Goal: Transaction & Acquisition: Purchase product/service

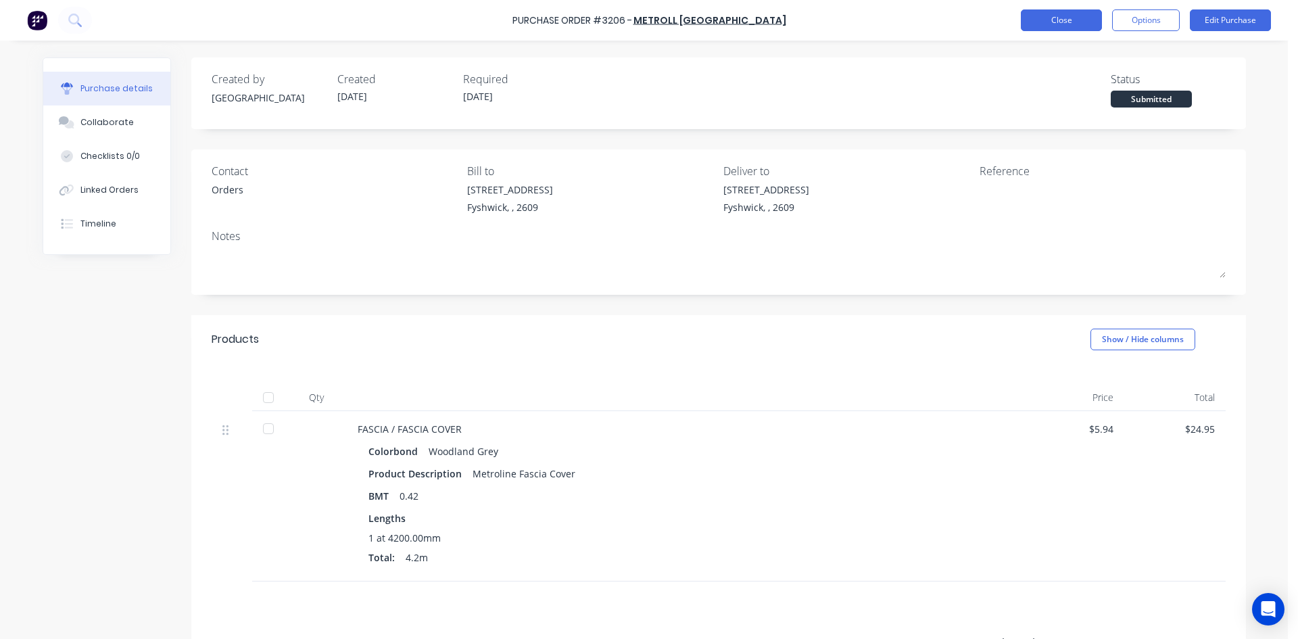
click at [1082, 10] on button "Close" at bounding box center [1061, 20] width 81 height 22
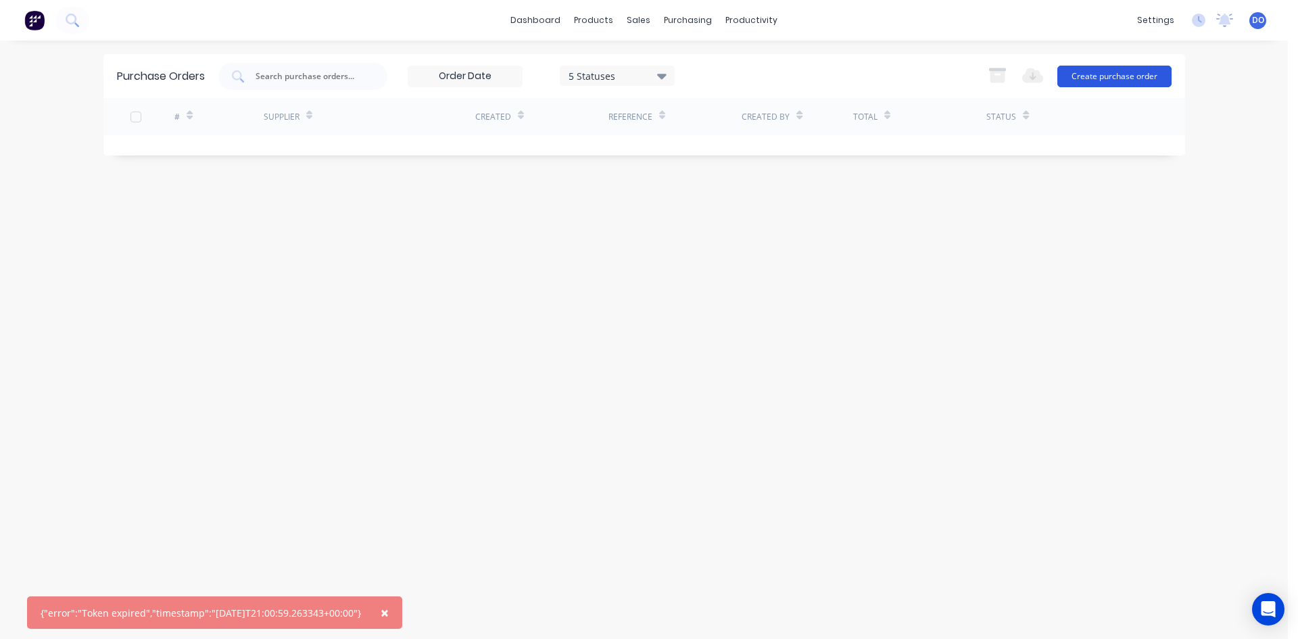
click at [1074, 79] on button "Create purchase order" at bounding box center [1114, 77] width 114 height 22
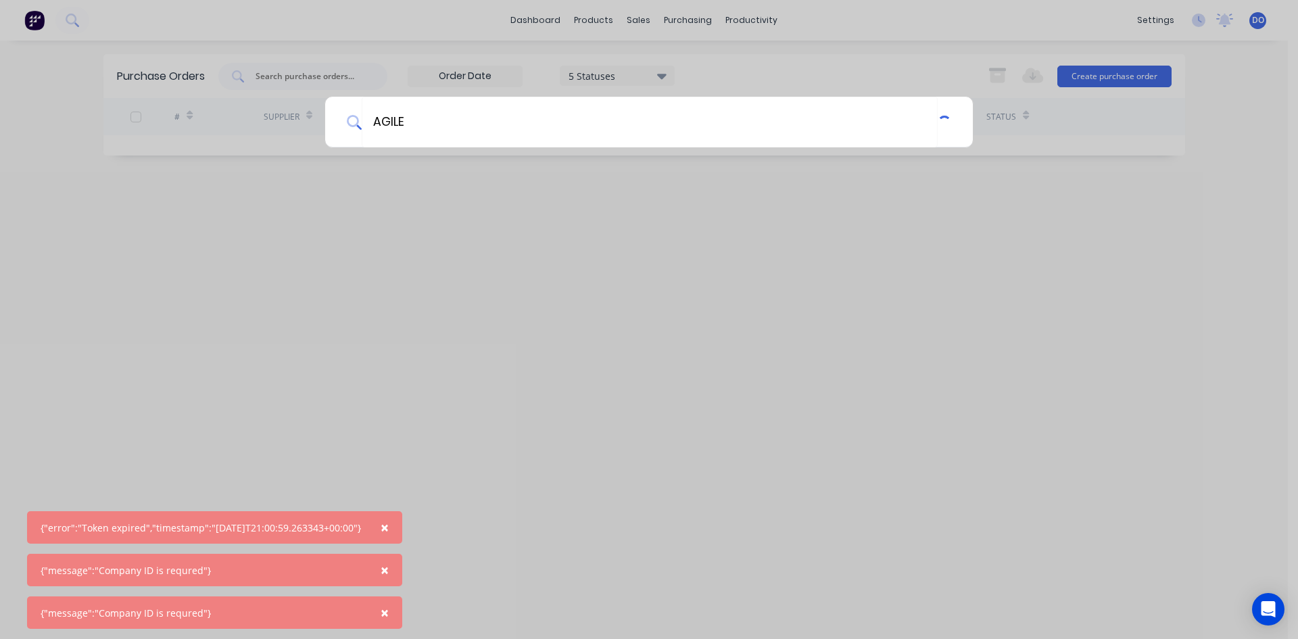
type input "AGILE"
click at [412, 524] on body "× {"error":"Token expired","timestamp":"2025-08-14T21:00:59.263343+00:00"} × {"…" at bounding box center [649, 319] width 1298 height 639
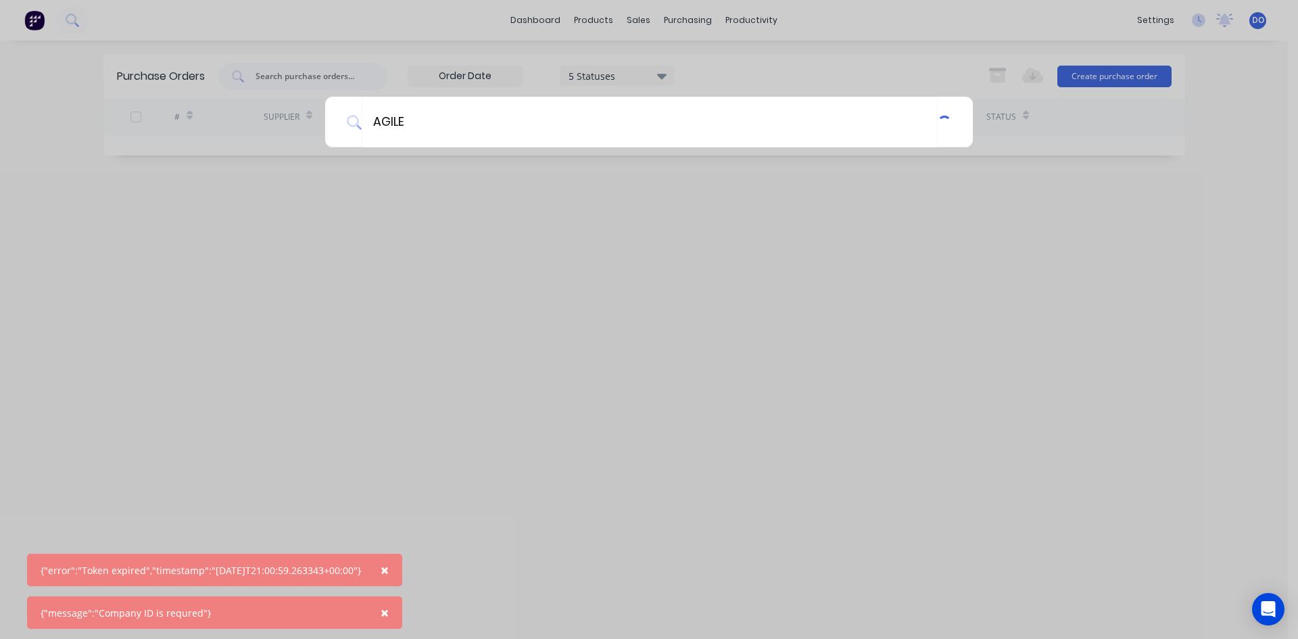
click at [389, 570] on button "×" at bounding box center [384, 570] width 35 height 32
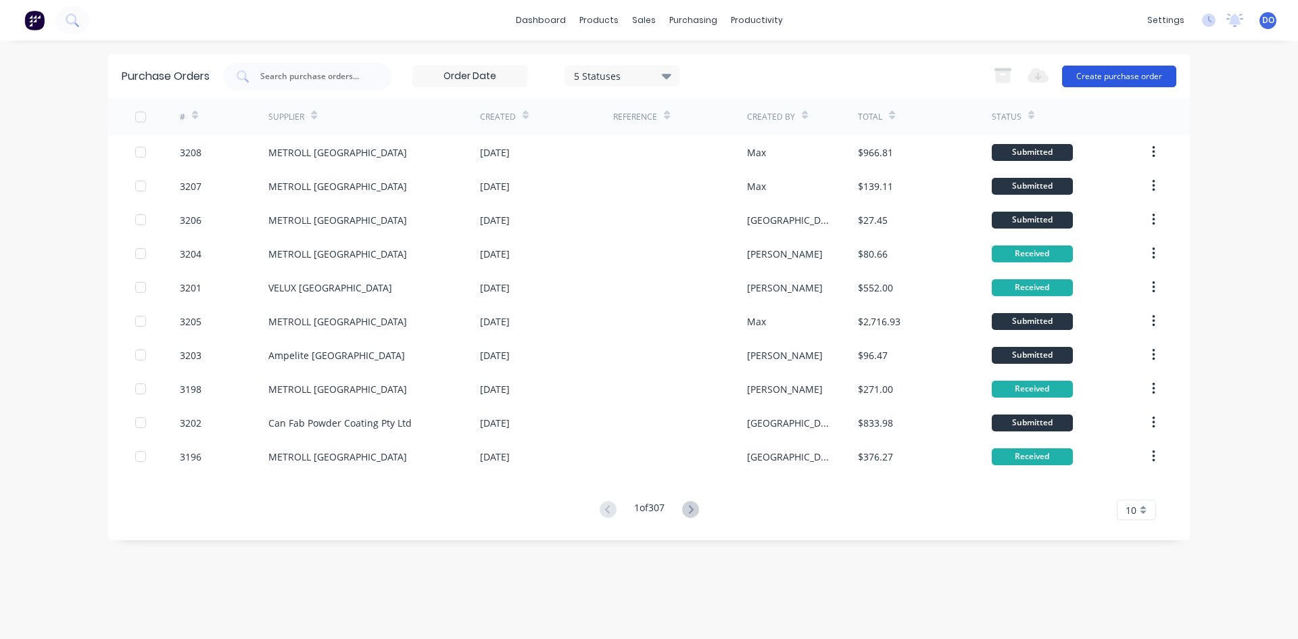
click at [1097, 75] on button "Create purchase order" at bounding box center [1119, 77] width 114 height 22
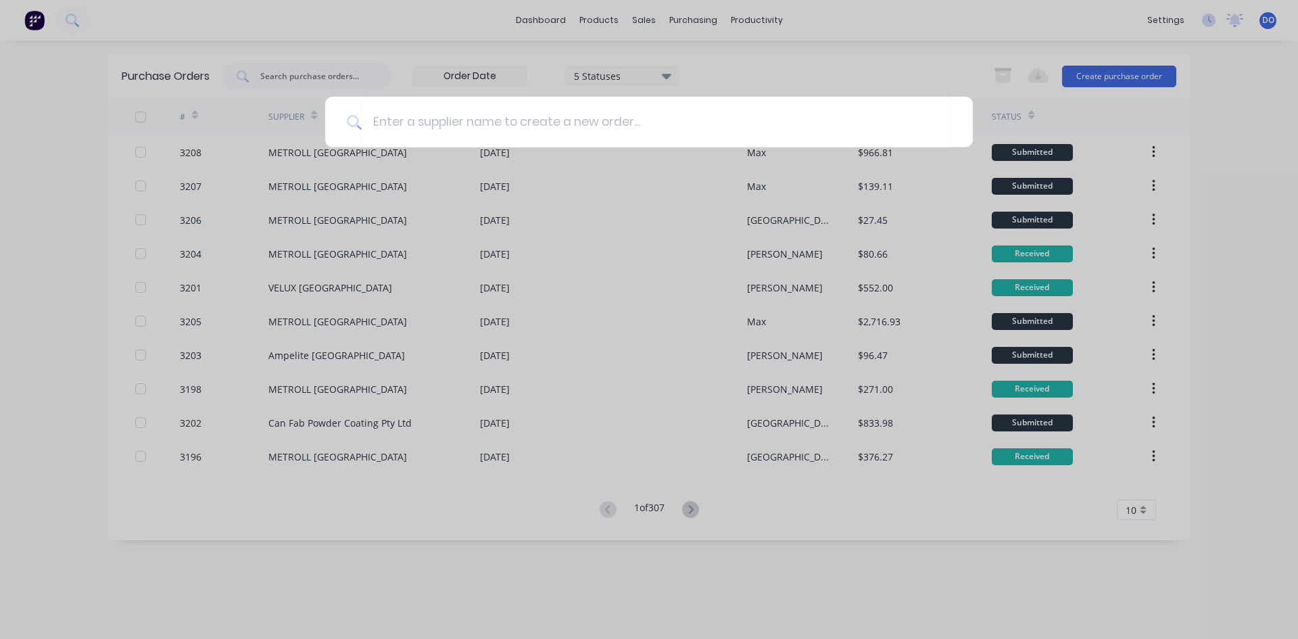
click at [792, 69] on div at bounding box center [649, 319] width 1298 height 639
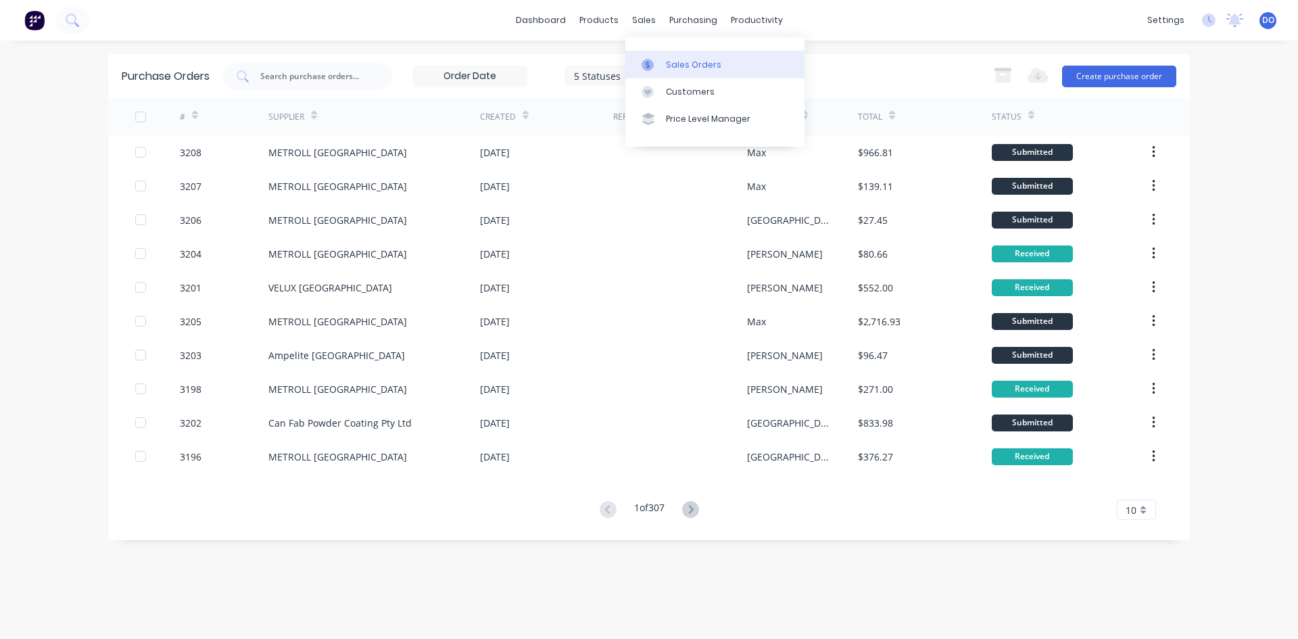
click at [661, 56] on link "Sales Orders" at bounding box center [714, 64] width 179 height 27
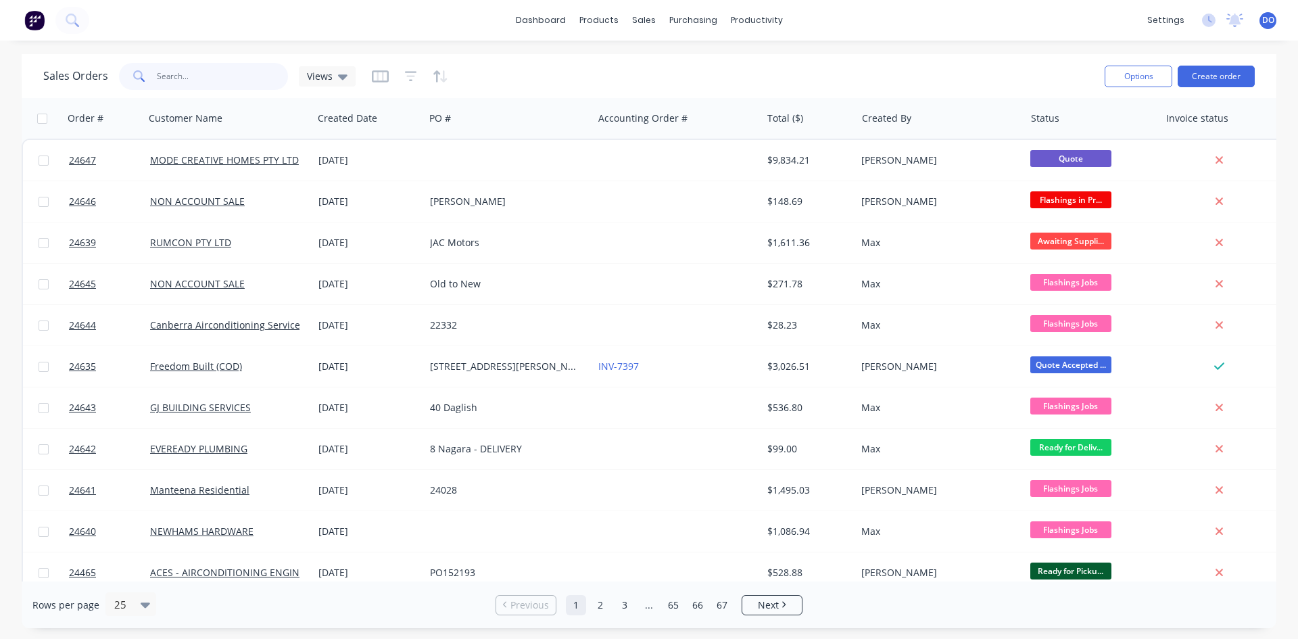
click at [215, 87] on input "text" at bounding box center [223, 76] width 132 height 27
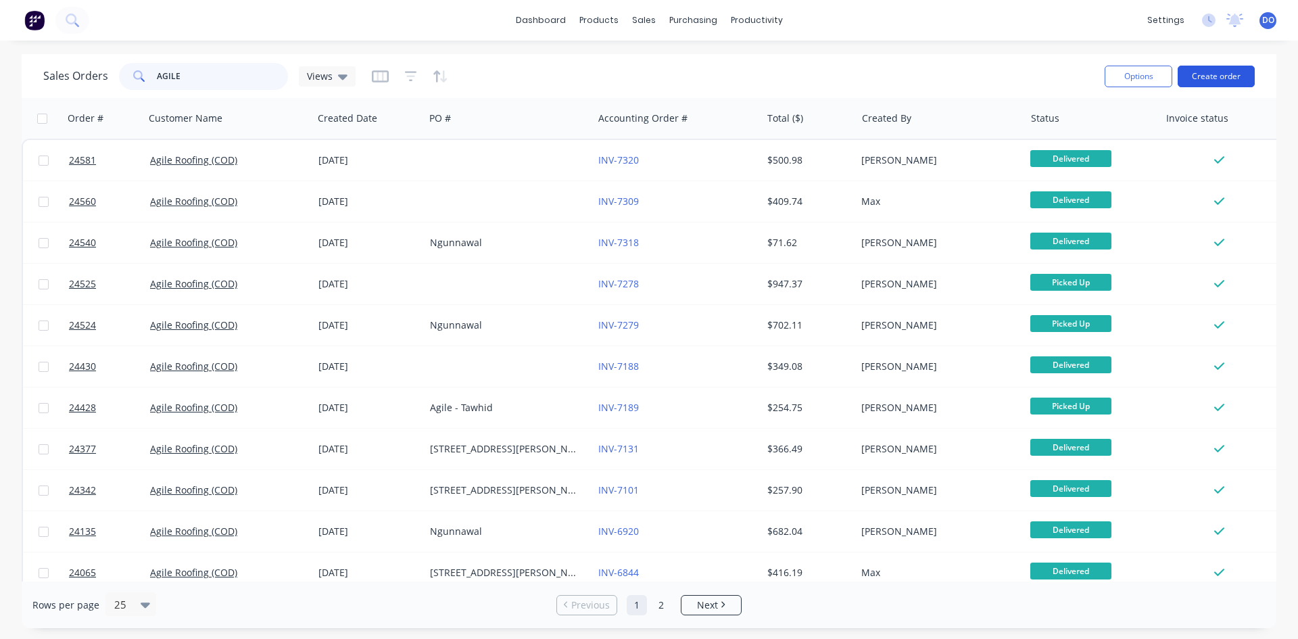
type input "AGILE"
click at [1189, 79] on button "Create order" at bounding box center [1216, 77] width 77 height 22
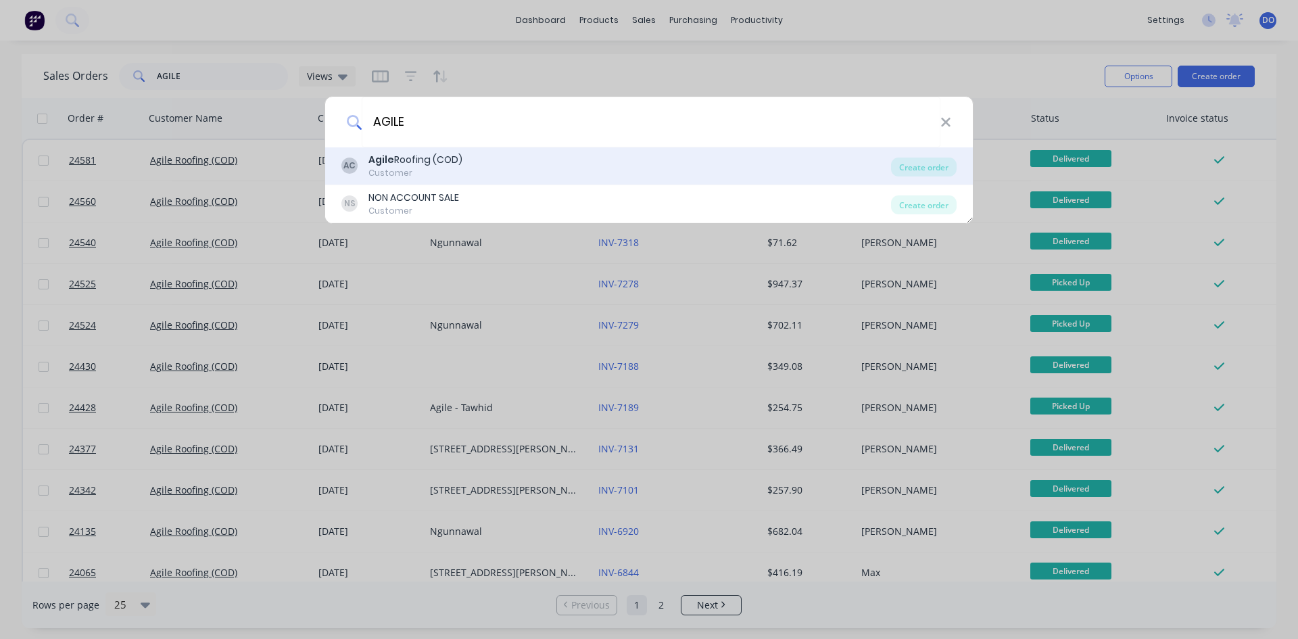
type input "AGILE"
click at [485, 153] on div "AC Agile Roofing (COD) Customer" at bounding box center [616, 166] width 550 height 26
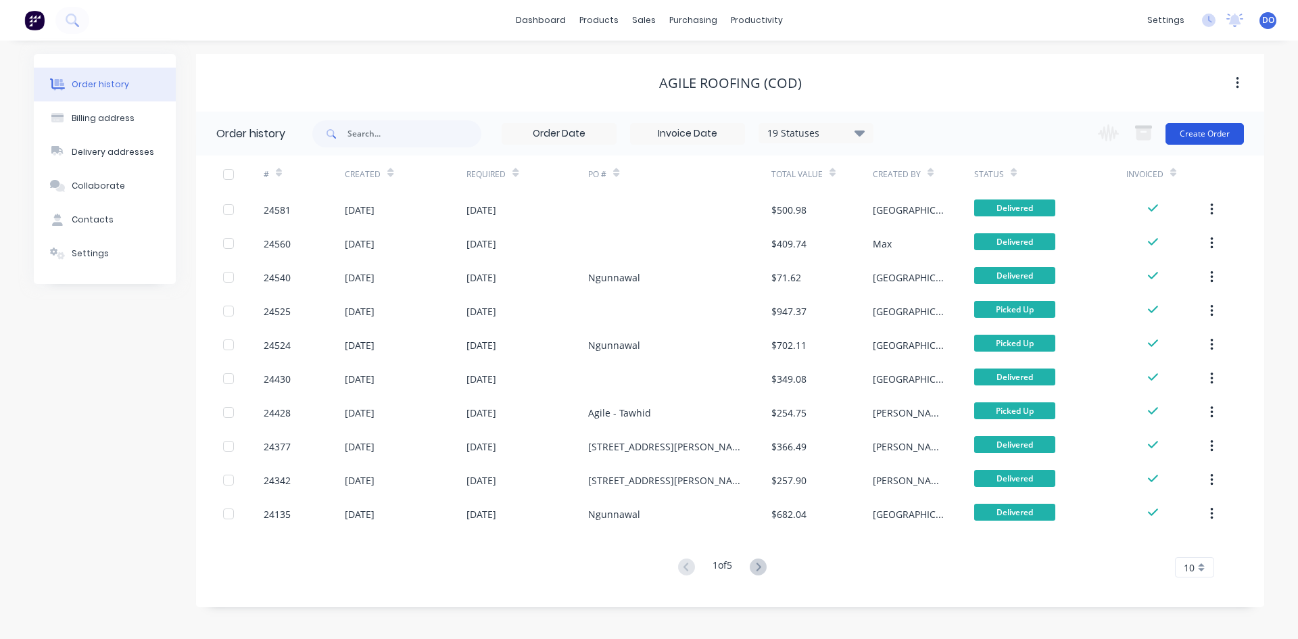
click at [1203, 129] on button "Create Order" at bounding box center [1205, 134] width 78 height 22
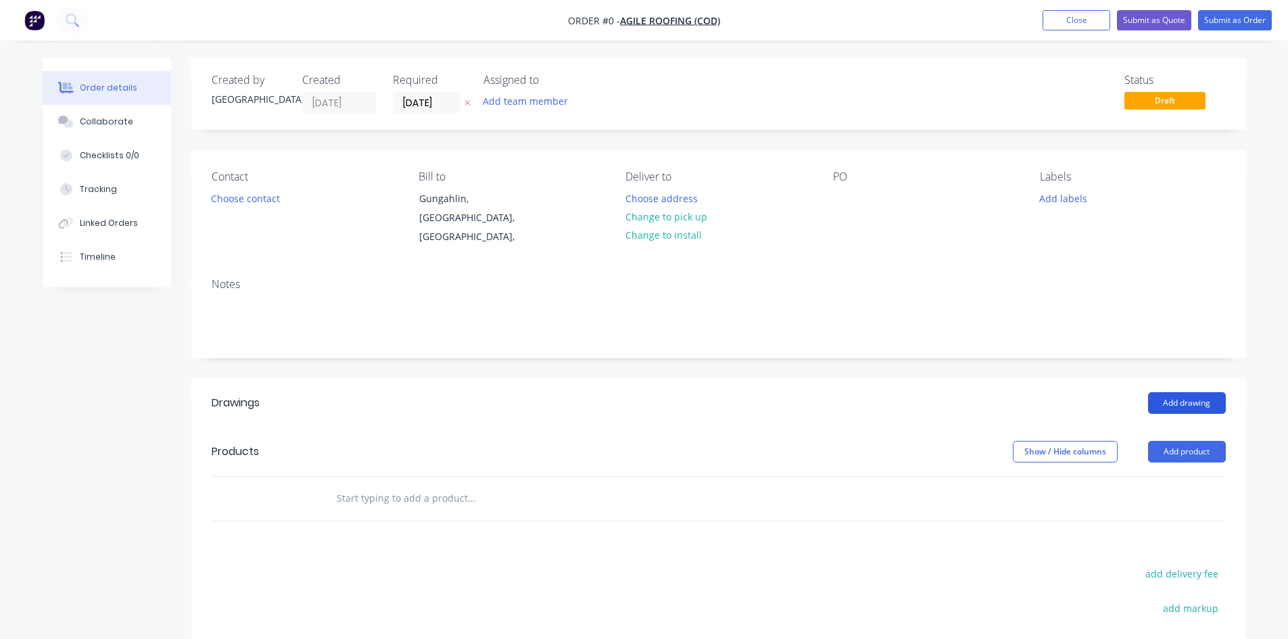
click at [1199, 406] on button "Add drawing" at bounding box center [1187, 403] width 78 height 22
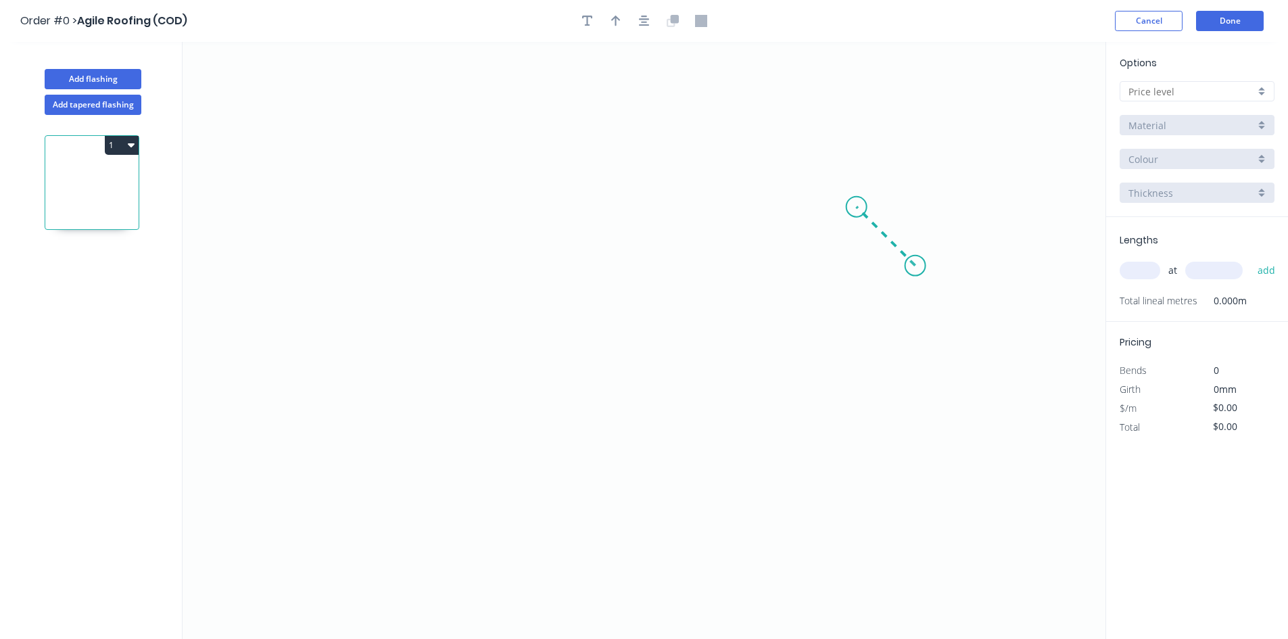
drag, startPoint x: 905, startPoint y: 254, endPoint x: 857, endPoint y: 204, distance: 69.3
click at [857, 204] on icon "0" at bounding box center [644, 340] width 923 height 597
click at [448, 213] on icon "0 ?" at bounding box center [644, 340] width 923 height 597
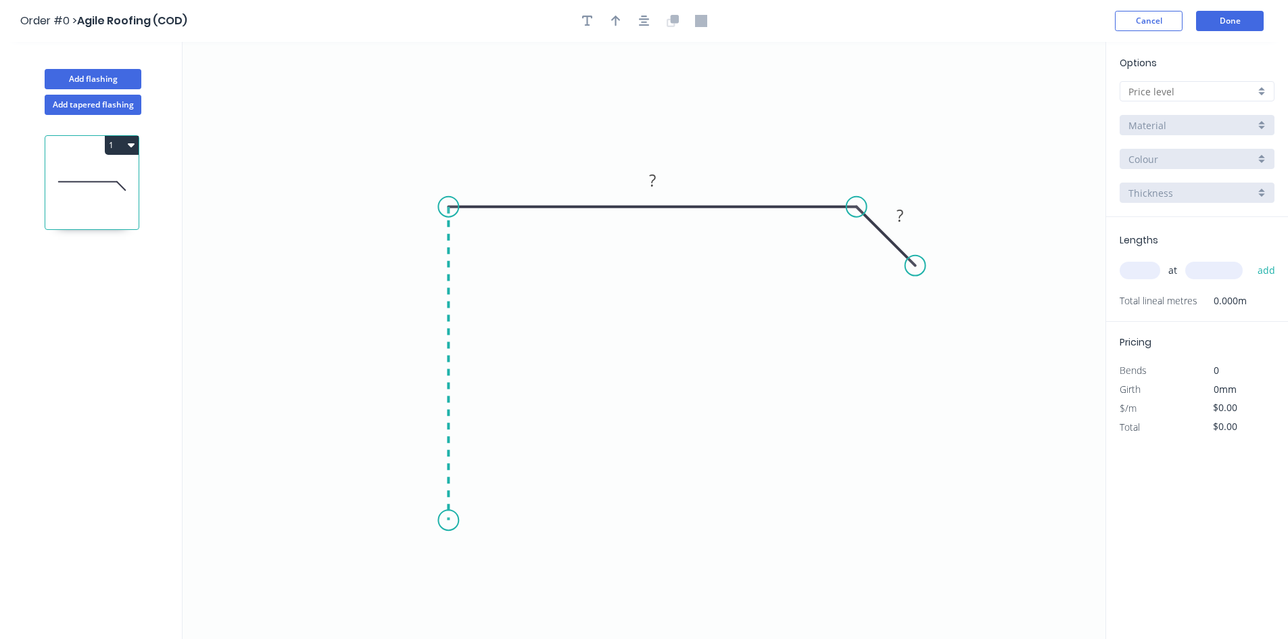
click at [432, 521] on icon "0 ? ?" at bounding box center [644, 340] width 923 height 597
click at [512, 455] on icon "0 ? ? ?" at bounding box center [644, 340] width 923 height 597
click at [510, 503] on rect at bounding box center [495, 496] width 44 height 28
click at [503, 507] on rect at bounding box center [495, 496] width 44 height 28
click at [504, 490] on rect at bounding box center [494, 496] width 27 height 19
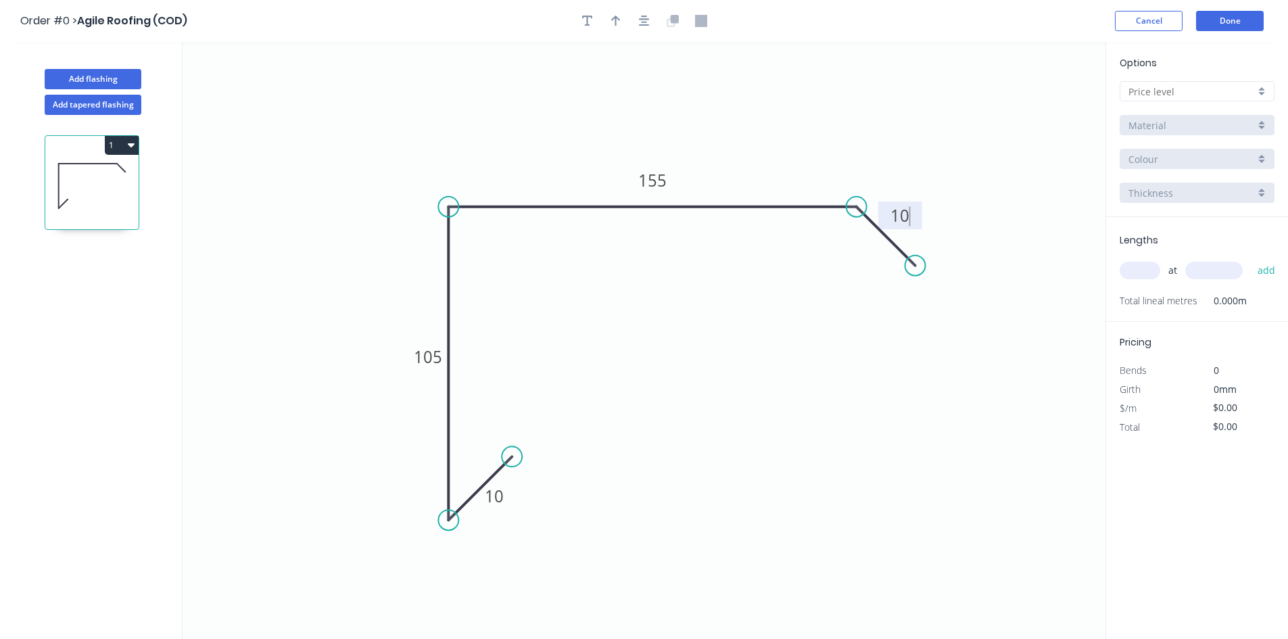
click at [1165, 87] on input "text" at bounding box center [1191, 92] width 126 height 14
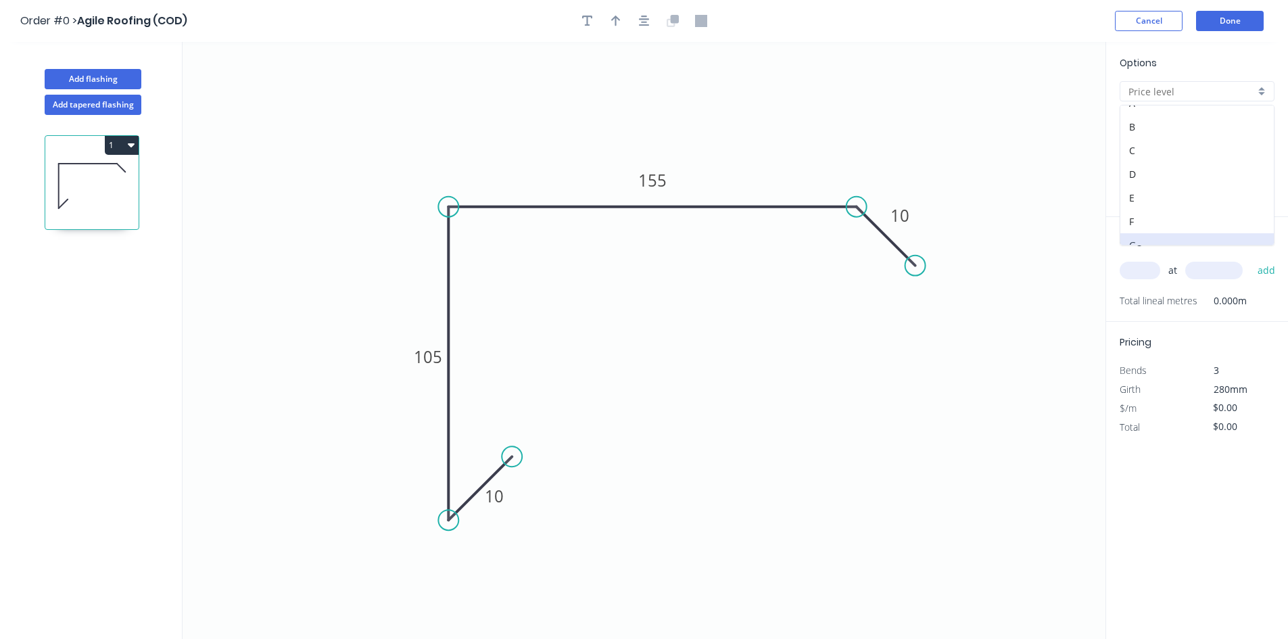
scroll to position [26, 0]
click at [1149, 207] on div "F" at bounding box center [1196, 209] width 153 height 24
type input "F"
type input "$11.56"
click at [1183, 160] on input "Basalt" at bounding box center [1191, 159] width 126 height 14
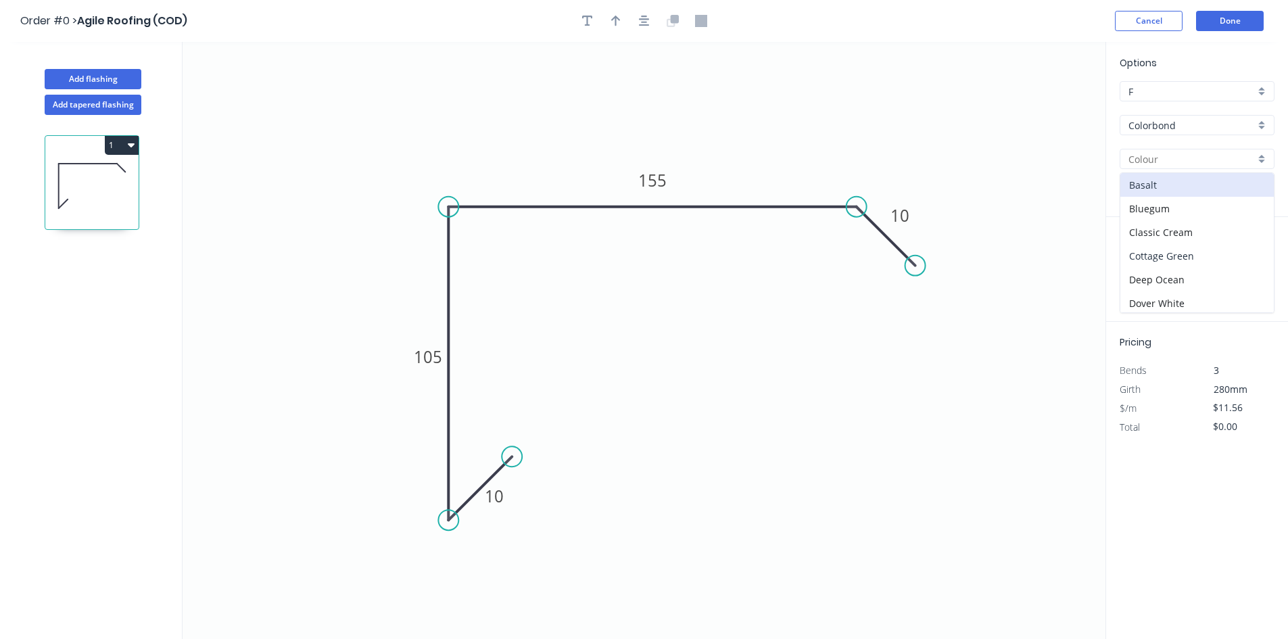
click at [1174, 252] on div "Cottage Green" at bounding box center [1196, 256] width 153 height 24
type input "Cottage Green"
click at [1146, 268] on input "text" at bounding box center [1140, 271] width 41 height 18
type input "2"
type input "4800"
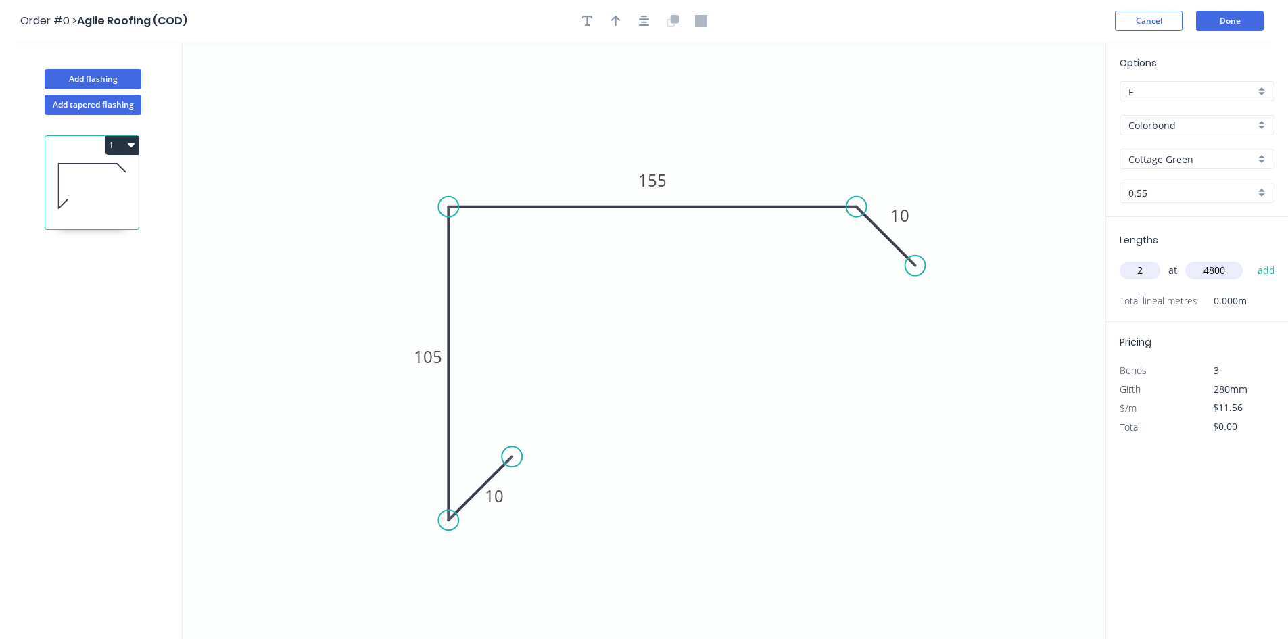
click at [1251, 259] on button "add" at bounding box center [1267, 270] width 32 height 23
click at [114, 144] on button "1" at bounding box center [122, 145] width 34 height 19
click at [92, 184] on div "Duplicate" at bounding box center [74, 179] width 104 height 20
type input "$0.00"
click at [438, 355] on tspan "105" at bounding box center [428, 356] width 28 height 22
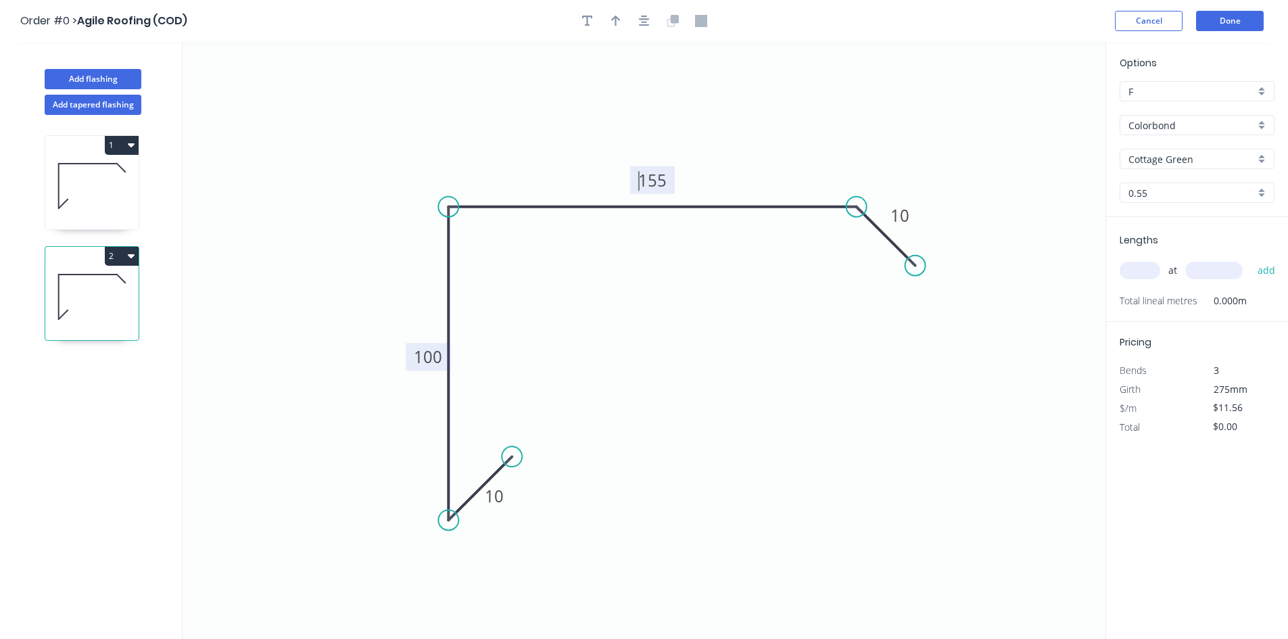
click at [642, 174] on tspan "155" at bounding box center [652, 180] width 28 height 22
click at [653, 179] on tspan "155" at bounding box center [652, 180] width 28 height 22
click at [668, 181] on rect at bounding box center [652, 180] width 45 height 28
click at [662, 181] on tspan "155" at bounding box center [652, 180] width 28 height 22
click at [1138, 272] on input "text" at bounding box center [1140, 271] width 41 height 18
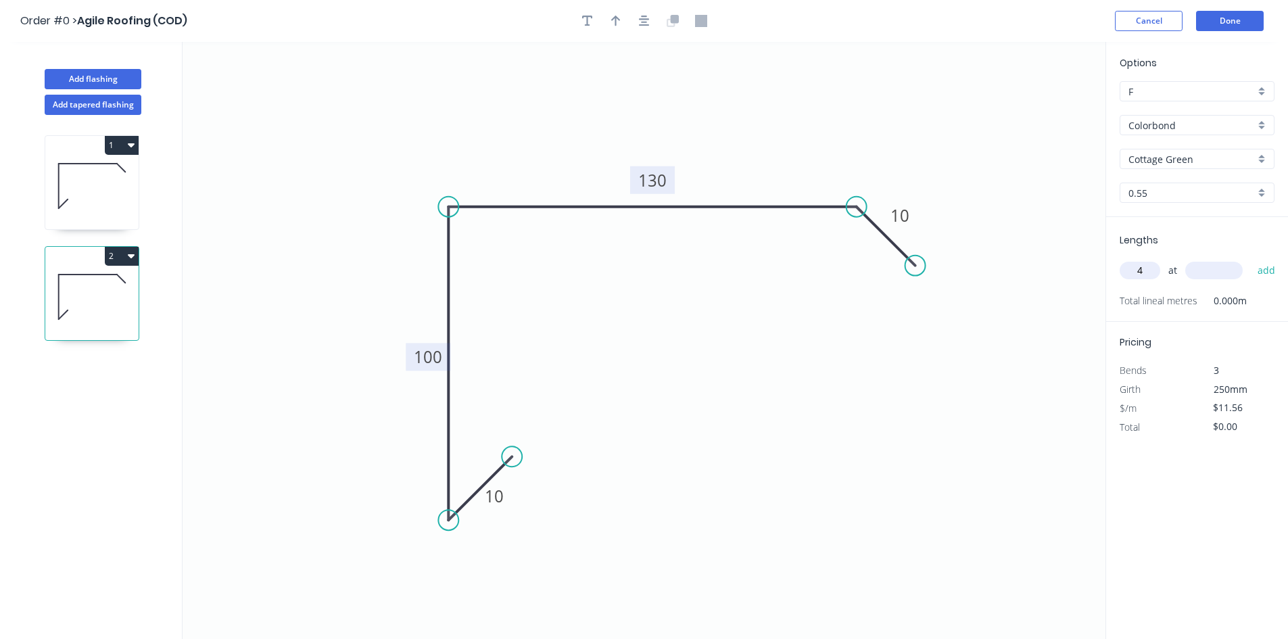
type input "4"
type input "3600"
click at [1251, 259] on button "add" at bounding box center [1267, 270] width 32 height 23
click at [615, 15] on icon "button" at bounding box center [615, 21] width 9 height 12
click at [1036, 107] on icon at bounding box center [1037, 93] width 12 height 43
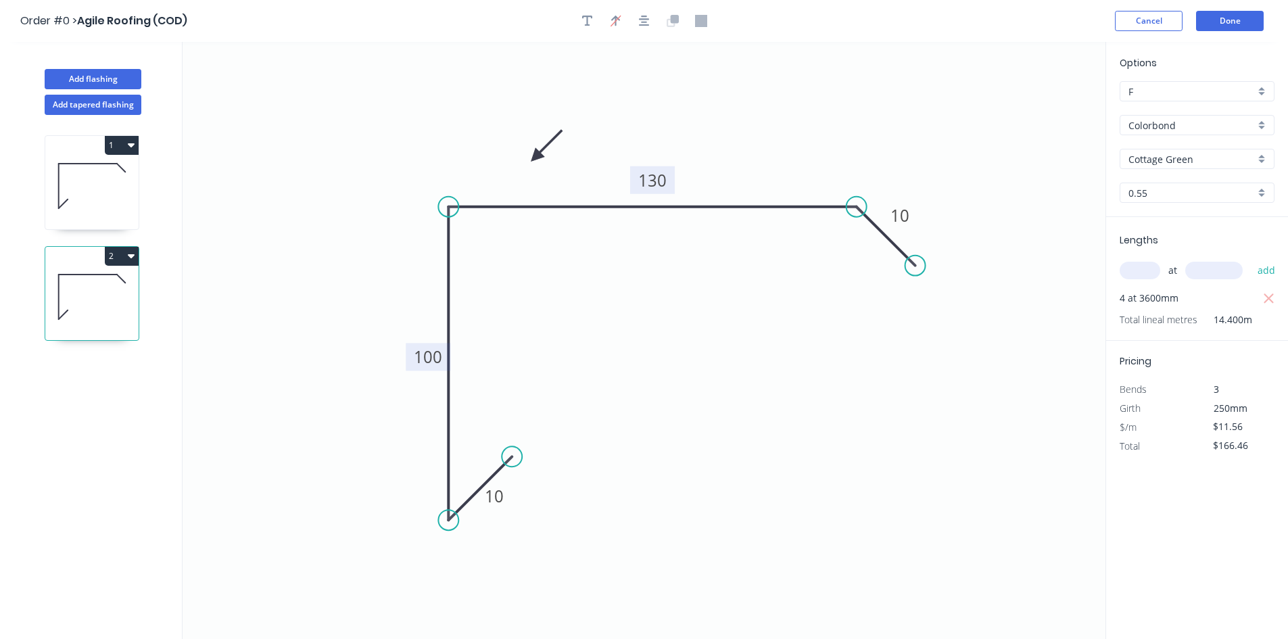
drag, startPoint x: 1036, startPoint y: 107, endPoint x: 535, endPoint y: 157, distance: 503.5
click at [535, 157] on icon at bounding box center [546, 145] width 39 height 39
click at [120, 171] on icon at bounding box center [91, 186] width 93 height 87
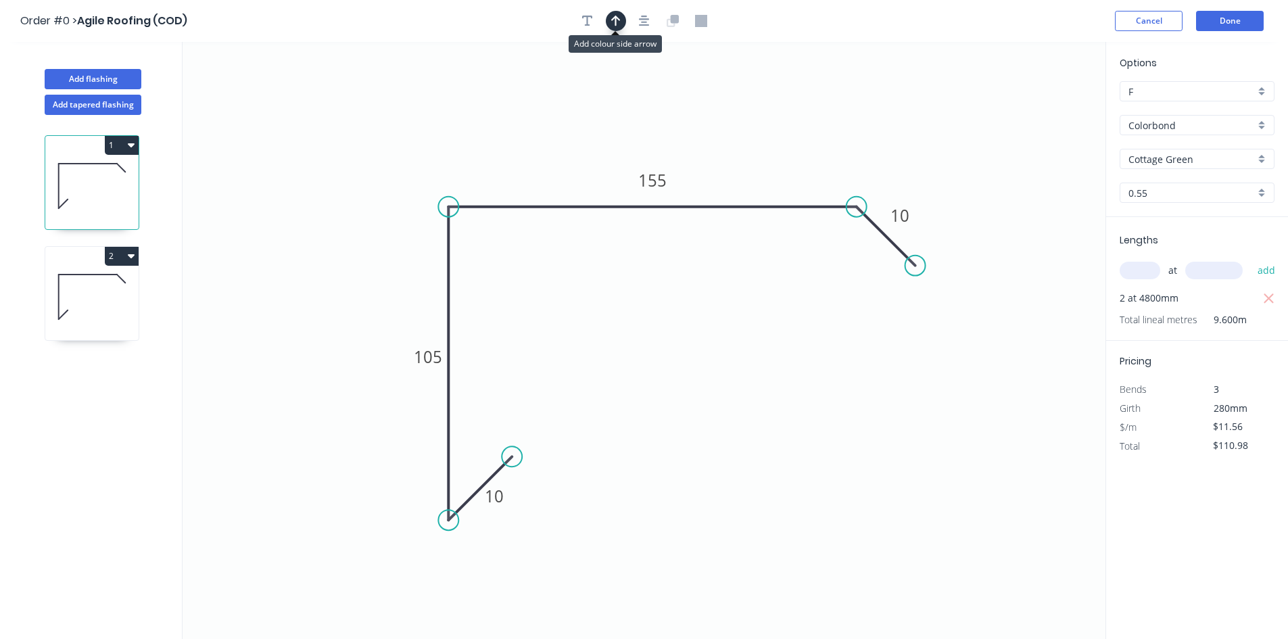
click at [620, 15] on icon "button" at bounding box center [615, 21] width 9 height 12
click at [1039, 108] on icon at bounding box center [1037, 93] width 12 height 43
drag, startPoint x: 1039, startPoint y: 108, endPoint x: 741, endPoint y: 168, distance: 303.5
click at [741, 168] on icon at bounding box center [751, 156] width 39 height 39
click at [53, 284] on icon at bounding box center [91, 297] width 93 height 87
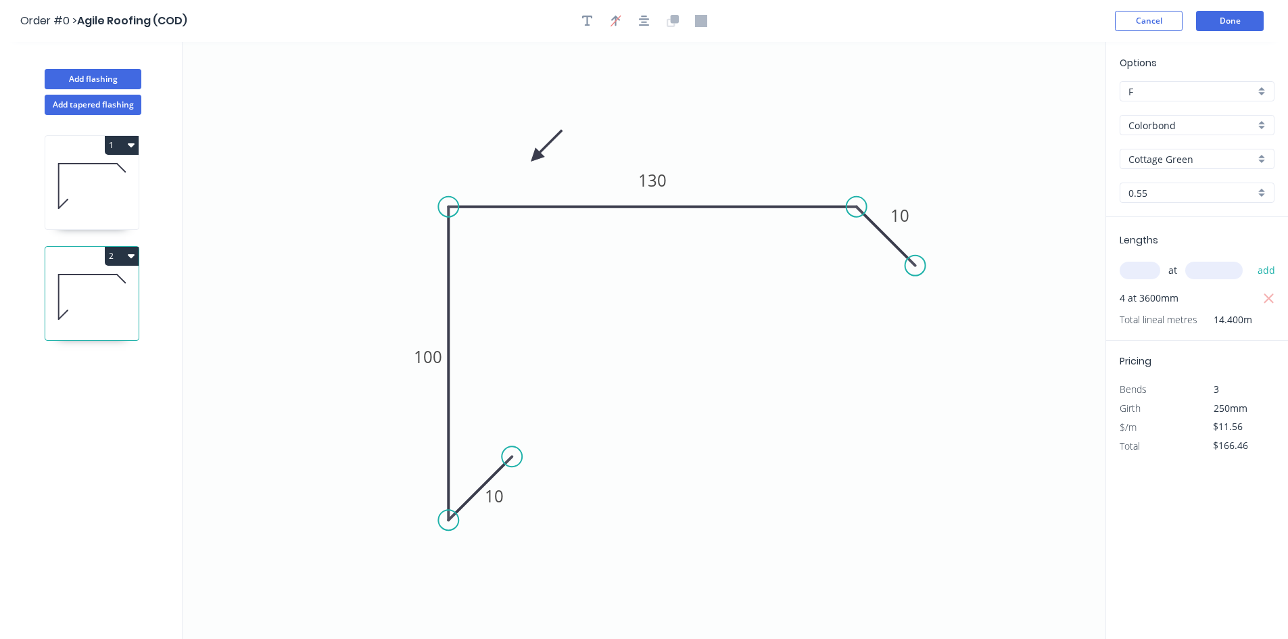
click at [130, 249] on button "2" at bounding box center [122, 256] width 34 height 19
click at [105, 291] on div "Duplicate" at bounding box center [74, 290] width 104 height 20
type input "$0.00"
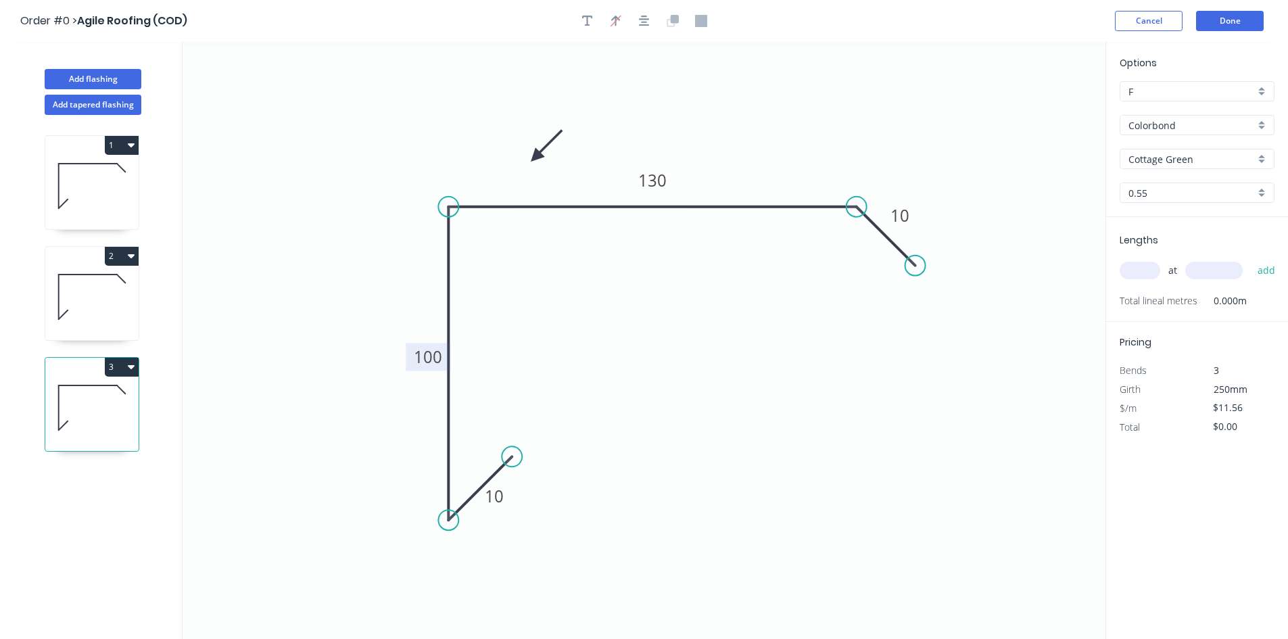
click at [431, 349] on tspan "100" at bounding box center [428, 356] width 28 height 22
click at [642, 189] on tspan "130" at bounding box center [652, 180] width 28 height 22
click at [1143, 263] on input "text" at bounding box center [1140, 271] width 41 height 18
type input "2"
type input "4800"
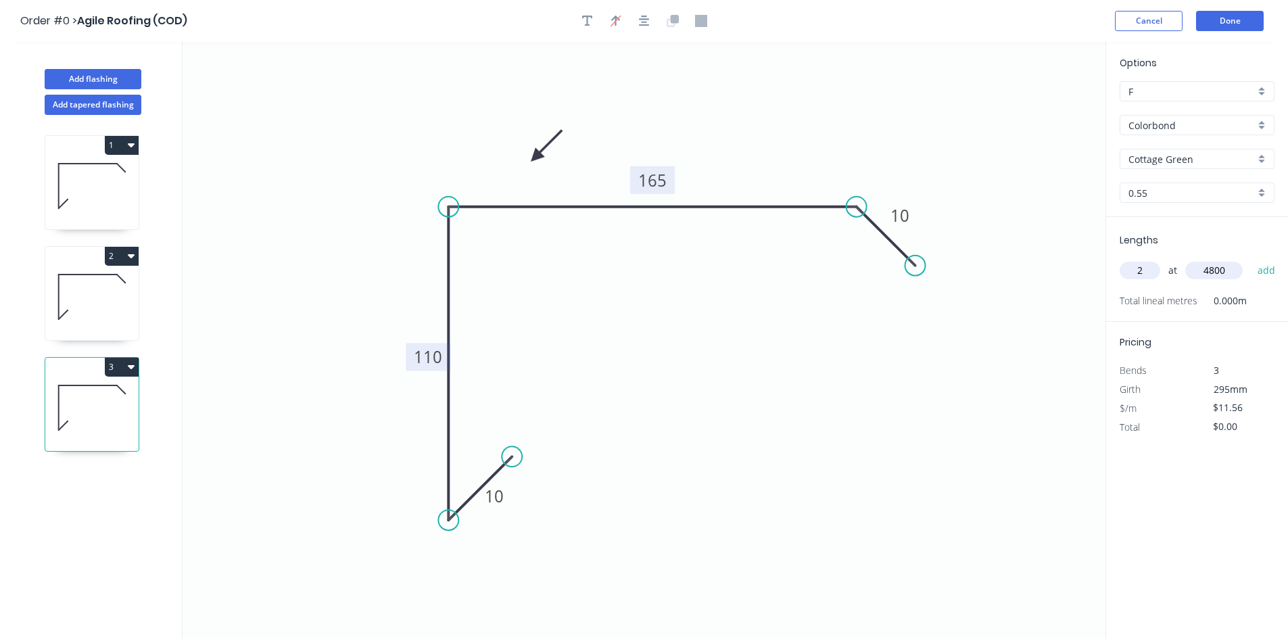
click at [1251, 259] on button "add" at bounding box center [1267, 270] width 32 height 23
click at [128, 367] on icon "button" at bounding box center [131, 366] width 7 height 11
click at [99, 395] on div "Duplicate" at bounding box center [74, 401] width 104 height 20
type input "$0.00"
click at [1170, 159] on input "Cottage Green" at bounding box center [1191, 159] width 126 height 14
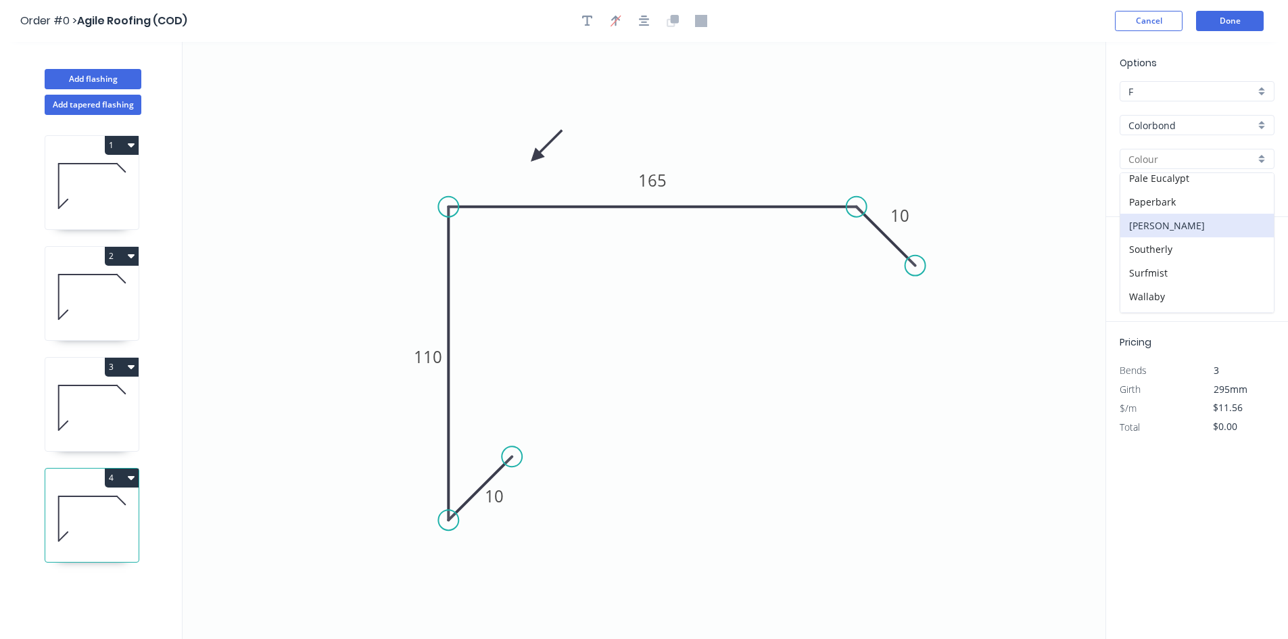
scroll to position [381, 0]
click at [1139, 308] on div "Woodland Grey" at bounding box center [1196, 301] width 153 height 24
type input "Woodland Grey"
click at [437, 349] on tspan "110" at bounding box center [428, 356] width 28 height 22
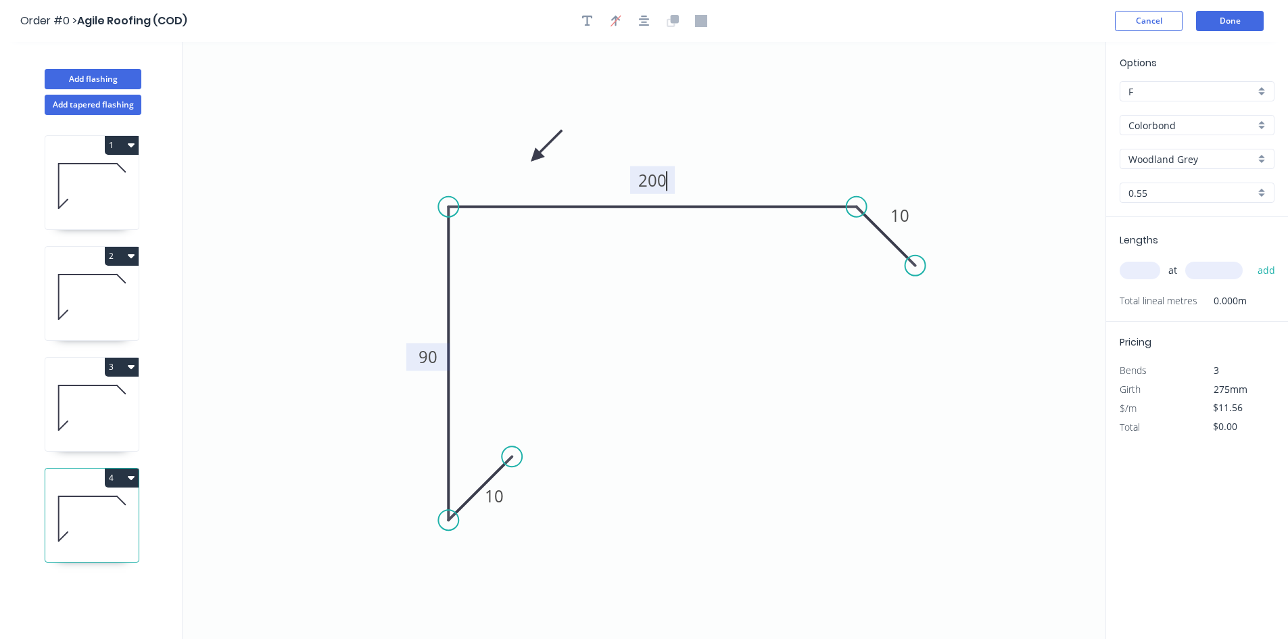
click at [1133, 272] on input "text" at bounding box center [1140, 271] width 41 height 18
type input "$13.91"
type input "2"
type input "1300"
click at [1251, 259] on button "add" at bounding box center [1267, 270] width 32 height 23
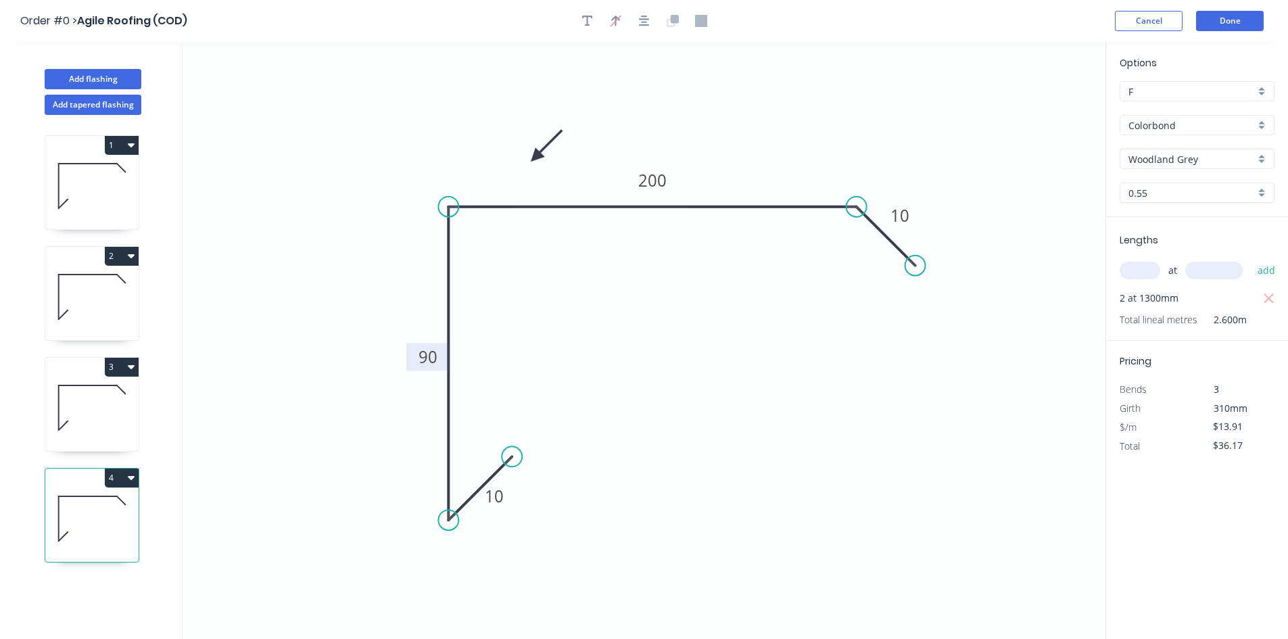
click at [120, 477] on button "4" at bounding box center [122, 478] width 34 height 19
click at [108, 507] on div "Duplicate" at bounding box center [74, 512] width 104 height 20
type input "$0.00"
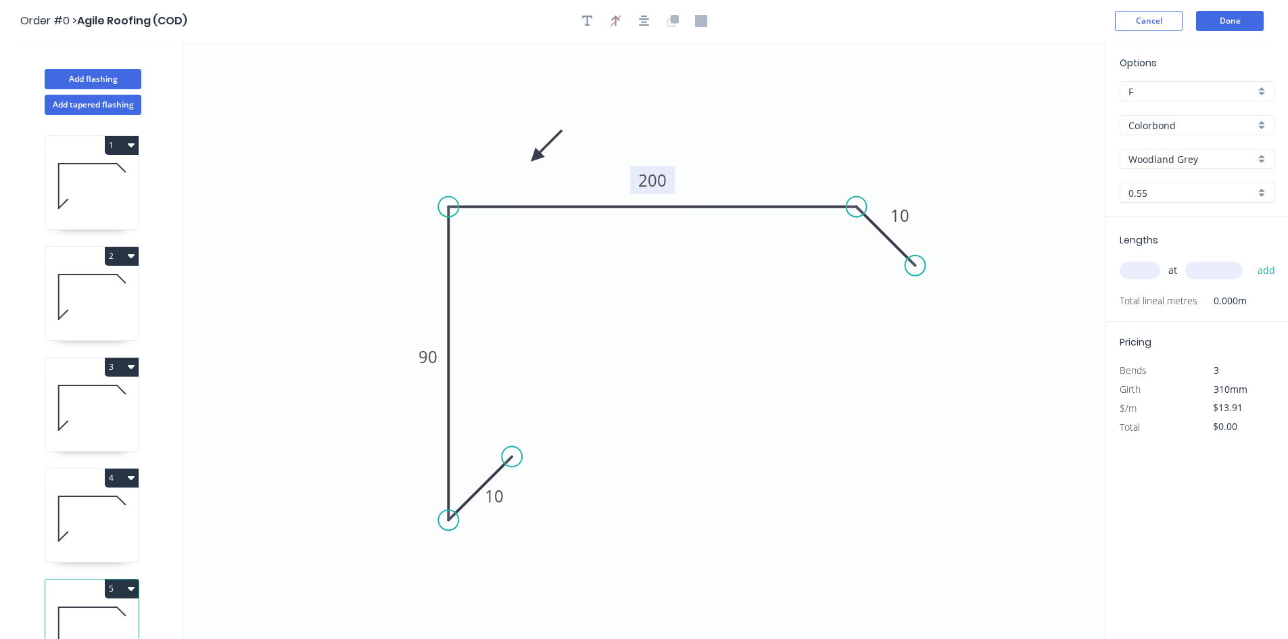
click at [643, 181] on tspan "200" at bounding box center [652, 180] width 28 height 22
click at [1151, 273] on input "text" at bounding box center [1140, 271] width 41 height 18
type input "$11.56"
type input "2"
type input "1300"
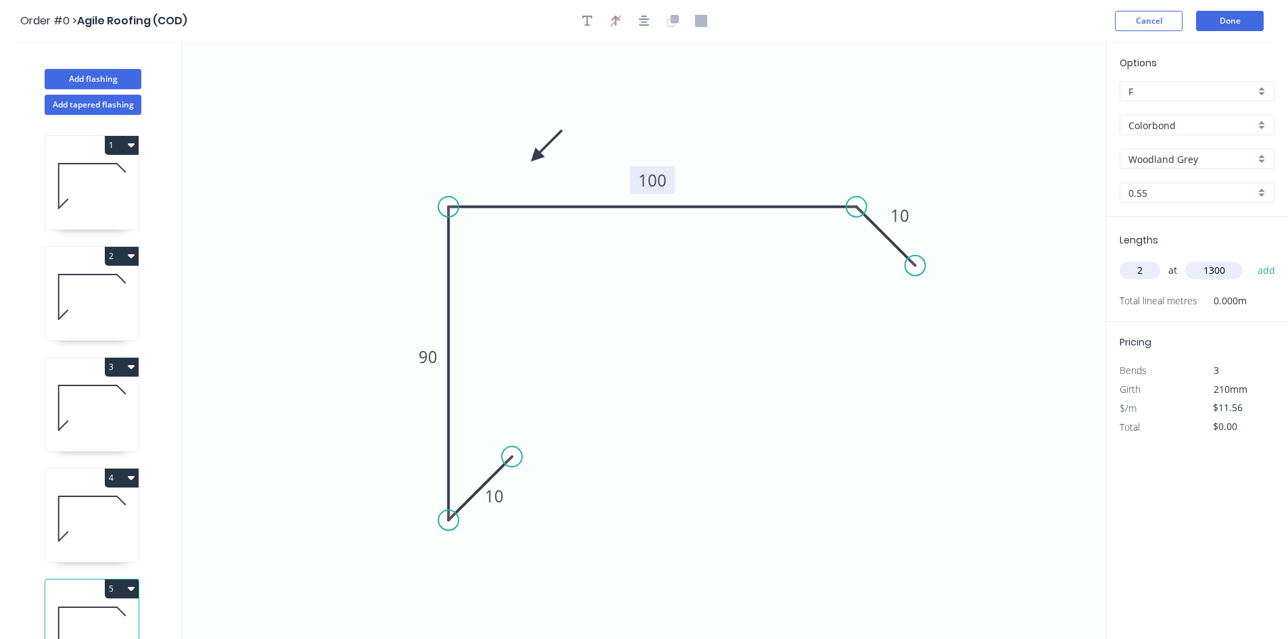
click at [1251, 259] on button "add" at bounding box center [1267, 270] width 32 height 23
type input "$30.06"
click at [105, 76] on button "Add flashing" at bounding box center [93, 79] width 97 height 20
type input "$0.00"
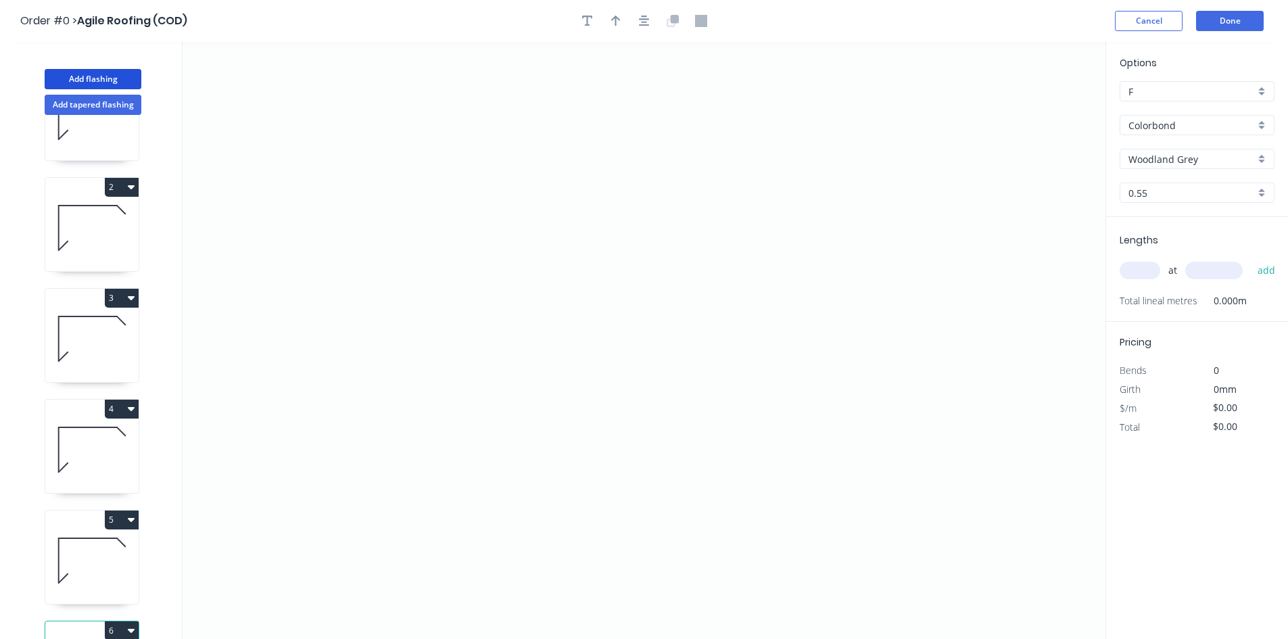
scroll to position [147, 0]
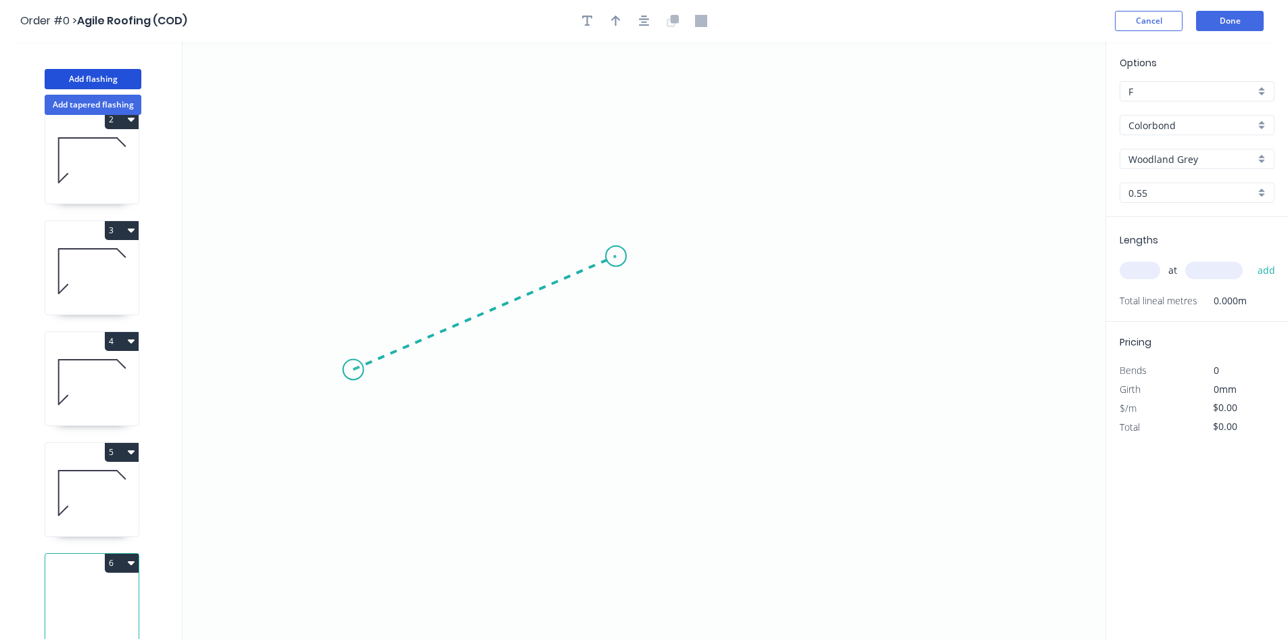
drag, startPoint x: 353, startPoint y: 370, endPoint x: 616, endPoint y: 256, distance: 286.5
click at [616, 256] on icon "0" at bounding box center [644, 340] width 923 height 597
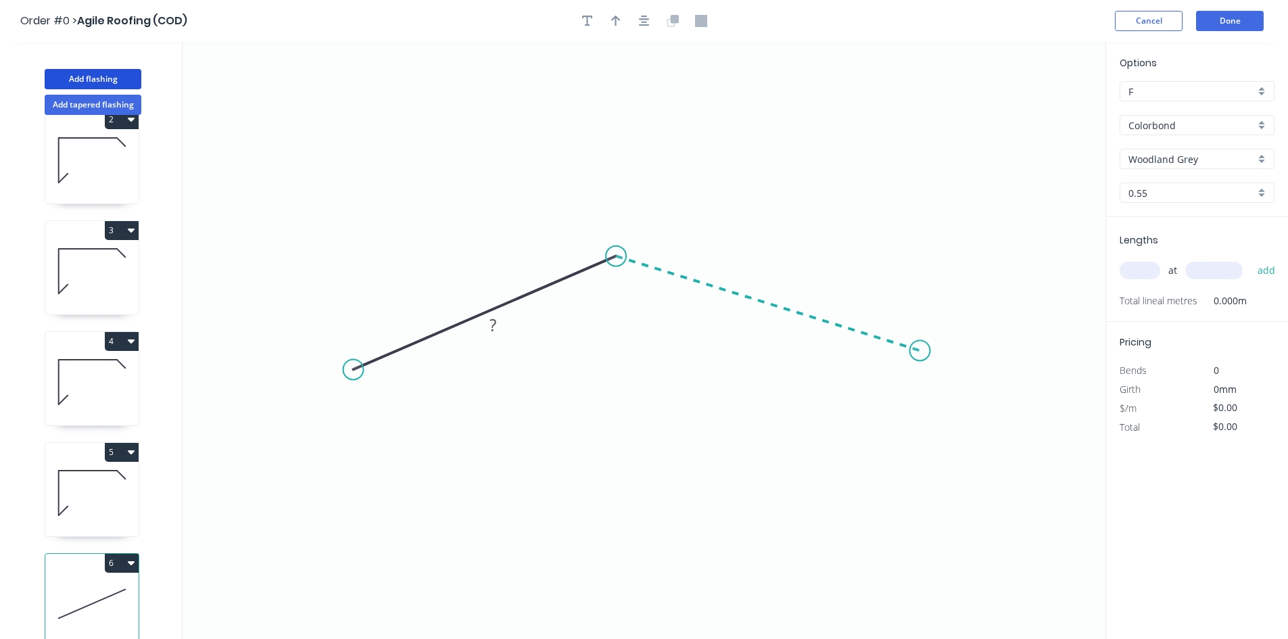
click at [920, 351] on icon "0 ?" at bounding box center [644, 340] width 923 height 597
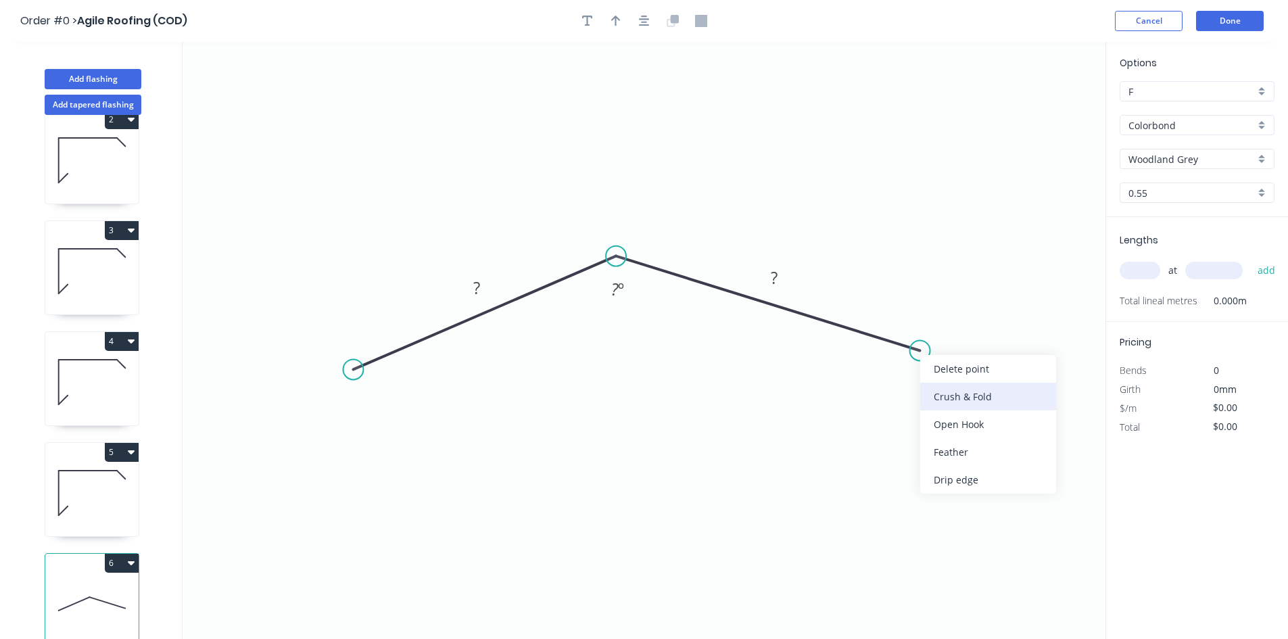
click at [936, 398] on div "Crush & Fold" at bounding box center [988, 397] width 136 height 28
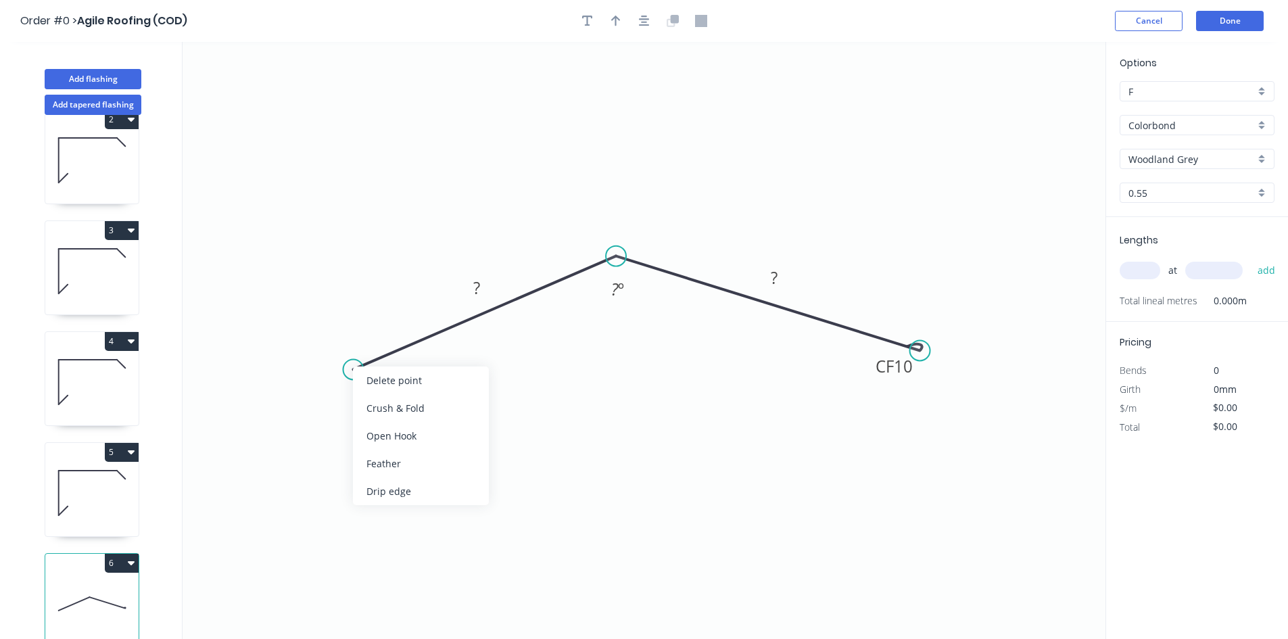
click at [408, 411] on div "Crush & Fold" at bounding box center [421, 408] width 136 height 28
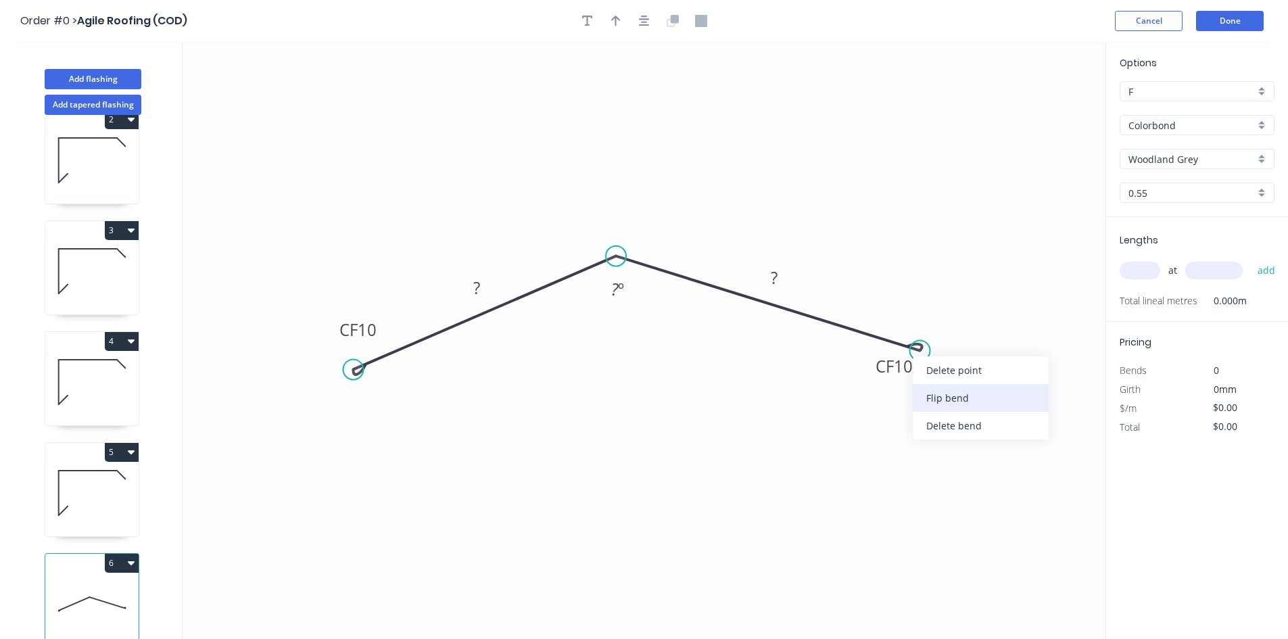
click at [930, 389] on div "Flip bend" at bounding box center [981, 398] width 136 height 28
click at [481, 290] on rect at bounding box center [476, 288] width 27 height 19
click at [624, 22] on button "button" at bounding box center [616, 21] width 20 height 20
type input "$16.43"
click at [1039, 100] on icon "0 CF 10 150 CF 10 150 ? º" at bounding box center [644, 340] width 923 height 597
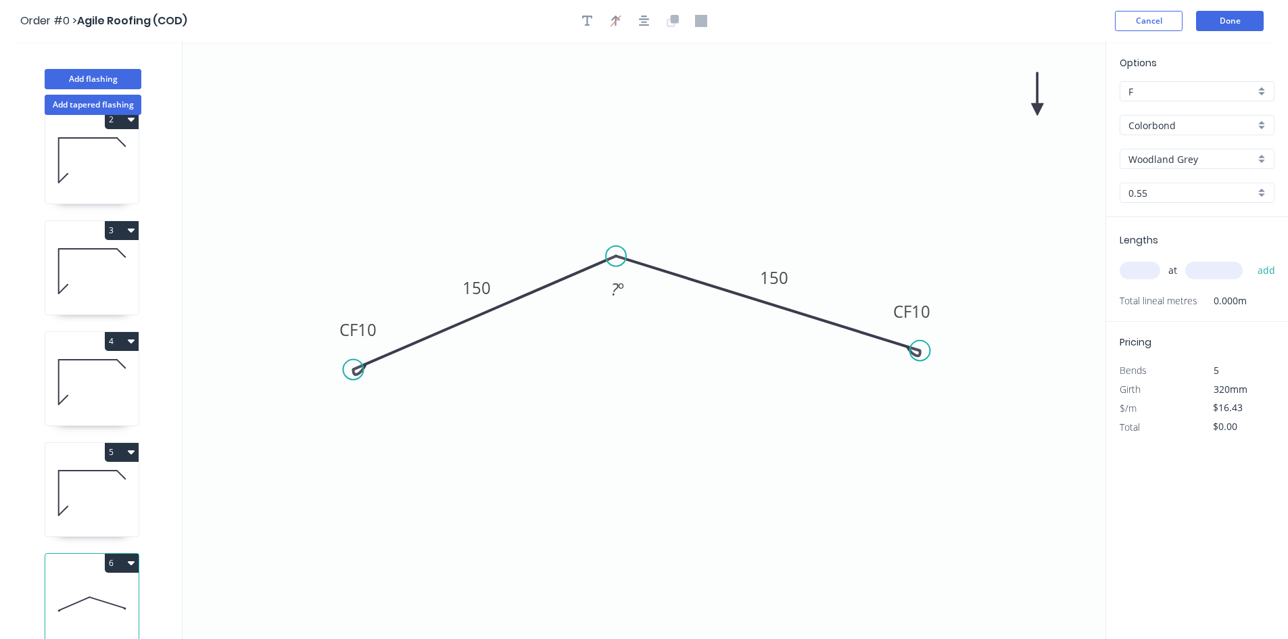
click at [1038, 105] on icon at bounding box center [1037, 93] width 12 height 43
drag, startPoint x: 1038, startPoint y: 105, endPoint x: 830, endPoint y: 260, distance: 258.6
click at [830, 260] on icon at bounding box center [843, 241] width 39 height 39
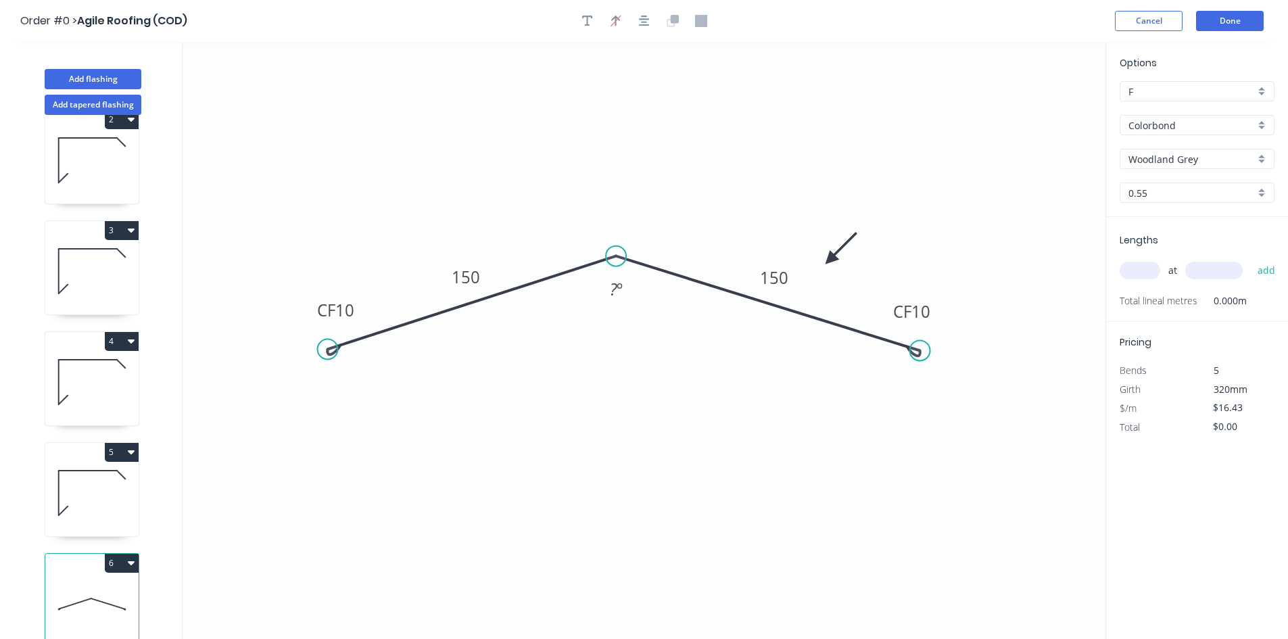
drag, startPoint x: 348, startPoint y: 368, endPoint x: 327, endPoint y: 349, distance: 27.7
click at [327, 349] on circle at bounding box center [328, 349] width 20 height 20
click at [606, 289] on rect at bounding box center [615, 290] width 27 height 19
click at [929, 357] on circle at bounding box center [929, 356] width 20 height 20
click at [617, 283] on tspan "º" at bounding box center [620, 289] width 6 height 22
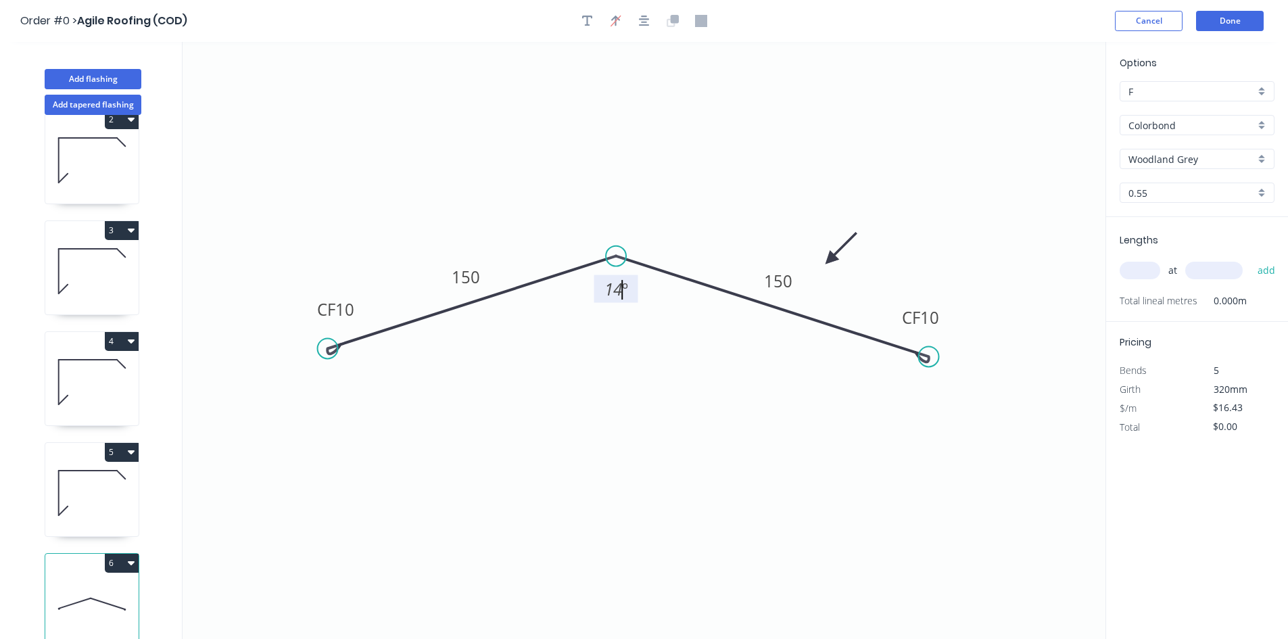
click at [717, 416] on icon "0 CF 10 150 CF 10 150 14 º" at bounding box center [644, 340] width 923 height 597
click at [1232, 14] on button "Done" at bounding box center [1230, 21] width 68 height 20
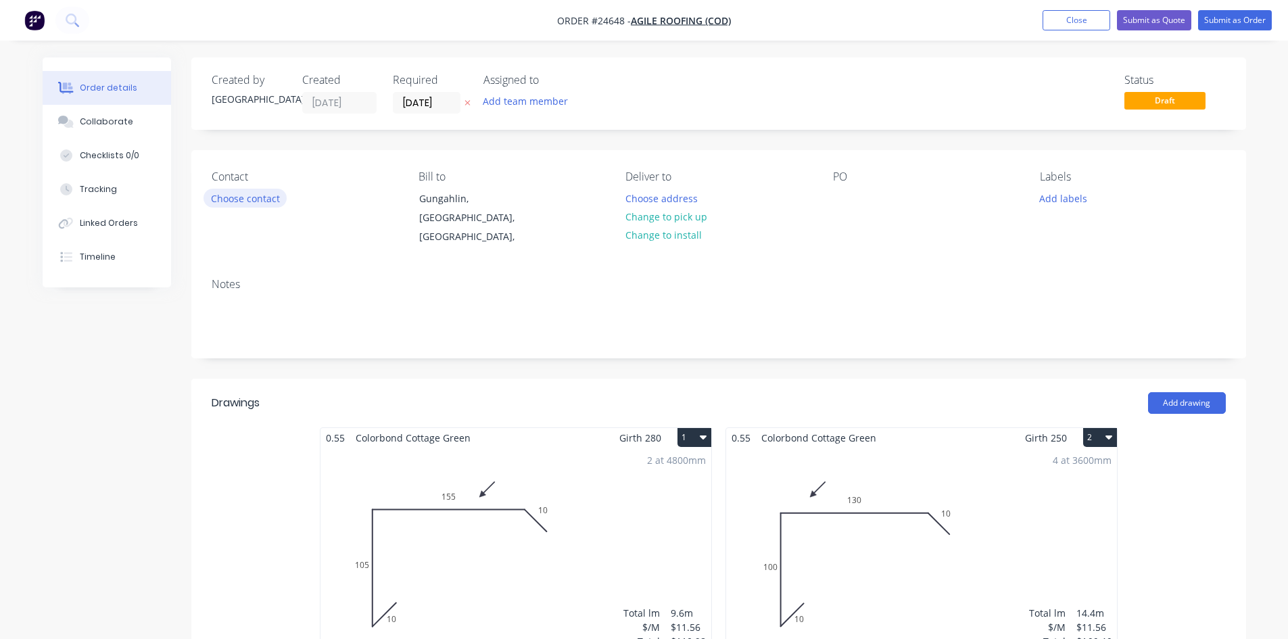
click at [231, 192] on button "Choose contact" at bounding box center [245, 198] width 83 height 18
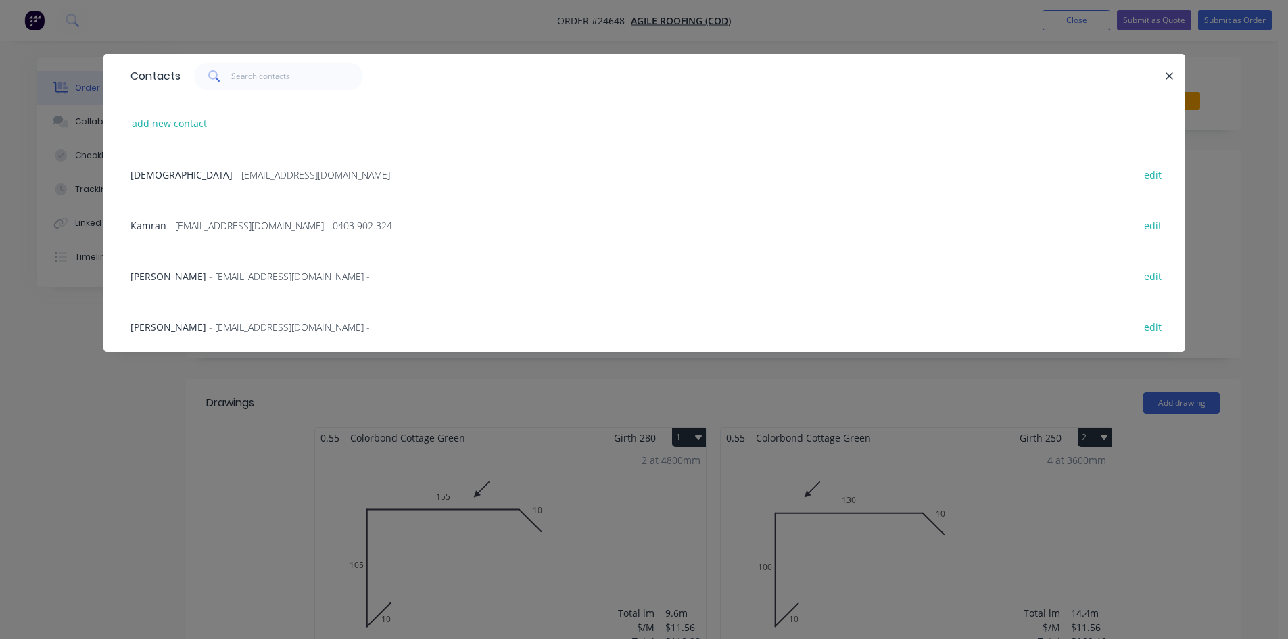
click at [191, 222] on span "- agileroofingcanberra@gmail.com - 0403 902 324" at bounding box center [280, 225] width 223 height 13
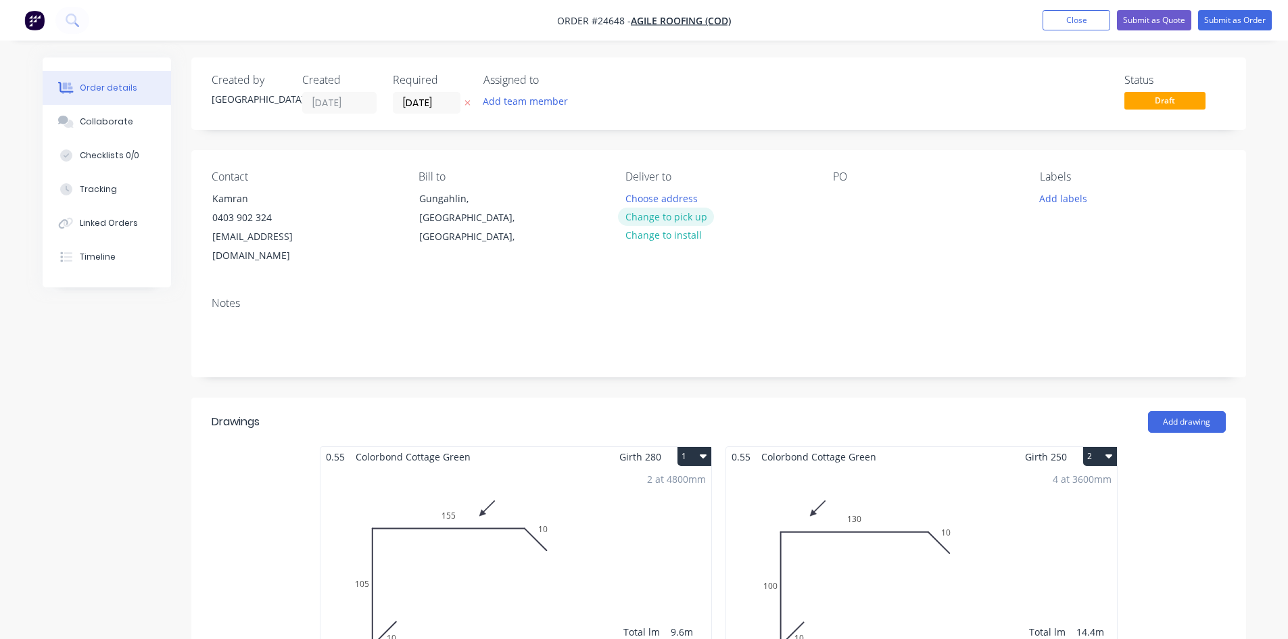
click at [690, 214] on button "Change to pick up" at bounding box center [666, 217] width 96 height 18
click at [690, 214] on button "Change to delivery" at bounding box center [667, 217] width 99 height 18
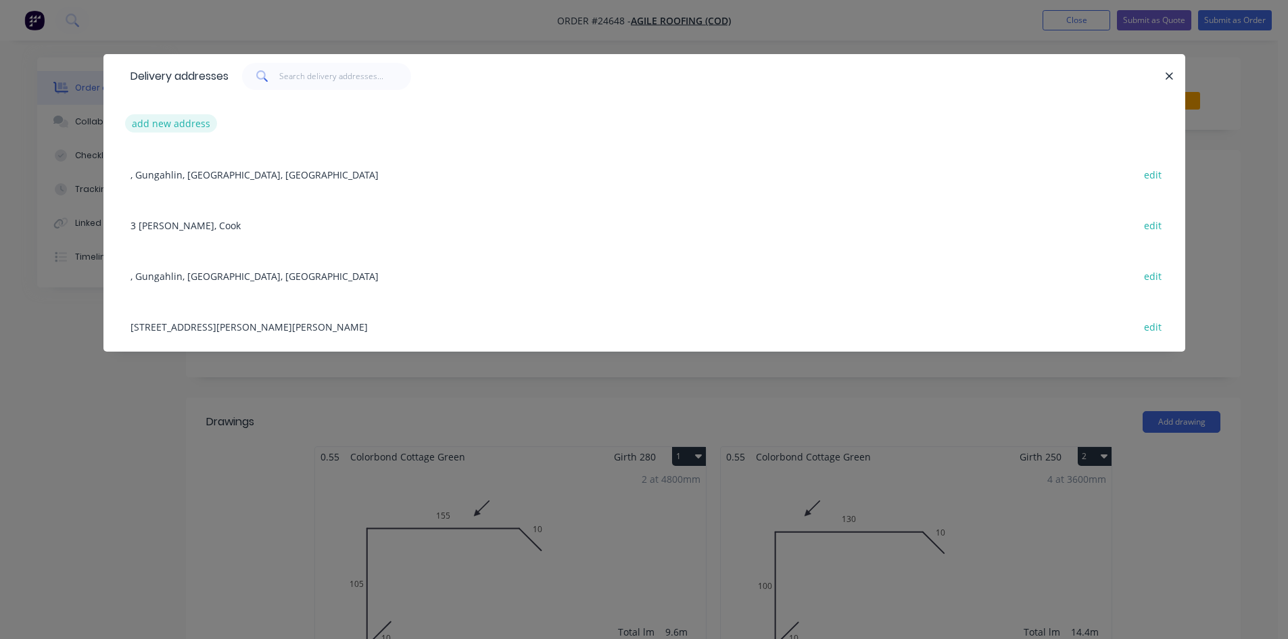
click at [147, 117] on button "add new address" at bounding box center [171, 123] width 93 height 18
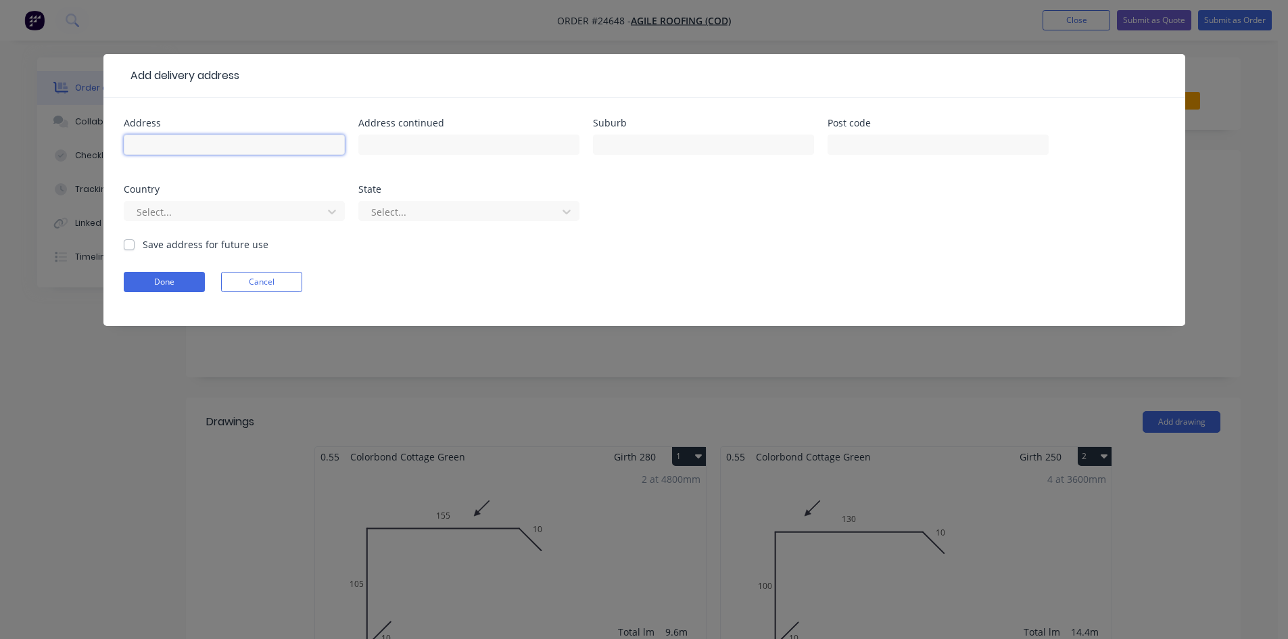
drag, startPoint x: 175, startPoint y: 146, endPoint x: 281, endPoint y: 147, distance: 106.2
click at [175, 146] on input "text" at bounding box center [234, 145] width 221 height 20
type input "5 DARLEY PL"
click at [719, 119] on div "Suburb" at bounding box center [703, 122] width 221 height 9
click at [721, 148] on input "text" at bounding box center [703, 145] width 221 height 20
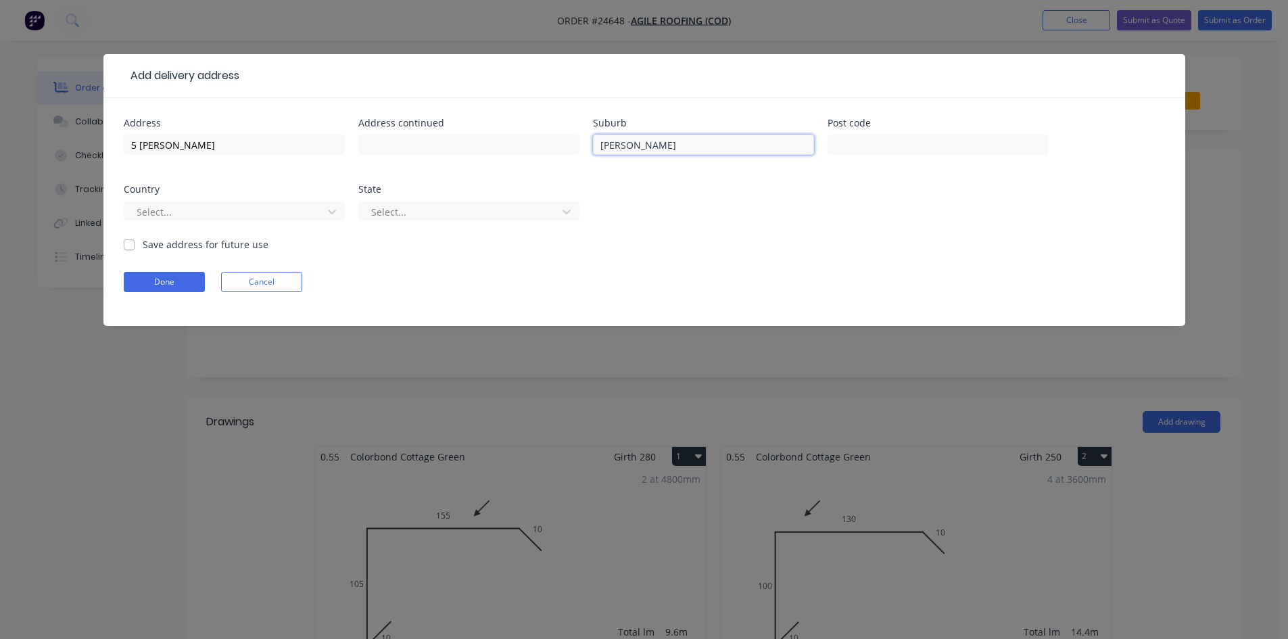
type input "Watson"
click at [133, 284] on button "Done" at bounding box center [164, 282] width 81 height 20
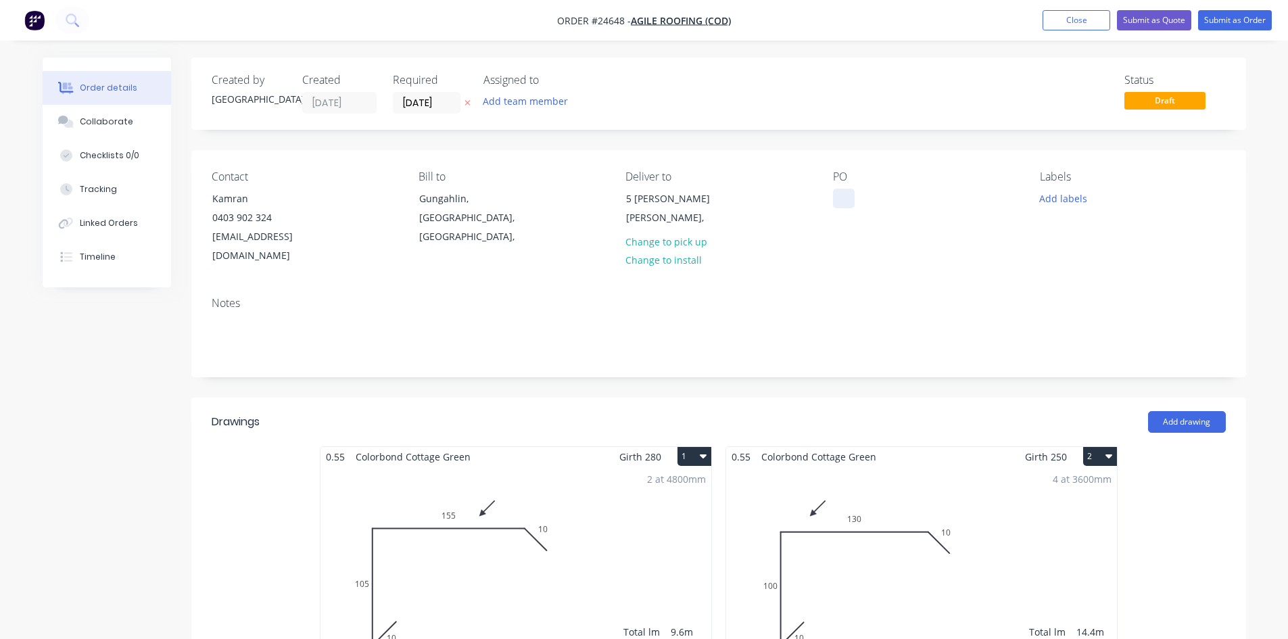
click at [842, 204] on div at bounding box center [844, 199] width 22 height 20
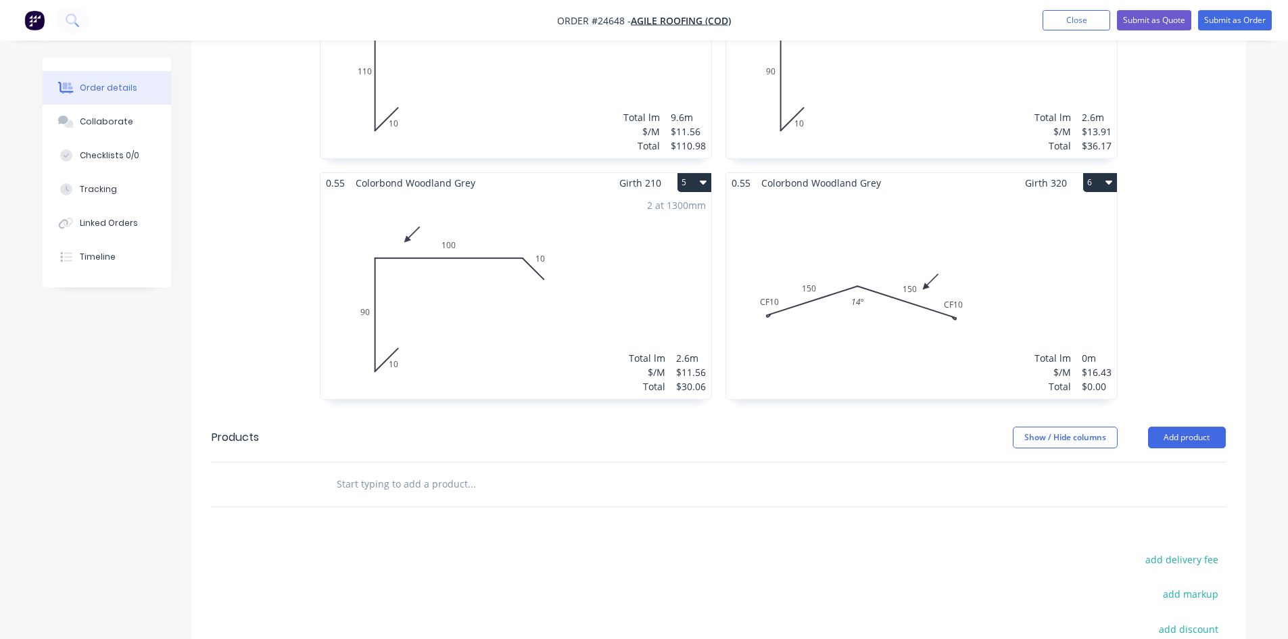
scroll to position [879, 0]
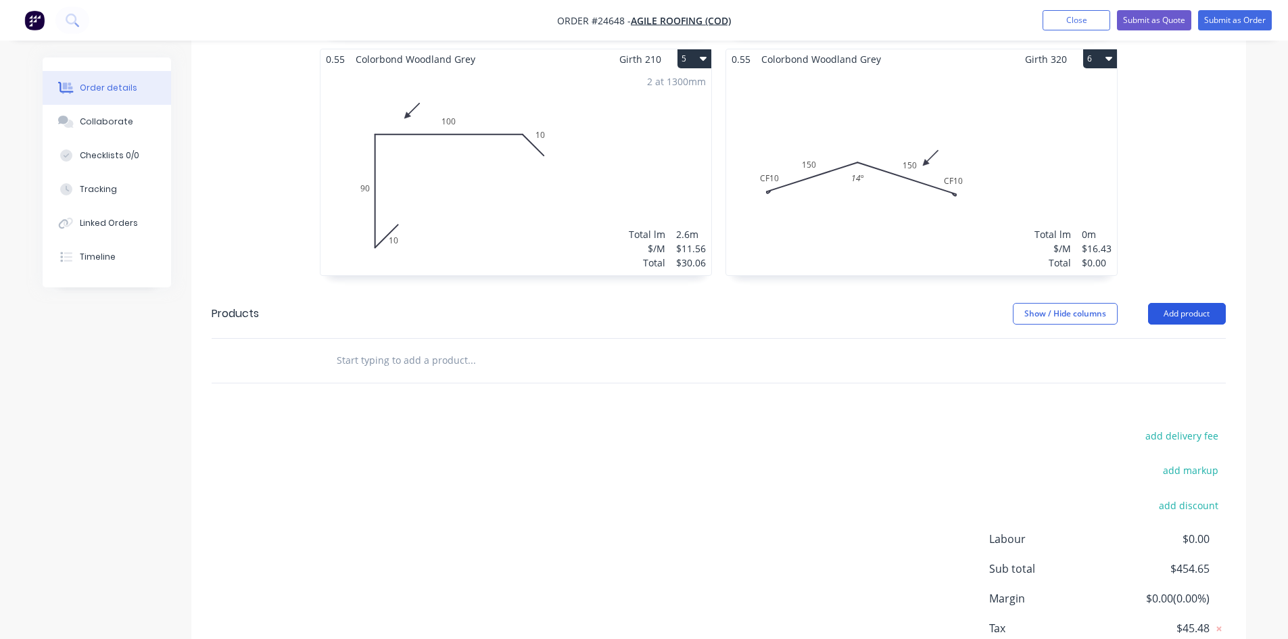
click at [1195, 303] on button "Add product" at bounding box center [1187, 314] width 78 height 22
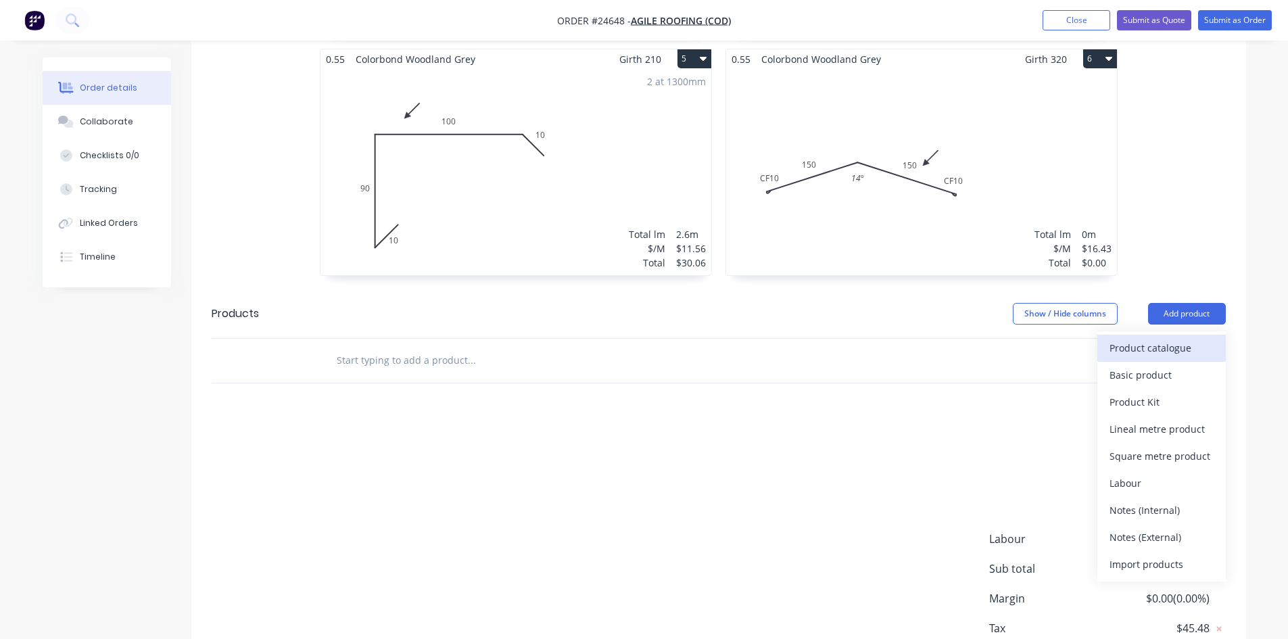
click at [1184, 338] on div "Product catalogue" at bounding box center [1162, 348] width 104 height 20
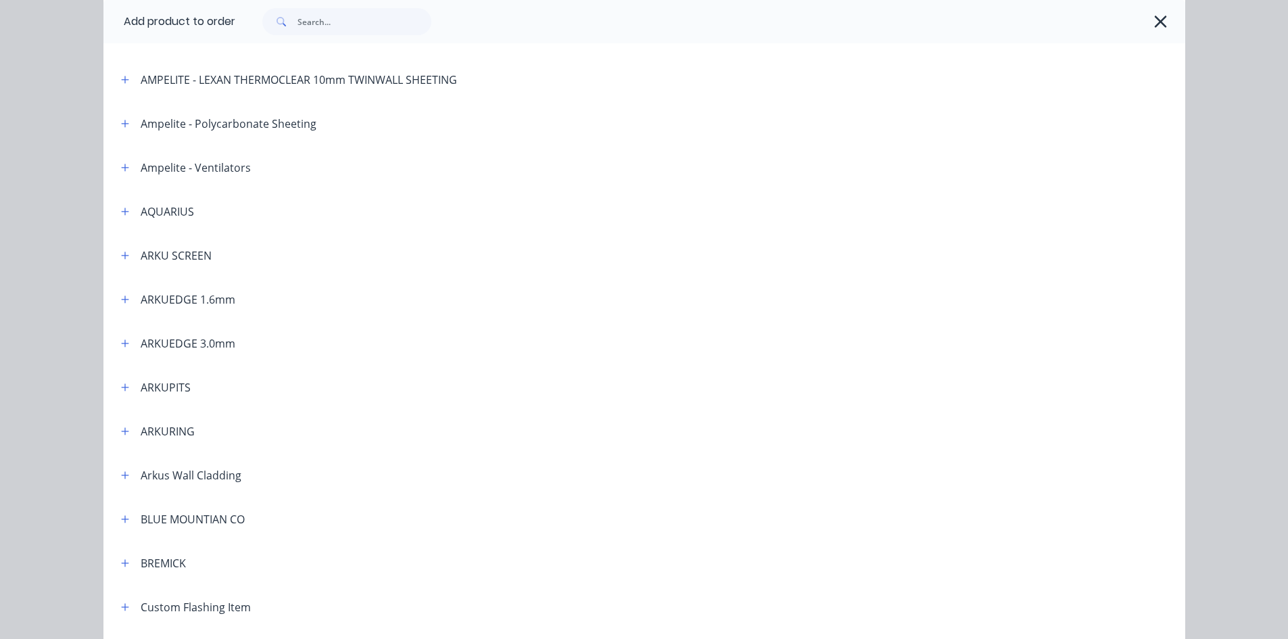
scroll to position [203, 0]
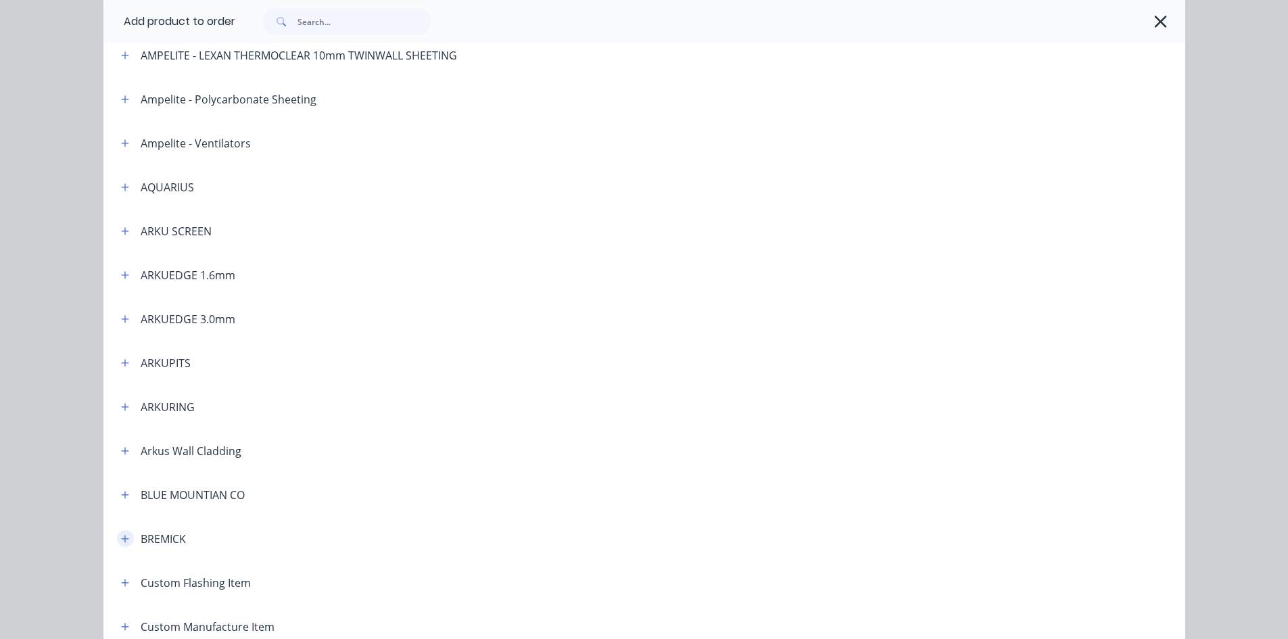
click at [121, 535] on icon "button" at bounding box center [125, 538] width 8 height 9
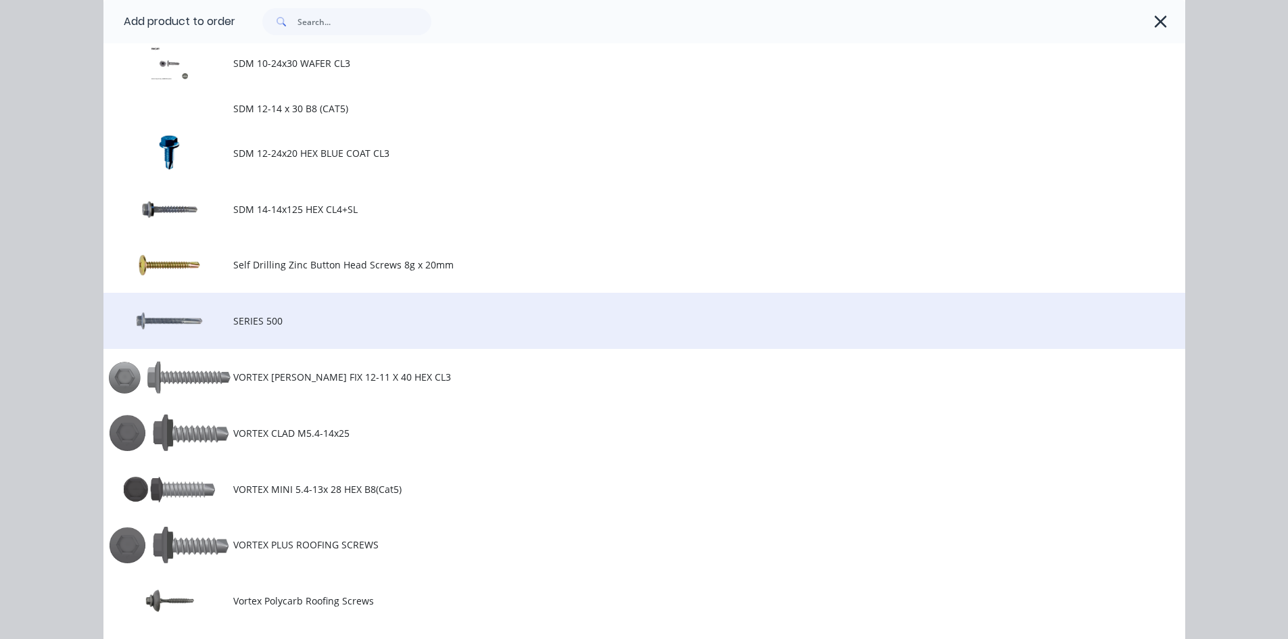
scroll to position [1285, 0]
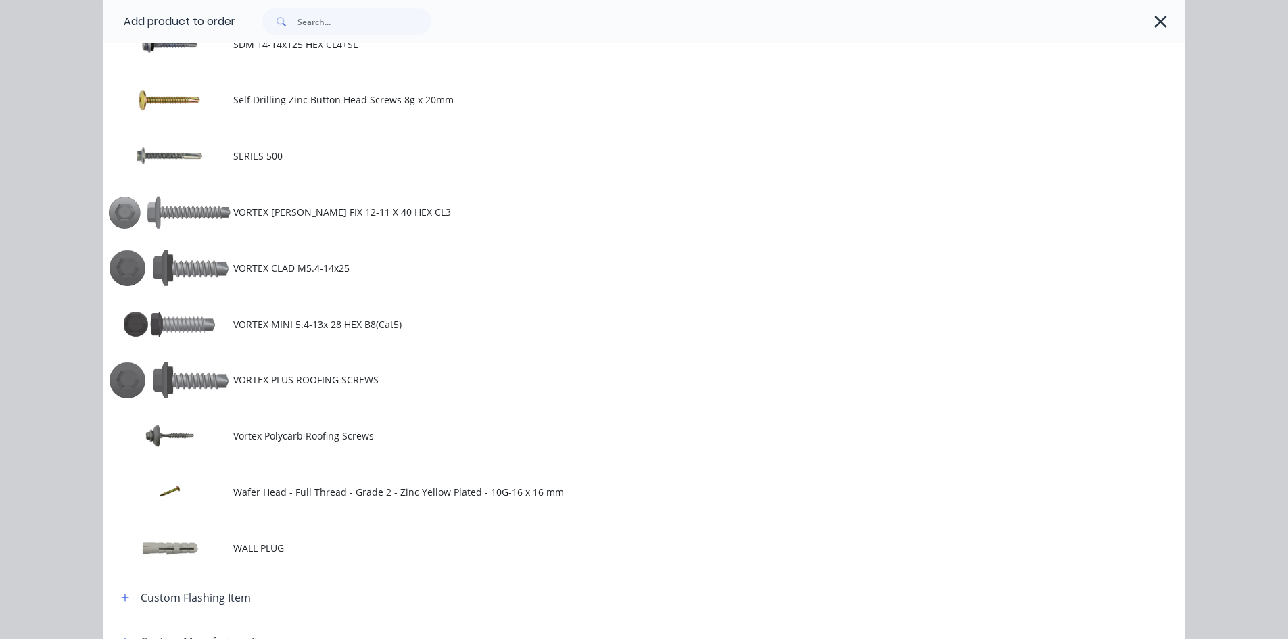
click at [258, 392] on td "VORTEX PLUS ROOFING SCREWS" at bounding box center [709, 380] width 952 height 56
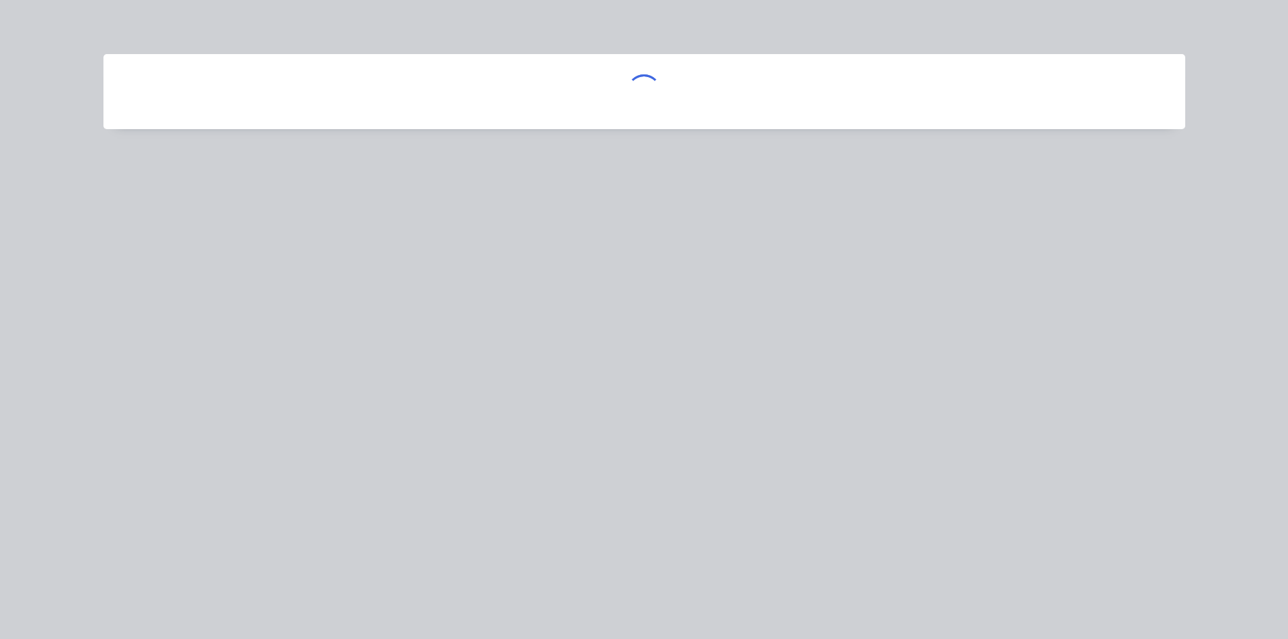
scroll to position [0, 0]
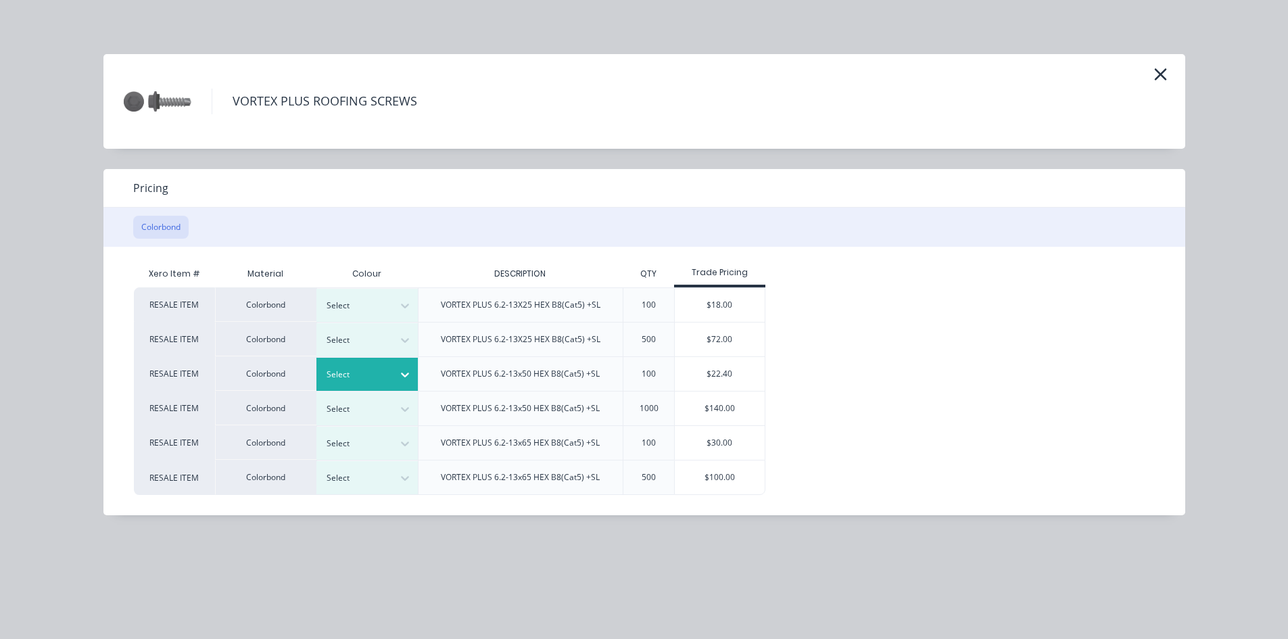
click at [390, 371] on div "Select" at bounding box center [355, 375] width 76 height 18
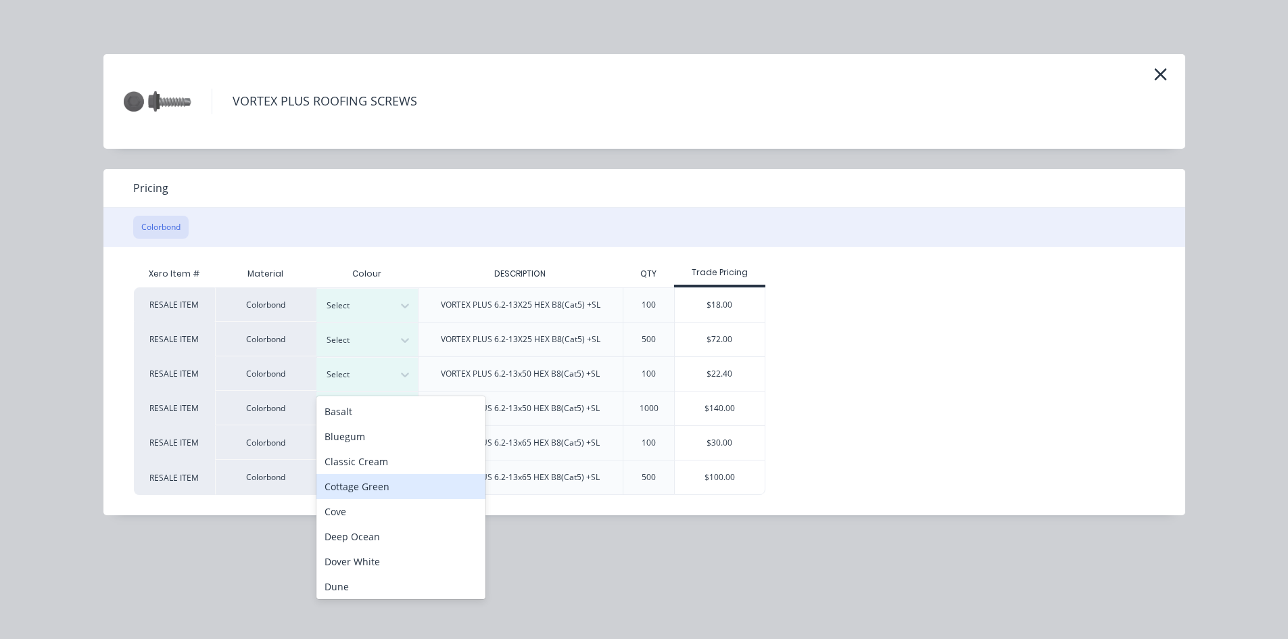
click at [343, 479] on div "Cottage Green" at bounding box center [400, 486] width 169 height 25
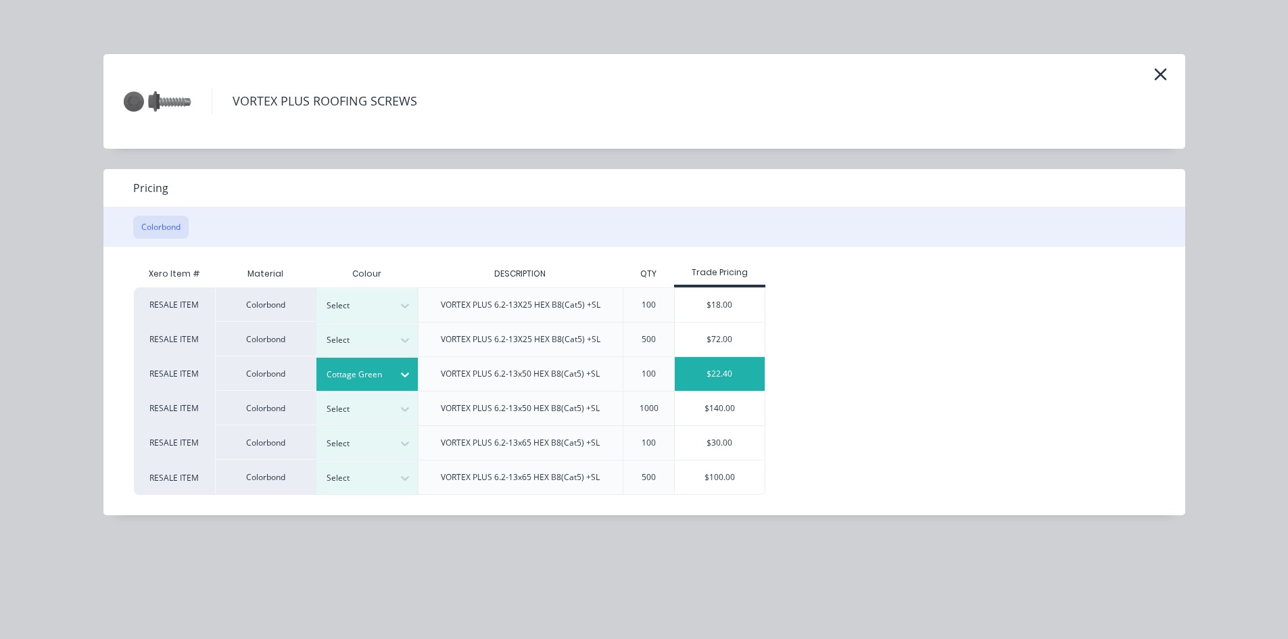
click at [715, 377] on div "$22.40" at bounding box center [720, 374] width 90 height 34
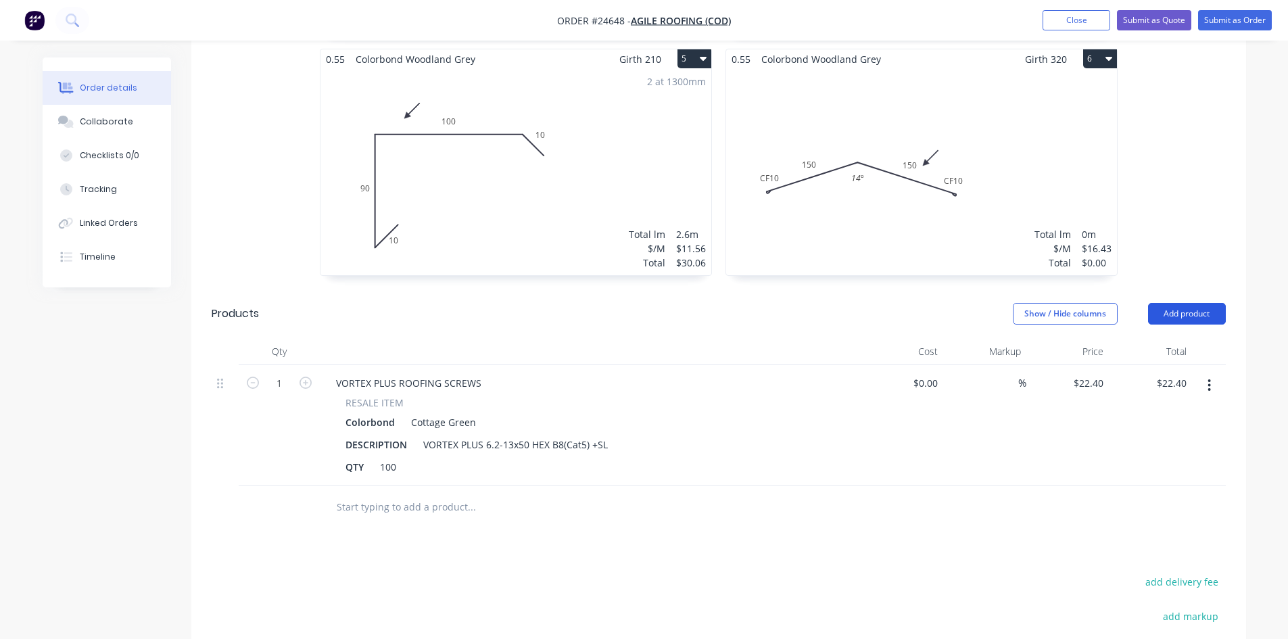
click at [1193, 303] on button "Add product" at bounding box center [1187, 314] width 78 height 22
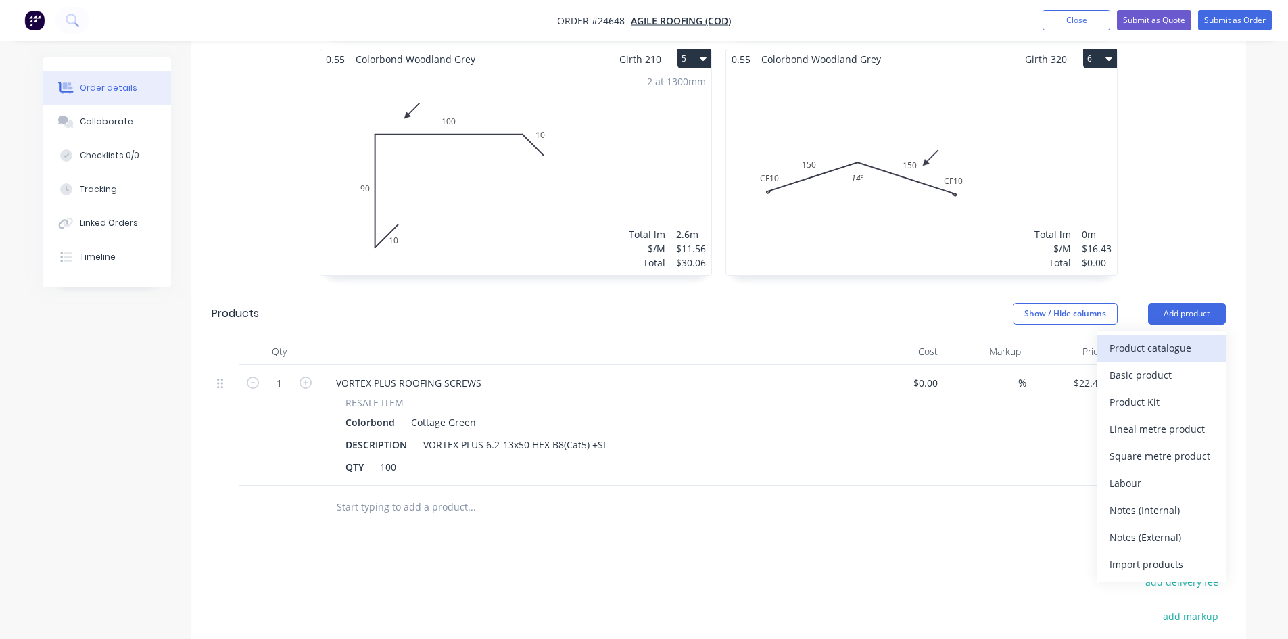
click at [1168, 338] on div "Product catalogue" at bounding box center [1162, 348] width 104 height 20
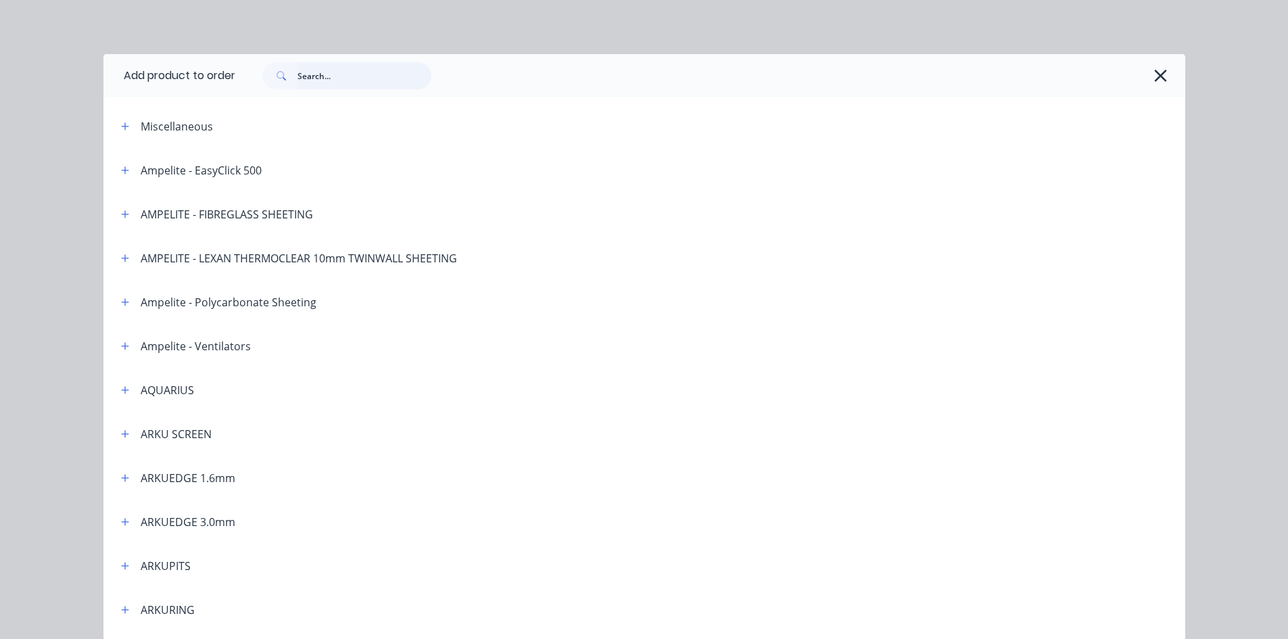
click at [373, 75] on input "text" at bounding box center [364, 75] width 134 height 27
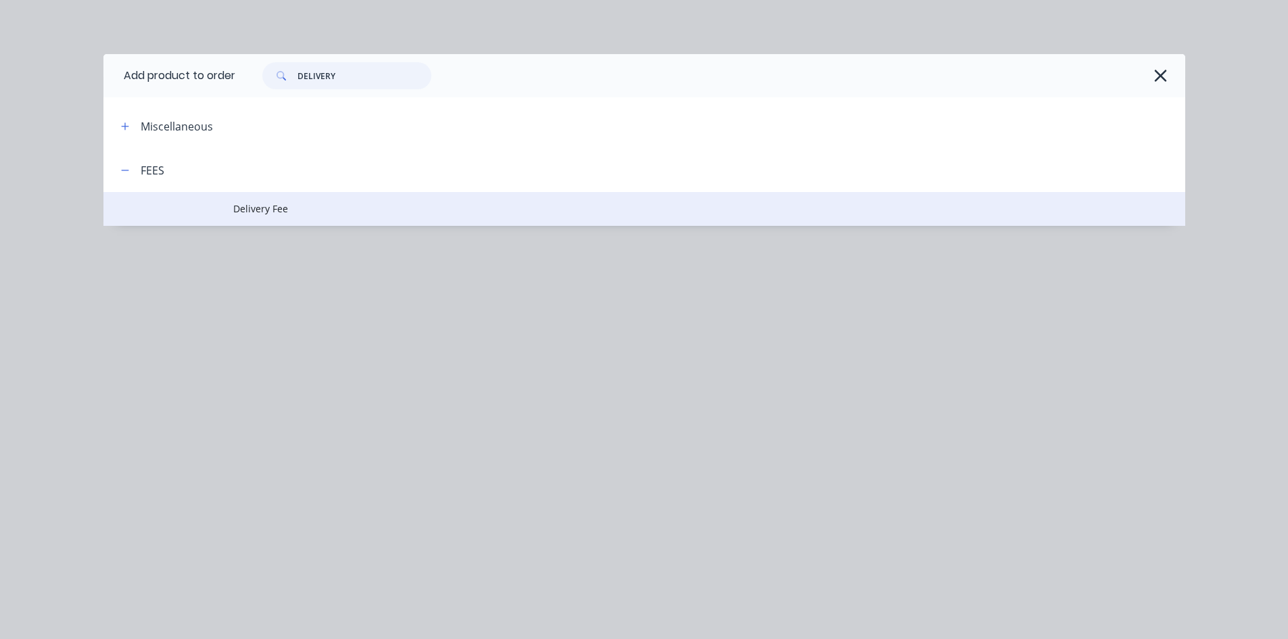
type input "DELIVERY"
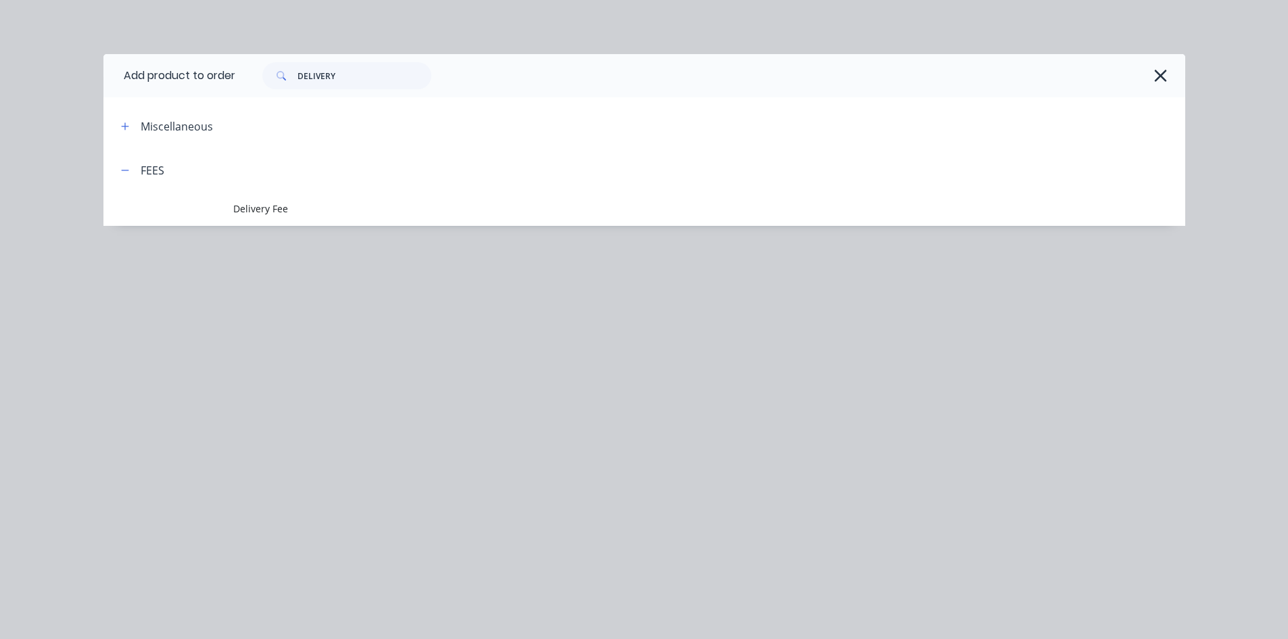
drag, startPoint x: 263, startPoint y: 214, endPoint x: 265, endPoint y: 201, distance: 13.0
click at [264, 214] on span "Delivery Fee" at bounding box center [613, 208] width 761 height 14
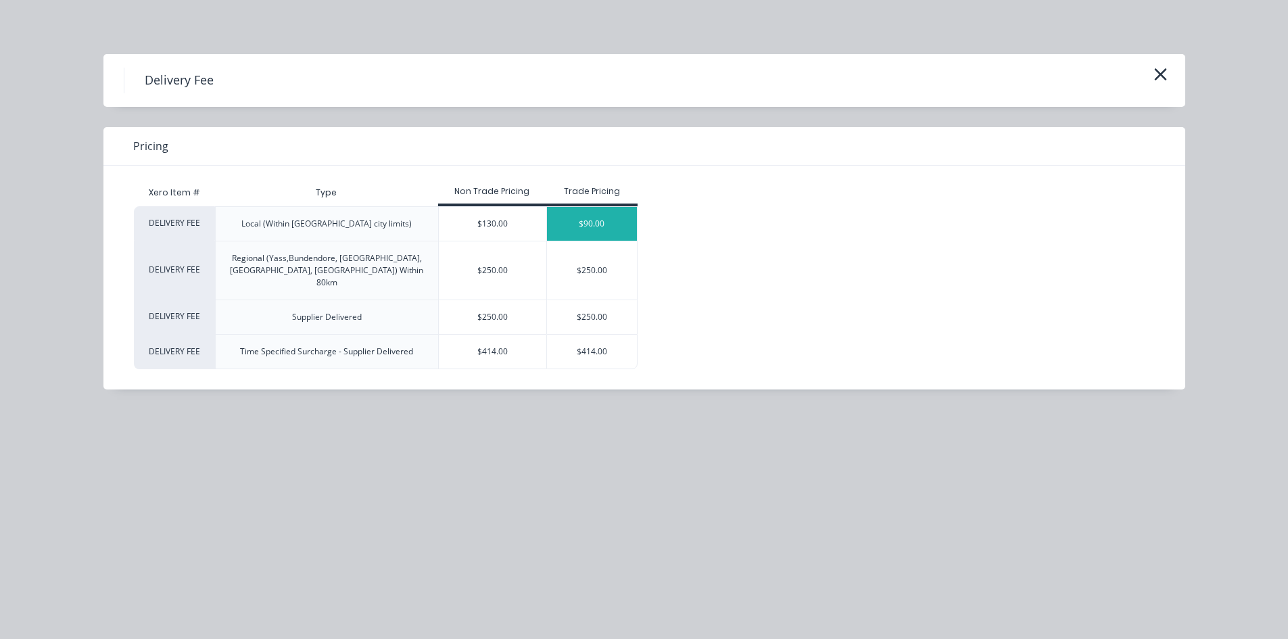
click at [564, 210] on div "$90.00" at bounding box center [592, 224] width 90 height 34
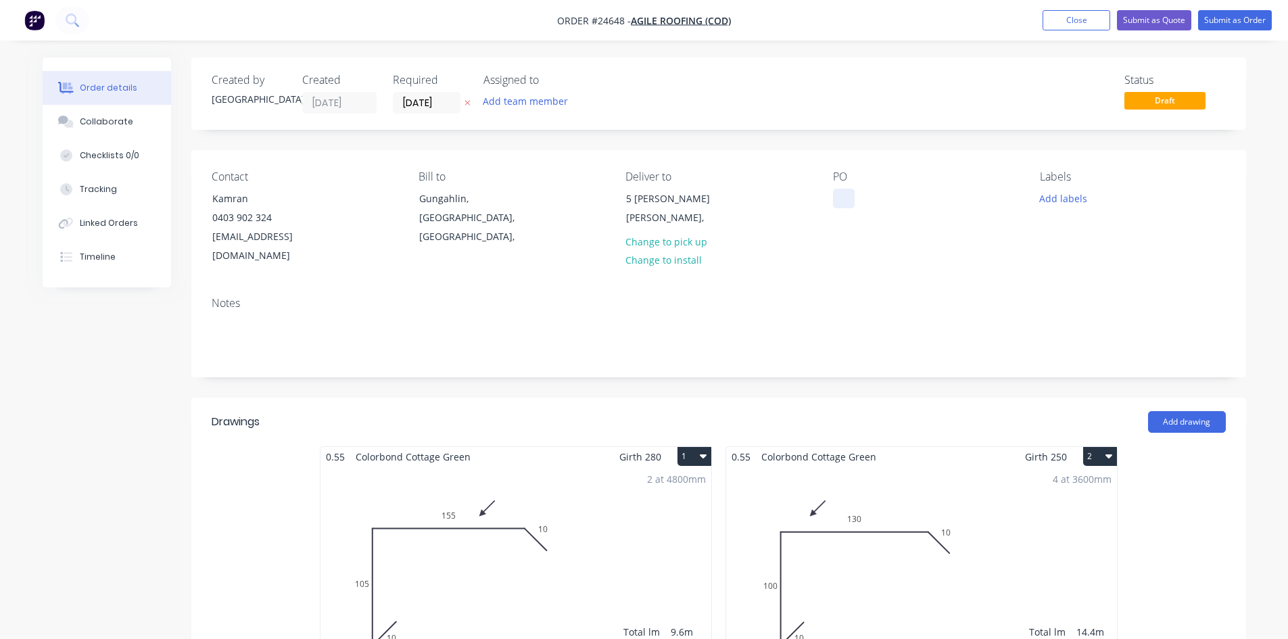
click at [854, 197] on div at bounding box center [844, 199] width 22 height 20
click at [1217, 18] on button "Submit as Order" at bounding box center [1235, 20] width 74 height 20
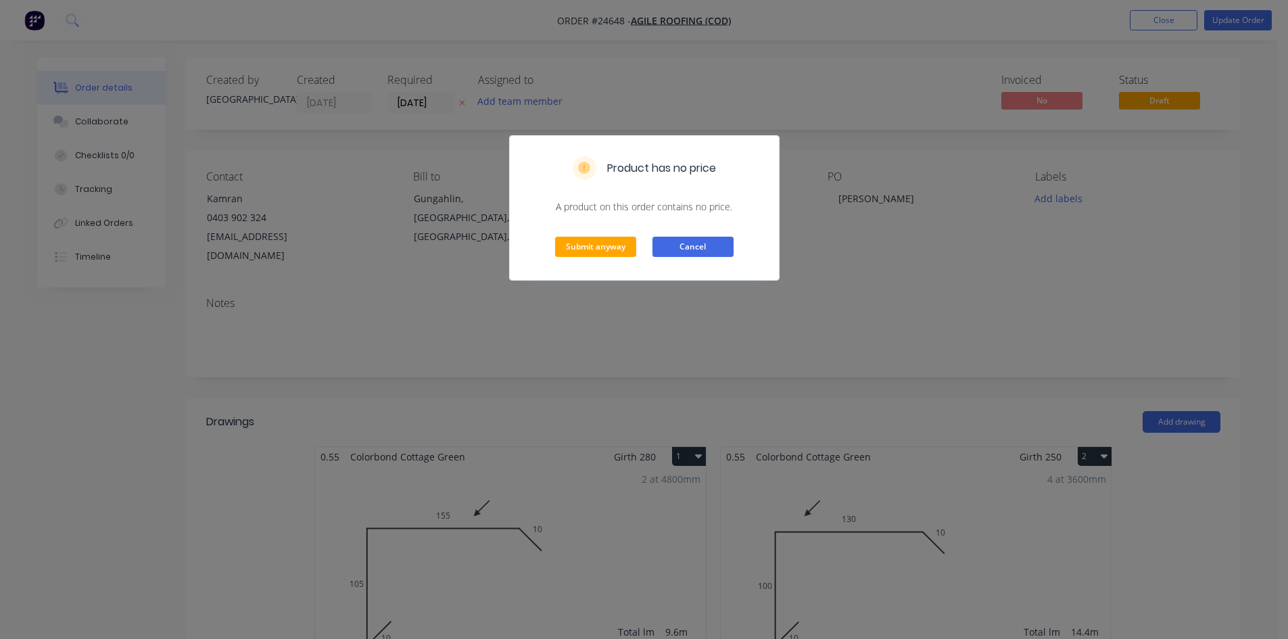
click at [661, 245] on button "Cancel" at bounding box center [692, 247] width 81 height 20
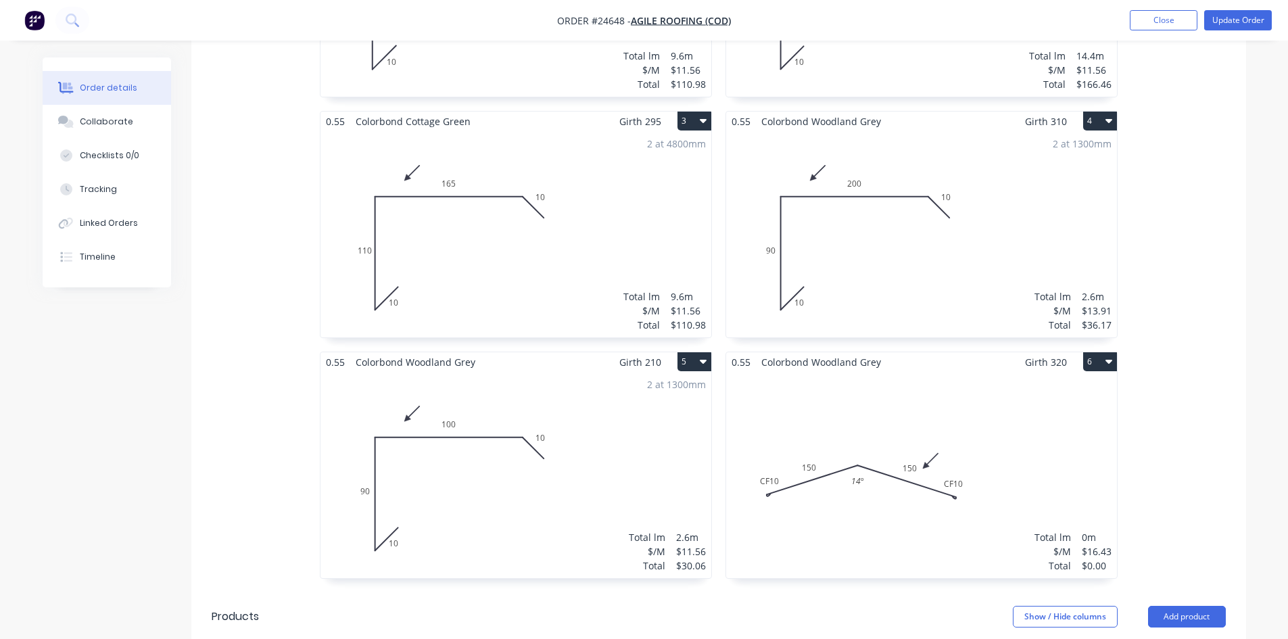
scroll to position [609, 0]
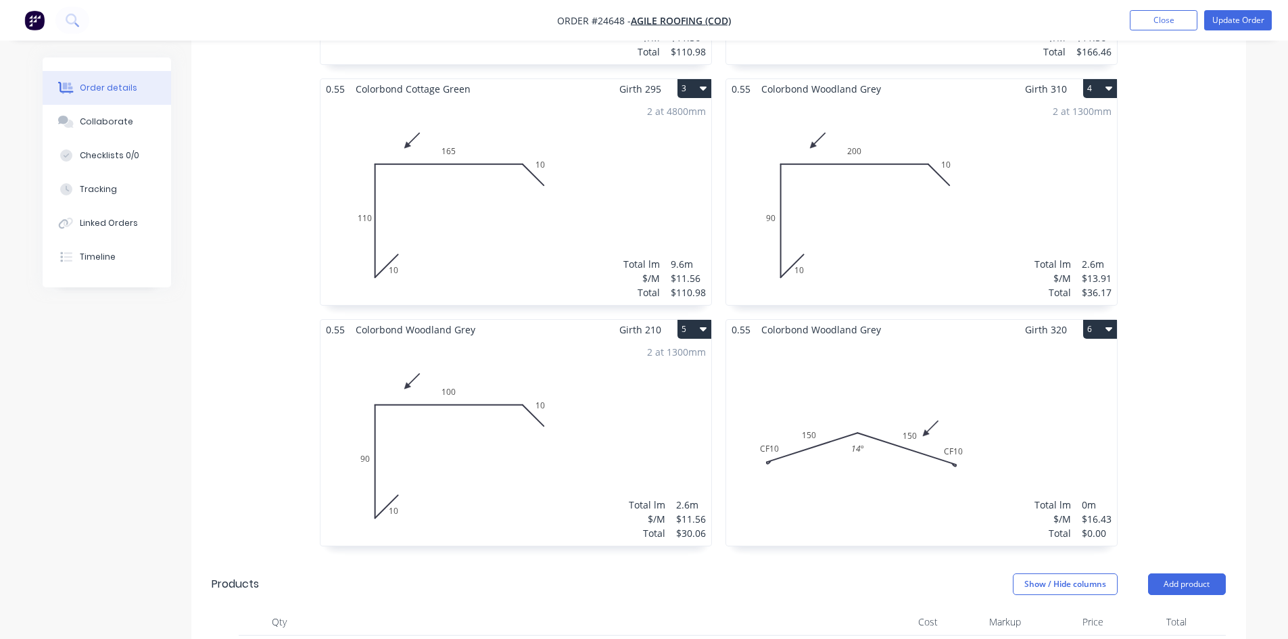
click at [960, 367] on div "Total lm $/M Total 0m $16.43 $0.00" at bounding box center [921, 442] width 391 height 206
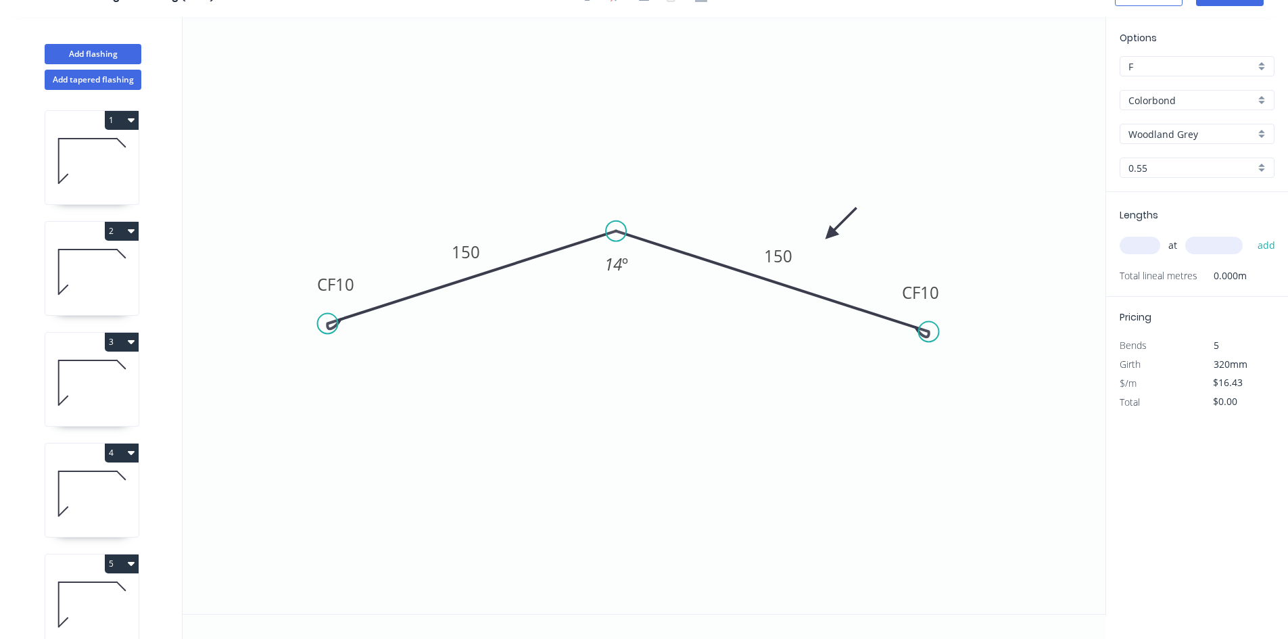
scroll to position [25, 0]
click at [1146, 245] on input "text" at bounding box center [1140, 246] width 41 height 18
type input "1"
type input "2800"
click at [1251, 234] on button "add" at bounding box center [1267, 245] width 32 height 23
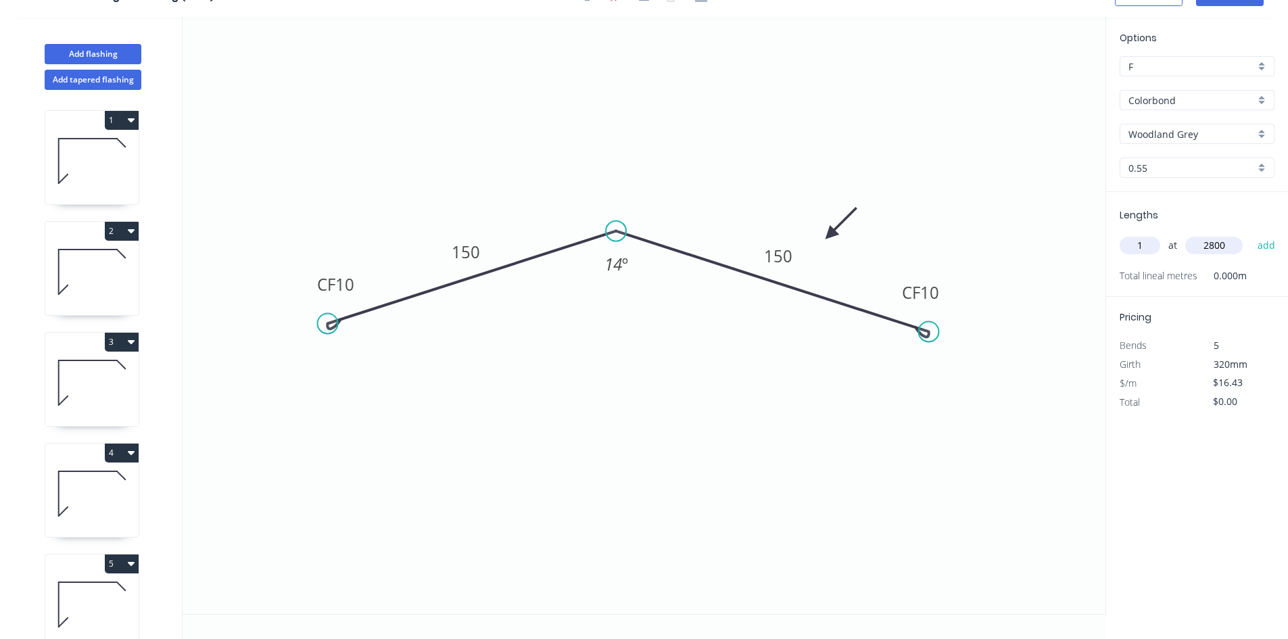
type input "$46.00"
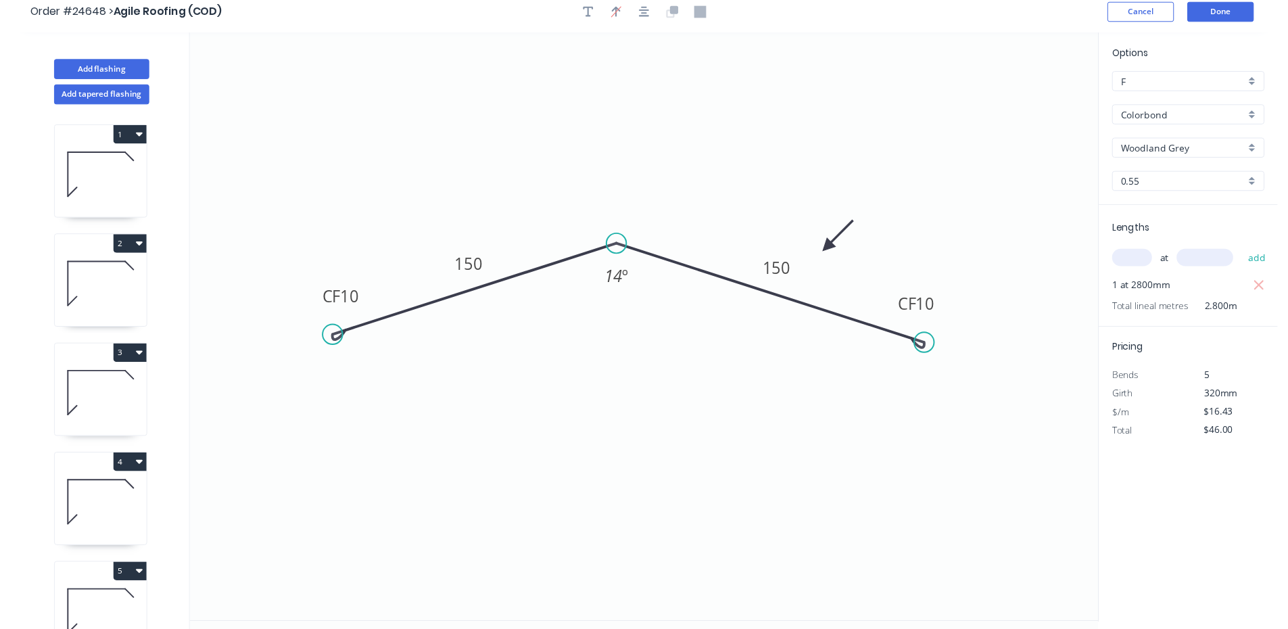
scroll to position [0, 0]
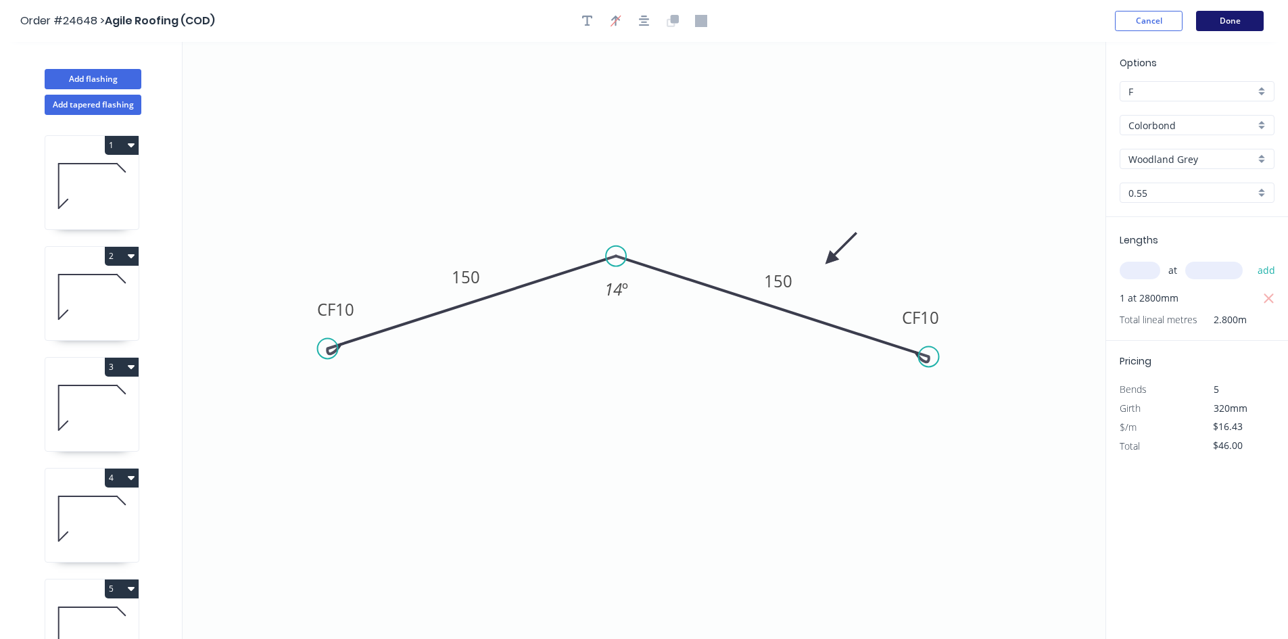
click at [1227, 15] on button "Done" at bounding box center [1230, 21] width 68 height 20
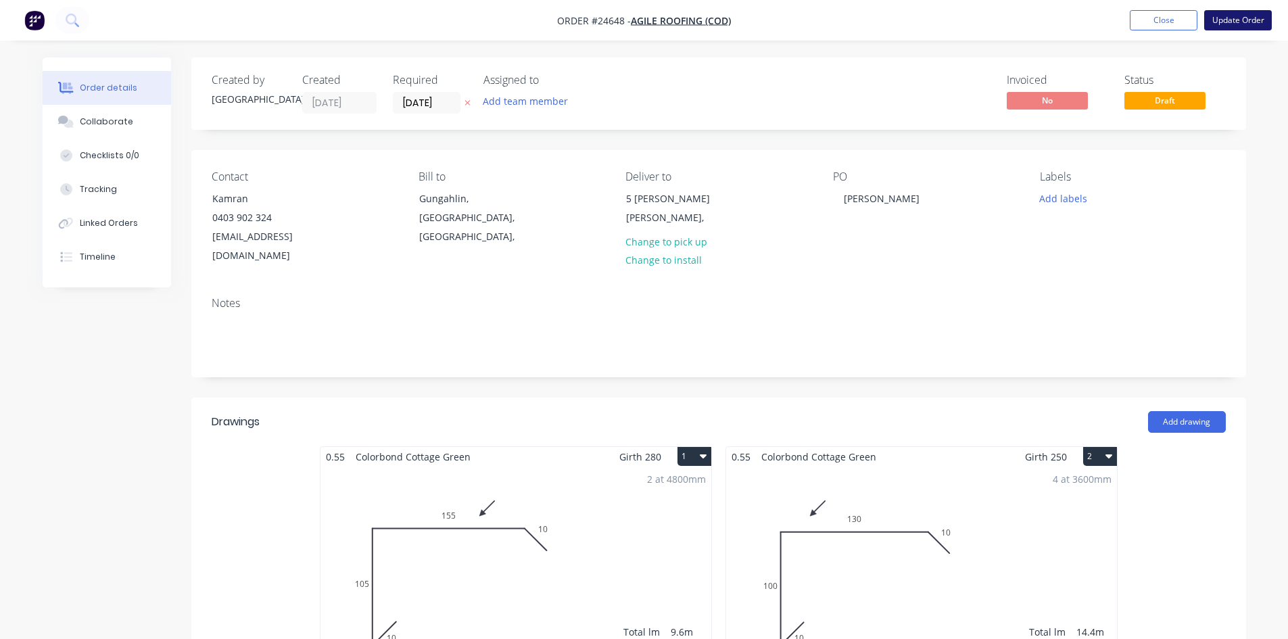
click at [1239, 17] on button "Update Order" at bounding box center [1238, 20] width 68 height 20
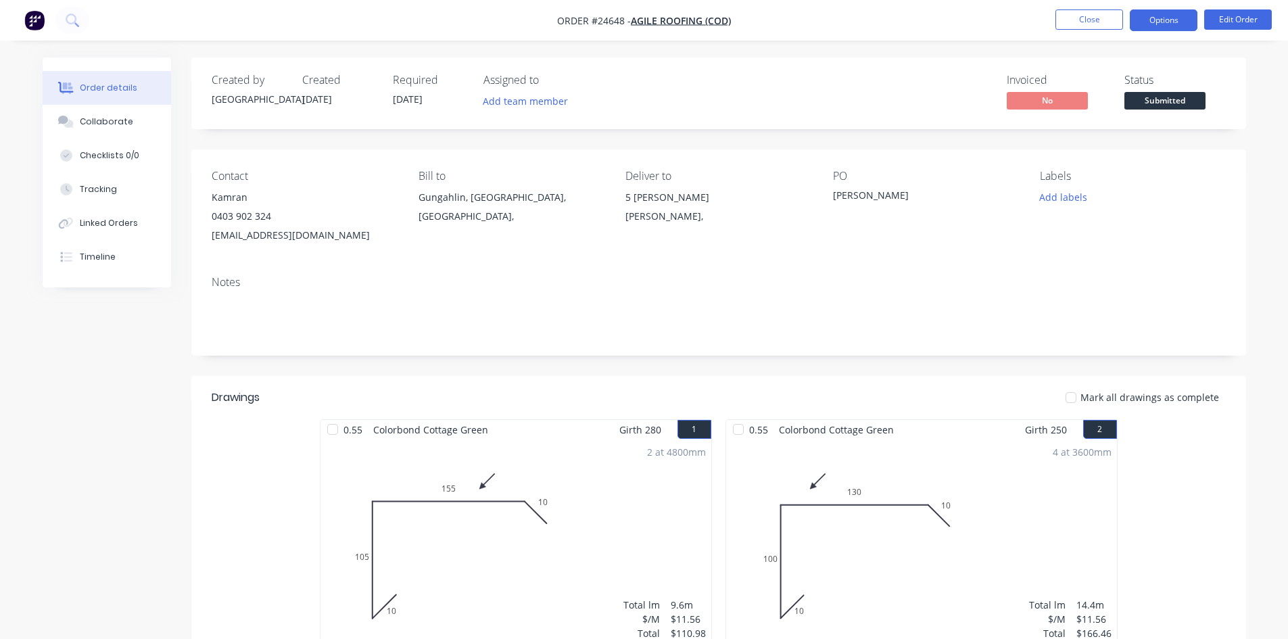
click at [1169, 21] on button "Options" at bounding box center [1164, 20] width 68 height 22
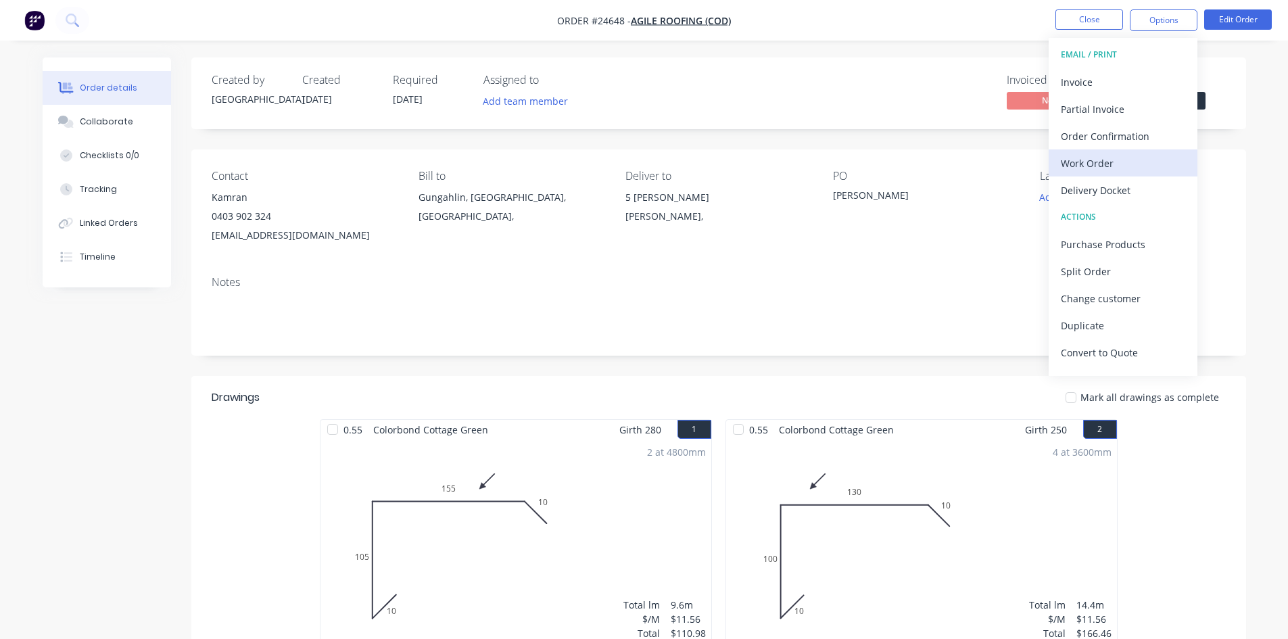
click at [1112, 153] on div "Work Order" at bounding box center [1123, 163] width 124 height 20
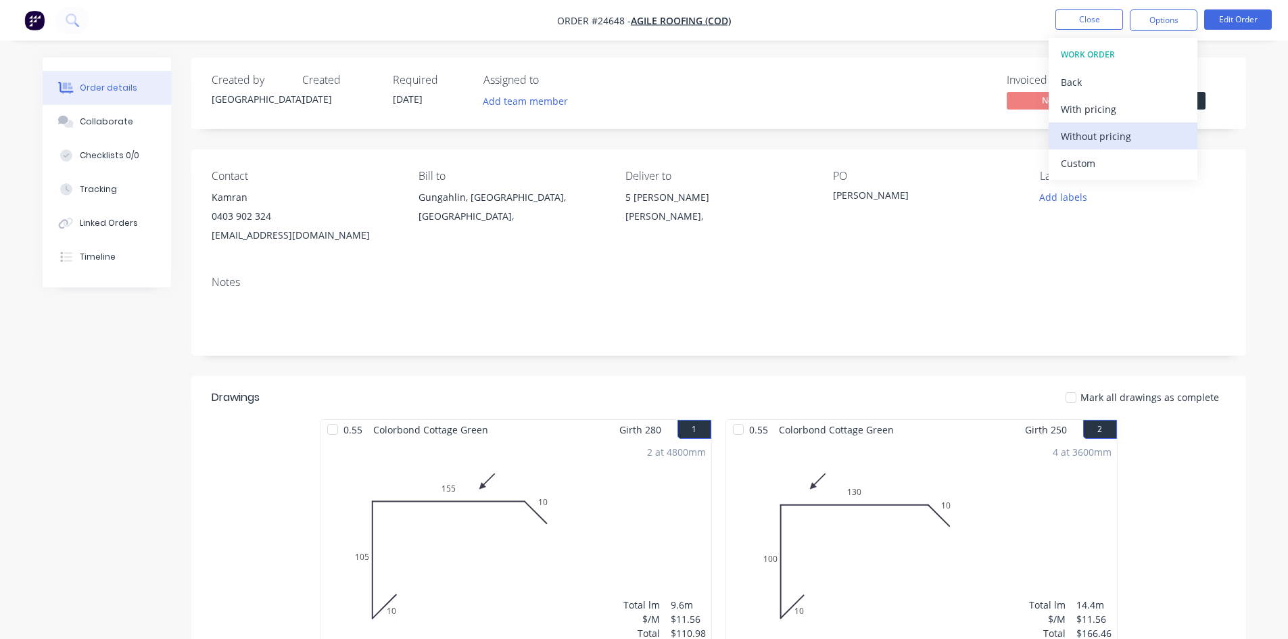
click at [1112, 145] on div "Without pricing" at bounding box center [1123, 136] width 124 height 20
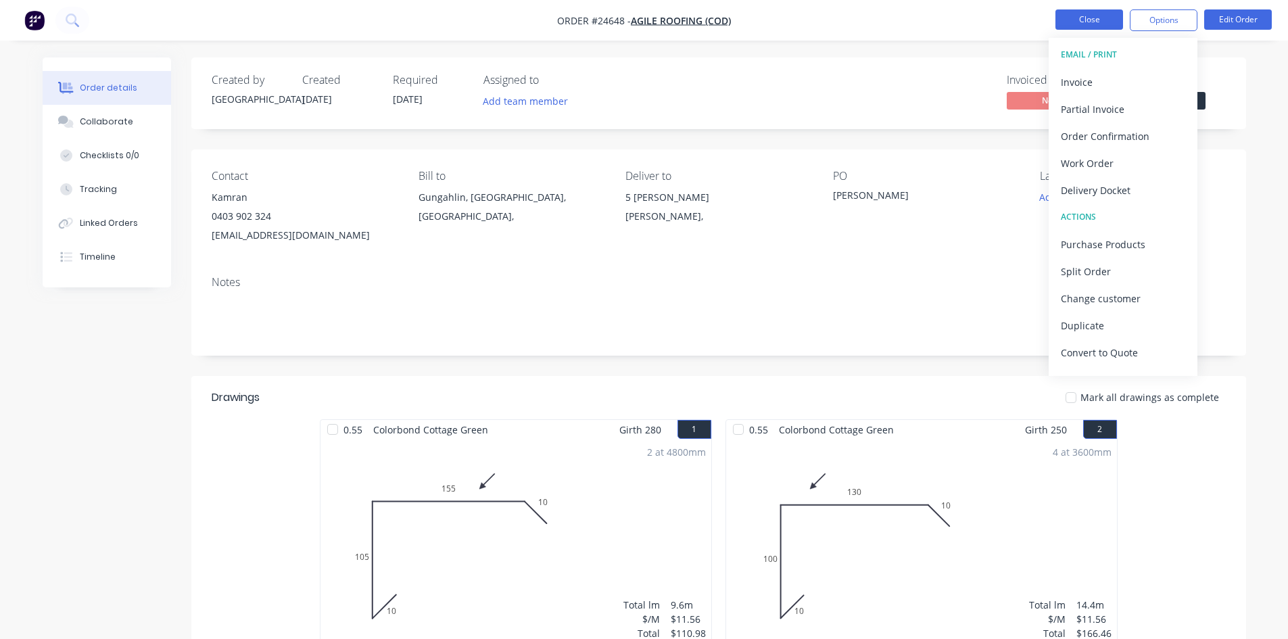
click at [1074, 15] on button "Close" at bounding box center [1089, 19] width 68 height 20
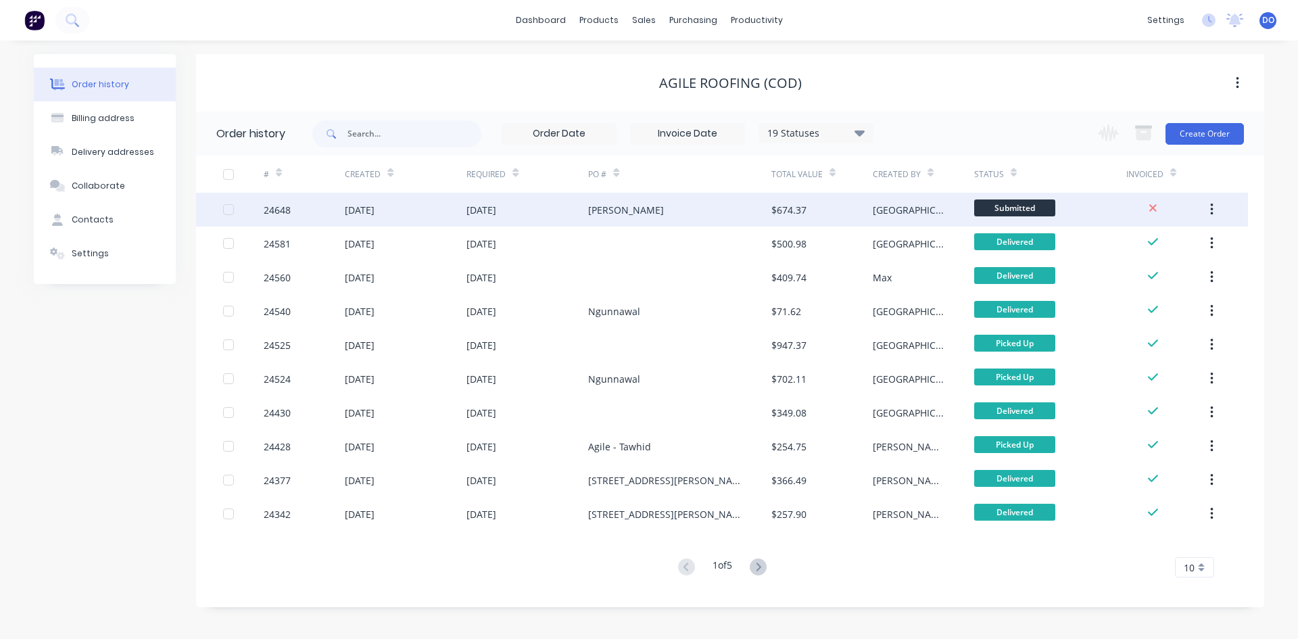
click at [880, 198] on div "[GEOGRAPHIC_DATA]" at bounding box center [923, 210] width 101 height 34
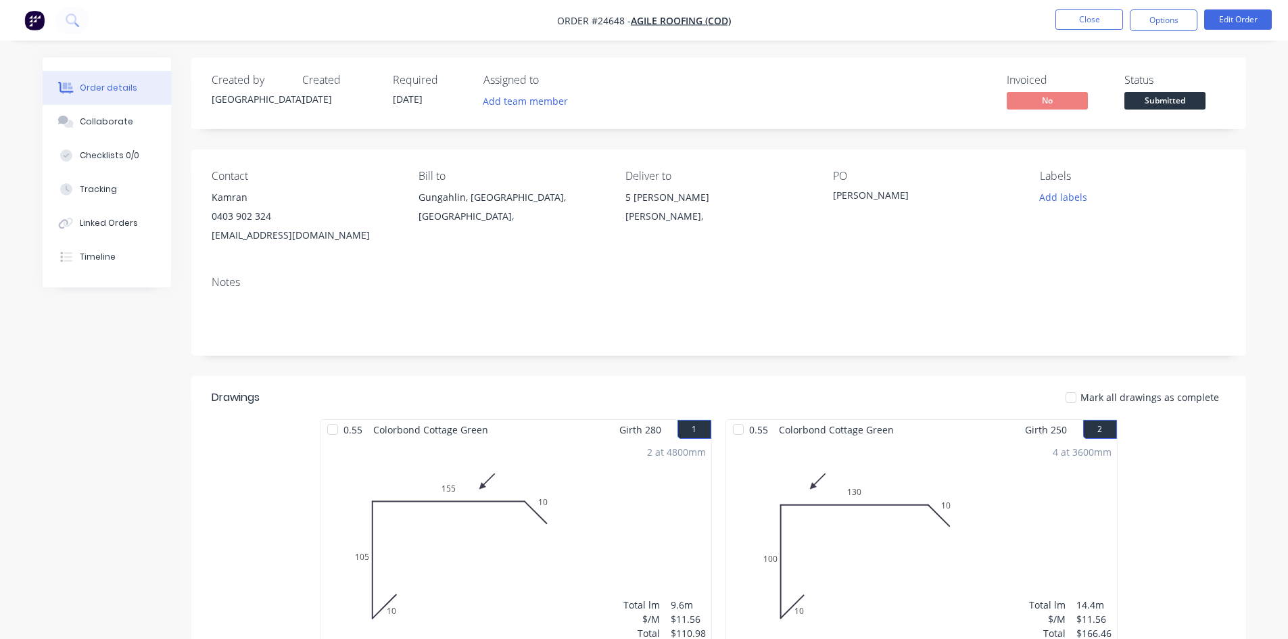
click at [1177, 108] on span "Submitted" at bounding box center [1164, 100] width 81 height 17
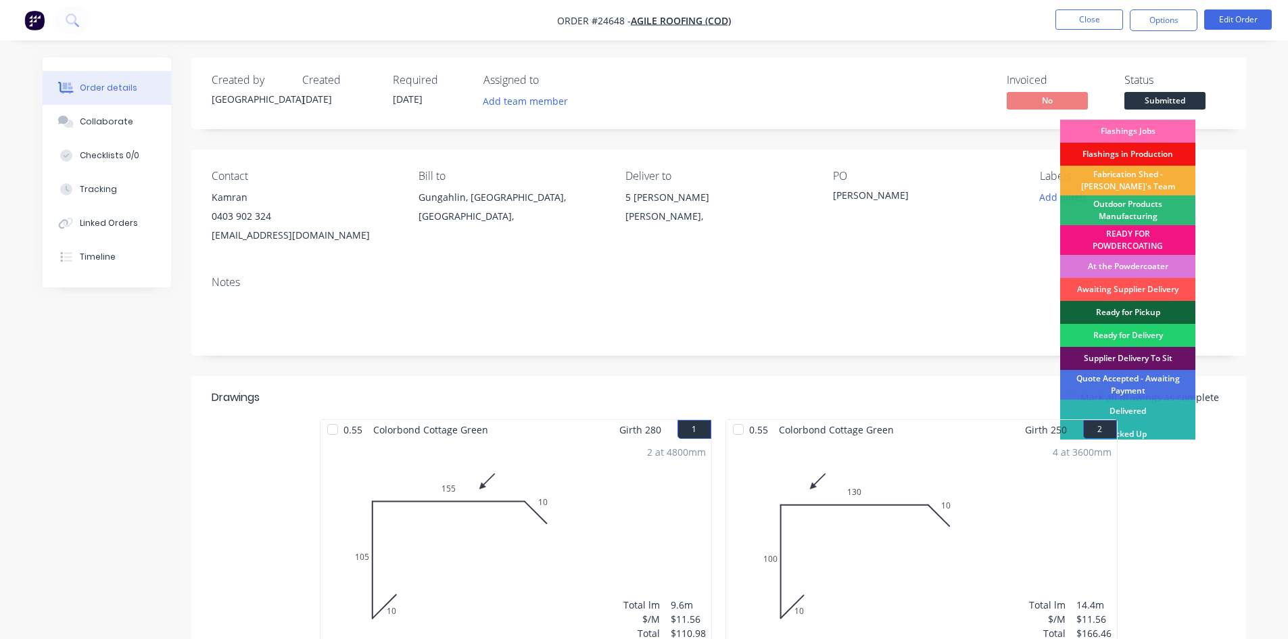
click at [1165, 131] on div "Flashings Jobs" at bounding box center [1127, 131] width 135 height 23
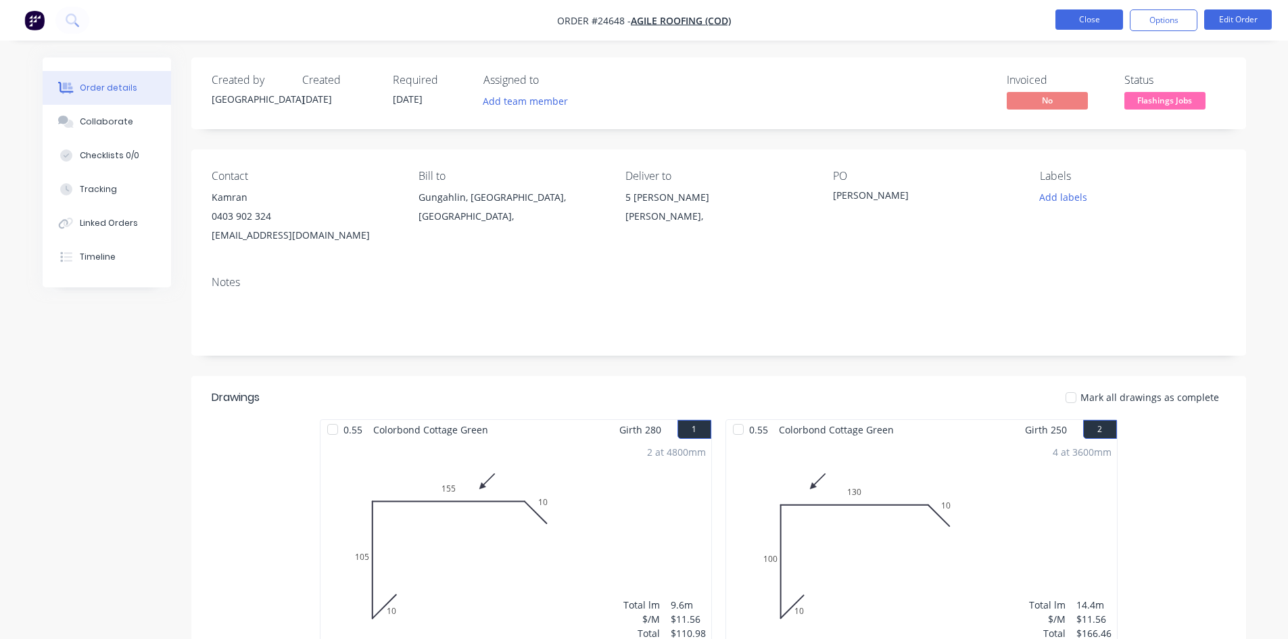
click at [1078, 11] on button "Close" at bounding box center [1089, 19] width 68 height 20
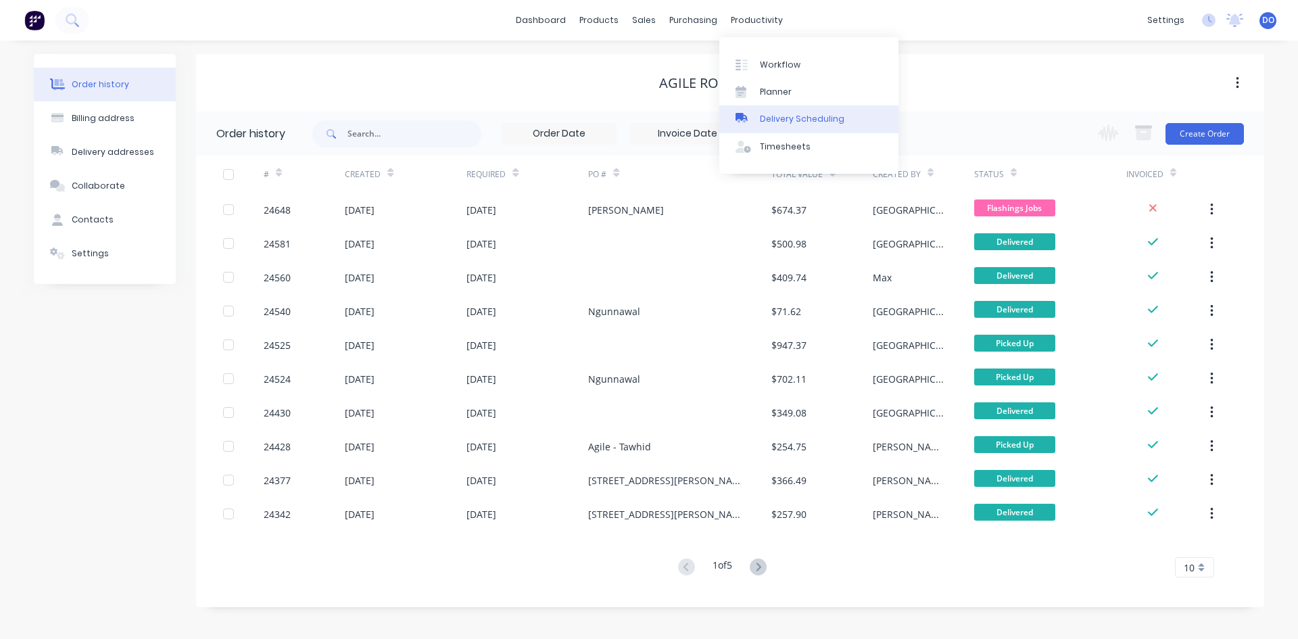
click at [769, 119] on div "Delivery Scheduling" at bounding box center [802, 119] width 85 height 12
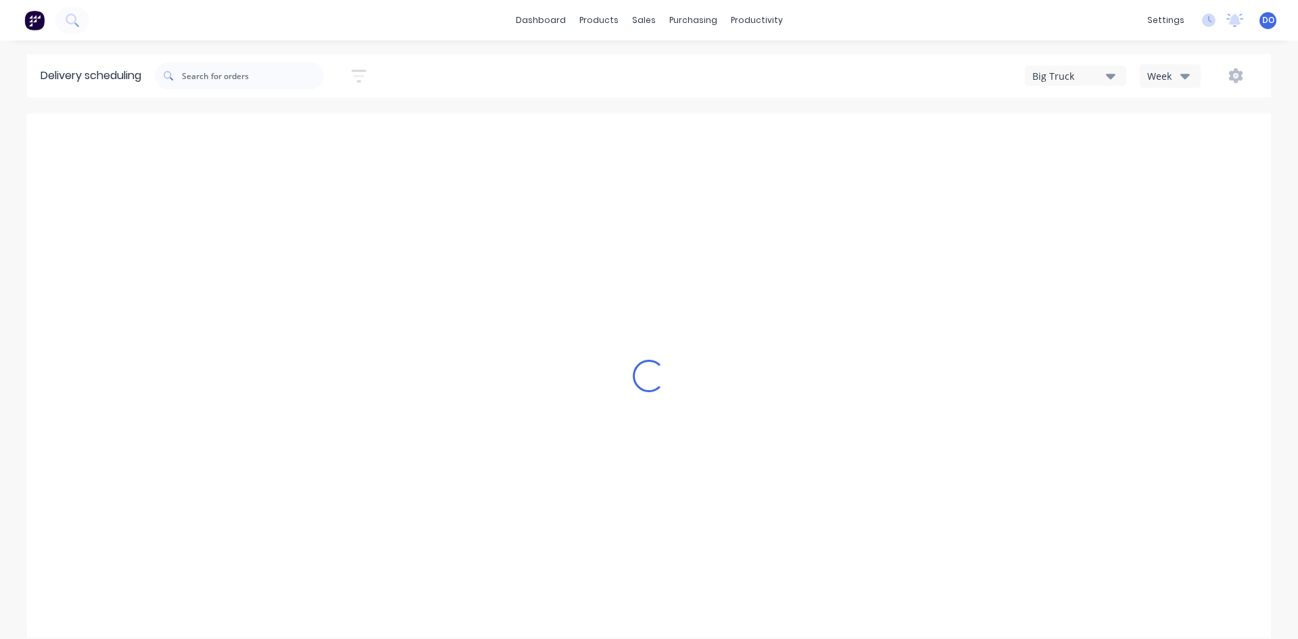
type input "Aug 10 - Aug 16"
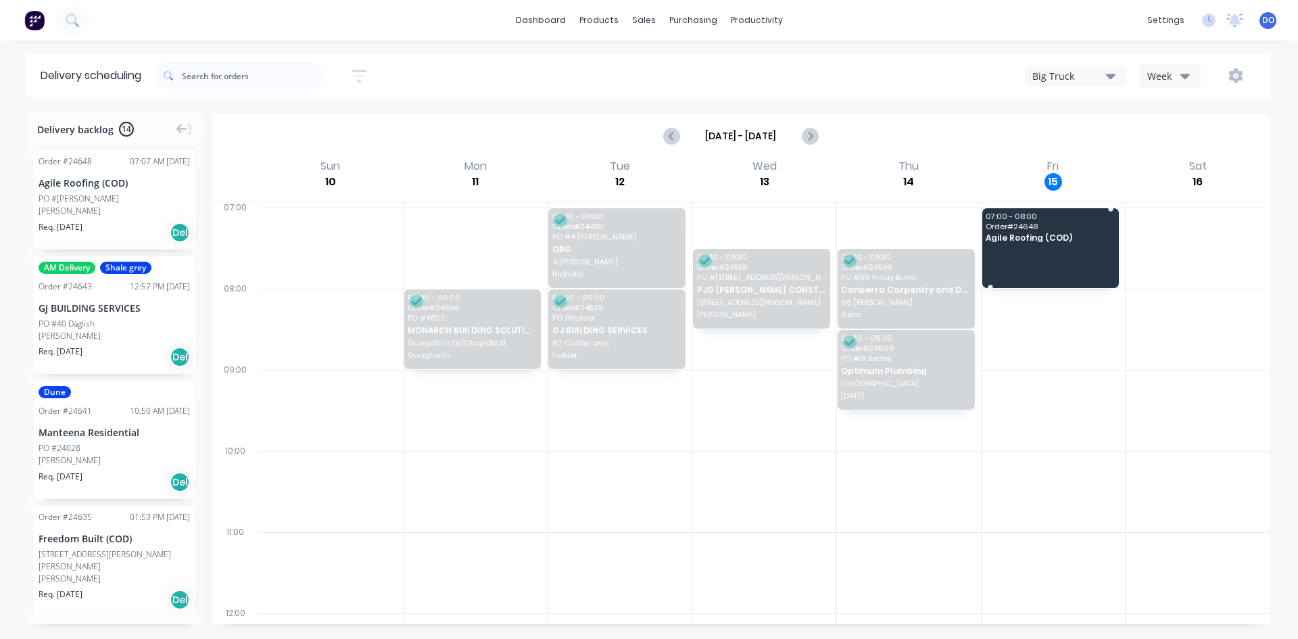
drag, startPoint x: 75, startPoint y: 191, endPoint x: 1049, endPoint y: 239, distance: 975.5
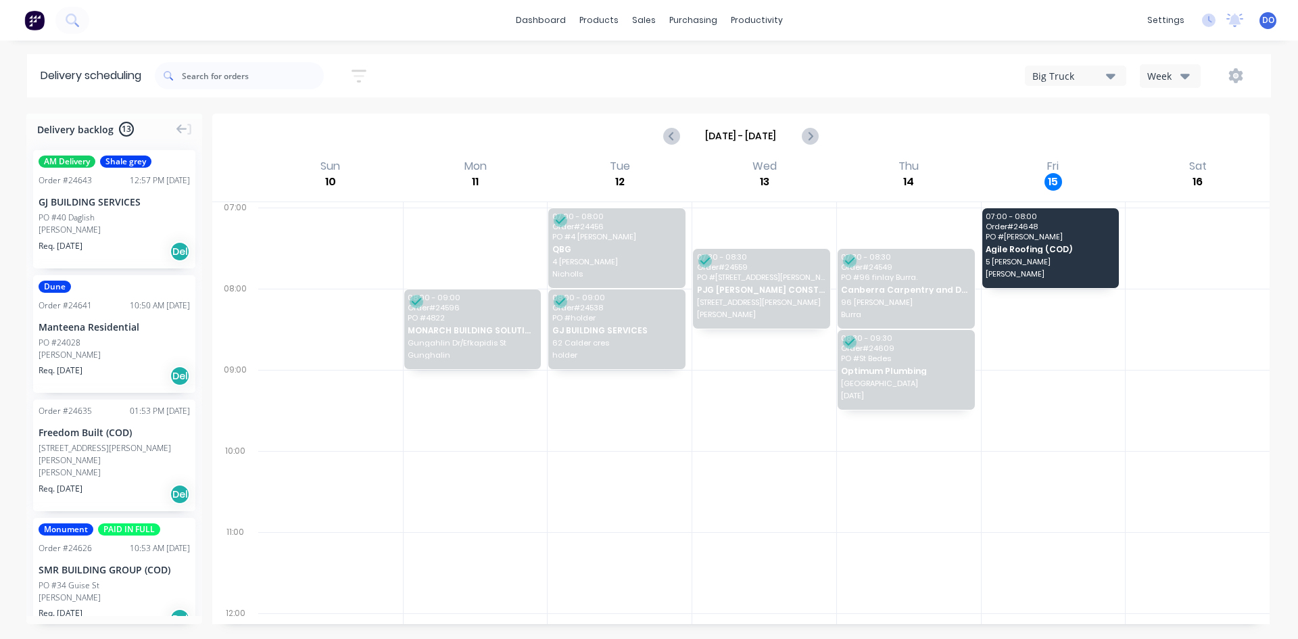
click at [926, 507] on div at bounding box center [909, 491] width 144 height 81
click at [671, 49] on div "Sales Orders Customers Price Level Manager" at bounding box center [714, 91] width 179 height 109
click at [671, 55] on link "Sales Orders" at bounding box center [714, 64] width 179 height 27
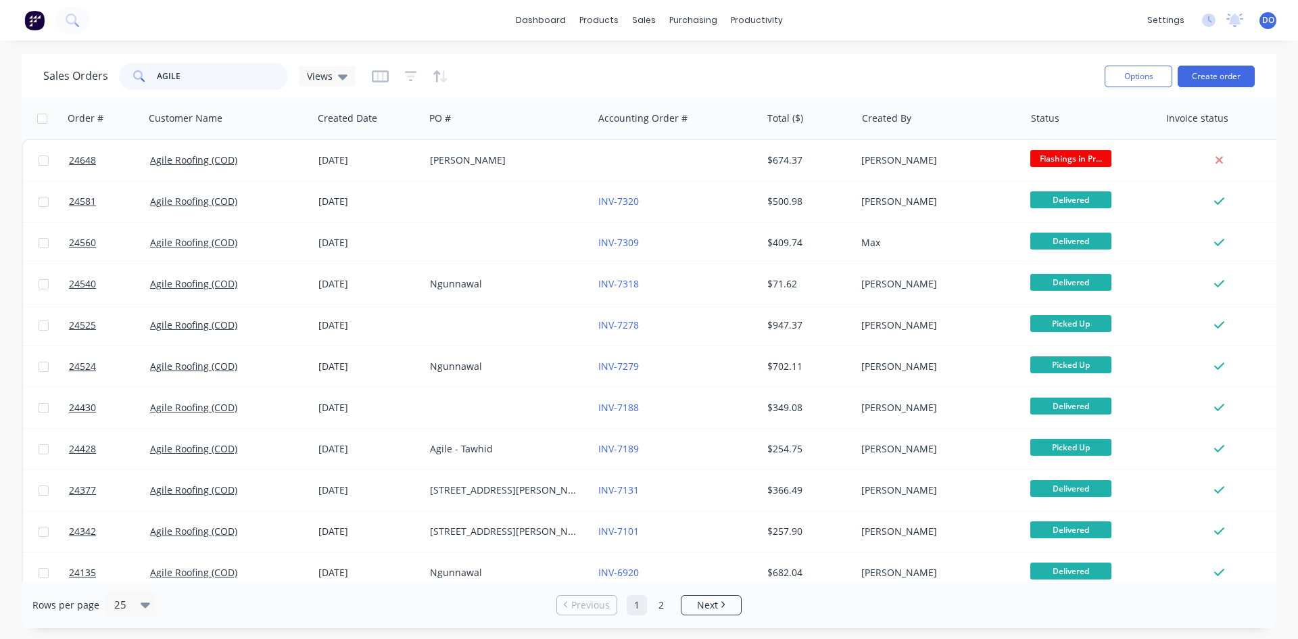
click at [231, 70] on input "AGILE" at bounding box center [223, 76] width 132 height 27
type input "A"
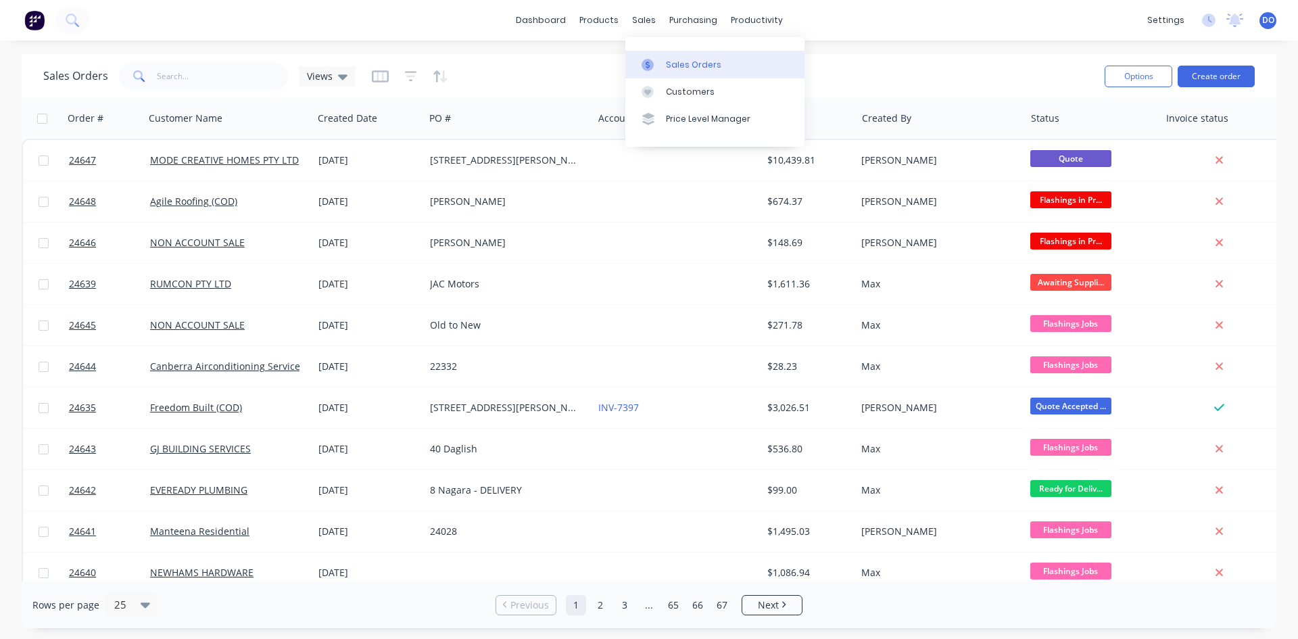
click at [649, 59] on icon at bounding box center [648, 65] width 12 height 12
click at [652, 64] on icon at bounding box center [648, 65] width 12 height 12
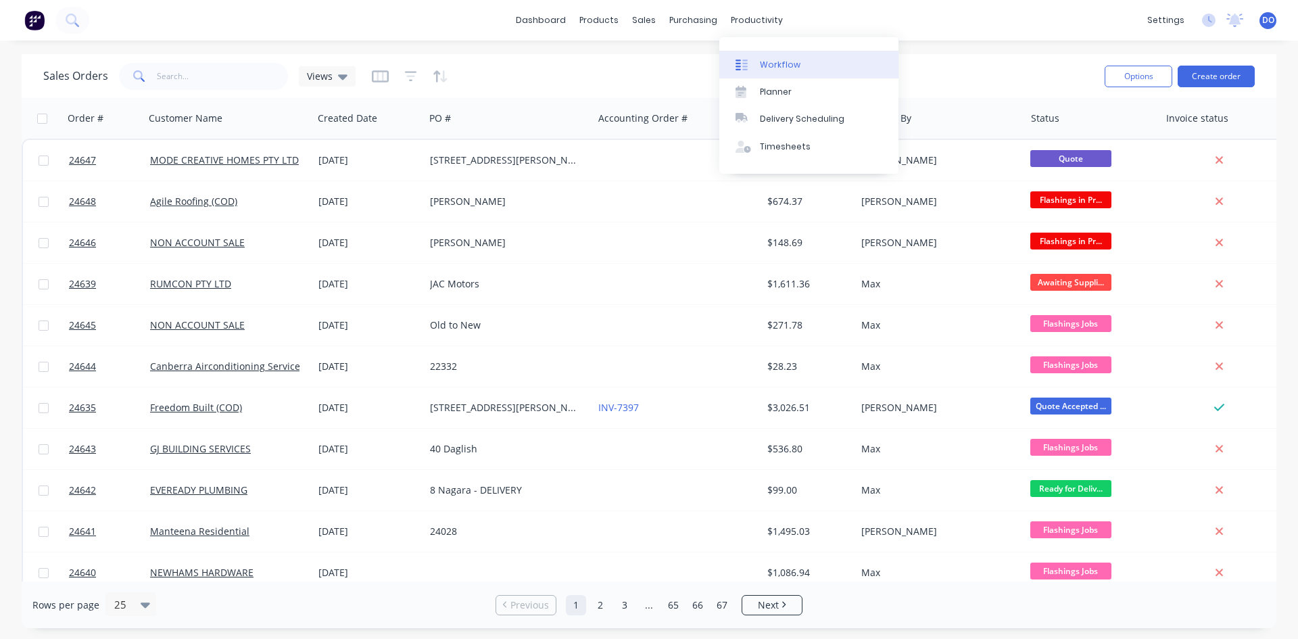
click at [773, 66] on div "Workflow" at bounding box center [780, 65] width 41 height 12
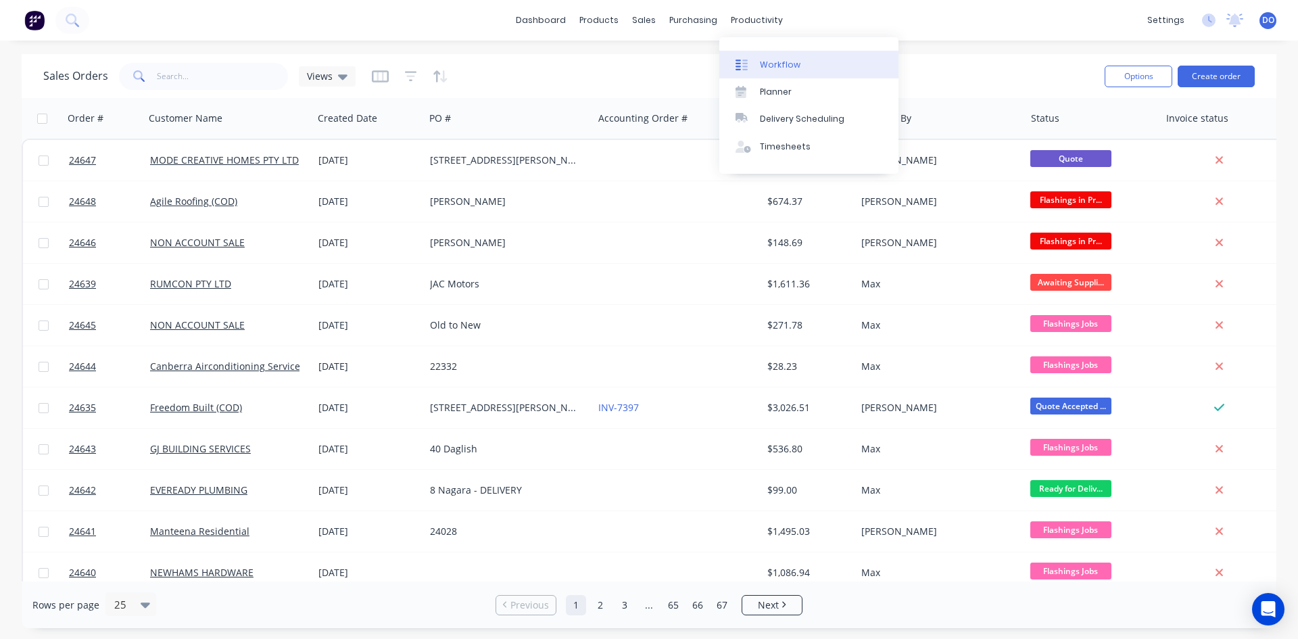
click at [771, 59] on div "Workflow" at bounding box center [780, 65] width 41 height 12
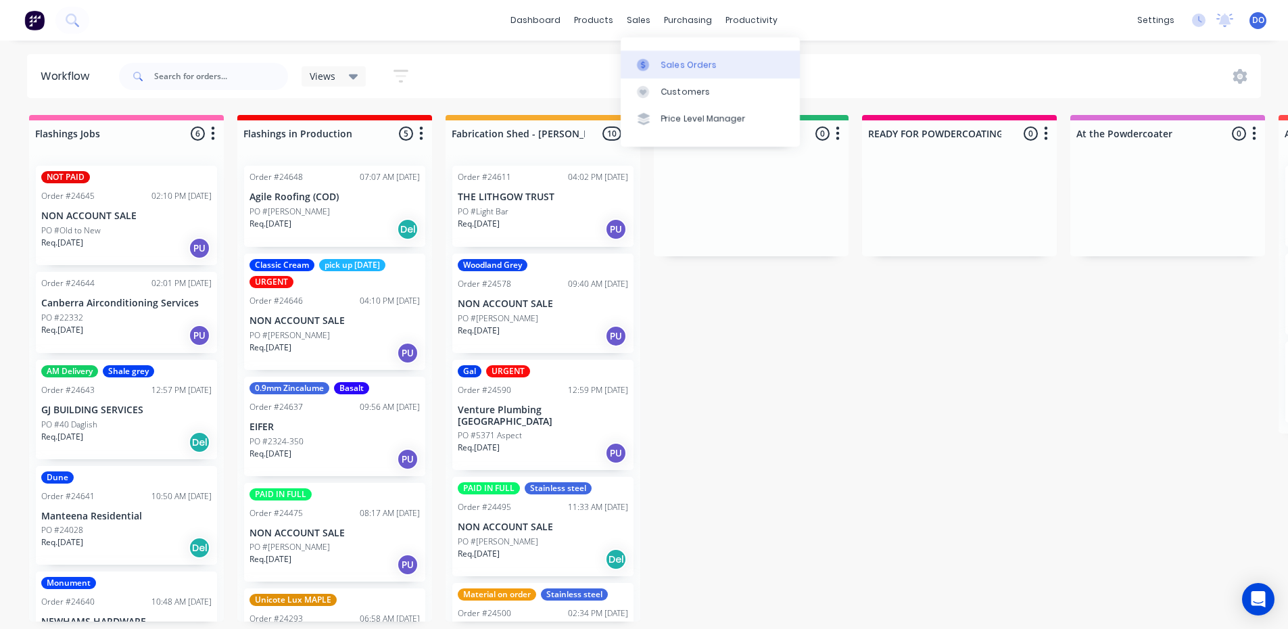
click at [653, 57] on link "Sales Orders" at bounding box center [710, 64] width 179 height 27
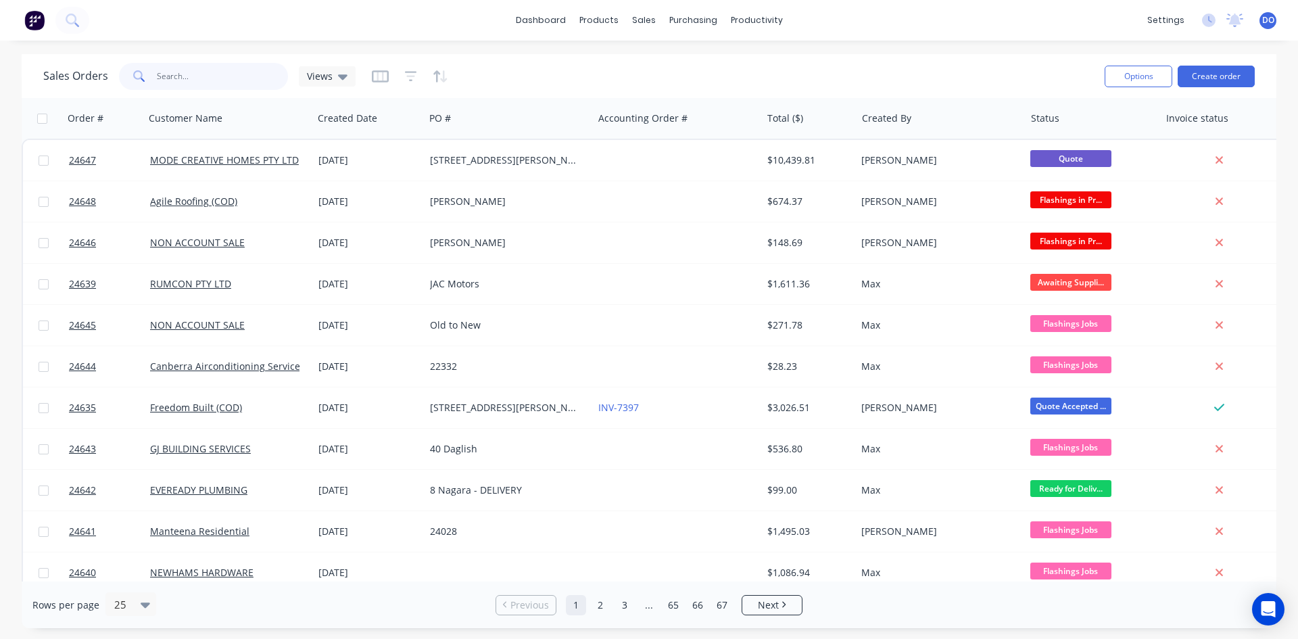
click at [197, 83] on input "text" at bounding box center [223, 76] width 132 height 27
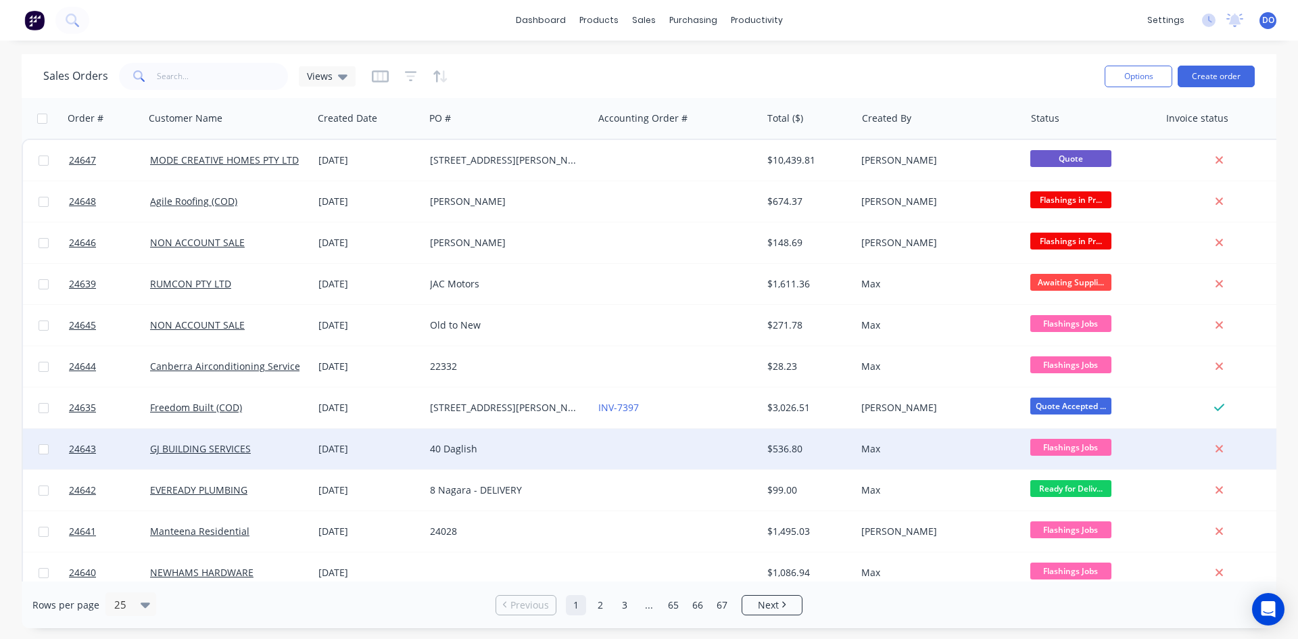
click at [369, 457] on div "[DATE]" at bounding box center [369, 449] width 112 height 41
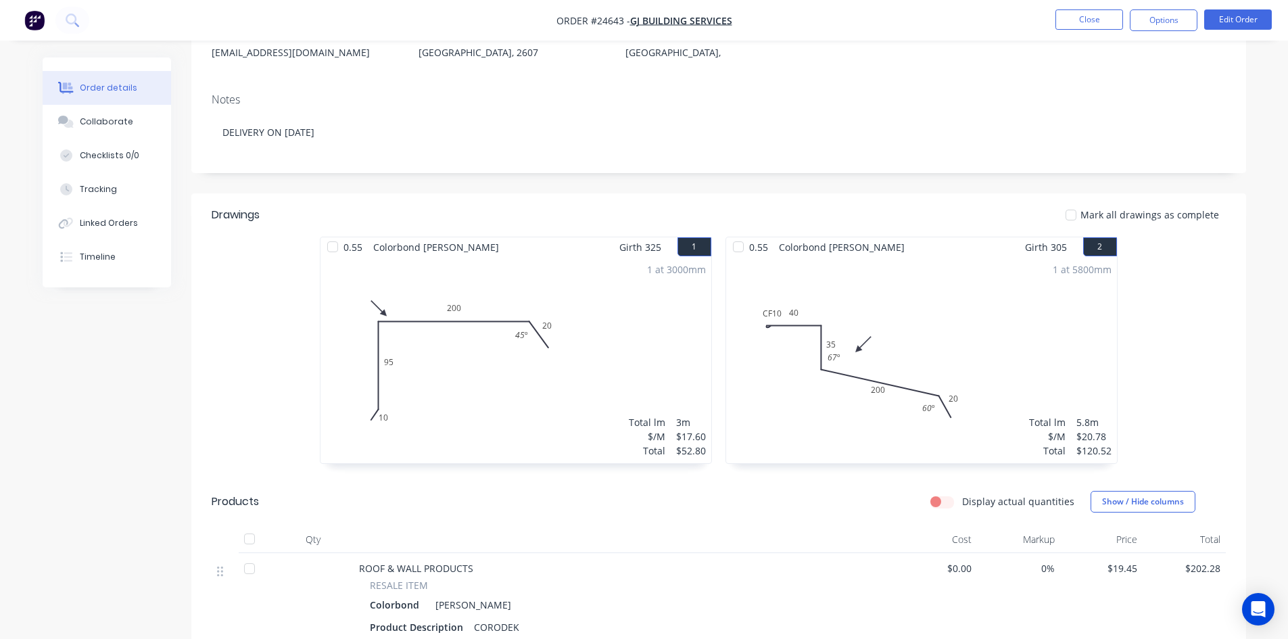
scroll to position [68, 0]
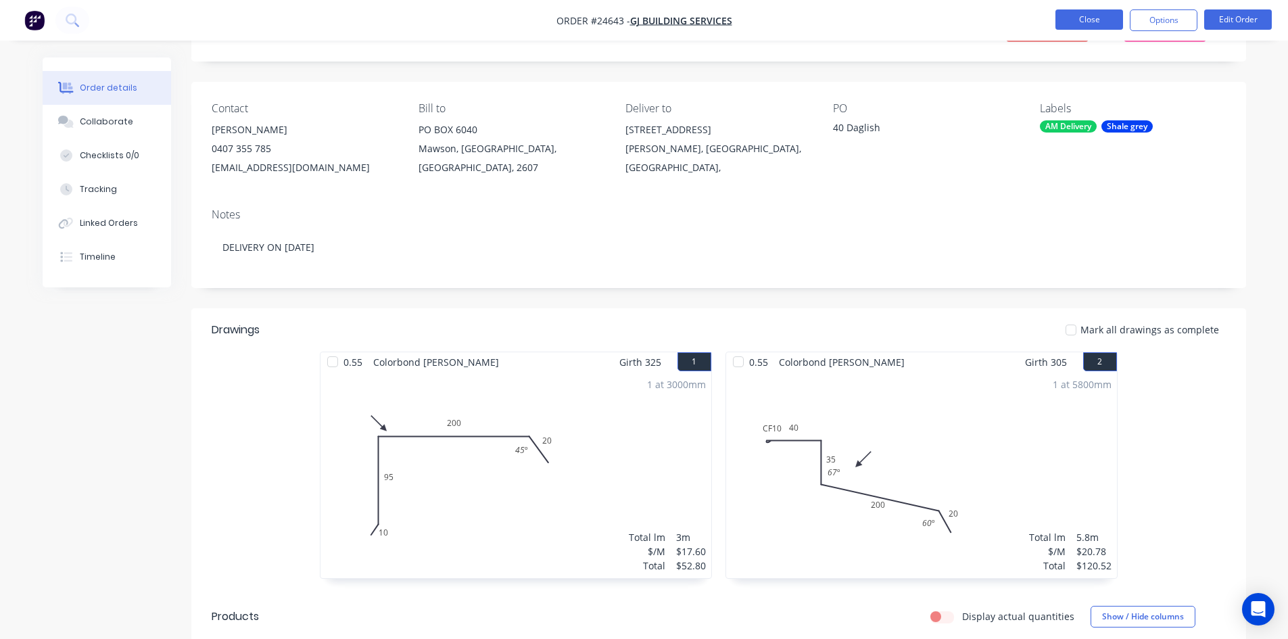
drag, startPoint x: 1085, startPoint y: 16, endPoint x: 1086, endPoint y: 24, distance: 7.6
click at [1086, 24] on button "Close" at bounding box center [1089, 19] width 68 height 20
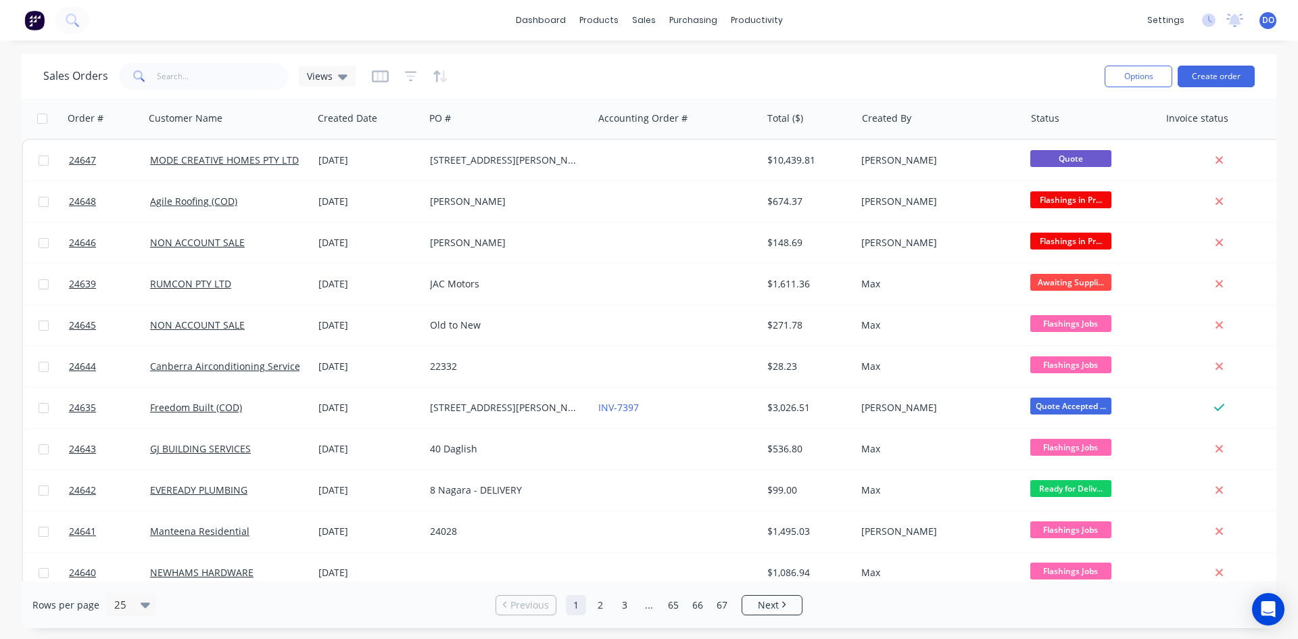
click at [229, 90] on div "Sales Orders Views" at bounding box center [568, 75] width 1051 height 33
click at [229, 88] on div "Sales Orders Views" at bounding box center [568, 75] width 1051 height 33
click at [229, 84] on input "text" at bounding box center [223, 76] width 132 height 27
click at [175, 82] on input "text" at bounding box center [223, 76] width 132 height 27
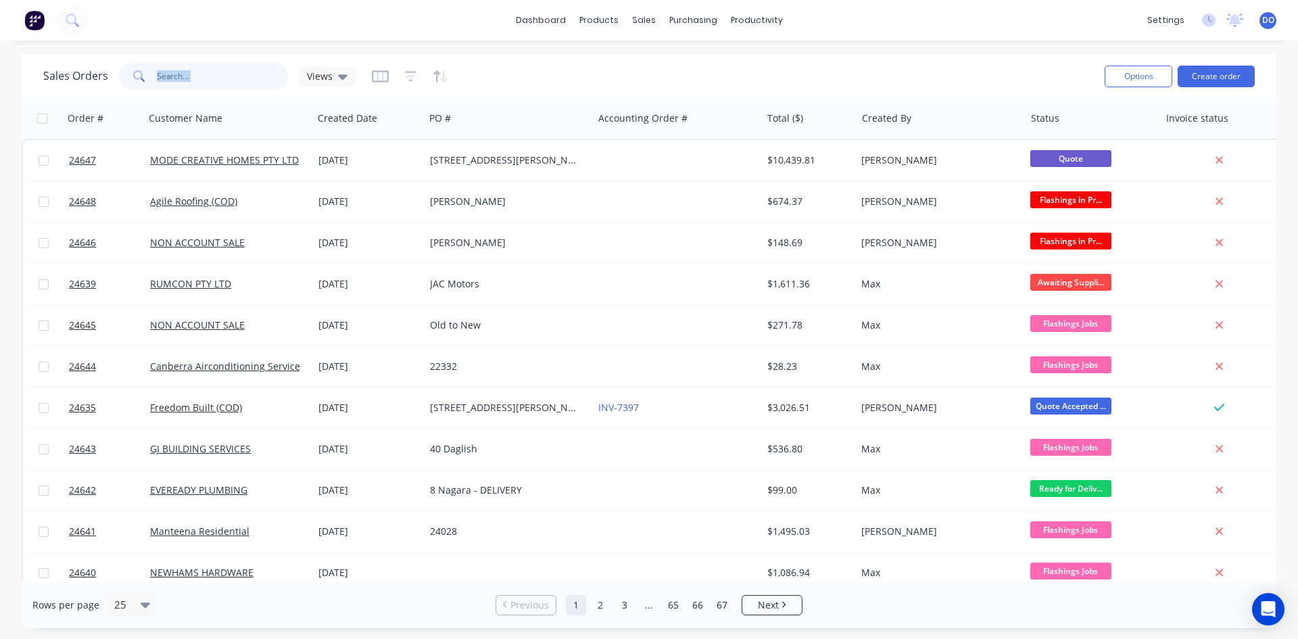
click at [168, 78] on input "text" at bounding box center [223, 76] width 132 height 27
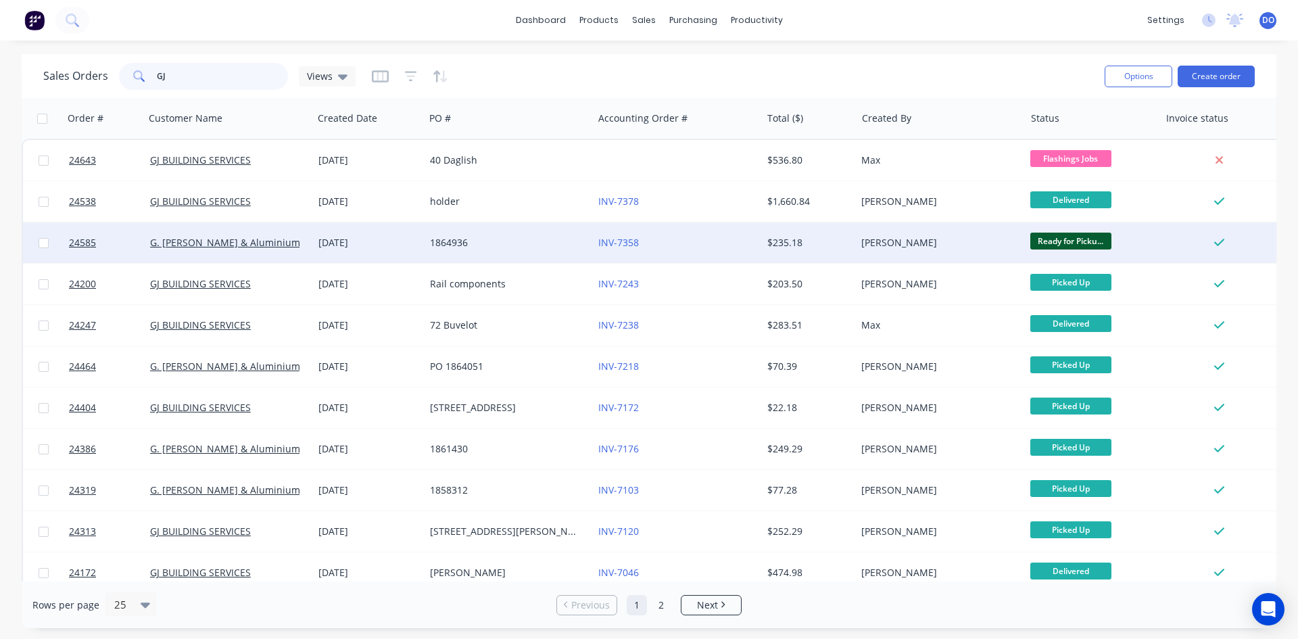
type input "GJ"
click at [516, 238] on div "1864936" at bounding box center [505, 243] width 150 height 14
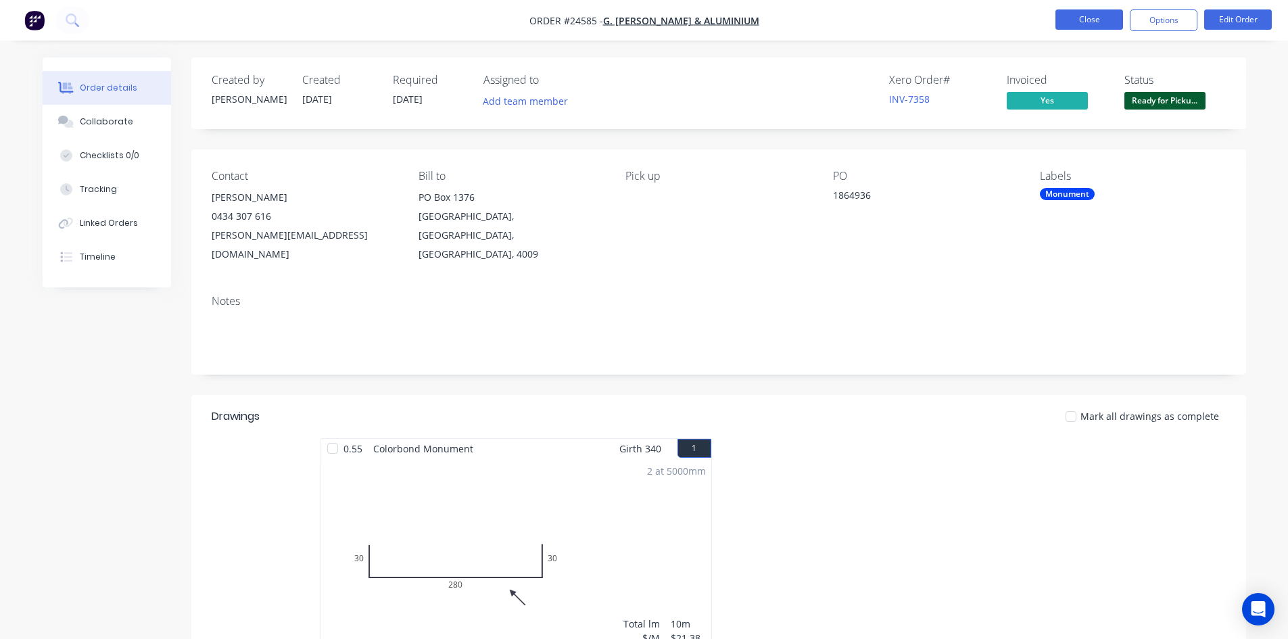
click at [1066, 18] on button "Close" at bounding box center [1089, 19] width 68 height 20
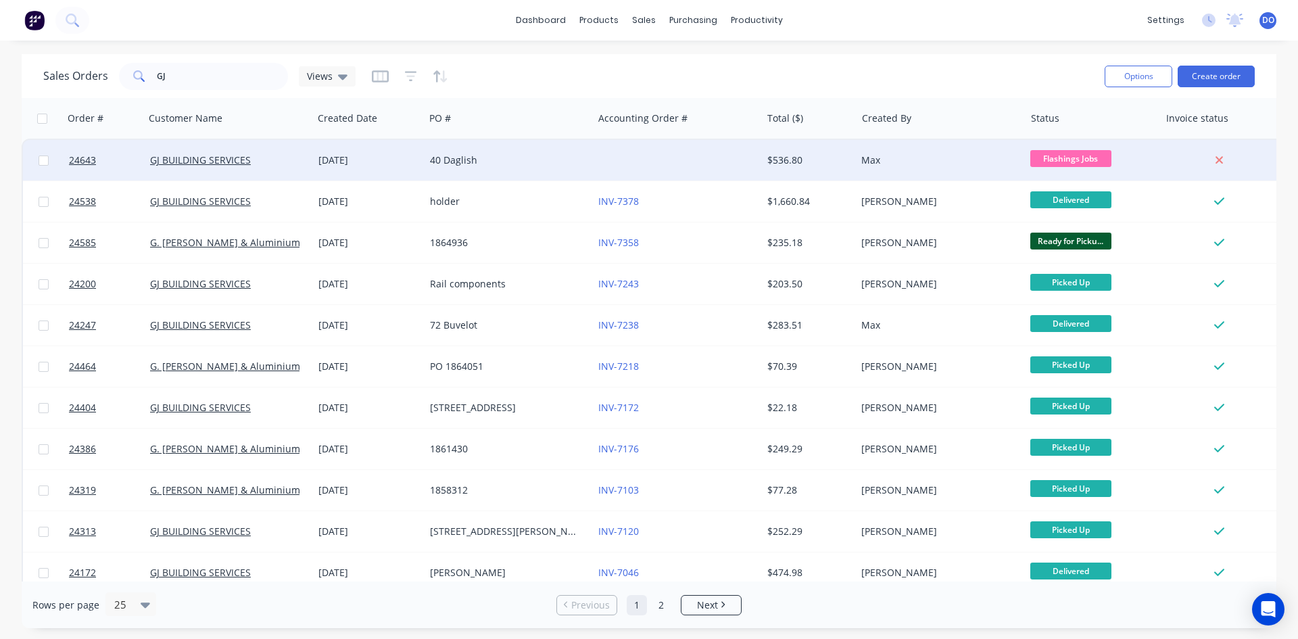
click at [364, 168] on div "[DATE]" at bounding box center [369, 160] width 112 height 41
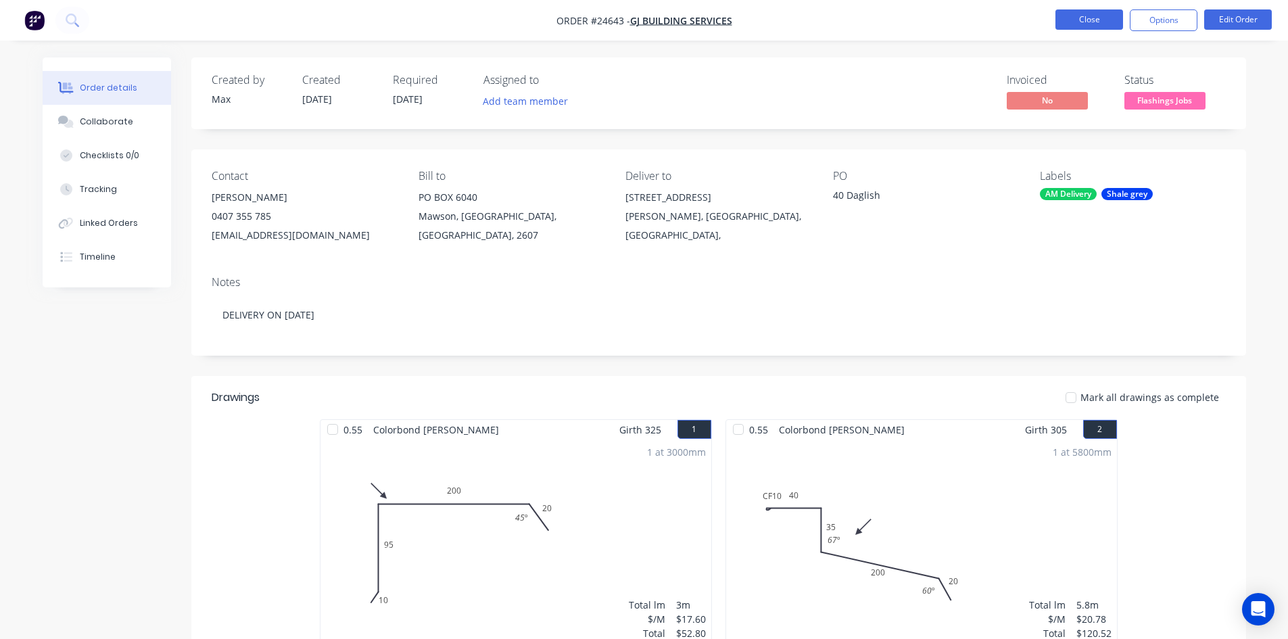
click at [1085, 11] on button "Close" at bounding box center [1089, 19] width 68 height 20
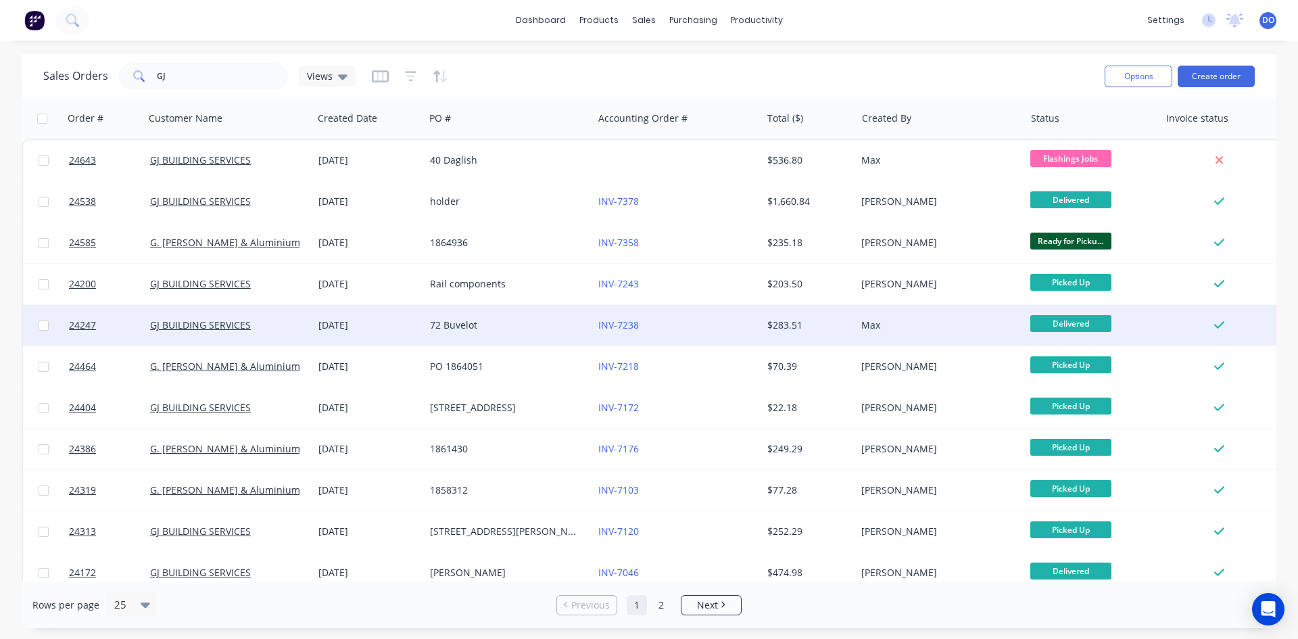
click at [436, 323] on div "72 Buvelot" at bounding box center [505, 325] width 150 height 14
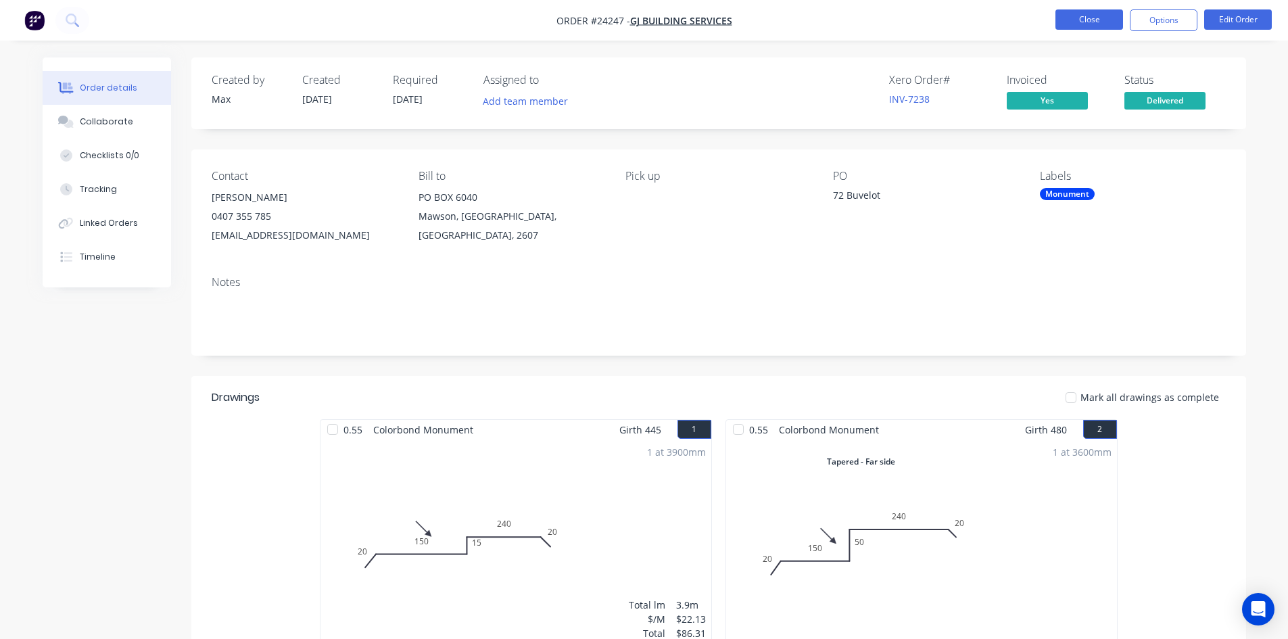
click at [1087, 12] on button "Close" at bounding box center [1089, 19] width 68 height 20
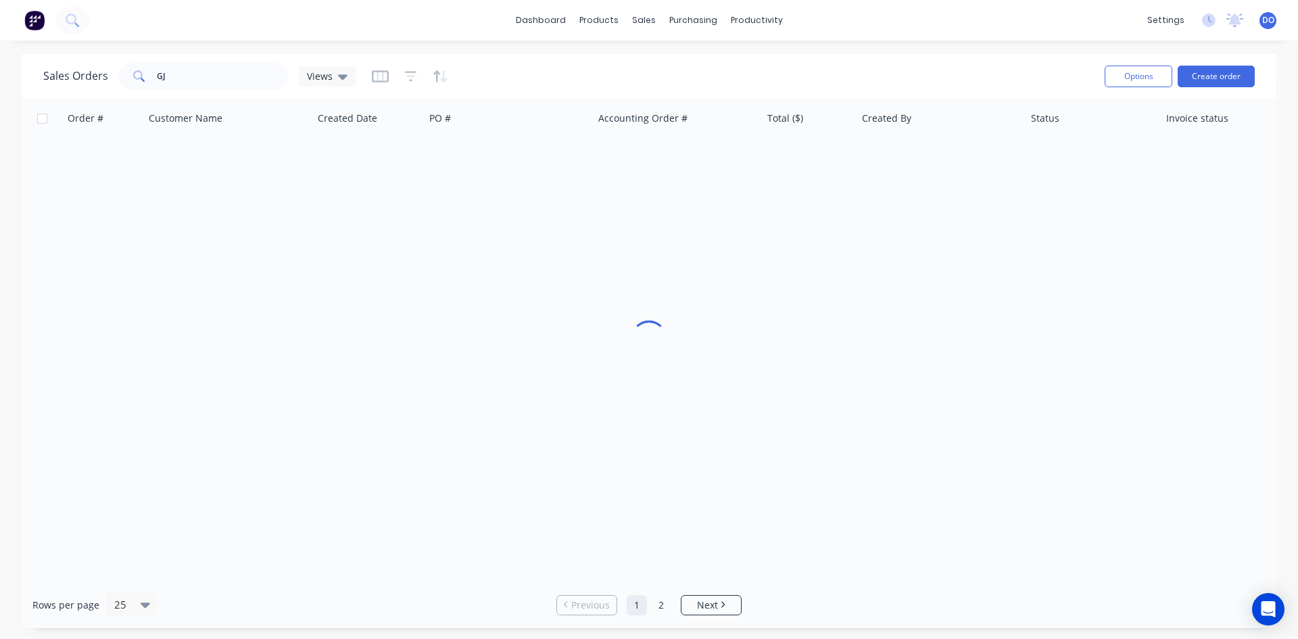
click at [1081, 20] on div "dashboard products sales purchasing productivity dashboard products Product Cat…" at bounding box center [649, 20] width 1298 height 41
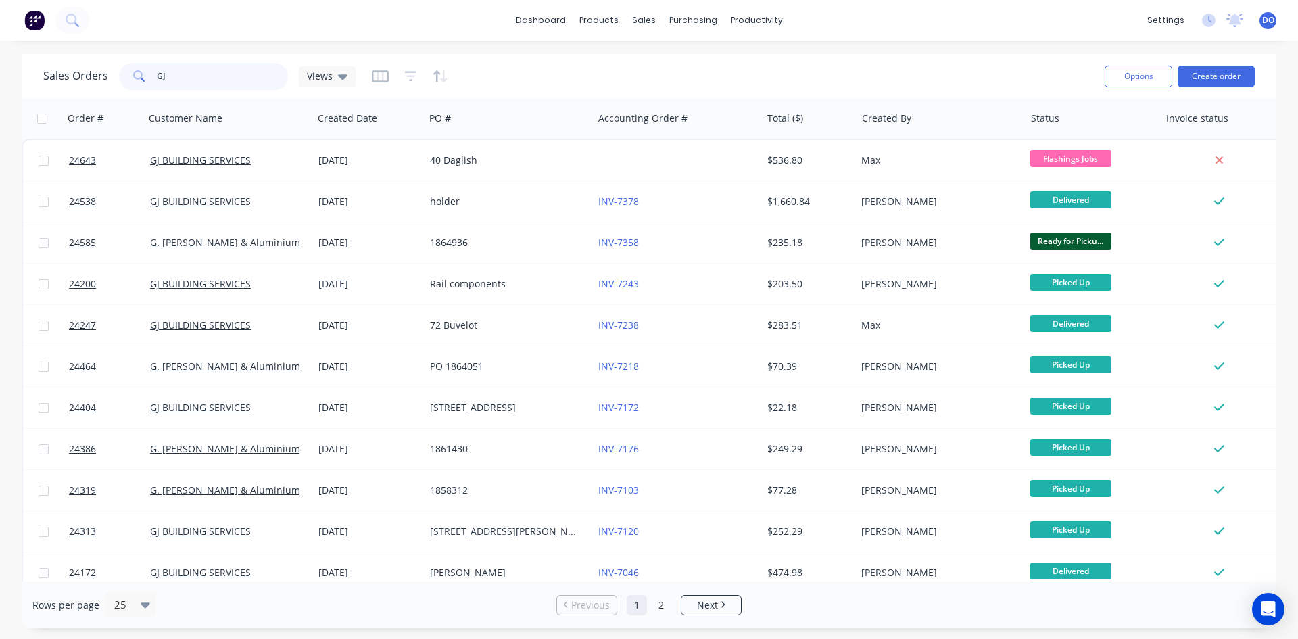
drag, startPoint x: 205, startPoint y: 78, endPoint x: 133, endPoint y: 74, distance: 72.4
click at [133, 74] on div "GJ" at bounding box center [203, 76] width 169 height 27
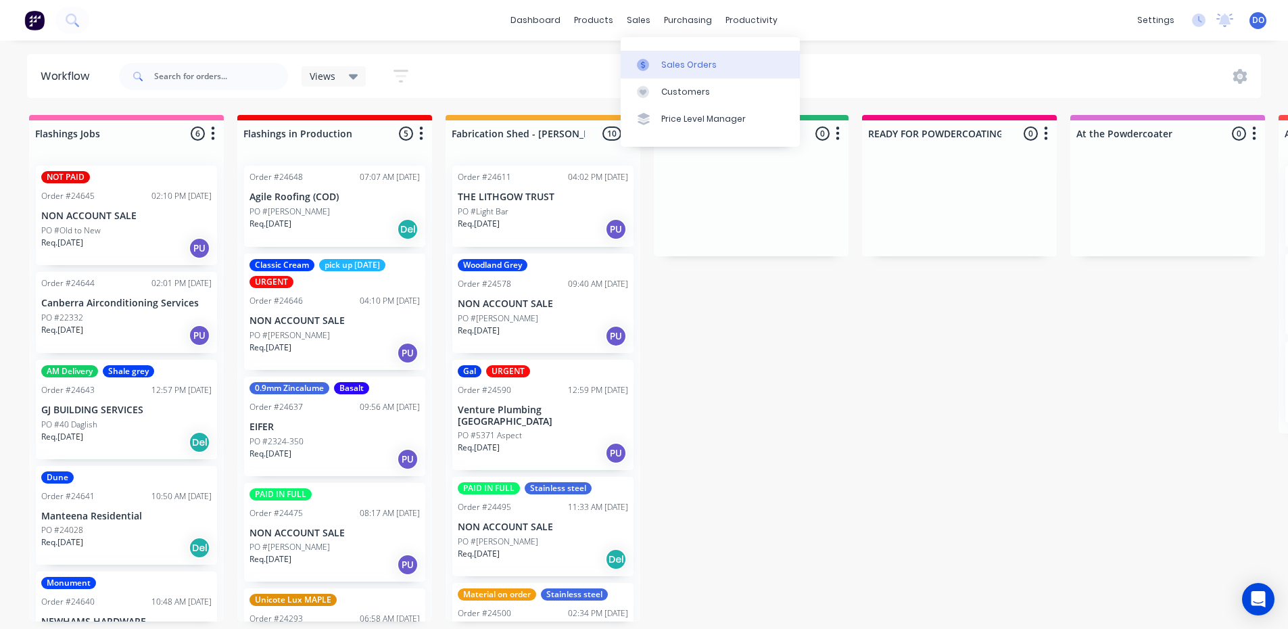
click at [648, 57] on link "Sales Orders" at bounding box center [710, 64] width 179 height 27
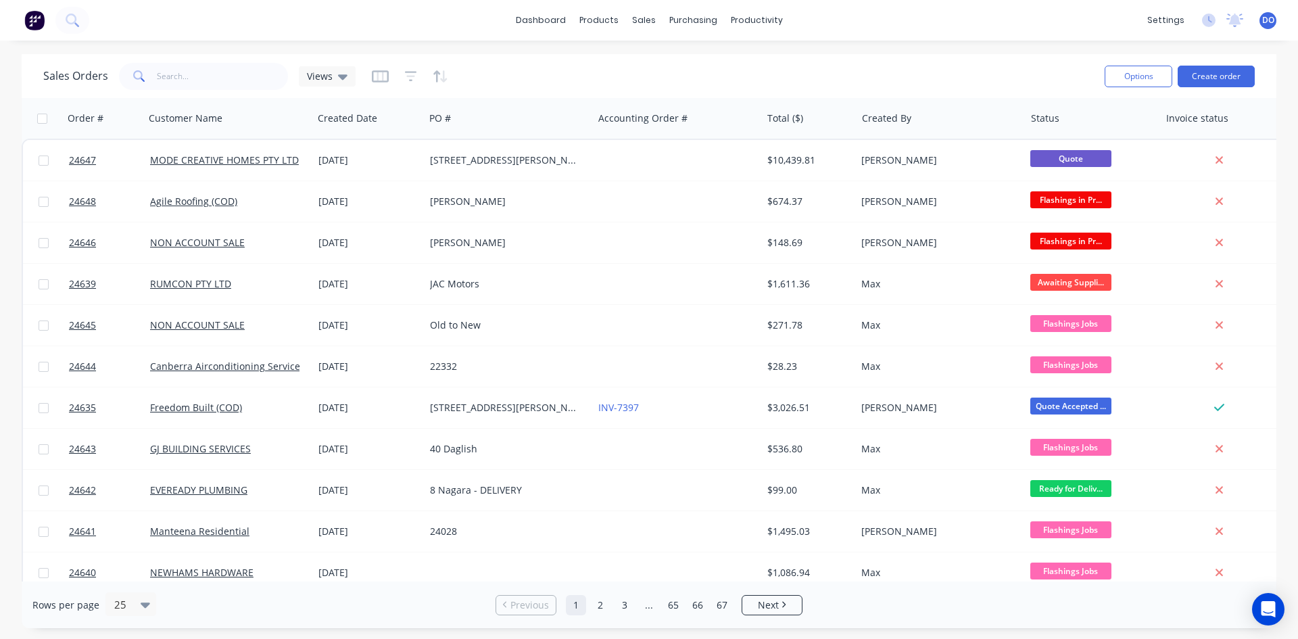
click at [890, 609] on div "Rows per page 25 Previous 1 2 3 ... 65 66 67 Next" at bounding box center [649, 604] width 1255 height 47
click at [770, 103] on link "Planner" at bounding box center [808, 91] width 179 height 27
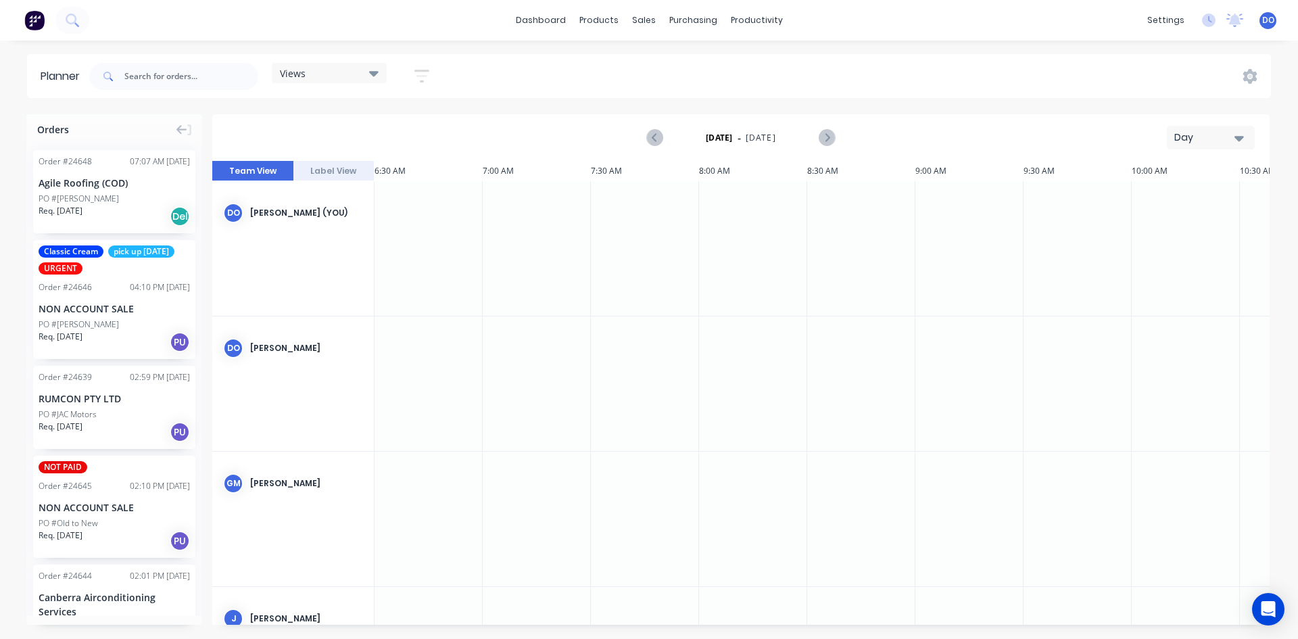
scroll to position [0, 109]
click at [773, 118] on div "Delivery Scheduling" at bounding box center [802, 119] width 85 height 12
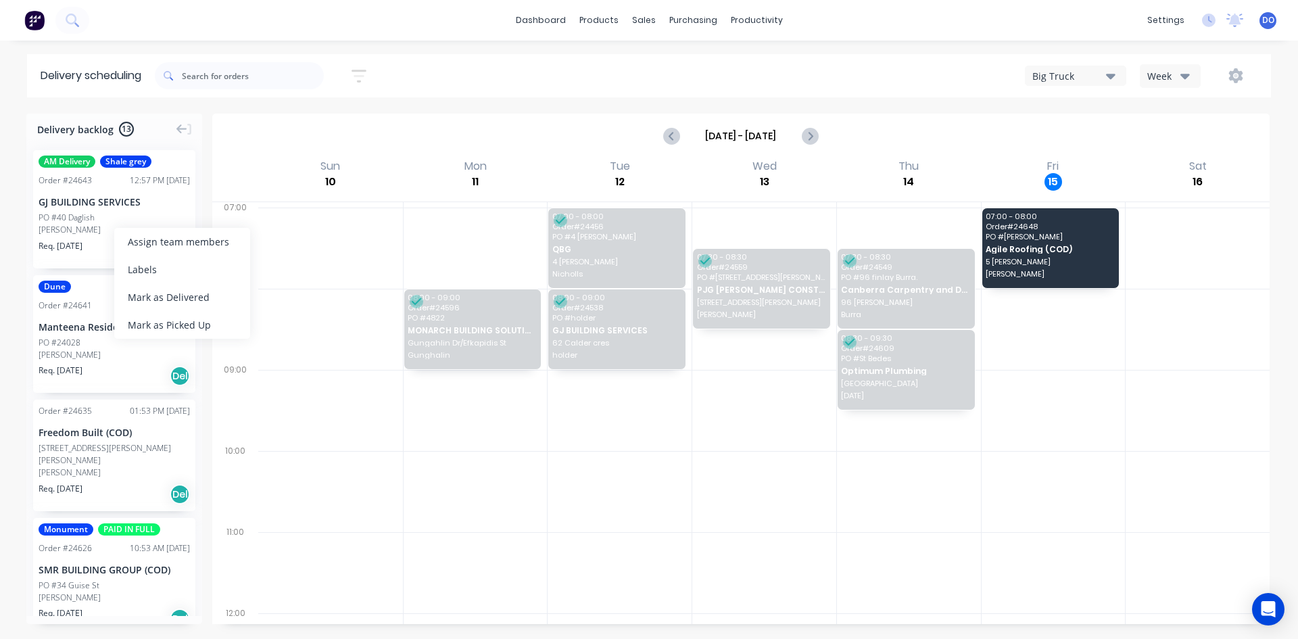
click at [114, 224] on div "CURTIN" at bounding box center [114, 230] width 151 height 12
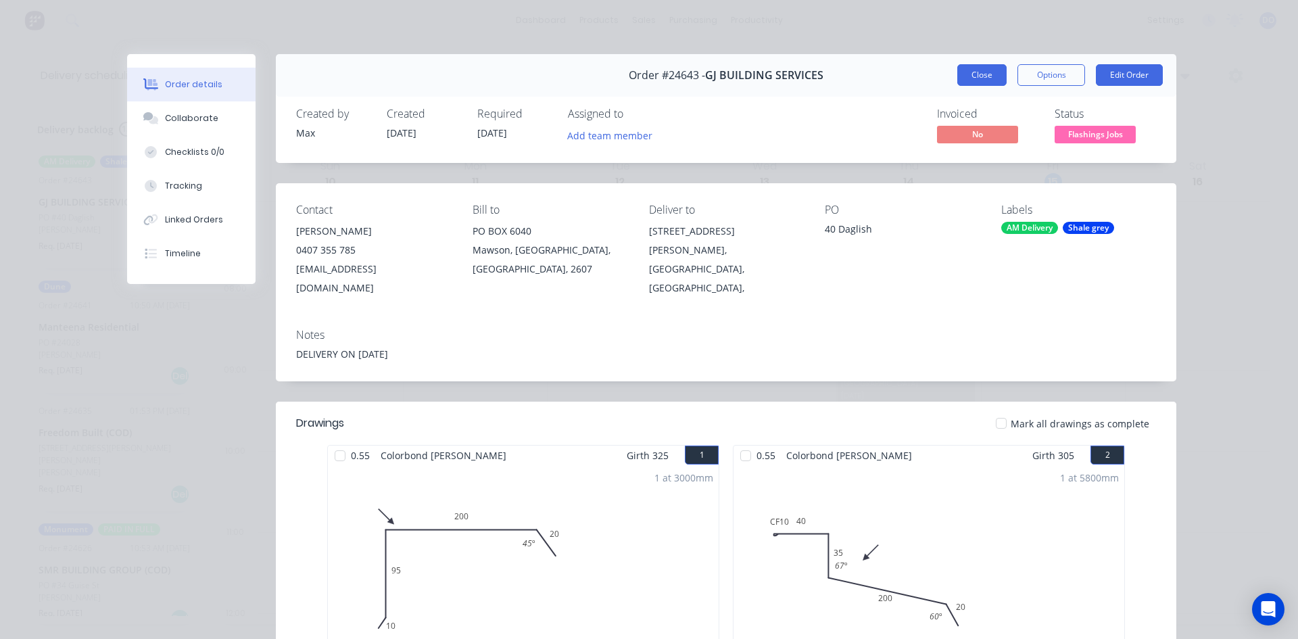
click at [980, 81] on button "Close" at bounding box center [981, 75] width 49 height 22
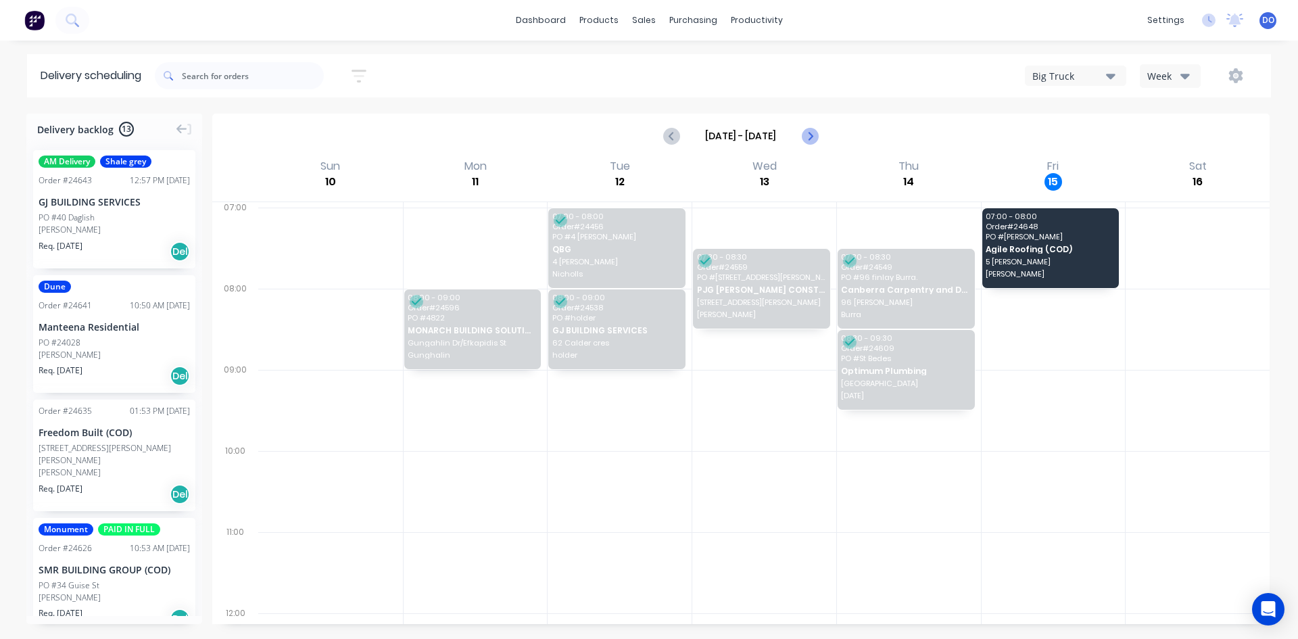
click at [805, 133] on icon "Next page" at bounding box center [809, 136] width 16 height 16
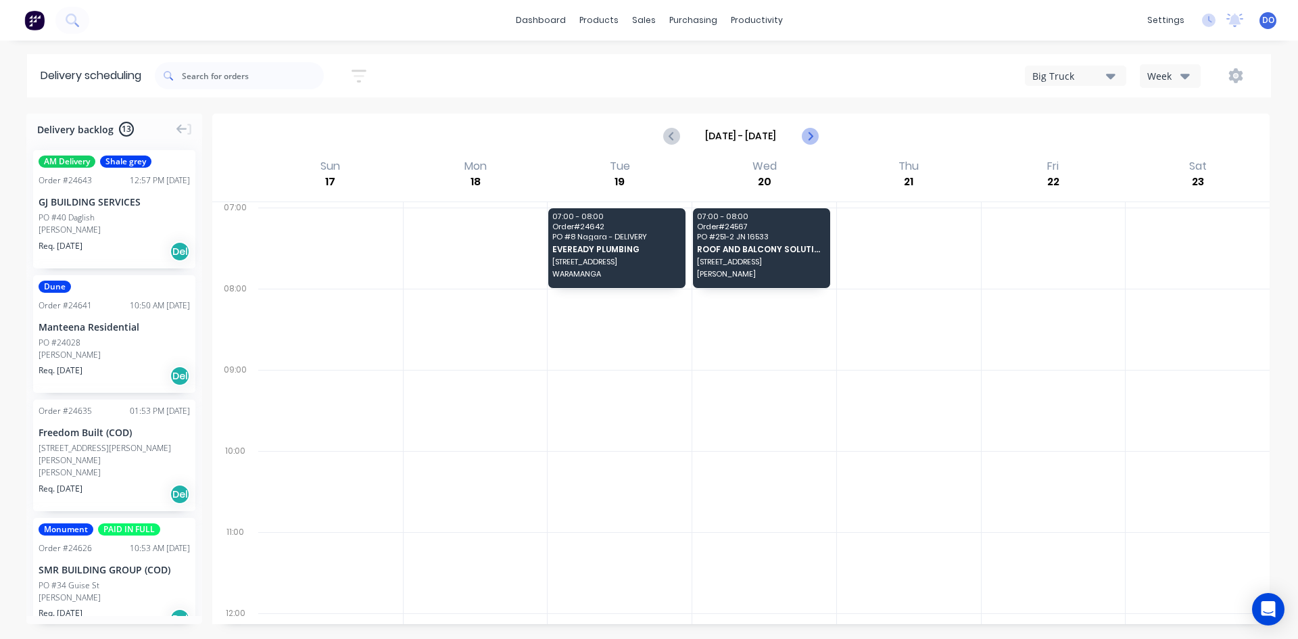
click at [805, 133] on icon "Next page" at bounding box center [809, 136] width 16 height 16
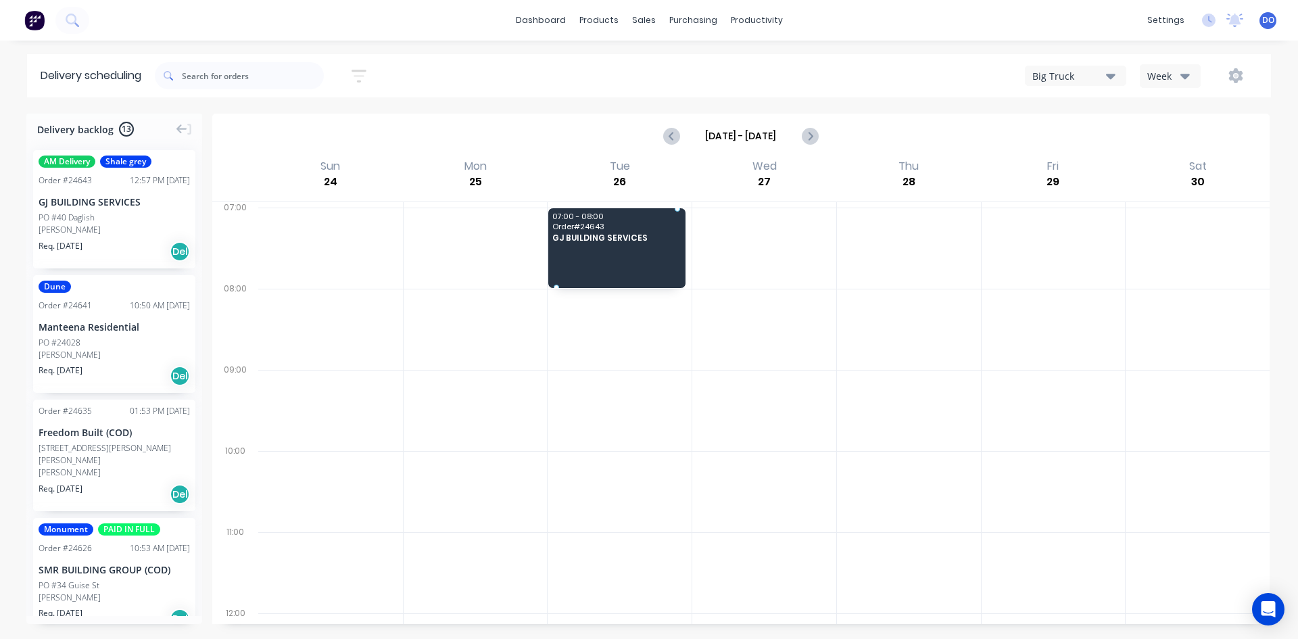
drag, startPoint x: 74, startPoint y: 212, endPoint x: 674, endPoint y: 224, distance: 600.5
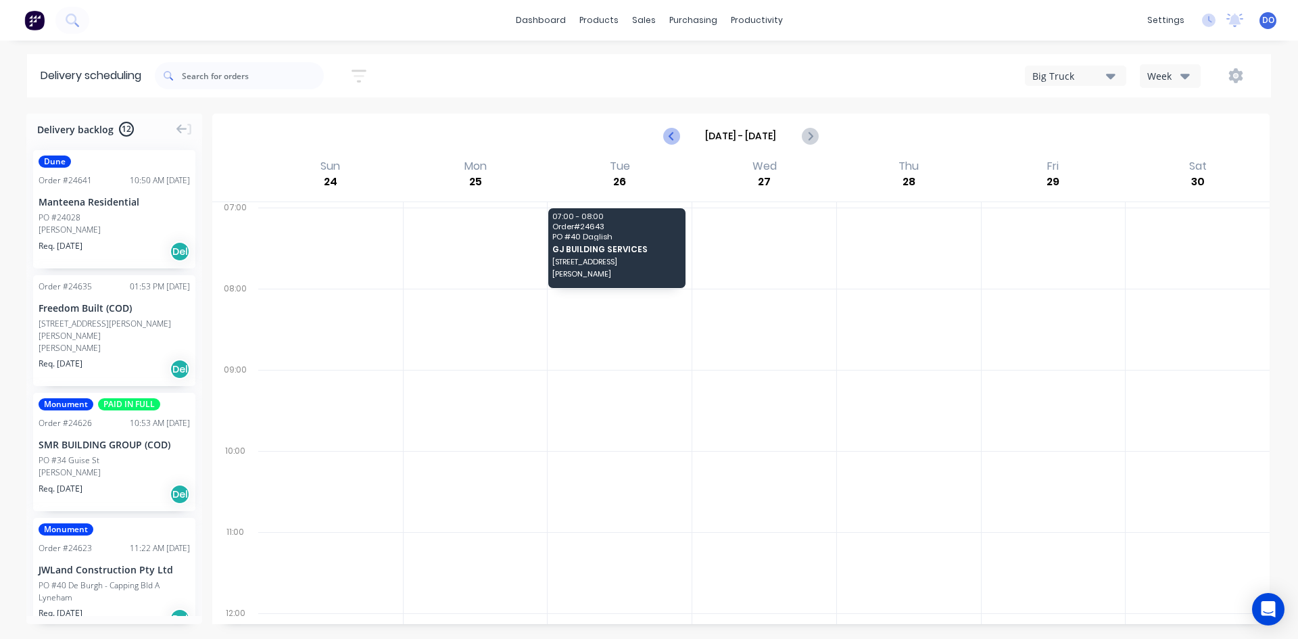
click at [668, 131] on icon "Previous page" at bounding box center [672, 136] width 16 height 16
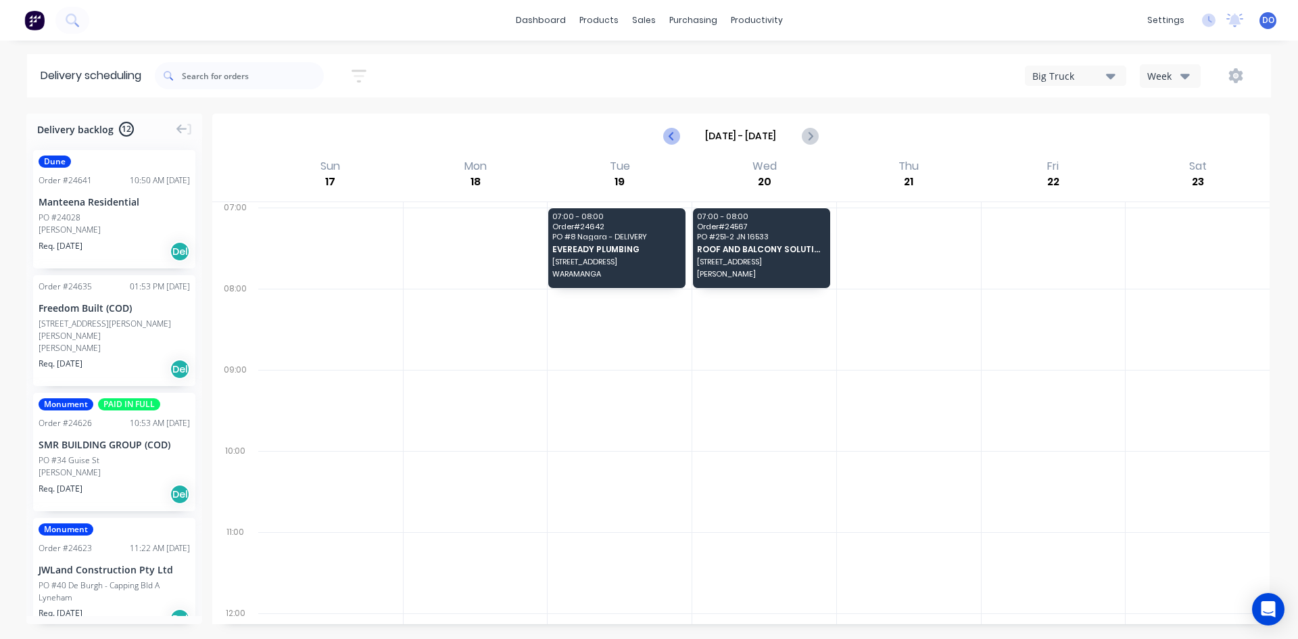
click at [668, 131] on icon "Previous page" at bounding box center [672, 136] width 16 height 16
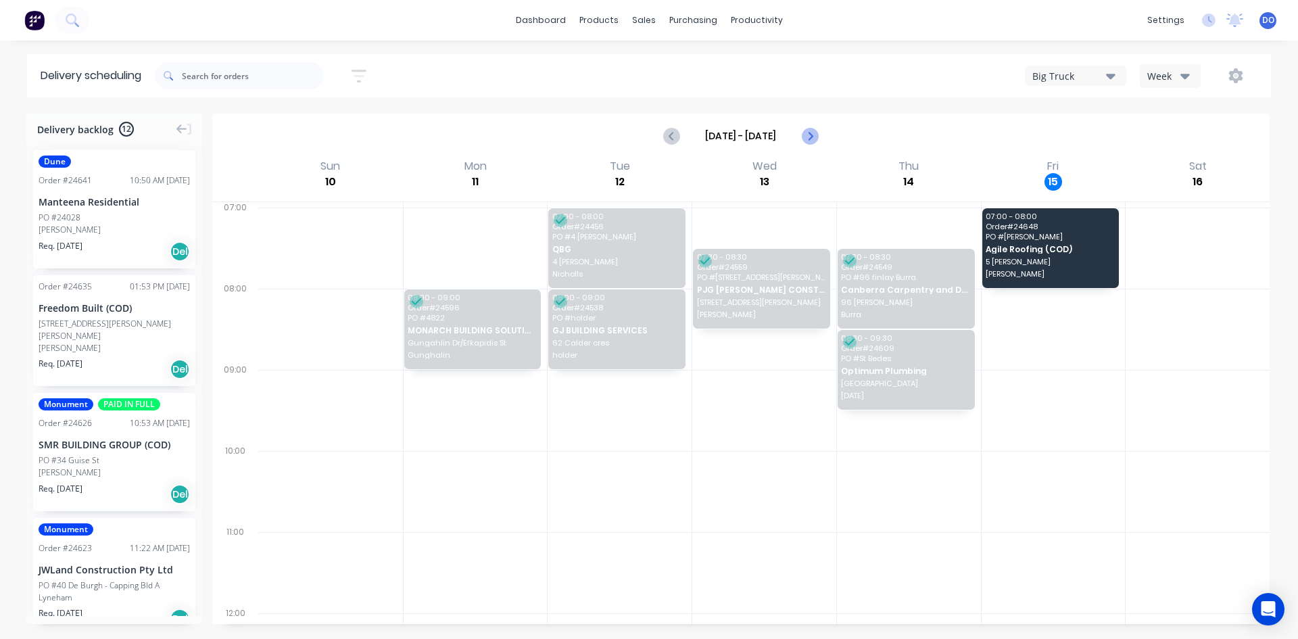
click at [800, 141] on button "Next page" at bounding box center [809, 135] width 27 height 27
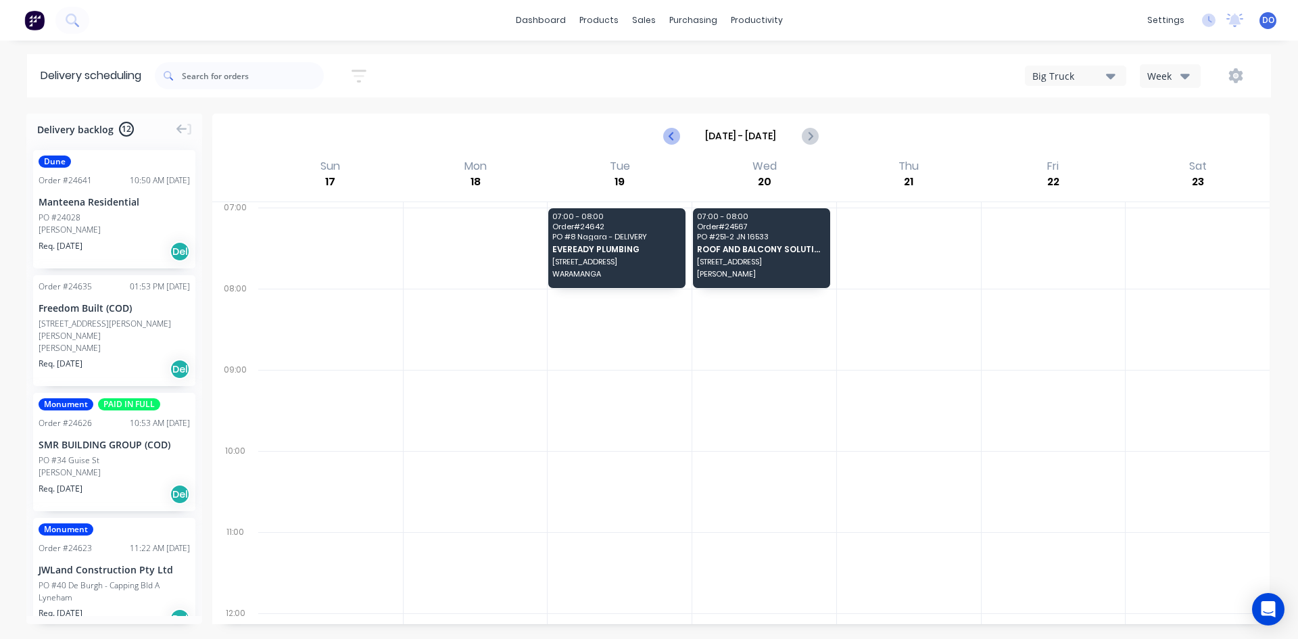
click at [664, 136] on icon "Previous page" at bounding box center [672, 136] width 16 height 16
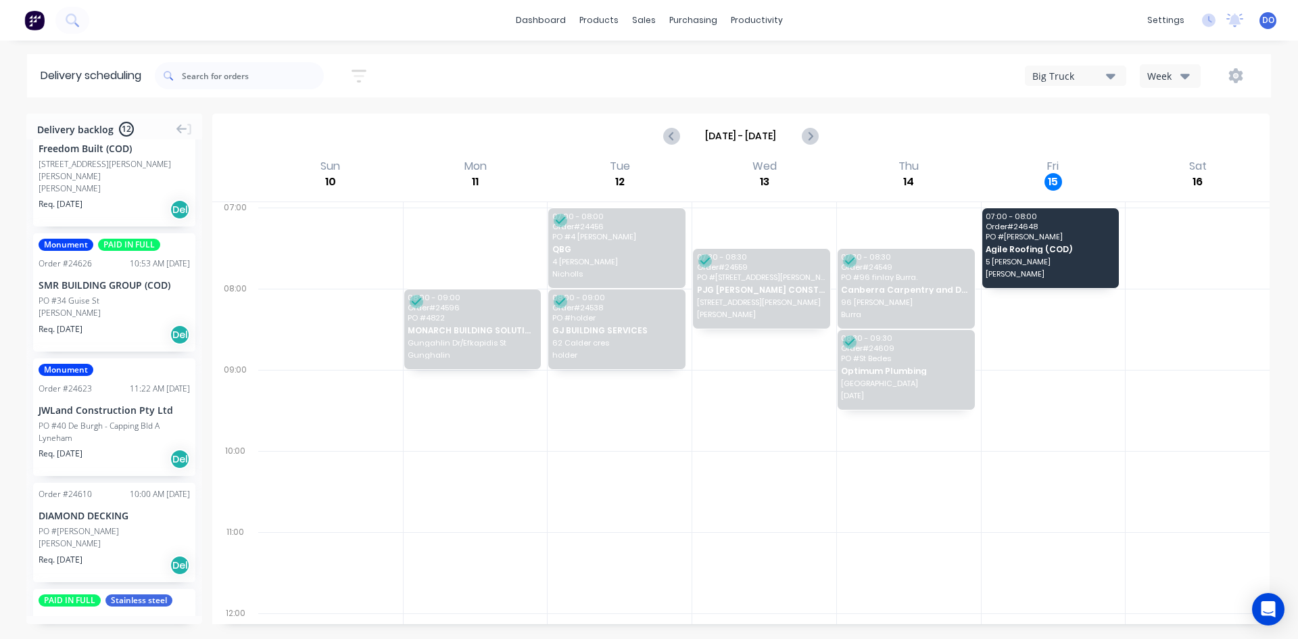
scroll to position [135, 0]
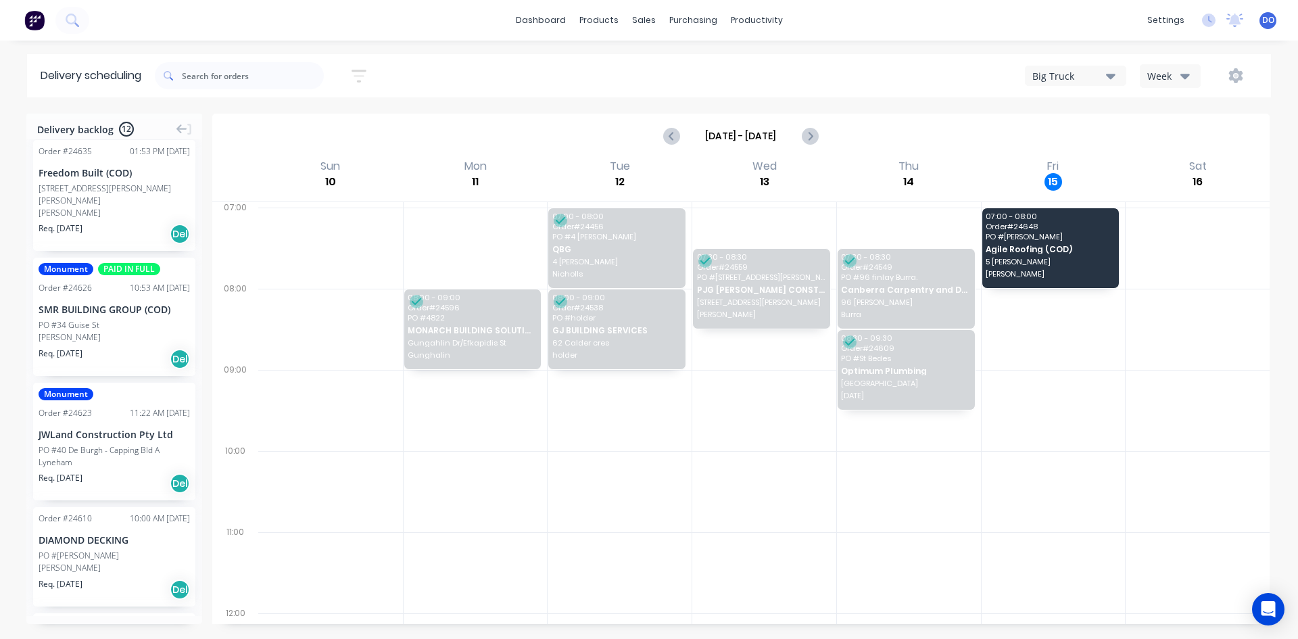
click at [116, 178] on div "Freedom Built (COD)" at bounding box center [114, 173] width 151 height 14
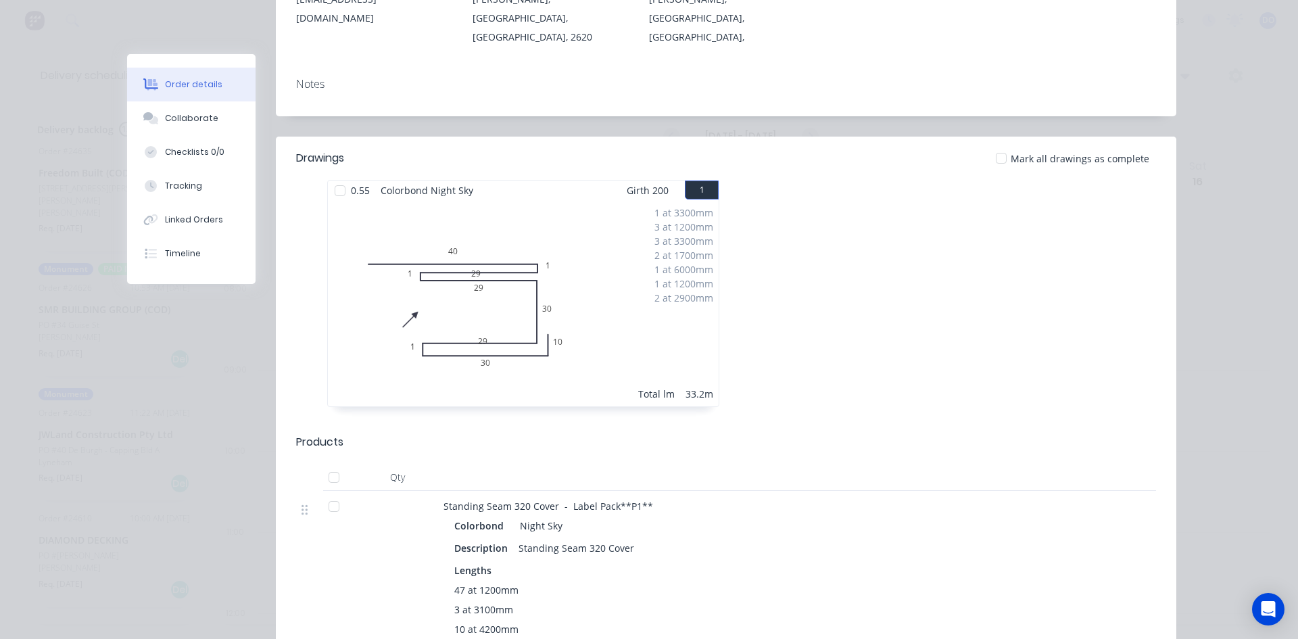
scroll to position [270, 0]
drag, startPoint x: 876, startPoint y: 244, endPoint x: 876, endPoint y: 264, distance: 20.3
click at [876, 264] on div at bounding box center [929, 299] width 406 height 241
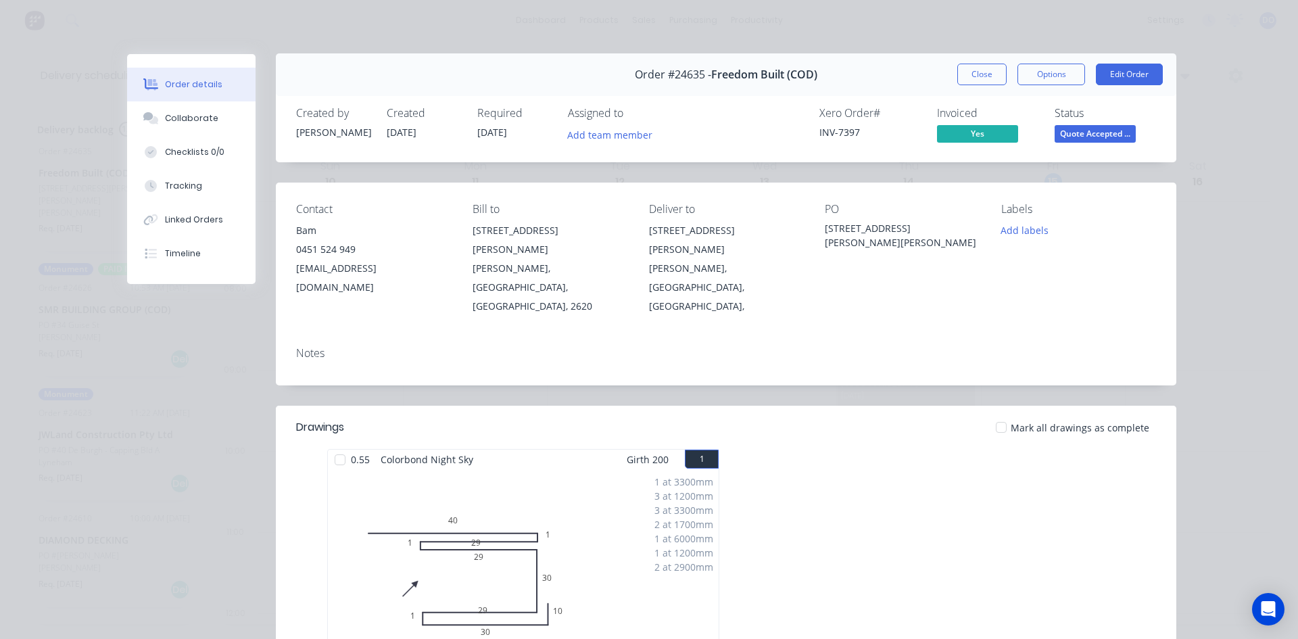
scroll to position [0, 0]
click at [970, 75] on button "Close" at bounding box center [981, 75] width 49 height 22
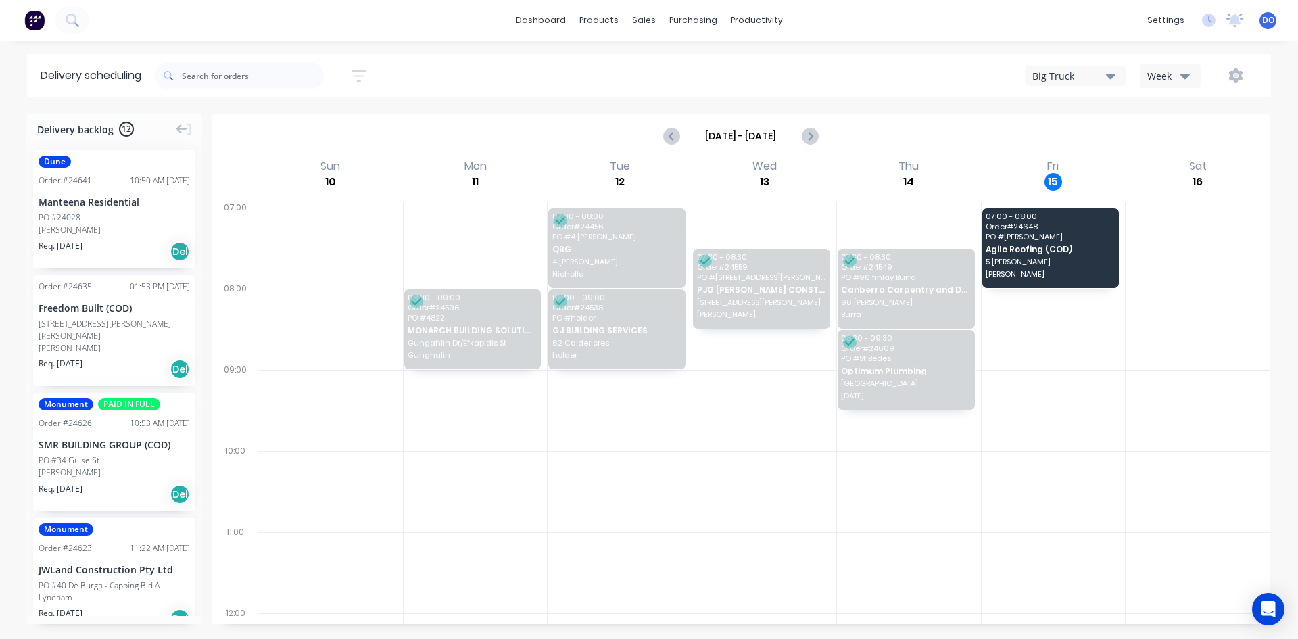
click at [101, 195] on div "Manteena Residential" at bounding box center [114, 202] width 151 height 14
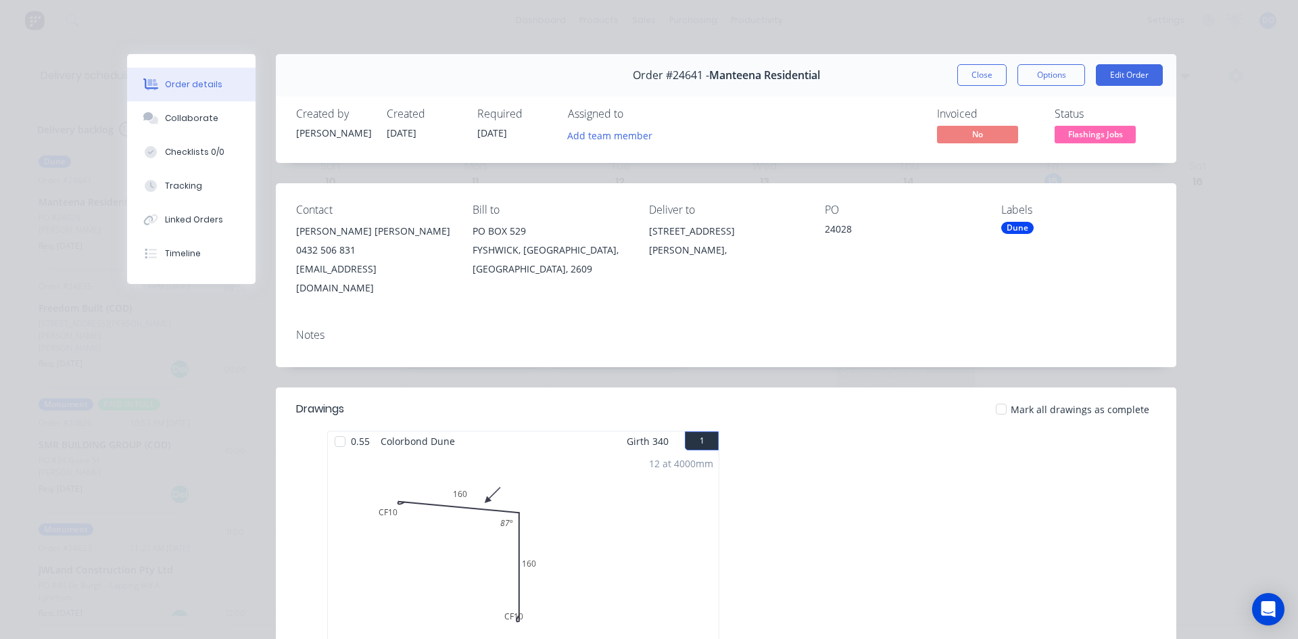
click at [986, 66] on button "Close" at bounding box center [981, 75] width 49 height 22
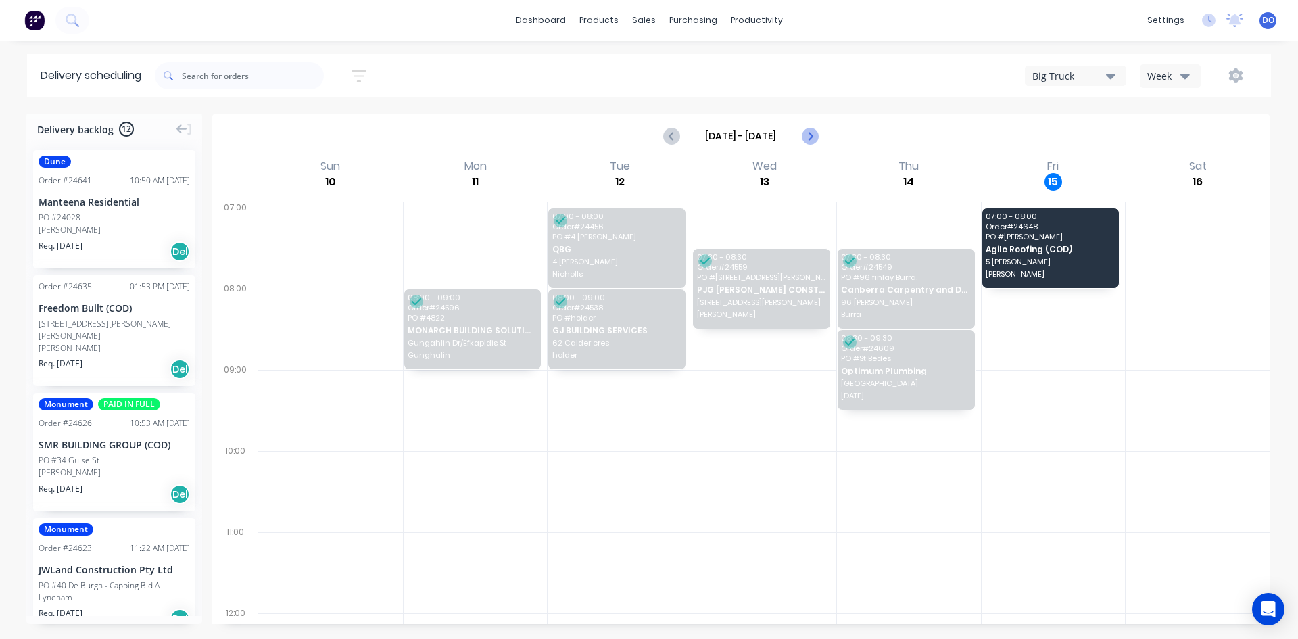
click at [818, 138] on button "Next page" at bounding box center [809, 135] width 27 height 27
type input "Aug 17 - Aug 23"
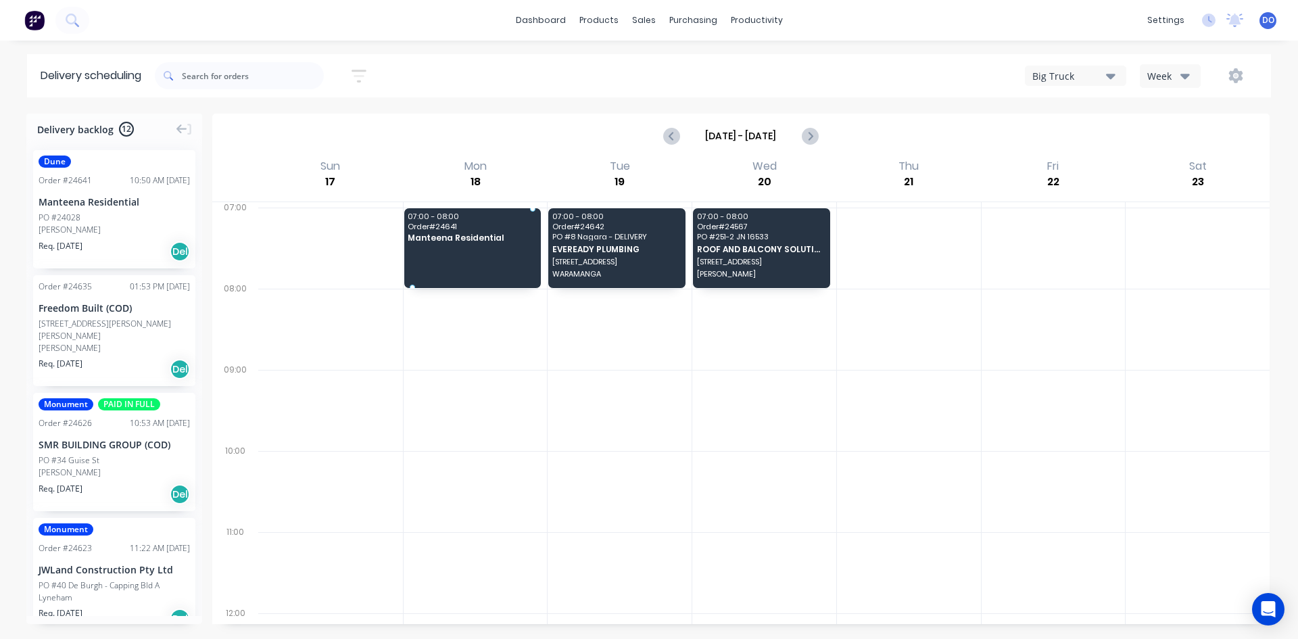
drag, startPoint x: 42, startPoint y: 165, endPoint x: 454, endPoint y: 241, distance: 418.7
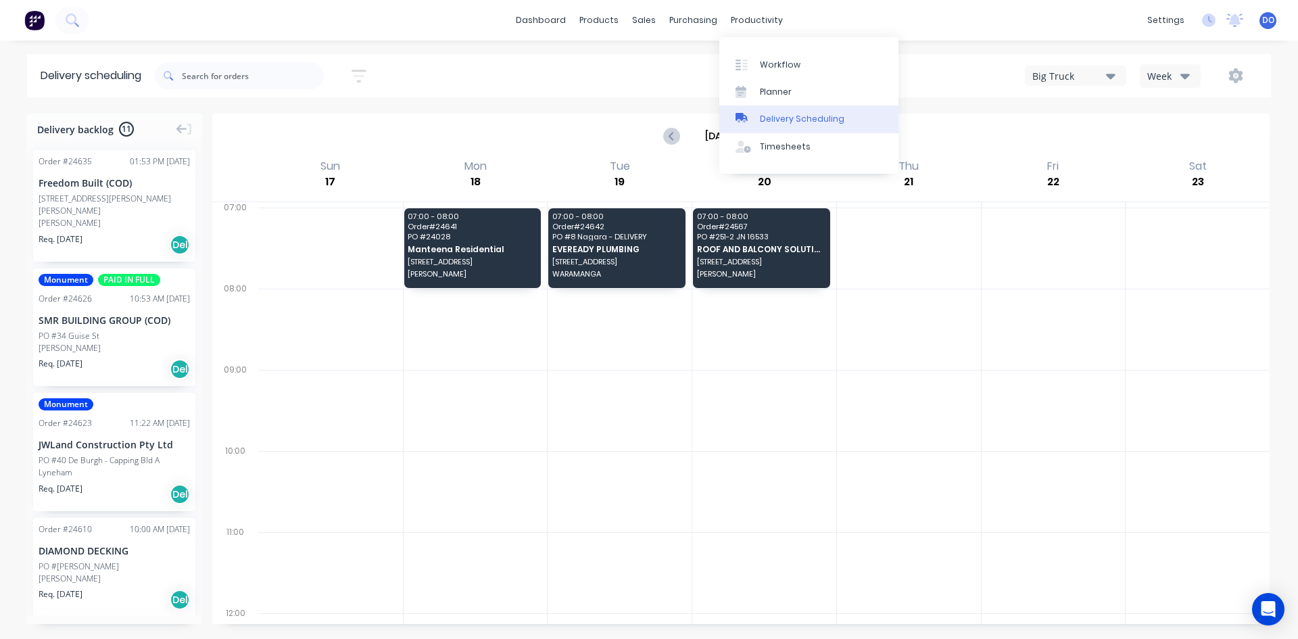
click at [790, 114] on div "Delivery Scheduling" at bounding box center [802, 119] width 85 height 12
click at [804, 70] on link "Workflow" at bounding box center [808, 64] width 179 height 27
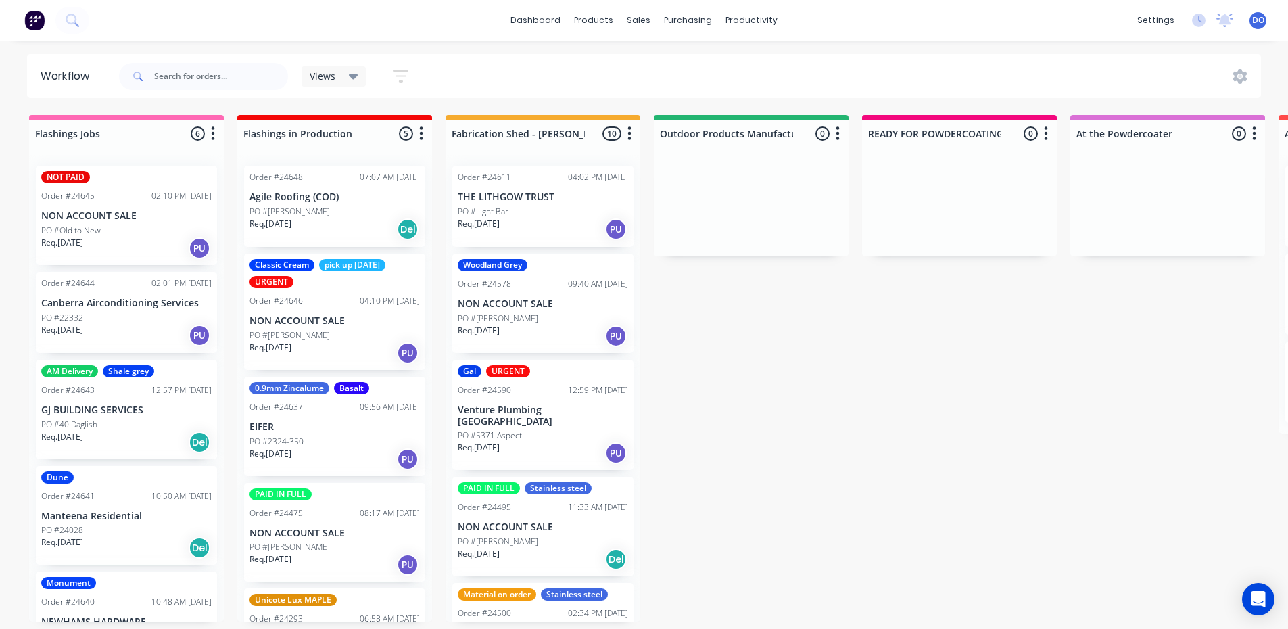
click at [80, 515] on p "Manteena Residential" at bounding box center [126, 515] width 170 height 11
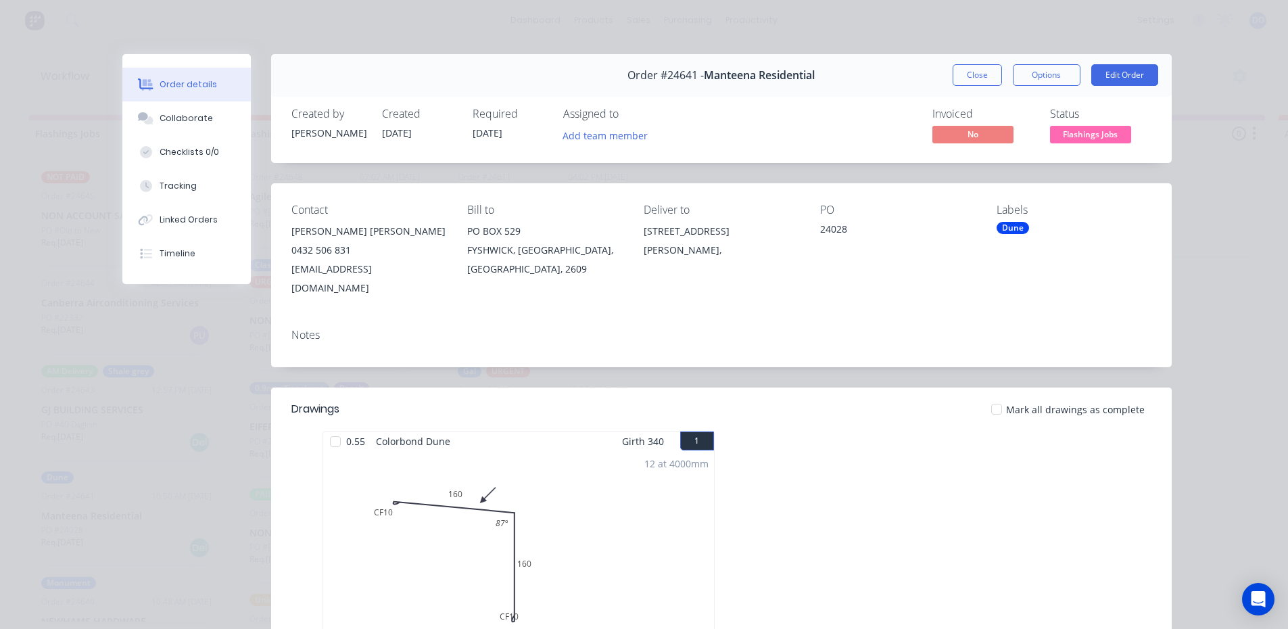
drag, startPoint x: 958, startPoint y: 68, endPoint x: 1181, endPoint y: 166, distance: 243.1
click at [959, 68] on button "Close" at bounding box center [977, 75] width 49 height 22
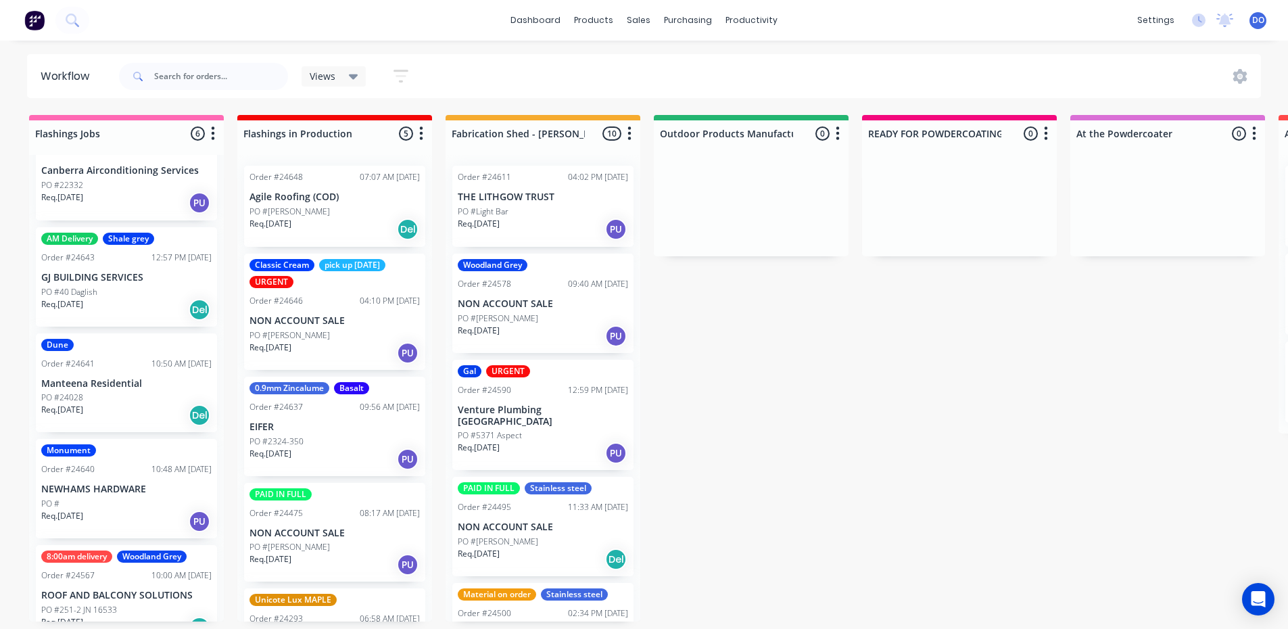
scroll to position [156, 0]
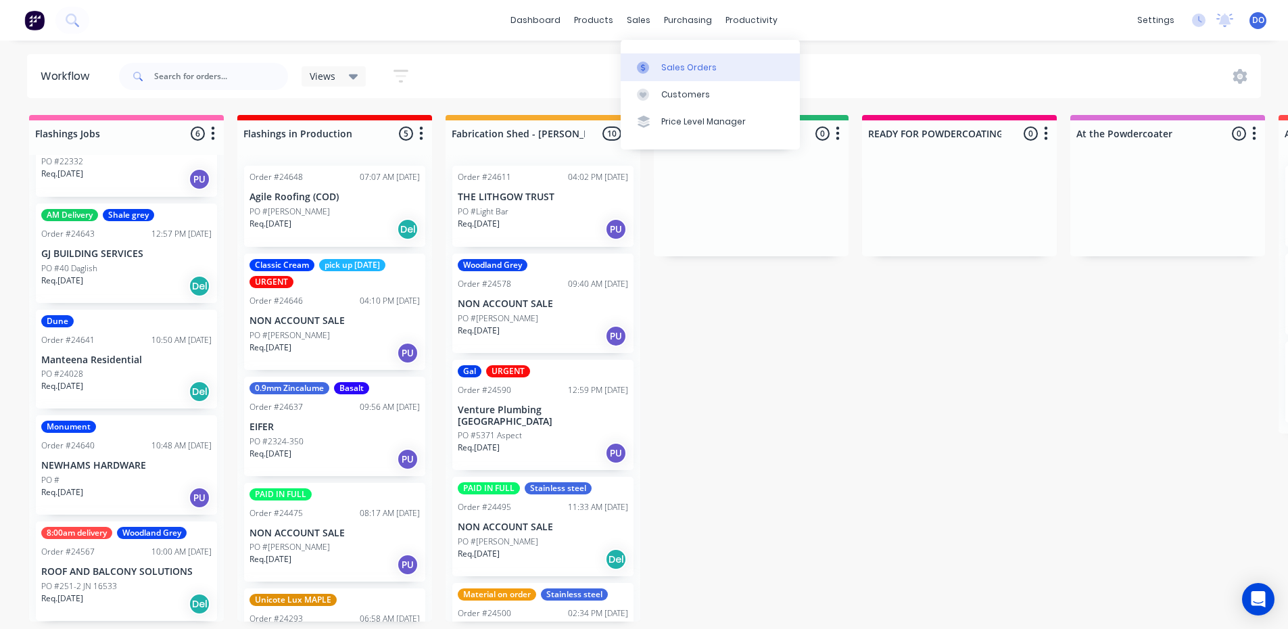
click at [673, 64] on div "Sales Orders" at bounding box center [688, 68] width 55 height 12
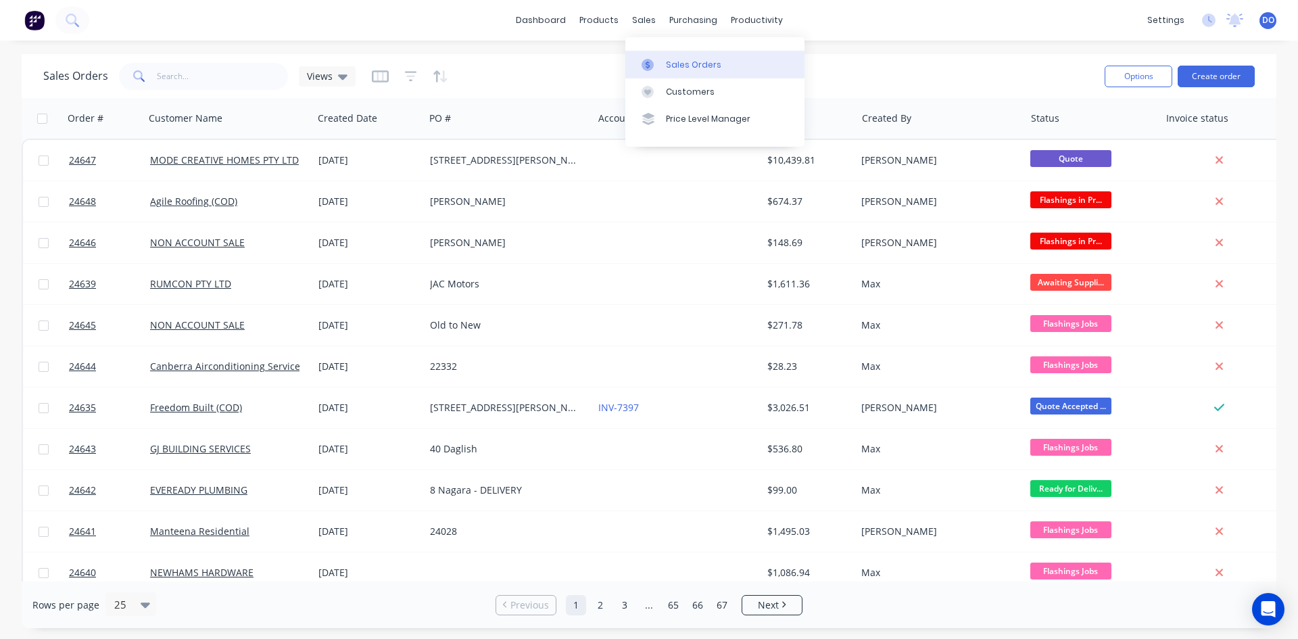
click at [674, 69] on div "Sales Orders" at bounding box center [693, 65] width 55 height 12
click at [237, 23] on div "dashboard products sales purchasing productivity dashboard products Product Cat…" at bounding box center [649, 20] width 1298 height 41
click at [673, 55] on link "Sales Orders" at bounding box center [714, 64] width 179 height 27
click at [654, 56] on link "Sales Orders" at bounding box center [714, 64] width 179 height 27
click at [242, 83] on input "text" at bounding box center [223, 76] width 132 height 27
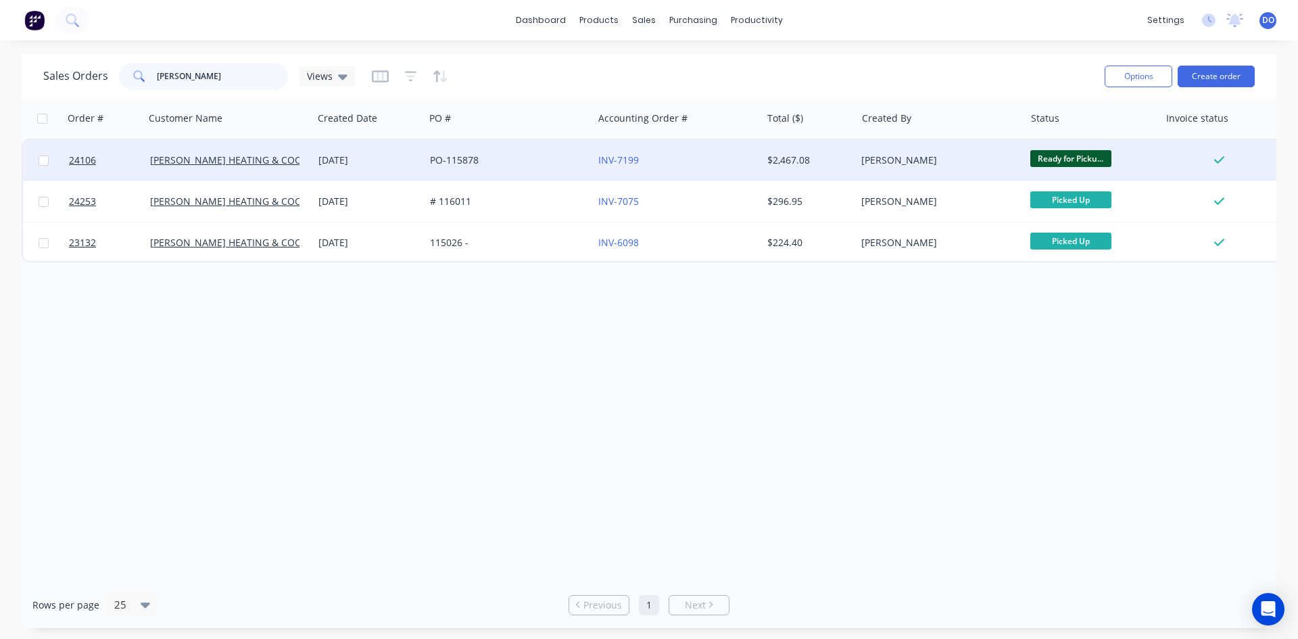
type input "DAWSON"
click at [498, 164] on div "PO-115878" at bounding box center [505, 160] width 150 height 14
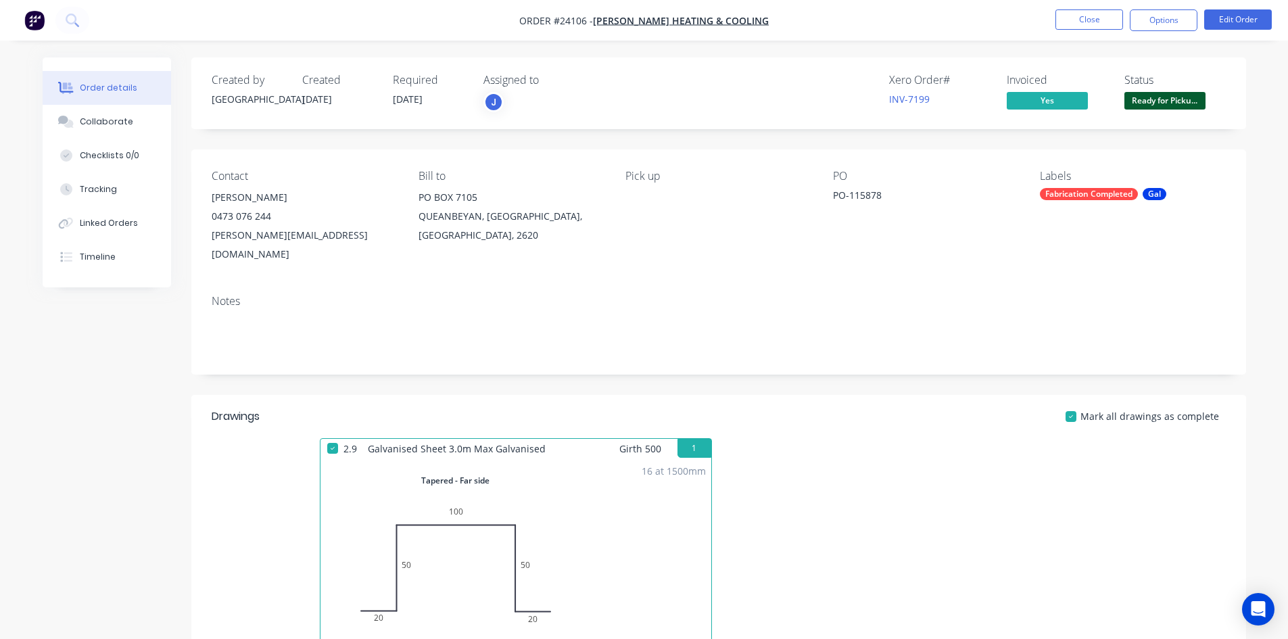
click at [1143, 101] on span "Ready for Picku..." at bounding box center [1164, 100] width 81 height 17
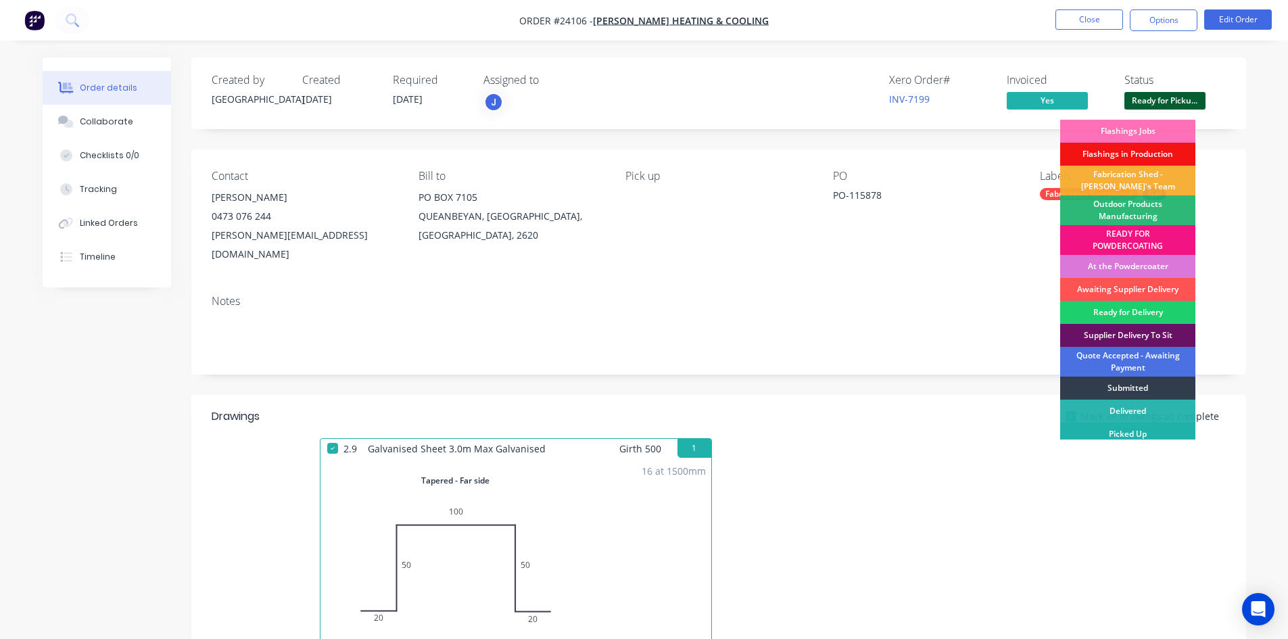
click at [1138, 436] on div "Picked Up" at bounding box center [1127, 434] width 135 height 23
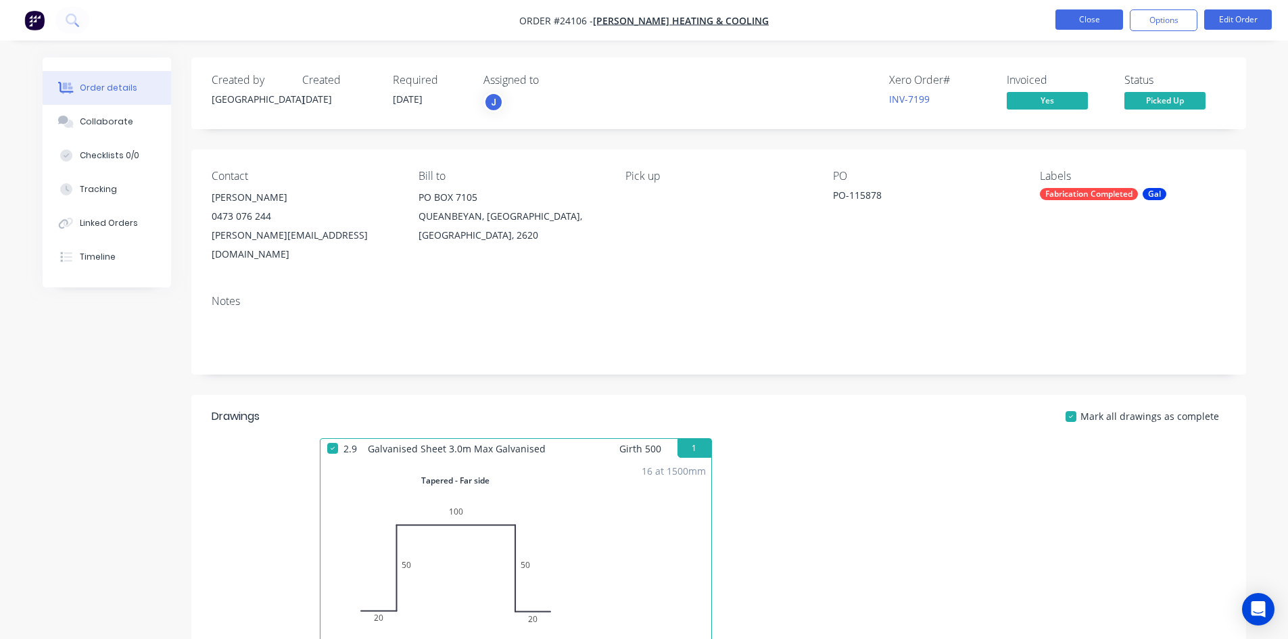
click at [1098, 21] on button "Close" at bounding box center [1089, 19] width 68 height 20
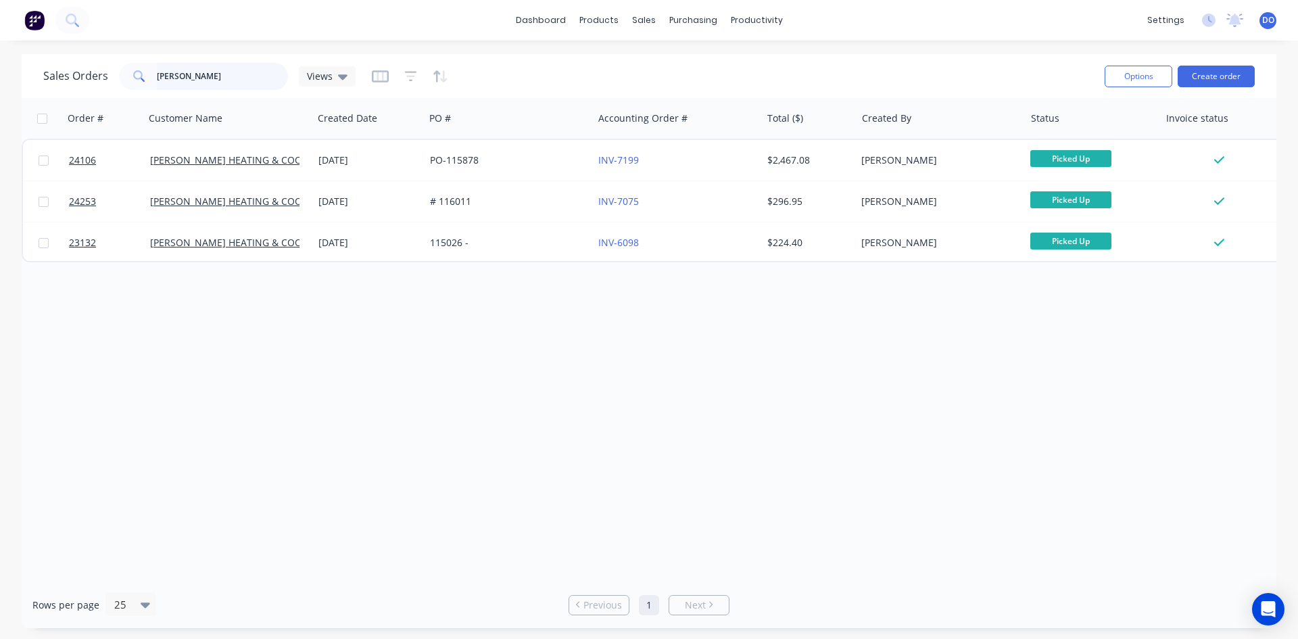
click at [220, 69] on input "DAWSON" at bounding box center [223, 76] width 132 height 27
type input "D"
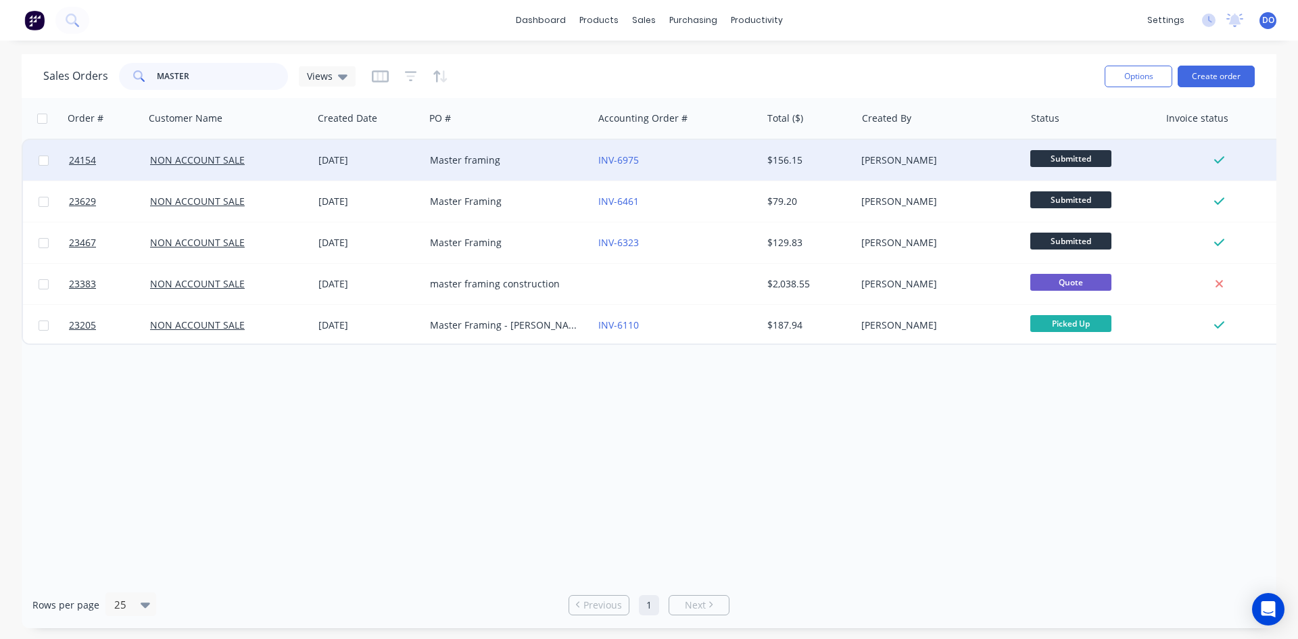
type input "MASTER"
click at [558, 157] on div "Master framing" at bounding box center [505, 160] width 150 height 14
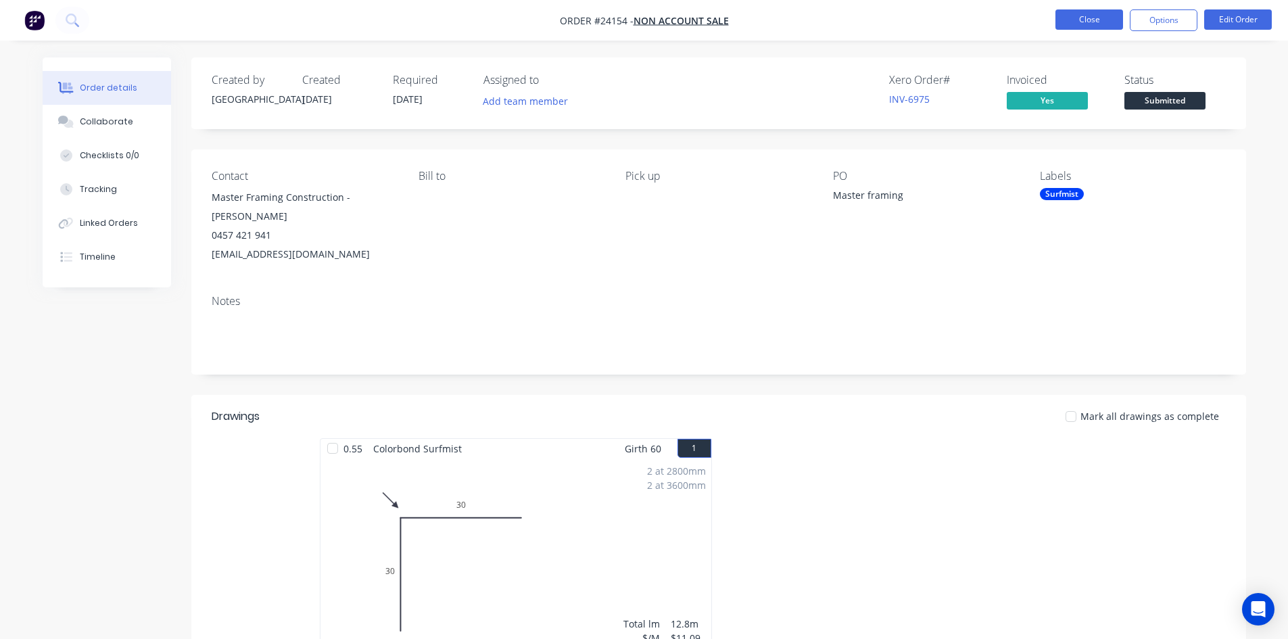
click at [1108, 16] on button "Close" at bounding box center [1089, 19] width 68 height 20
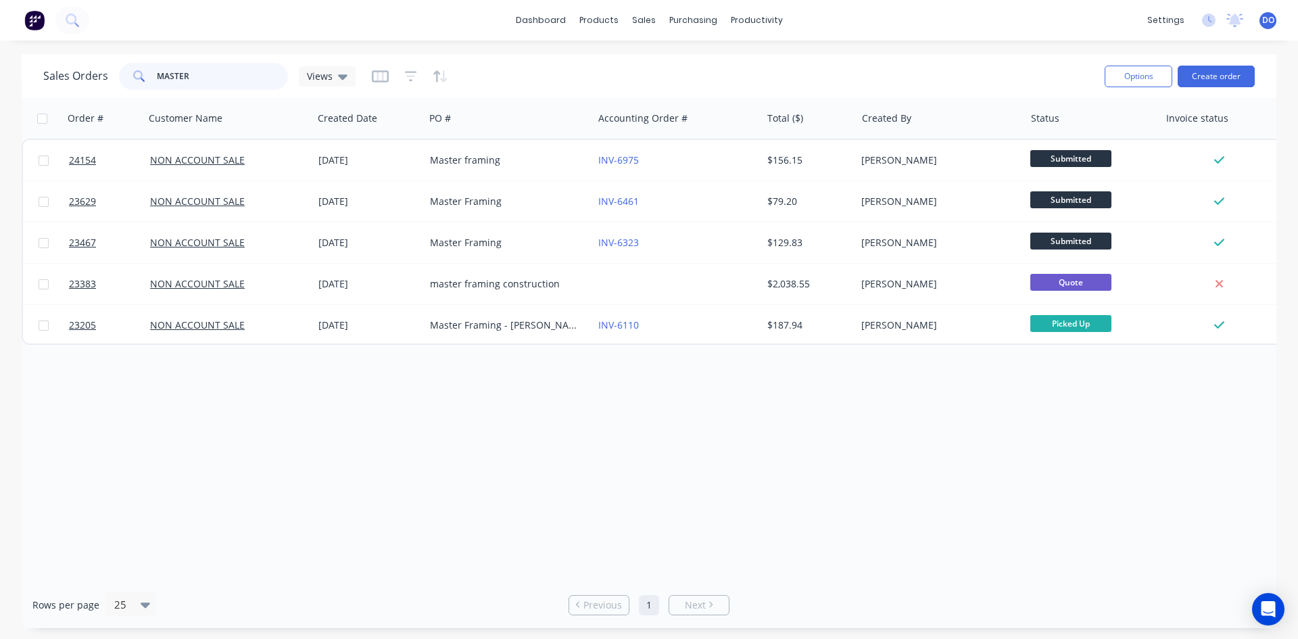
drag, startPoint x: 220, startPoint y: 84, endPoint x: 103, endPoint y: 73, distance: 117.5
click at [103, 73] on div "Sales Orders MASTER Views" at bounding box center [199, 76] width 312 height 27
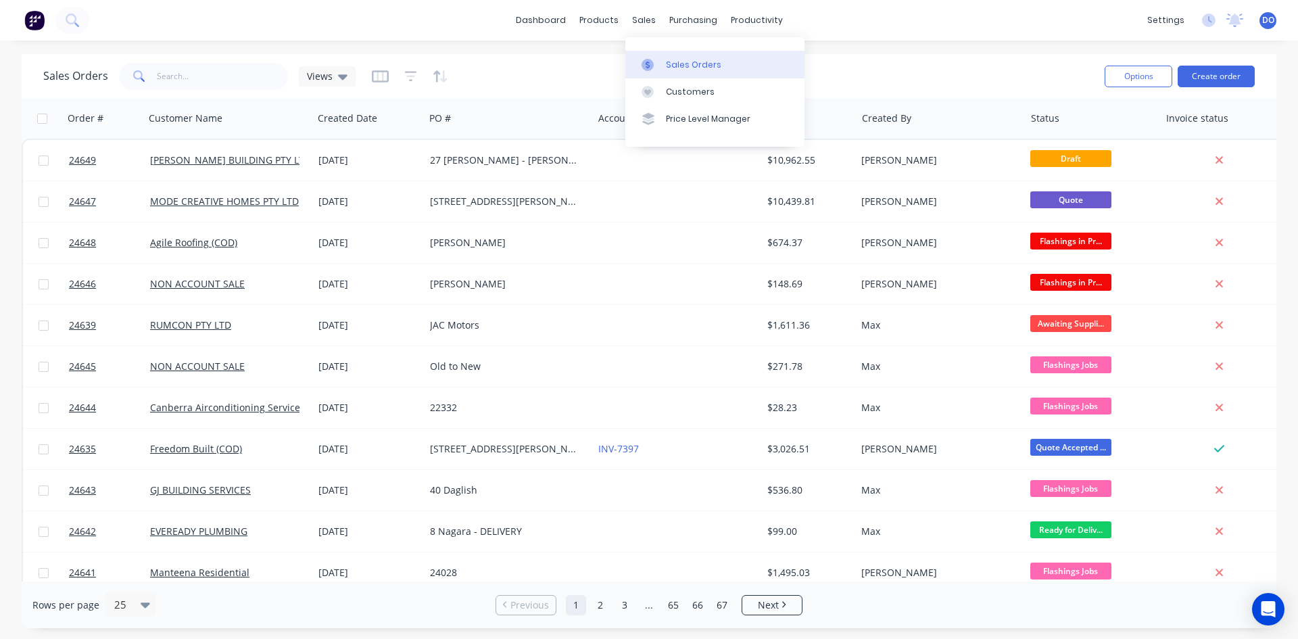
click at [670, 64] on div "Sales Orders" at bounding box center [693, 65] width 55 height 12
click at [898, 70] on div "Sales Orders Views" at bounding box center [568, 75] width 1051 height 33
click at [193, 81] on input "text" at bounding box center [223, 76] width 132 height 27
click at [252, 78] on input "0431520703" at bounding box center [223, 76] width 132 height 27
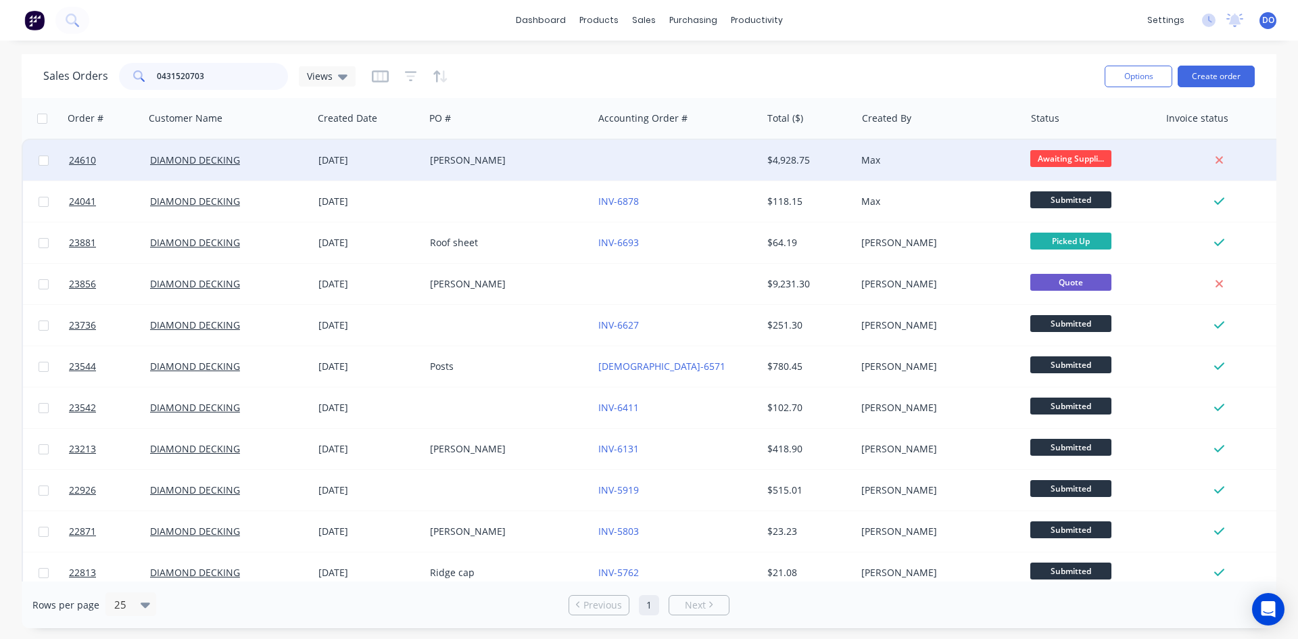
type input "0431520703"
click at [291, 158] on div "DIAMOND DECKING" at bounding box center [225, 160] width 150 height 14
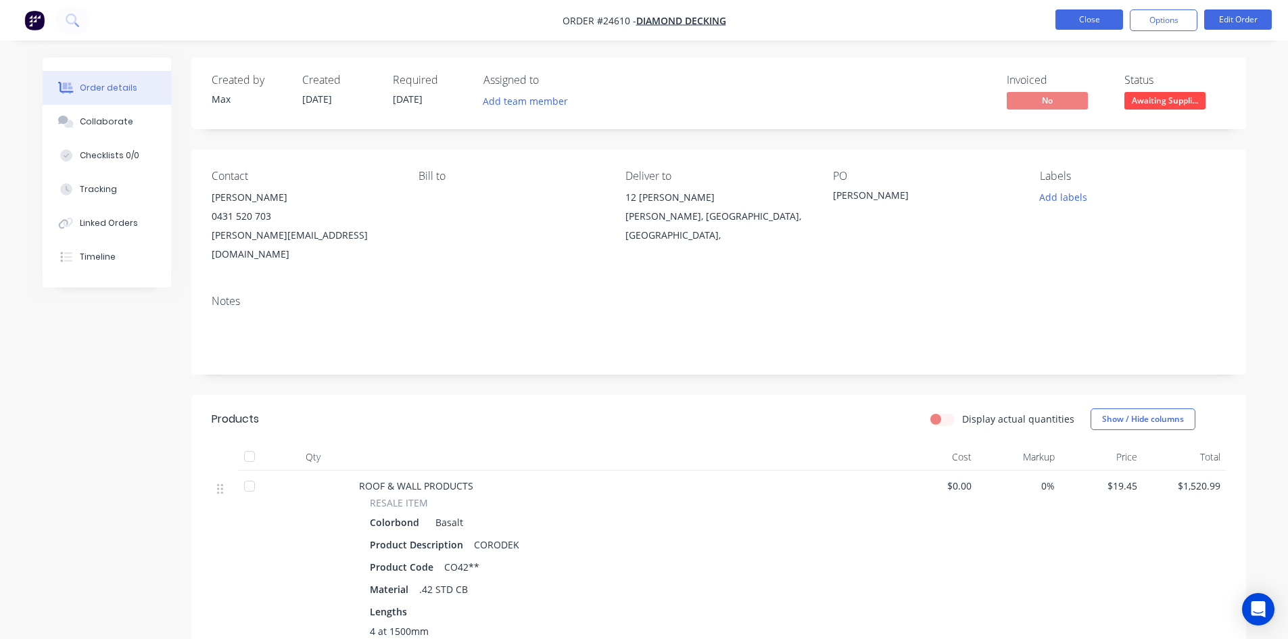
click at [1080, 22] on button "Close" at bounding box center [1089, 19] width 68 height 20
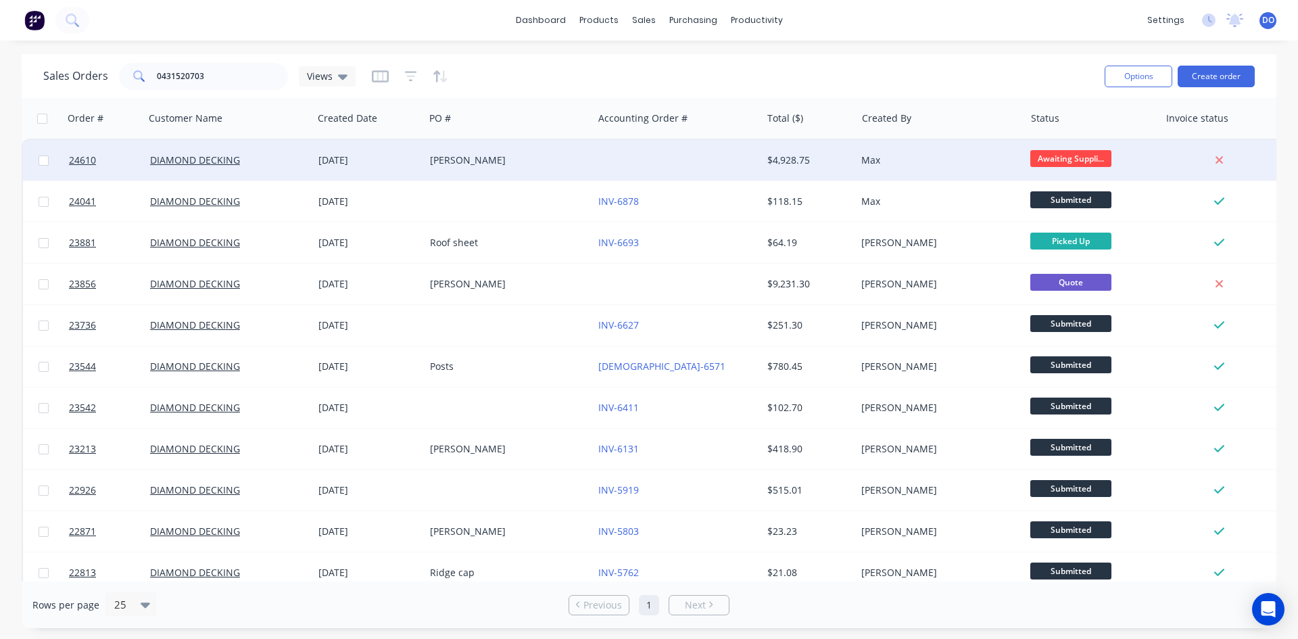
click at [706, 171] on div at bounding box center [677, 160] width 168 height 41
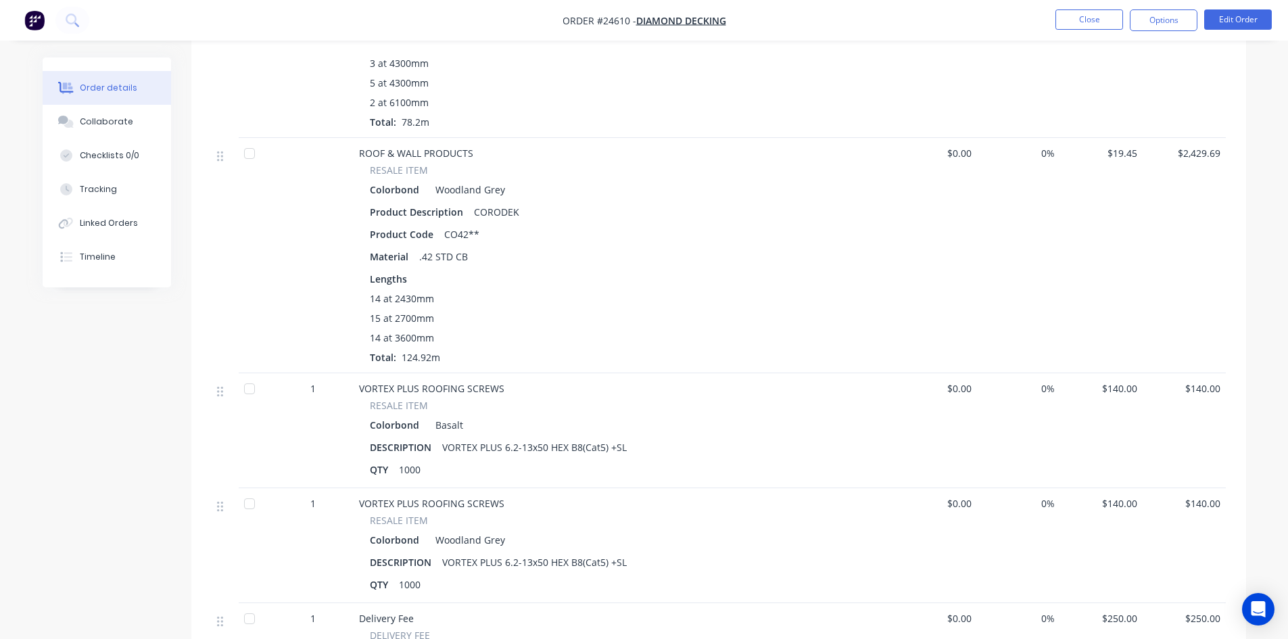
scroll to position [676, 0]
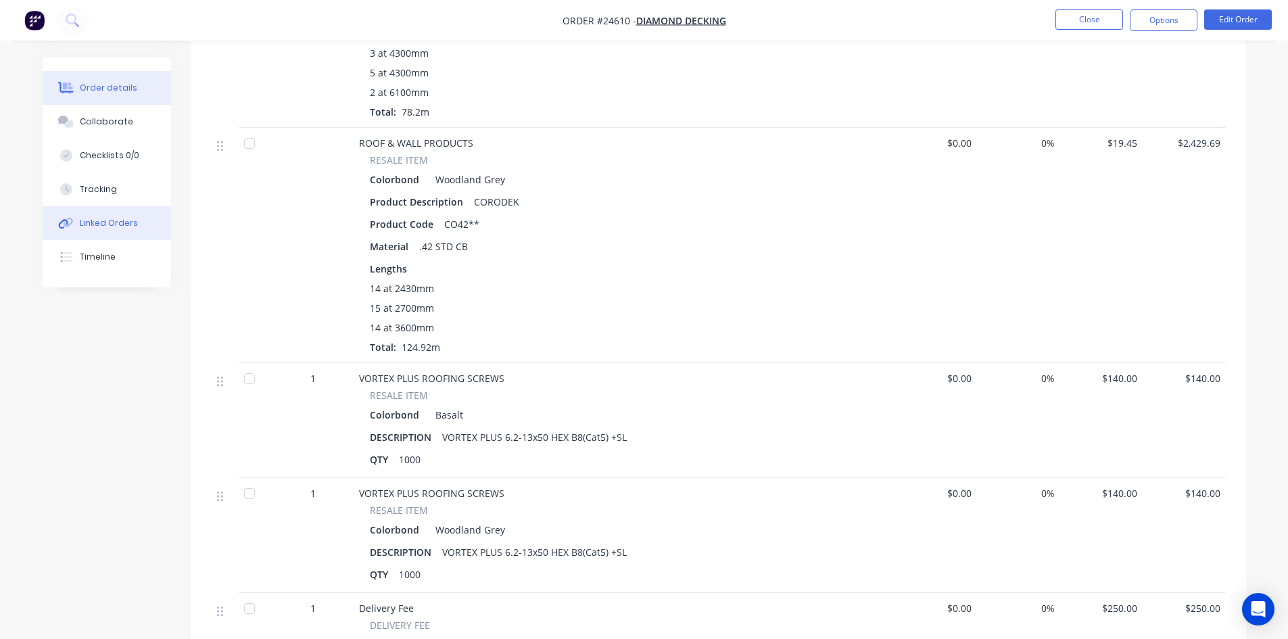
drag, startPoint x: 60, startPoint y: 224, endPoint x: 71, endPoint y: 229, distance: 11.6
click at [60, 224] on icon at bounding box center [63, 223] width 9 height 9
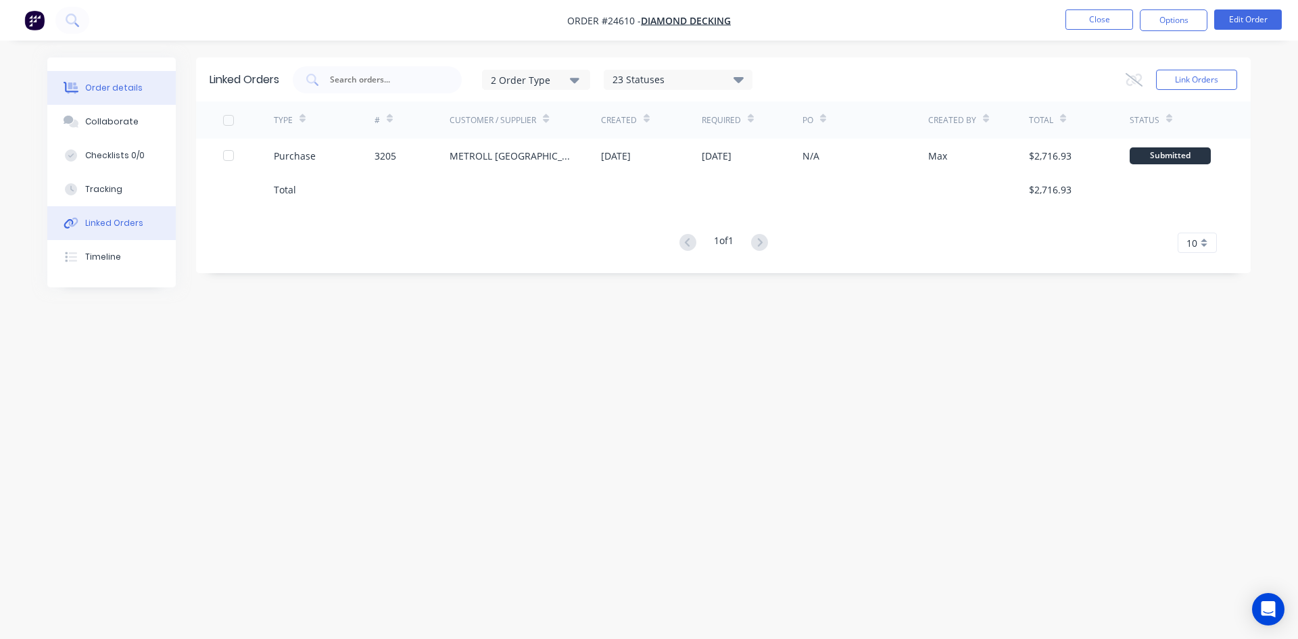
click at [149, 100] on button "Order details" at bounding box center [111, 88] width 128 height 34
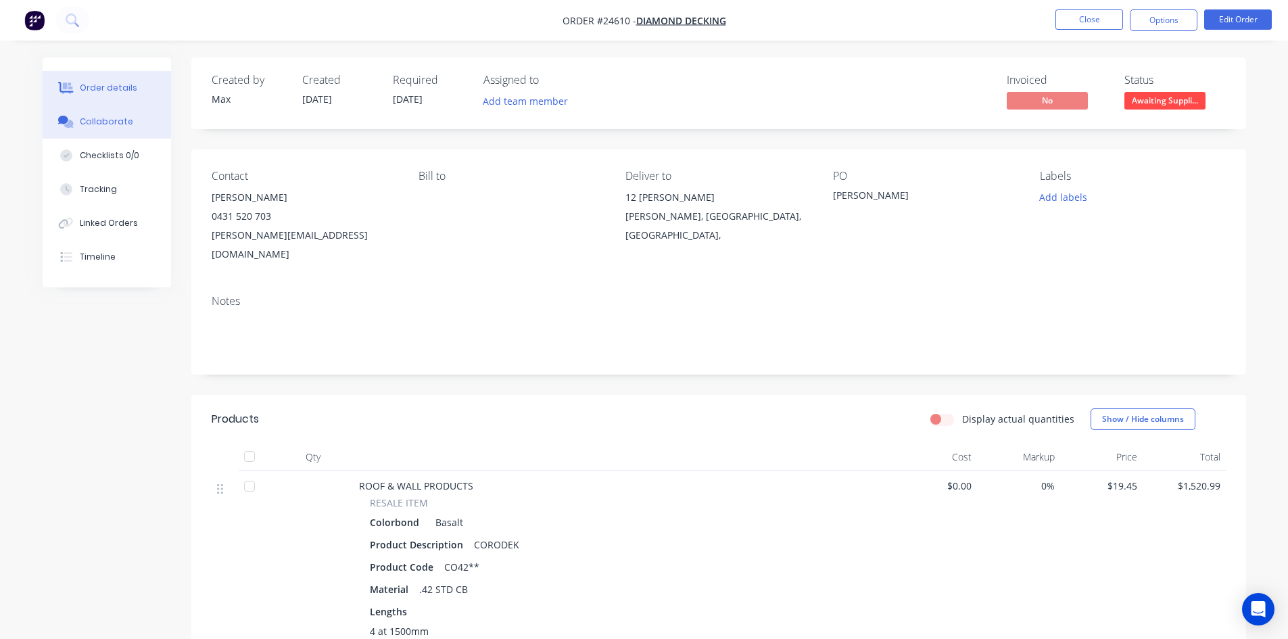
click at [97, 137] on button "Collaborate" at bounding box center [107, 122] width 128 height 34
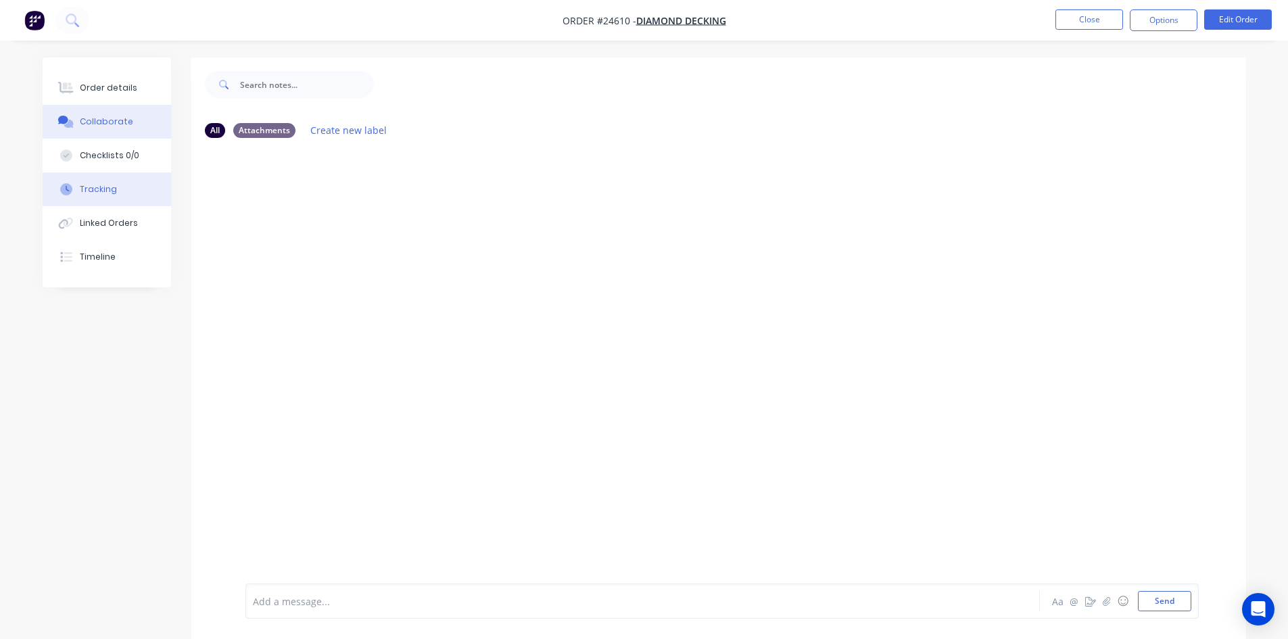
click at [126, 182] on button "Tracking" at bounding box center [107, 189] width 128 height 34
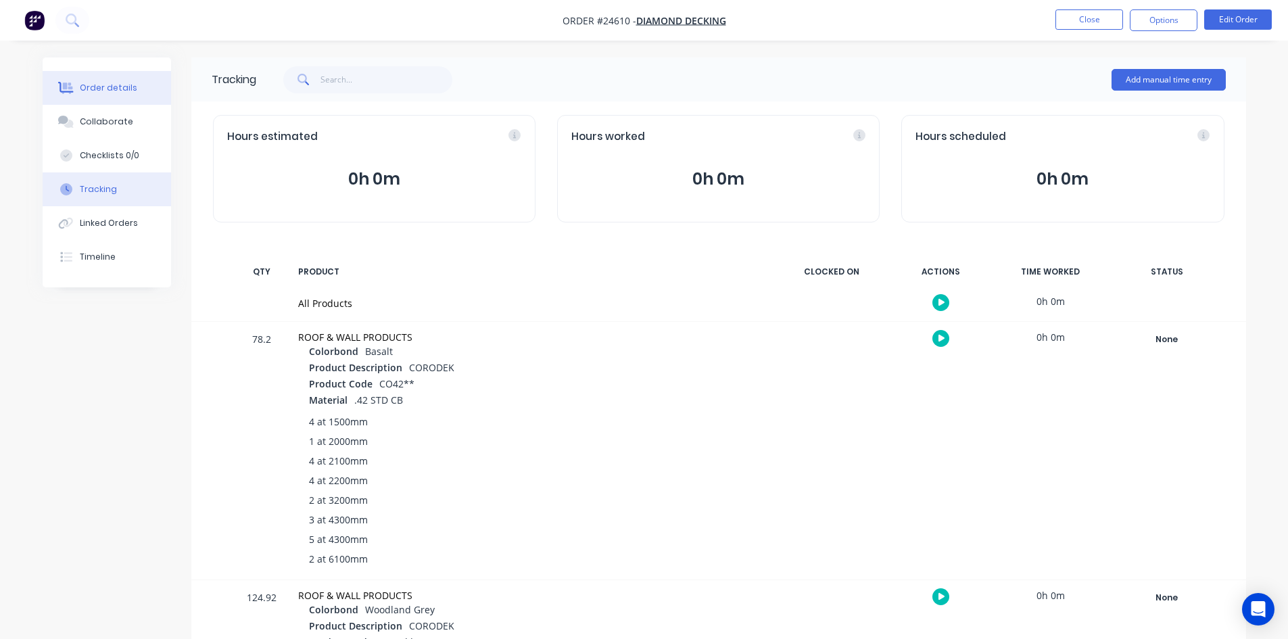
click at [64, 87] on icon at bounding box center [67, 87] width 11 height 11
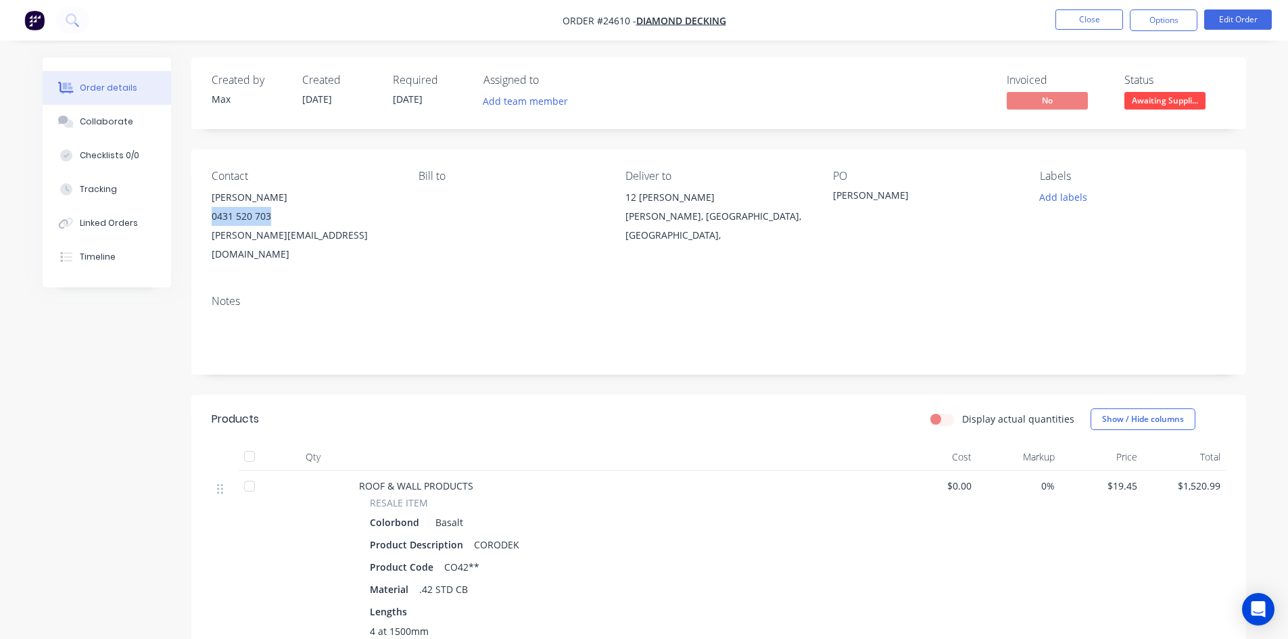
drag, startPoint x: 291, startPoint y: 213, endPoint x: 207, endPoint y: 214, distance: 84.5
click at [207, 214] on div "Contact Nathan Clarke 0431 520 703 nathan@diamonddecking.biz Bill to Deliver to…" at bounding box center [718, 216] width 1055 height 135
click at [1068, 20] on button "Close" at bounding box center [1089, 19] width 68 height 20
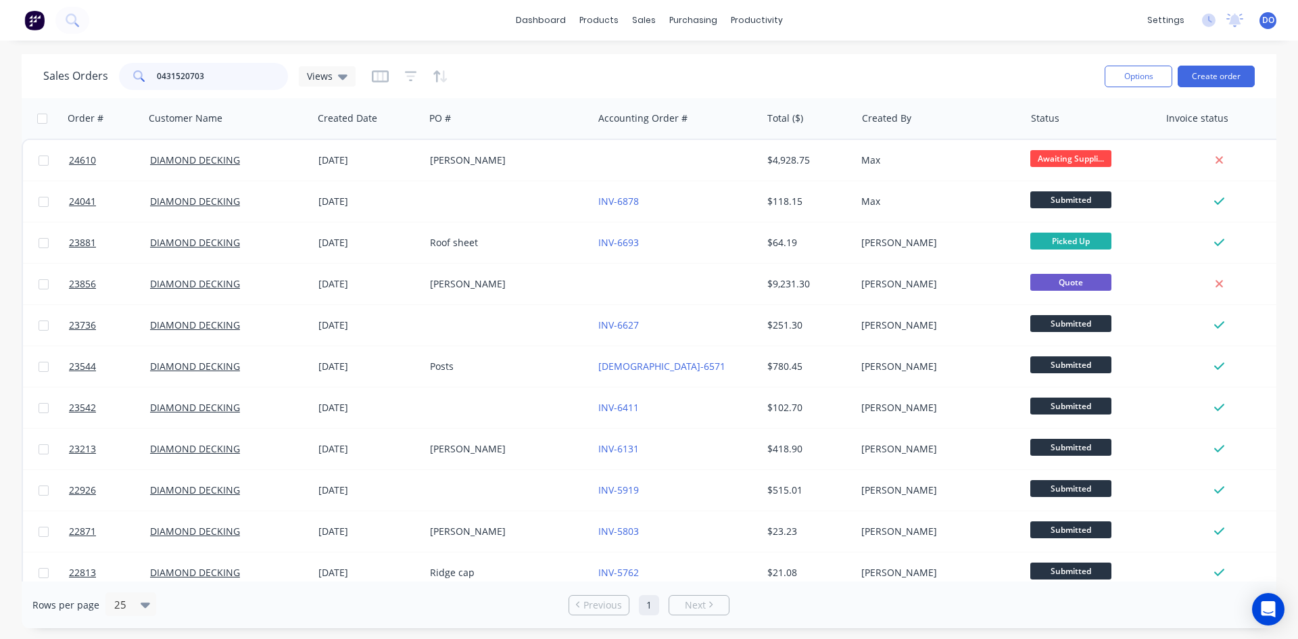
drag, startPoint x: 226, startPoint y: 78, endPoint x: 122, endPoint y: 91, distance: 104.2
click at [122, 91] on div "Sales Orders 0431520703 Views" at bounding box center [568, 75] width 1051 height 33
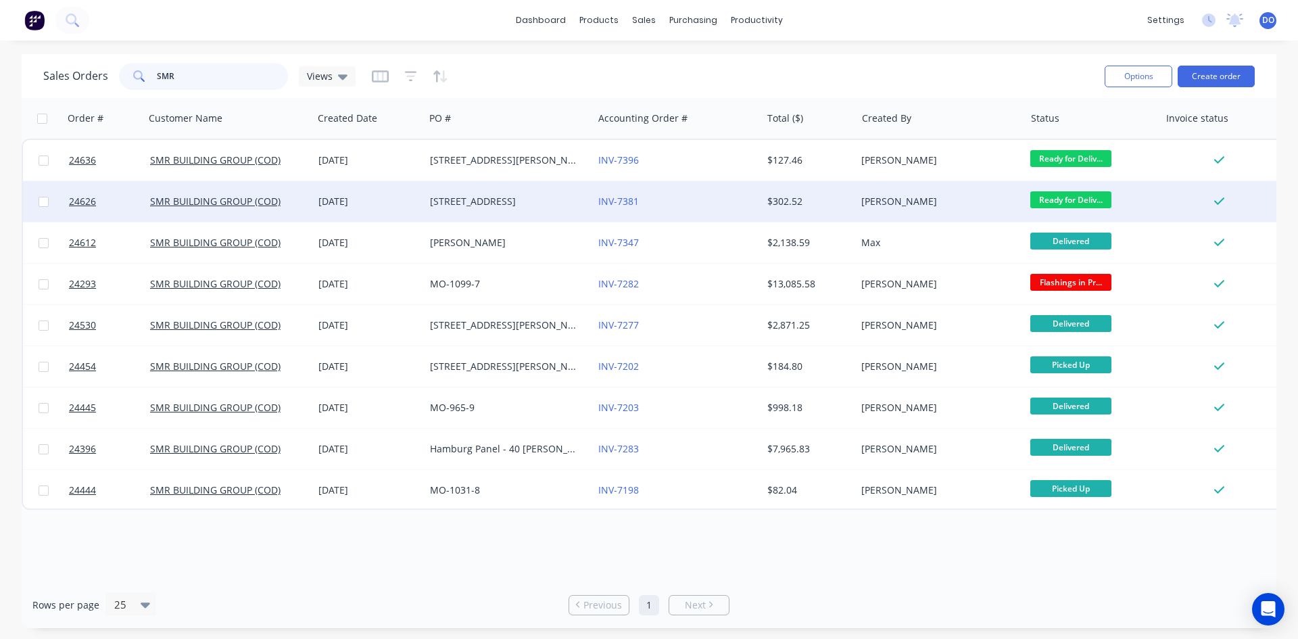
type input "SMR"
click at [401, 197] on div "[DATE]" at bounding box center [368, 202] width 101 height 14
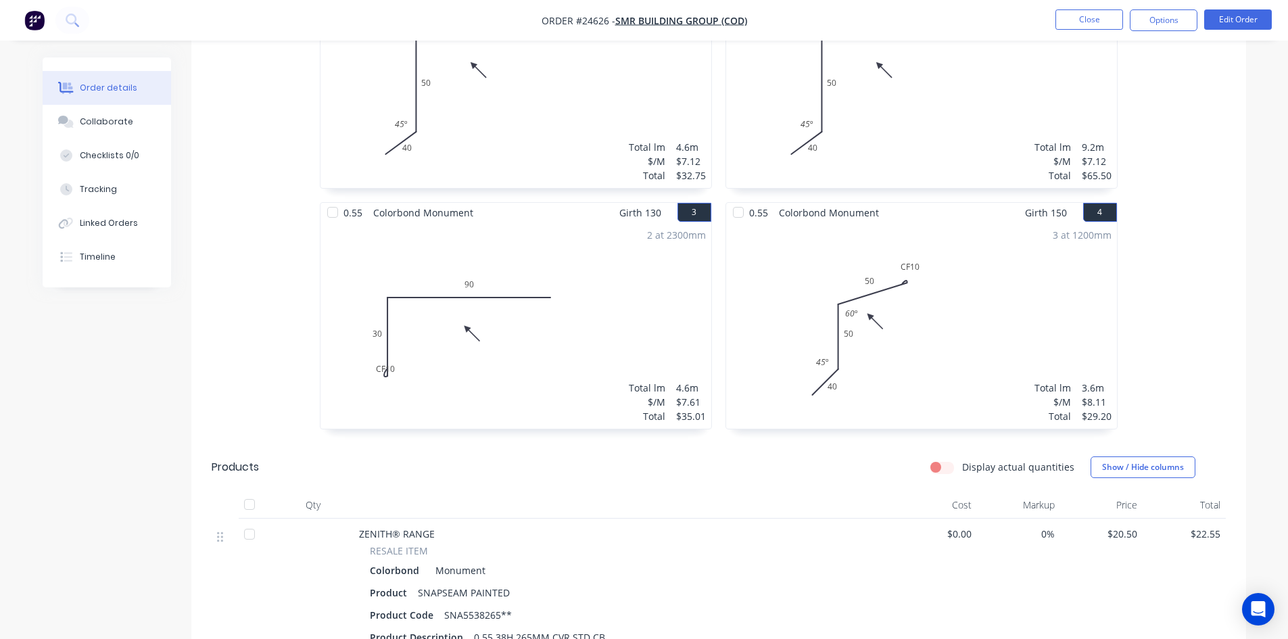
scroll to position [406, 0]
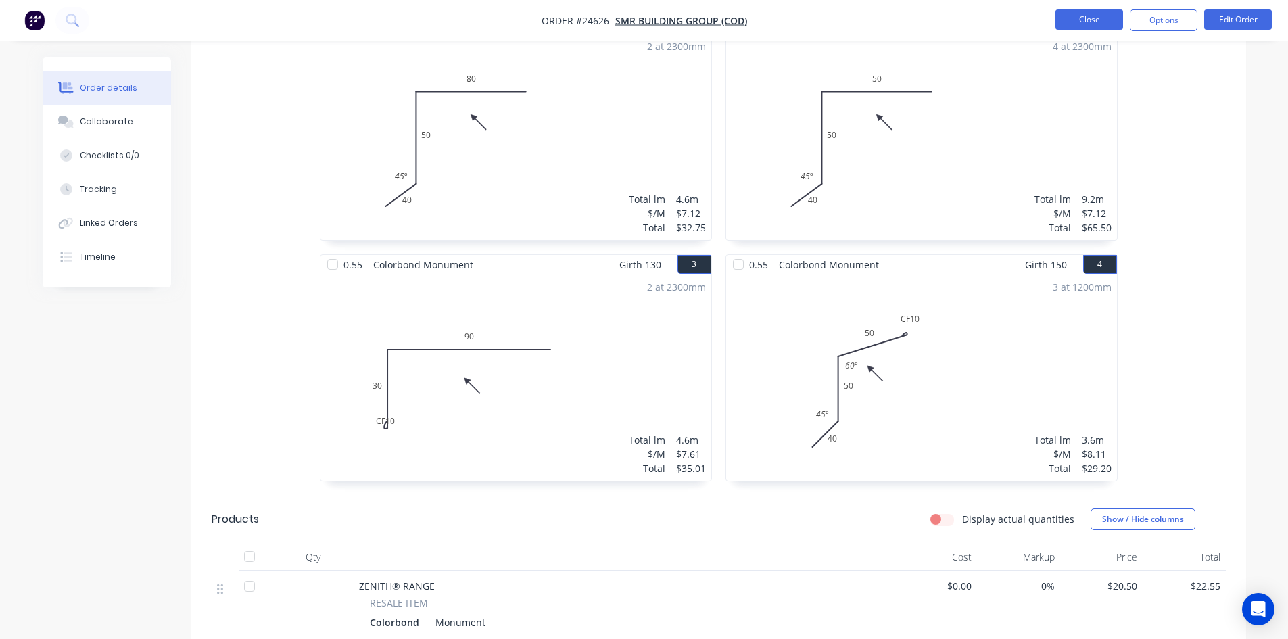
click at [1091, 22] on button "Close" at bounding box center [1089, 19] width 68 height 20
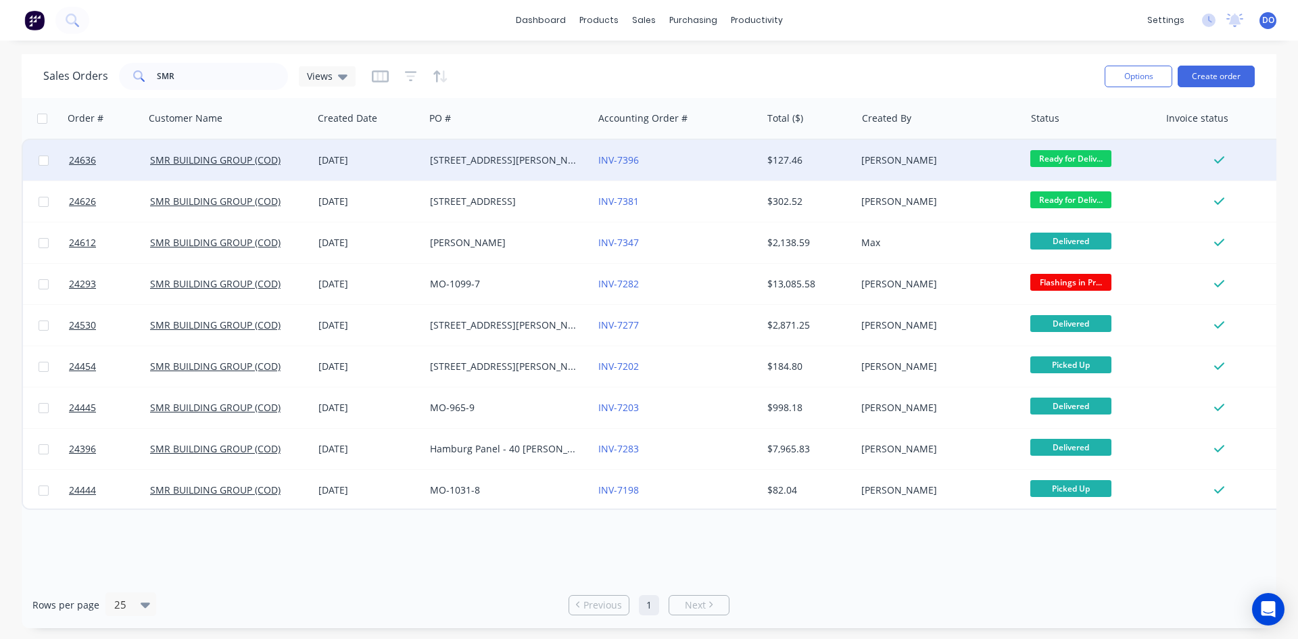
click at [721, 163] on div "INV-7396" at bounding box center [673, 160] width 150 height 14
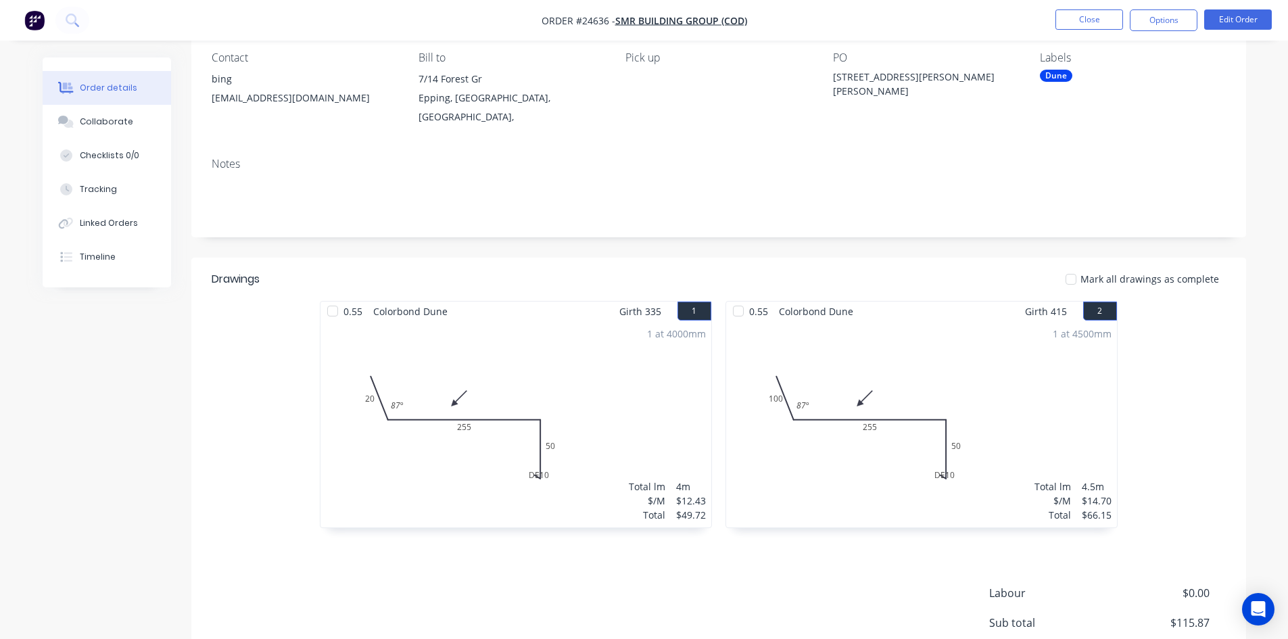
scroll to position [248, 0]
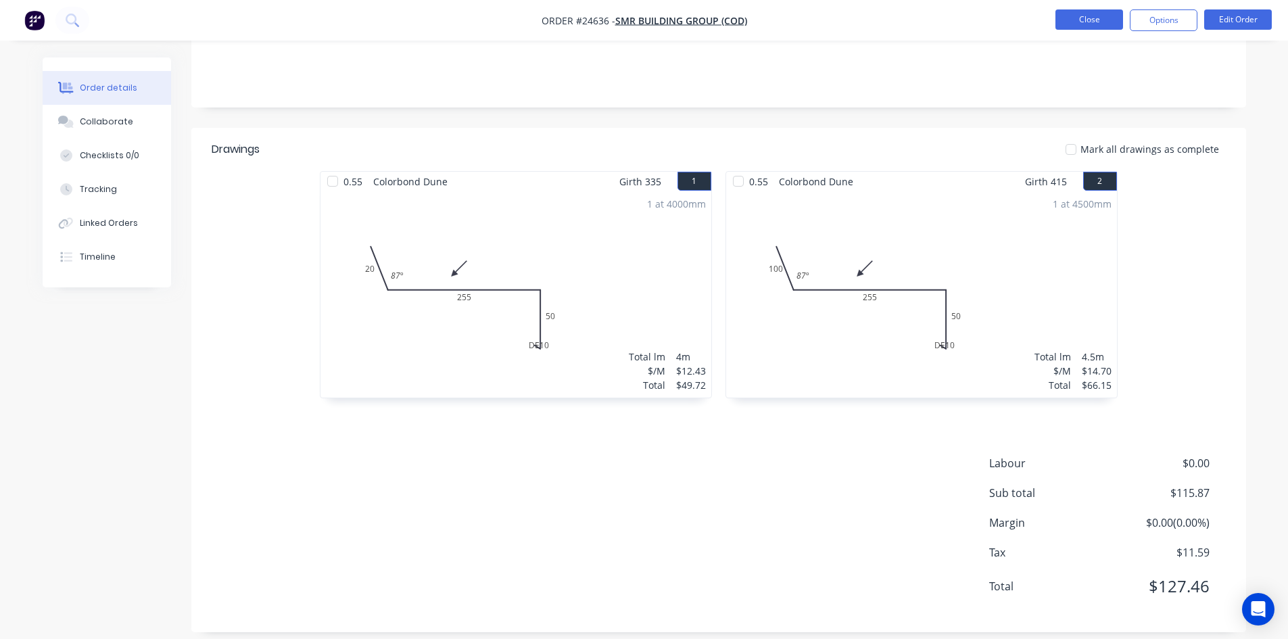
click at [1075, 23] on button "Close" at bounding box center [1089, 19] width 68 height 20
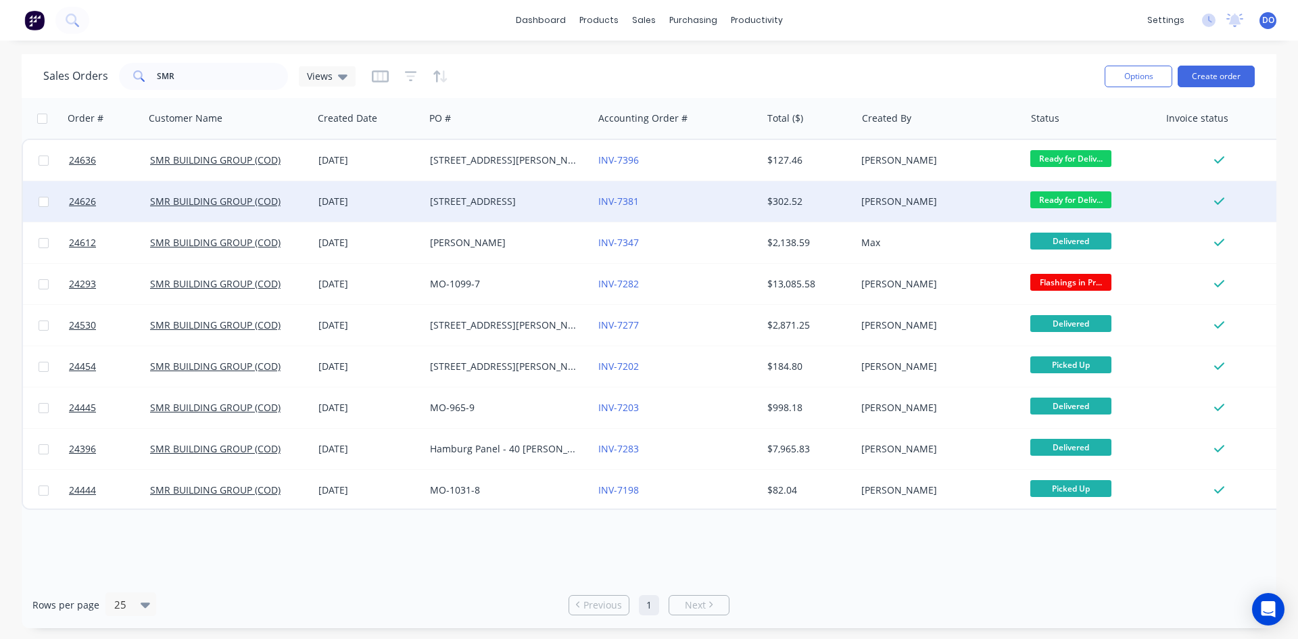
click at [377, 214] on div "[DATE]" at bounding box center [369, 201] width 112 height 41
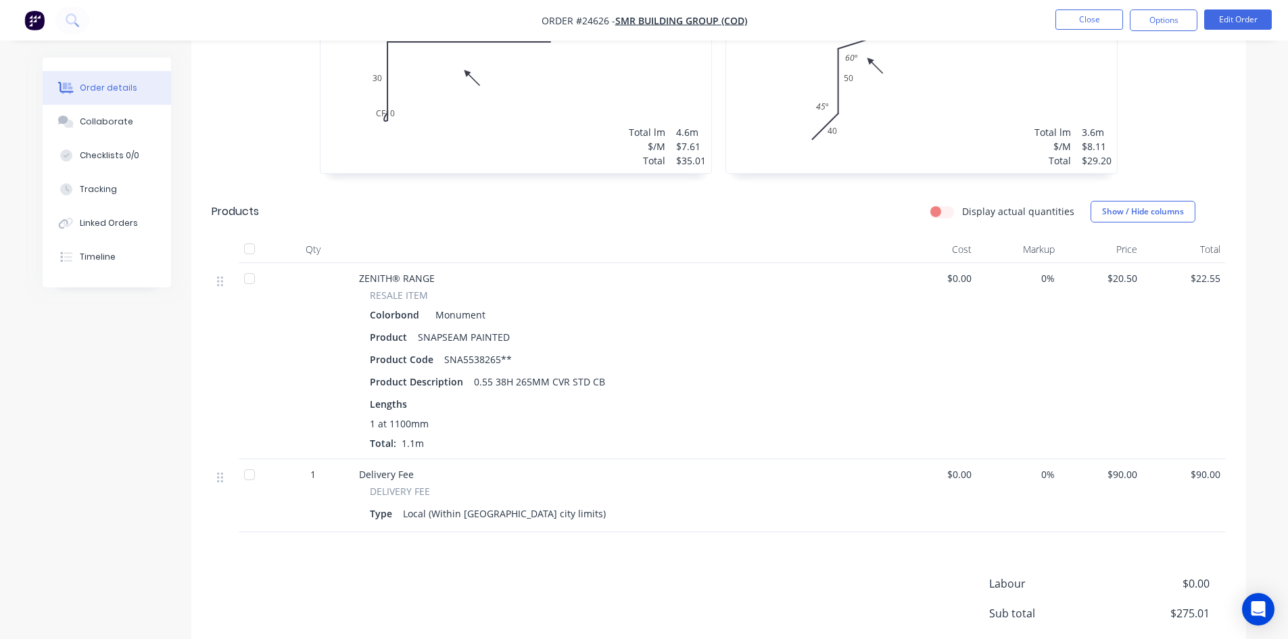
scroll to position [744, 0]
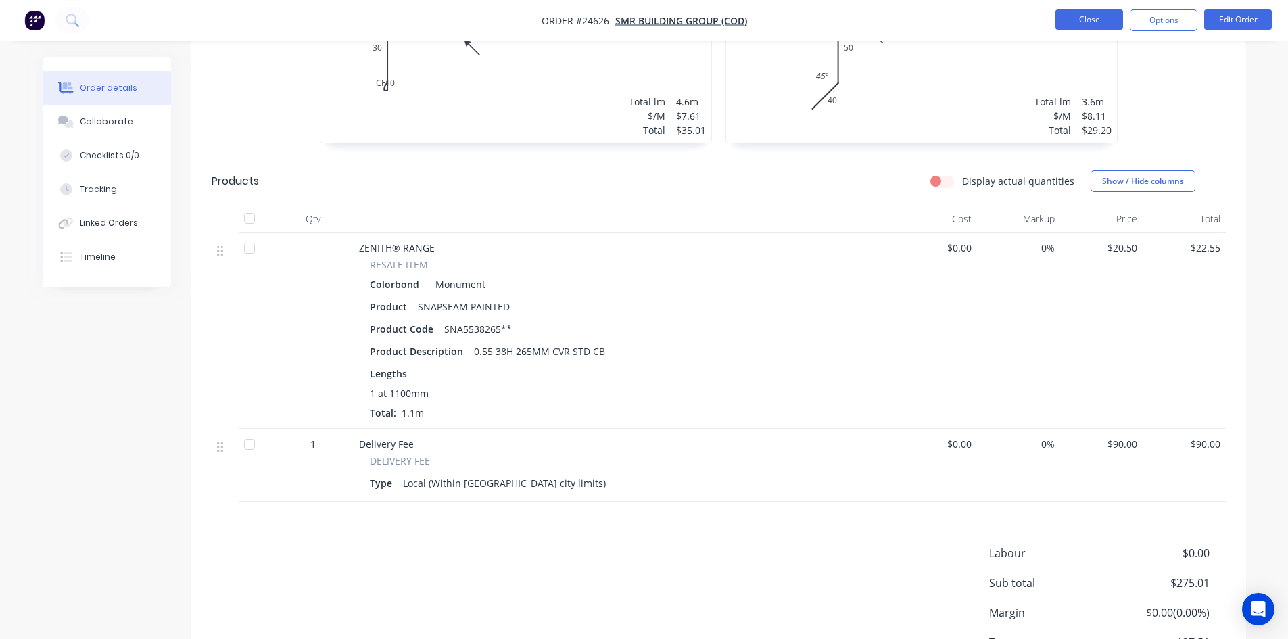
click at [1095, 16] on button "Close" at bounding box center [1089, 19] width 68 height 20
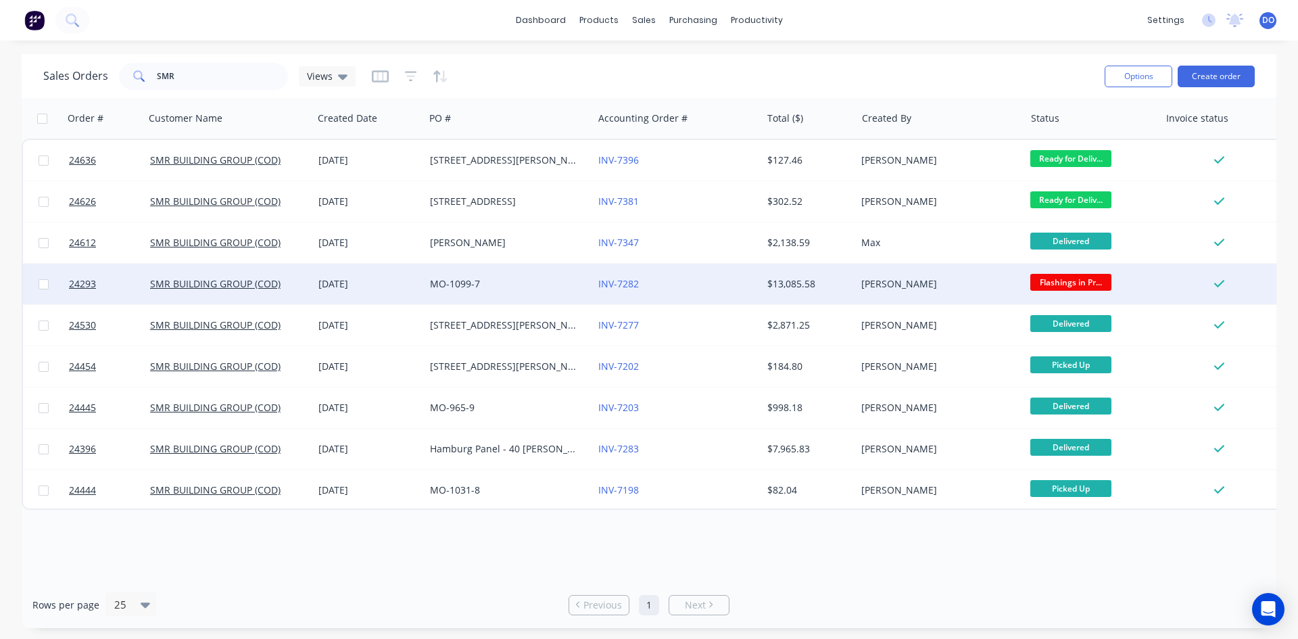
click at [404, 286] on div "07 Jul 2025" at bounding box center [368, 284] width 101 height 14
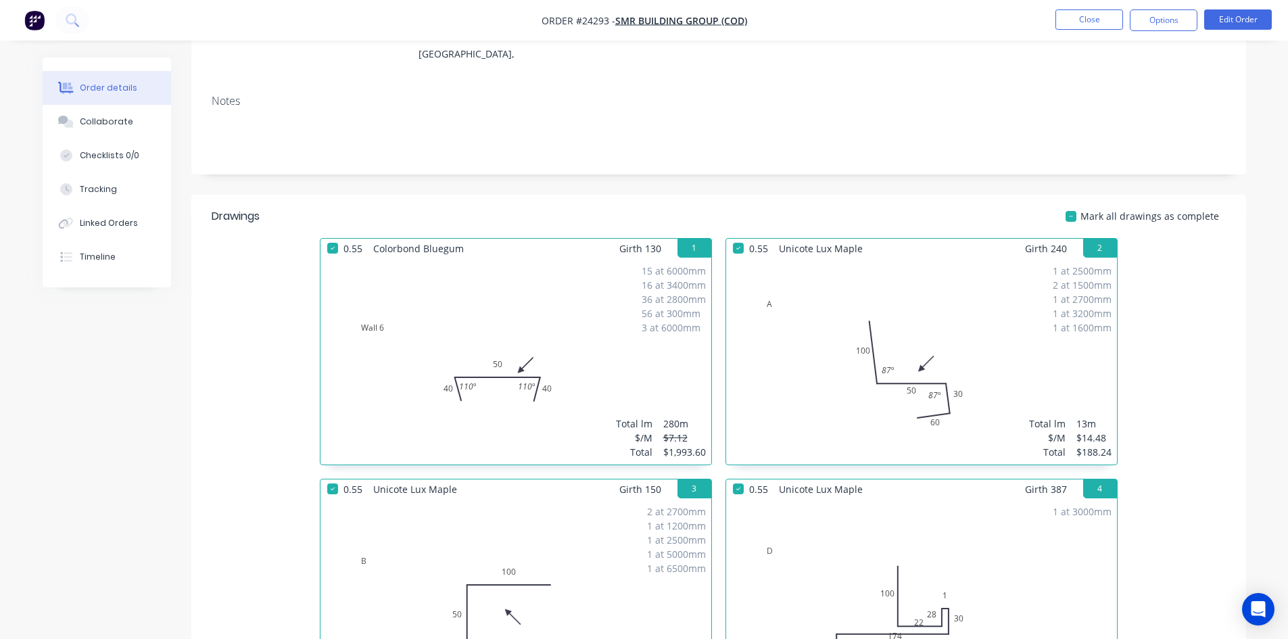
scroll to position [203, 0]
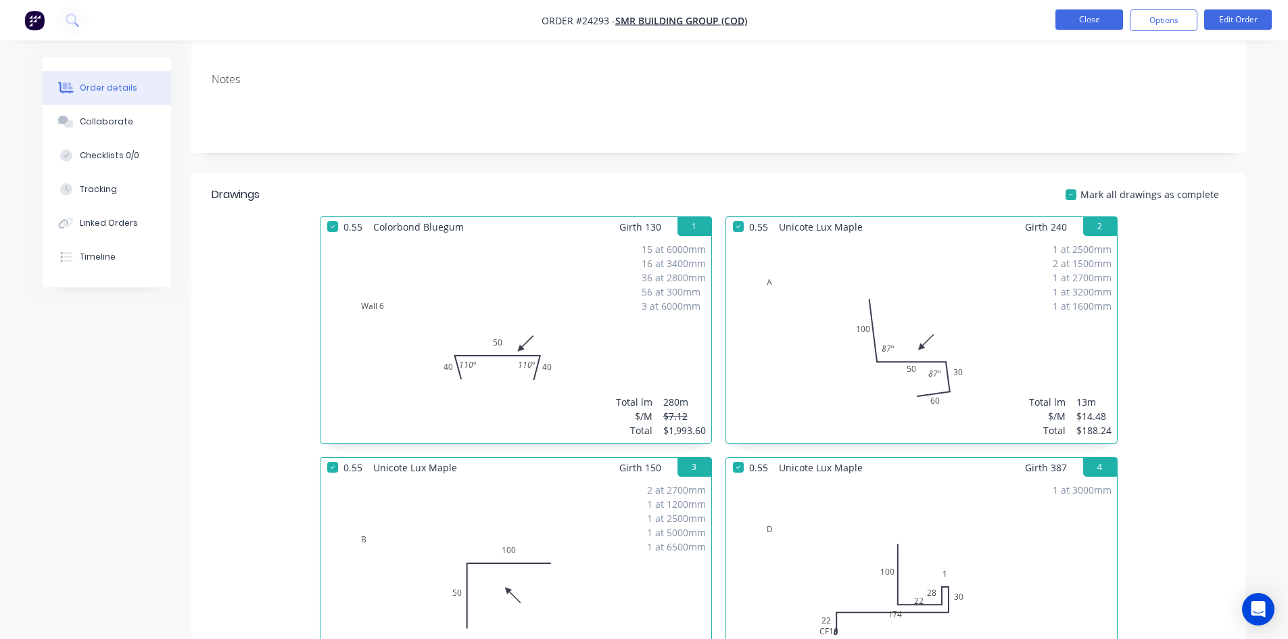
click at [1081, 20] on button "Close" at bounding box center [1089, 19] width 68 height 20
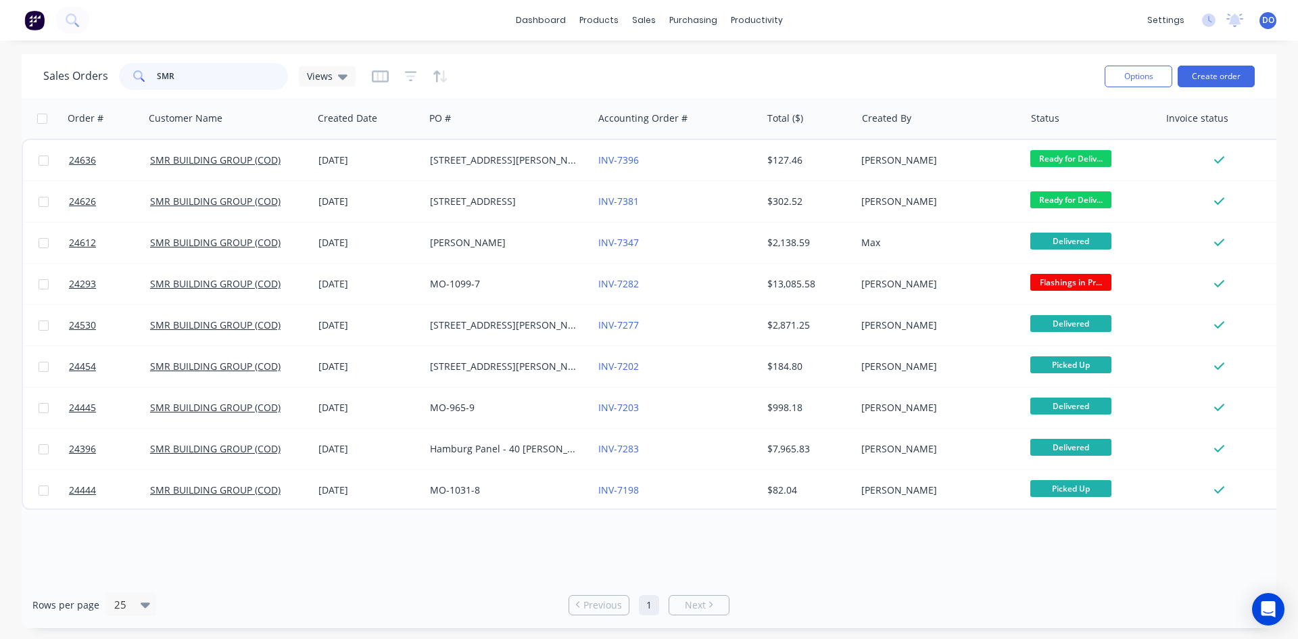
drag, startPoint x: 238, startPoint y: 87, endPoint x: 5, endPoint y: 97, distance: 233.5
click at [5, 97] on div "Sales Orders SMR Views Options Create order Order # Customer Name Created Date …" at bounding box center [649, 341] width 1298 height 574
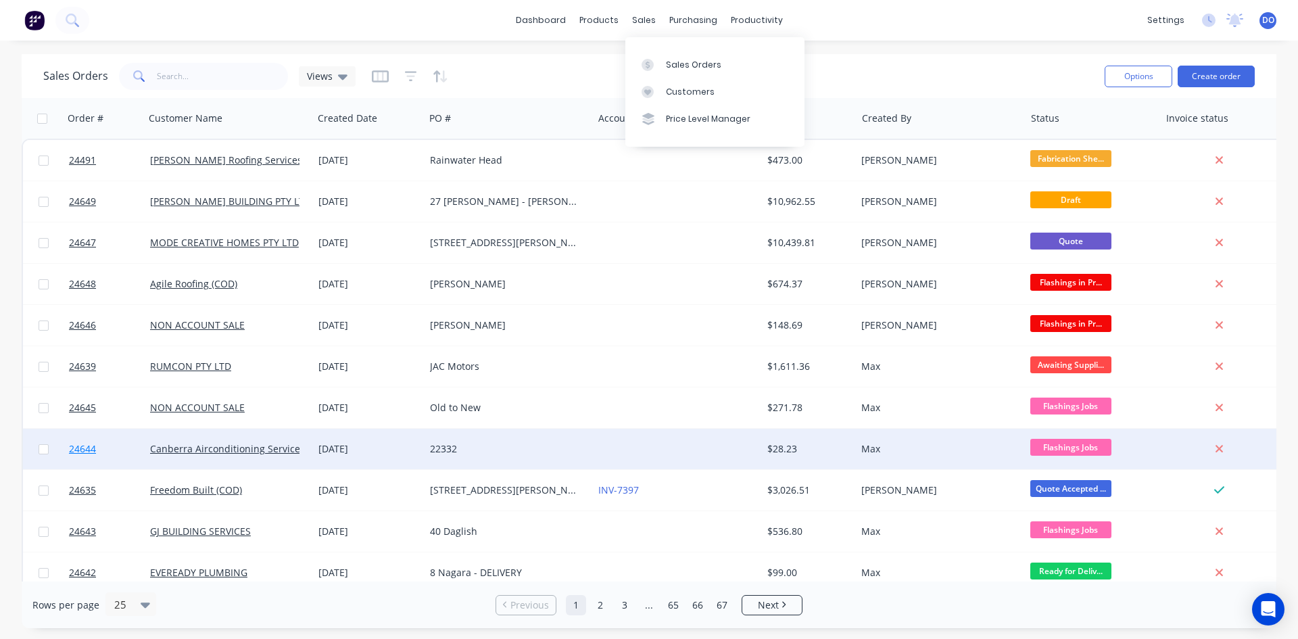
click at [98, 449] on link "24644" at bounding box center [109, 449] width 81 height 41
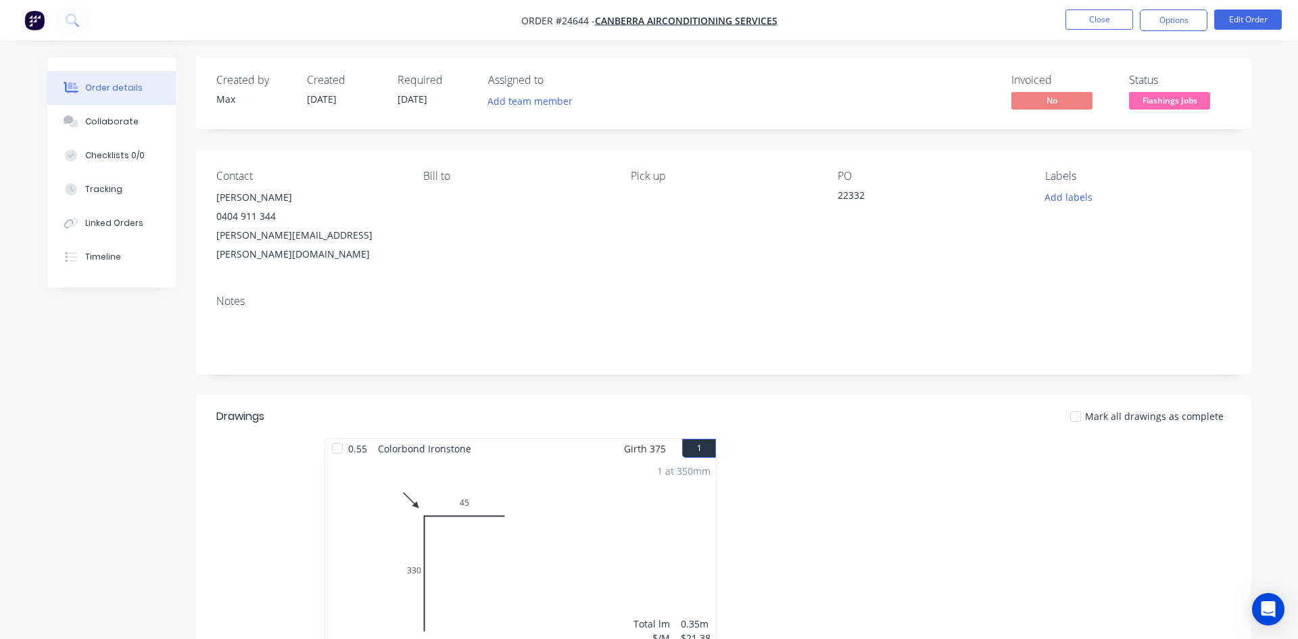
click at [422, 483] on div "1 at 350mm Total lm $/M Total 0.35m $21.38 $25.66" at bounding box center [520, 561] width 391 height 206
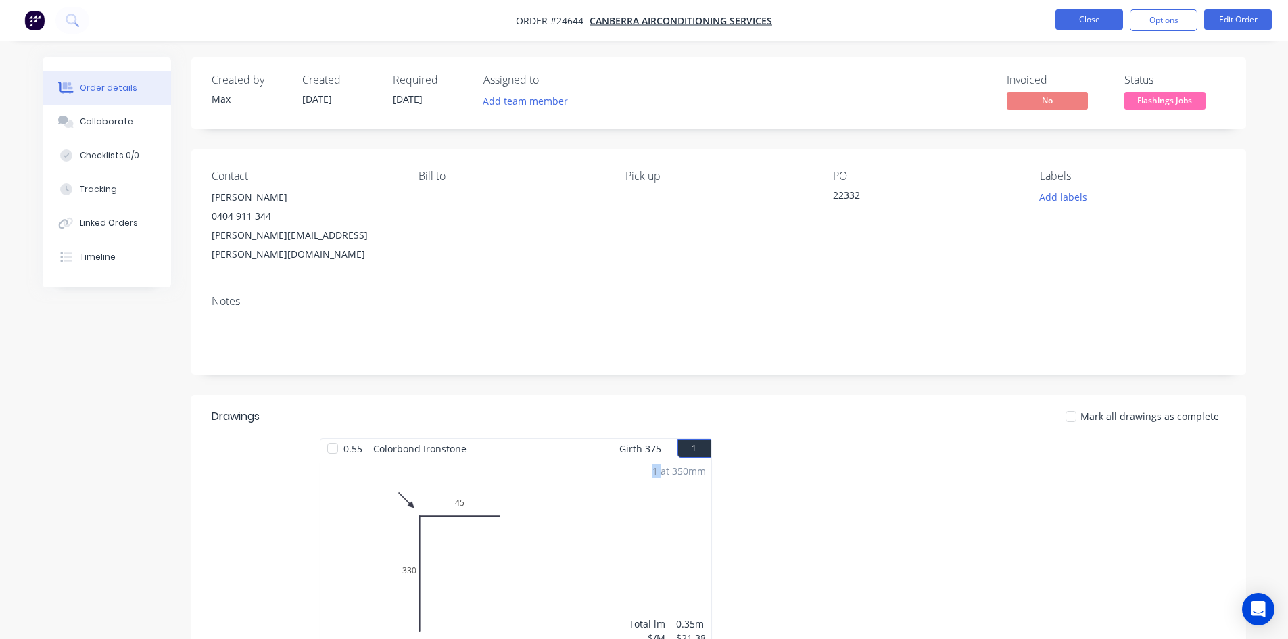
click at [1111, 26] on button "Close" at bounding box center [1089, 19] width 68 height 20
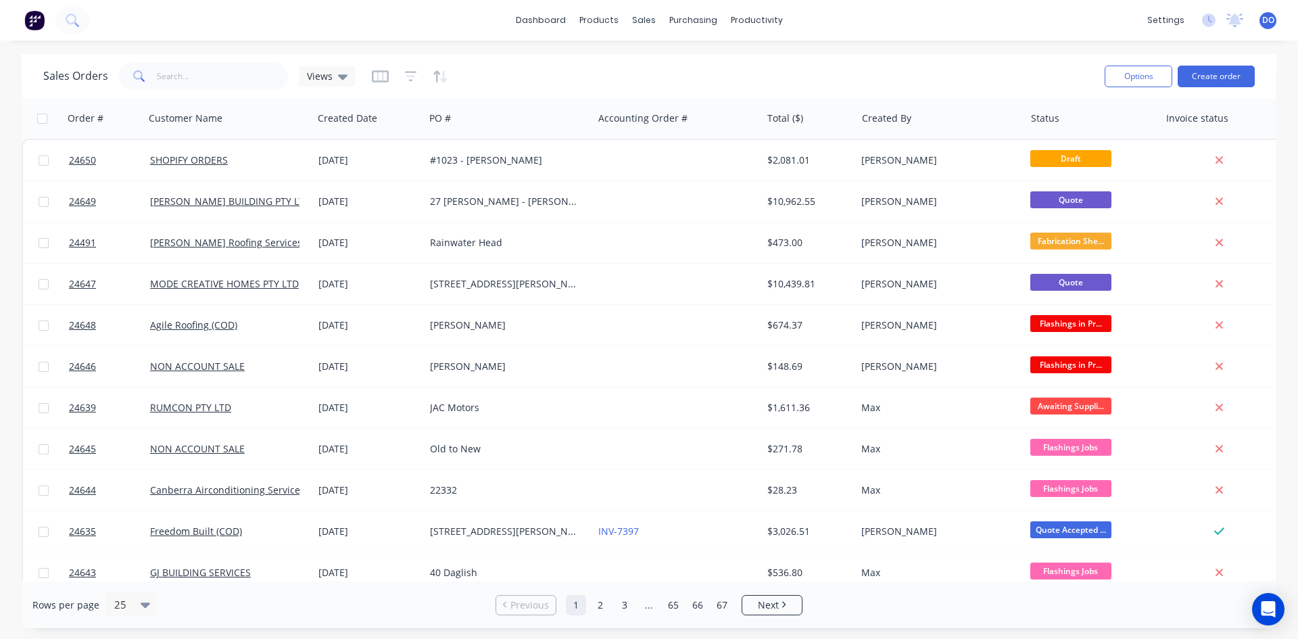
click at [861, 49] on div "dashboard products sales purchasing productivity dashboard products Product Cat…" at bounding box center [649, 319] width 1298 height 639
type input "0438 479 100"
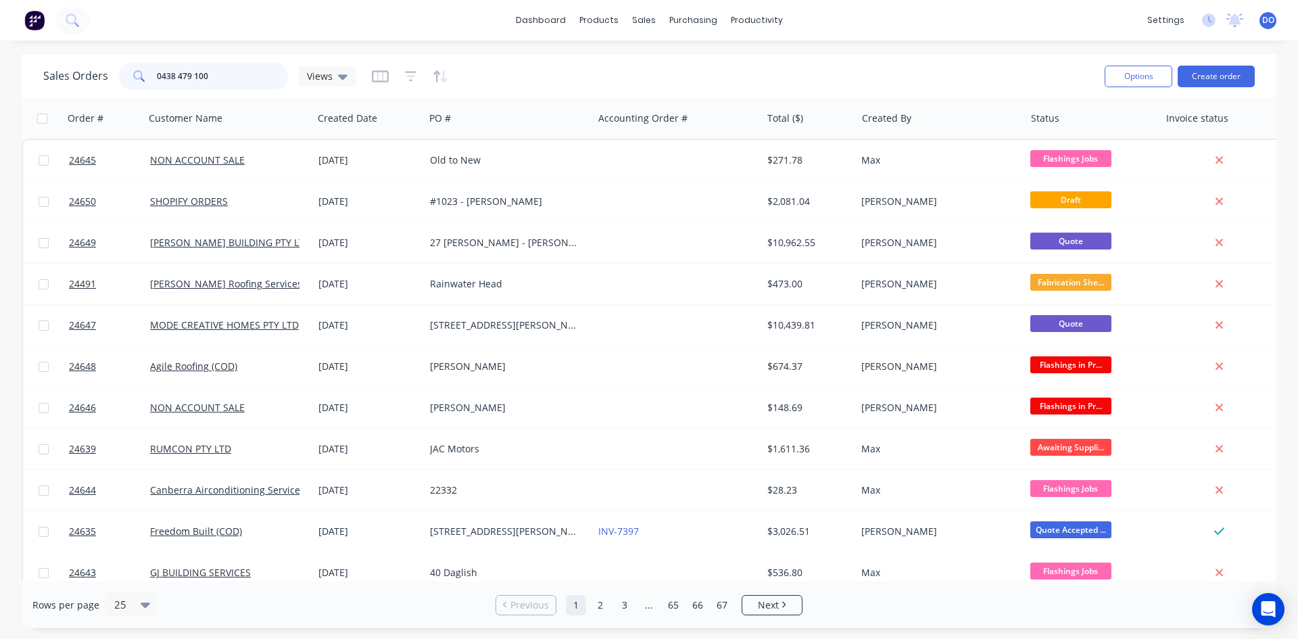
click at [241, 76] on input "0438 479 100" at bounding box center [223, 76] width 132 height 27
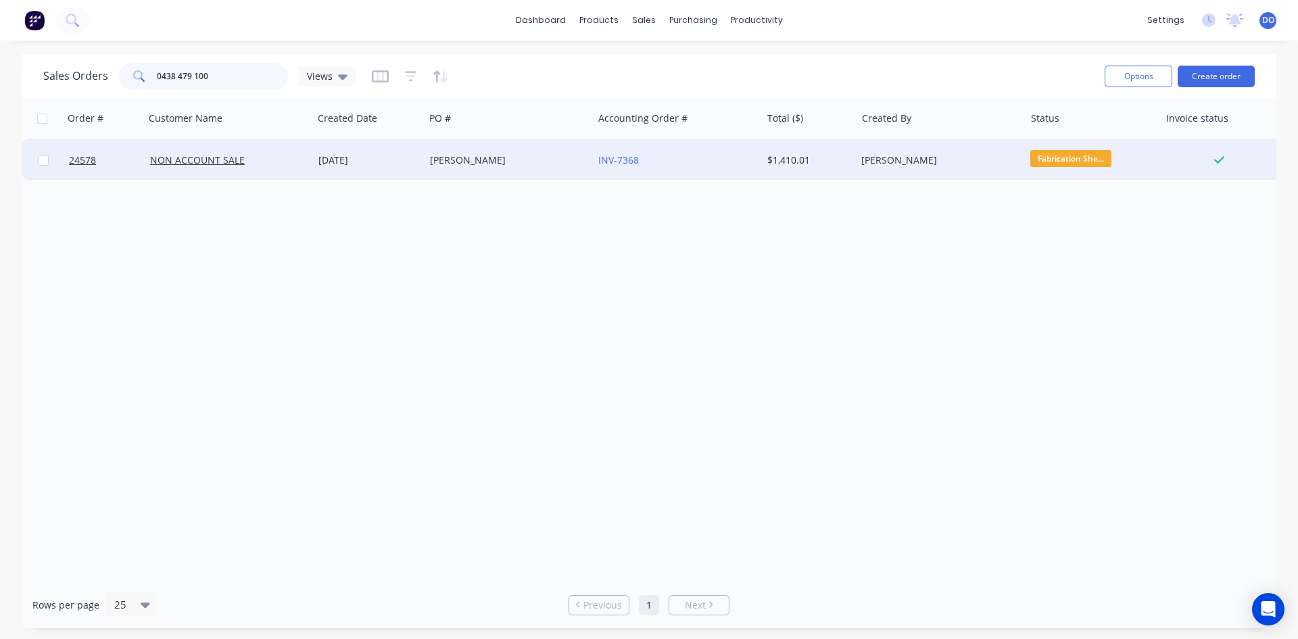
type input "0438 479 100"
click at [409, 160] on div "11 Aug 2025" at bounding box center [368, 160] width 101 height 14
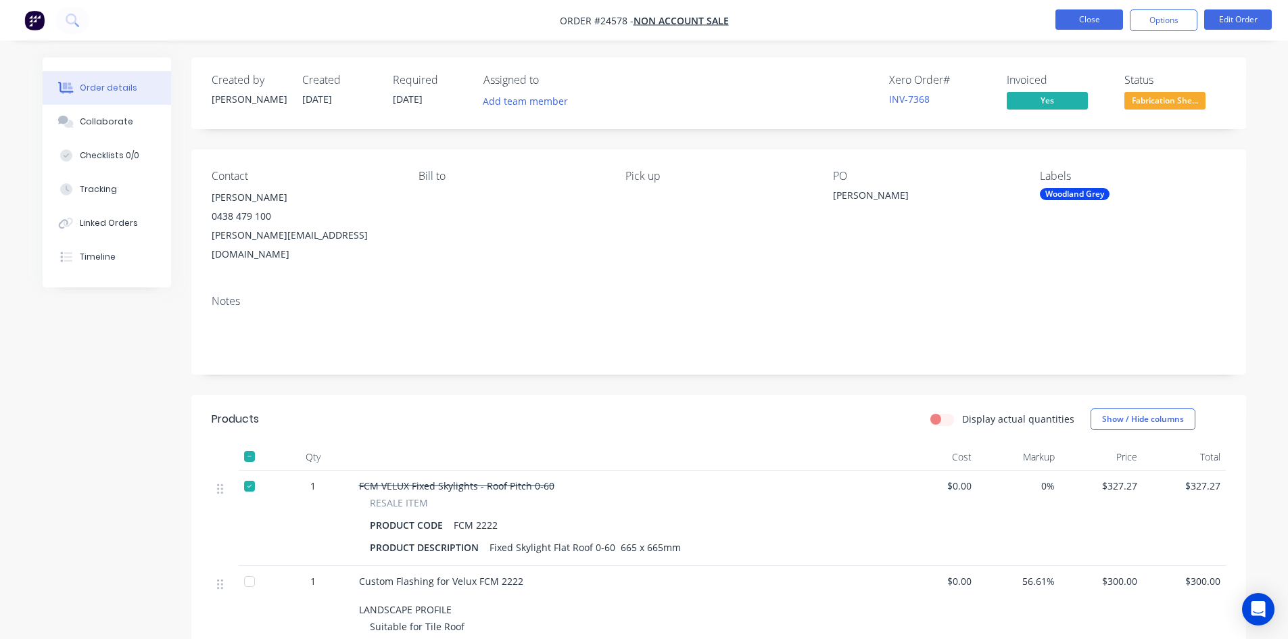
click at [1103, 24] on button "Close" at bounding box center [1089, 19] width 68 height 20
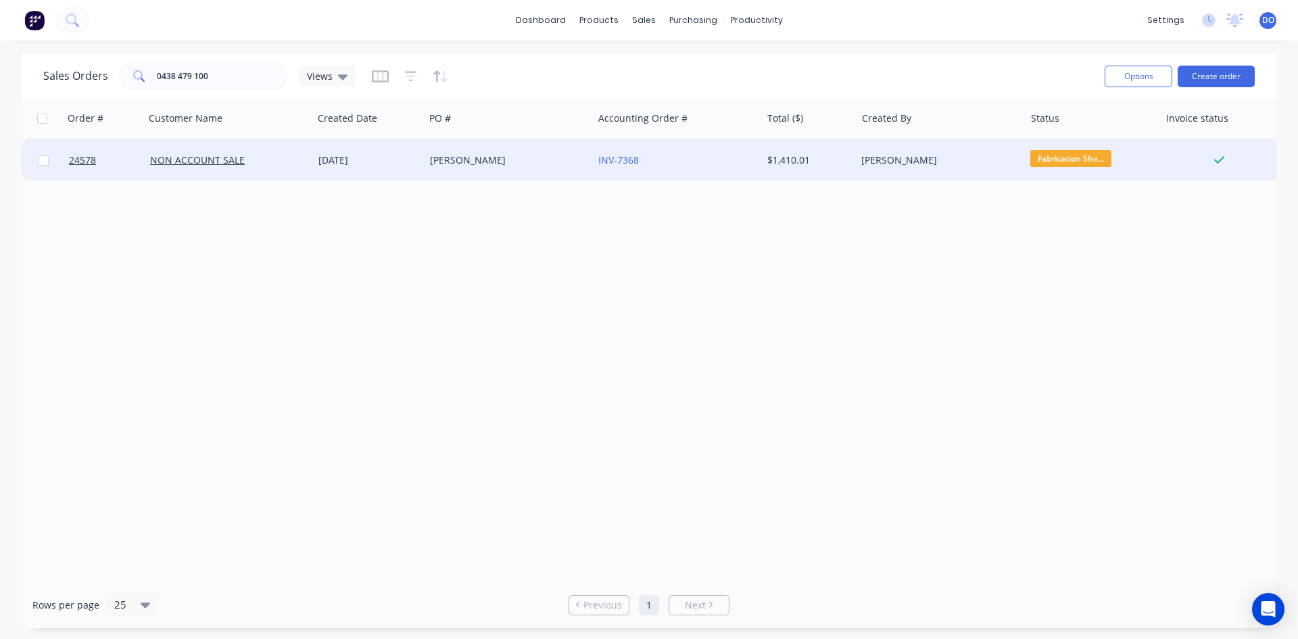
click at [520, 147] on div "Jeremy Powell" at bounding box center [509, 160] width 168 height 41
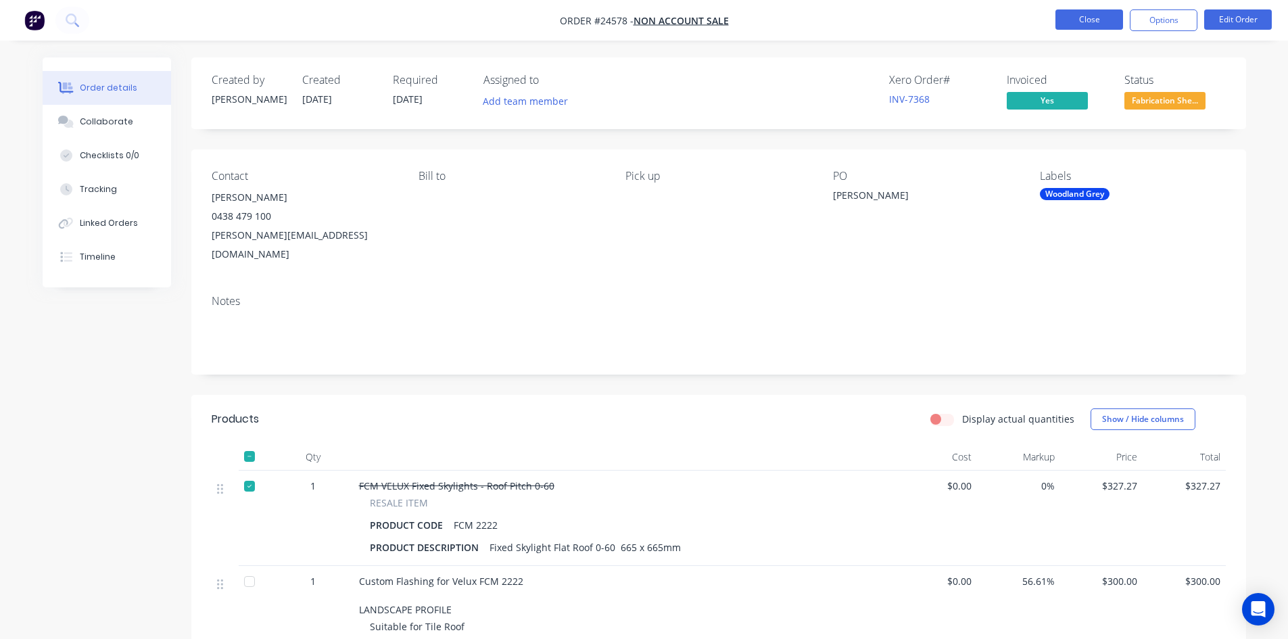
click at [1065, 27] on button "Close" at bounding box center [1089, 19] width 68 height 20
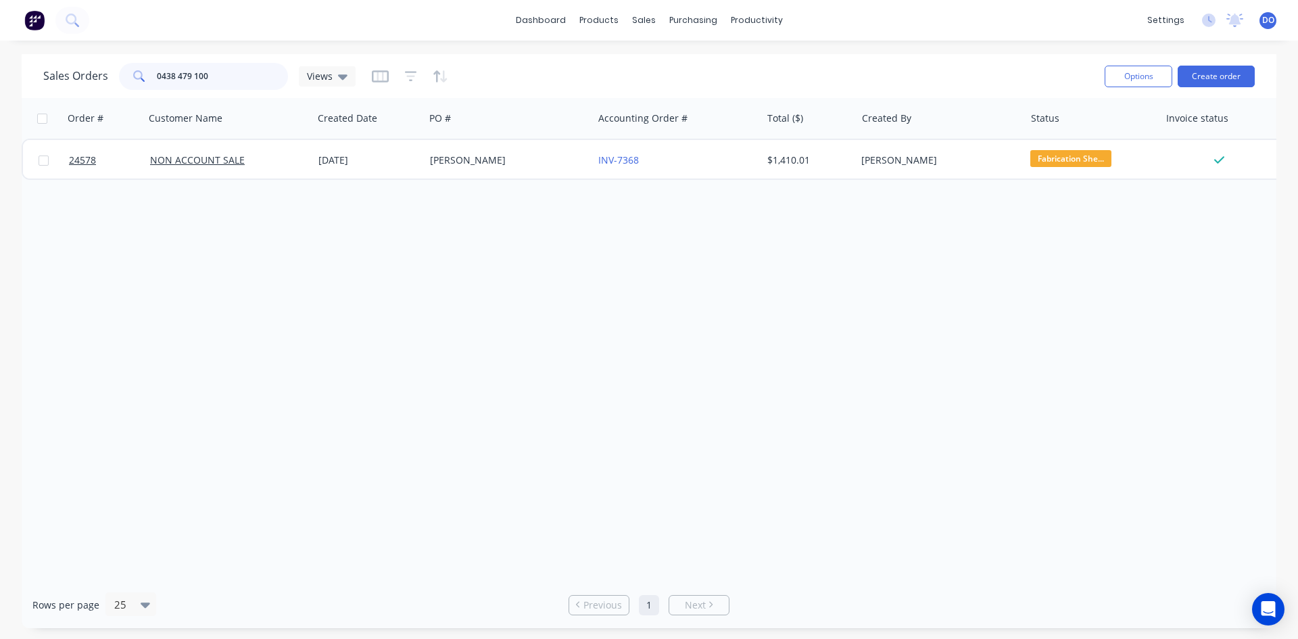
drag, startPoint x: 235, startPoint y: 72, endPoint x: 24, endPoint y: 56, distance: 211.5
click at [24, 56] on div "Sales Orders 0438 479 100 Views Options Create order" at bounding box center [649, 76] width 1255 height 44
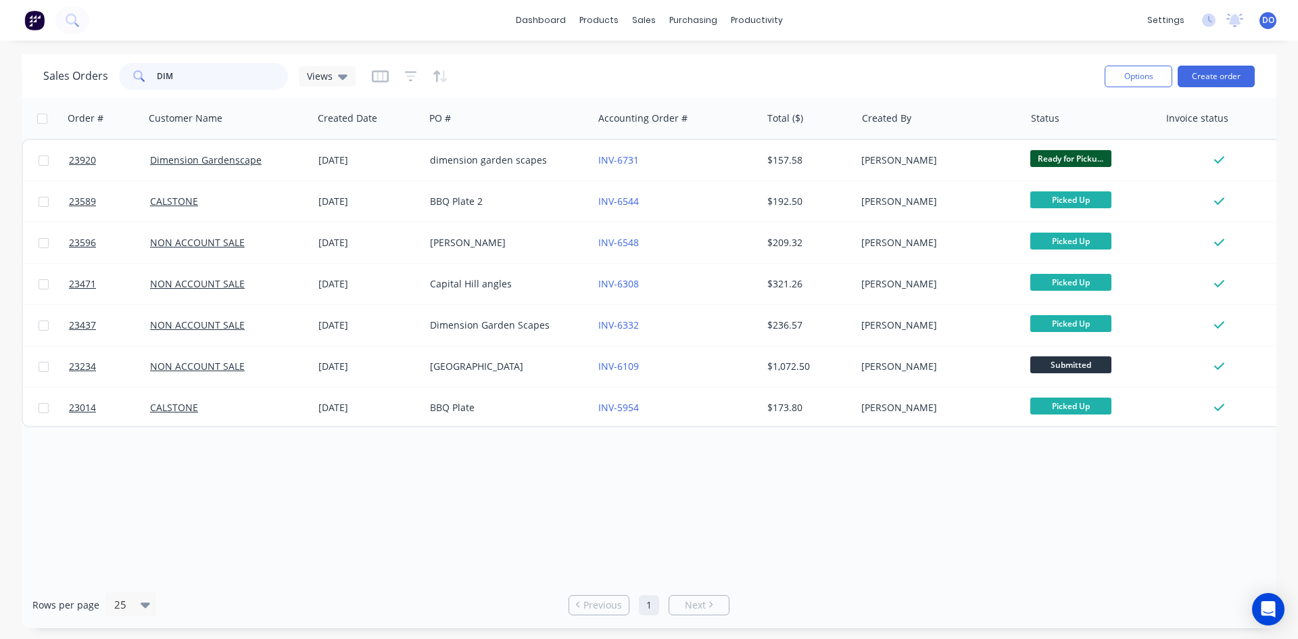
click at [233, 77] on input "DIM" at bounding box center [223, 76] width 132 height 27
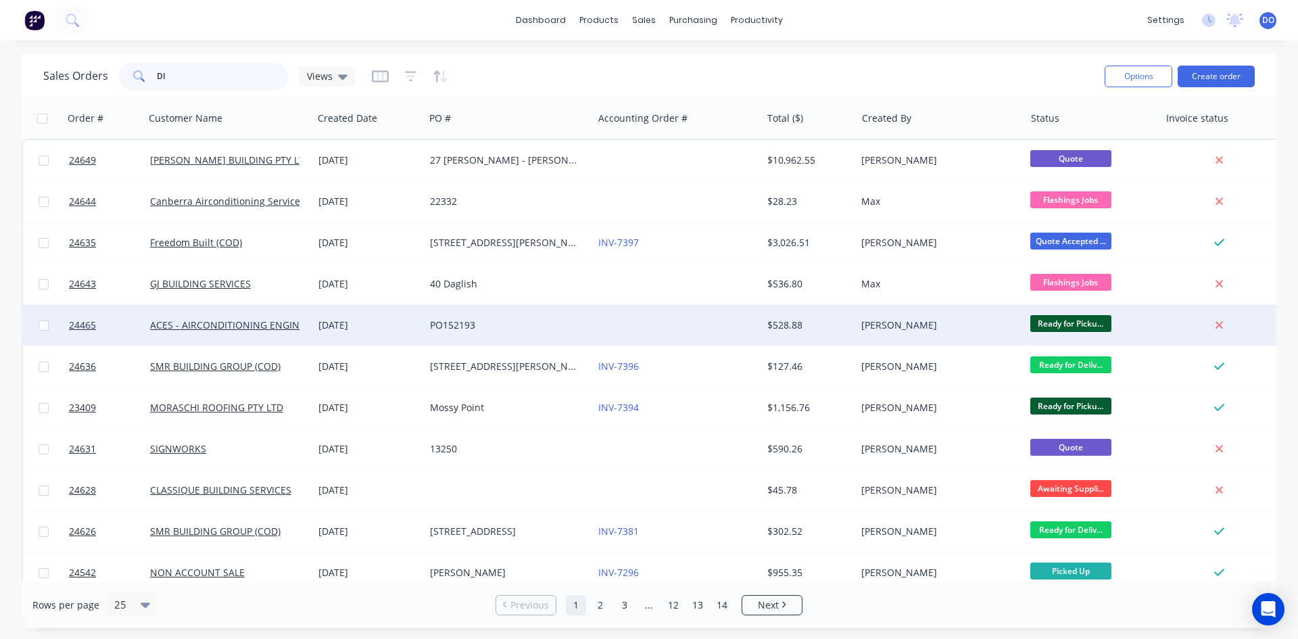
type input "D"
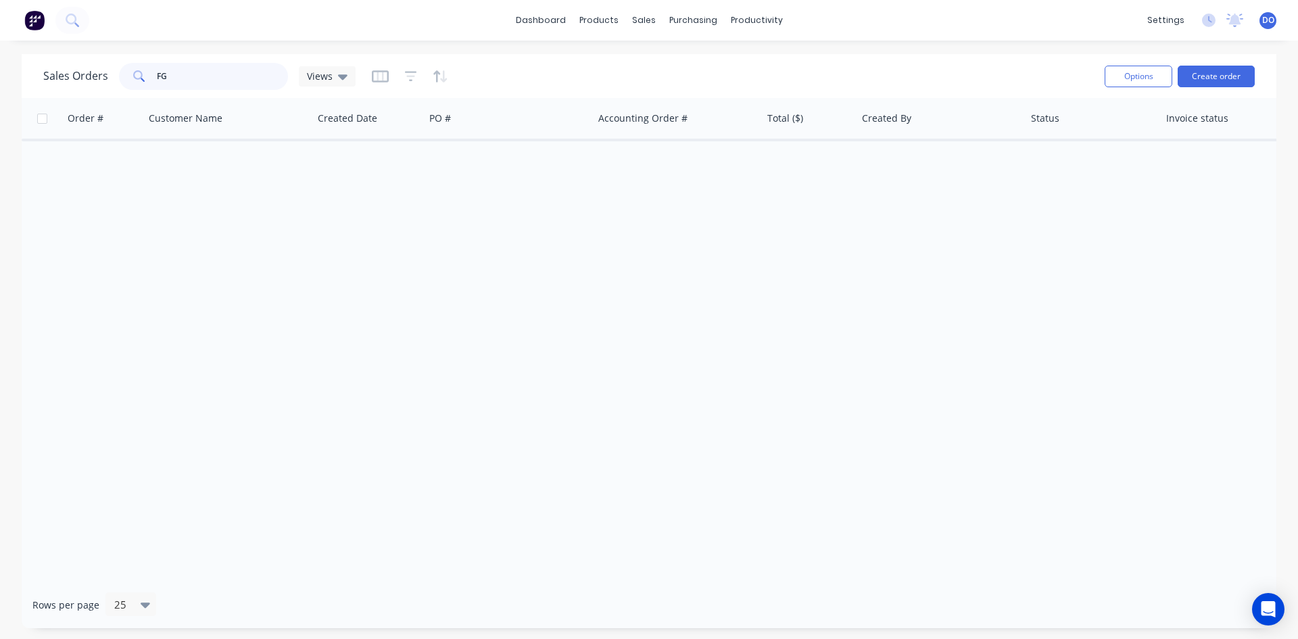
type input "F"
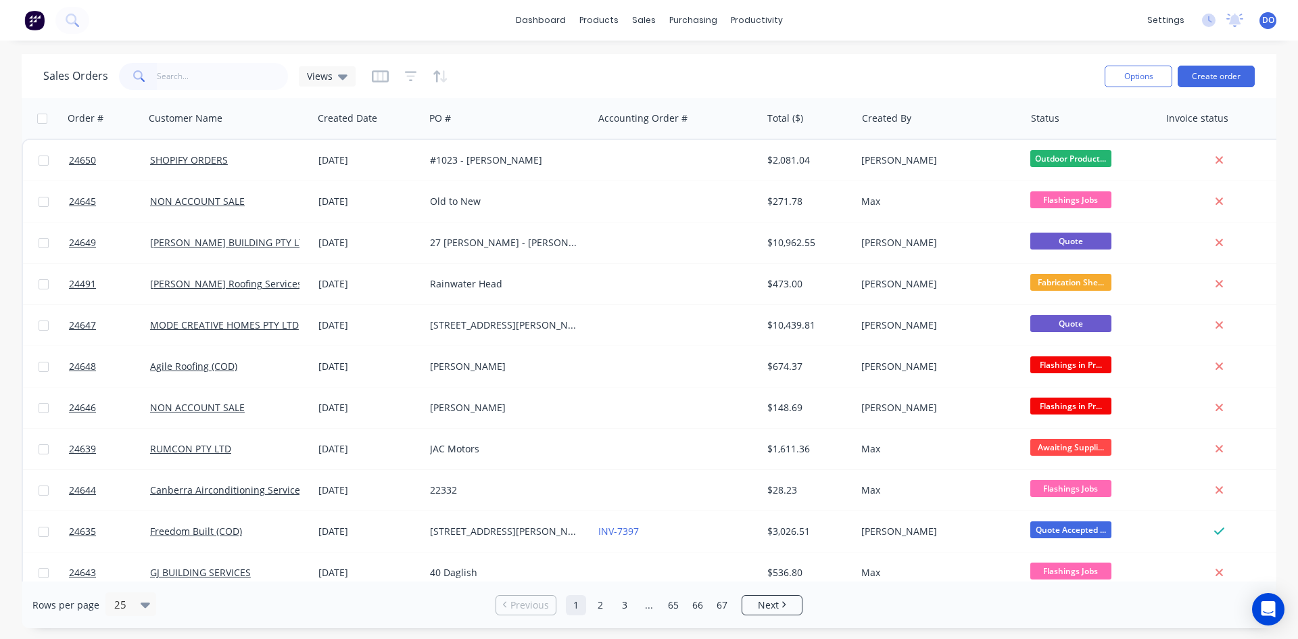
click at [1025, 77] on div "Sales Orders Views" at bounding box center [568, 75] width 1051 height 33
click at [237, 73] on input "text" at bounding box center [223, 76] width 132 height 27
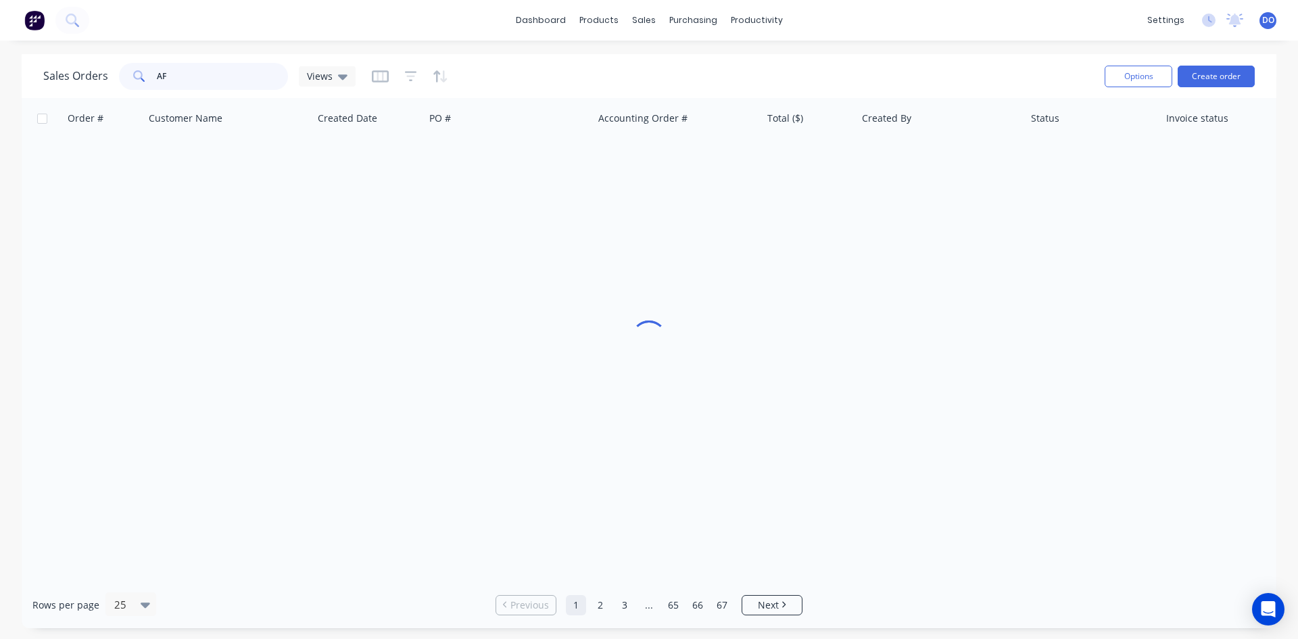
type input "A"
drag, startPoint x: 181, startPoint y: 72, endPoint x: 190, endPoint y: 62, distance: 13.9
click at [190, 63] on input "SAFTEY" at bounding box center [223, 76] width 132 height 27
drag, startPoint x: 186, startPoint y: 74, endPoint x: 170, endPoint y: 78, distance: 16.1
click at [170, 78] on input "SAFTEY" at bounding box center [223, 76] width 132 height 27
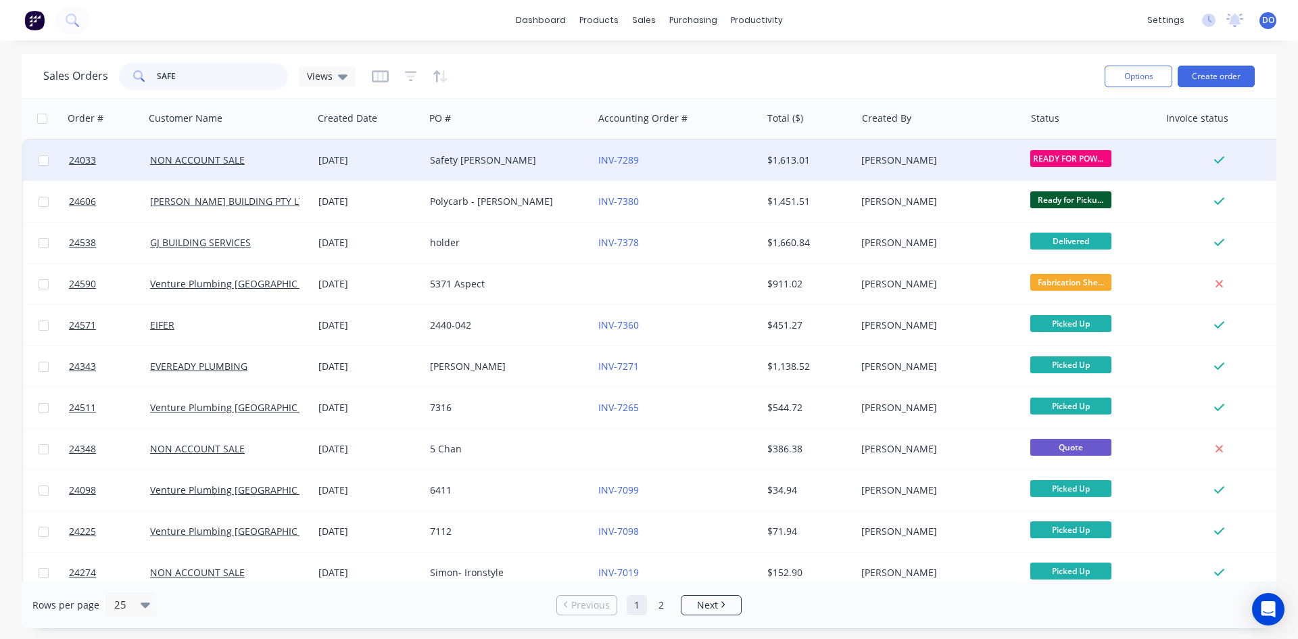
type input "SAFE"
click at [427, 160] on div "Safety [PERSON_NAME]" at bounding box center [509, 160] width 168 height 41
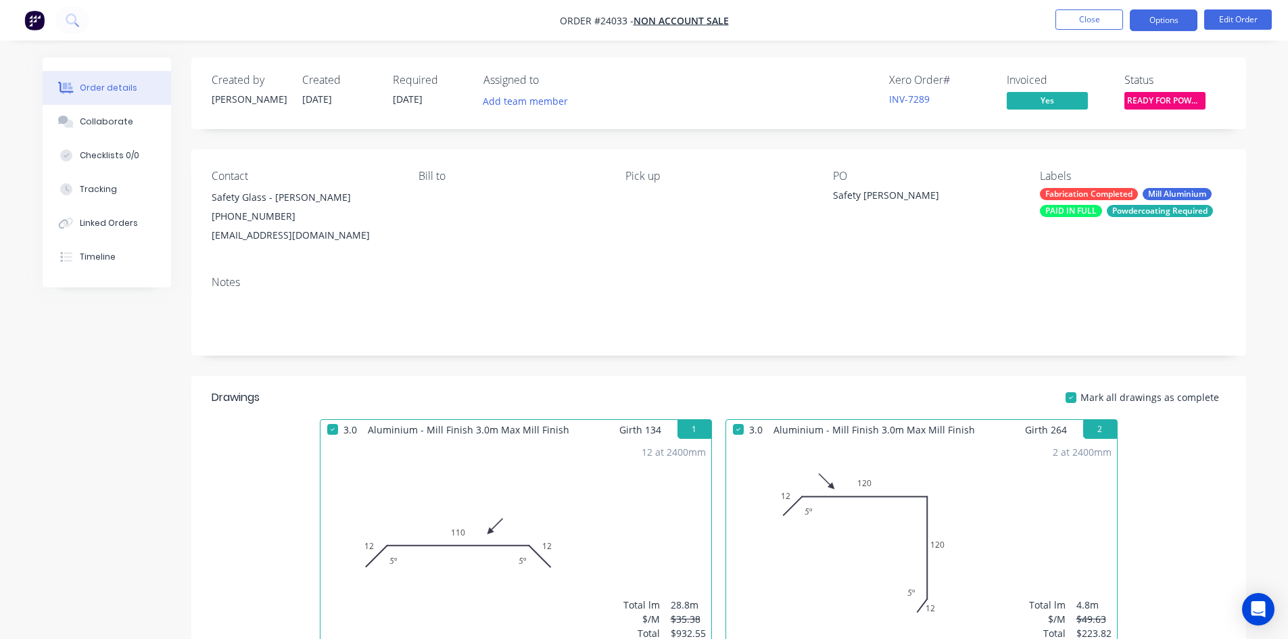
click at [1149, 24] on button "Options" at bounding box center [1164, 20] width 68 height 22
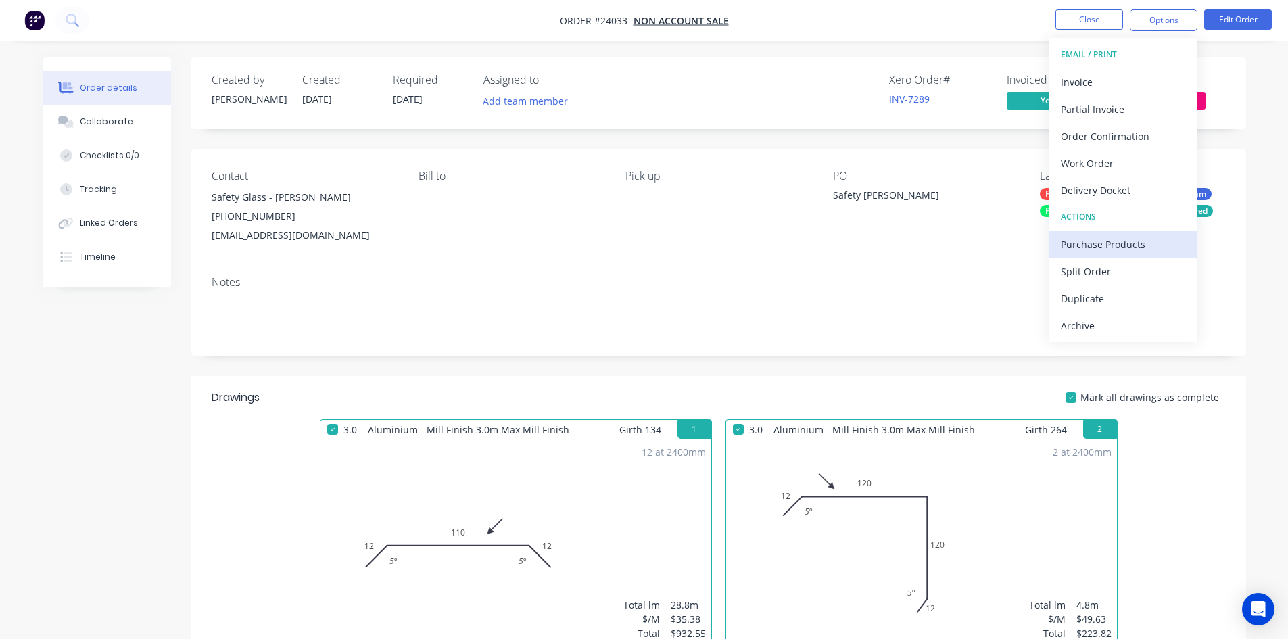
click at [1100, 235] on div "Purchase Products" at bounding box center [1123, 245] width 124 height 20
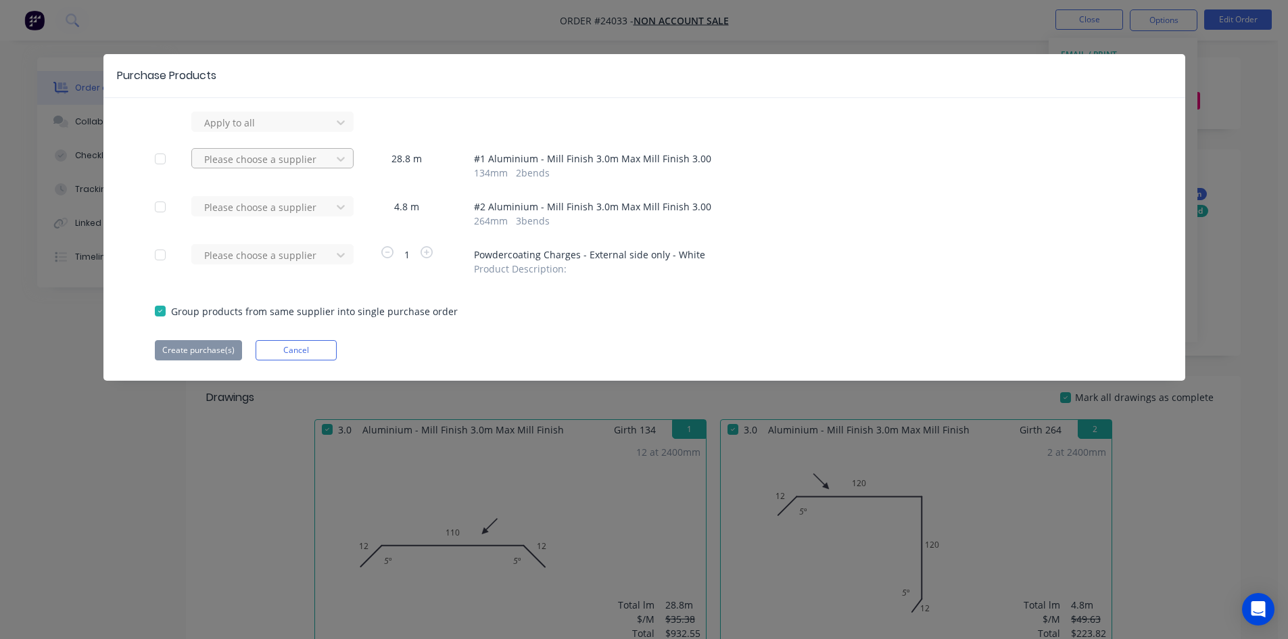
click at [223, 131] on div at bounding box center [264, 122] width 122 height 17
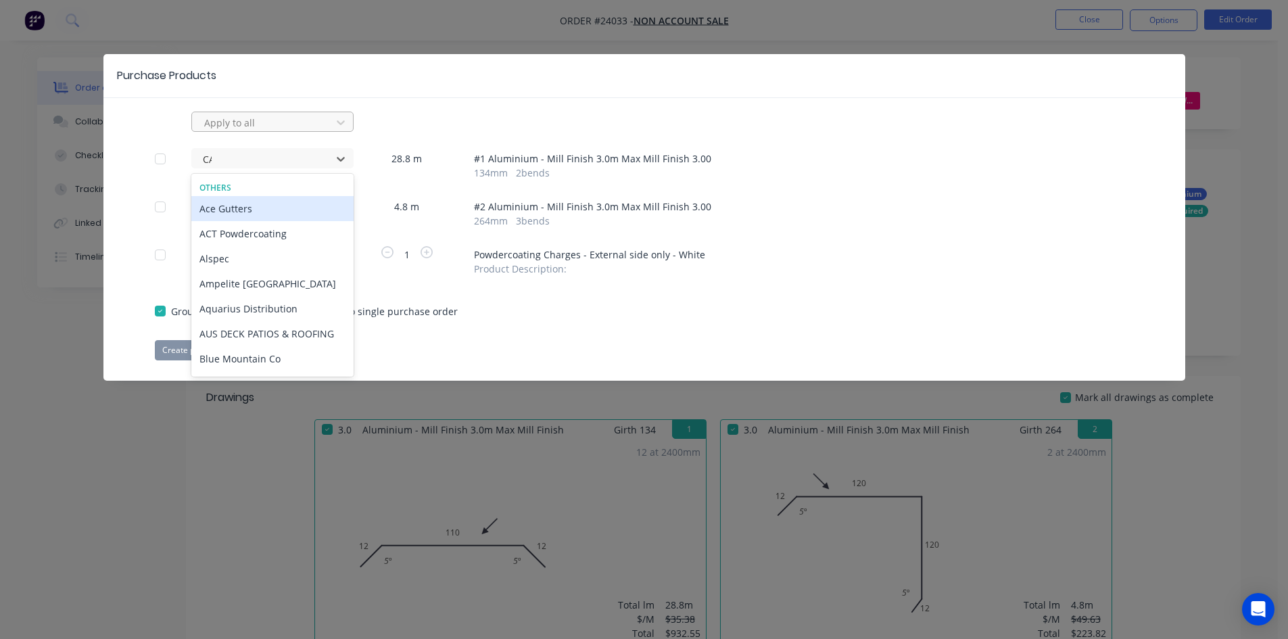
type input "CAN"
click at [237, 213] on div "Can Fab Powder Coating Pty Ltd" at bounding box center [272, 208] width 162 height 25
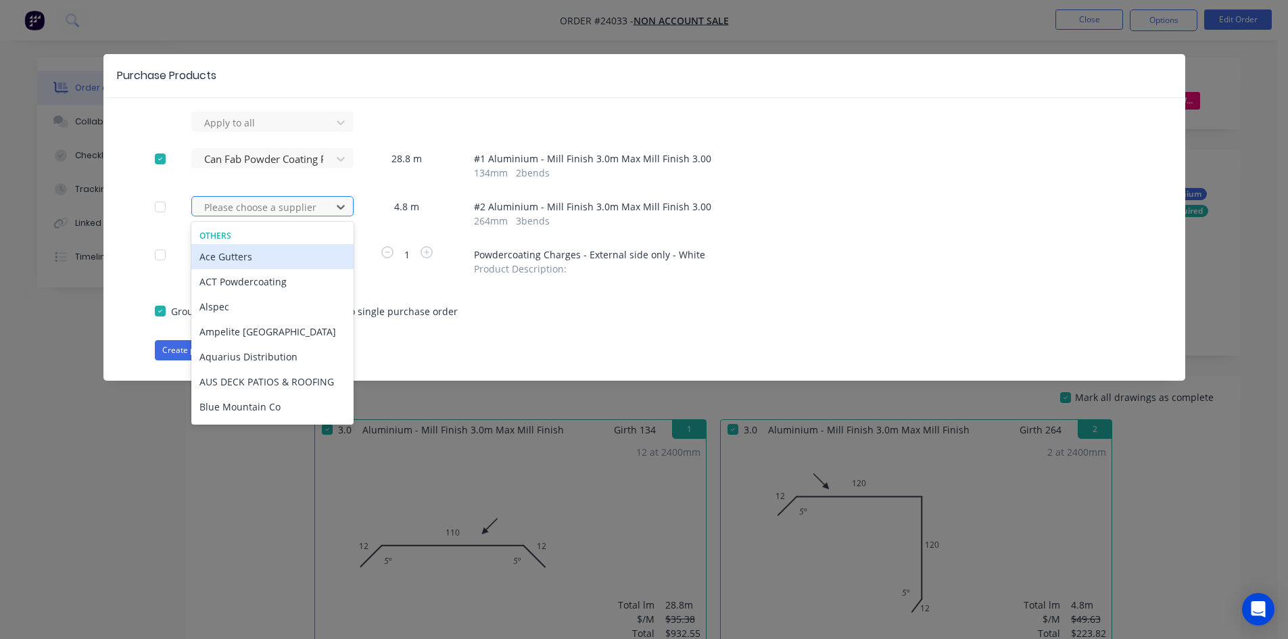
click at [237, 207] on div at bounding box center [264, 207] width 122 height 17
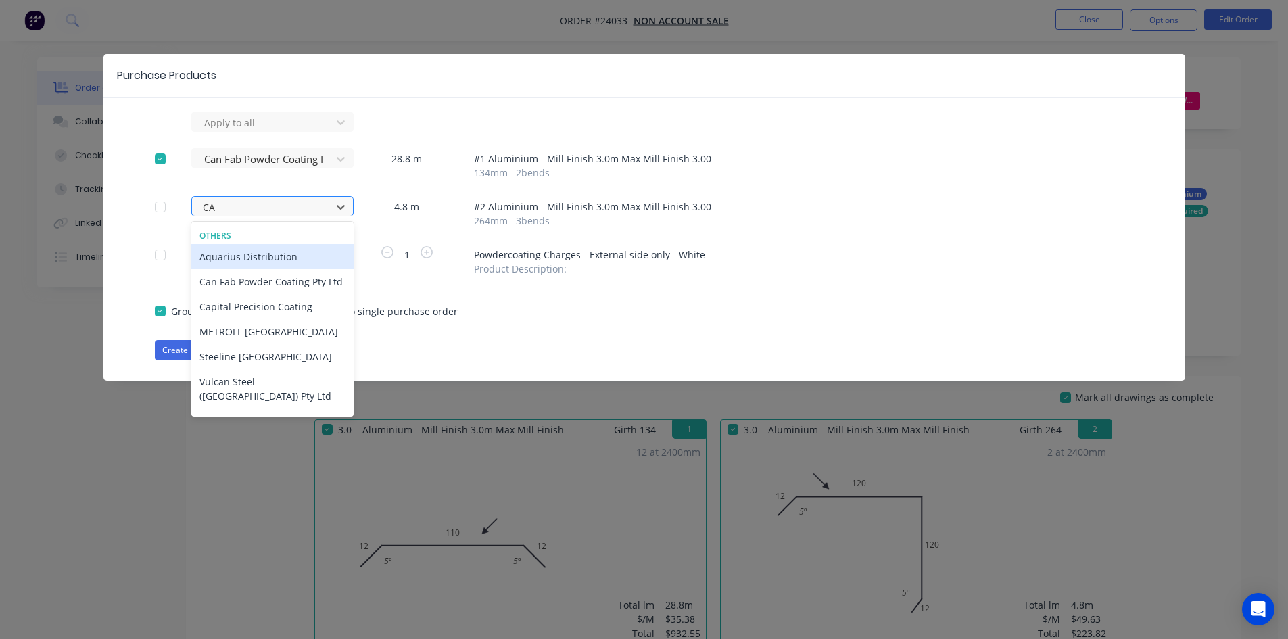
type input "CAN"
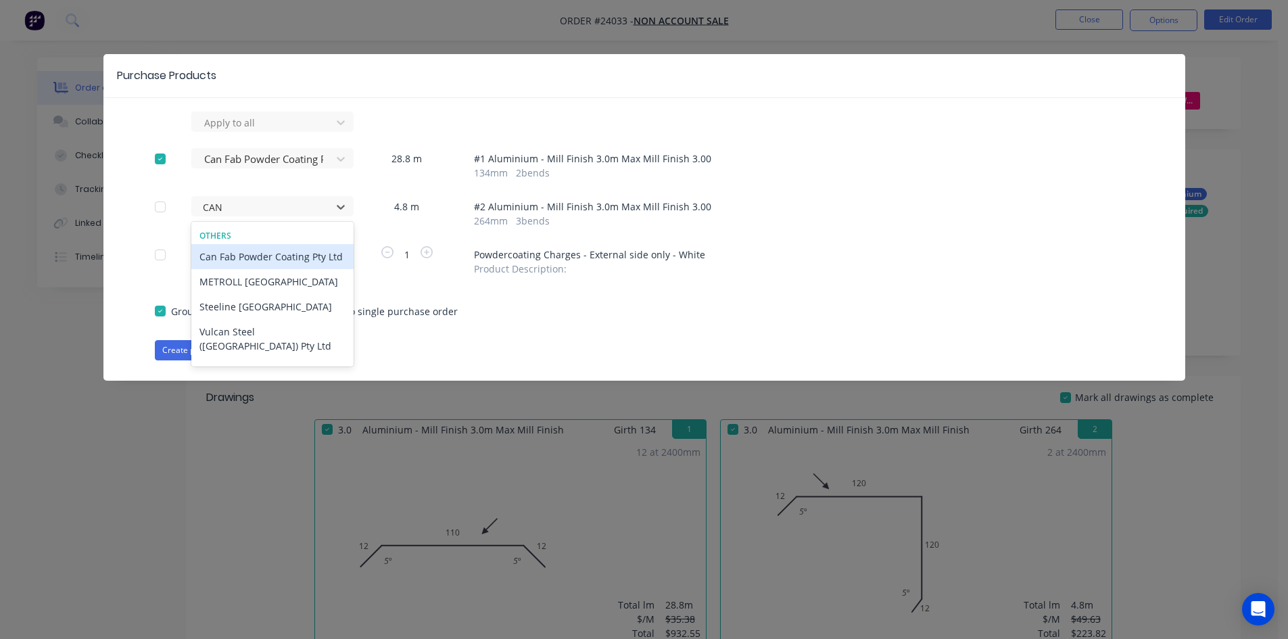
click at [245, 248] on div "Can Fab Powder Coating Pty Ltd" at bounding box center [272, 256] width 162 height 25
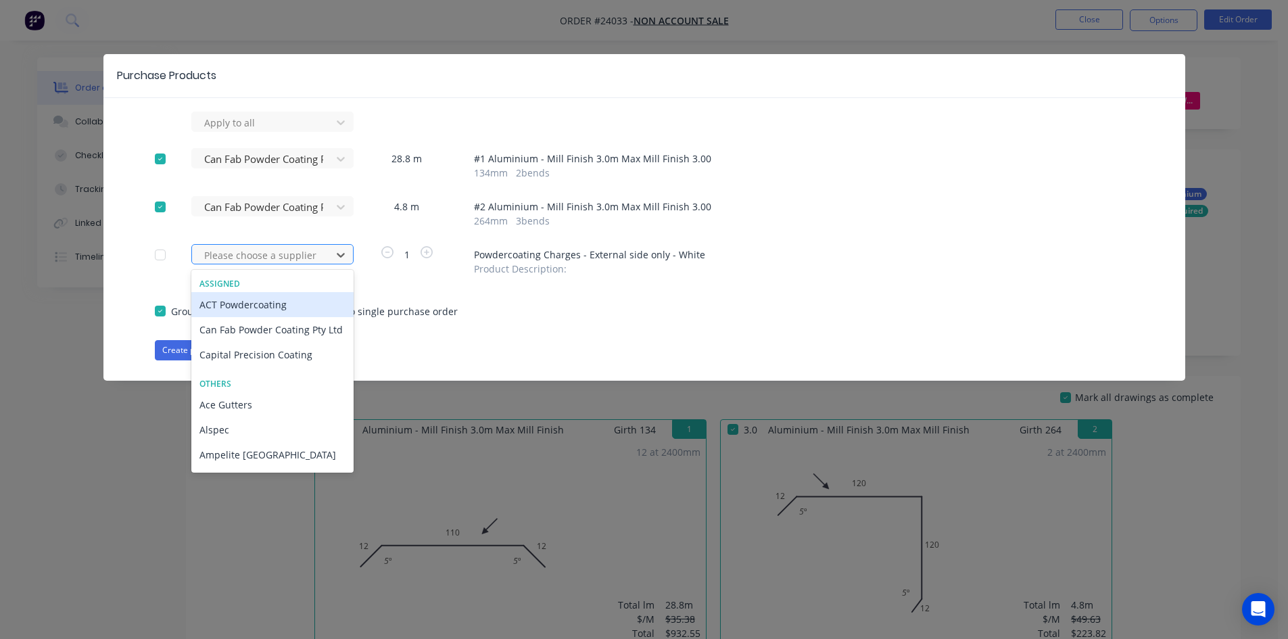
click at [245, 257] on div at bounding box center [264, 255] width 122 height 17
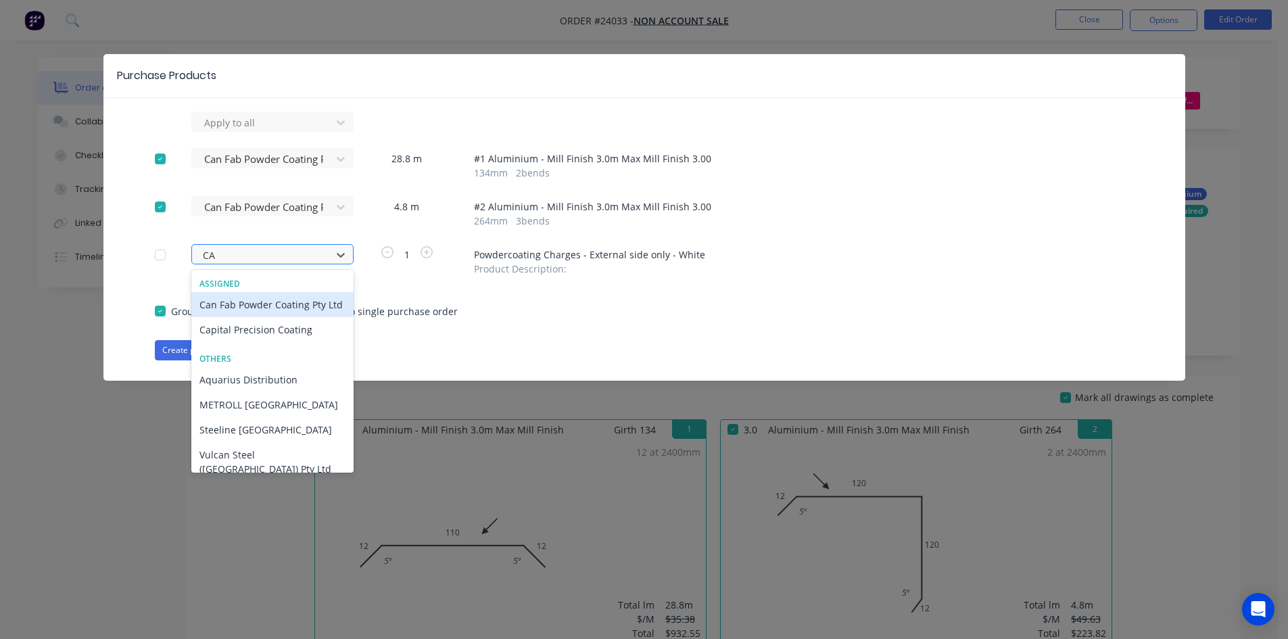
type input "CAN"
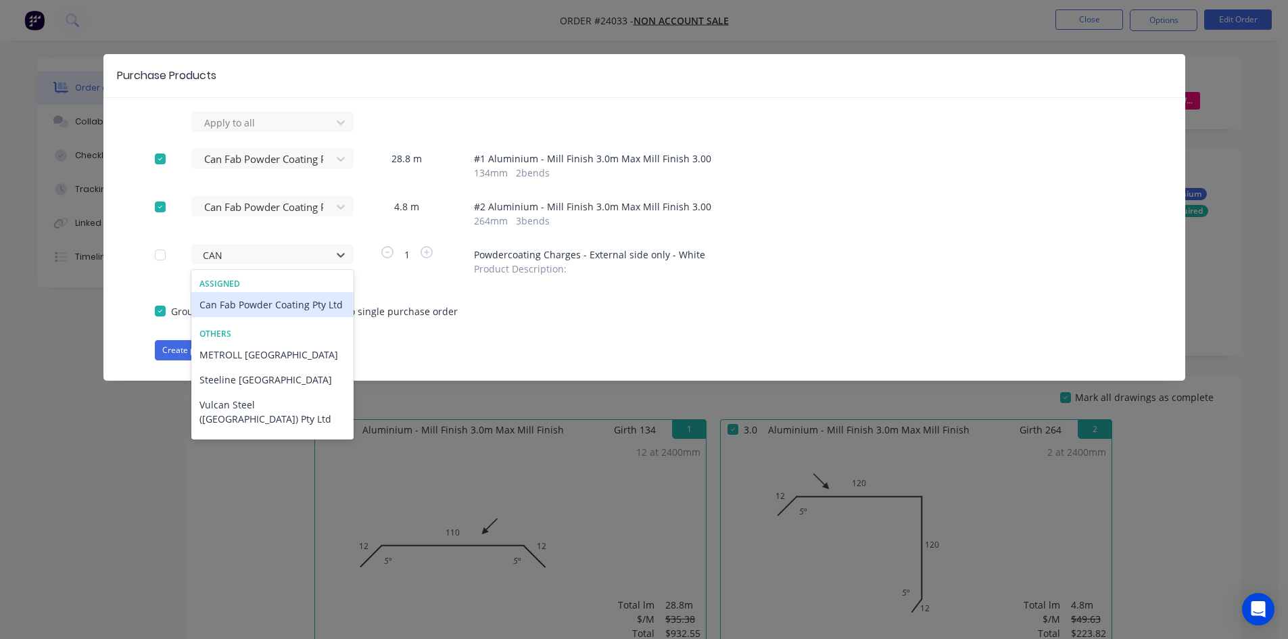
click at [254, 310] on div "Can Fab Powder Coating Pty Ltd" at bounding box center [272, 304] width 162 height 25
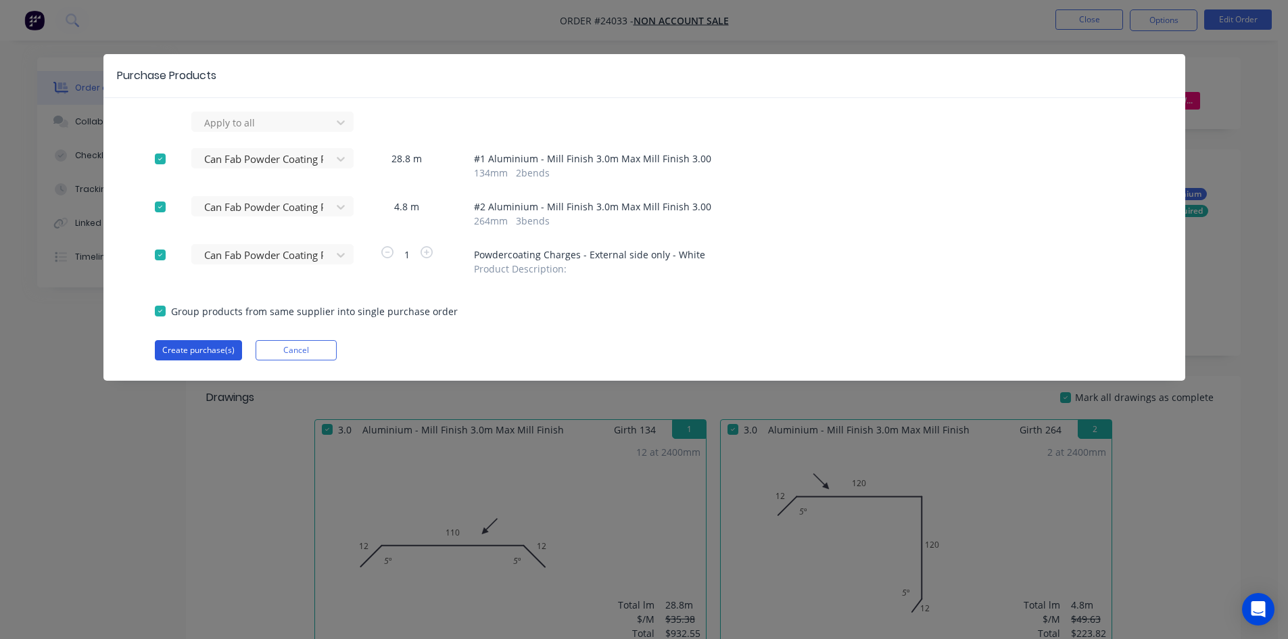
click at [168, 352] on button "Create purchase(s)" at bounding box center [198, 350] width 87 height 20
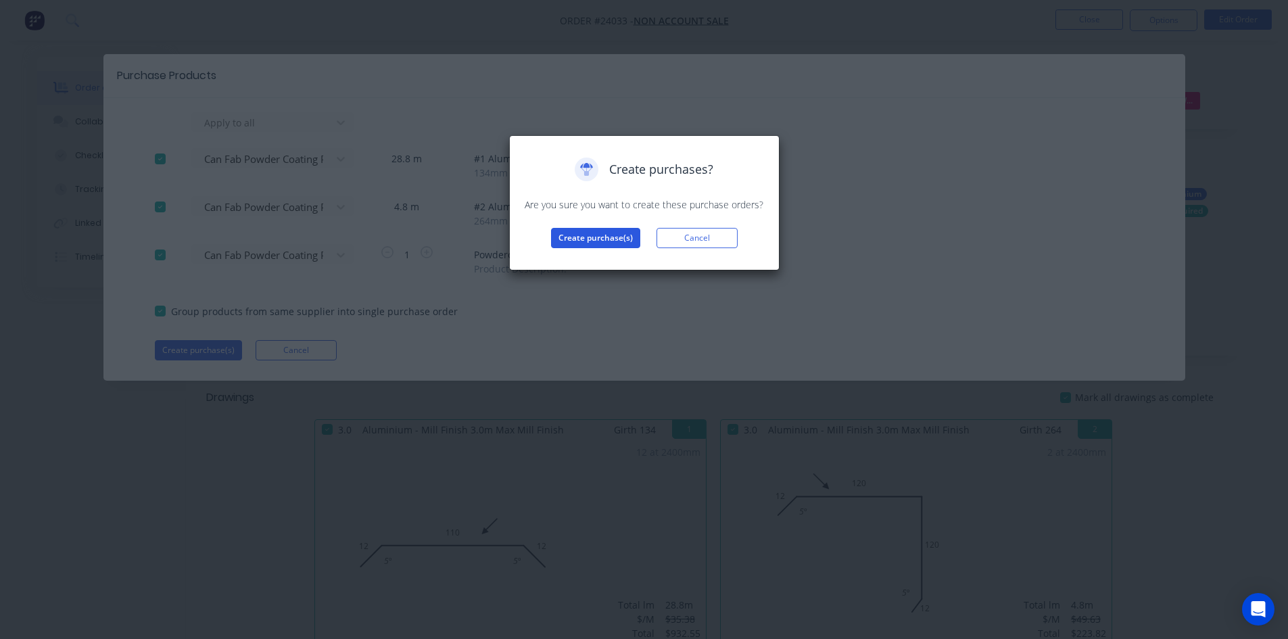
click at [582, 246] on button "Create purchase(s)" at bounding box center [595, 238] width 89 height 20
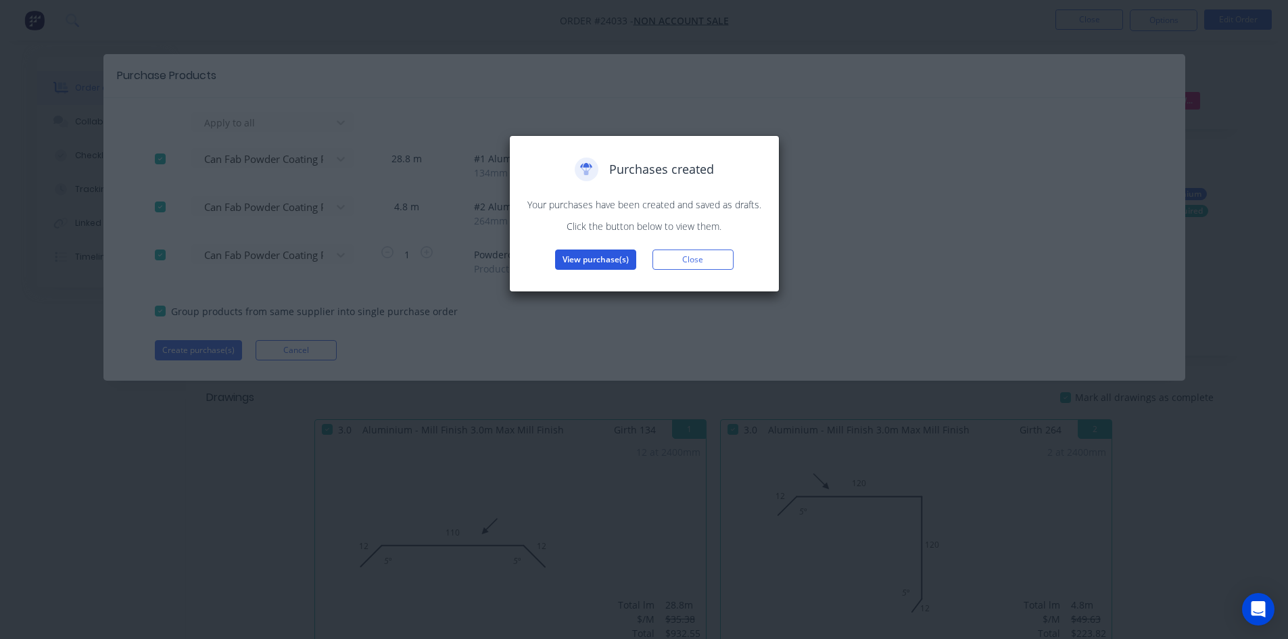
click at [609, 264] on button "View purchase(s)" at bounding box center [595, 259] width 81 height 20
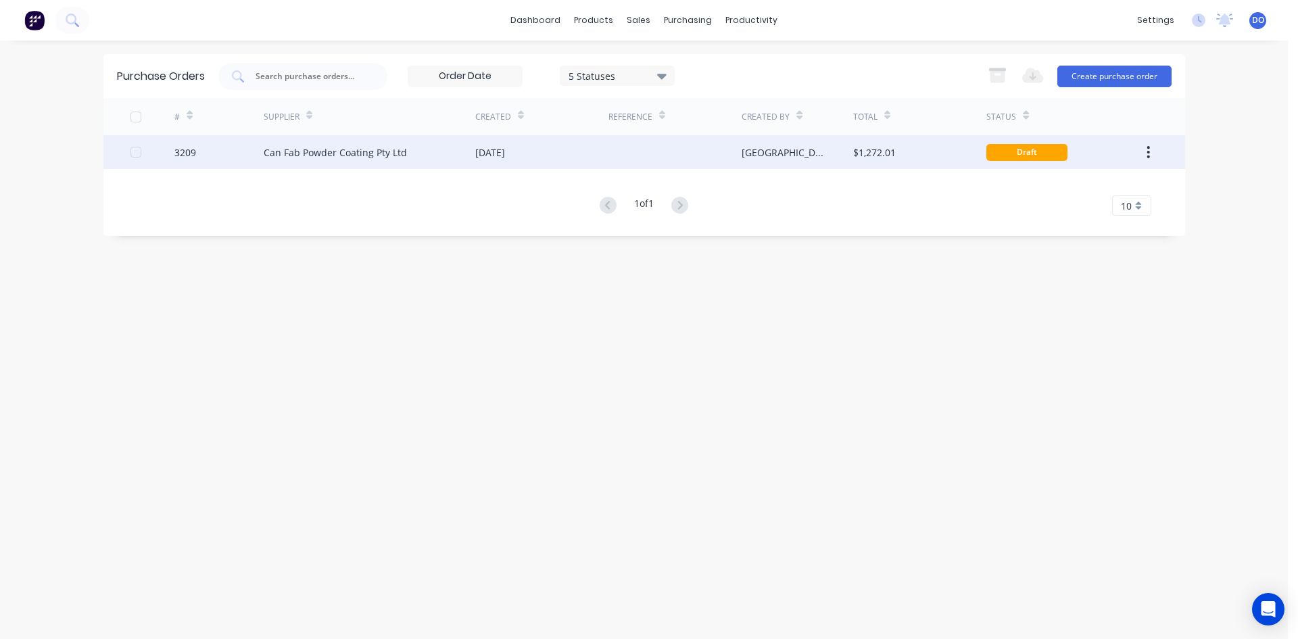
click at [427, 151] on div "Can Fab Powder Coating Pty Ltd" at bounding box center [370, 152] width 212 height 34
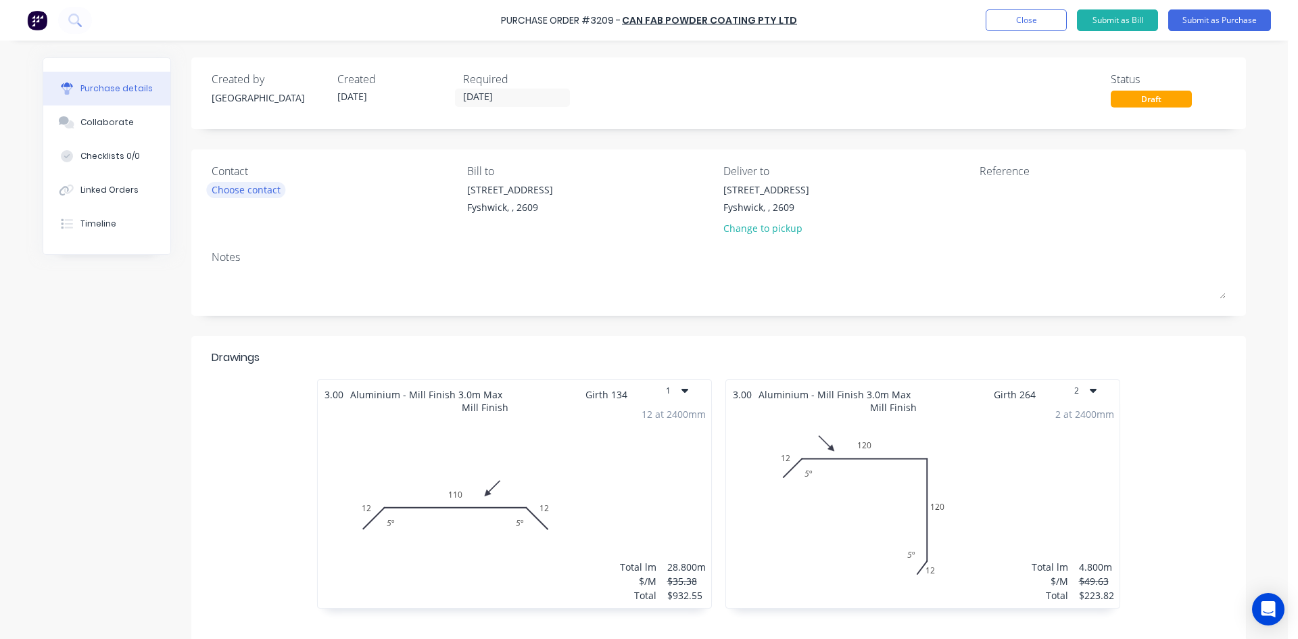
click at [247, 194] on div "Choose contact" at bounding box center [246, 190] width 69 height 14
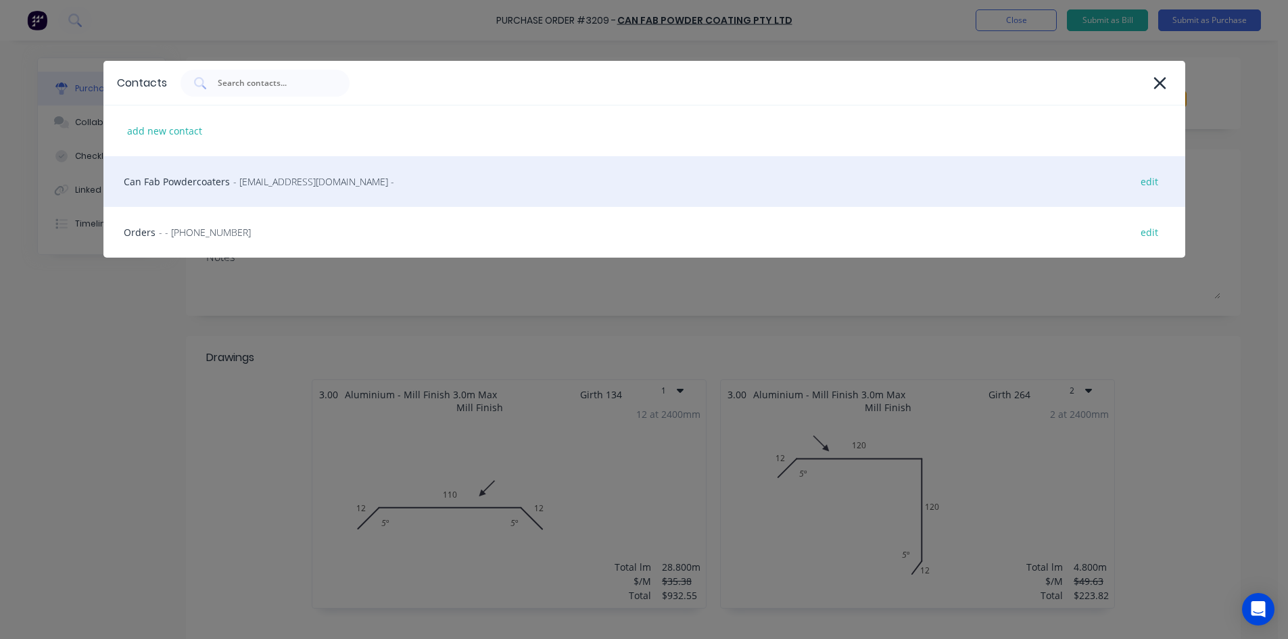
click at [254, 192] on div "Can Fab Powdercoaters - canfabpowdercoating@bigpond.com - edit" at bounding box center [644, 181] width 1082 height 51
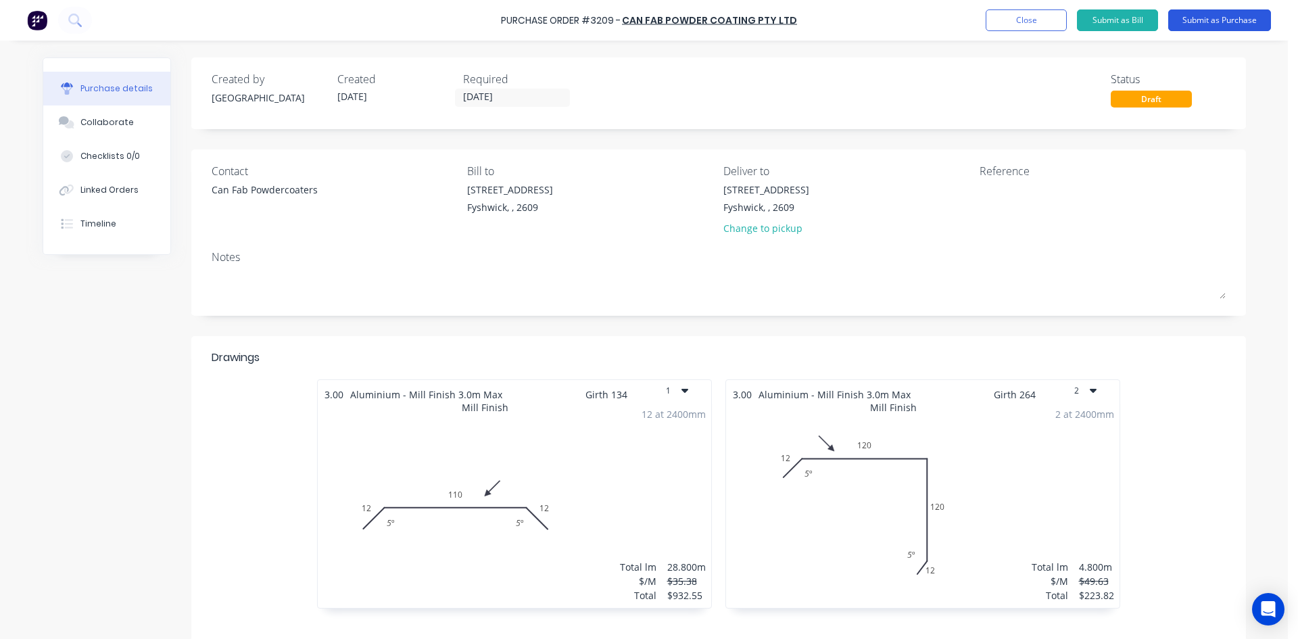
click at [1233, 20] on button "Submit as Purchase" at bounding box center [1219, 20] width 103 height 22
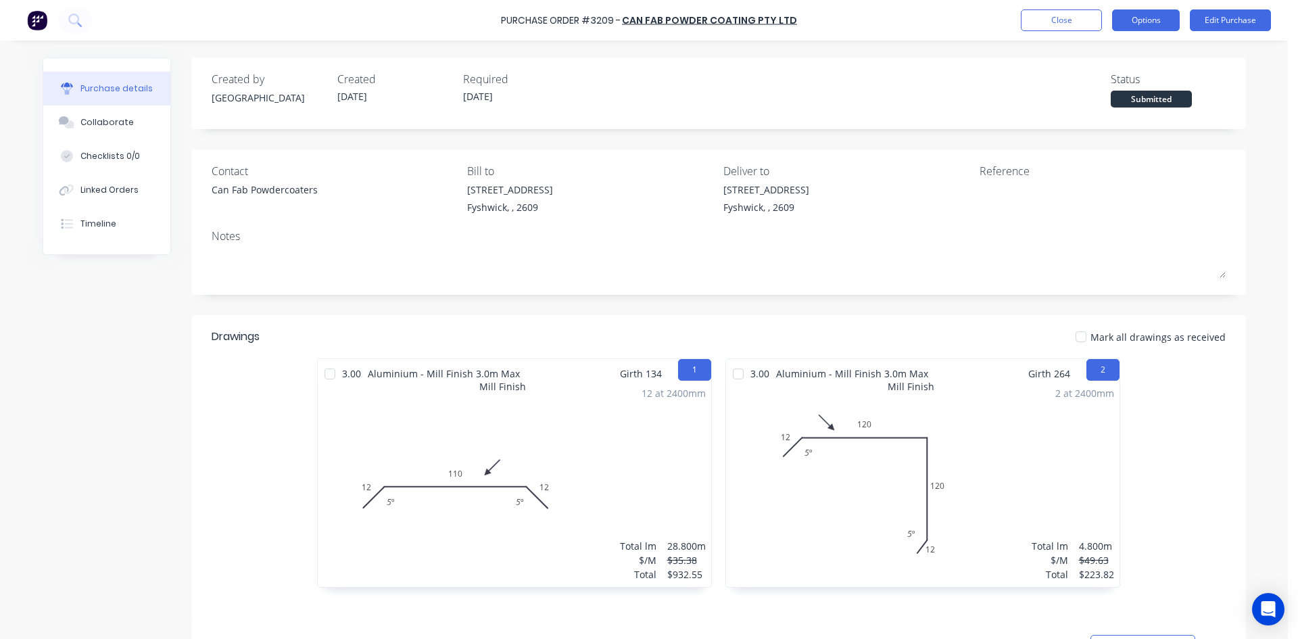
click at [1146, 14] on button "Options" at bounding box center [1146, 20] width 68 height 22
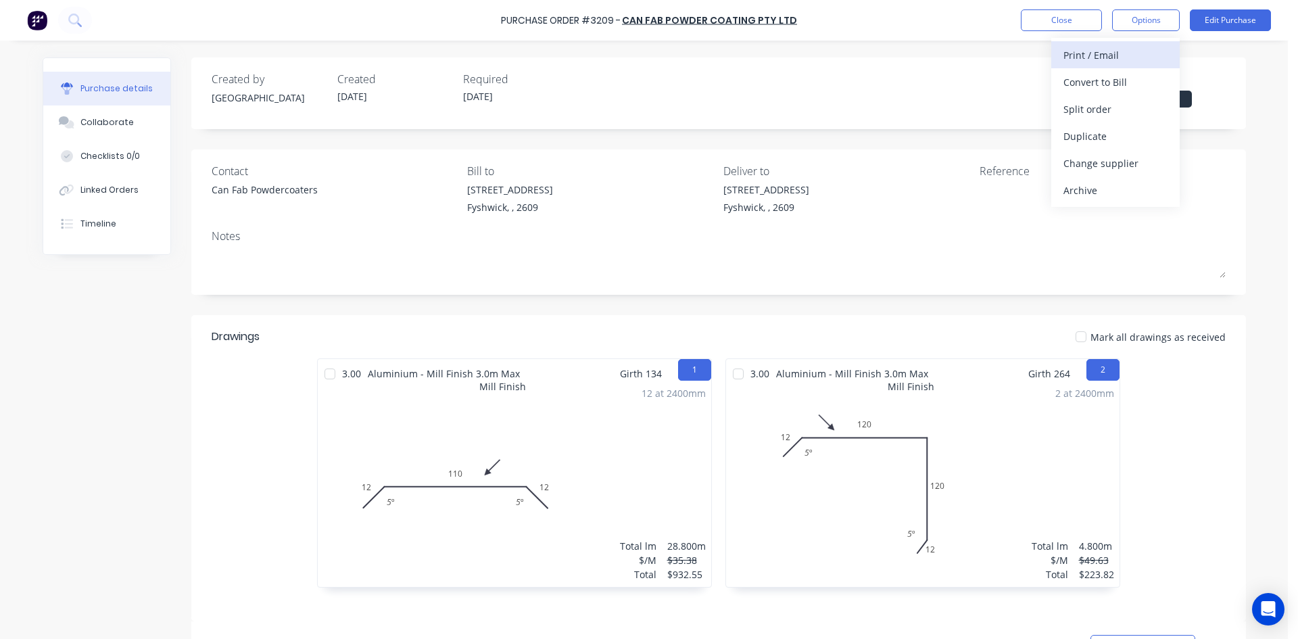
click at [1103, 59] on div "Print / Email" at bounding box center [1116, 55] width 104 height 20
click at [1104, 107] on div "Without pricing" at bounding box center [1116, 109] width 104 height 20
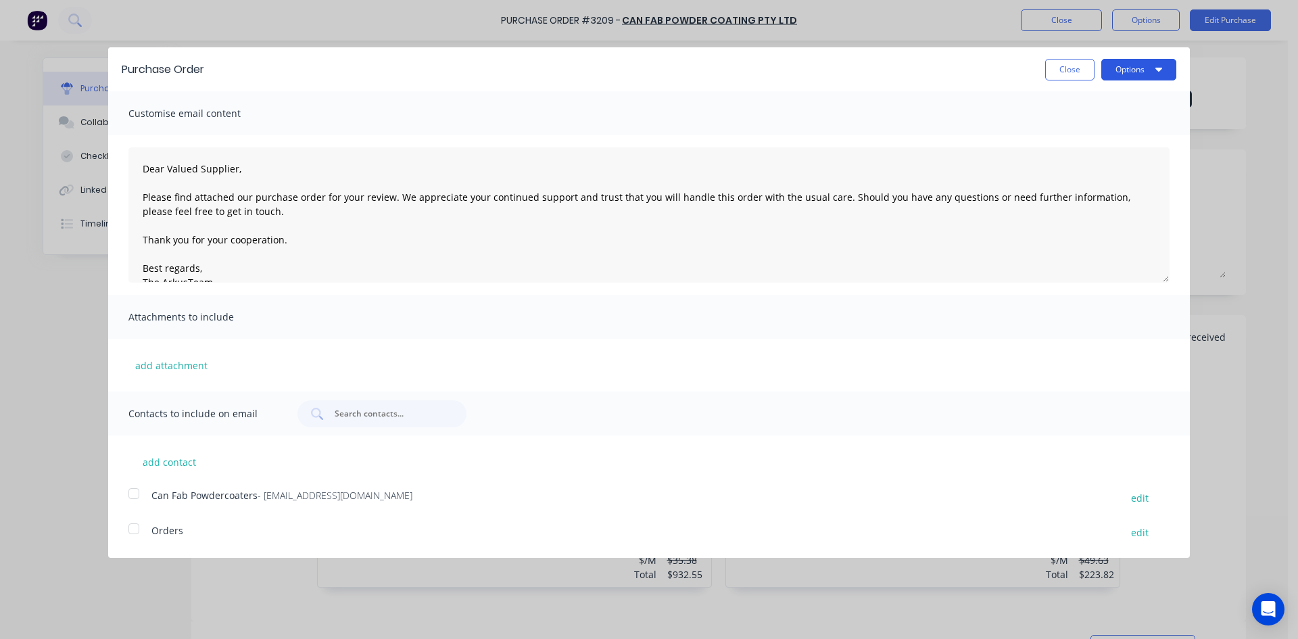
click at [1149, 76] on button "Options" at bounding box center [1138, 70] width 75 height 22
click at [1124, 109] on div "Print" at bounding box center [1112, 104] width 104 height 20
click at [19, 398] on div "Purchase Order Close Options Print Email Customise email content Dear Valued Su…" at bounding box center [649, 319] width 1298 height 639
click at [1053, 76] on button "Close" at bounding box center [1069, 70] width 49 height 22
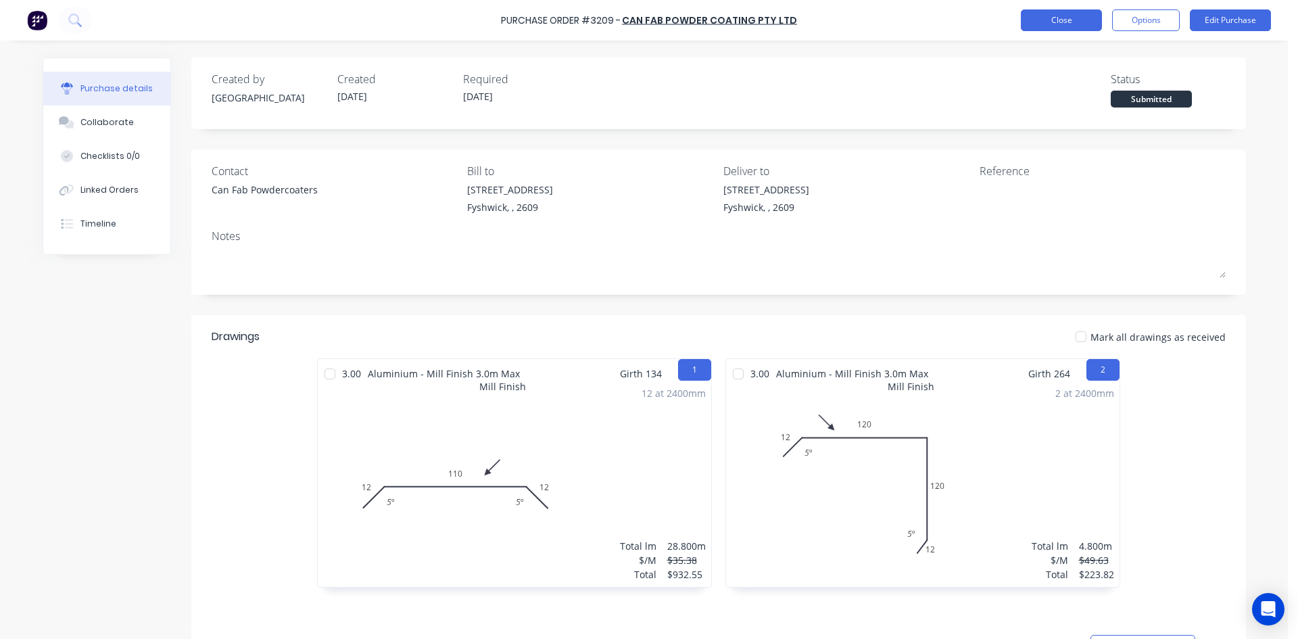
click at [1066, 16] on button "Close" at bounding box center [1061, 20] width 81 height 22
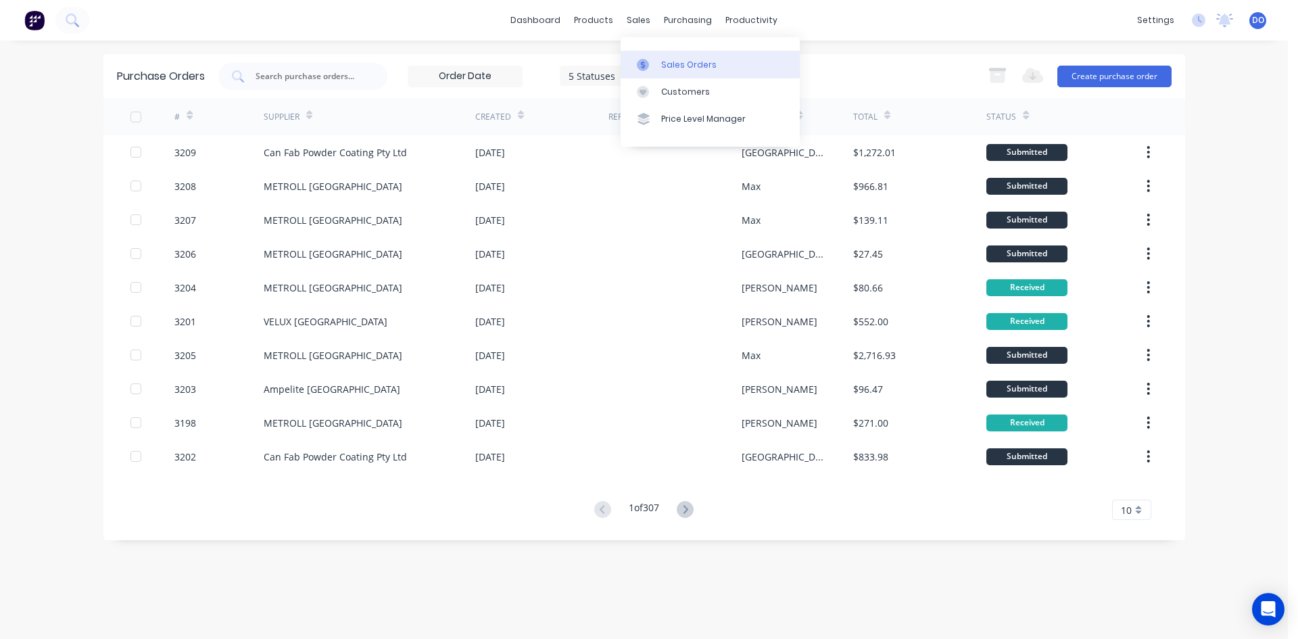
click at [669, 63] on div "Sales Orders" at bounding box center [688, 65] width 55 height 12
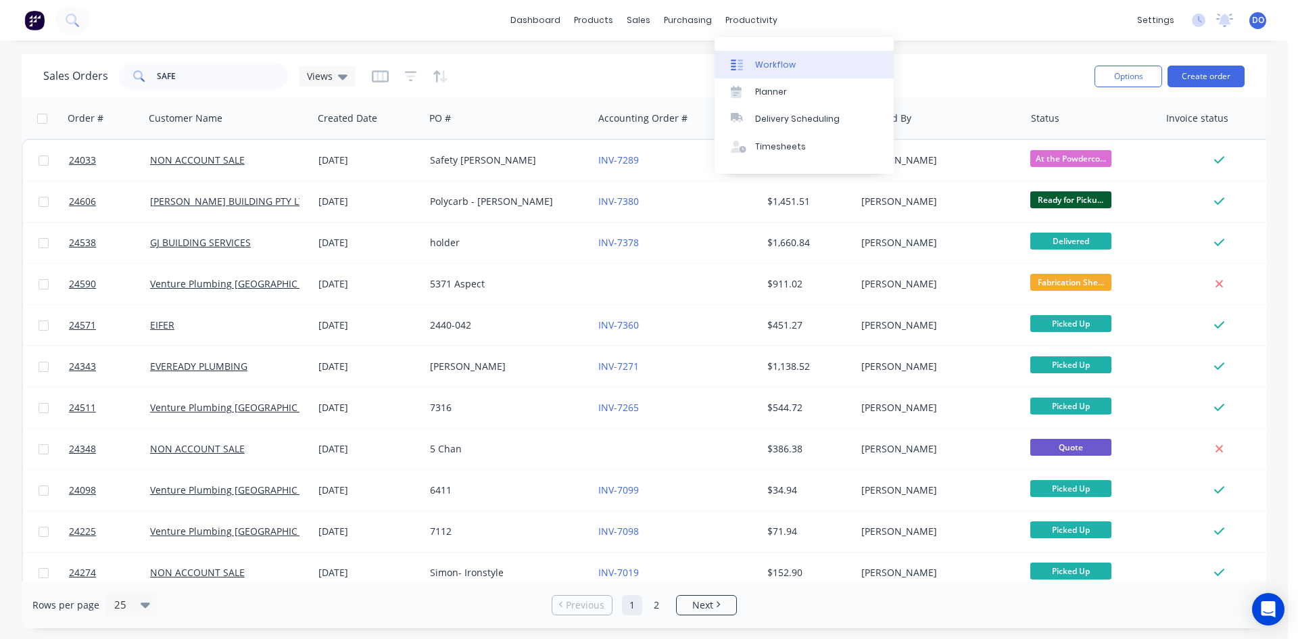
click at [759, 64] on div "Workflow" at bounding box center [775, 65] width 41 height 12
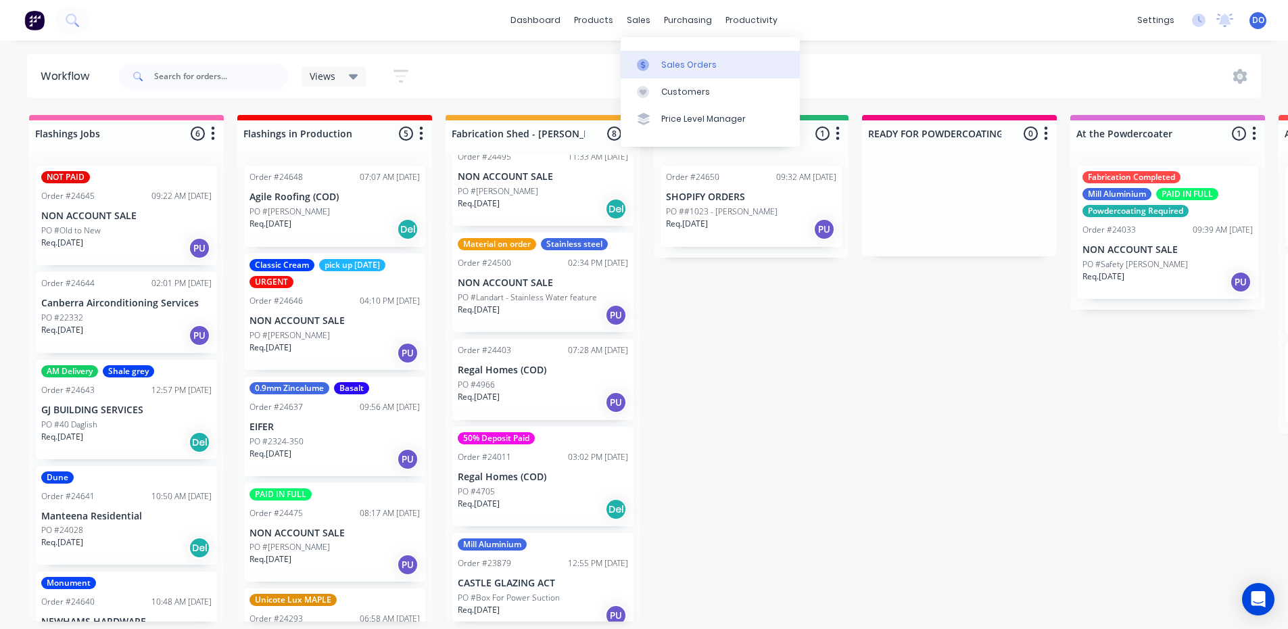
click at [655, 65] on div at bounding box center [647, 65] width 20 height 12
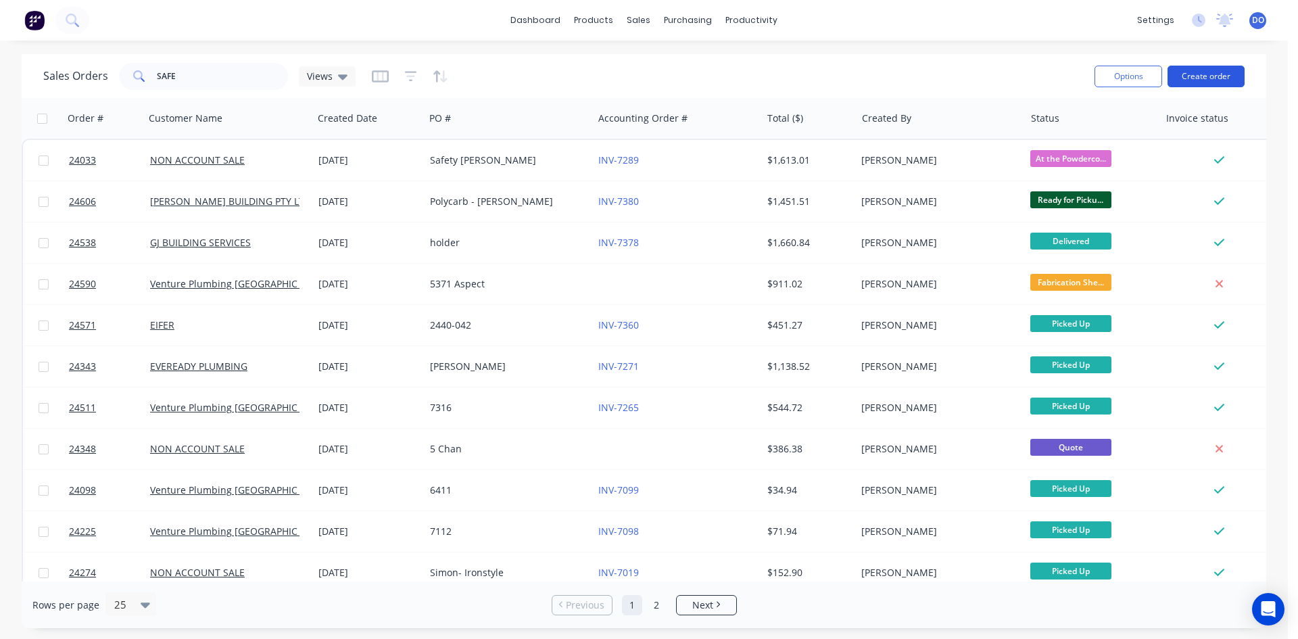
click at [1207, 75] on button "Create order" at bounding box center [1206, 77] width 77 height 22
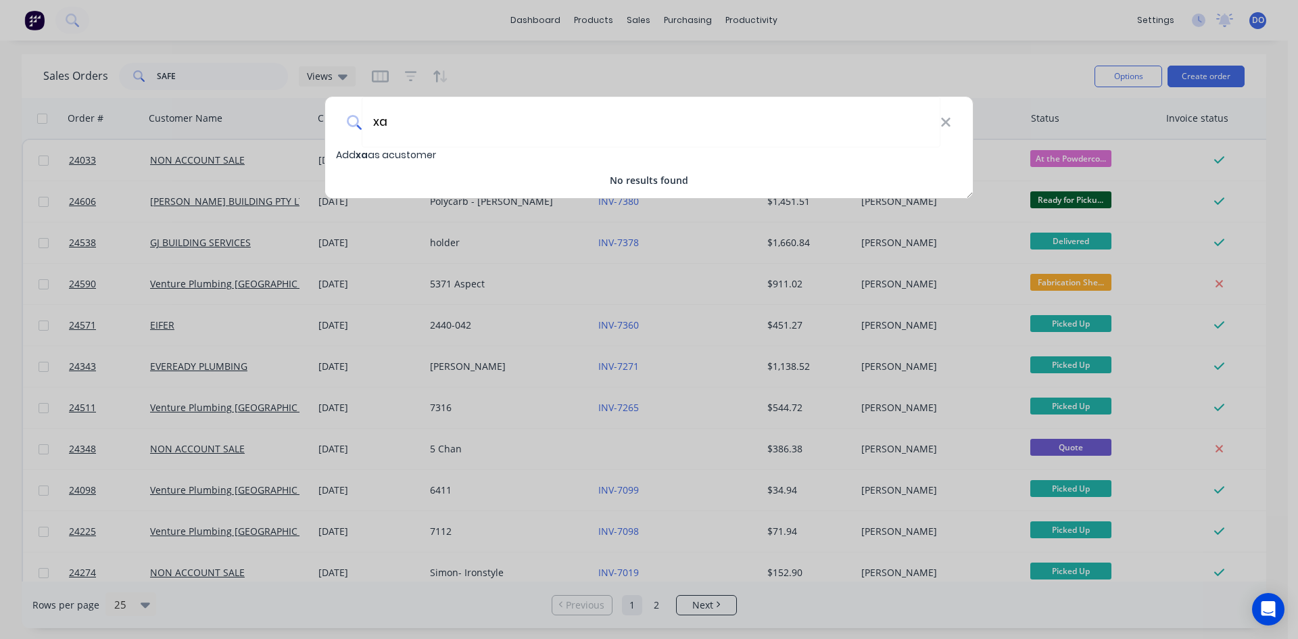
type input "x"
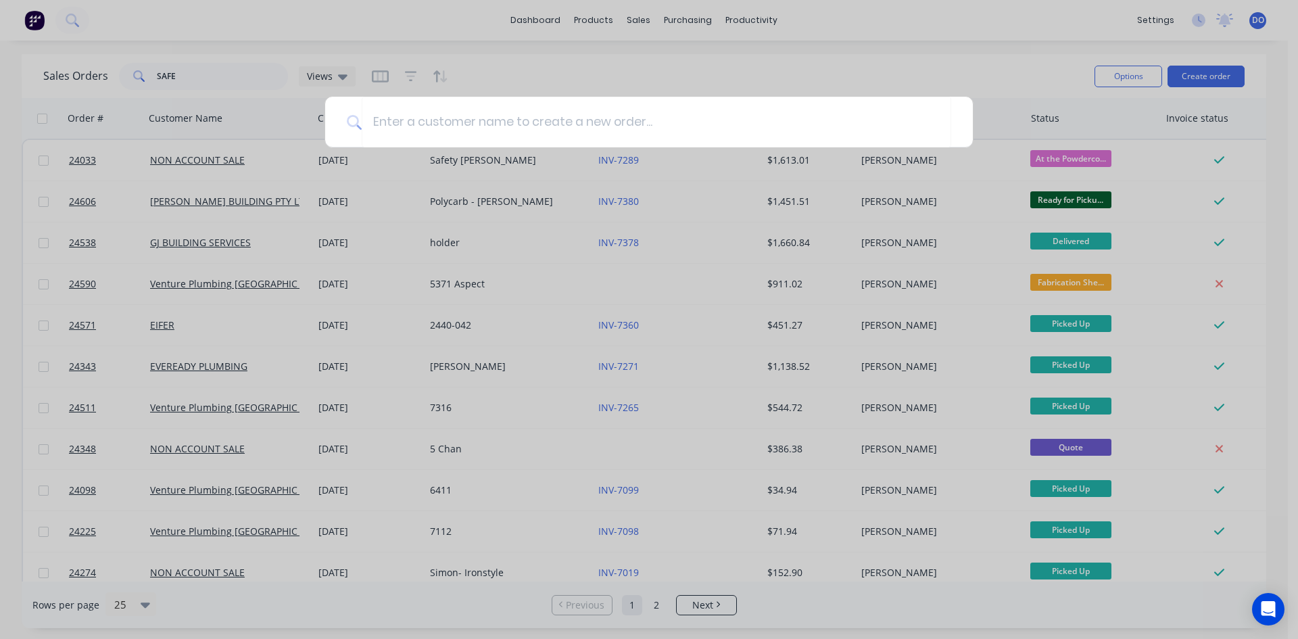
click at [882, 73] on div at bounding box center [649, 319] width 1298 height 639
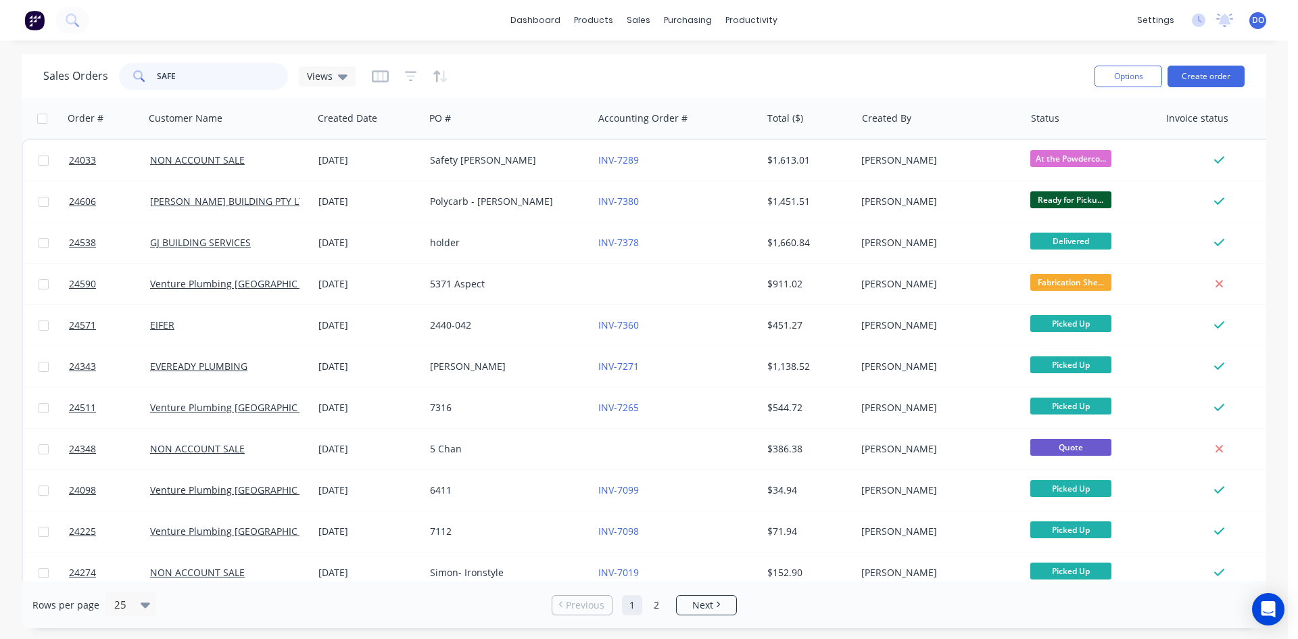
drag, startPoint x: 191, startPoint y: 83, endPoint x: 124, endPoint y: 71, distance: 68.0
click at [124, 71] on div "SAFE" at bounding box center [203, 76] width 169 height 27
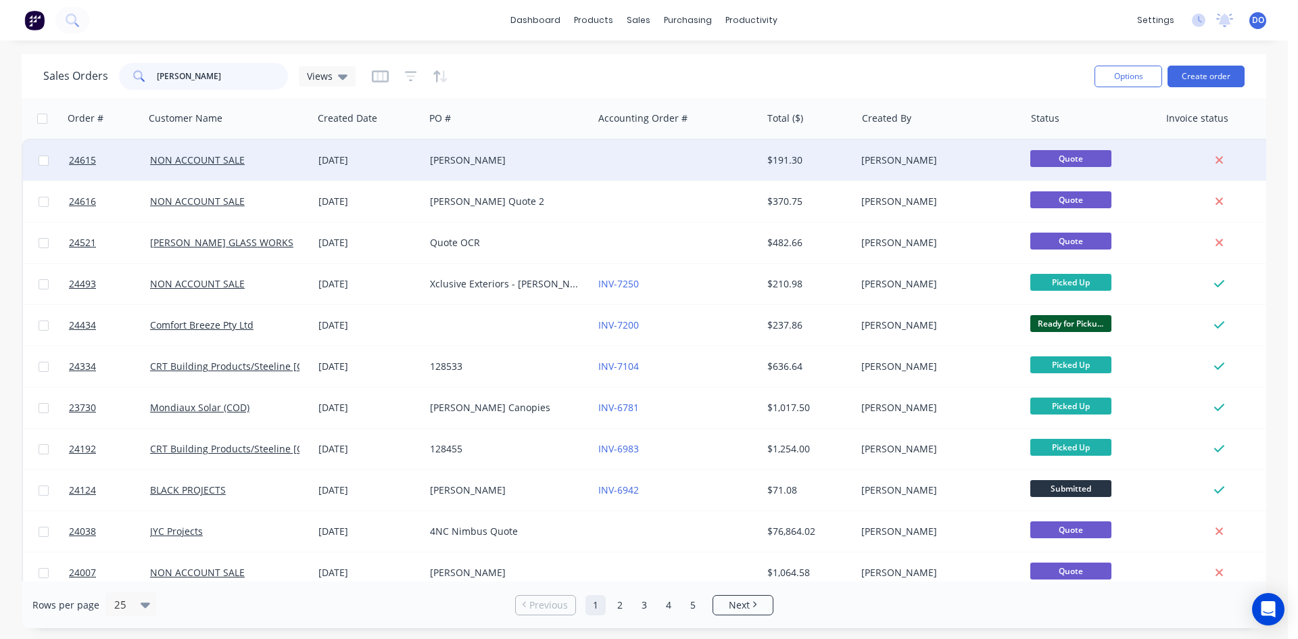
type input "MITCH"
click at [490, 167] on div "[PERSON_NAME]" at bounding box center [509, 160] width 168 height 41
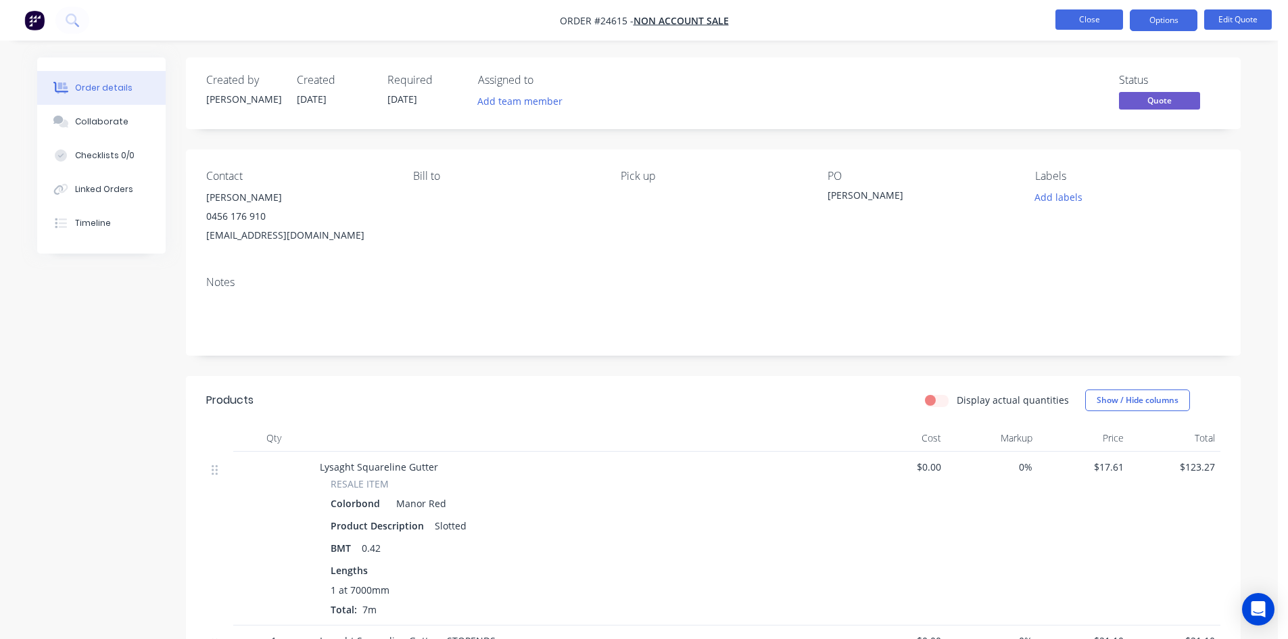
click at [1083, 21] on button "Close" at bounding box center [1089, 19] width 68 height 20
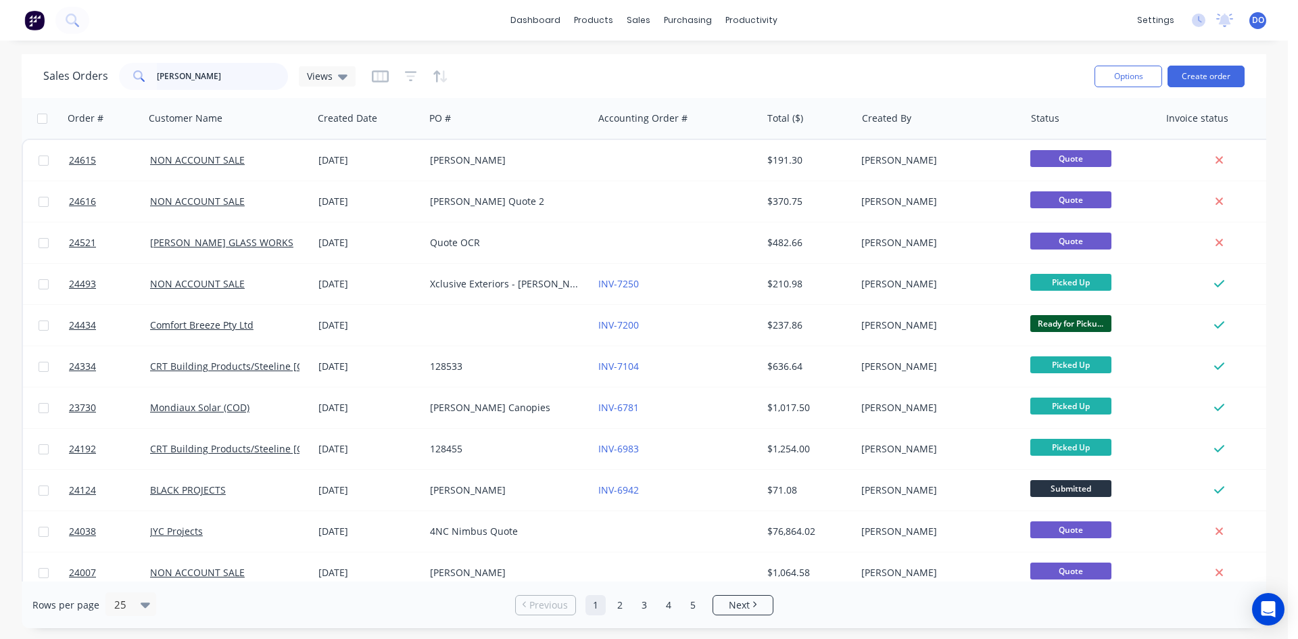
click at [200, 74] on input "MITCH" at bounding box center [223, 76] width 132 height 27
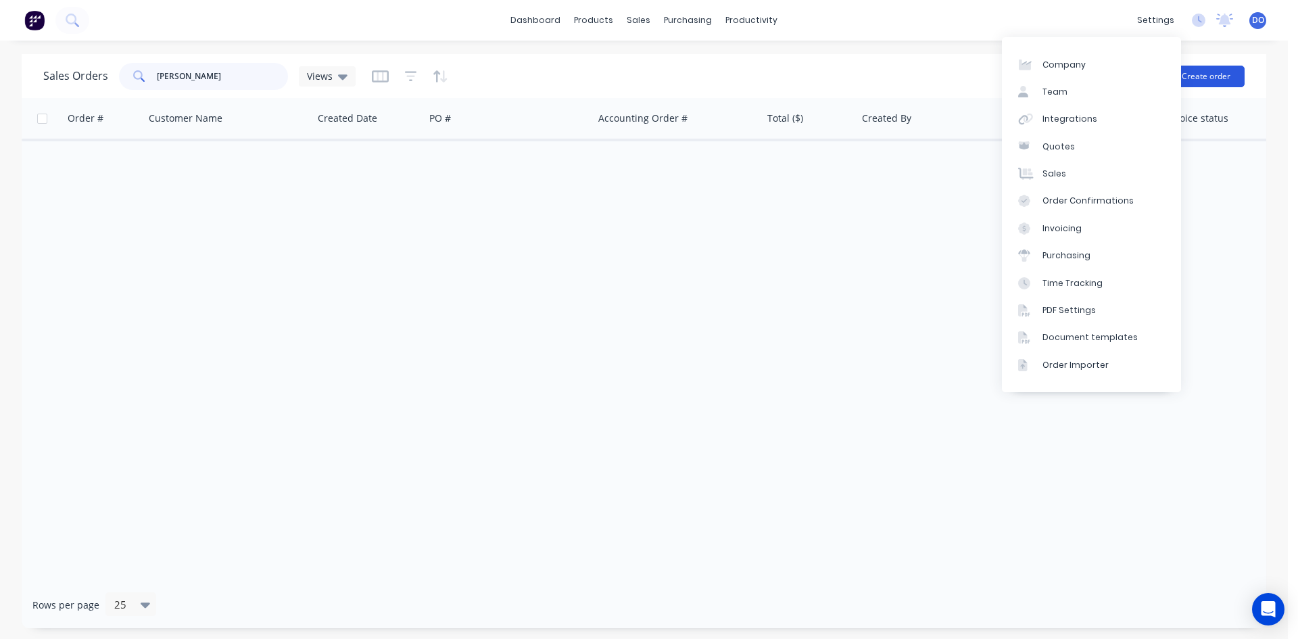
type input "MITCHEL SID"
click at [1201, 74] on button "Create order" at bounding box center [1206, 77] width 77 height 22
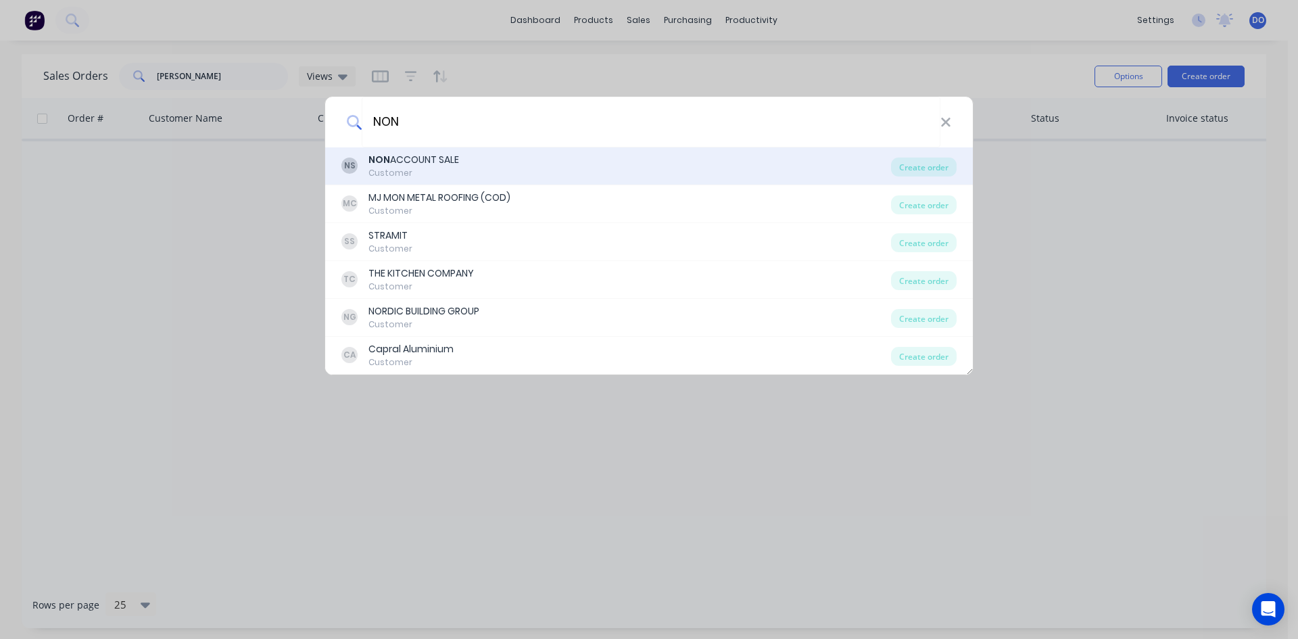
type input "NON"
click at [475, 164] on div "NS NON ACCOUNT SALE Customer" at bounding box center [616, 166] width 550 height 26
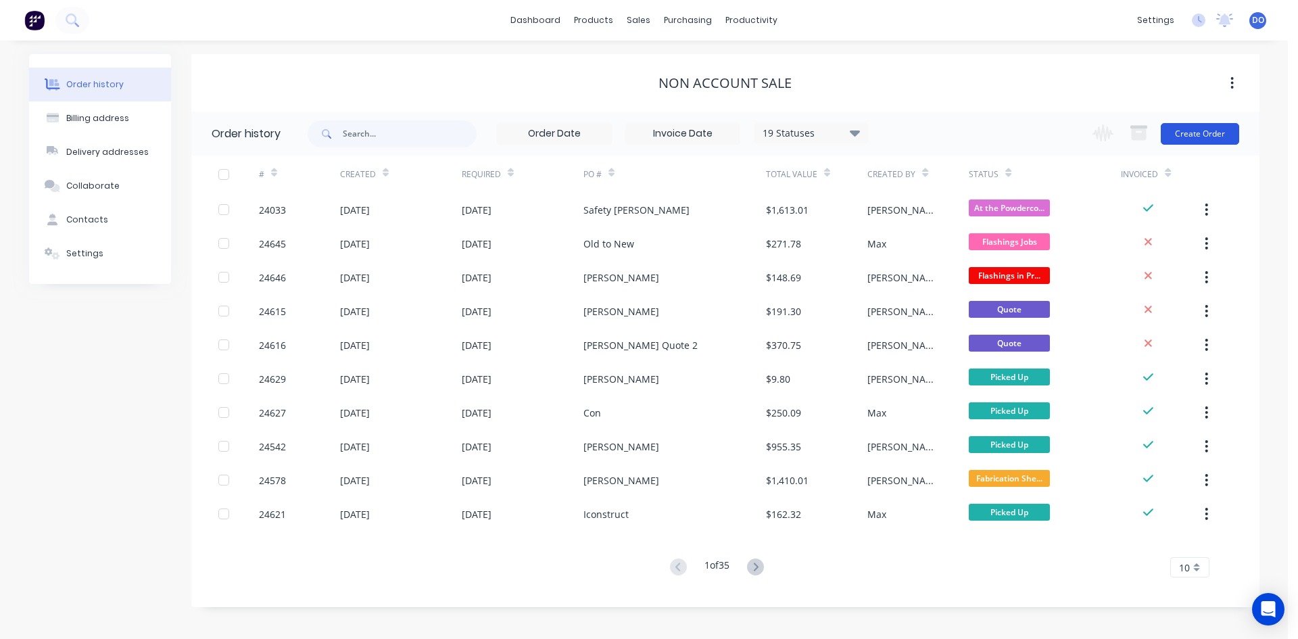
click at [1224, 131] on button "Create Order" at bounding box center [1200, 134] width 78 height 22
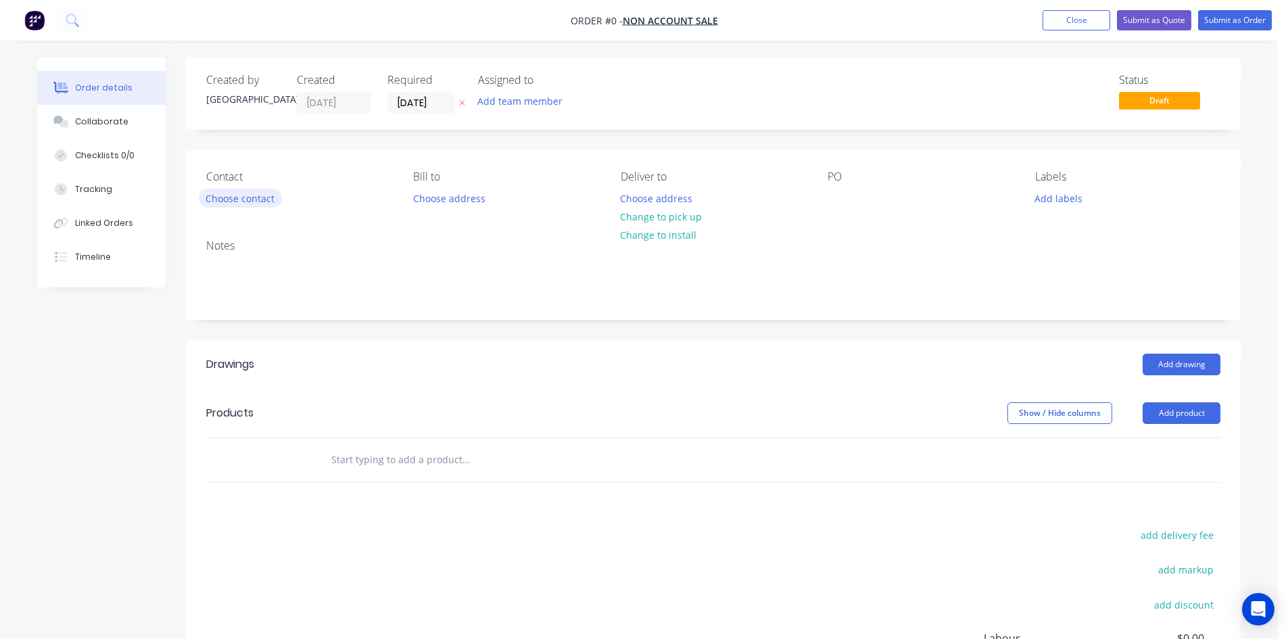
click at [240, 200] on button "Choose contact" at bounding box center [240, 198] width 83 height 18
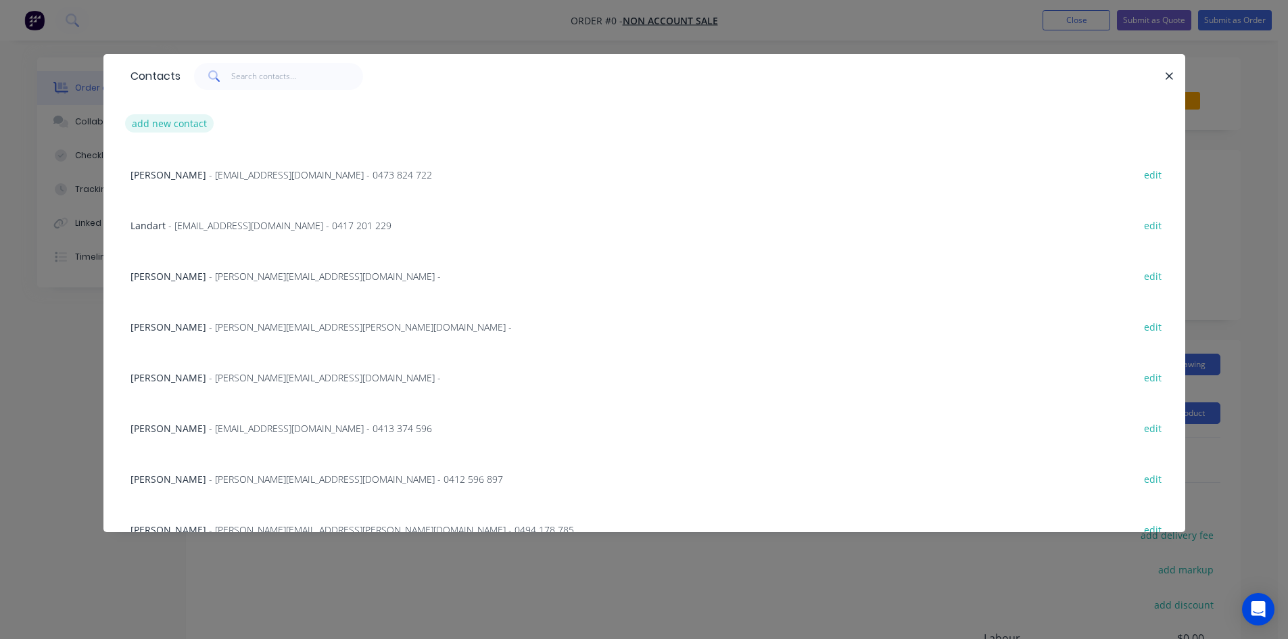
click at [161, 117] on button "add new contact" at bounding box center [169, 123] width 89 height 18
select select "AU"
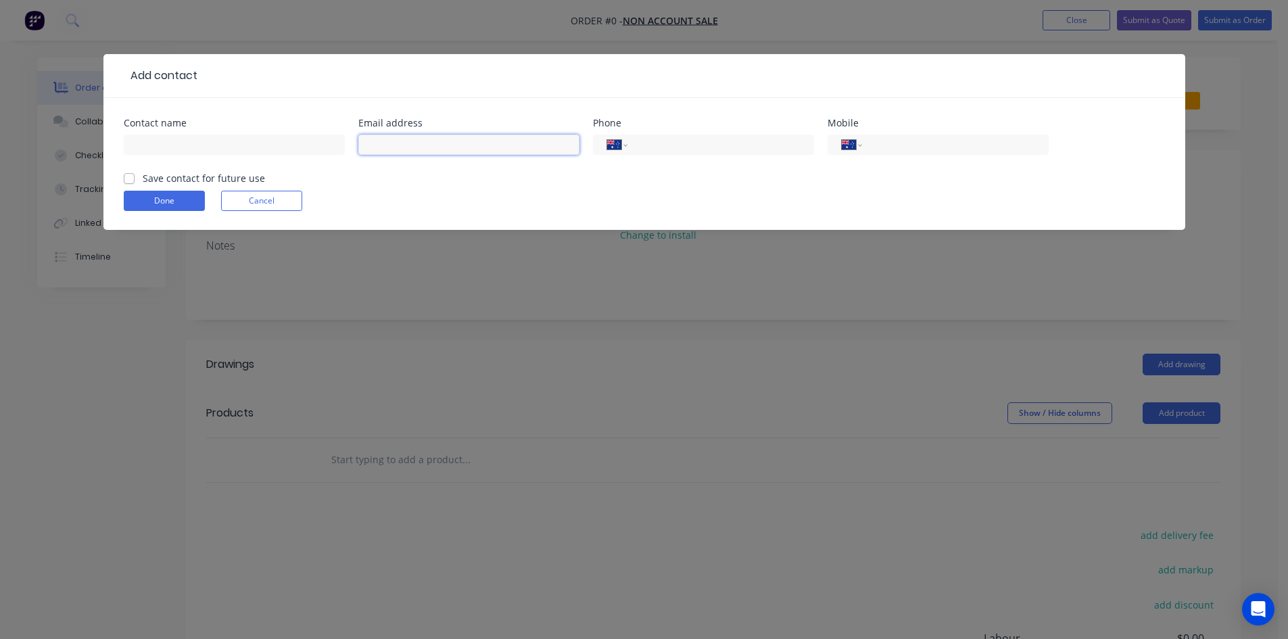
paste input "mitchell.sidwell@gmail.com"
type input "mitchell.sidwell@gmail.com"
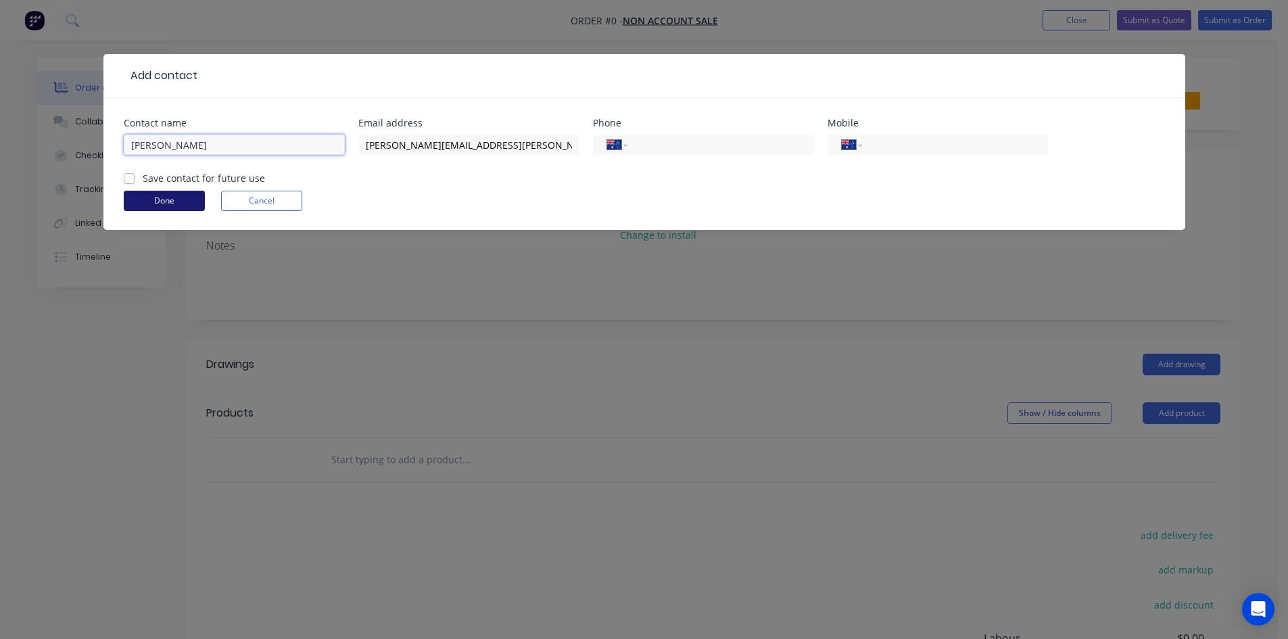
type input "[PERSON_NAME]"
click at [145, 199] on button "Done" at bounding box center [164, 201] width 81 height 20
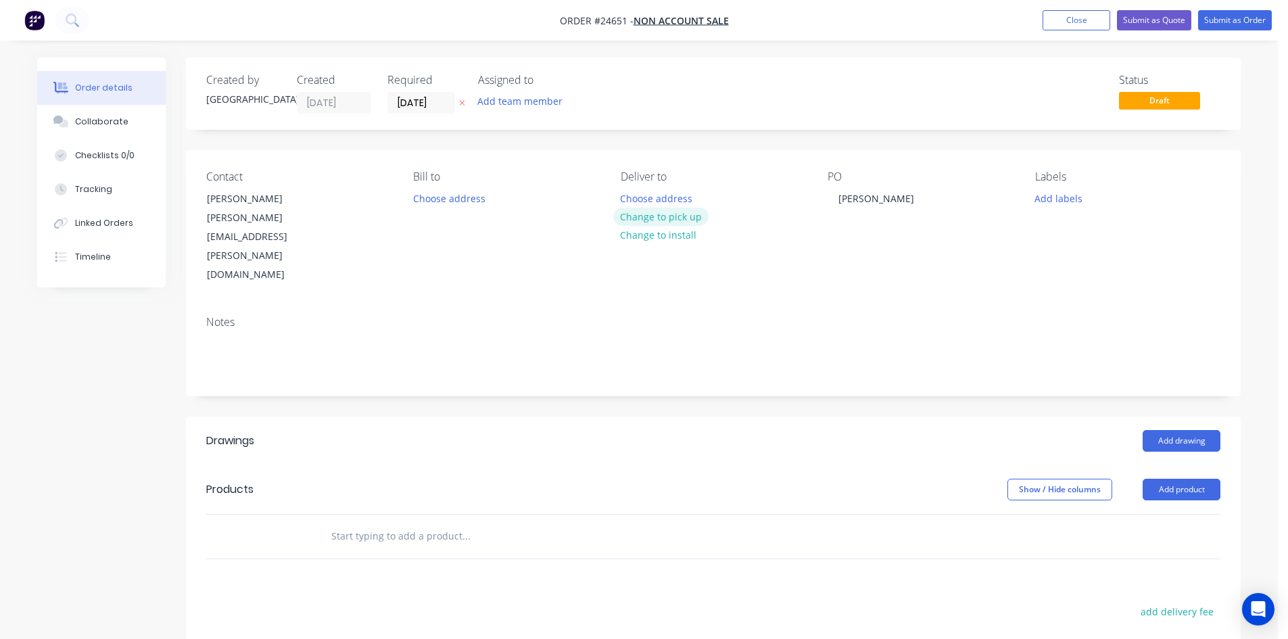
click at [680, 212] on button "Change to pick up" at bounding box center [661, 217] width 96 height 18
click at [1191, 430] on button "Add drawing" at bounding box center [1182, 441] width 78 height 22
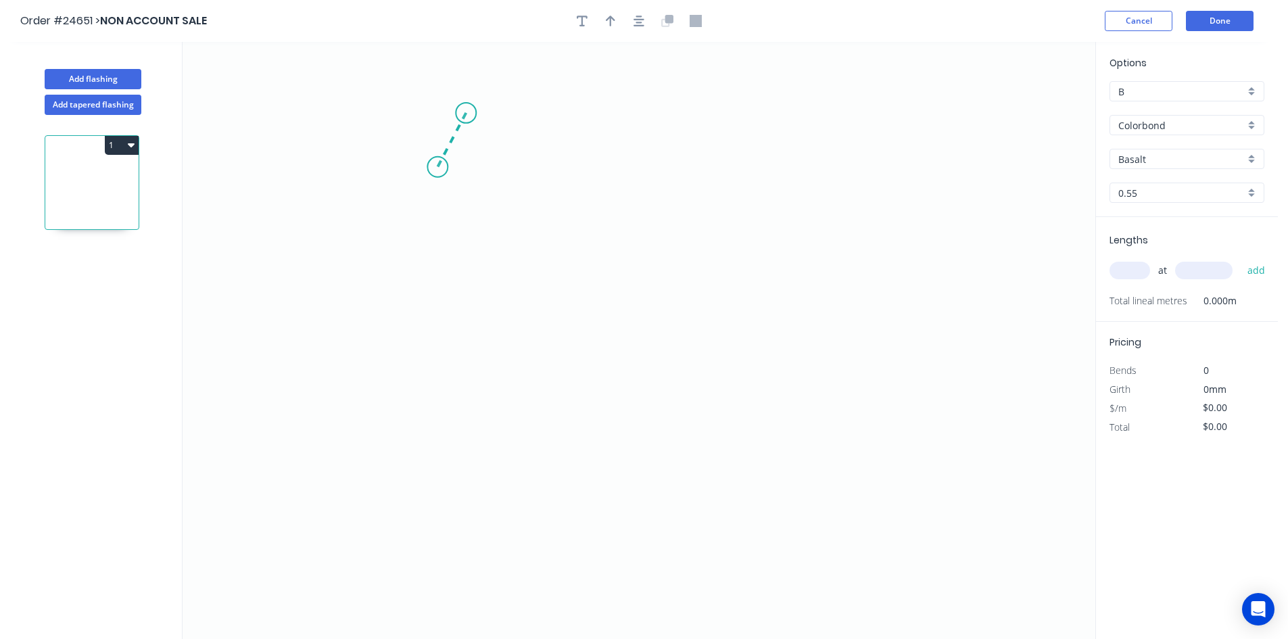
drag, startPoint x: 466, startPoint y: 113, endPoint x: 437, endPoint y: 167, distance: 61.1
click at [437, 167] on icon "0" at bounding box center [639, 340] width 913 height 597
click at [437, 394] on icon "0 ?" at bounding box center [639, 340] width 913 height 597
click at [779, 406] on icon "0 ? ? ? º" at bounding box center [639, 340] width 913 height 597
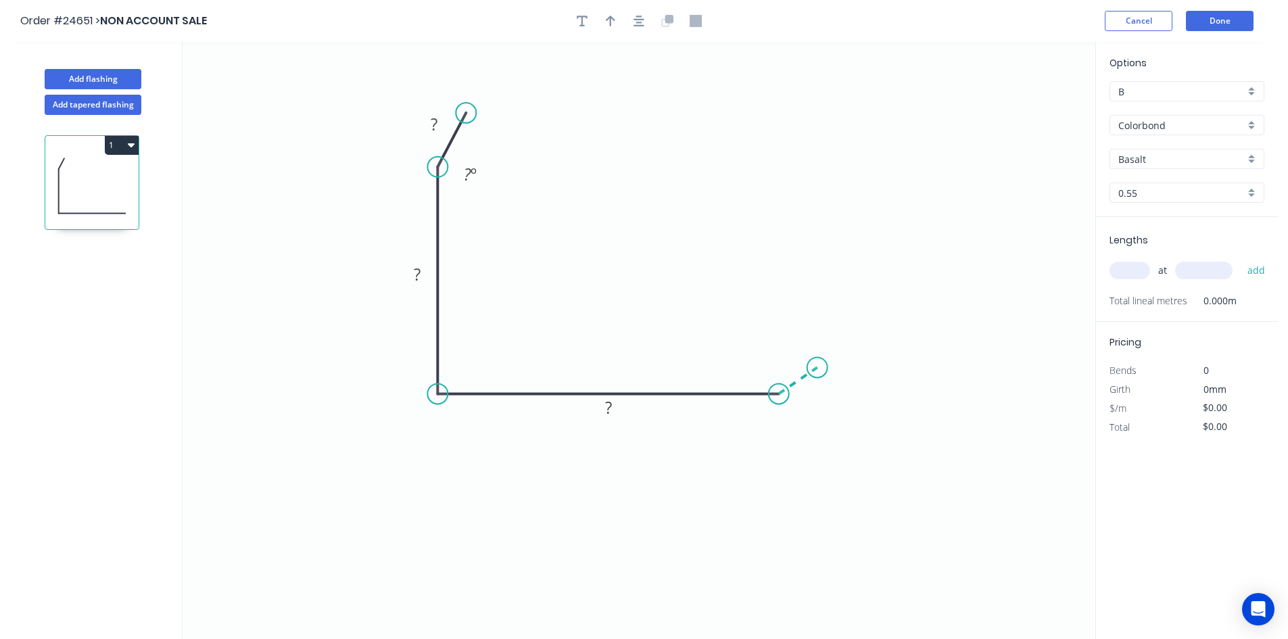
click at [817, 368] on icon at bounding box center [798, 380] width 39 height 26
click at [448, 128] on rect at bounding box center [434, 124] width 44 height 28
click at [442, 124] on rect at bounding box center [434, 125] width 27 height 19
drag, startPoint x: 792, startPoint y: 387, endPoint x: 746, endPoint y: 361, distance: 53.0
click at [794, 387] on div "Hide angle" at bounding box center [831, 397] width 136 height 28
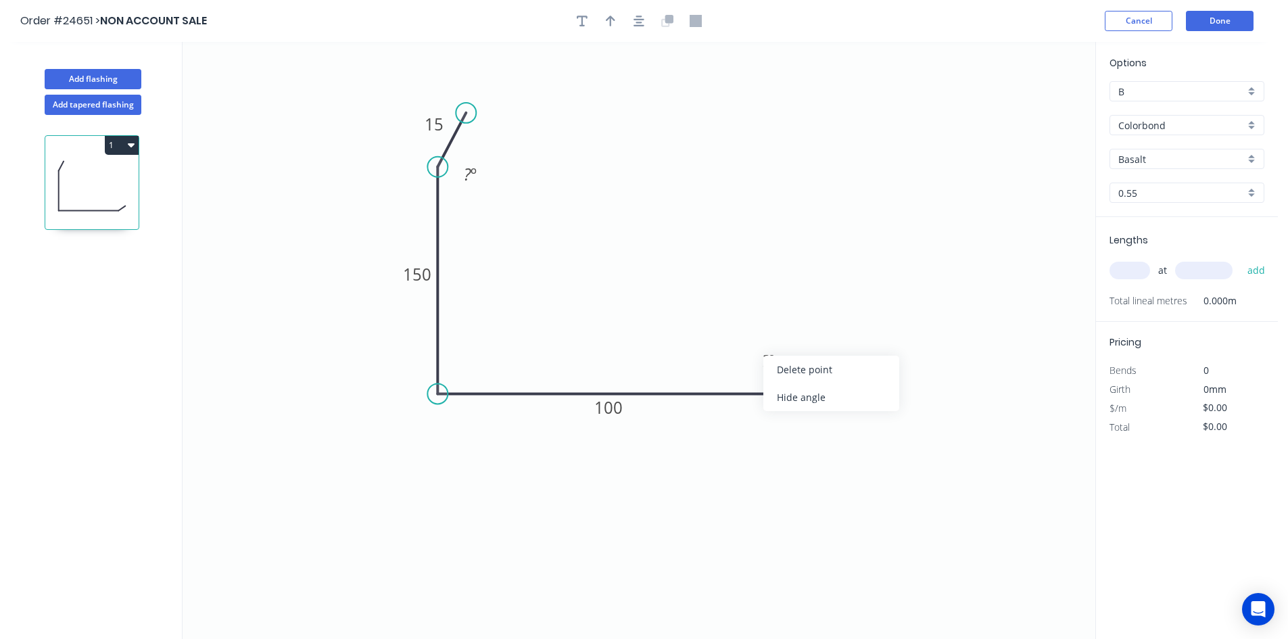
type input "$22.59"
click at [548, 226] on div "Hide angle" at bounding box center [547, 219] width 136 height 28
click at [617, 22] on button "button" at bounding box center [610, 21] width 20 height 20
drag, startPoint x: 1021, startPoint y: 101, endPoint x: 407, endPoint y: 195, distance: 621.1
click at [407, 195] on icon "0 15 150 100 15" at bounding box center [639, 340] width 913 height 597
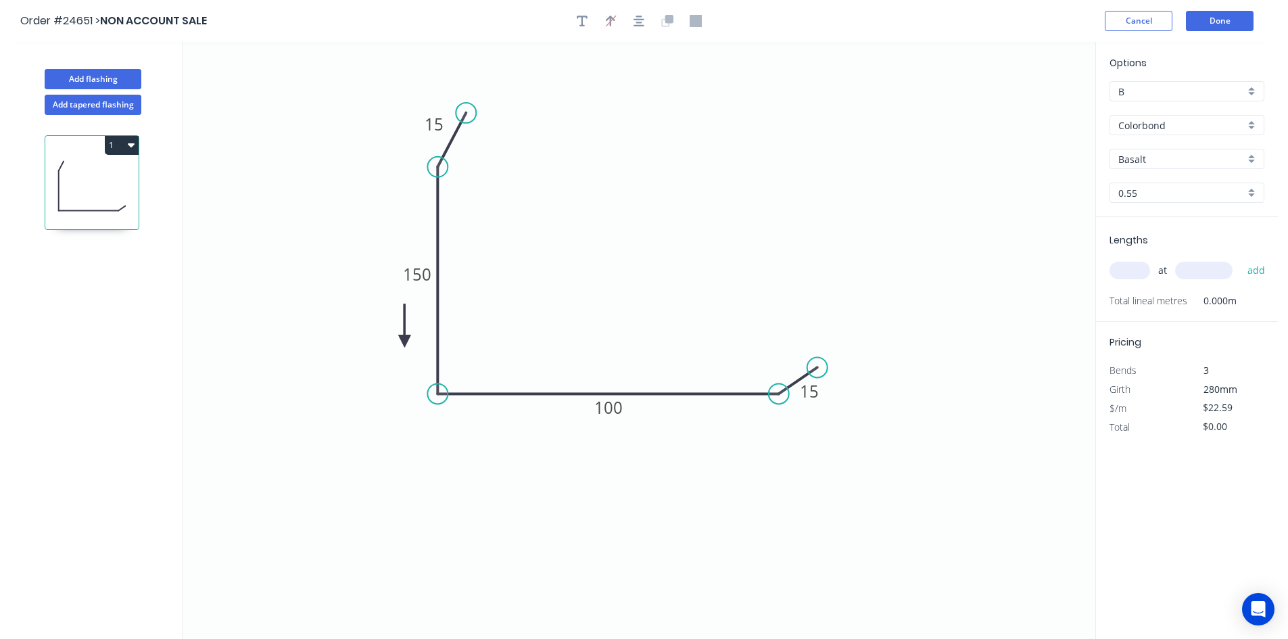
drag, startPoint x: 1027, startPoint y: 107, endPoint x: 404, endPoint y: 343, distance: 666.8
click at [404, 343] on icon at bounding box center [404, 325] width 12 height 43
drag, startPoint x: 402, startPoint y: 345, endPoint x: 476, endPoint y: 431, distance: 113.2
click at [476, 431] on icon at bounding box center [465, 442] width 39 height 39
click at [1153, 160] on input "Basalt" at bounding box center [1181, 159] width 126 height 14
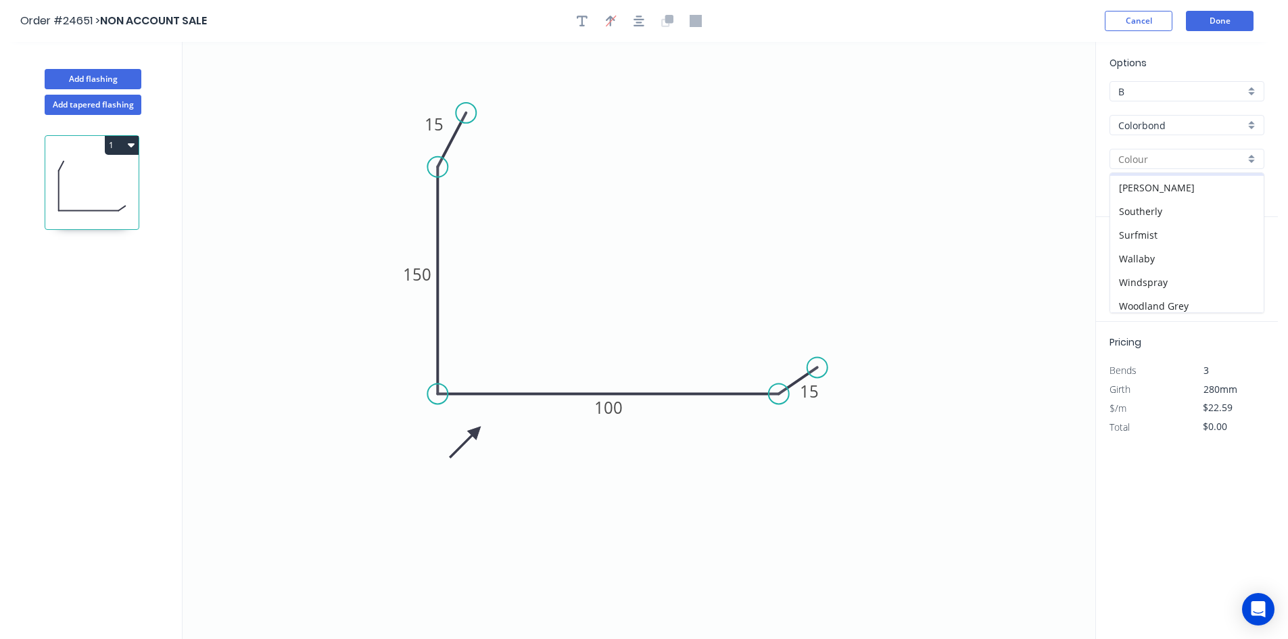
scroll to position [381, 0]
click at [1185, 297] on div "Woodland Grey" at bounding box center [1186, 301] width 153 height 24
type input "Woodland Grey"
click at [1141, 276] on input "text" at bounding box center [1130, 271] width 41 height 18
type input "2"
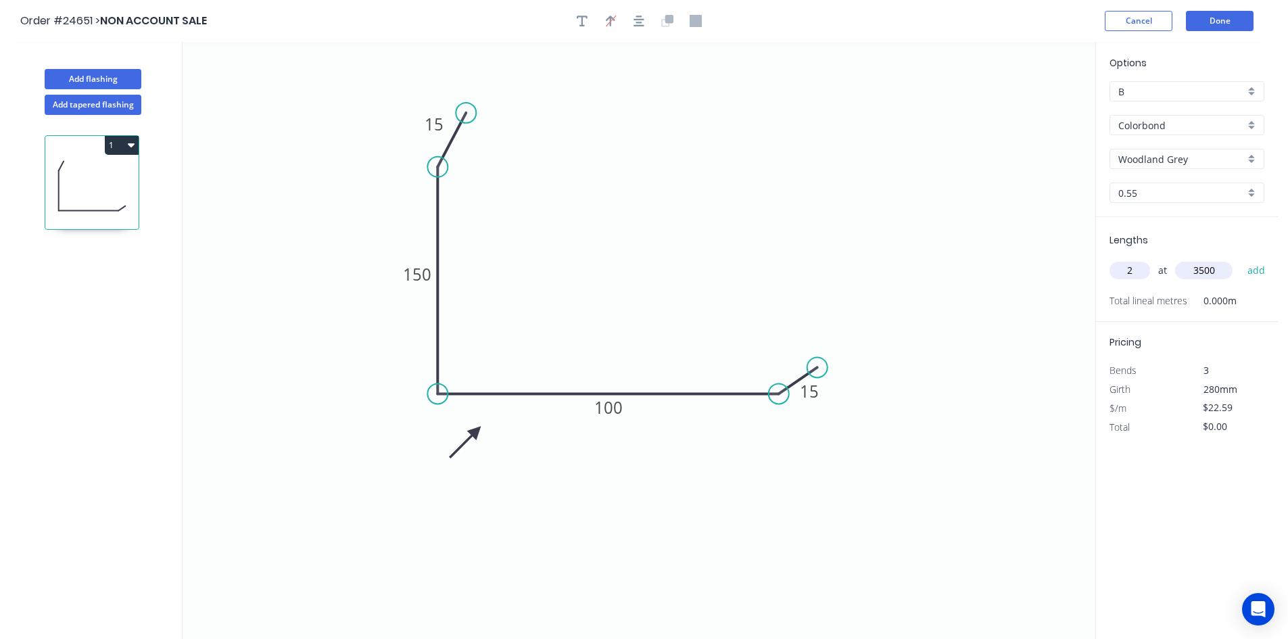
type input "3500"
click at [1241, 259] on button "add" at bounding box center [1257, 270] width 32 height 23
click at [122, 136] on button "1" at bounding box center [122, 145] width 34 height 19
click at [94, 171] on div "Duplicate" at bounding box center [74, 179] width 104 height 20
type input "$0.00"
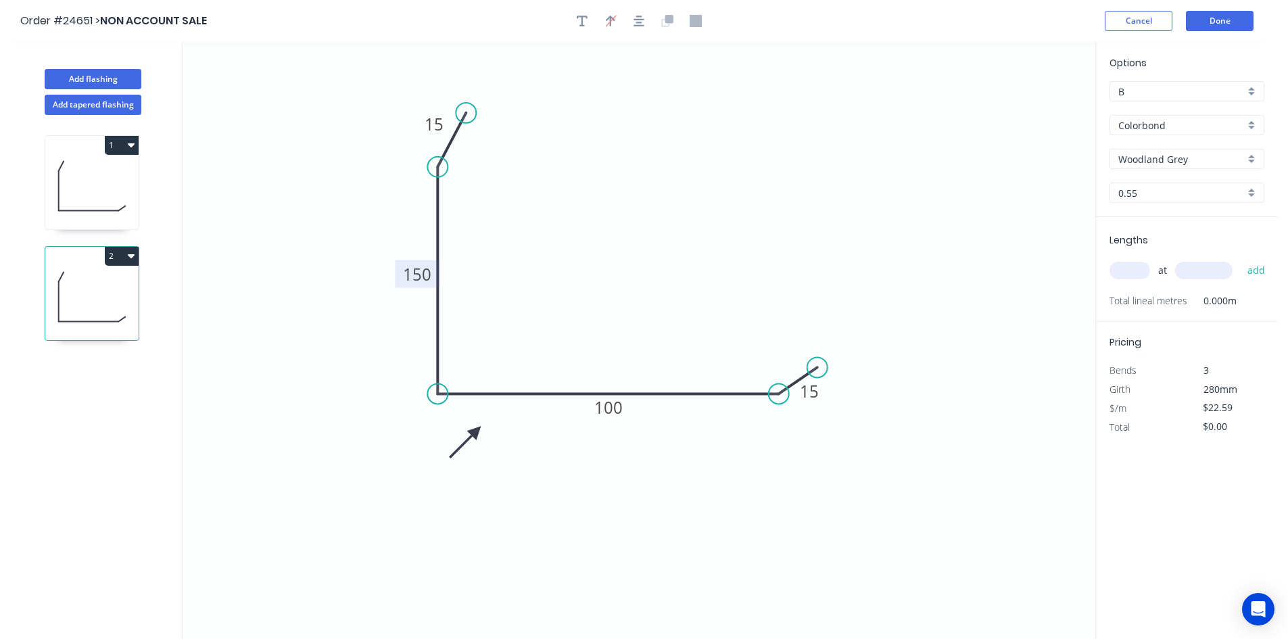
click at [417, 266] on tspan "150" at bounding box center [417, 274] width 28 height 22
click at [1122, 270] on input "text" at bounding box center [1130, 271] width 41 height 18
type input "$12.59"
type input "4"
type input "2400"
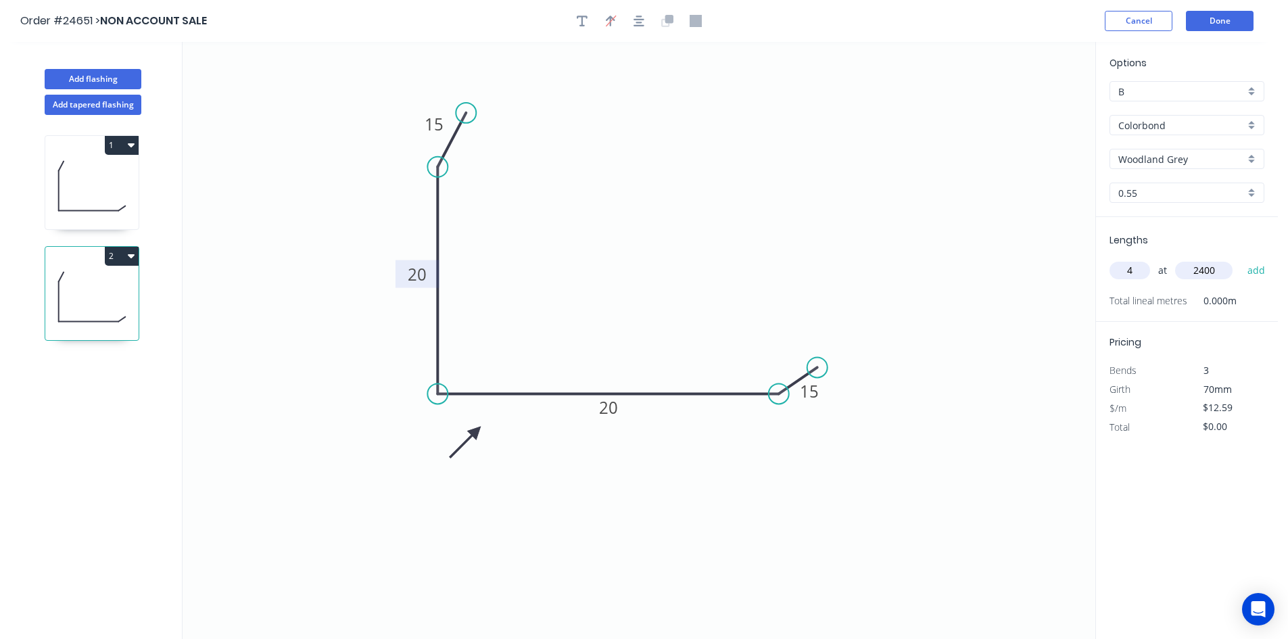
click at [1241, 259] on button "add" at bounding box center [1257, 270] width 32 height 23
click at [128, 254] on icon "button" at bounding box center [131, 255] width 7 height 11
click at [97, 283] on div "Duplicate" at bounding box center [74, 290] width 104 height 20
type input "$0.00"
click at [411, 272] on tspan "20" at bounding box center [417, 274] width 19 height 22
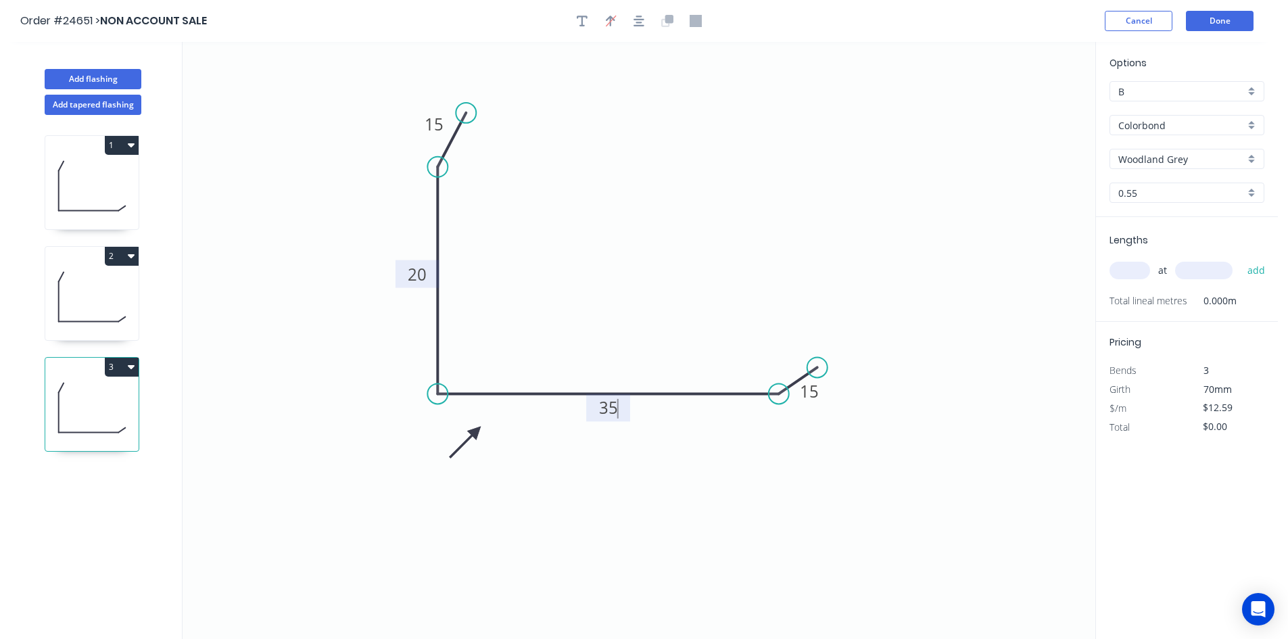
click at [1127, 265] on input "text" at bounding box center [1130, 271] width 41 height 18
type input "2"
type input "2400"
click at [1241, 259] on button "add" at bounding box center [1257, 270] width 32 height 23
type input "$60.43"
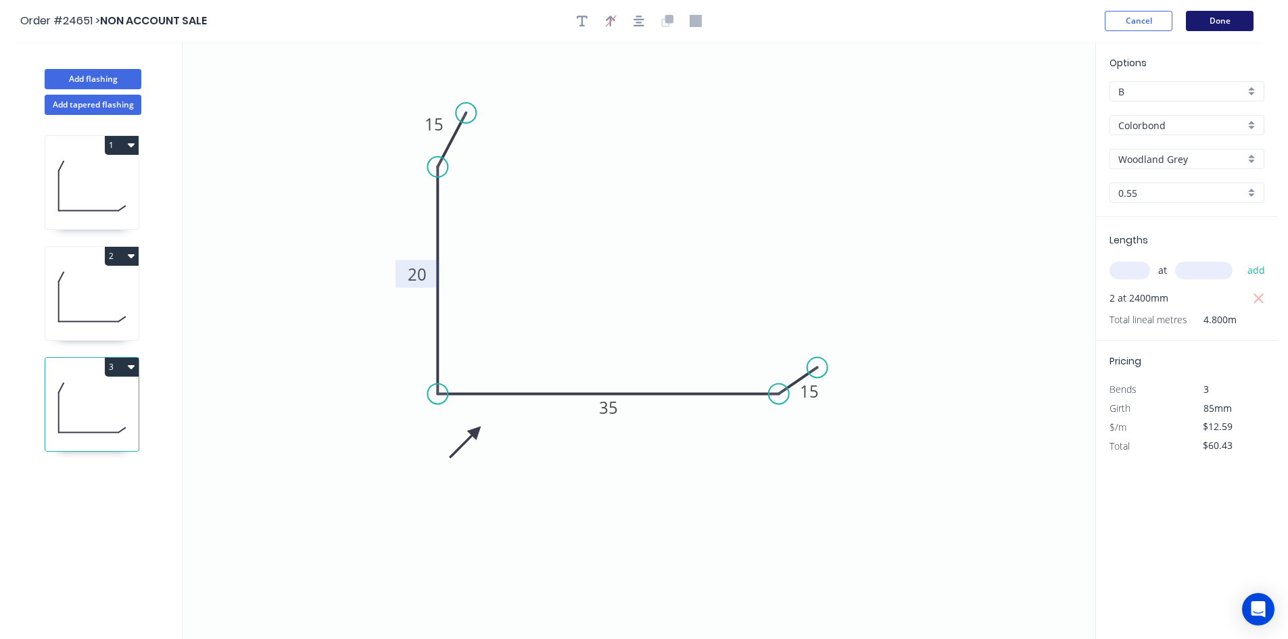
click at [1197, 18] on button "Done" at bounding box center [1220, 21] width 68 height 20
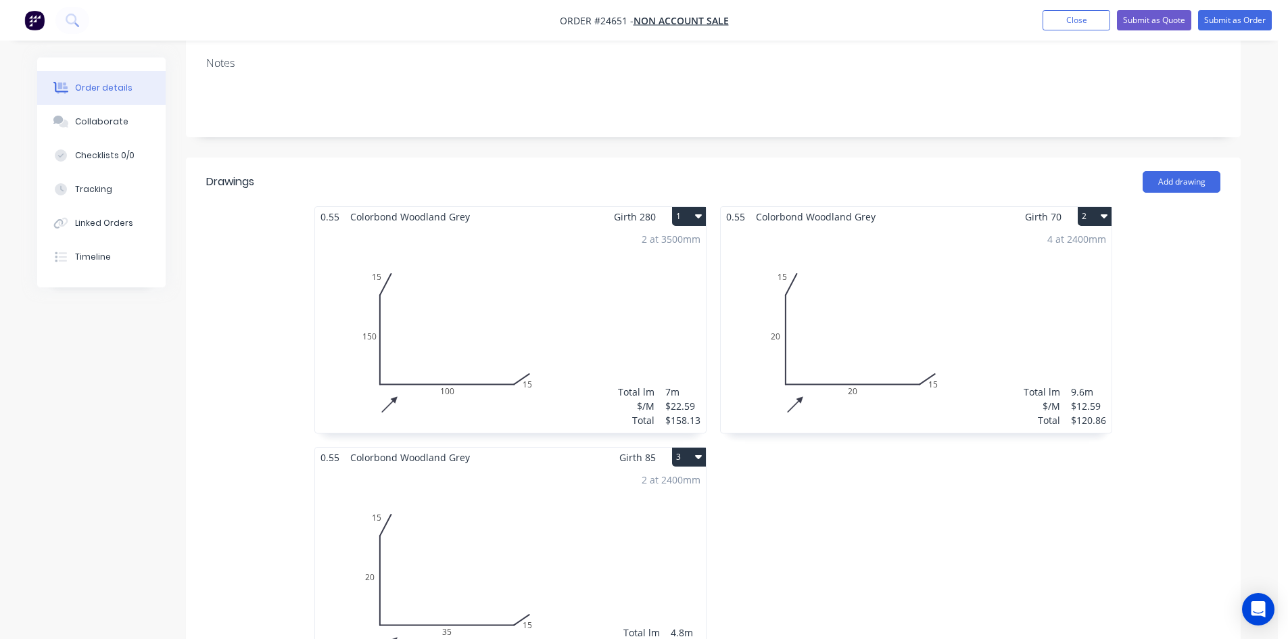
scroll to position [220, 0]
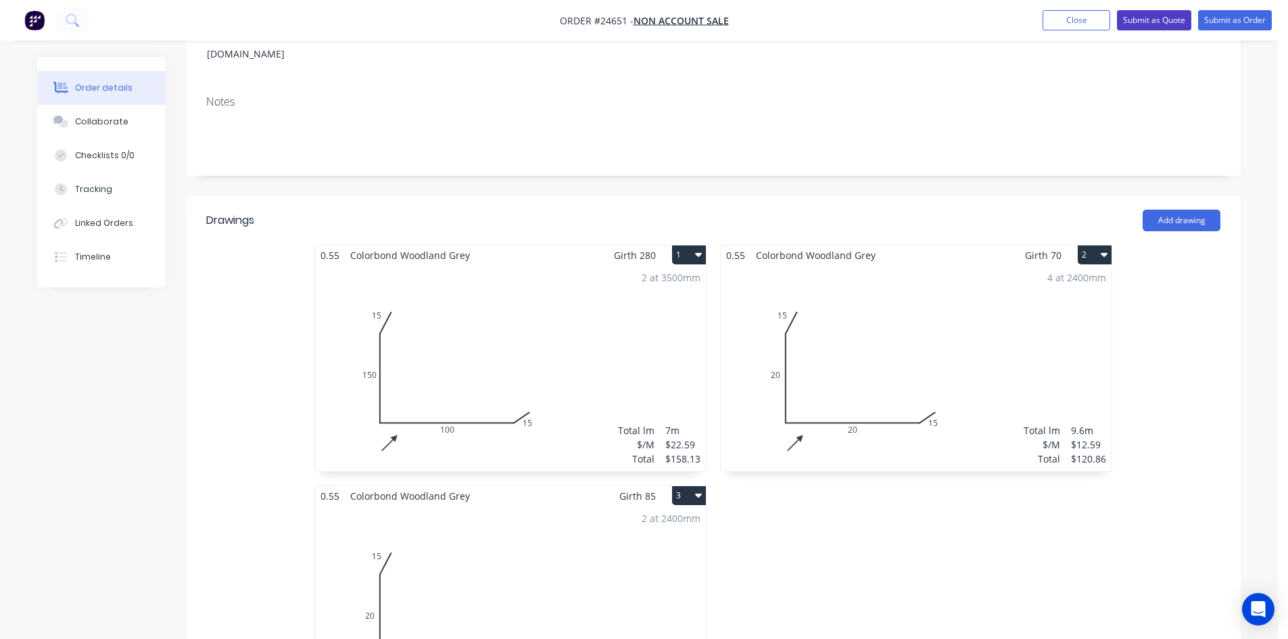
click at [1133, 24] on button "Submit as Quote" at bounding box center [1154, 20] width 74 height 20
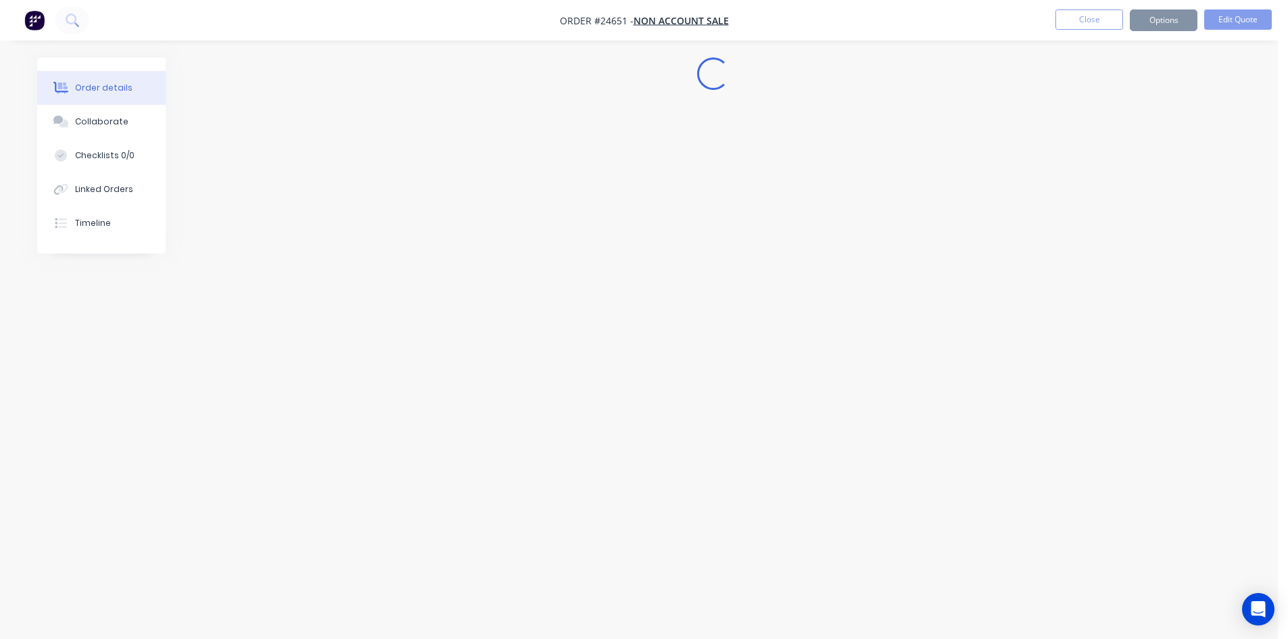
scroll to position [0, 0]
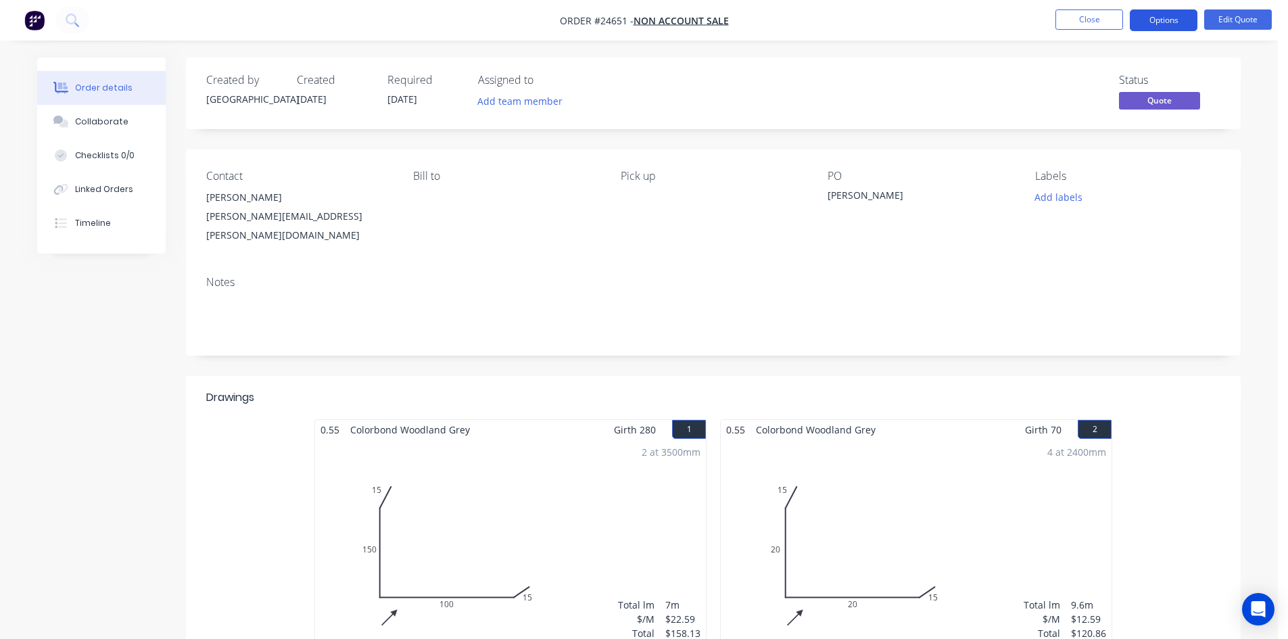
click at [1163, 23] on button "Options" at bounding box center [1164, 20] width 68 height 22
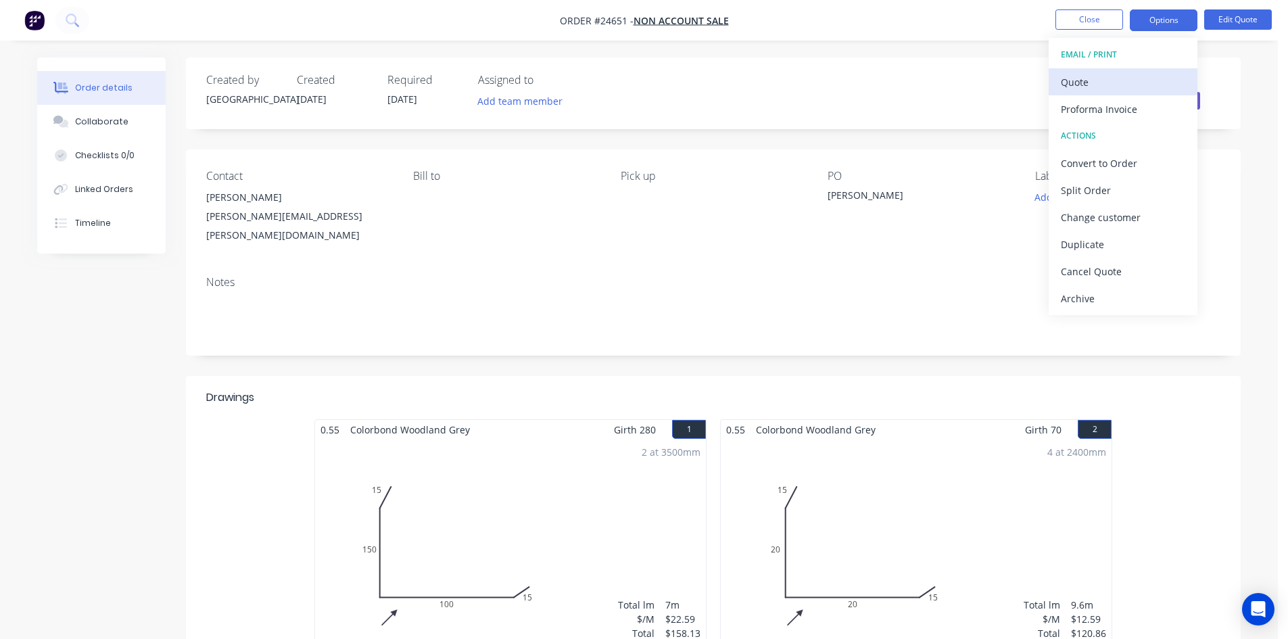
click at [1122, 80] on div "Quote" at bounding box center [1123, 82] width 124 height 20
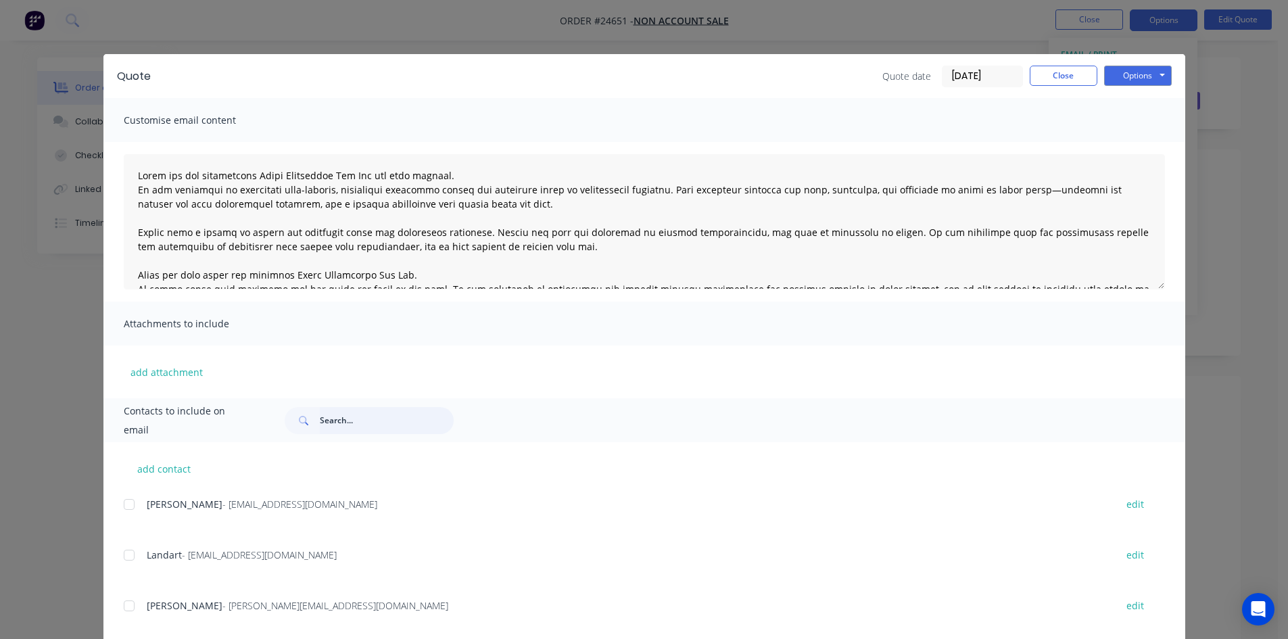
click at [381, 421] on input "text" at bounding box center [387, 420] width 134 height 27
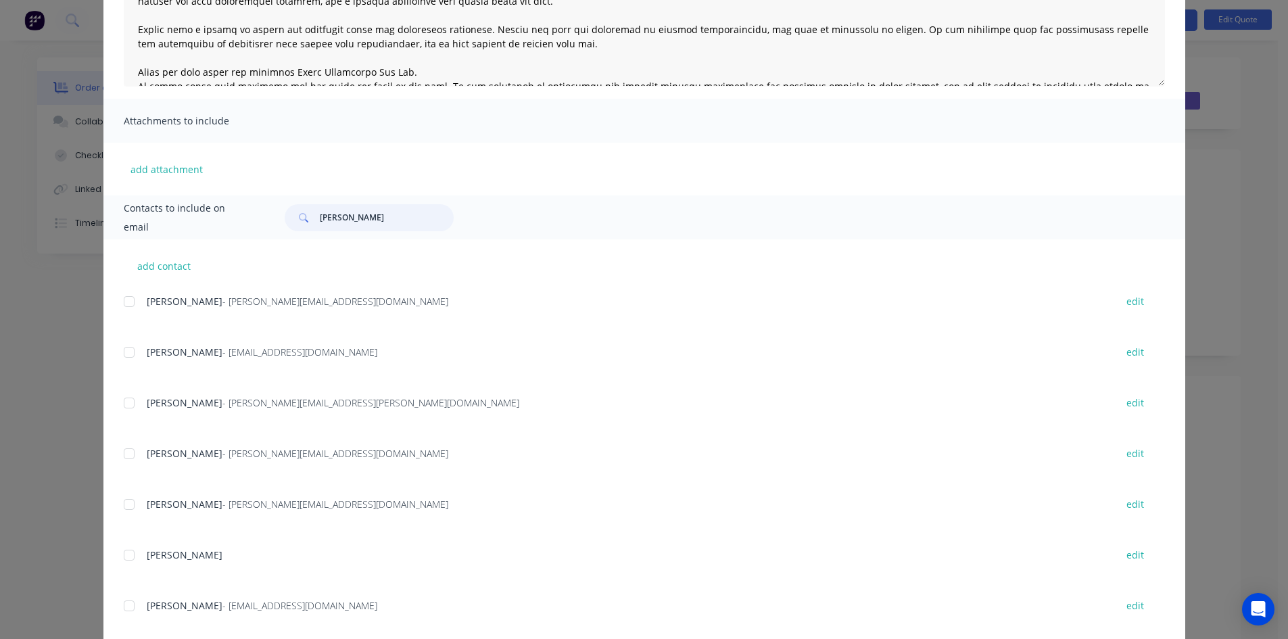
scroll to position [230, 0]
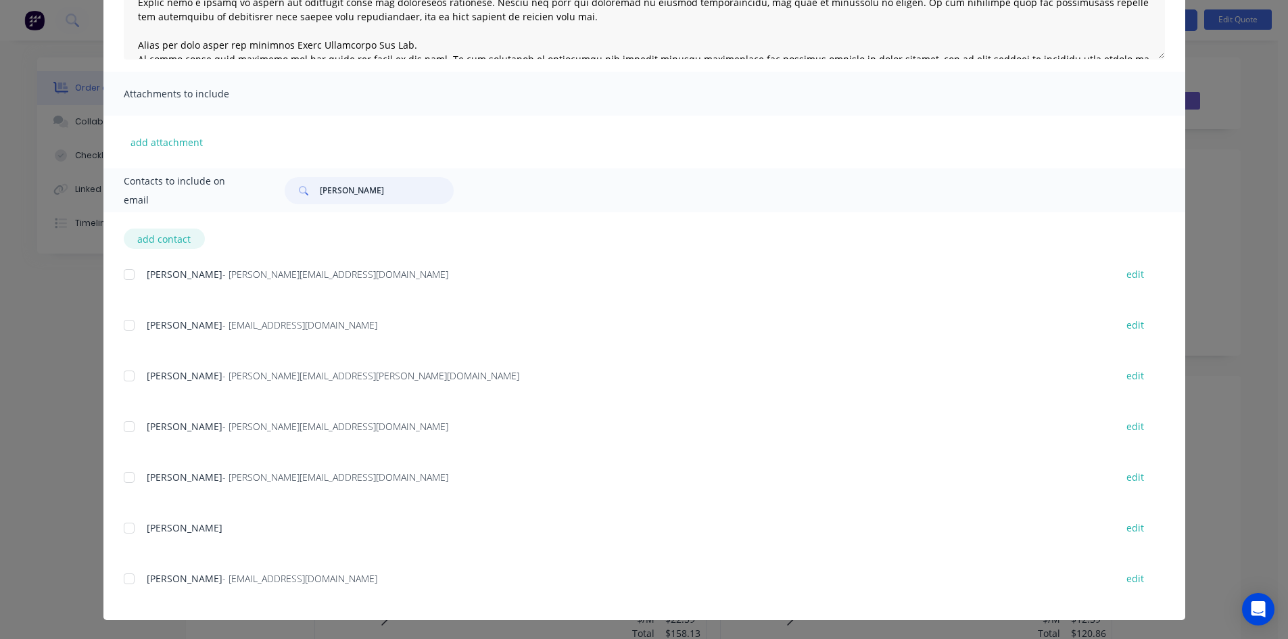
type input "MITCHEL"
click at [158, 236] on button "add contact" at bounding box center [164, 239] width 81 height 20
select select "AU"
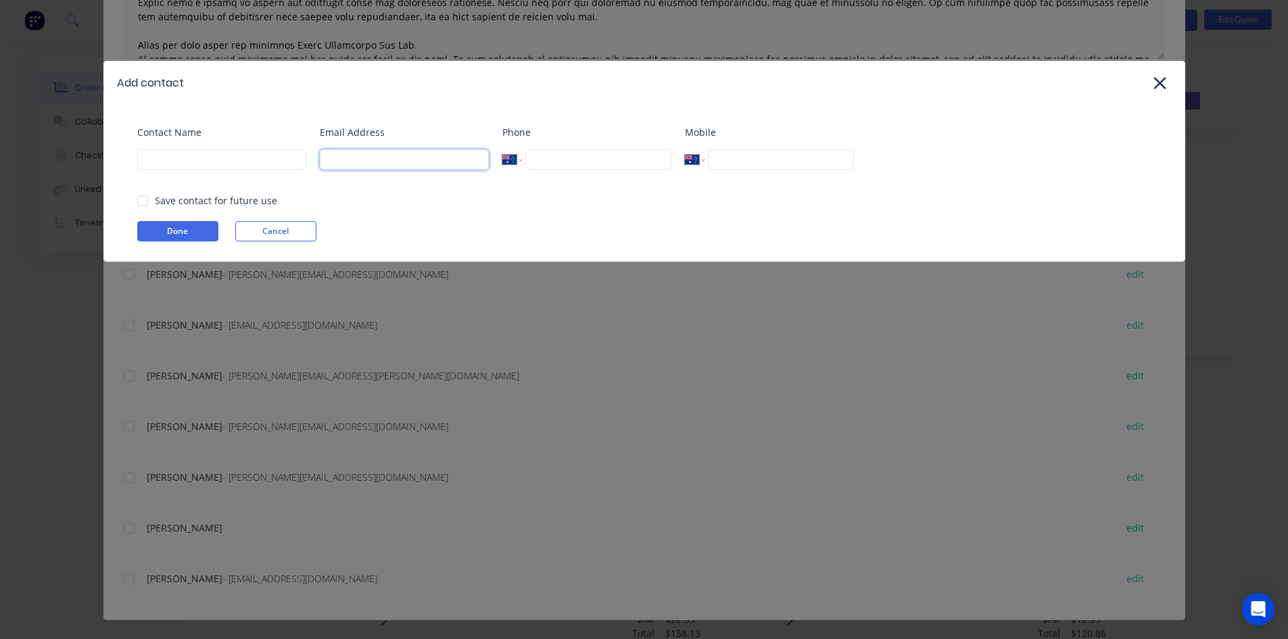
paste input "mitchell.sidwell@gmail.com"
type input "mitchell.sidwell@gmail.com"
type input "[PERSON_NAME]"
click at [198, 227] on button "Done" at bounding box center [177, 231] width 81 height 20
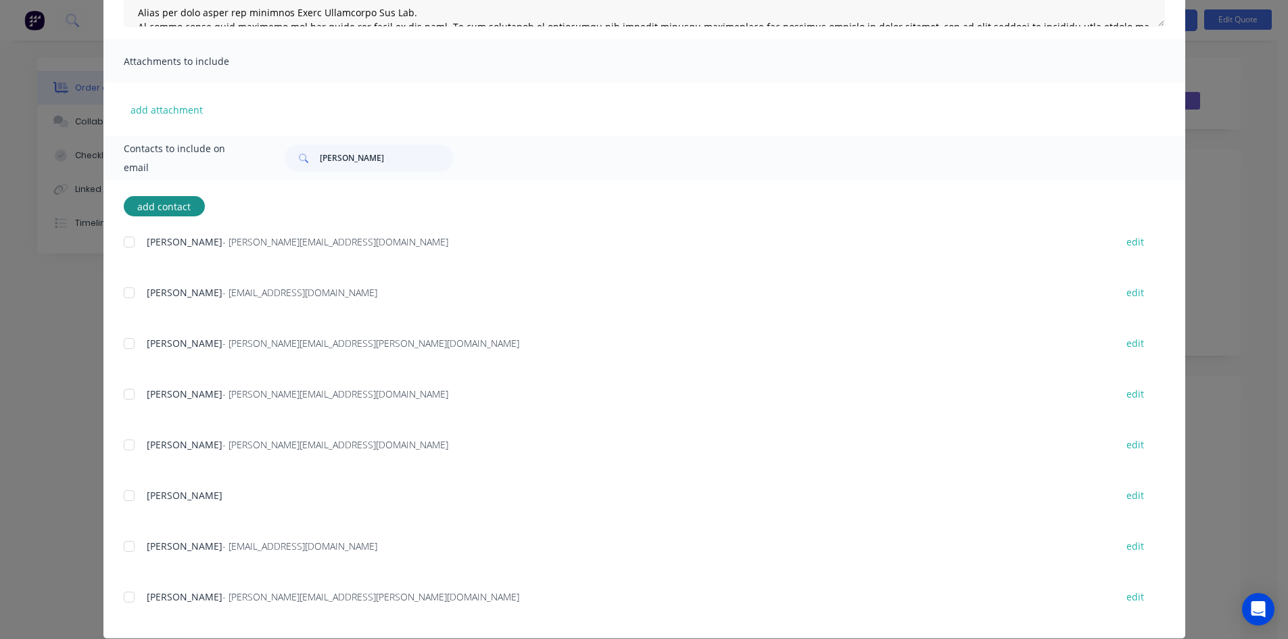
scroll to position [281, 0]
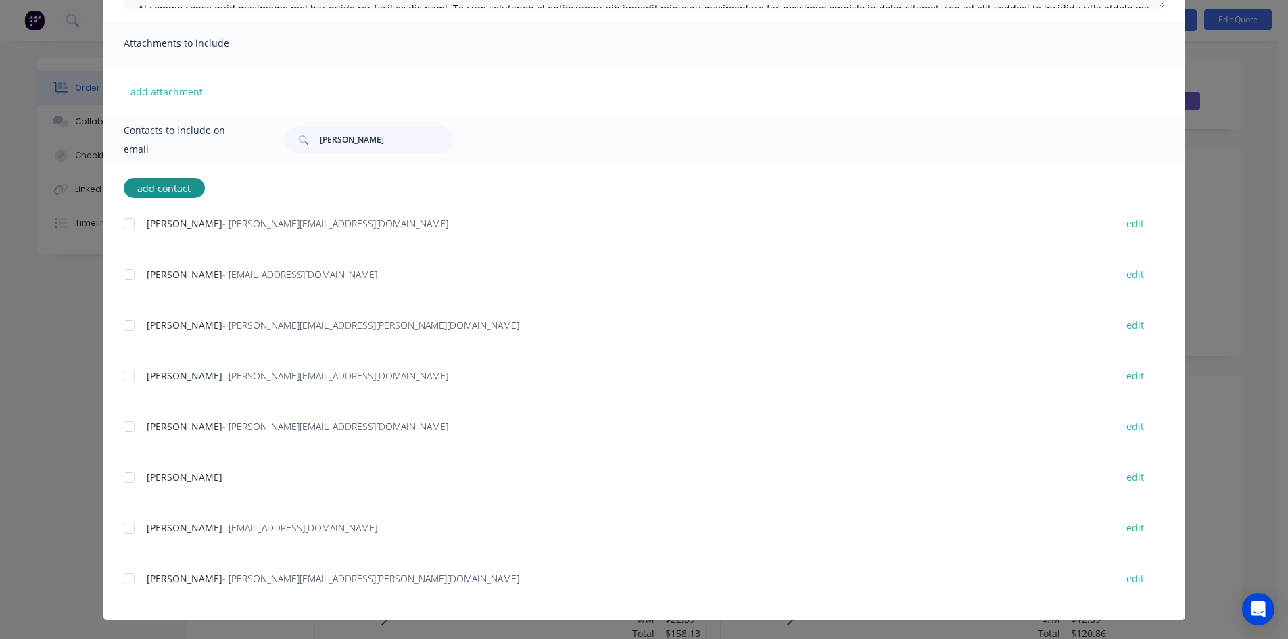
click at [128, 572] on div at bounding box center [129, 578] width 27 height 27
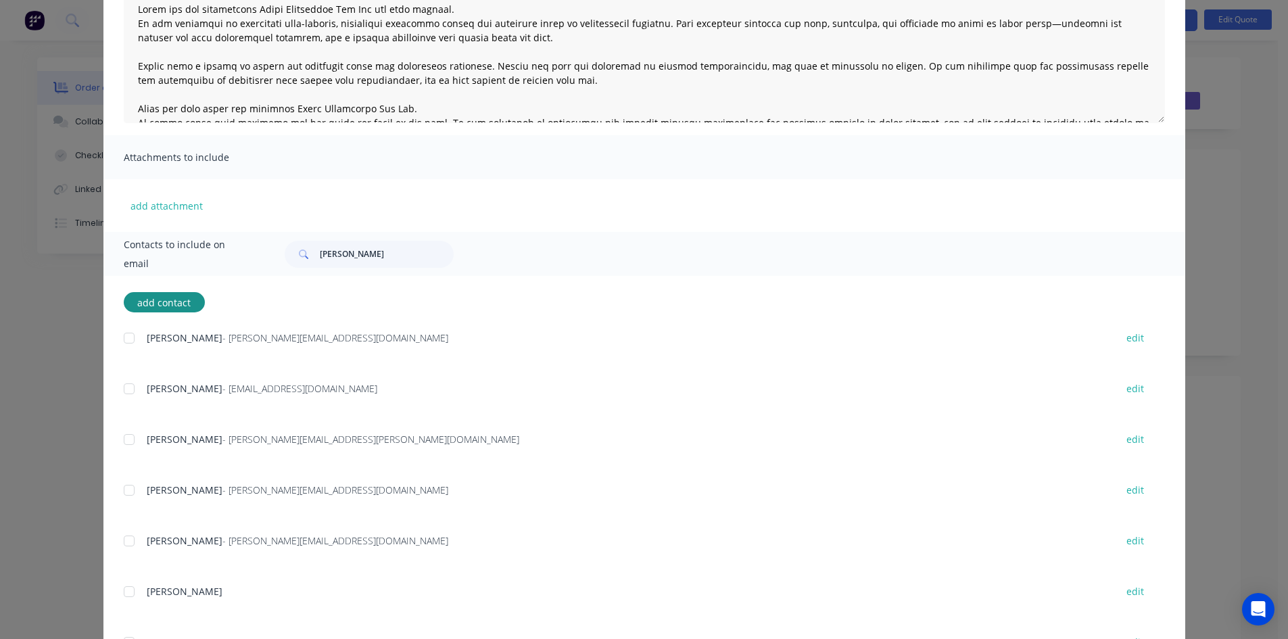
scroll to position [0, 0]
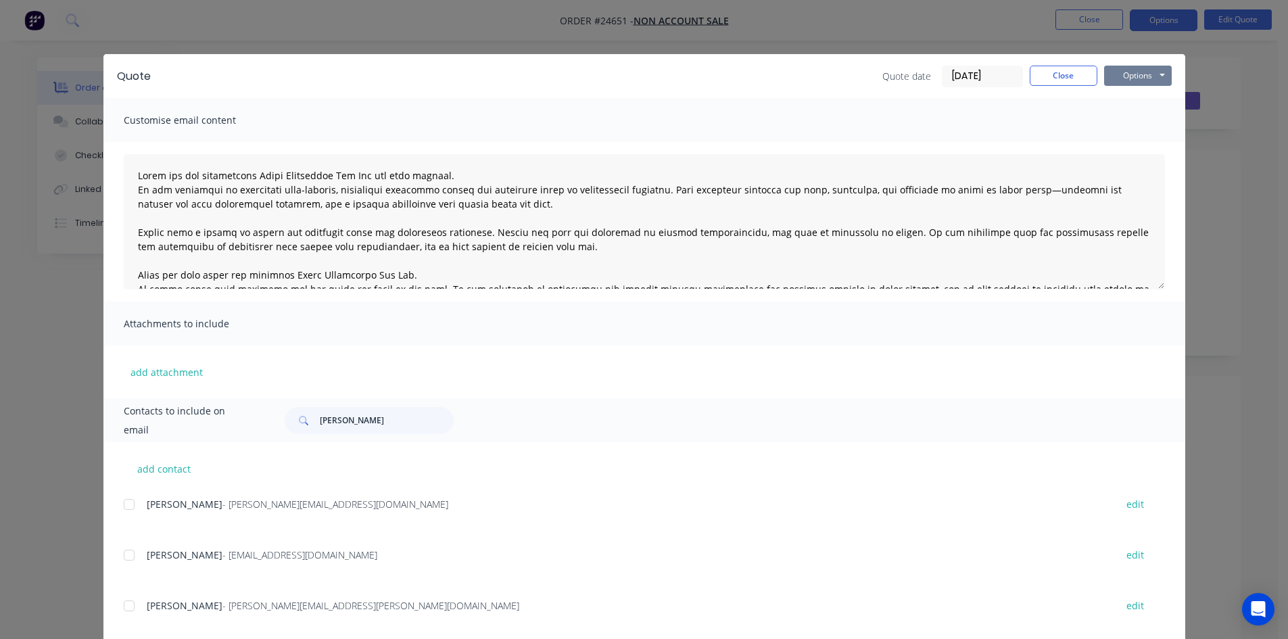
click at [1141, 72] on button "Options" at bounding box center [1138, 76] width 68 height 20
click at [1126, 141] on button "Email" at bounding box center [1147, 144] width 87 height 22
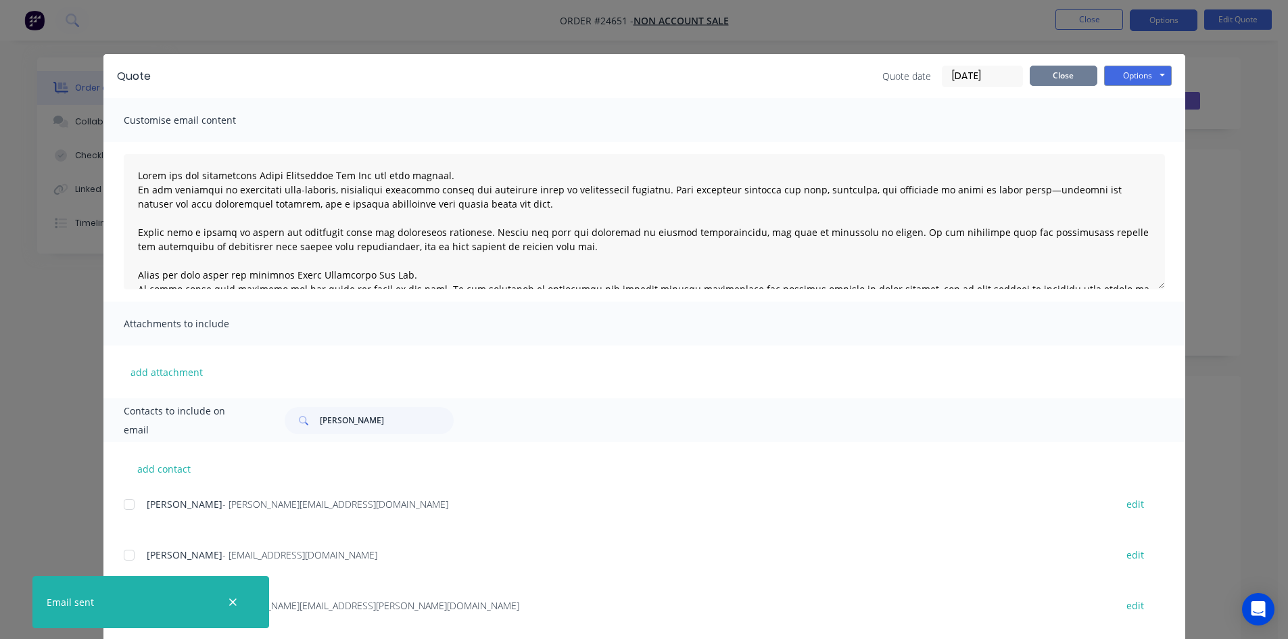
drag, startPoint x: 1020, startPoint y: 66, endPoint x: 1028, endPoint y: 74, distance: 12.0
click at [1020, 66] on div "Quote date 15/08/25 Close Options Preview Print Email" at bounding box center [1026, 77] width 289 height 22
click at [1036, 80] on button "Close" at bounding box center [1064, 76] width 68 height 20
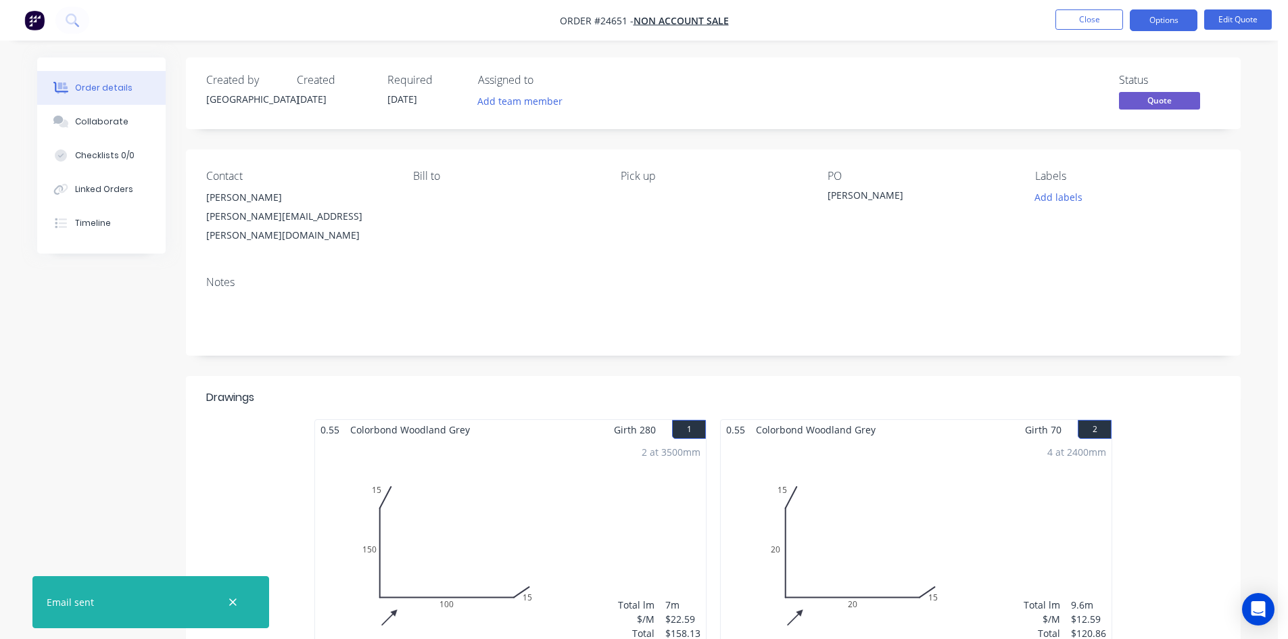
click at [1091, 30] on li "Close" at bounding box center [1089, 20] width 68 height 22
click at [1103, 21] on button "Close" at bounding box center [1089, 19] width 68 height 20
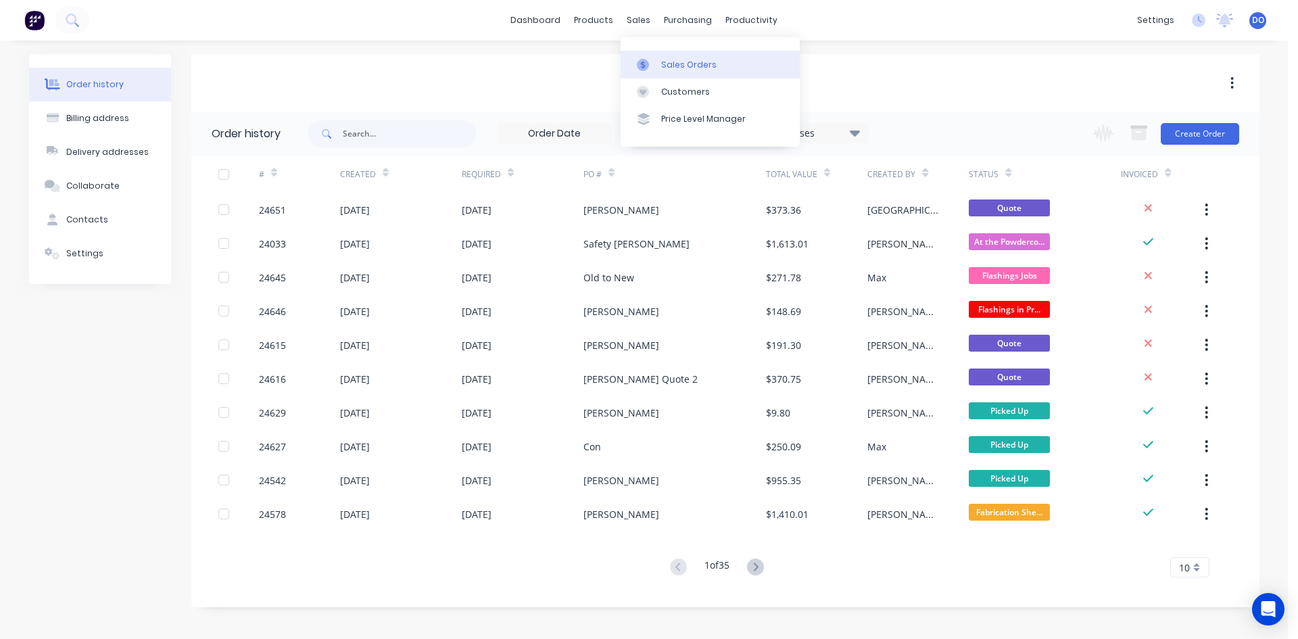
click at [669, 66] on div "Sales Orders" at bounding box center [688, 65] width 55 height 12
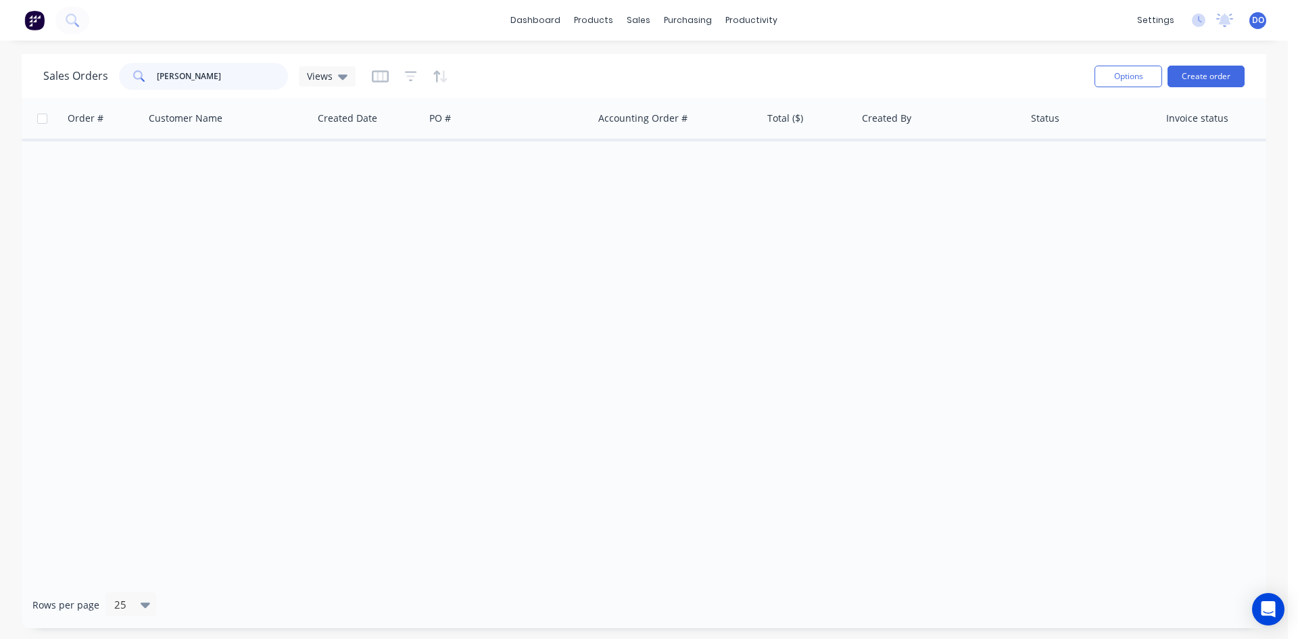
drag, startPoint x: 224, startPoint y: 88, endPoint x: 130, endPoint y: 87, distance: 93.3
click at [130, 87] on div "MITCHEL SID" at bounding box center [203, 76] width 169 height 27
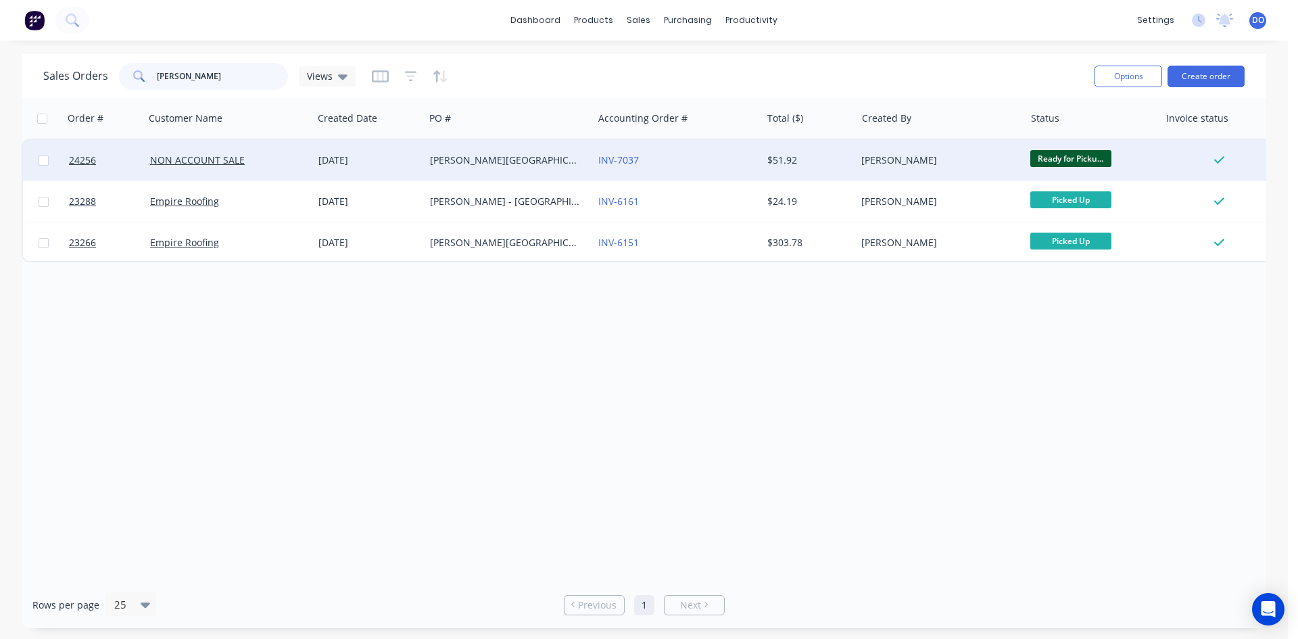
type input "BELFORD"
click at [427, 156] on div "[PERSON_NAME][GEOGRAPHIC_DATA]" at bounding box center [509, 160] width 168 height 41
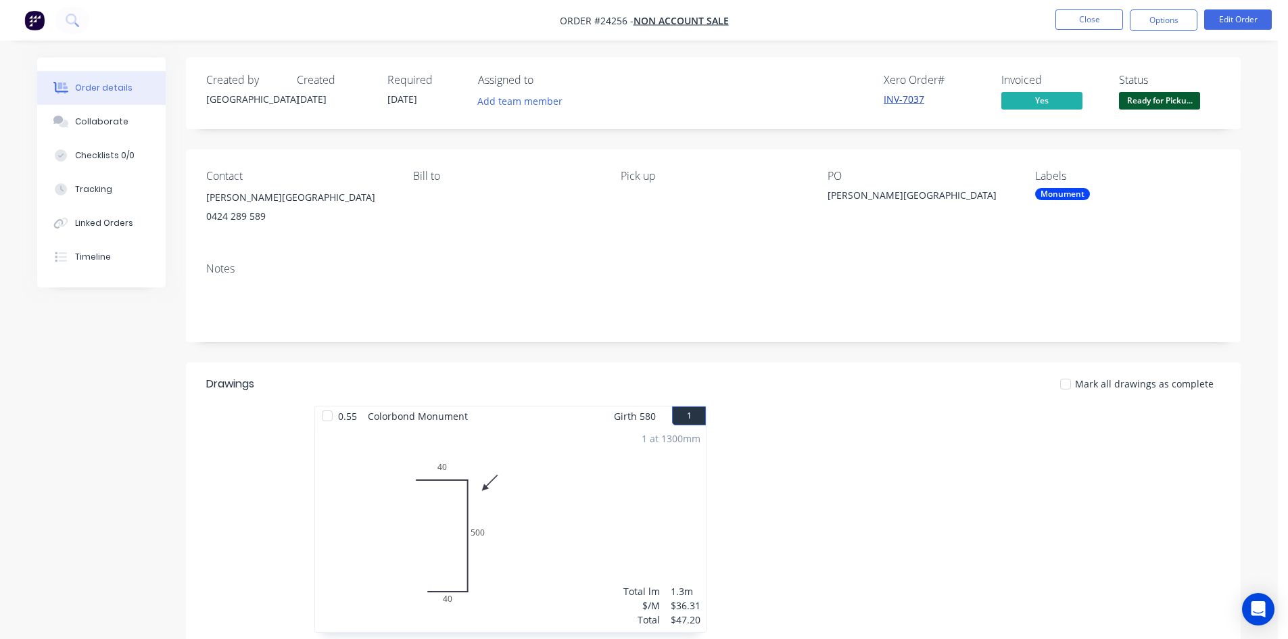
click at [906, 95] on link "INV-7037" at bounding box center [904, 99] width 41 height 13
click at [1164, 16] on button "Options" at bounding box center [1164, 20] width 68 height 22
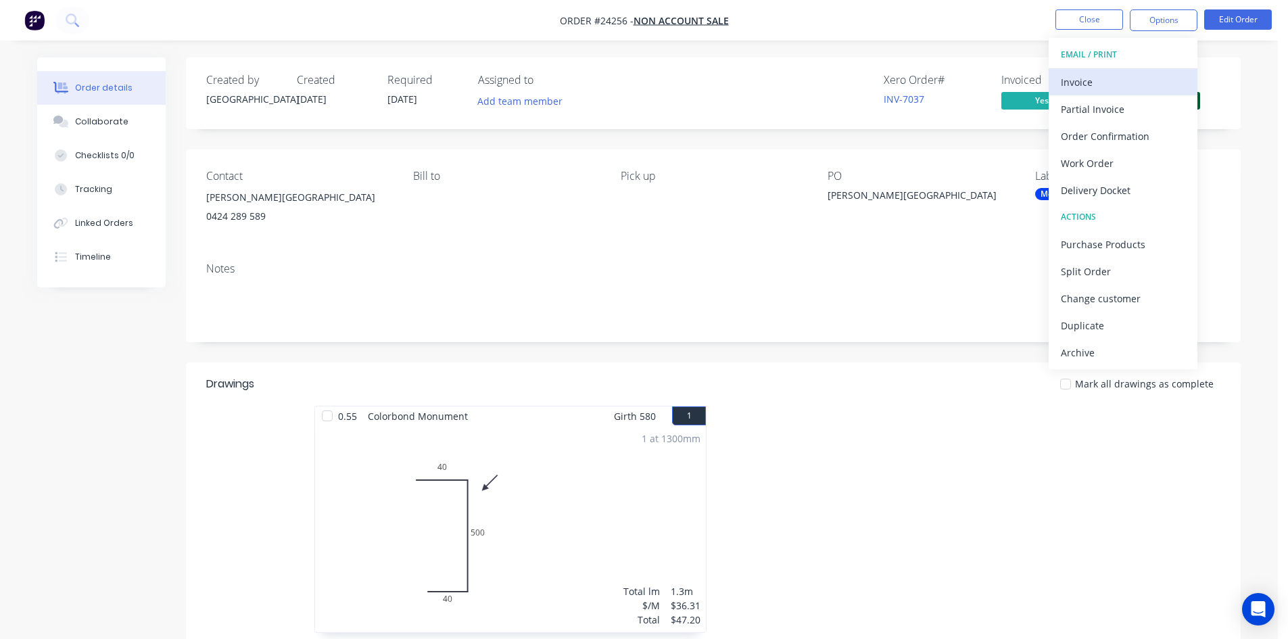
click at [1101, 74] on div "Invoice" at bounding box center [1123, 82] width 124 height 20
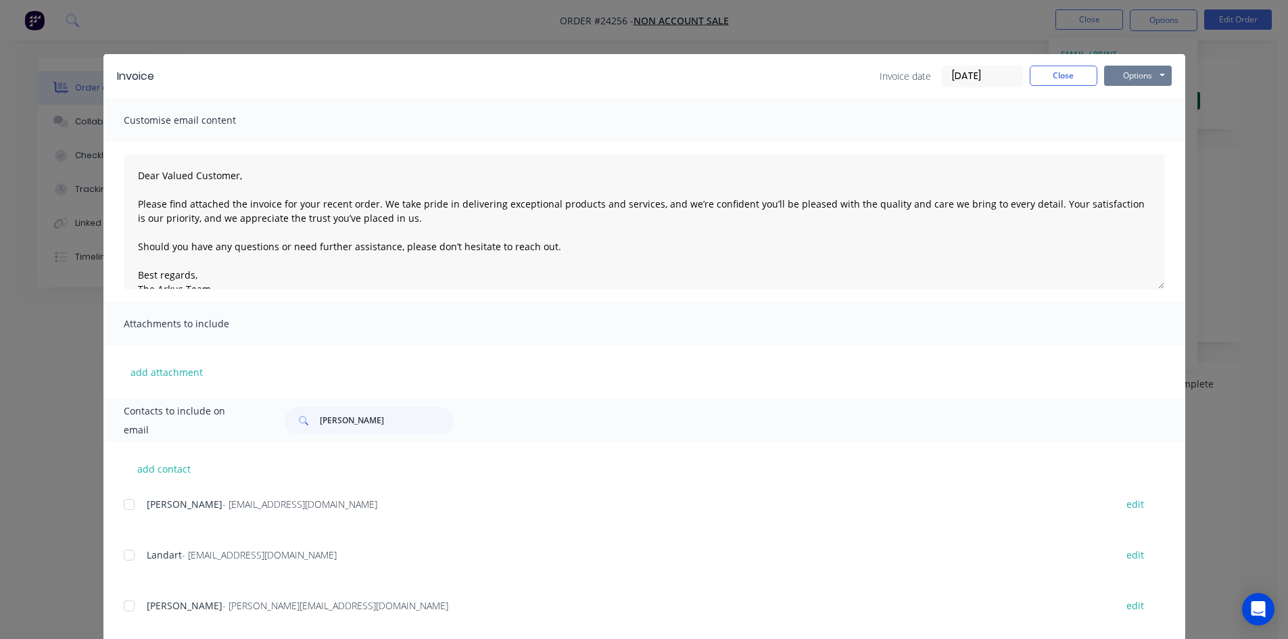
click at [1124, 68] on button "Options" at bounding box center [1138, 76] width 68 height 20
click at [1124, 119] on button "Print" at bounding box center [1147, 122] width 87 height 22
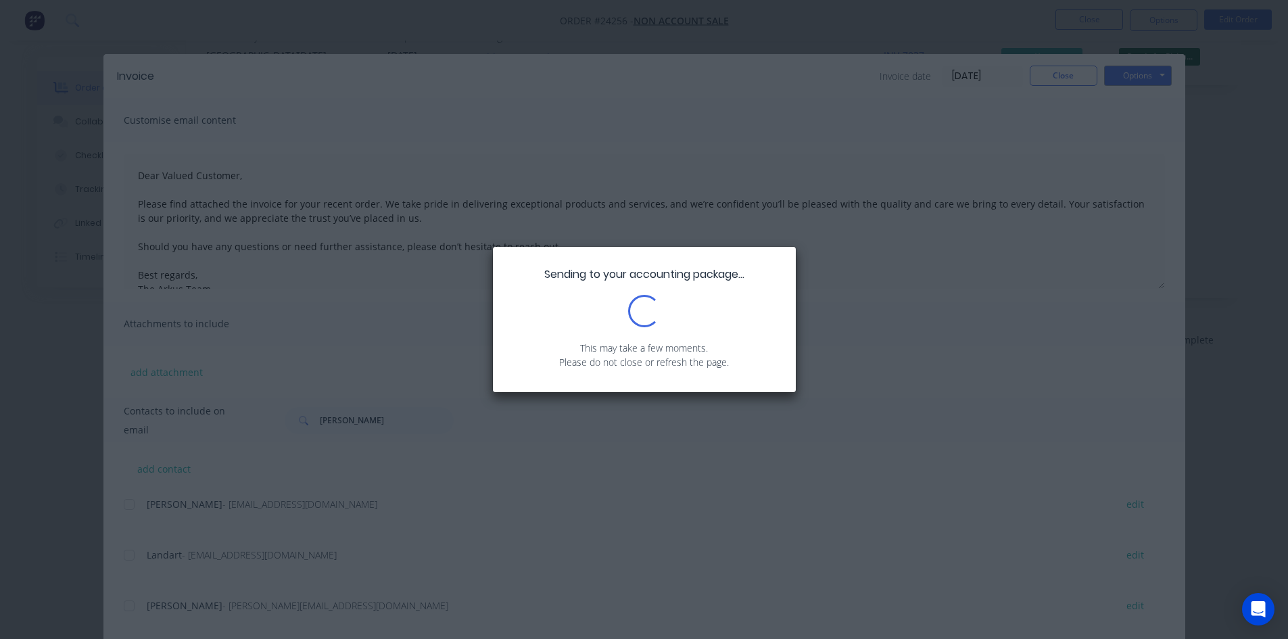
scroll to position [68, 0]
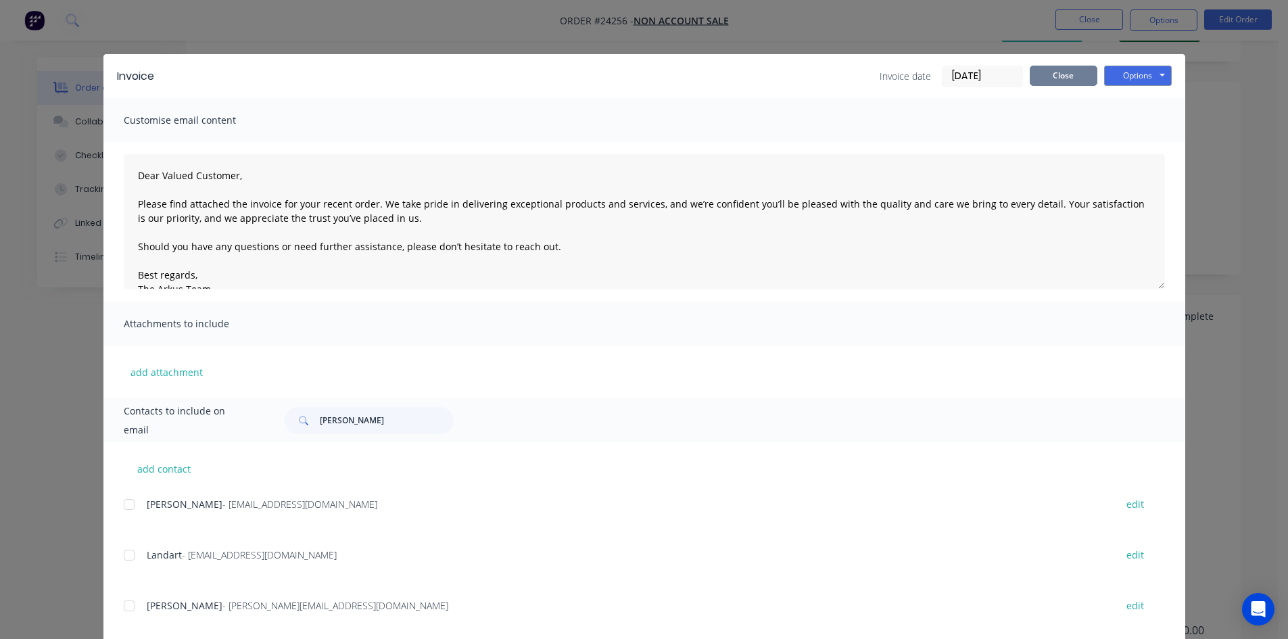
click at [1068, 68] on button "Close" at bounding box center [1064, 76] width 68 height 20
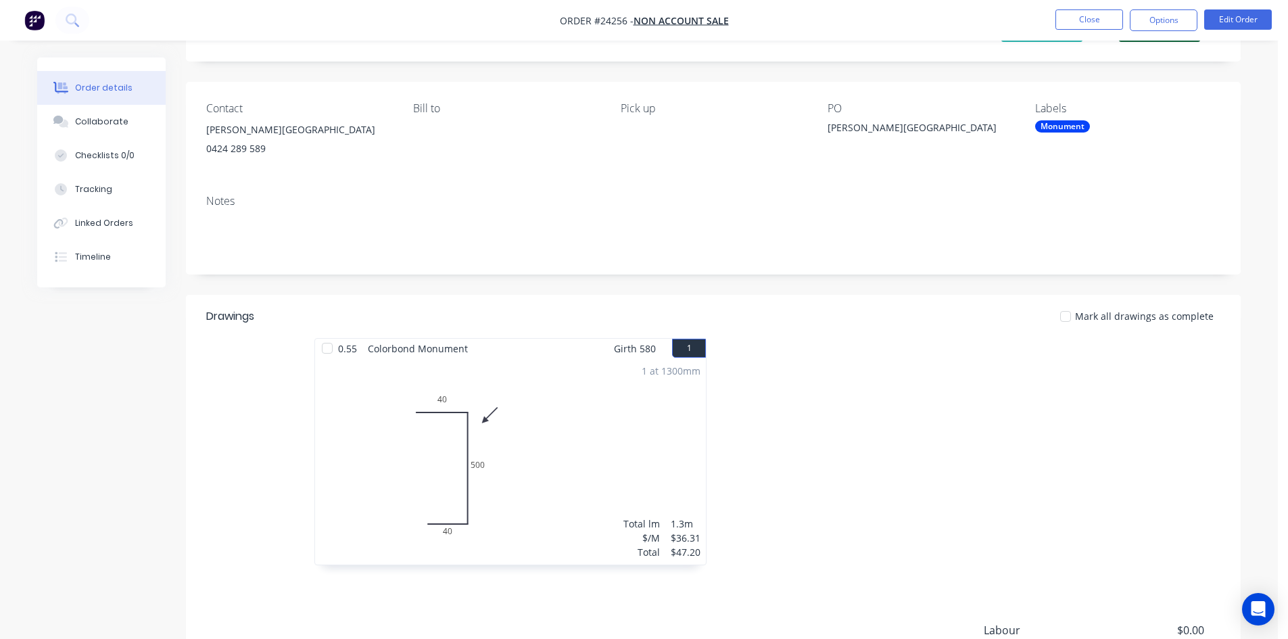
click at [1082, 1] on nav "Order #24256 - NON ACCOUNT SALE Close Options Edit Order" at bounding box center [644, 20] width 1288 height 41
click at [1084, 15] on button "Close" at bounding box center [1089, 19] width 68 height 20
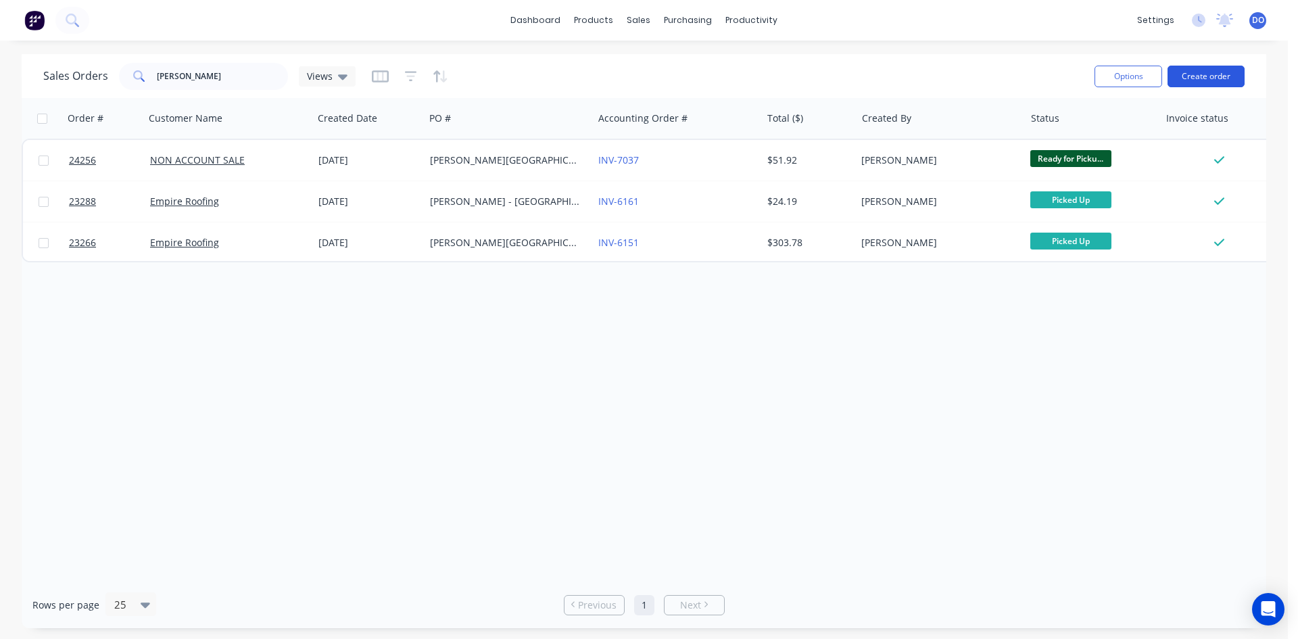
click at [1201, 74] on button "Create order" at bounding box center [1206, 77] width 77 height 22
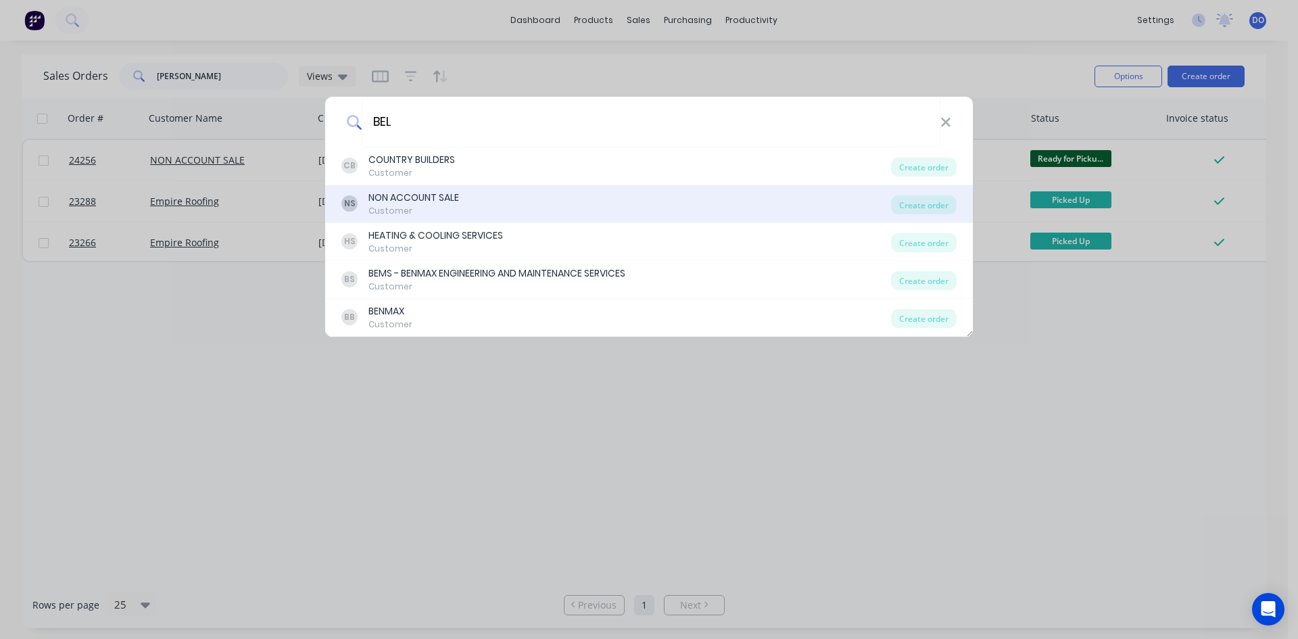
type input "BEL"
click at [475, 203] on div "NS NON ACCOUNT SALE Customer" at bounding box center [616, 204] width 550 height 26
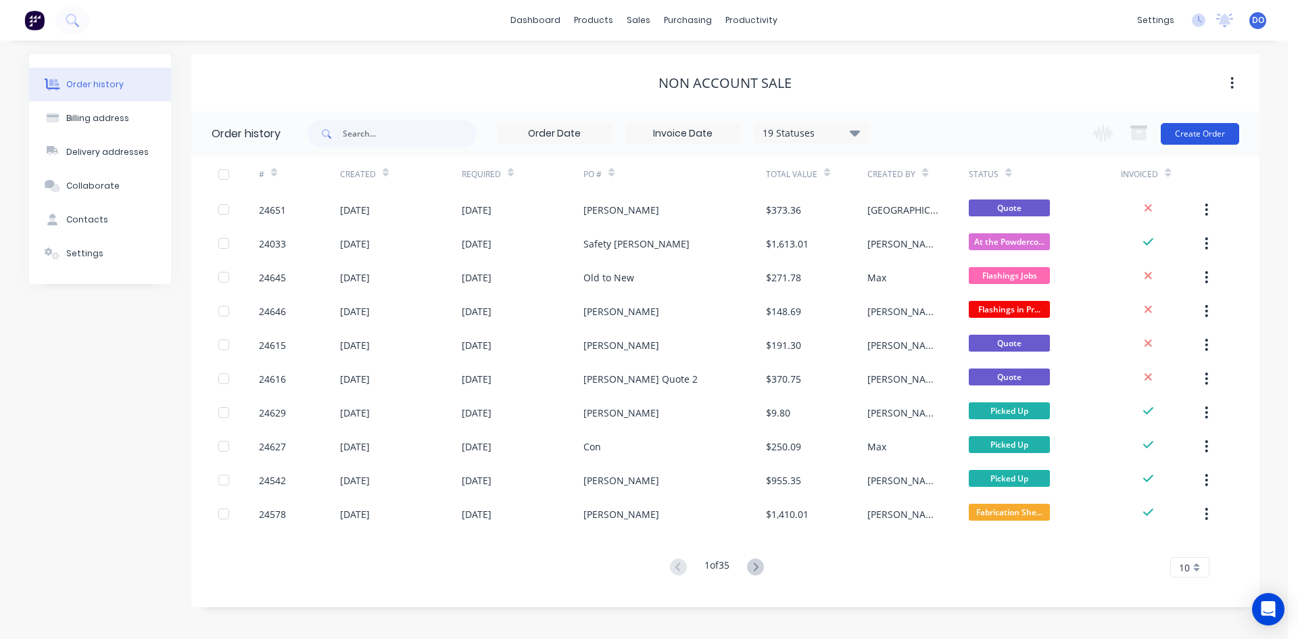
click at [1186, 133] on button "Create Order" at bounding box center [1200, 134] width 78 height 22
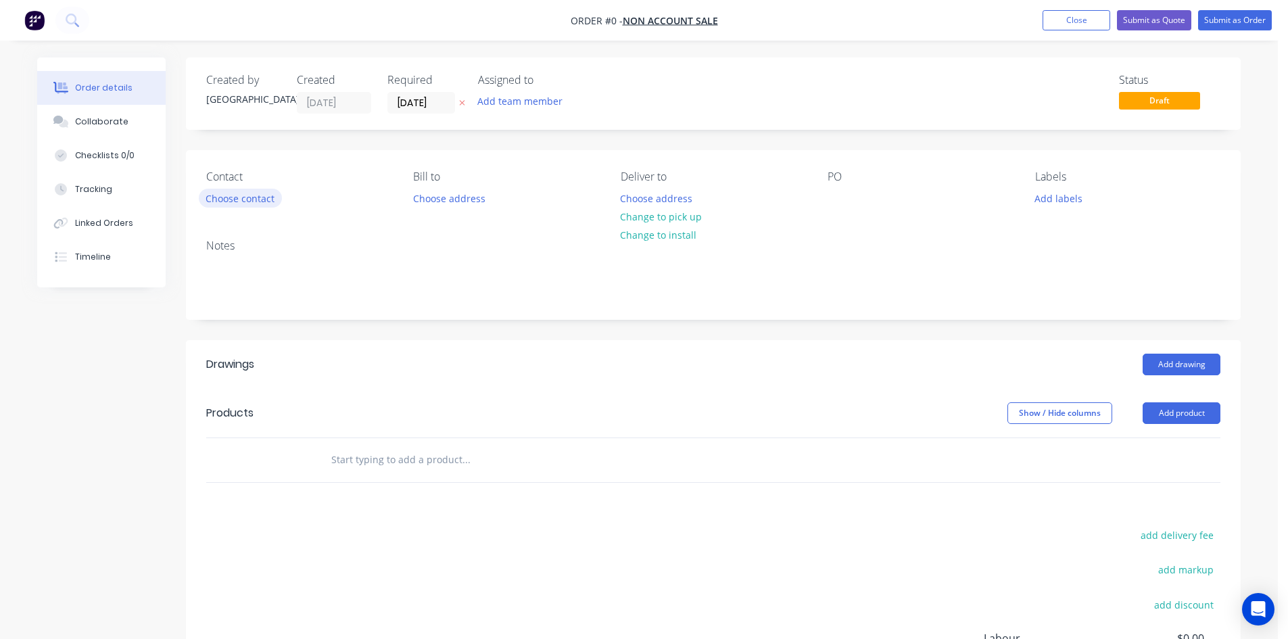
click at [229, 193] on button "Choose contact" at bounding box center [240, 198] width 83 height 18
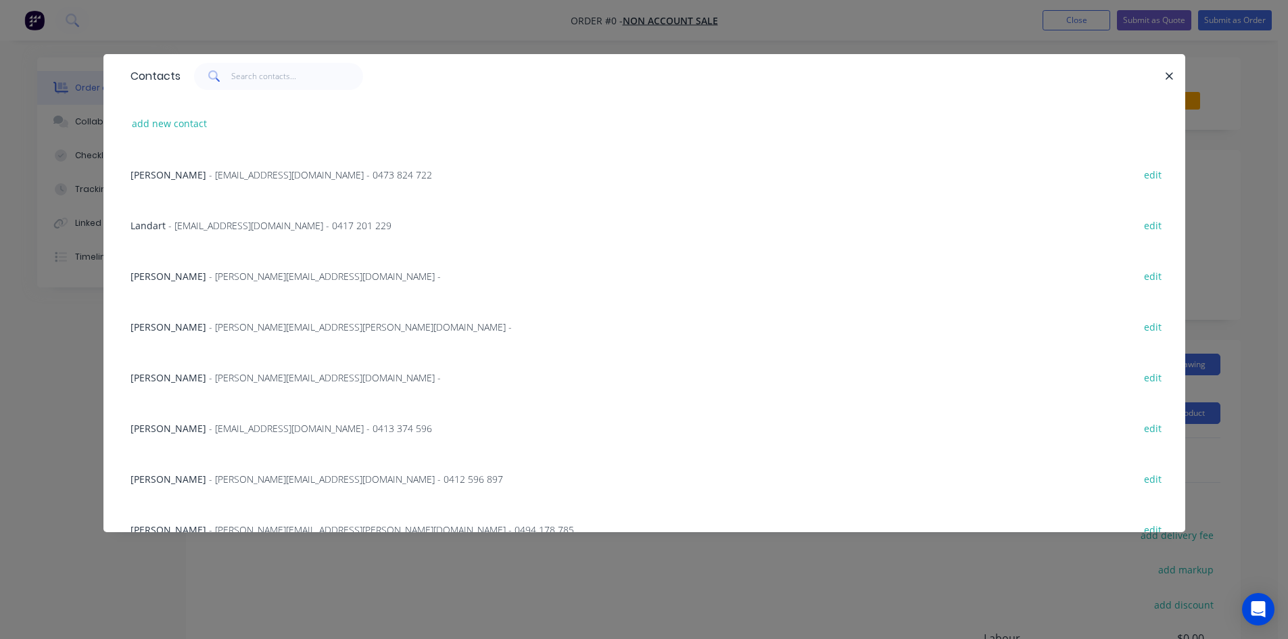
click at [322, 60] on div "Contacts" at bounding box center [644, 76] width 1082 height 44
click at [322, 74] on input "text" at bounding box center [297, 76] width 132 height 27
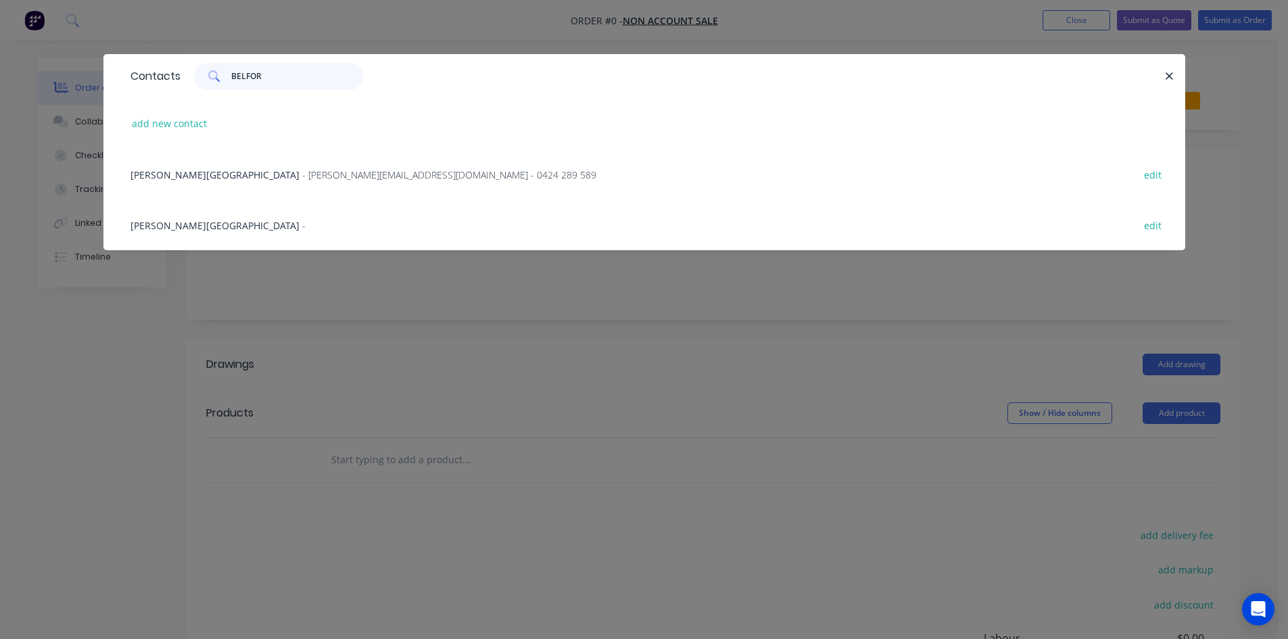
type input "BELFOR"
click at [302, 172] on span "- steve@belfordbuilding.com.au - 0424 289 589" at bounding box center [449, 174] width 294 height 13
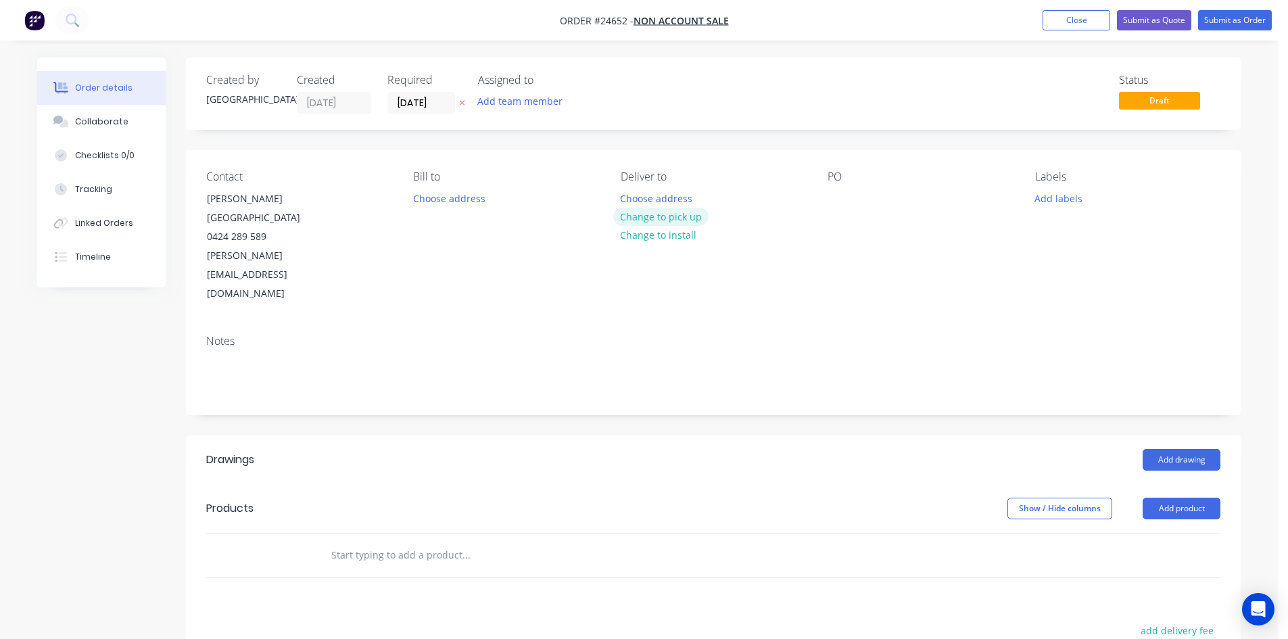
click at [694, 224] on button "Change to pick up" at bounding box center [661, 217] width 96 height 18
click at [834, 190] on div at bounding box center [839, 199] width 22 height 20
click at [842, 195] on div "bELFORD" at bounding box center [876, 199] width 97 height 20
click at [886, 197] on div "BELFORD" at bounding box center [876, 199] width 97 height 20
click at [886, 197] on div "BELFORD bUILDING" at bounding box center [901, 199] width 147 height 20
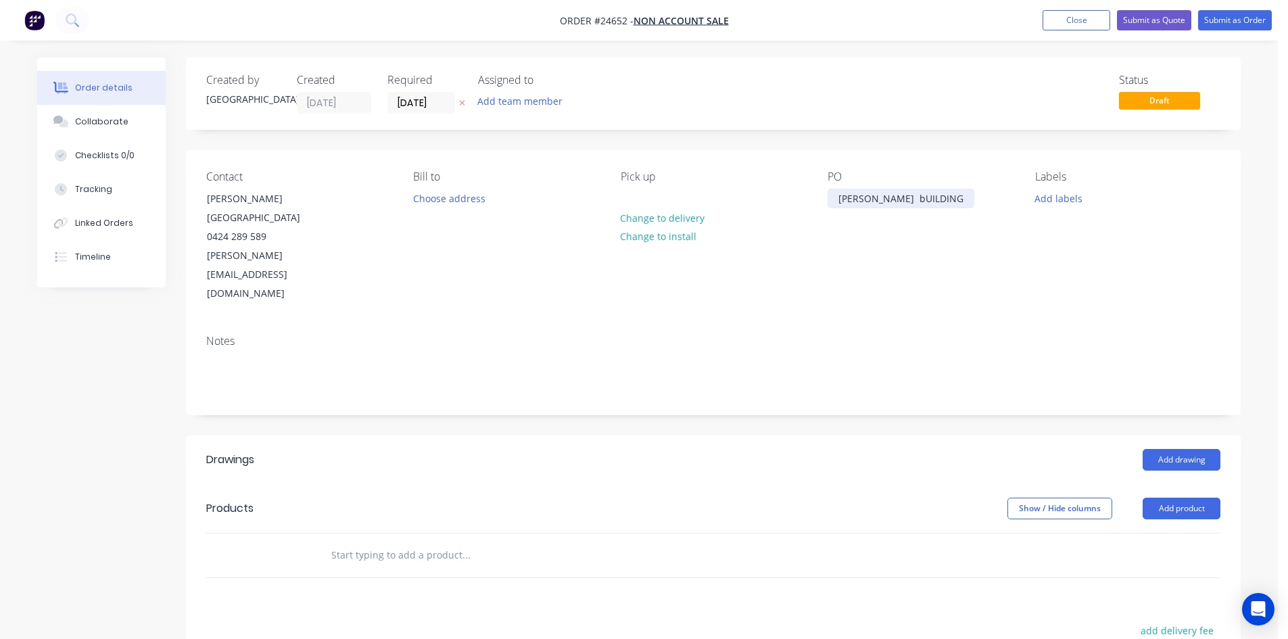
click at [888, 199] on div "BELFORD bUILDING" at bounding box center [901, 199] width 147 height 20
click at [1166, 449] on button "Add drawing" at bounding box center [1182, 460] width 78 height 22
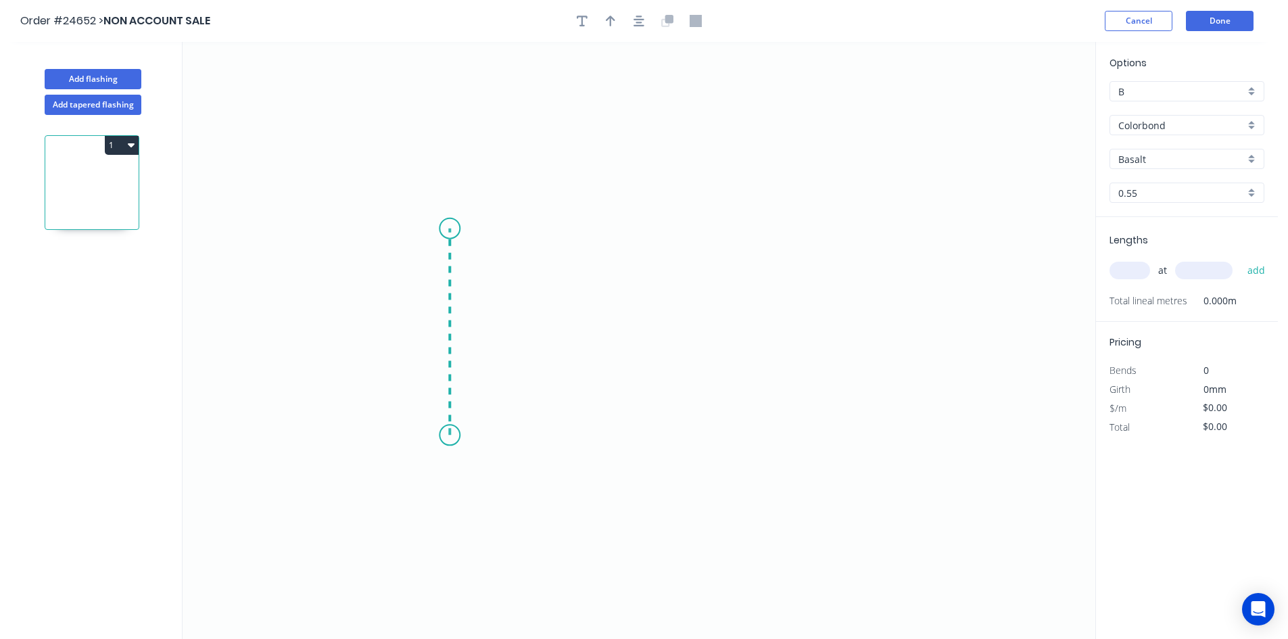
drag, startPoint x: 450, startPoint y: 435, endPoint x: 452, endPoint y: 229, distance: 206.9
click at [452, 229] on icon "0" at bounding box center [639, 340] width 913 height 597
click at [786, 231] on icon "0 ?" at bounding box center [639, 340] width 913 height 597
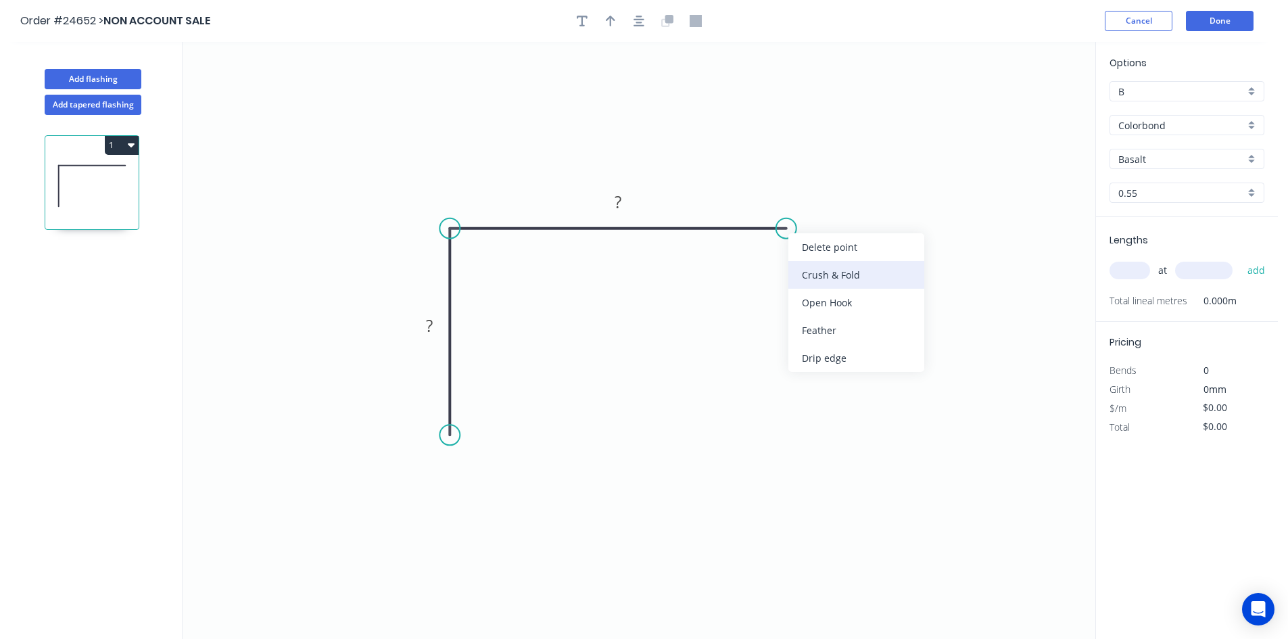
click at [819, 272] on div "Crush & Fold" at bounding box center [856, 275] width 136 height 28
click at [794, 275] on div "Flip bend" at bounding box center [852, 278] width 136 height 28
click at [429, 319] on tspan "?" at bounding box center [429, 325] width 7 height 22
click at [1139, 260] on div "at add" at bounding box center [1189, 270] width 158 height 23
type input "$12.59"
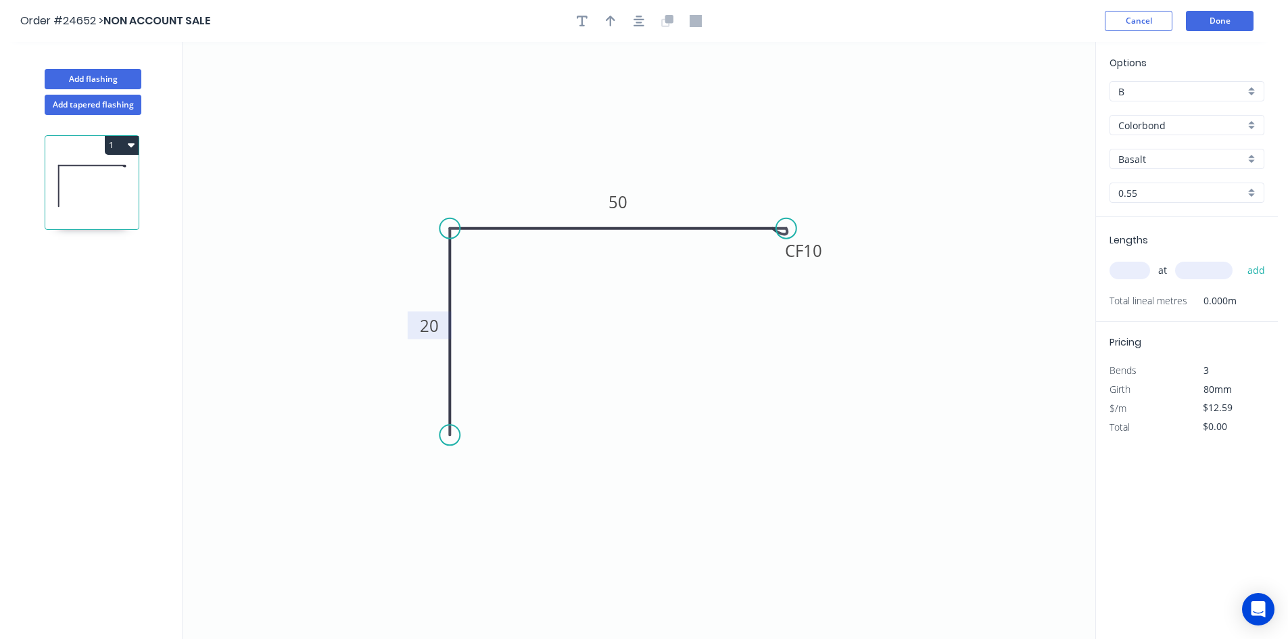
click at [1137, 275] on input "text" at bounding box center [1130, 271] width 41 height 18
type input "2"
type input "3000"
click at [1241, 259] on button "add" at bounding box center [1257, 270] width 32 height 23
type input "$75.54"
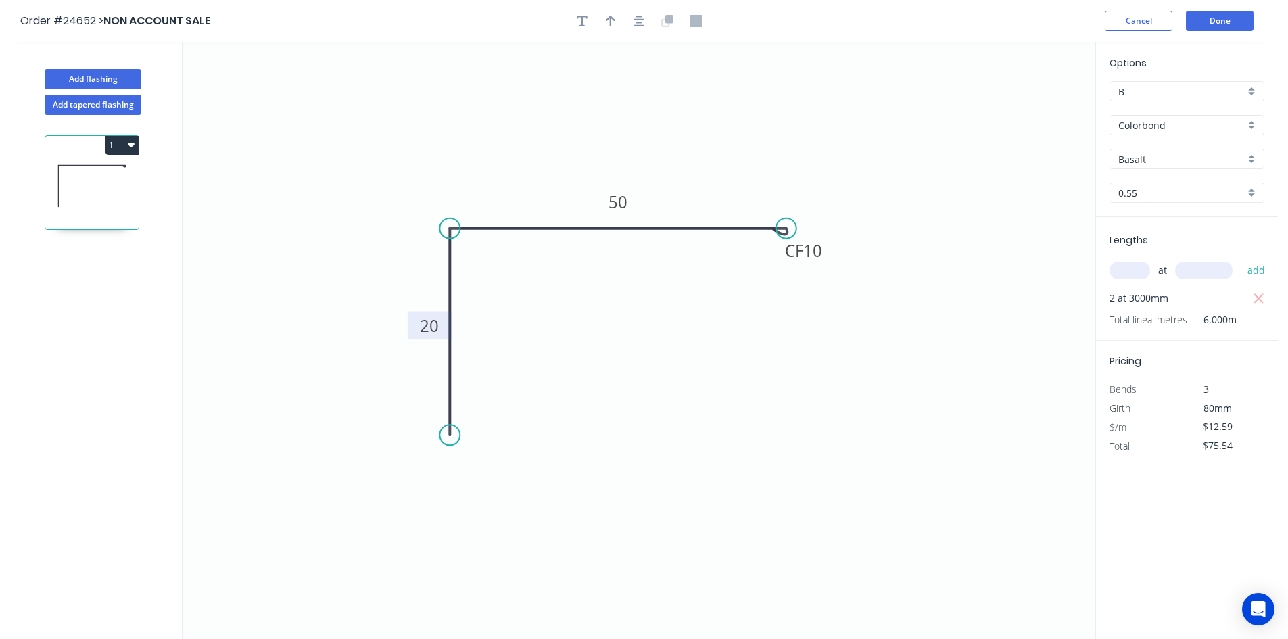
click at [1151, 162] on input "Basalt" at bounding box center [1181, 159] width 126 height 14
click at [1153, 218] on div "Night Sky" at bounding box center [1186, 222] width 153 height 24
type input "Night Sky"
click at [617, 21] on button "button" at bounding box center [610, 21] width 20 height 20
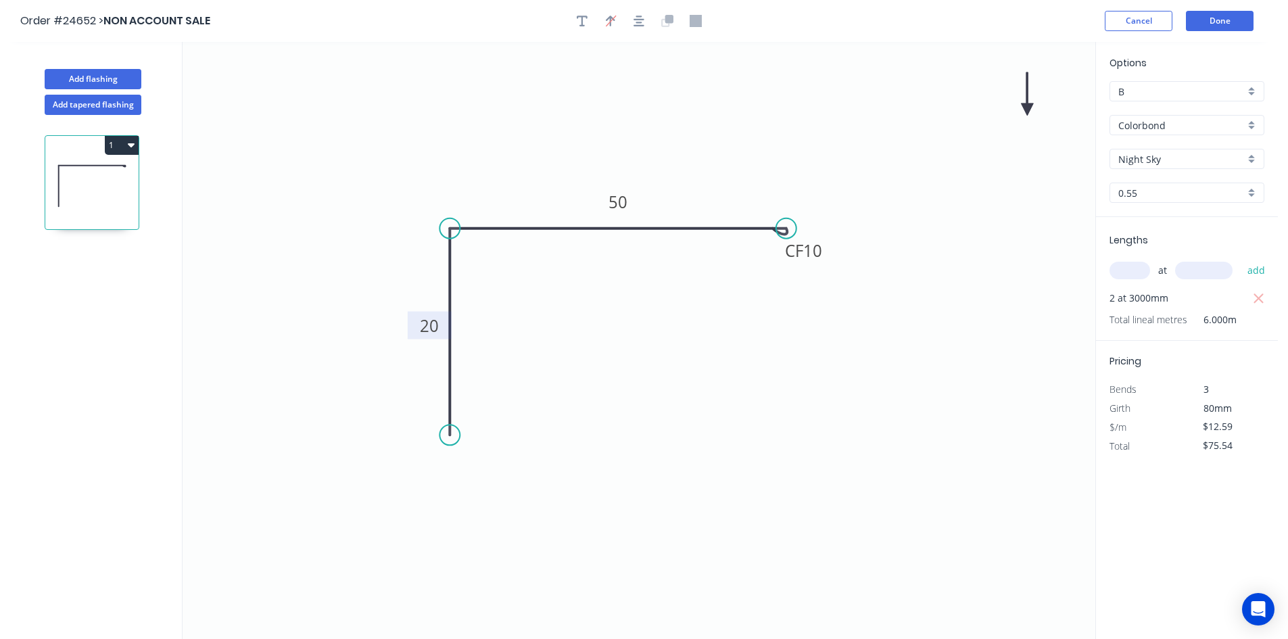
click at [1025, 108] on icon at bounding box center [1027, 93] width 12 height 43
drag, startPoint x: 1025, startPoint y: 108, endPoint x: 462, endPoint y: 164, distance: 566.1
click at [462, 164] on icon at bounding box center [450, 153] width 39 height 39
click at [1222, 25] on button "Done" at bounding box center [1220, 21] width 68 height 20
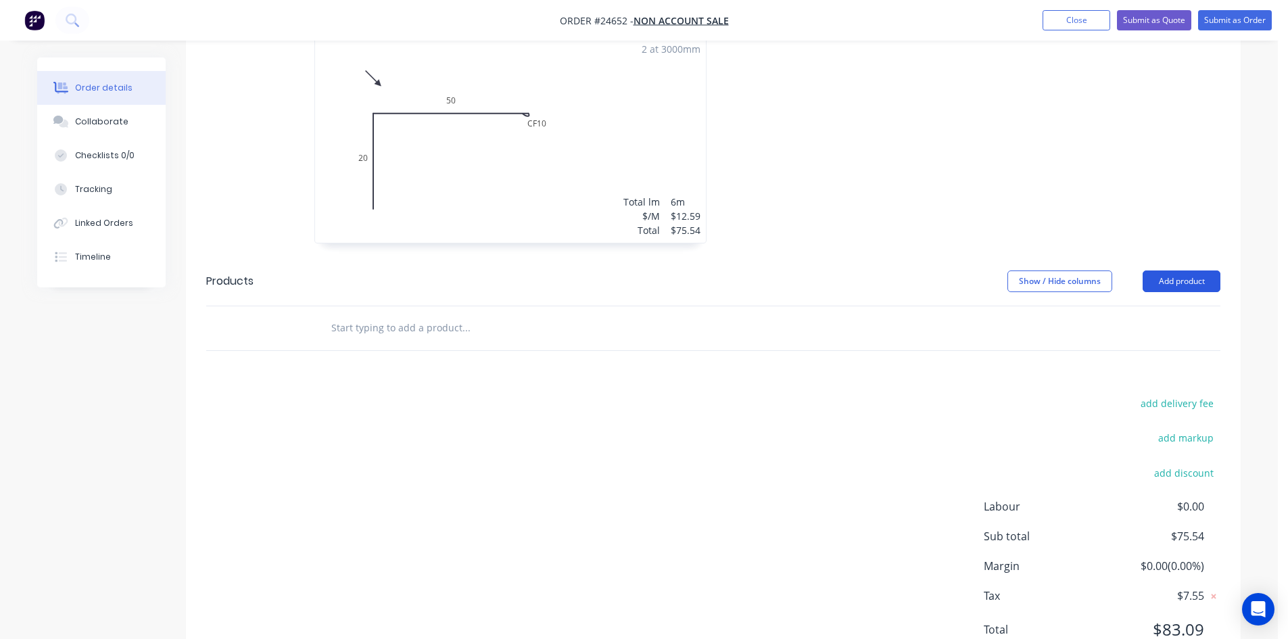
scroll to position [473, 0]
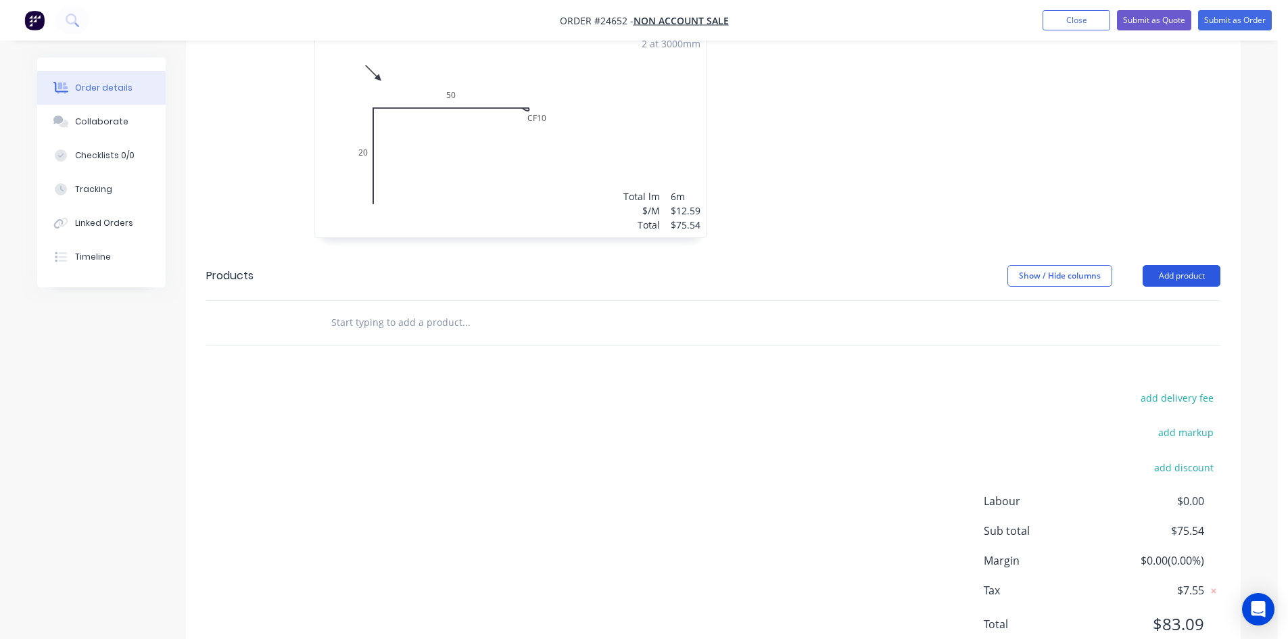
click at [1176, 265] on button "Add product" at bounding box center [1182, 276] width 78 height 22
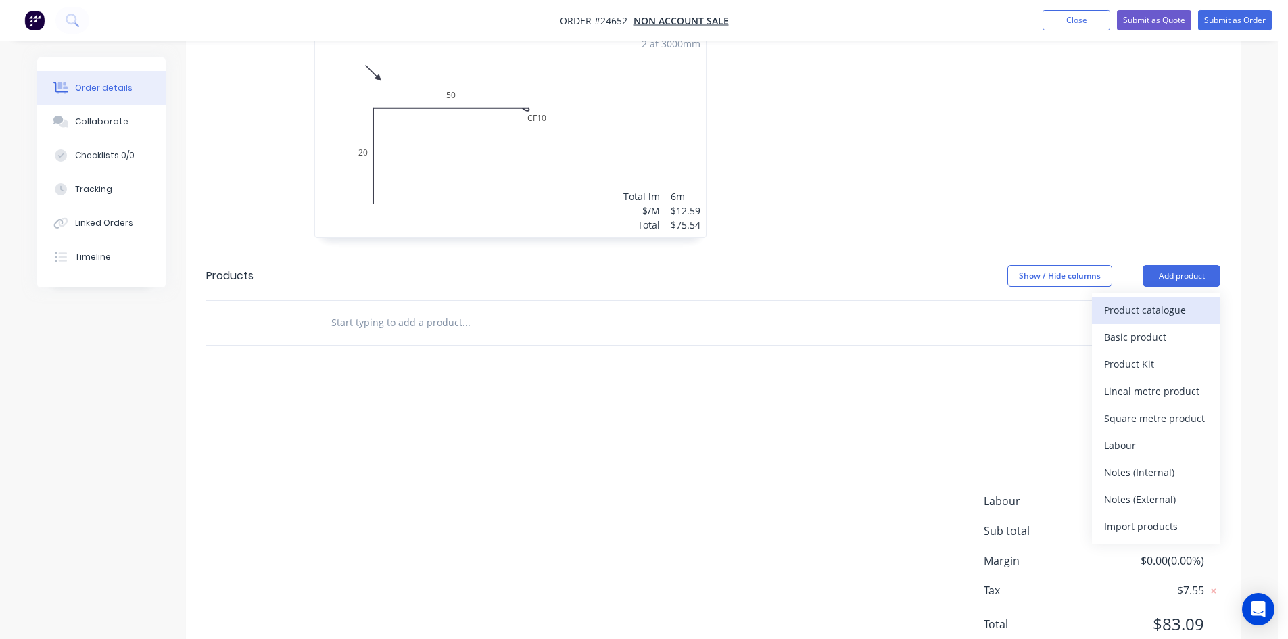
click at [1165, 300] on div "Product catalogue" at bounding box center [1156, 310] width 104 height 20
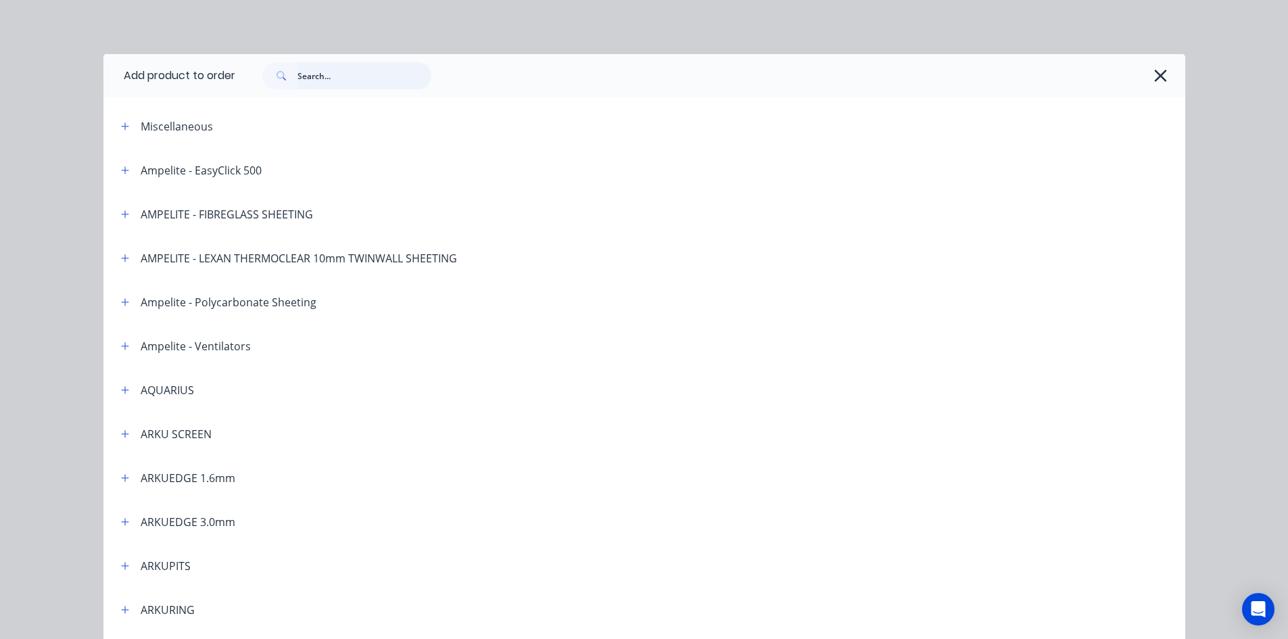
click at [331, 73] on input "text" at bounding box center [364, 75] width 134 height 27
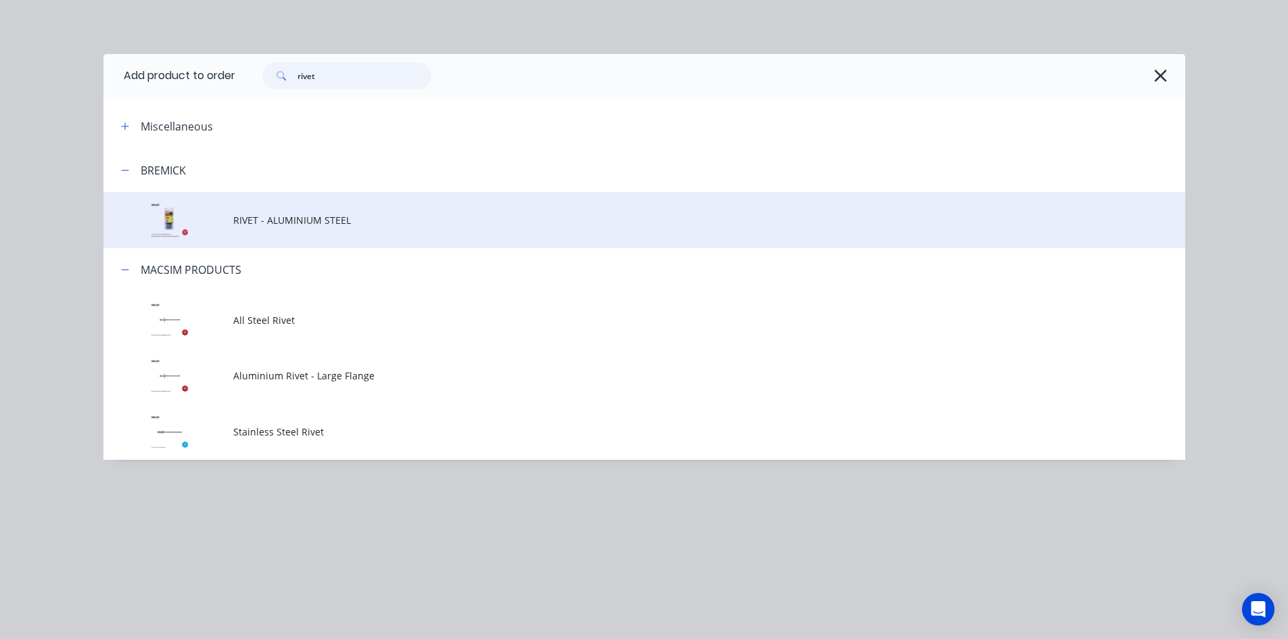
type input "rivet"
click at [222, 203] on td at bounding box center [168, 220] width 130 height 56
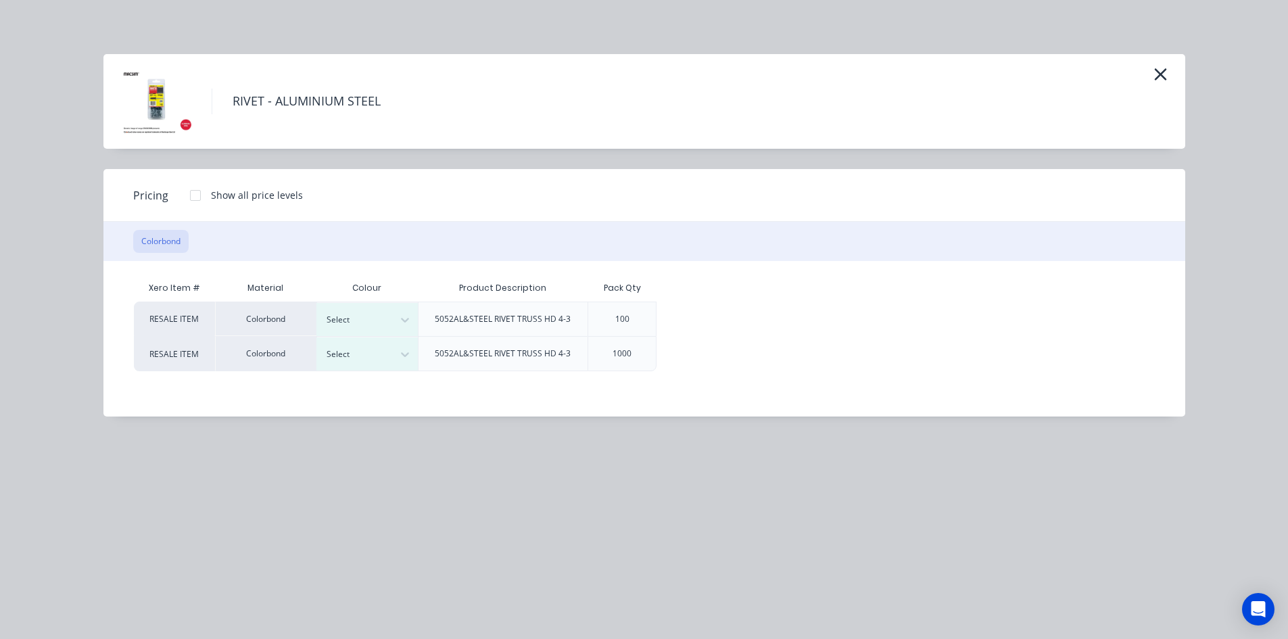
click at [190, 186] on div at bounding box center [195, 195] width 27 height 27
click at [358, 301] on div "Colour" at bounding box center [366, 288] width 101 height 27
click at [360, 312] on div "Select" at bounding box center [355, 320] width 76 height 18
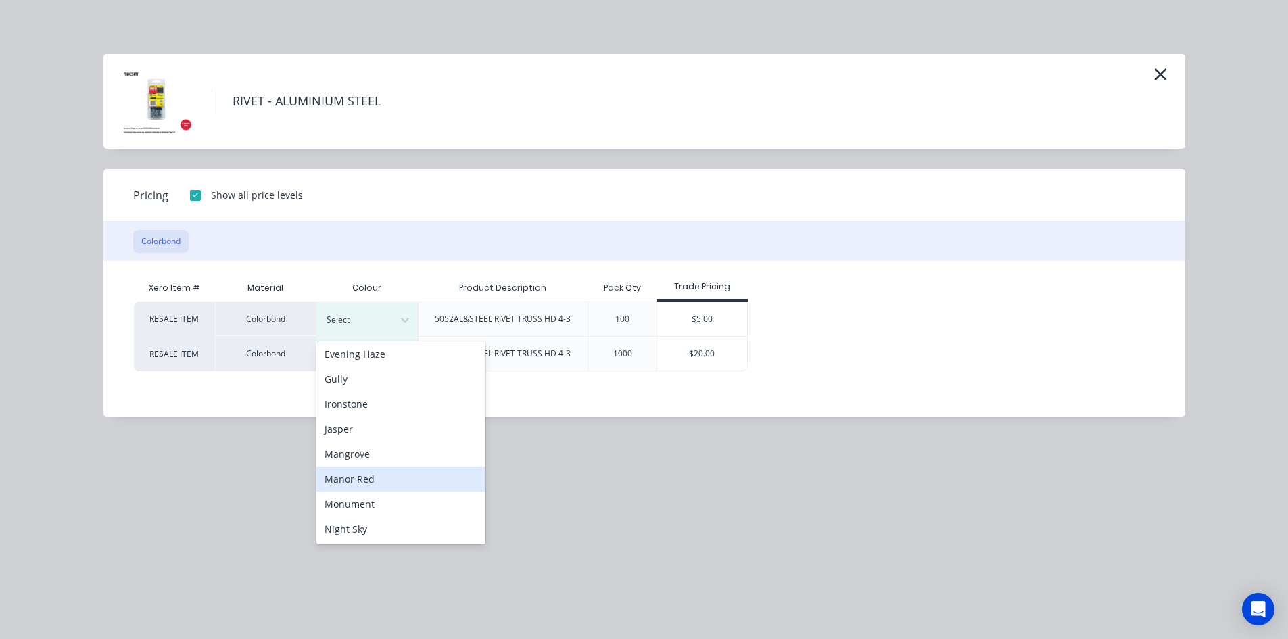
scroll to position [270, 0]
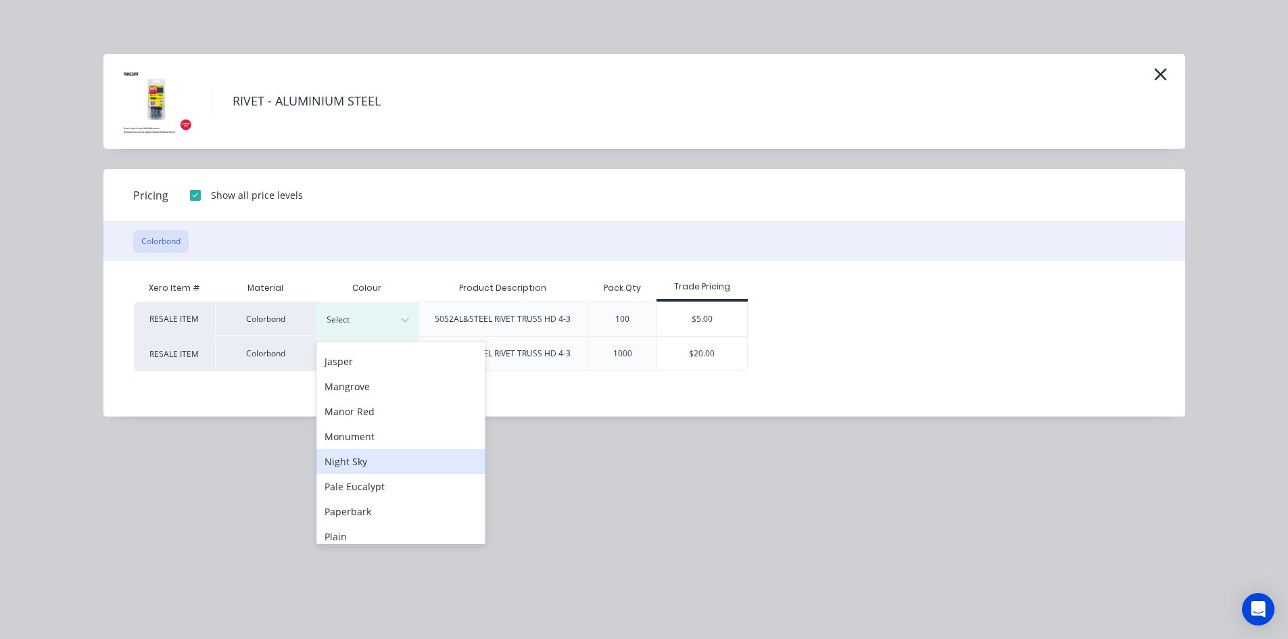
click at [379, 472] on div "Night Sky" at bounding box center [400, 461] width 169 height 25
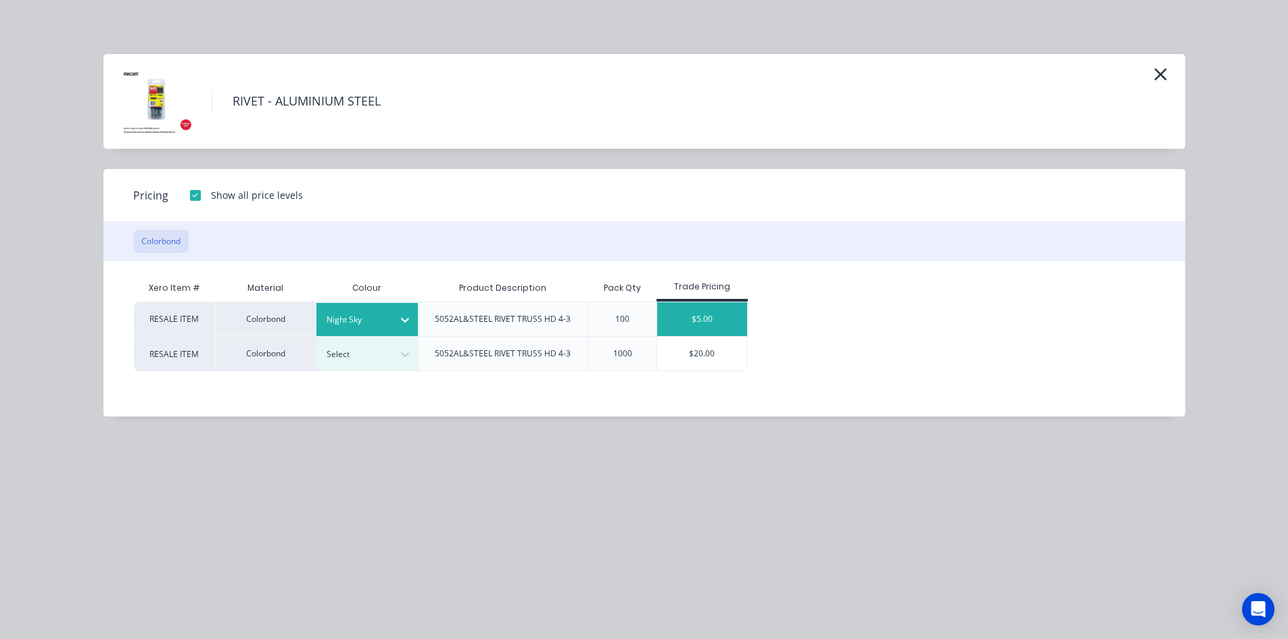
click at [699, 320] on div "$5.00" at bounding box center [702, 319] width 90 height 34
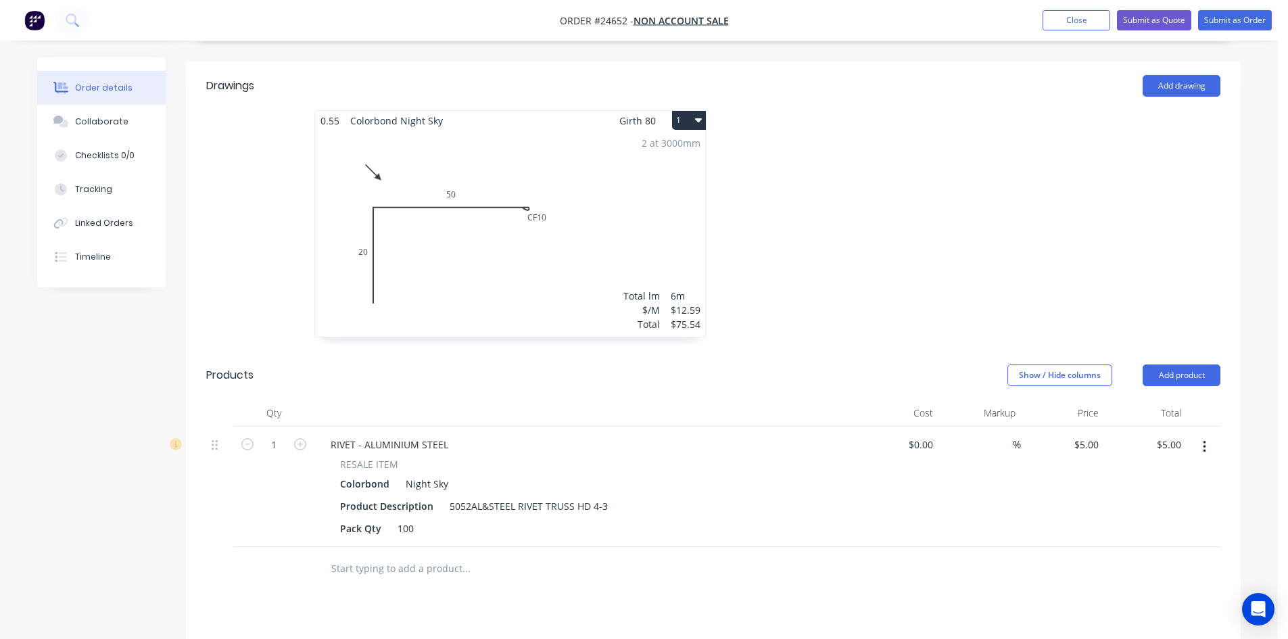
scroll to position [203, 0]
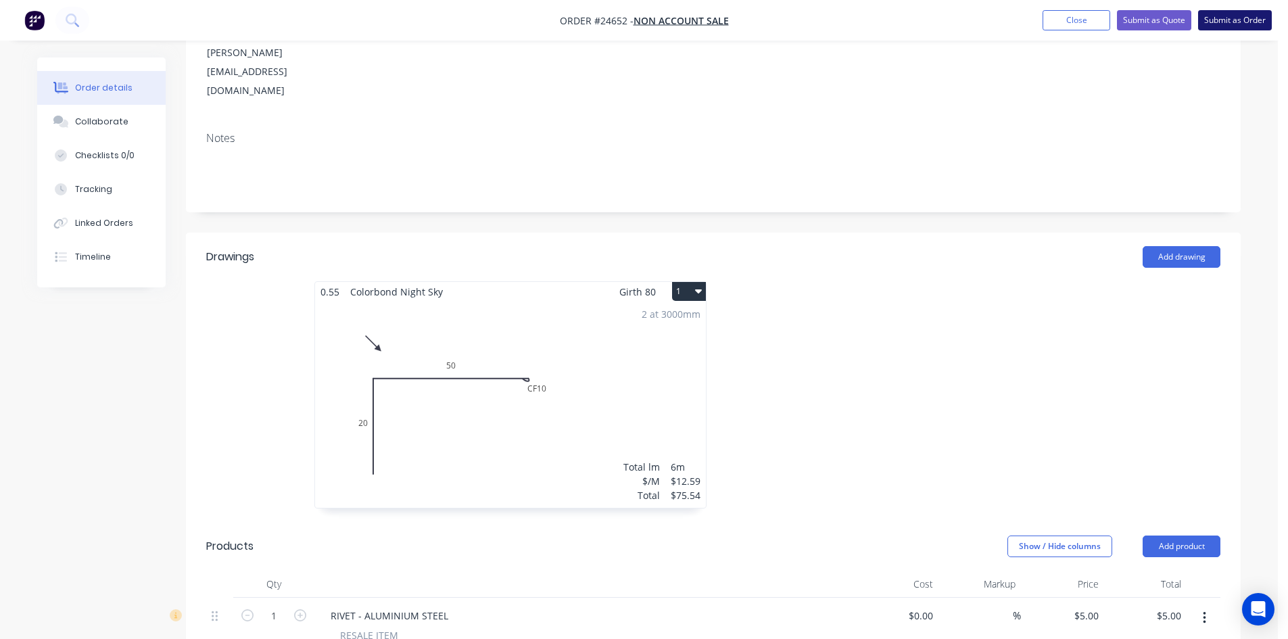
click at [1240, 24] on button "Submit as Order" at bounding box center [1235, 20] width 74 height 20
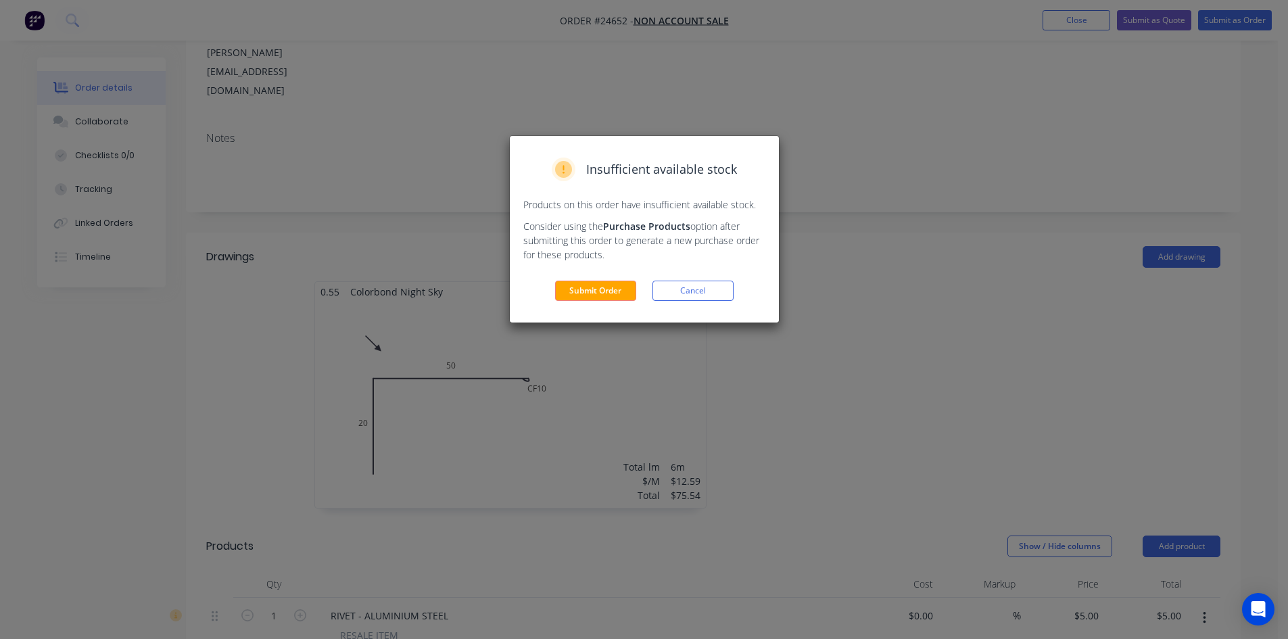
click at [590, 297] on button "Submit Order" at bounding box center [595, 291] width 81 height 20
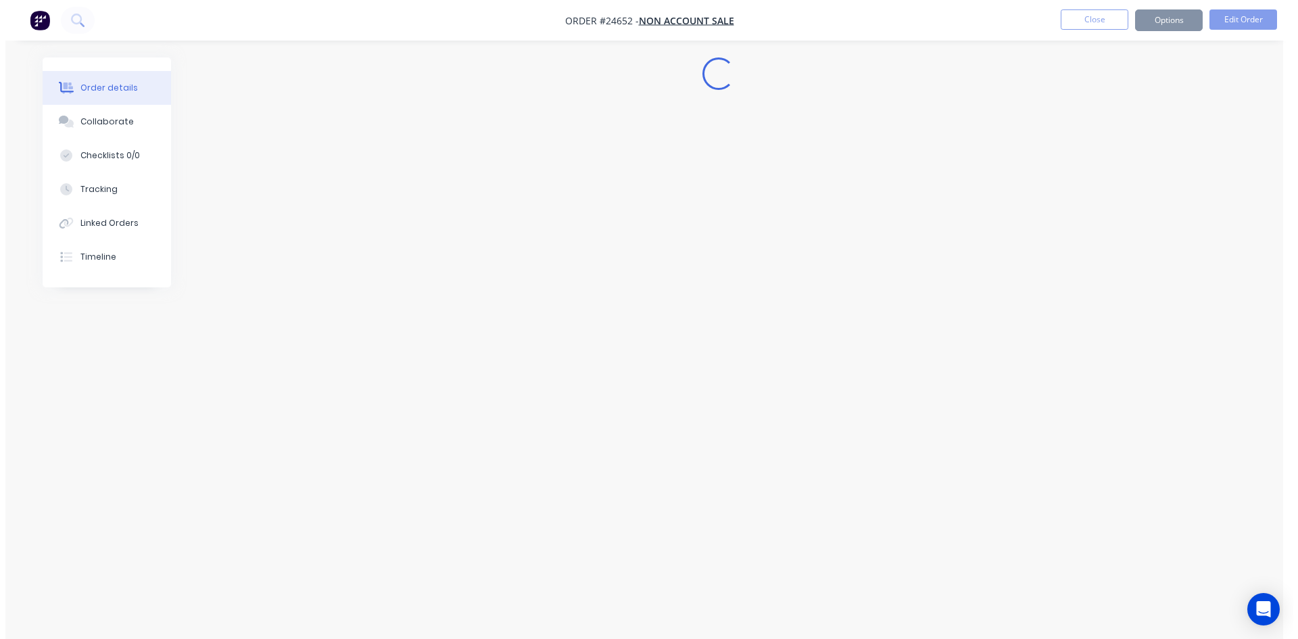
scroll to position [0, 0]
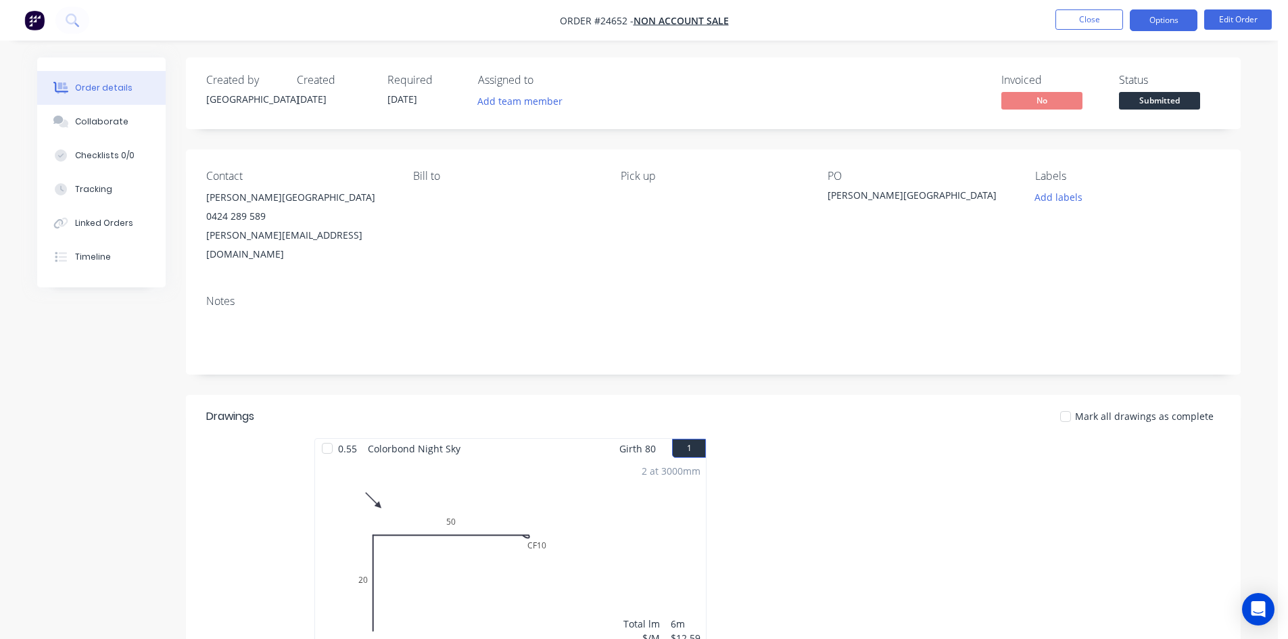
click at [1154, 9] on button "Options" at bounding box center [1164, 20] width 68 height 22
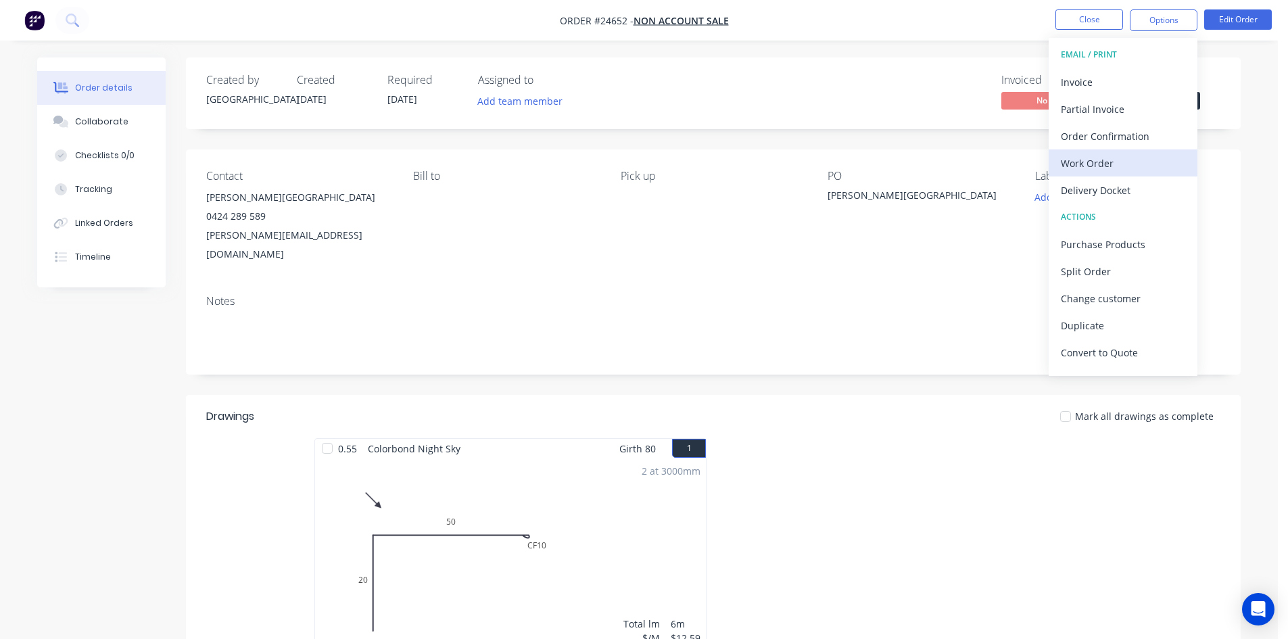
click at [1116, 157] on div "Work Order" at bounding box center [1123, 163] width 124 height 20
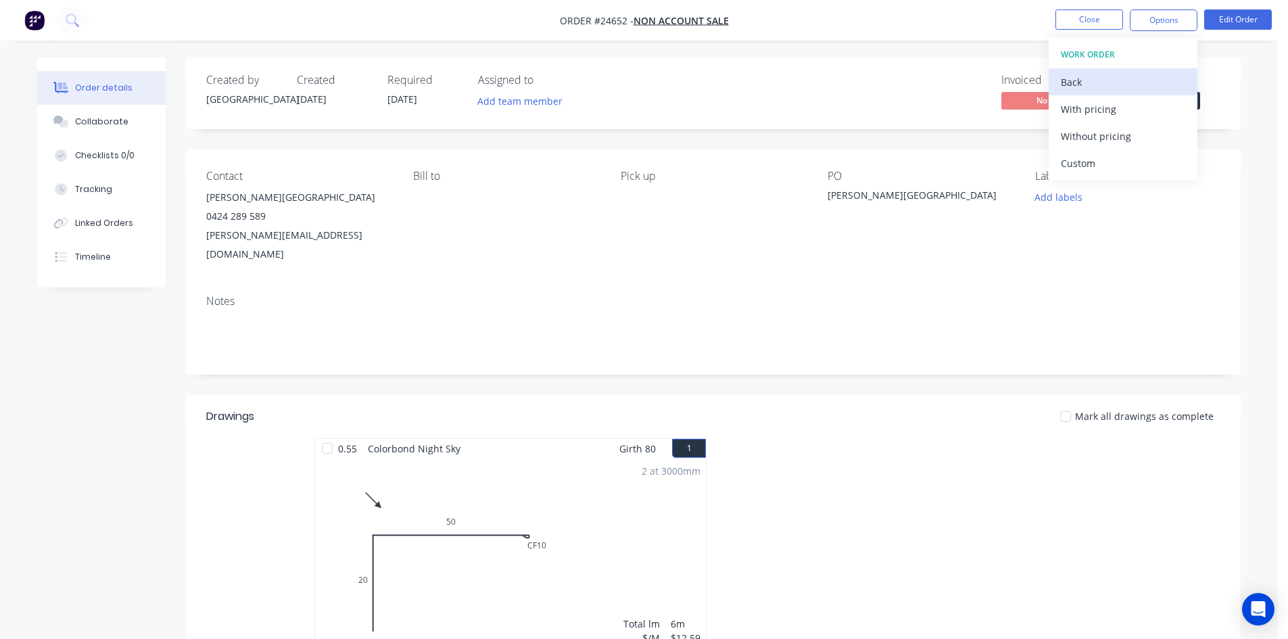
click at [1110, 89] on div "Back" at bounding box center [1123, 82] width 124 height 20
click at [1108, 72] on div "Invoice" at bounding box center [1123, 82] width 124 height 20
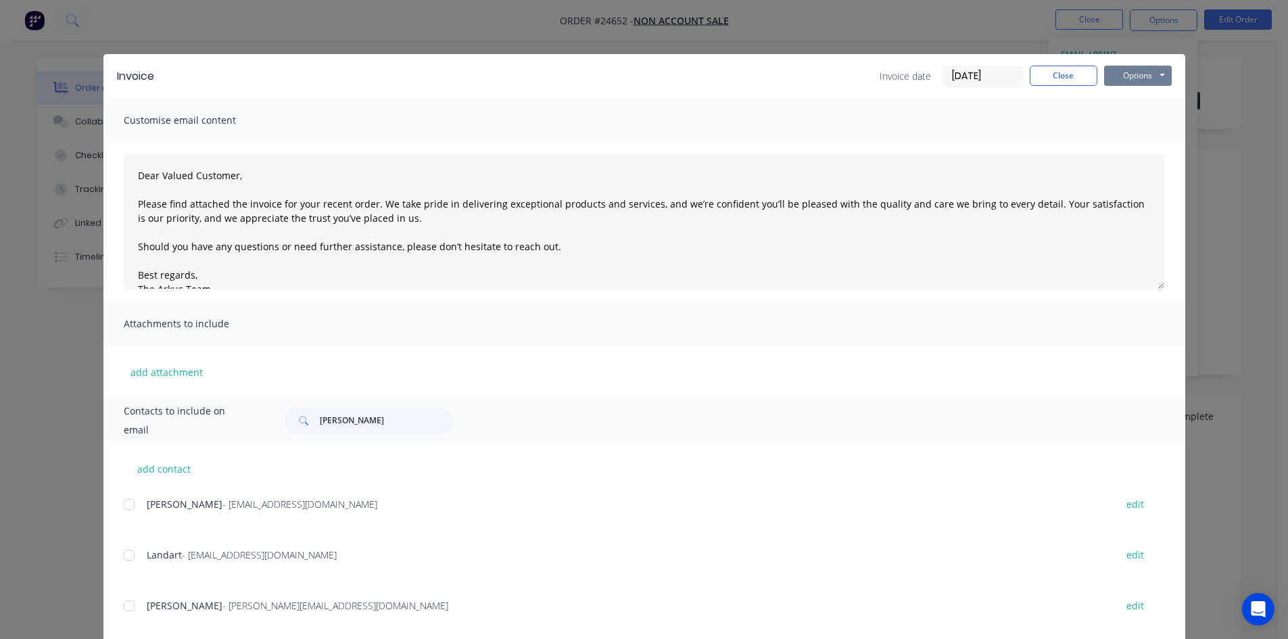
click at [1111, 72] on button "Options" at bounding box center [1138, 76] width 68 height 20
click at [1136, 122] on button "Print" at bounding box center [1147, 122] width 87 height 22
click at [1030, 79] on button "Close" at bounding box center [1064, 76] width 68 height 20
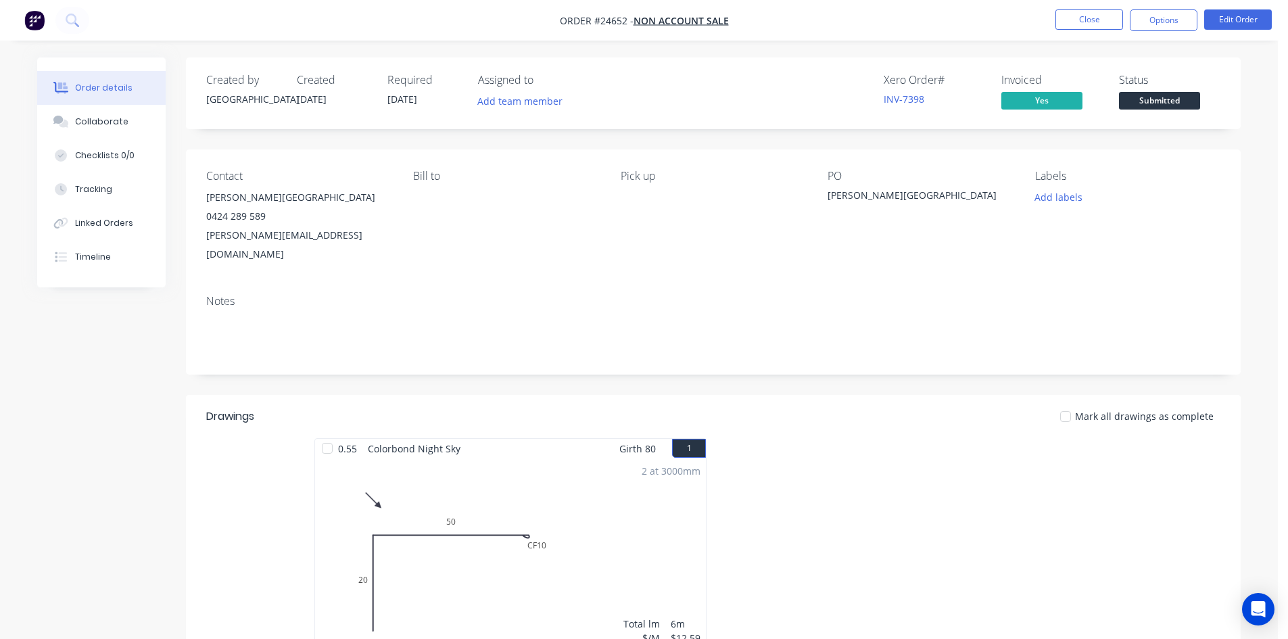
click at [545, 458] on div "2 at 3000mm Total lm $/M Total 6m $12.59 $75.54" at bounding box center [510, 561] width 391 height 206
click at [1222, 16] on button "Edit Order" at bounding box center [1238, 19] width 68 height 20
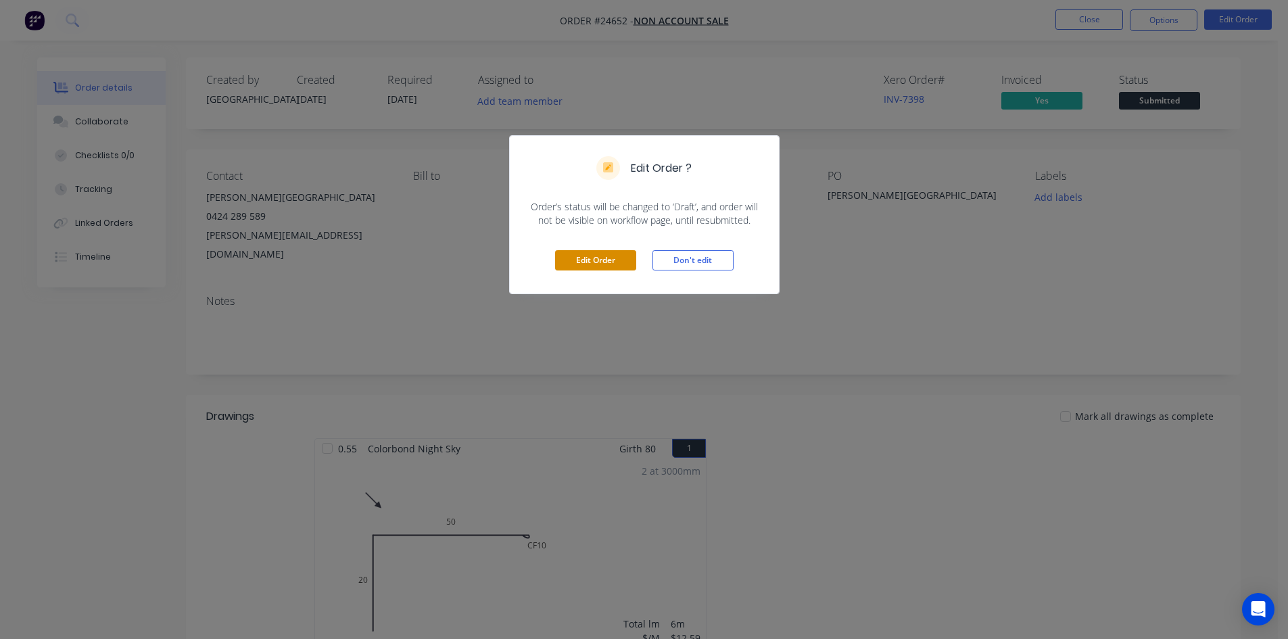
click at [594, 264] on button "Edit Order" at bounding box center [595, 260] width 81 height 20
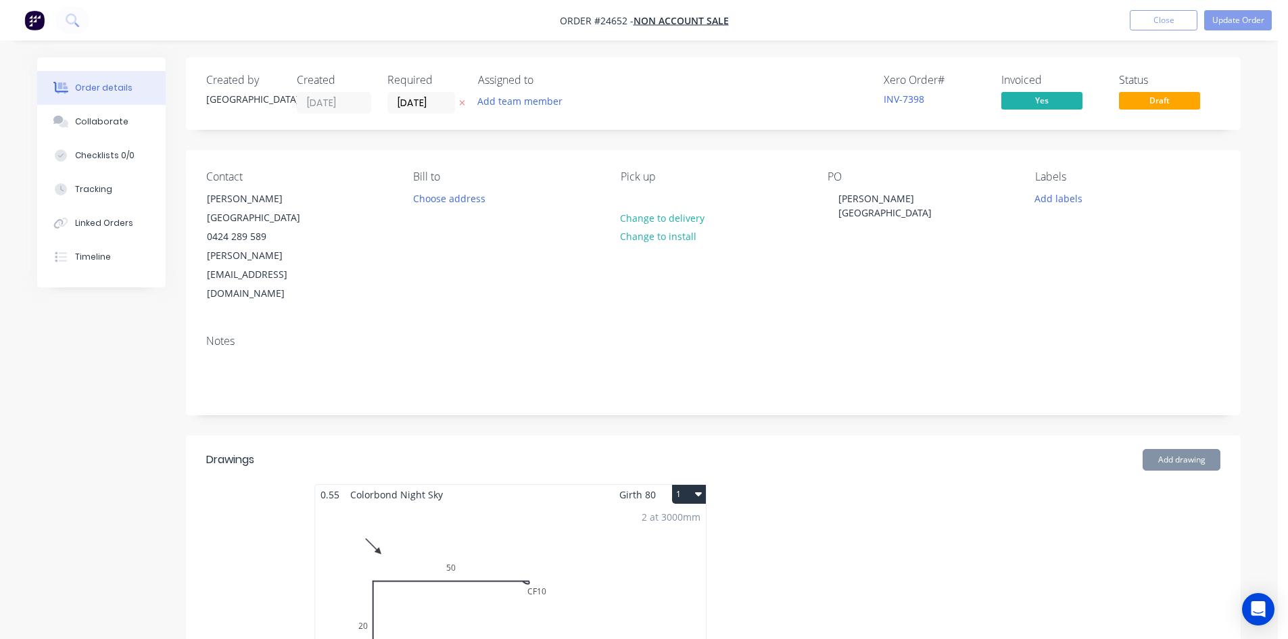
click at [530, 504] on div "2 at 3000mm Total lm $/M Total 6m $12.59 $75.54" at bounding box center [510, 607] width 391 height 206
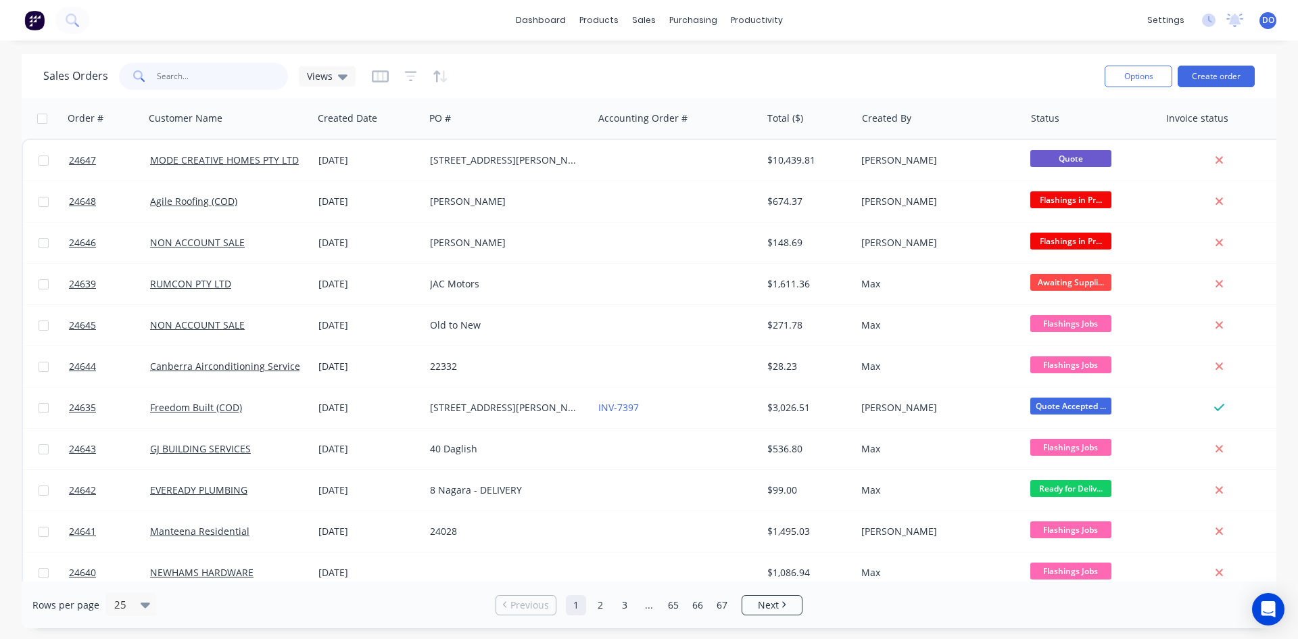
click at [163, 77] on input "text" at bounding box center [223, 76] width 132 height 27
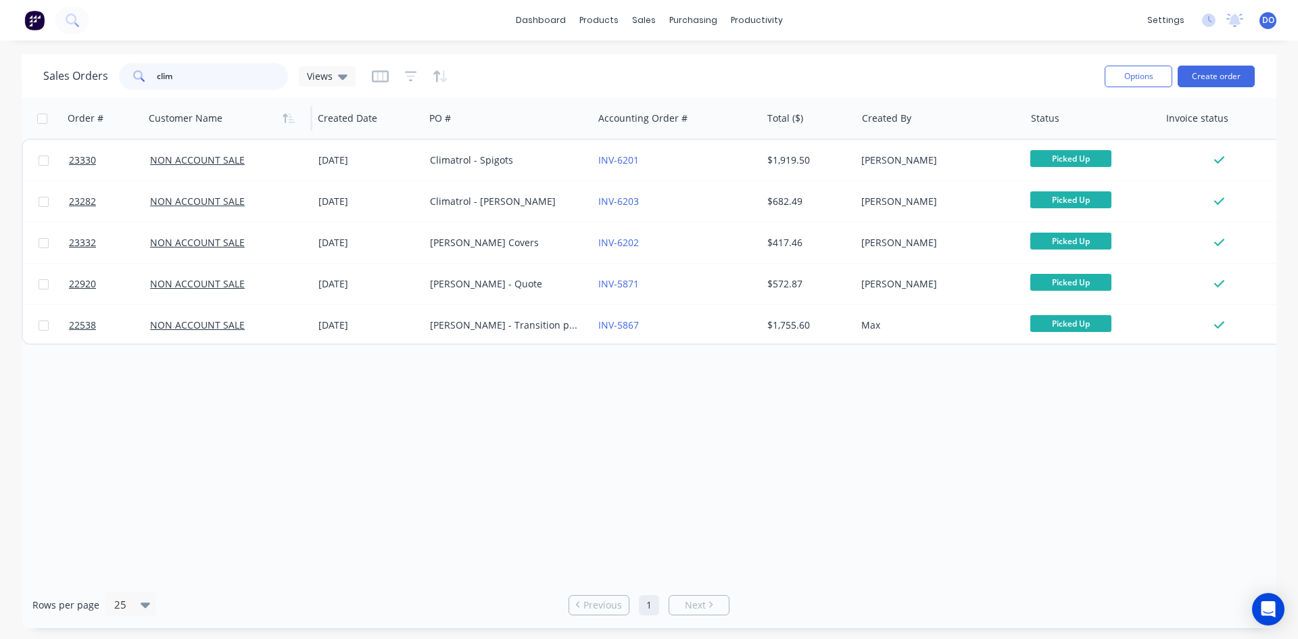
type input "clima"
drag, startPoint x: 191, startPoint y: 75, endPoint x: 140, endPoint y: 74, distance: 50.7
click at [140, 74] on div "clima" at bounding box center [203, 76] width 169 height 27
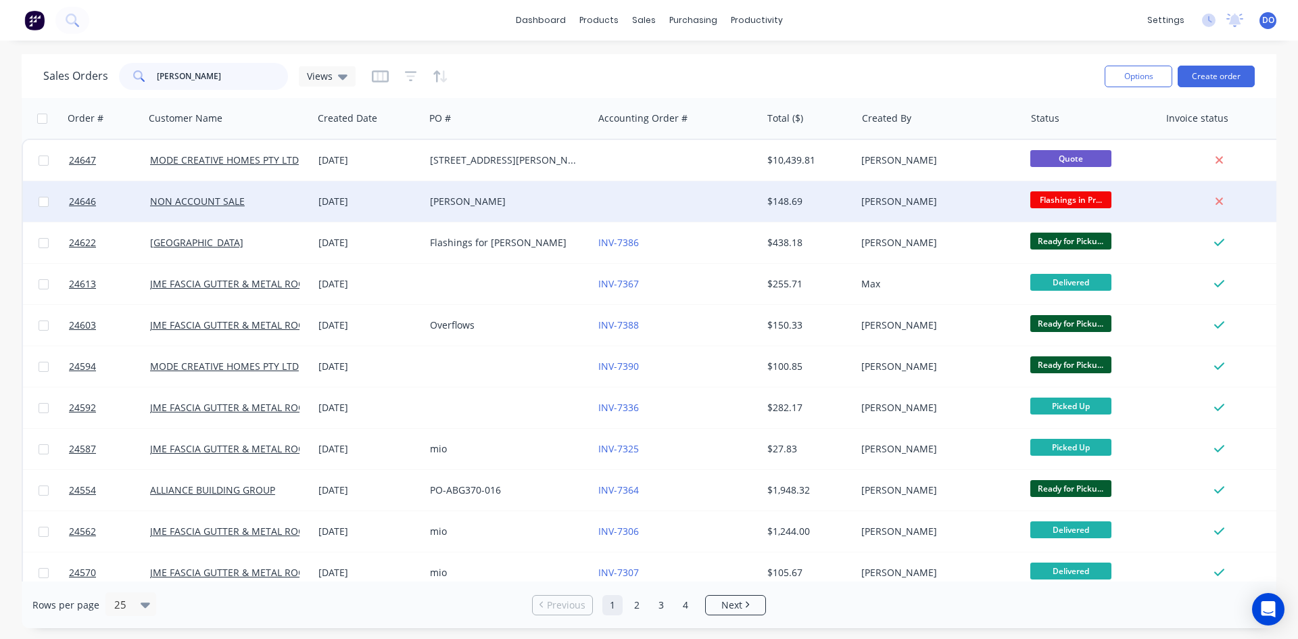
type input "[PERSON_NAME]"
click at [387, 207] on div "[DATE]" at bounding box center [368, 202] width 101 height 14
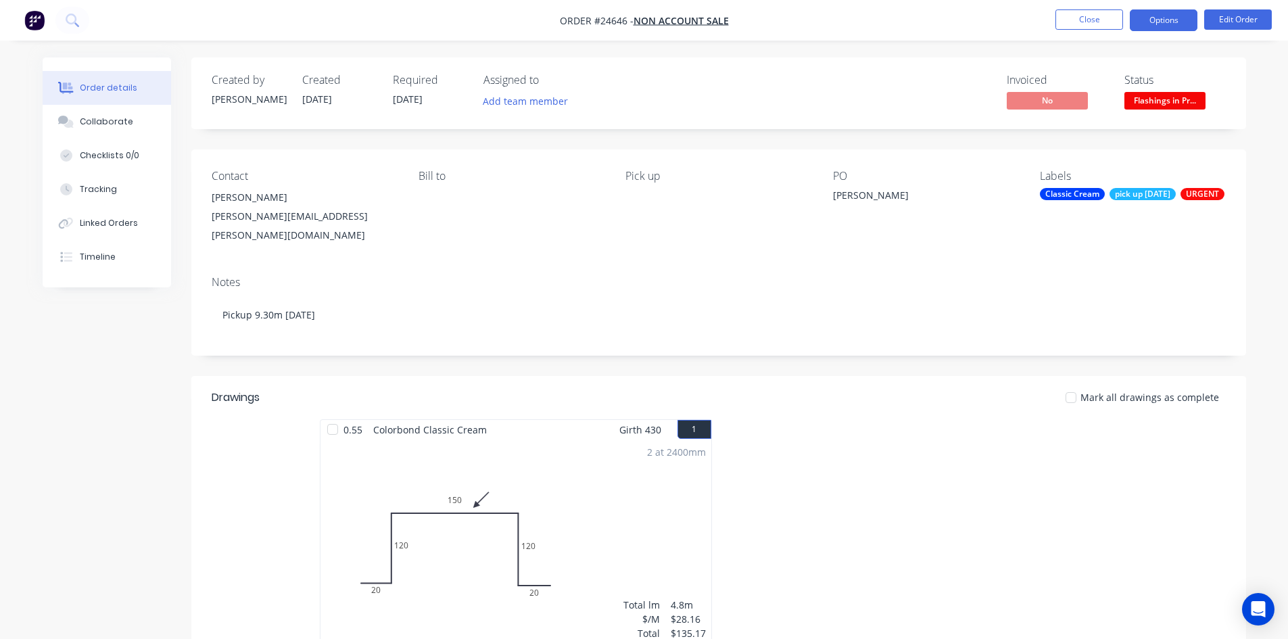
click at [1178, 16] on button "Options" at bounding box center [1164, 20] width 68 height 22
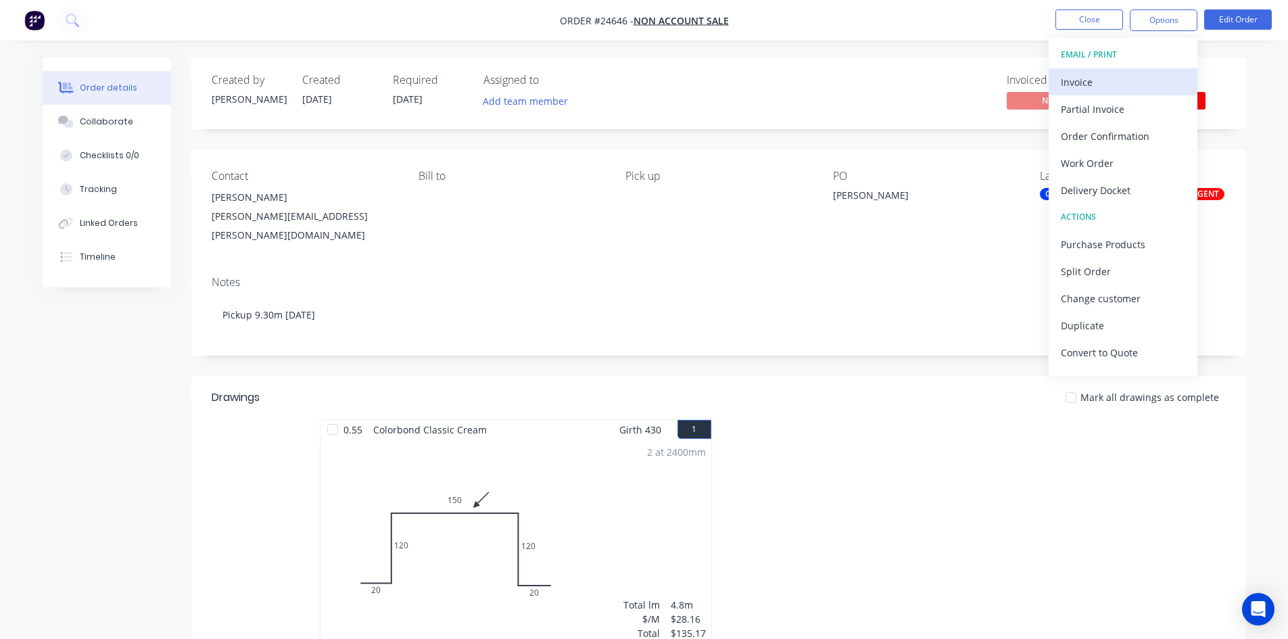
click at [1143, 76] on div "Invoice" at bounding box center [1123, 82] width 124 height 20
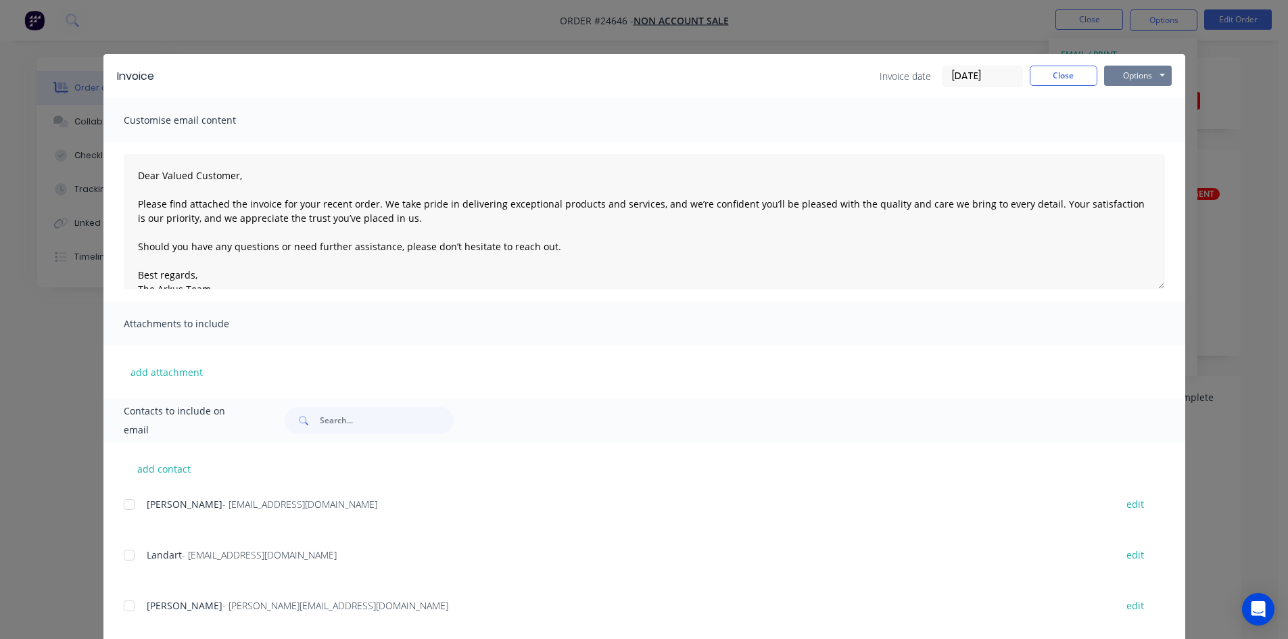
click at [1143, 75] on button "Options" at bounding box center [1138, 76] width 68 height 20
click at [1133, 115] on button "Print" at bounding box center [1147, 122] width 87 height 22
click at [1066, 74] on button "Close" at bounding box center [1064, 76] width 68 height 20
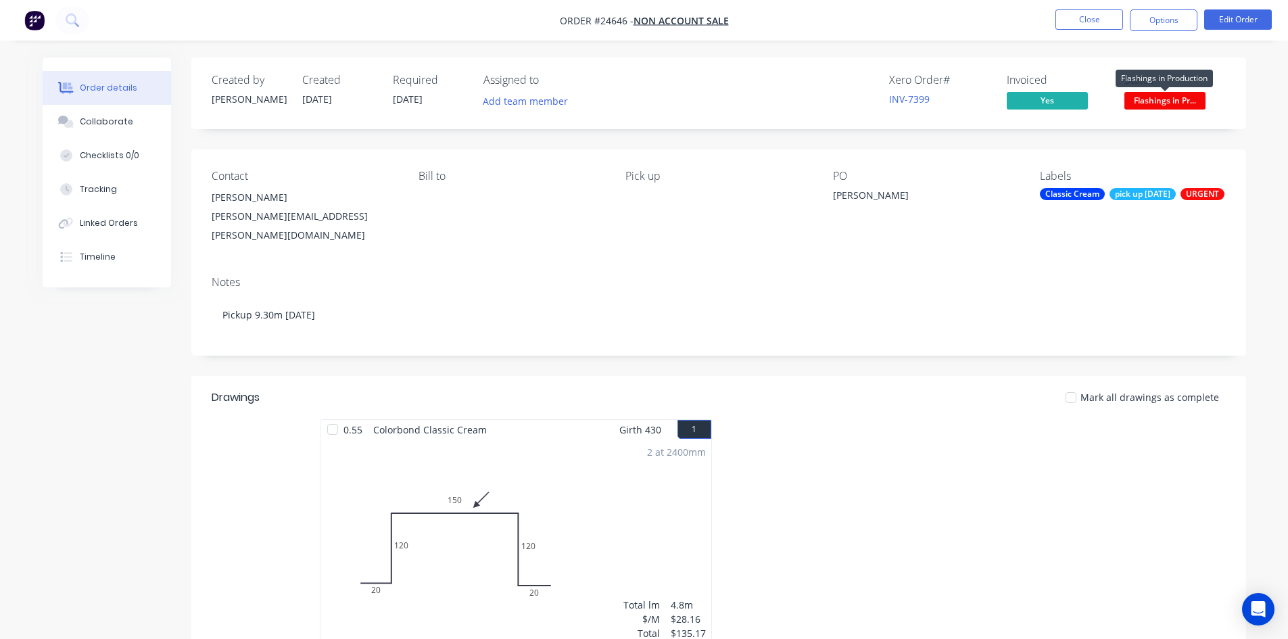
click at [1167, 94] on span "Flashings in Pr..." at bounding box center [1164, 100] width 81 height 17
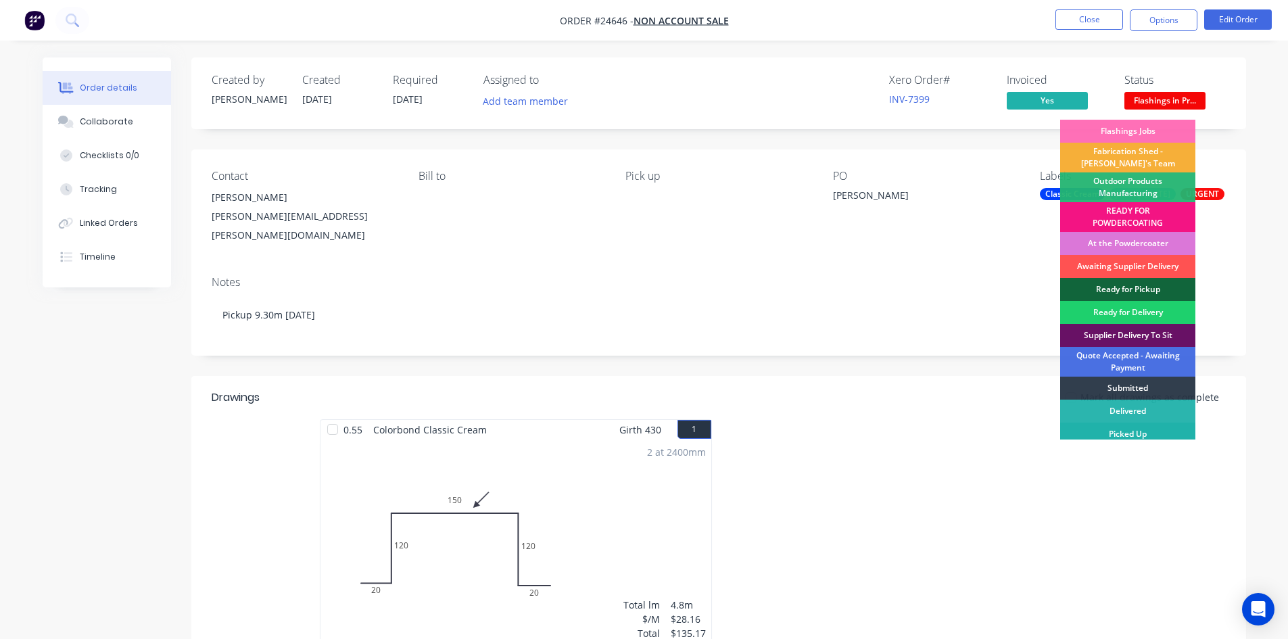
click at [1092, 423] on div "Picked Up" at bounding box center [1127, 434] width 135 height 23
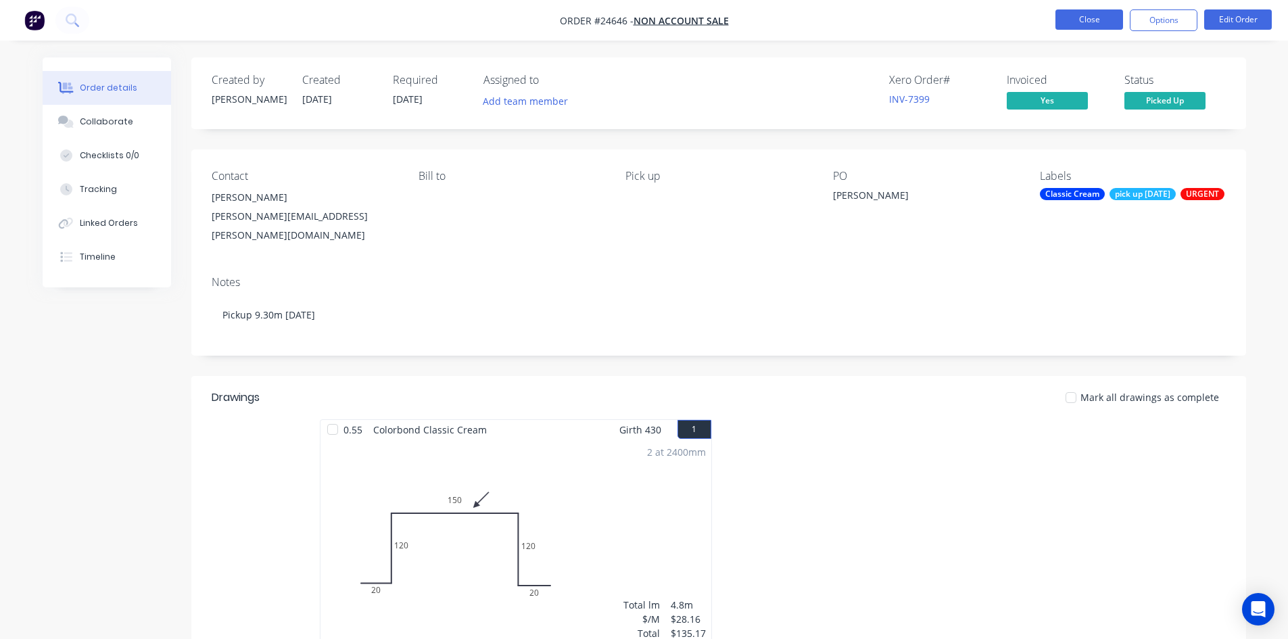
click at [1110, 20] on button "Close" at bounding box center [1089, 19] width 68 height 20
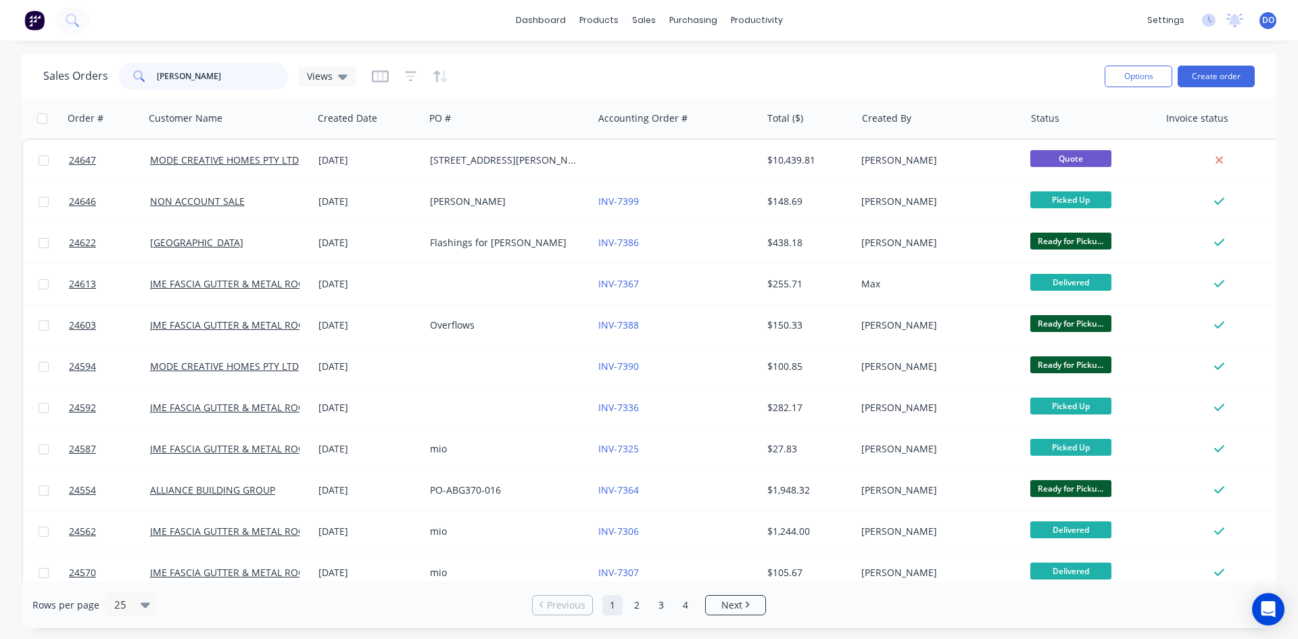
drag, startPoint x: 193, startPoint y: 84, endPoint x: 123, endPoint y: 76, distance: 70.0
click at [123, 76] on div "john" at bounding box center [203, 76] width 169 height 27
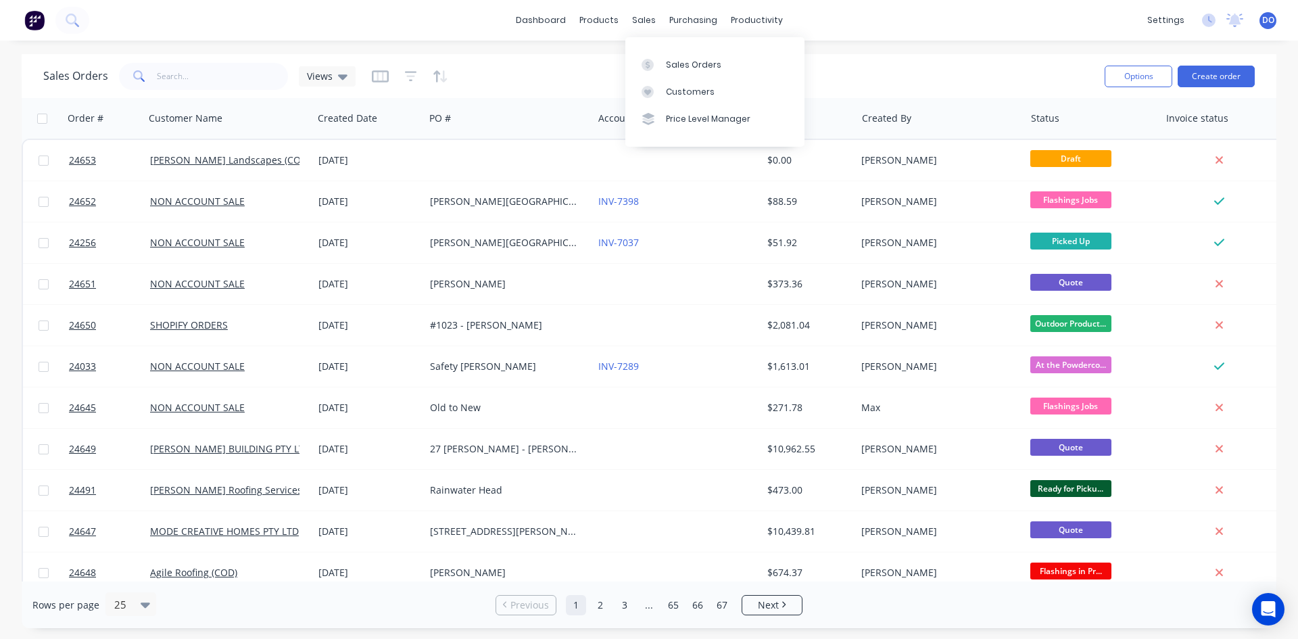
click at [561, 67] on div "Sales Orders Views" at bounding box center [568, 75] width 1051 height 33
click at [659, 68] on div at bounding box center [652, 65] width 20 height 12
click at [696, 59] on div "Sales Orders" at bounding box center [693, 65] width 55 height 12
click at [664, 71] on link "Sales Orders" at bounding box center [714, 64] width 179 height 27
click at [714, 59] on div "Purchase Orders" at bounding box center [737, 65] width 72 height 12
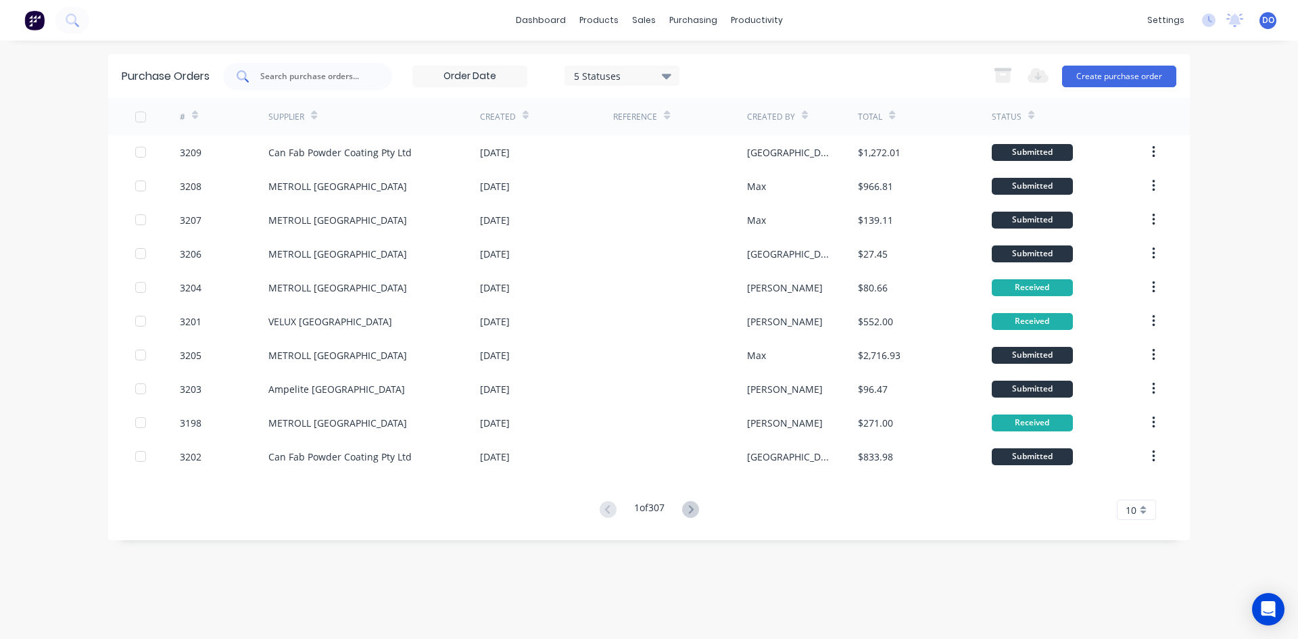
click at [353, 66] on div at bounding box center [307, 76] width 169 height 27
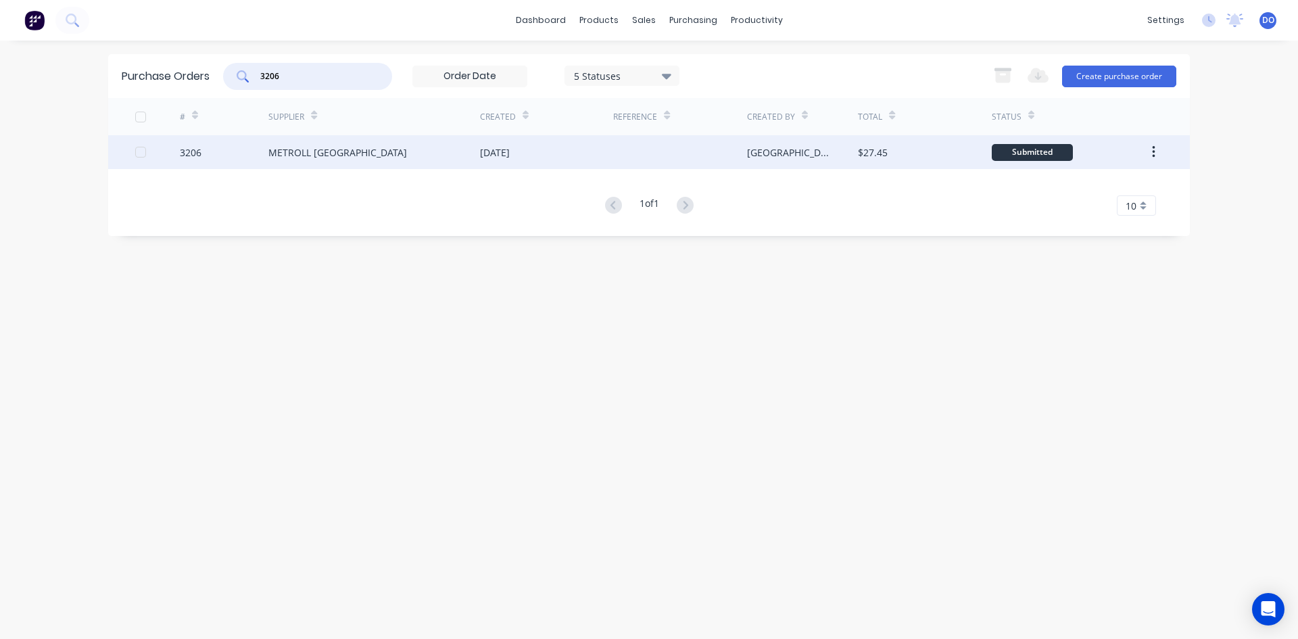
type input "3206"
click at [496, 151] on div "[DATE]" at bounding box center [495, 152] width 30 height 14
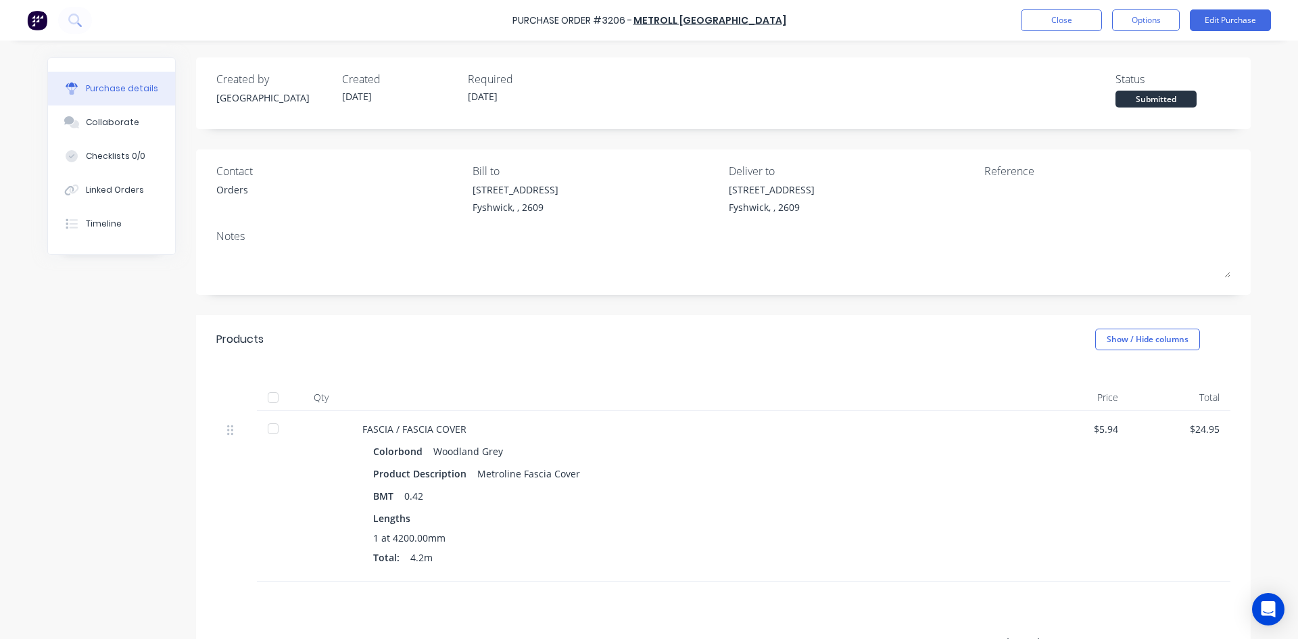
click at [268, 436] on div at bounding box center [273, 428] width 27 height 27
click at [49, 192] on button "Linked Orders" at bounding box center [111, 190] width 127 height 34
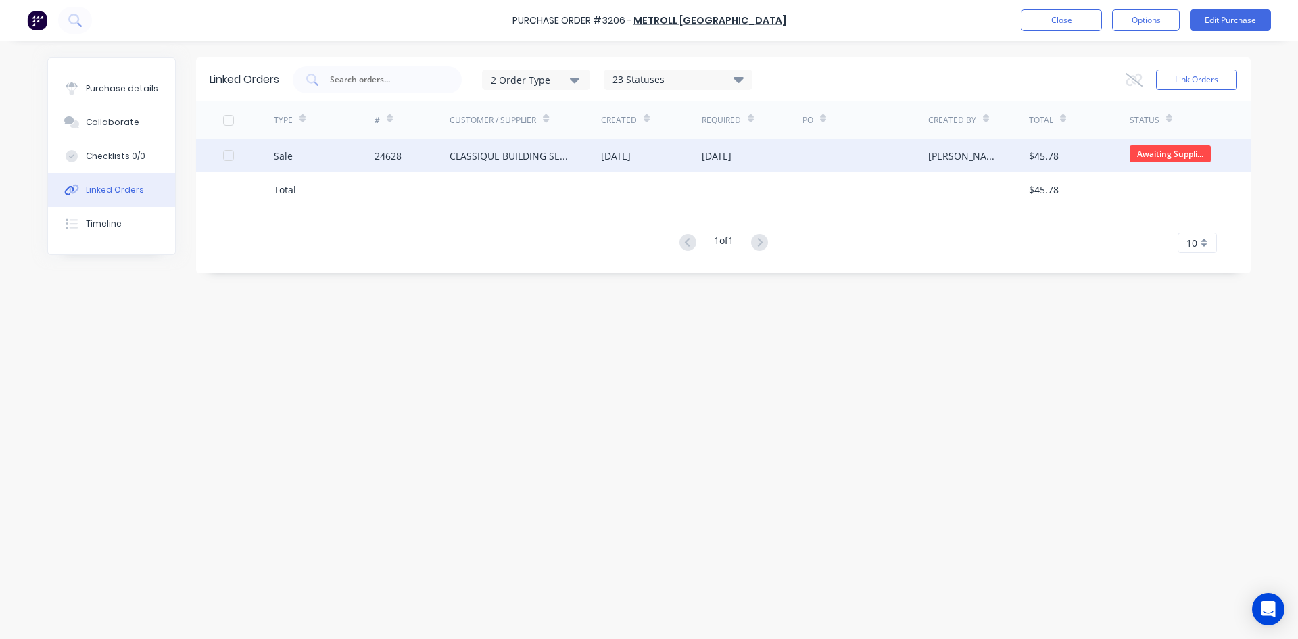
click at [439, 160] on div "24628" at bounding box center [413, 156] width 76 height 34
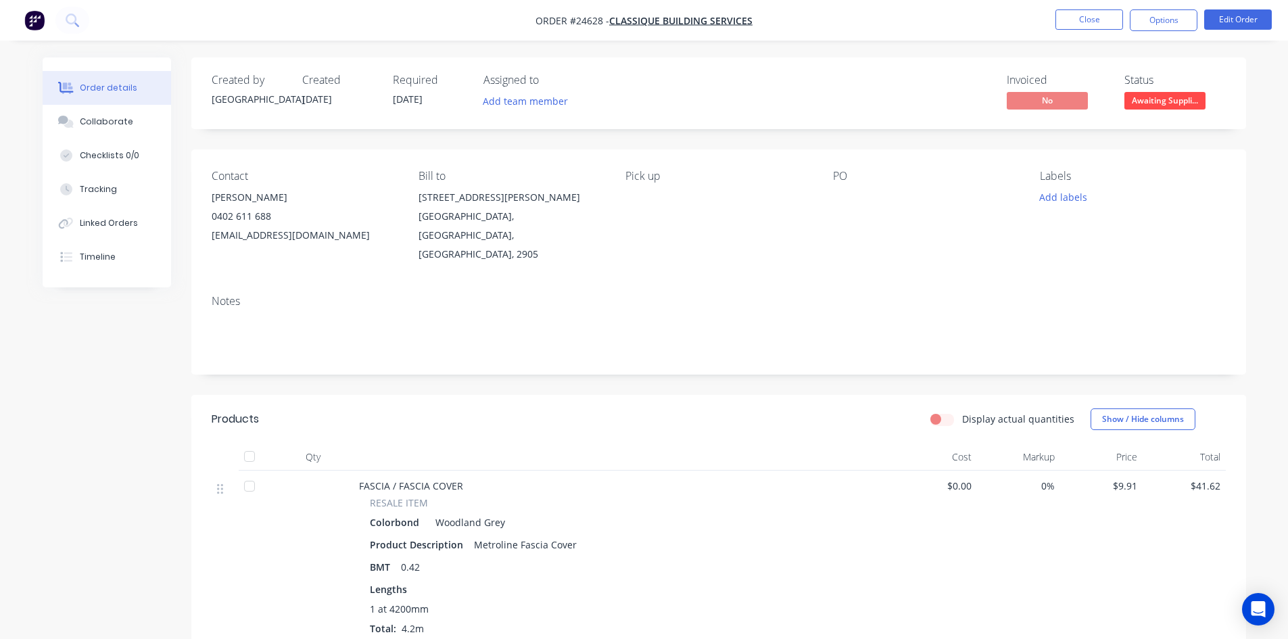
click at [1164, 99] on span "Awaiting Suppli..." at bounding box center [1164, 100] width 81 height 17
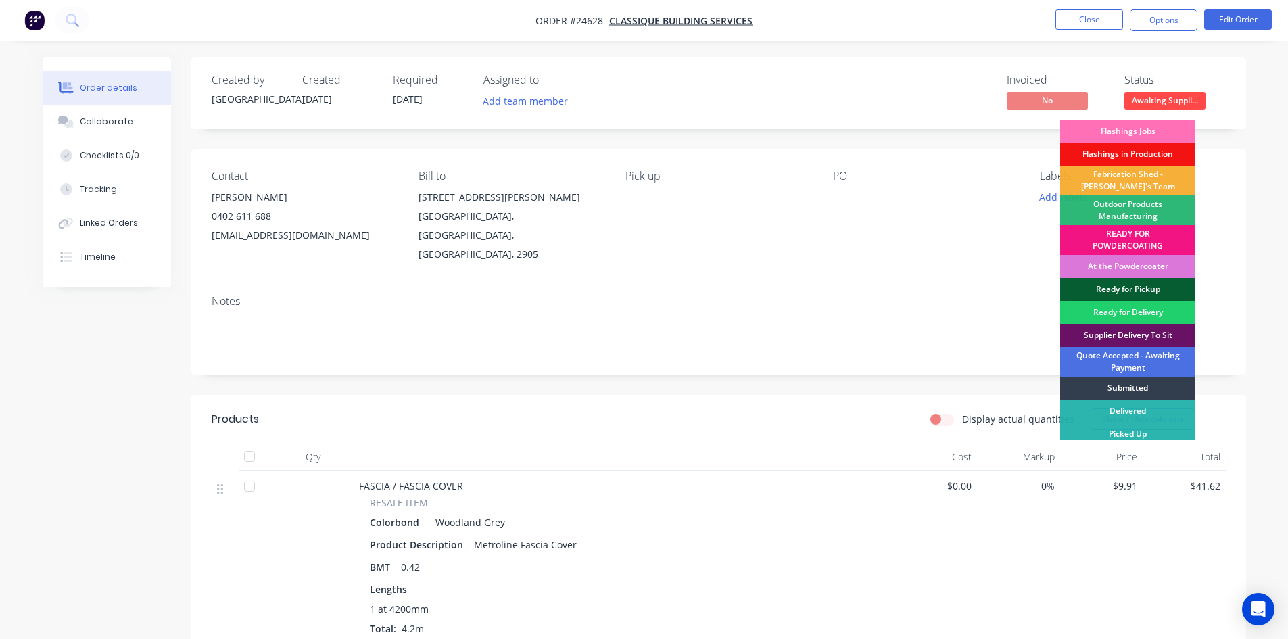
click at [1124, 283] on div "Ready for Pickup" at bounding box center [1127, 289] width 135 height 23
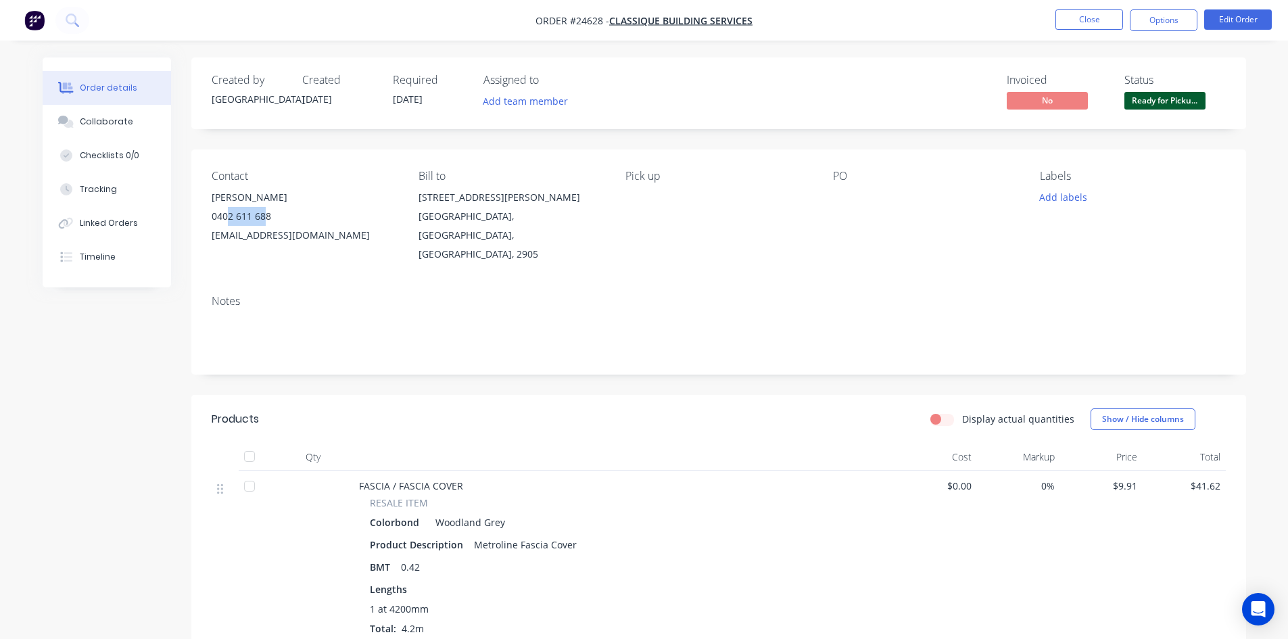
drag, startPoint x: 264, startPoint y: 210, endPoint x: 229, endPoint y: 209, distance: 34.5
click at [229, 209] on div "0402 611 688" at bounding box center [304, 216] width 185 height 19
drag, startPoint x: 205, startPoint y: 219, endPoint x: 270, endPoint y: 220, distance: 65.6
click at [270, 220] on div "Contact Alf George 0402 611 688 alfgeorge3@bigpond.com Bill to 20 DALYELL STREE…" at bounding box center [718, 216] width 1055 height 135
click at [1149, 18] on button "Options" at bounding box center [1164, 20] width 68 height 22
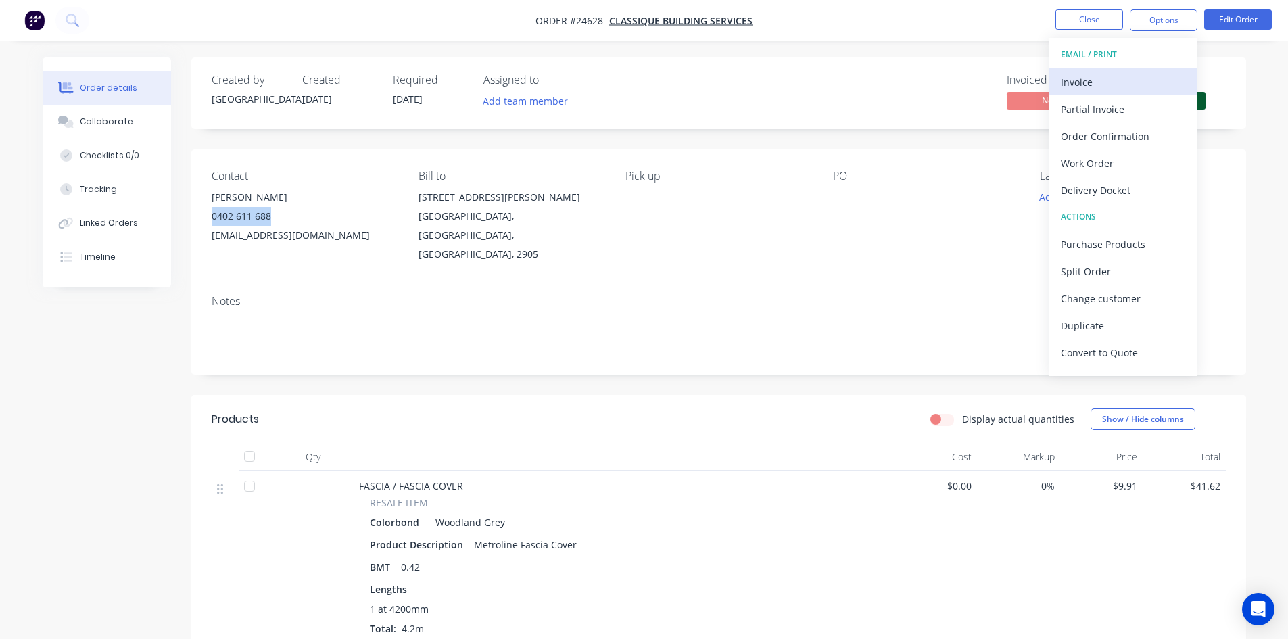
click at [1133, 78] on div "Invoice" at bounding box center [1123, 82] width 124 height 20
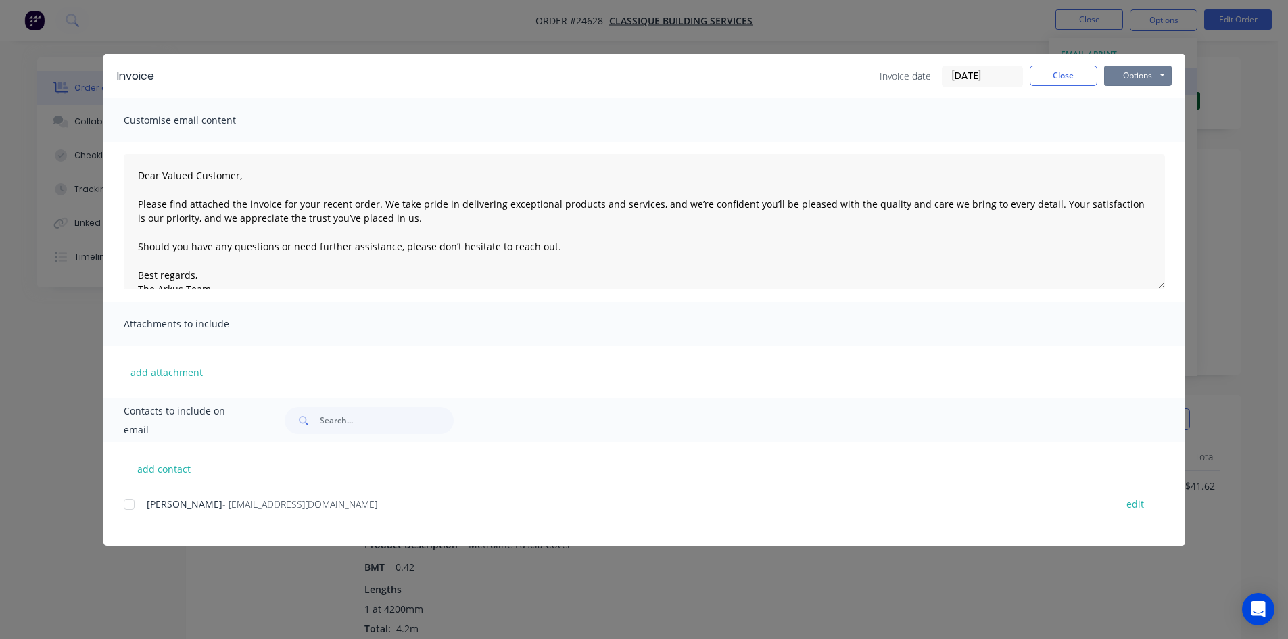
click at [1133, 78] on button "Options" at bounding box center [1138, 76] width 68 height 20
click at [1141, 115] on button "Print" at bounding box center [1147, 122] width 87 height 22
click at [1061, 74] on button "Close" at bounding box center [1064, 76] width 68 height 20
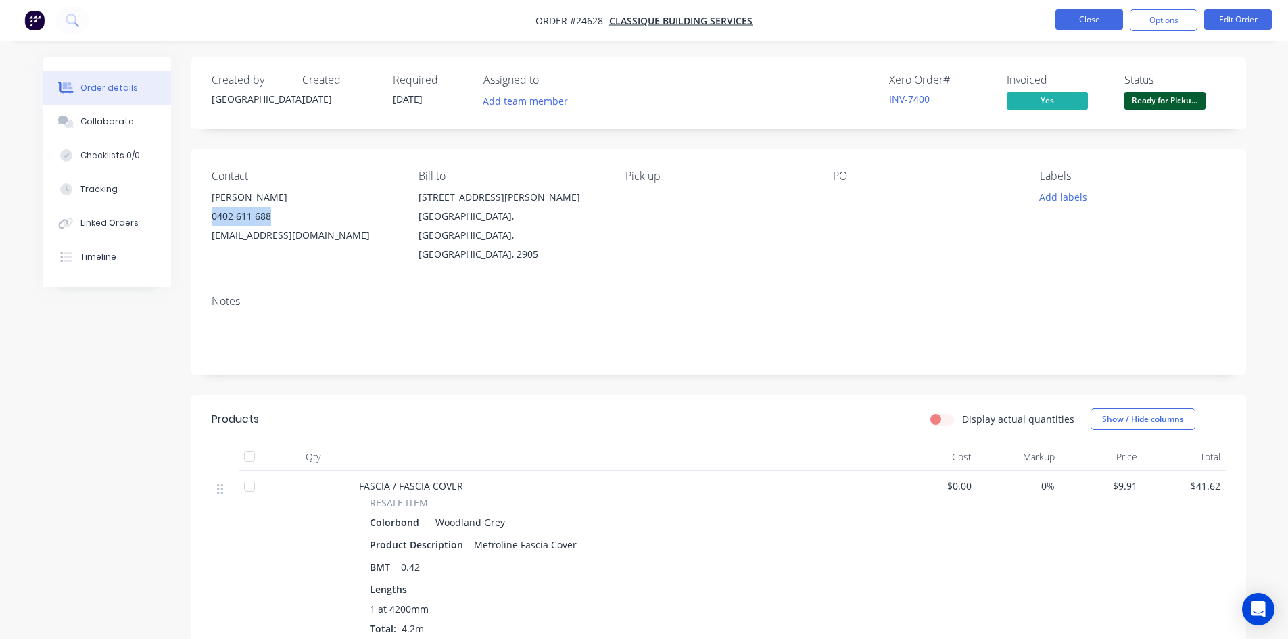
click at [1075, 21] on button "Close" at bounding box center [1089, 19] width 68 height 20
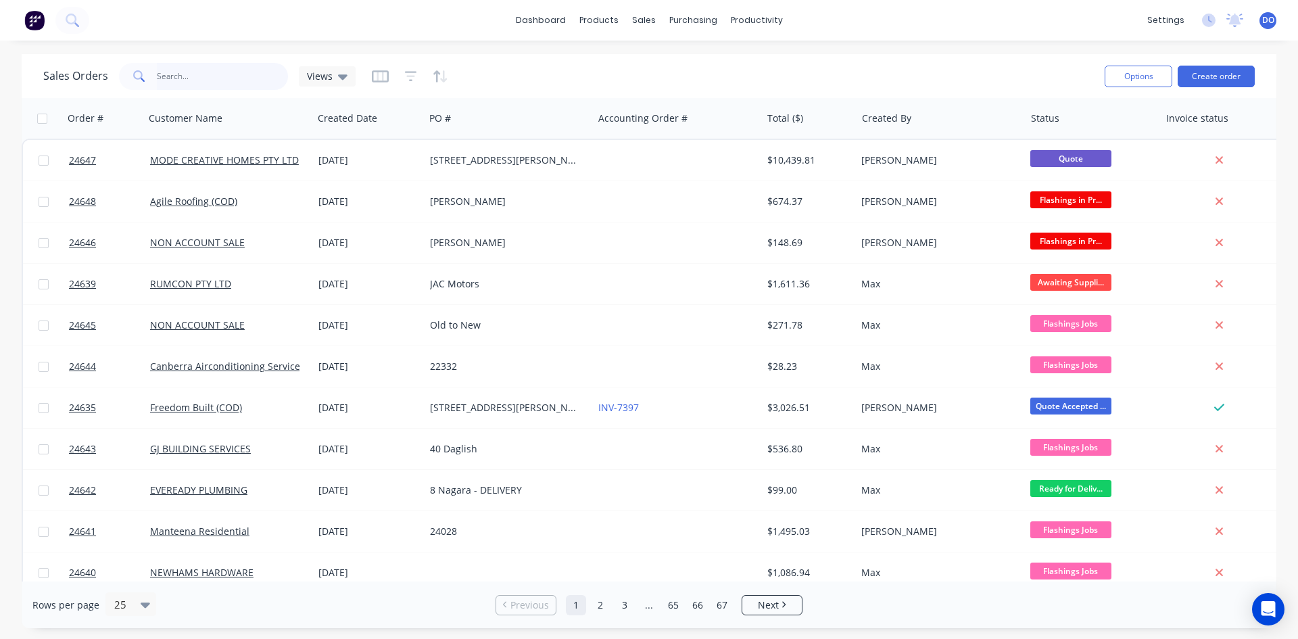
click at [170, 76] on input "text" at bounding box center [223, 76] width 132 height 27
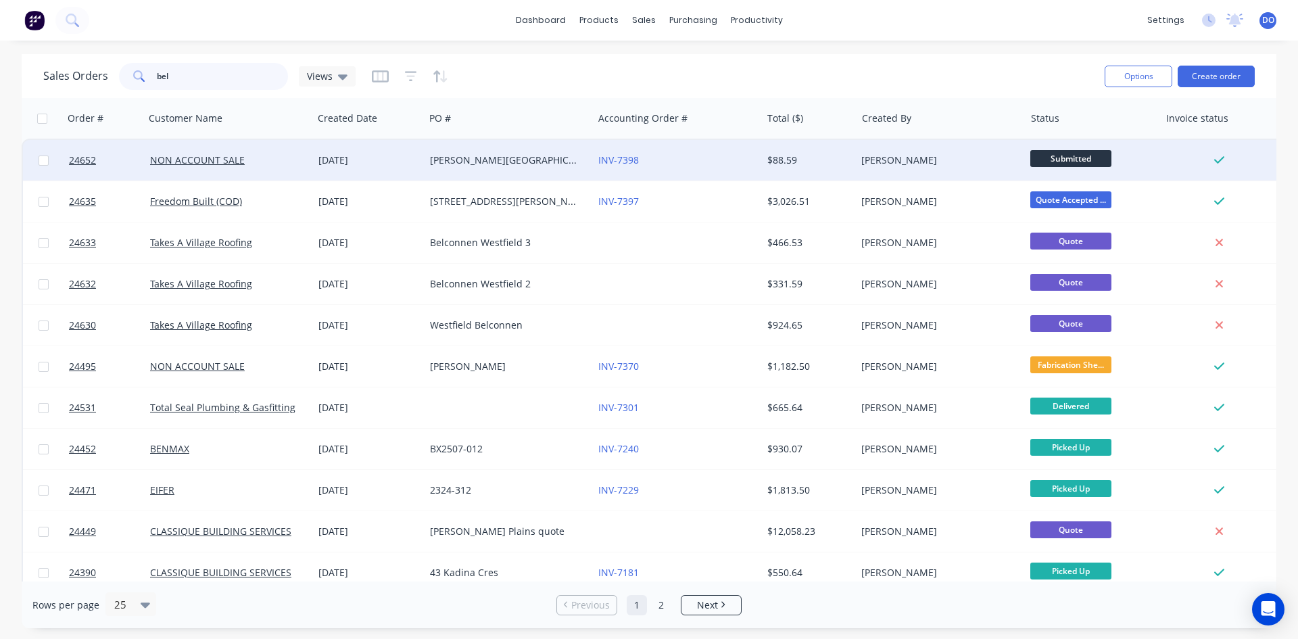
type input "bel"
drag, startPoint x: 519, startPoint y: 168, endPoint x: 524, endPoint y: 172, distance: 7.2
click at [524, 172] on div "[PERSON_NAME][GEOGRAPHIC_DATA]" at bounding box center [509, 160] width 168 height 41
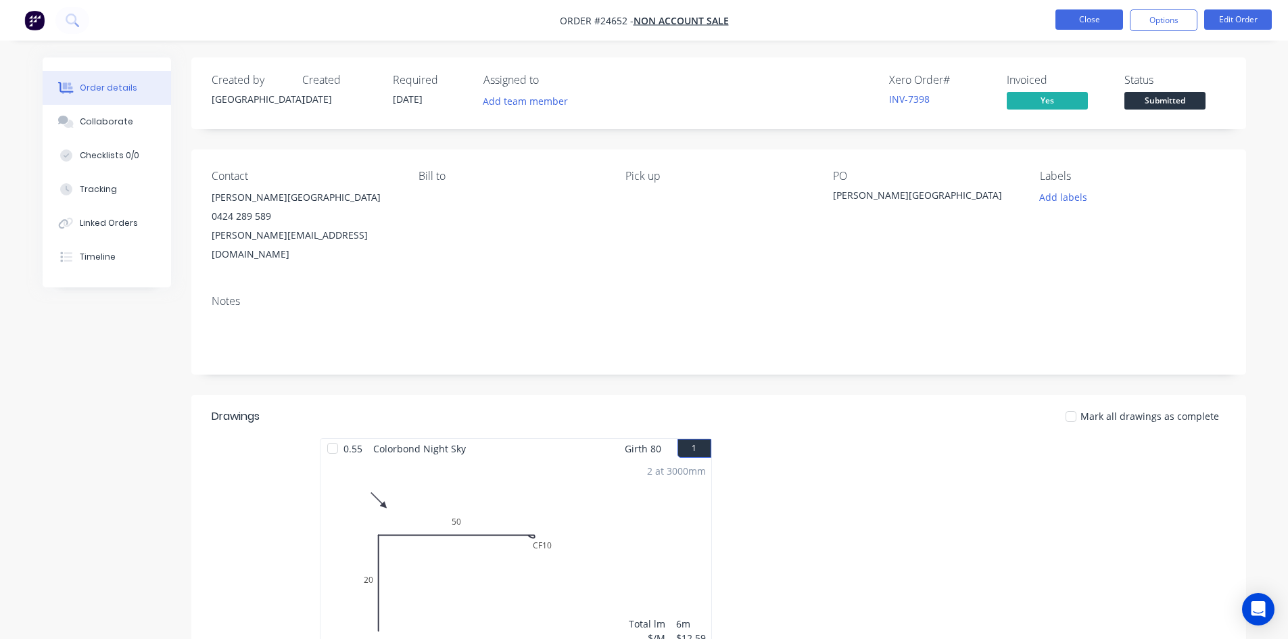
click at [1109, 24] on button "Close" at bounding box center [1089, 19] width 68 height 20
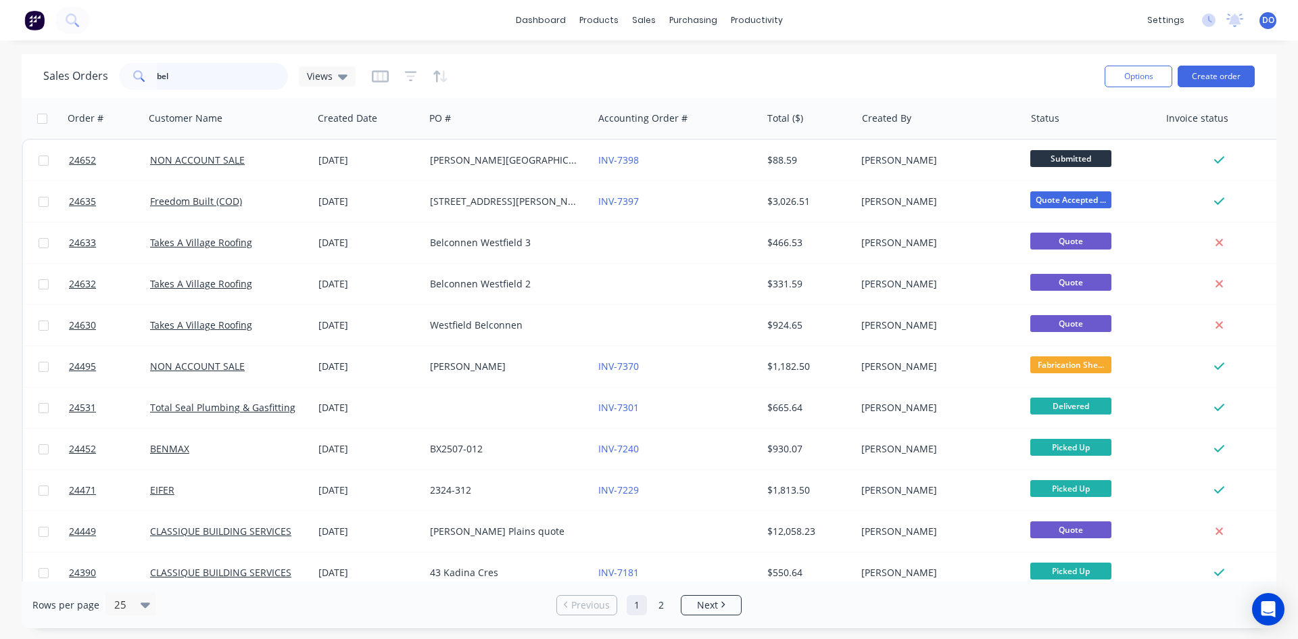
click at [212, 80] on input "bel" at bounding box center [223, 76] width 132 height 27
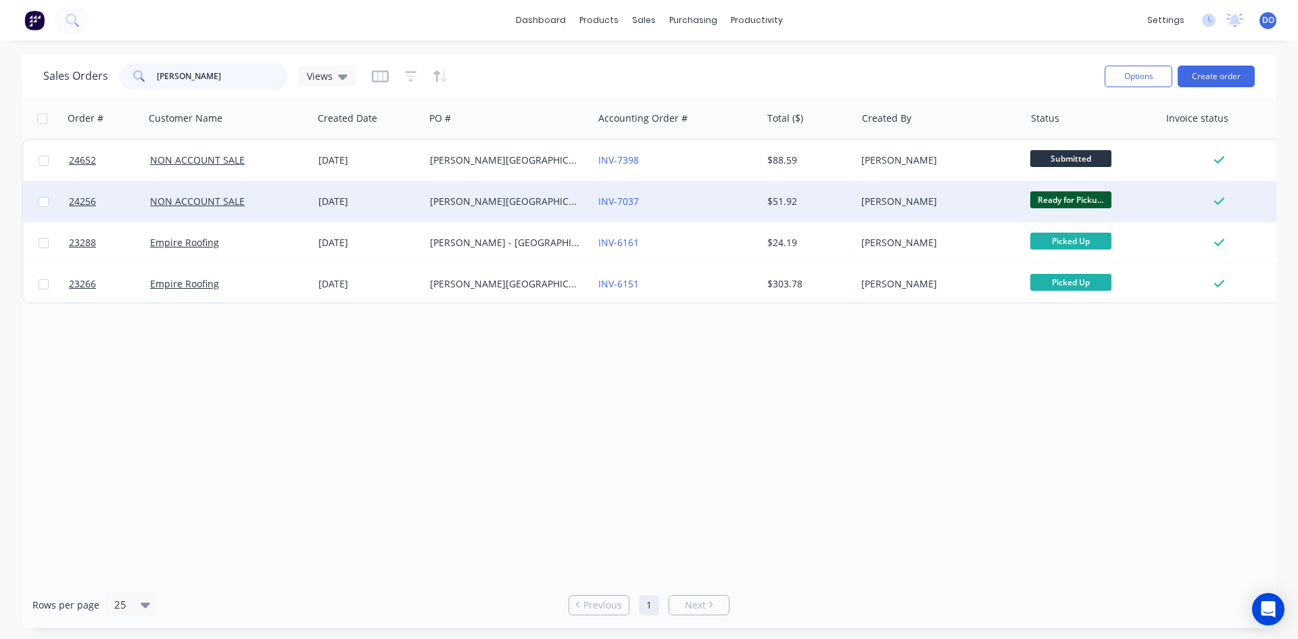
type input "belford"
click at [434, 212] on div "[PERSON_NAME][GEOGRAPHIC_DATA]" at bounding box center [509, 201] width 168 height 41
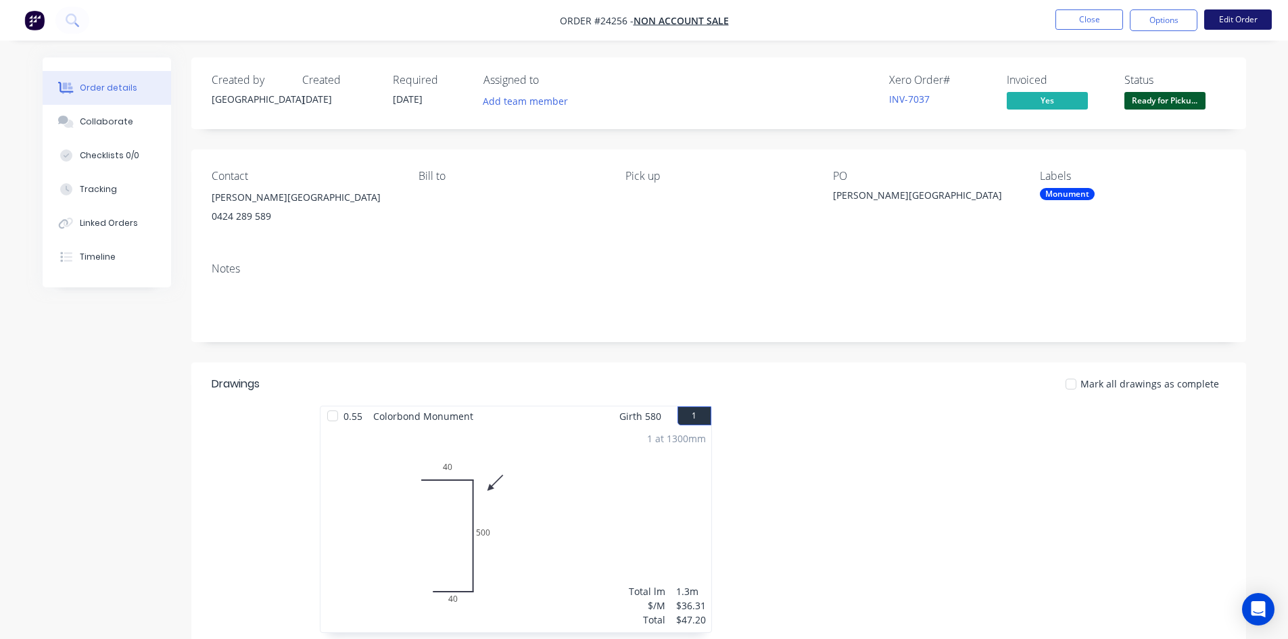
click at [1238, 11] on button "Edit Order" at bounding box center [1238, 19] width 68 height 20
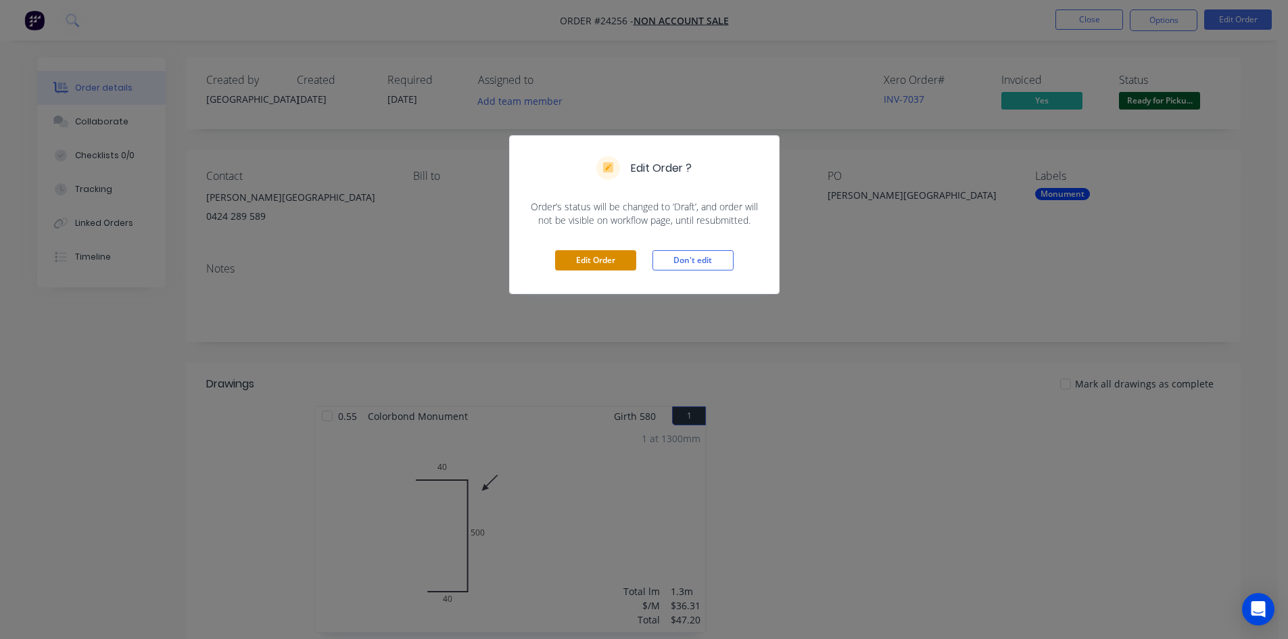
click at [626, 256] on button "Edit Order" at bounding box center [595, 260] width 81 height 20
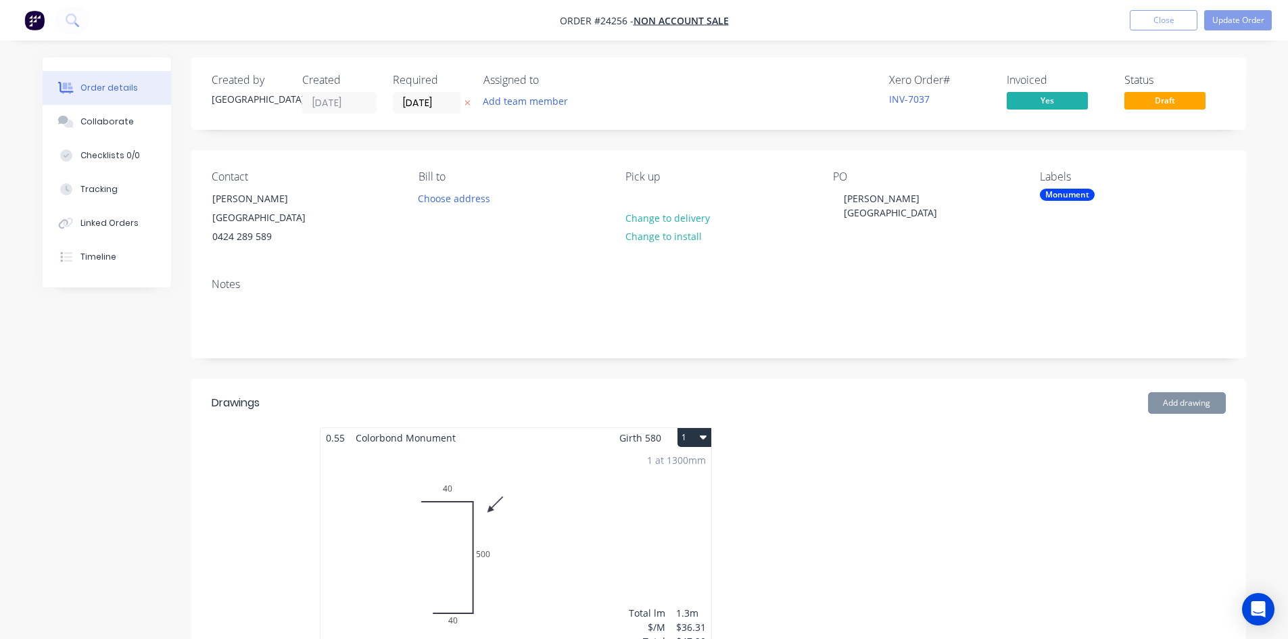
click at [659, 512] on div "1 at 1300mm Total lm $/M Total 1.3m $36.31 $47.20" at bounding box center [515, 551] width 391 height 206
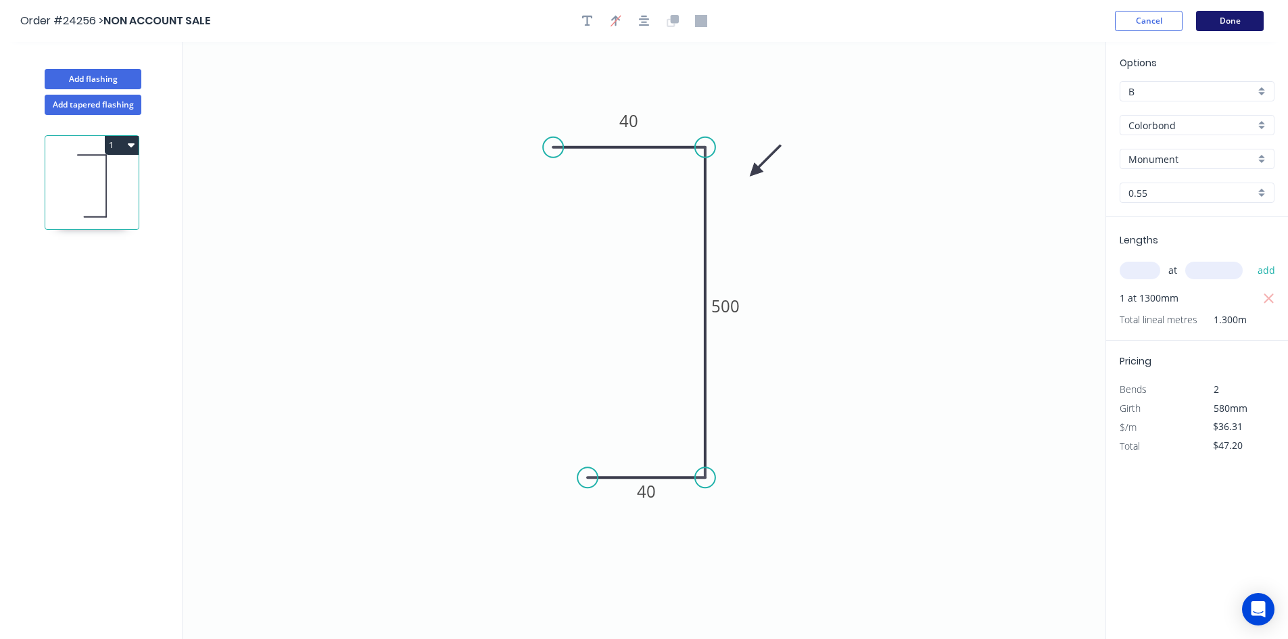
click at [1242, 28] on button "Done" at bounding box center [1230, 21] width 68 height 20
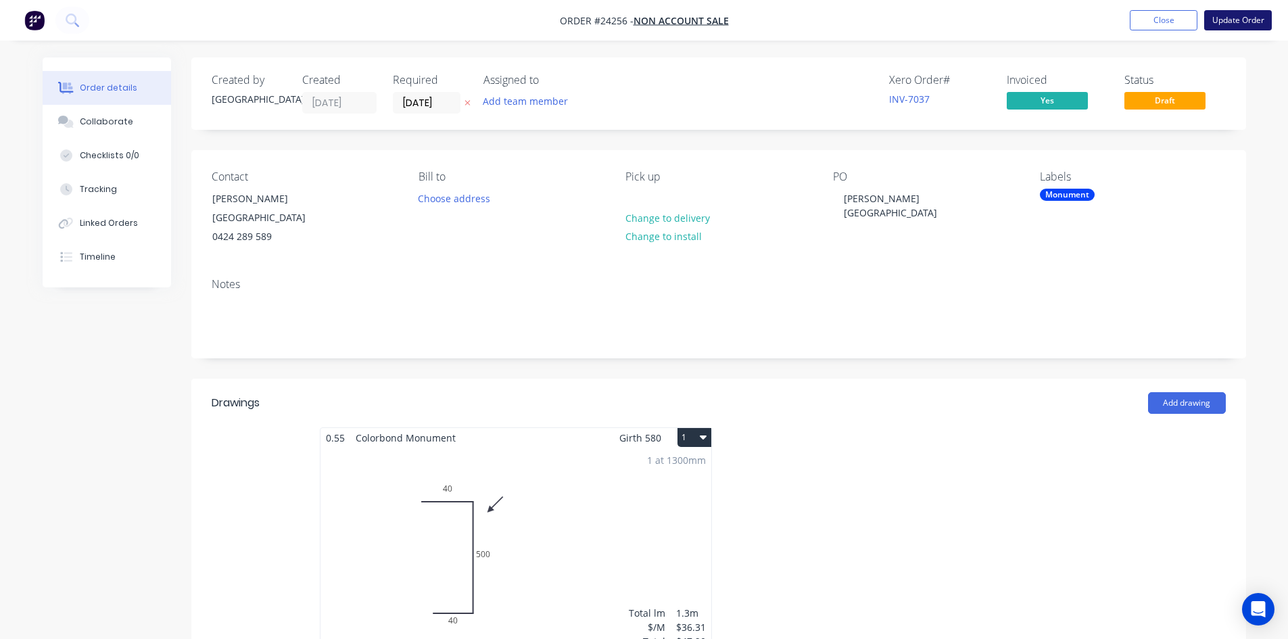
click at [1258, 24] on button "Update Order" at bounding box center [1238, 20] width 68 height 20
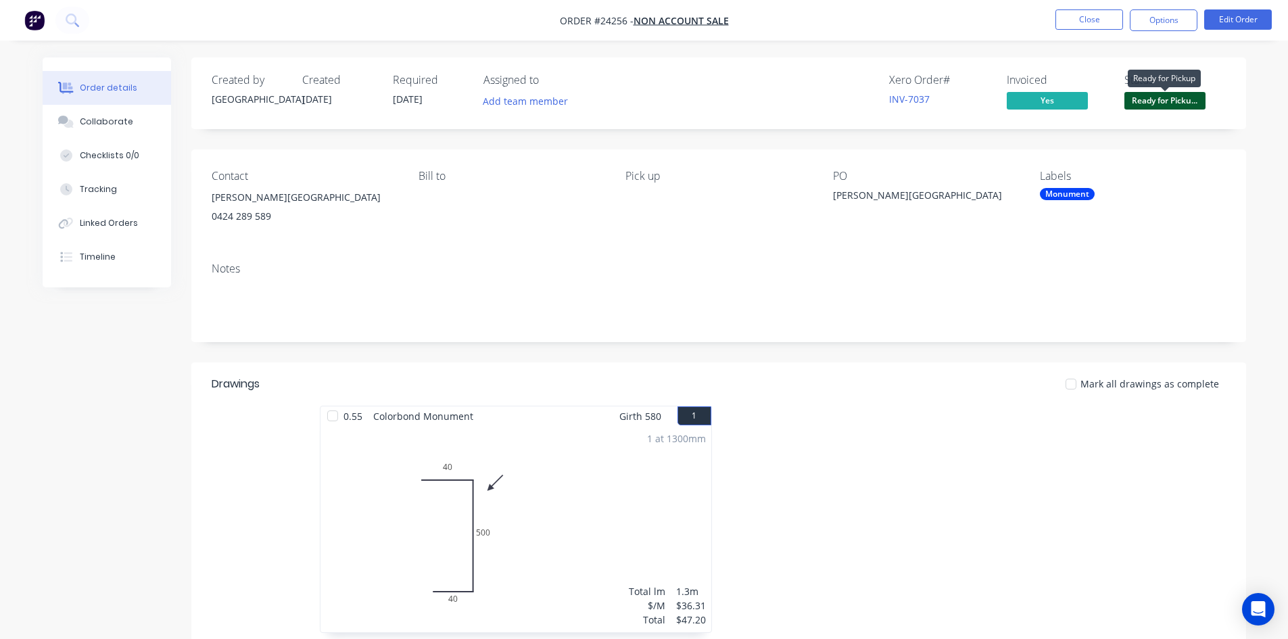
click at [1191, 98] on span "Ready for Picku..." at bounding box center [1164, 100] width 81 height 17
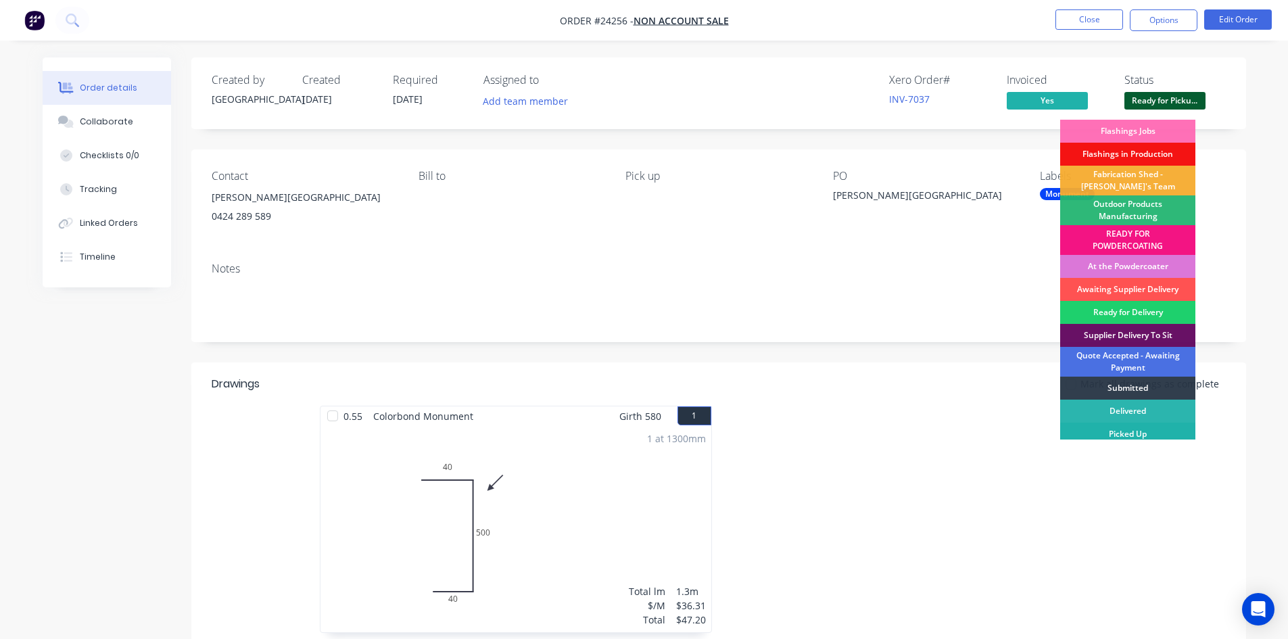
click at [1098, 432] on div "Picked Up" at bounding box center [1127, 434] width 135 height 23
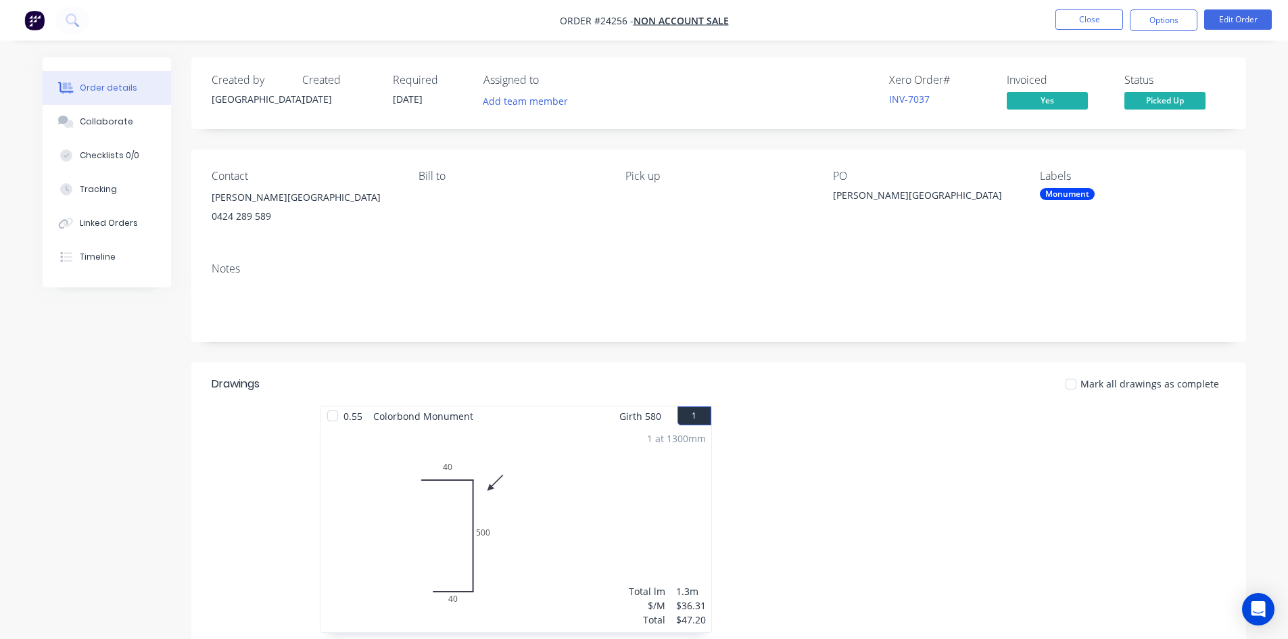
click at [1087, 34] on nav "Order #24256 - NON ACCOUNT SALE Close Options Edit Order" at bounding box center [644, 20] width 1288 height 41
click at [1086, 21] on button "Close" at bounding box center [1089, 19] width 68 height 20
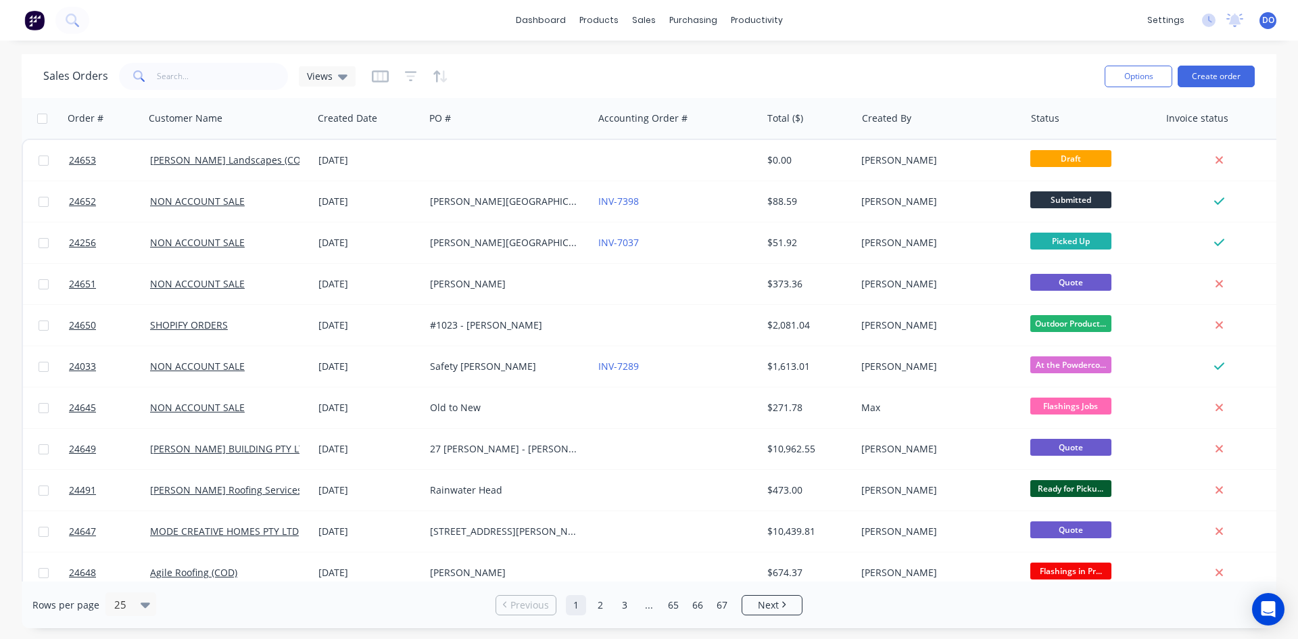
click at [214, 57] on div "Sales Orders Views Options Create order" at bounding box center [649, 76] width 1255 height 44
click at [212, 63] on input "text" at bounding box center [223, 76] width 132 height 27
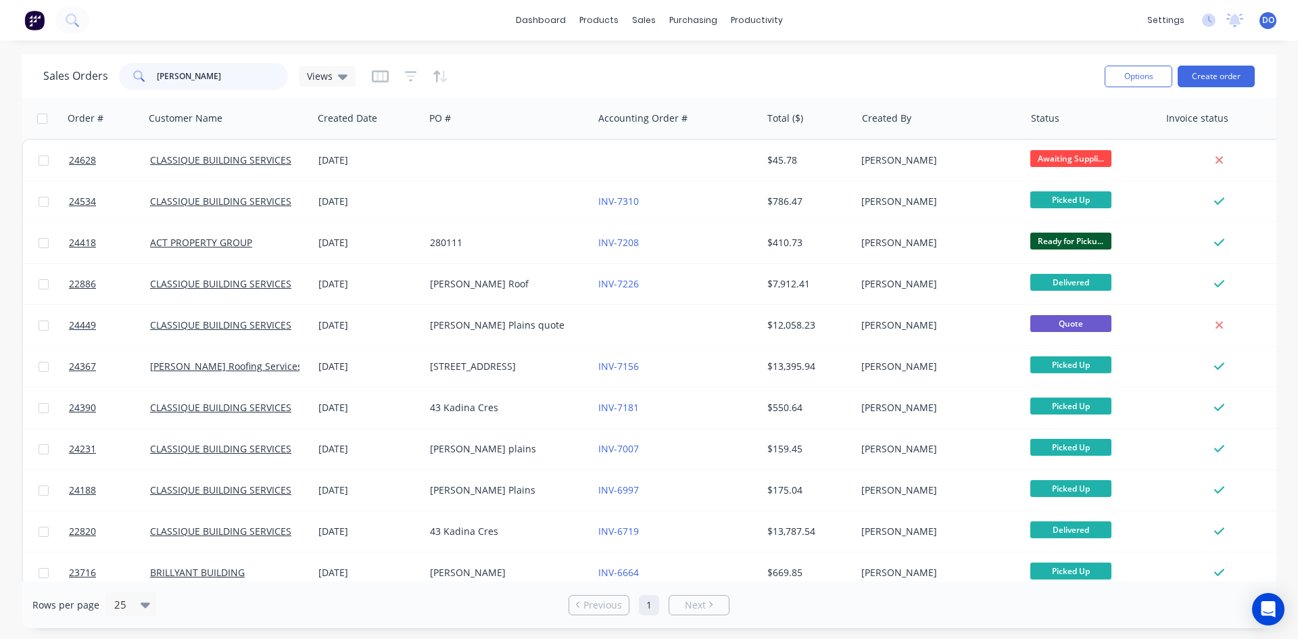
type input "[PERSON_NAME]"
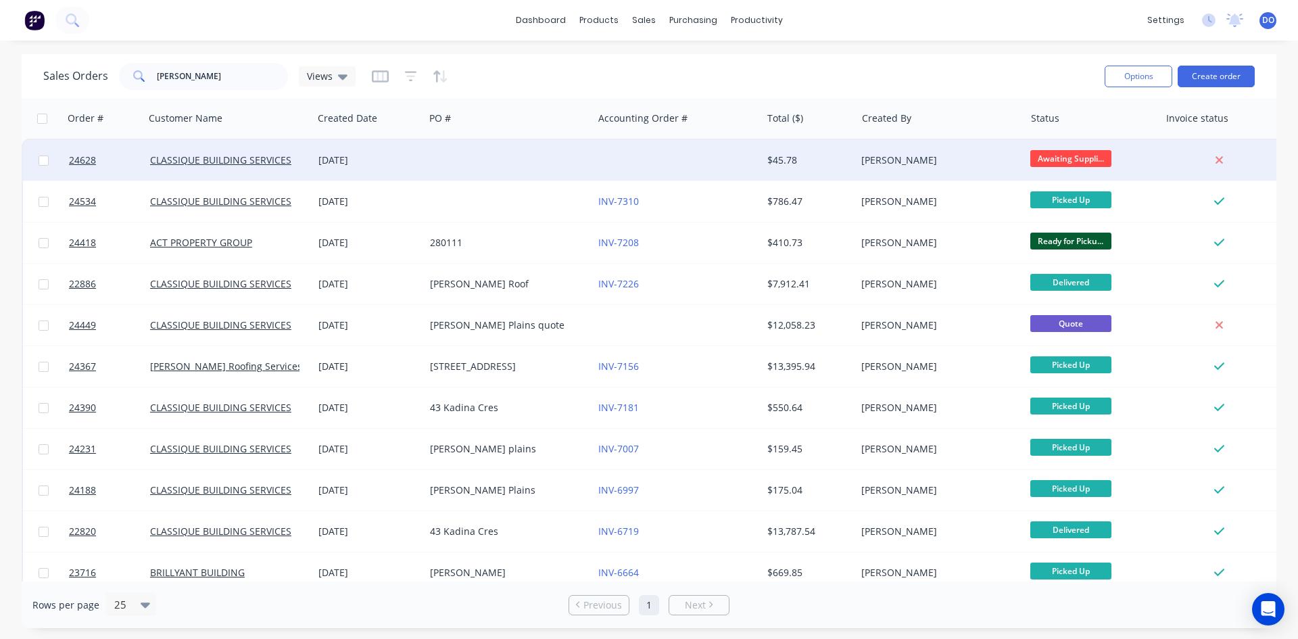
click at [405, 151] on div "[DATE]" at bounding box center [369, 160] width 112 height 41
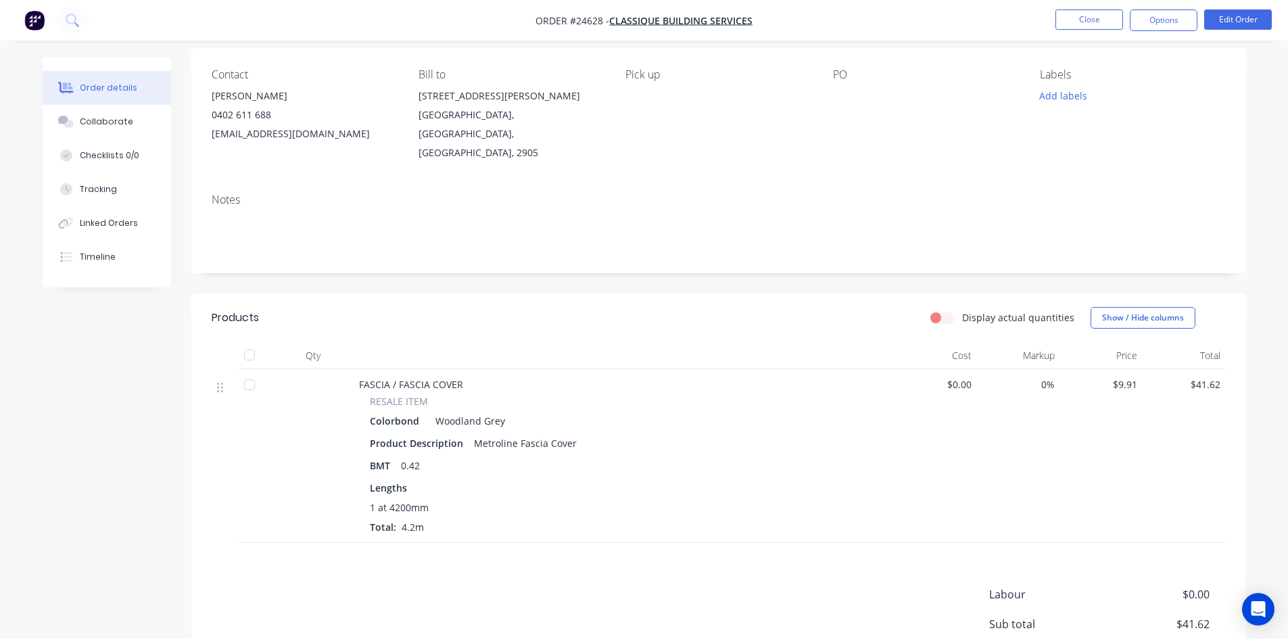
scroll to position [68, 0]
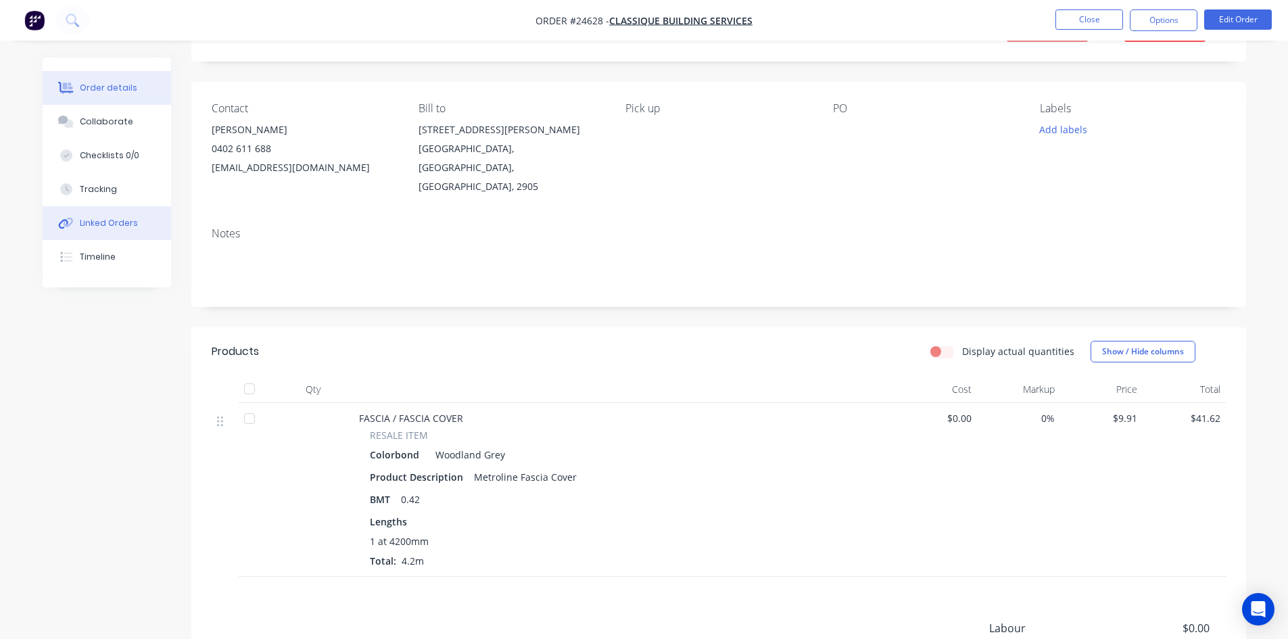
click at [85, 227] on div "Linked Orders" at bounding box center [109, 223] width 58 height 12
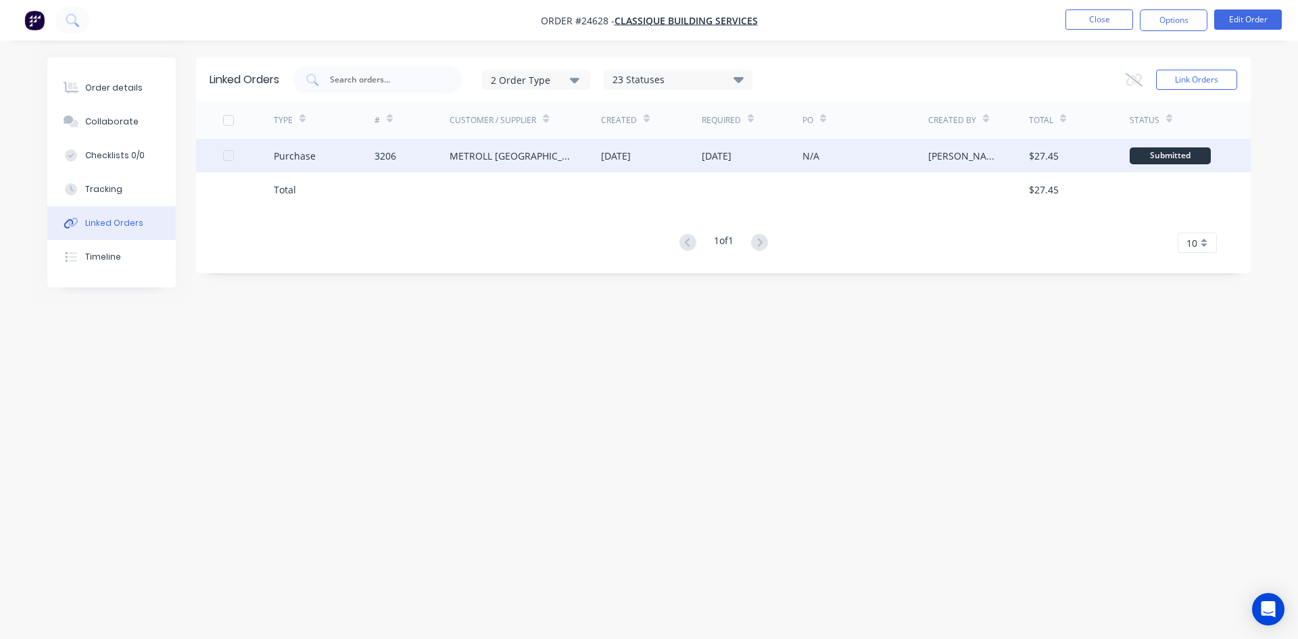
click at [538, 155] on div "METROLL [GEOGRAPHIC_DATA]" at bounding box center [512, 156] width 124 height 14
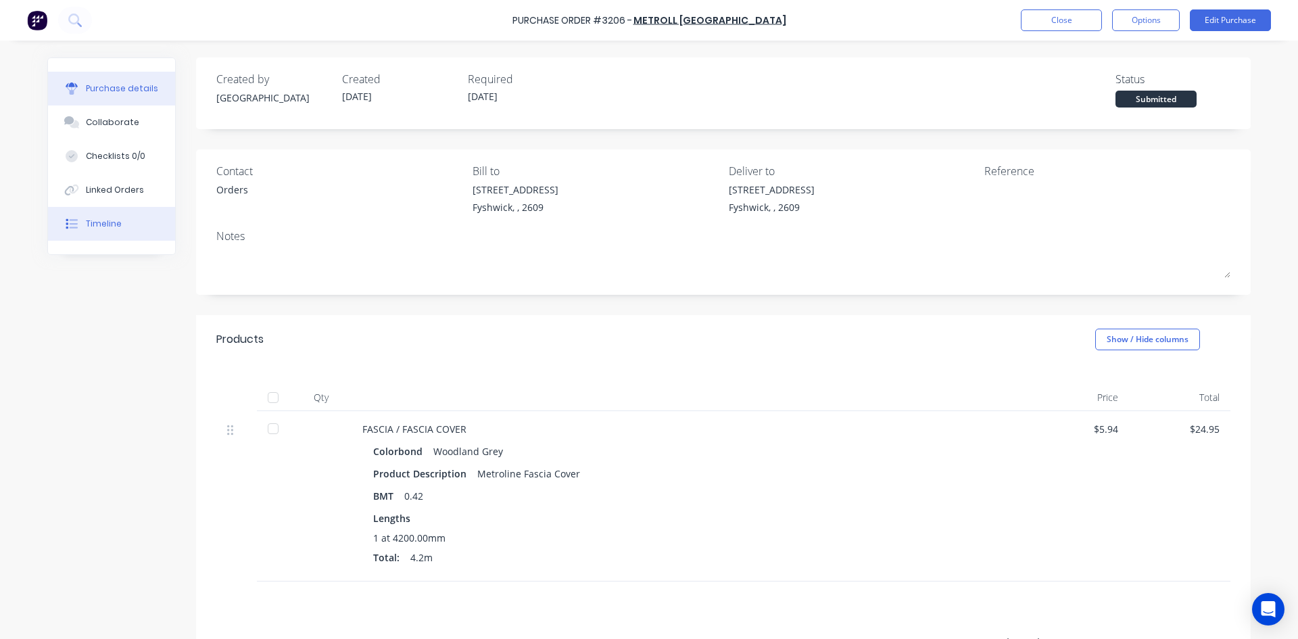
click at [89, 225] on div "Timeline" at bounding box center [104, 224] width 36 height 12
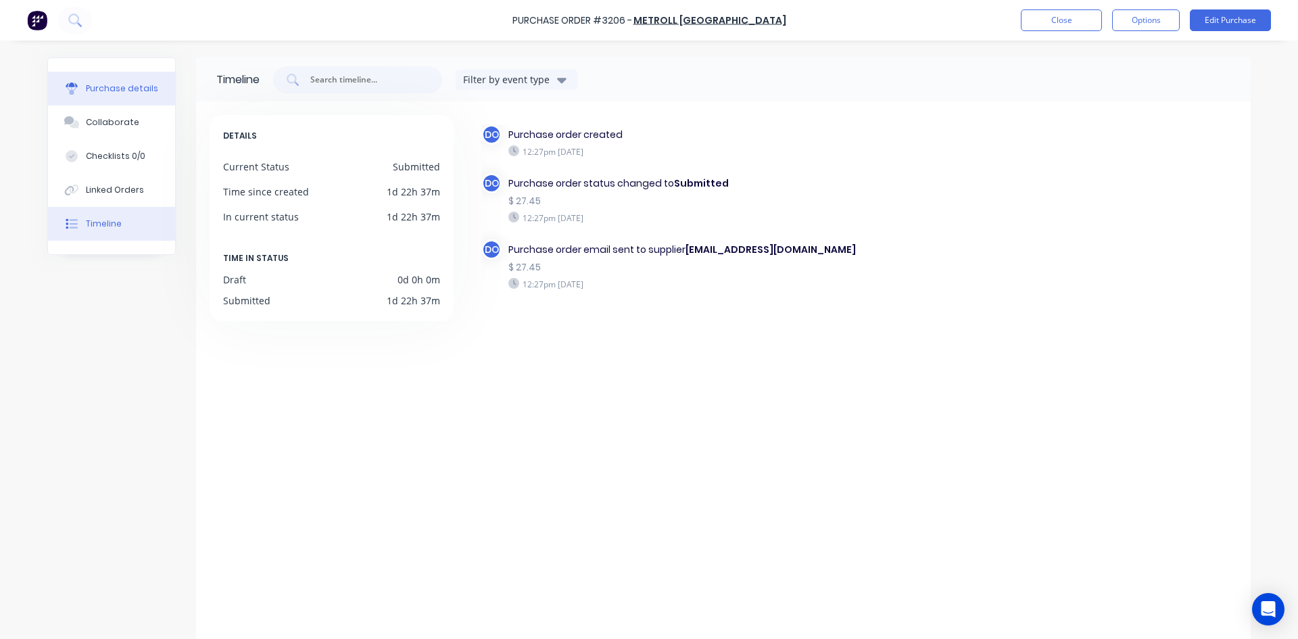
click at [120, 91] on div "Purchase details" at bounding box center [122, 88] width 72 height 12
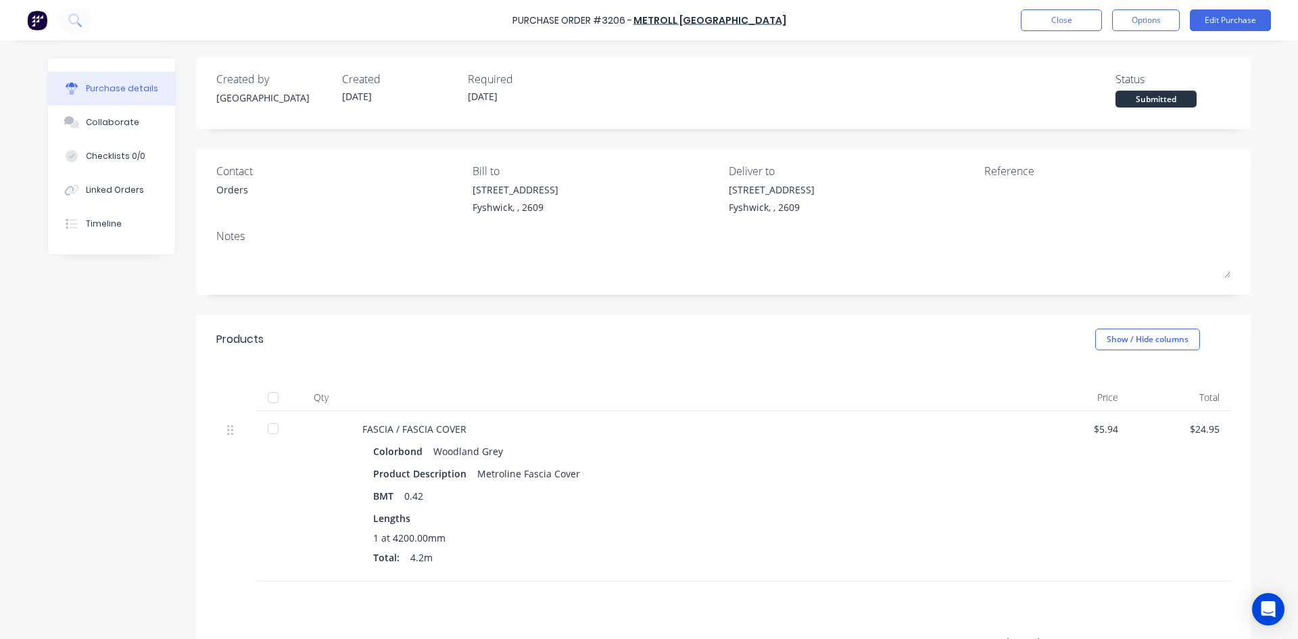
click at [610, 329] on div "Products Show / Hide columns" at bounding box center [723, 339] width 1055 height 49
click at [1076, 23] on button "Close" at bounding box center [1061, 20] width 81 height 22
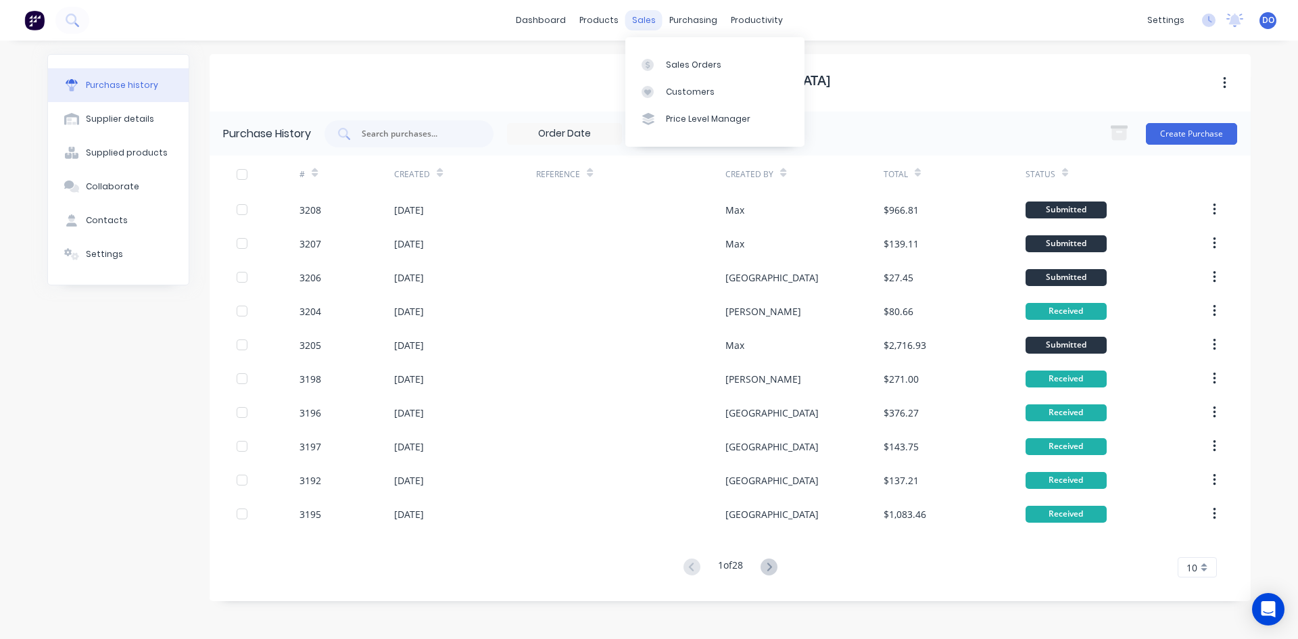
click at [631, 20] on div "sales" at bounding box center [643, 20] width 37 height 20
click at [702, 78] on link "Customers" at bounding box center [714, 91] width 179 height 27
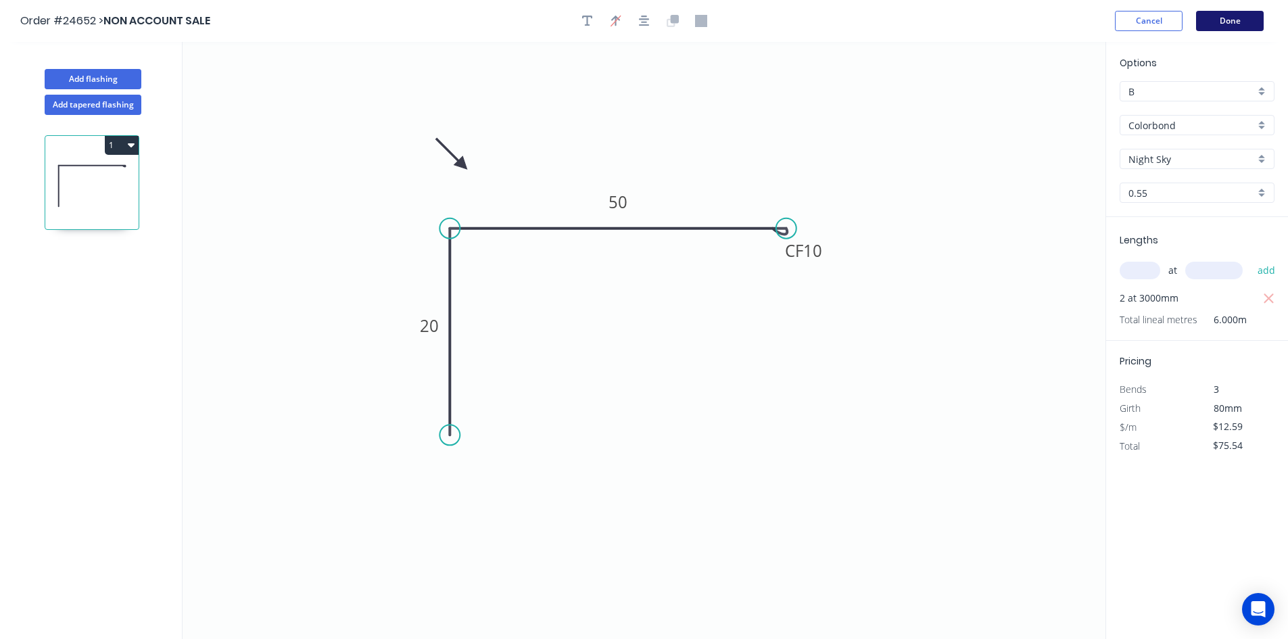
click at [1199, 28] on button "Done" at bounding box center [1230, 21] width 68 height 20
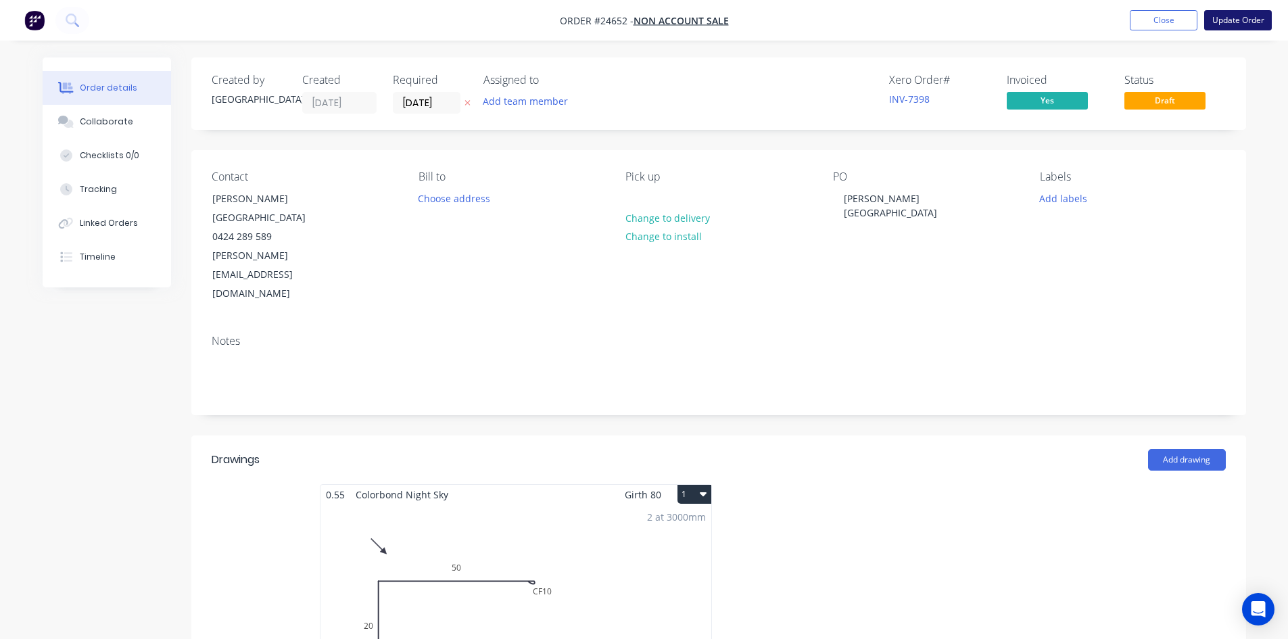
click at [1256, 17] on button "Update Order" at bounding box center [1238, 20] width 68 height 20
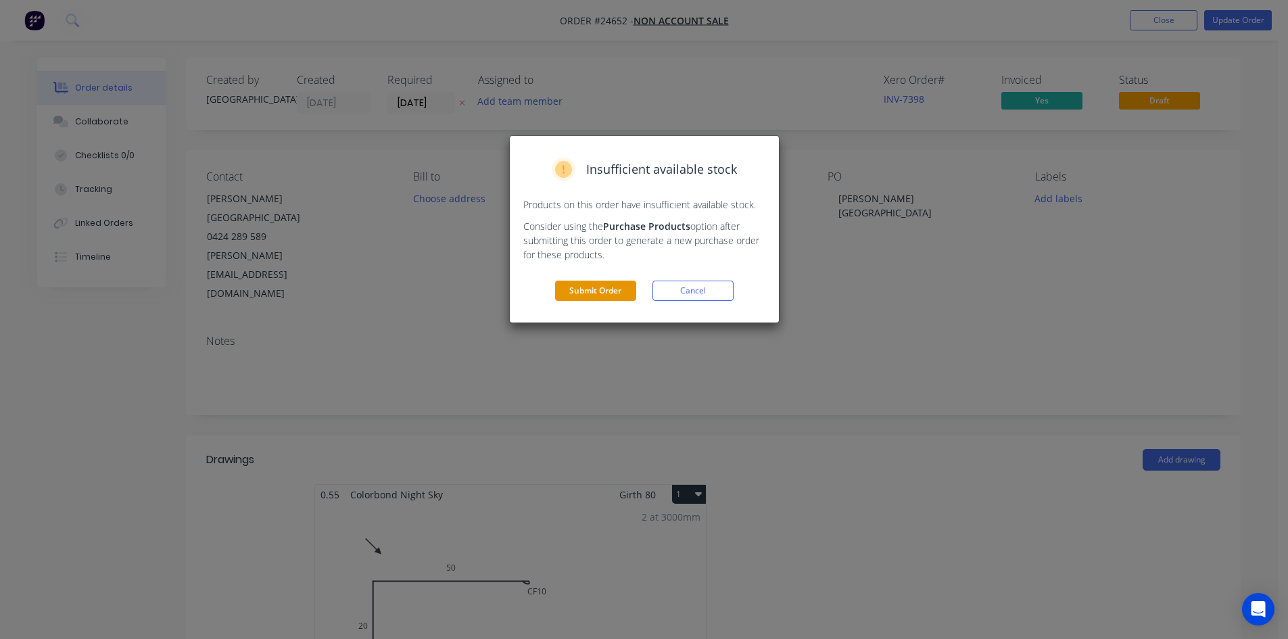
click at [611, 289] on button "Submit Order" at bounding box center [595, 291] width 81 height 20
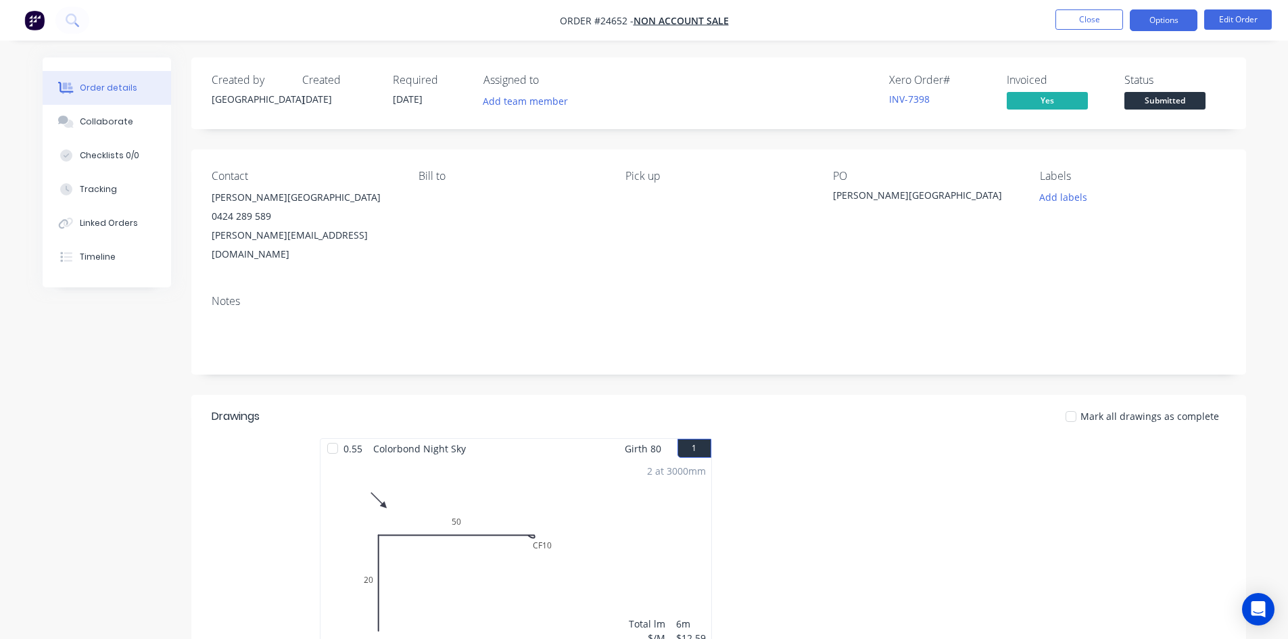
click at [1168, 17] on button "Options" at bounding box center [1164, 20] width 68 height 22
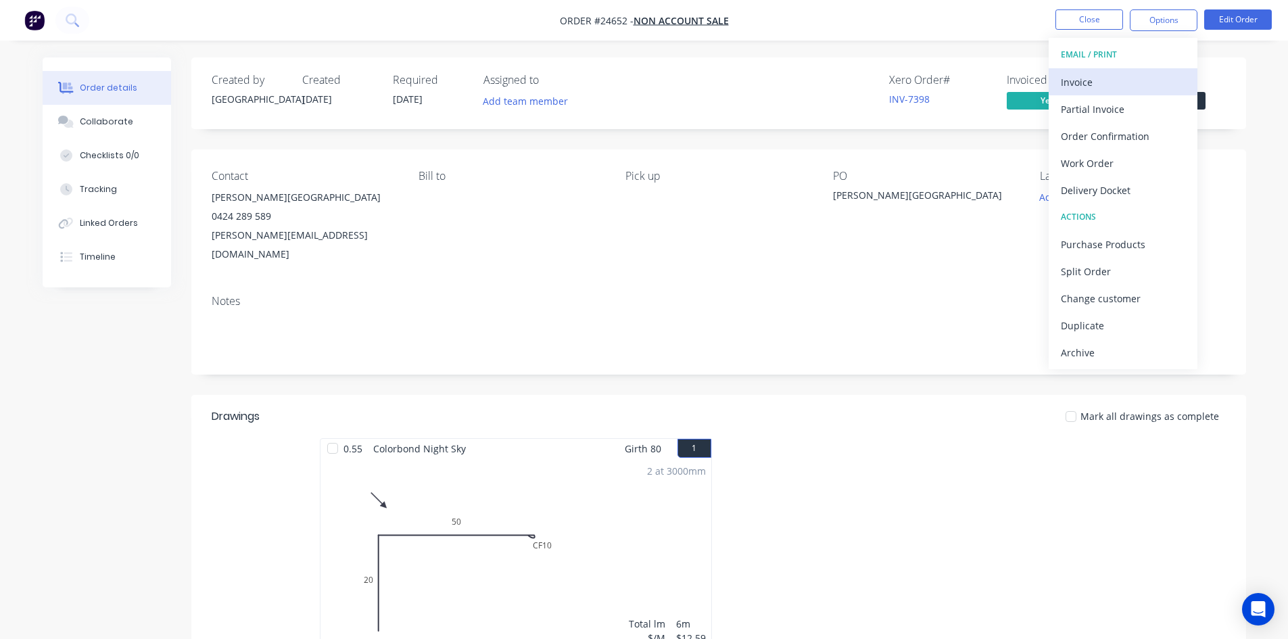
click at [1086, 77] on div "Invoice" at bounding box center [1123, 82] width 124 height 20
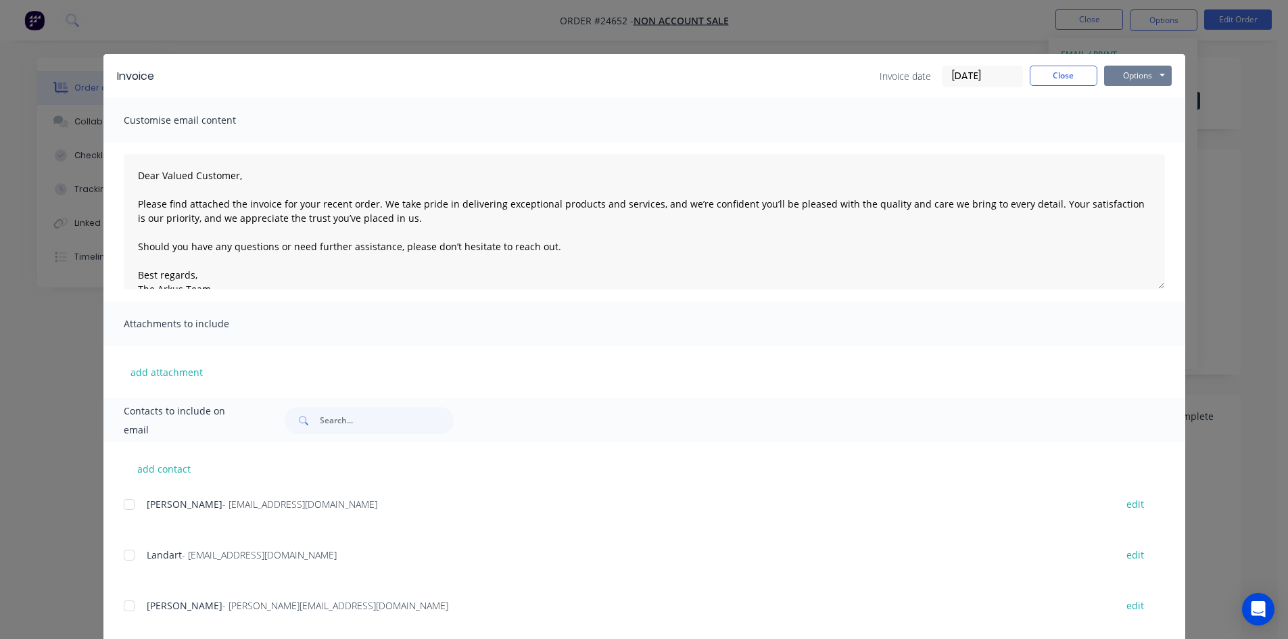
click at [1128, 72] on button "Options" at bounding box center [1138, 76] width 68 height 20
click at [1129, 123] on button "Print" at bounding box center [1147, 122] width 87 height 22
click at [1072, 74] on button "Close" at bounding box center [1064, 76] width 68 height 20
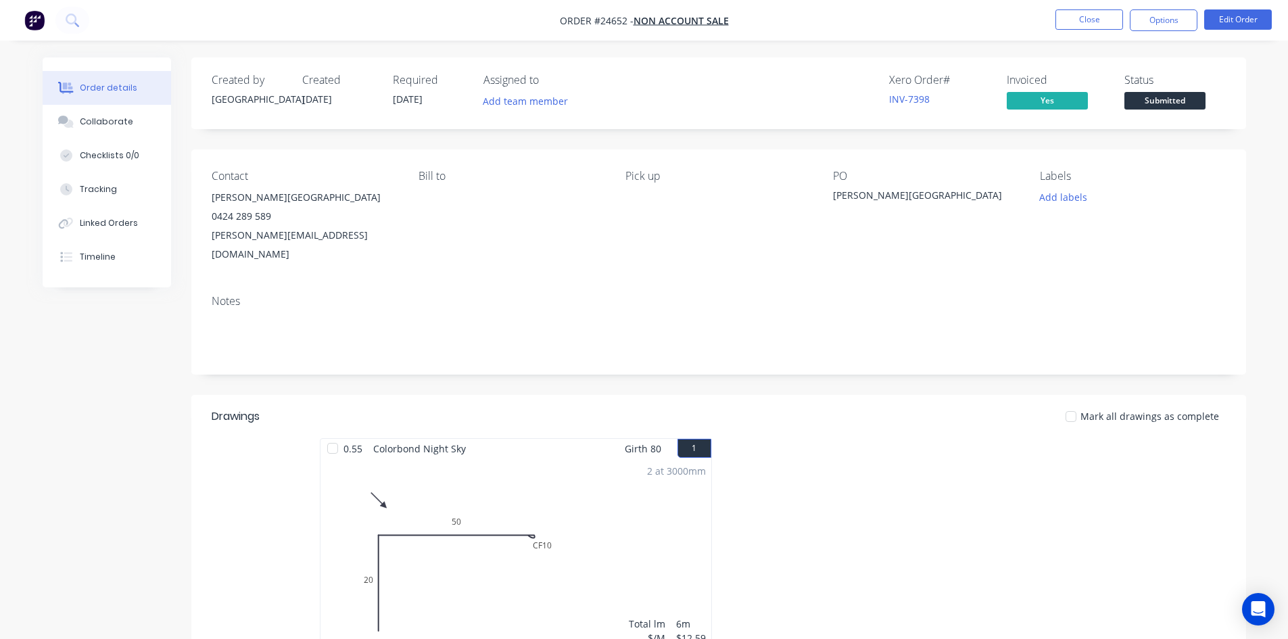
click at [1177, 105] on span "Submitted" at bounding box center [1164, 100] width 81 height 17
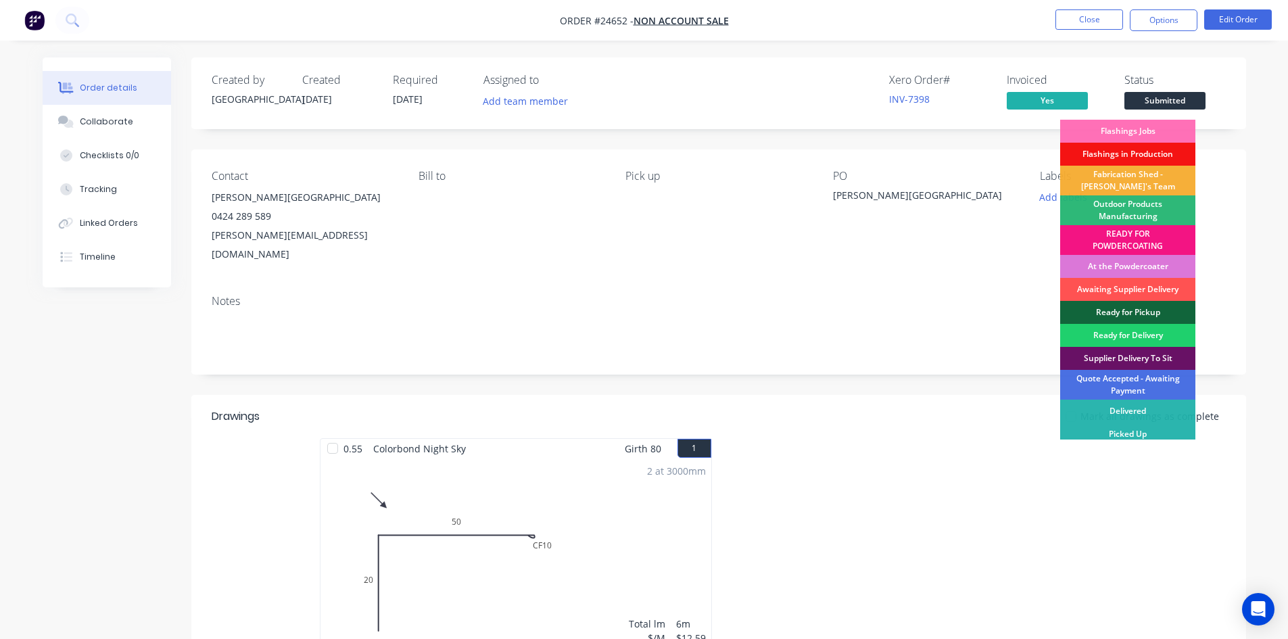
click at [1128, 133] on div "Flashings Jobs" at bounding box center [1127, 131] width 135 height 23
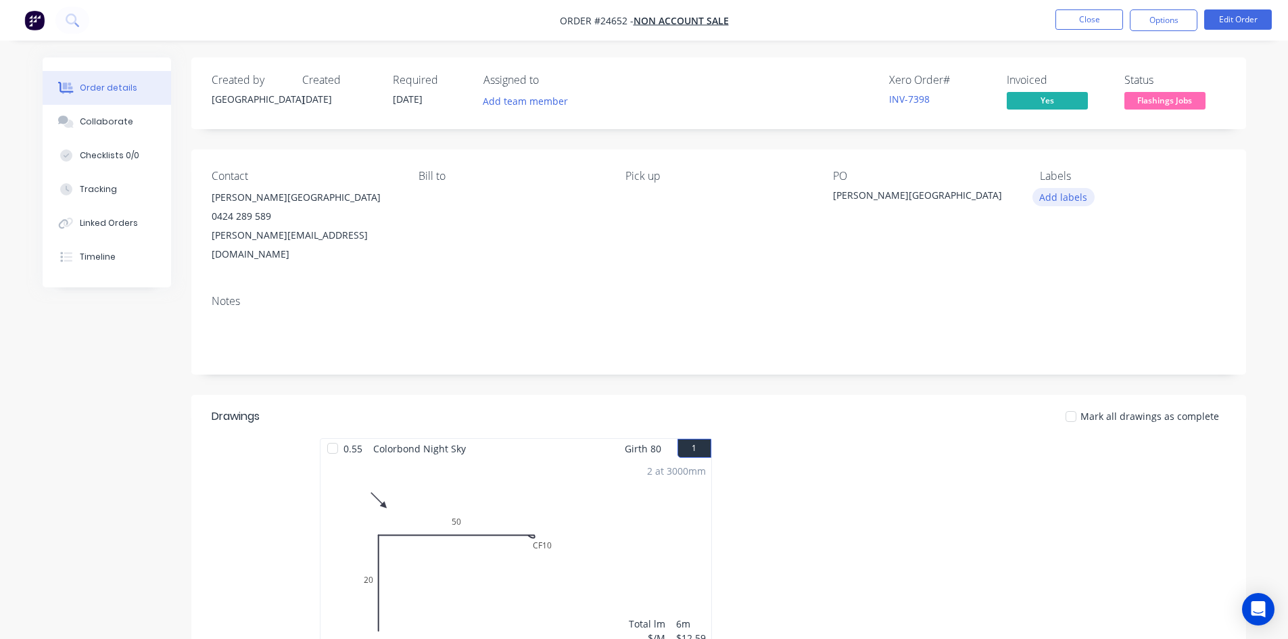
click at [1048, 204] on button "Add labels" at bounding box center [1063, 197] width 62 height 18
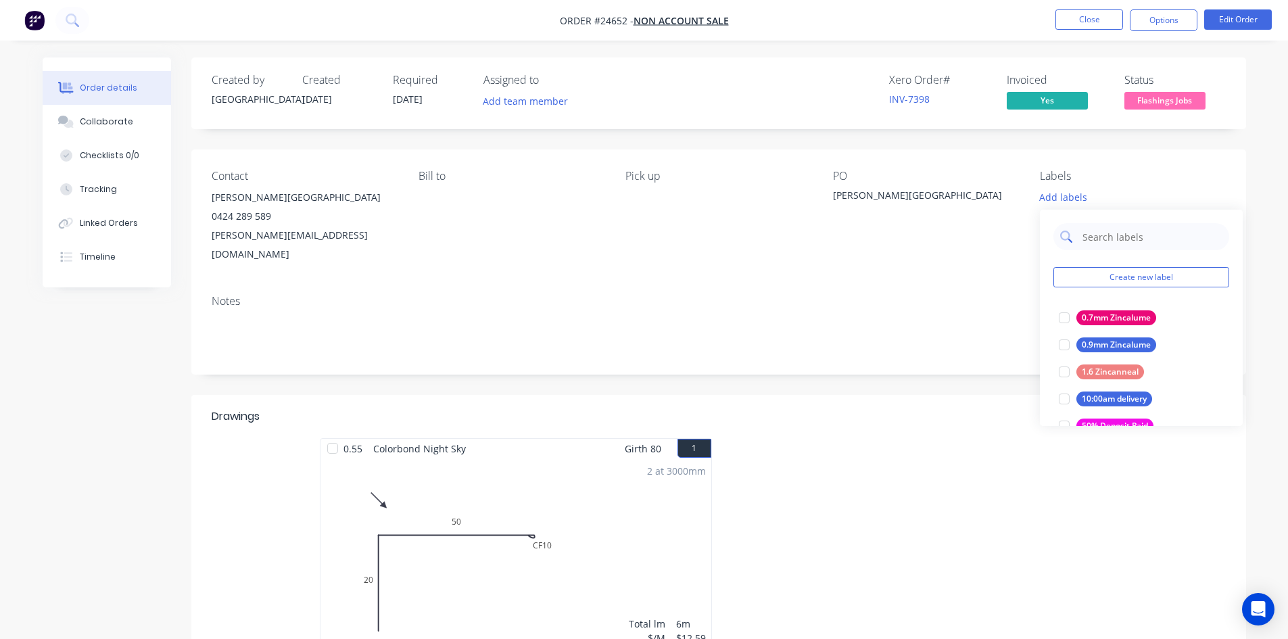
click at [1112, 237] on input "text" at bounding box center [1151, 236] width 141 height 27
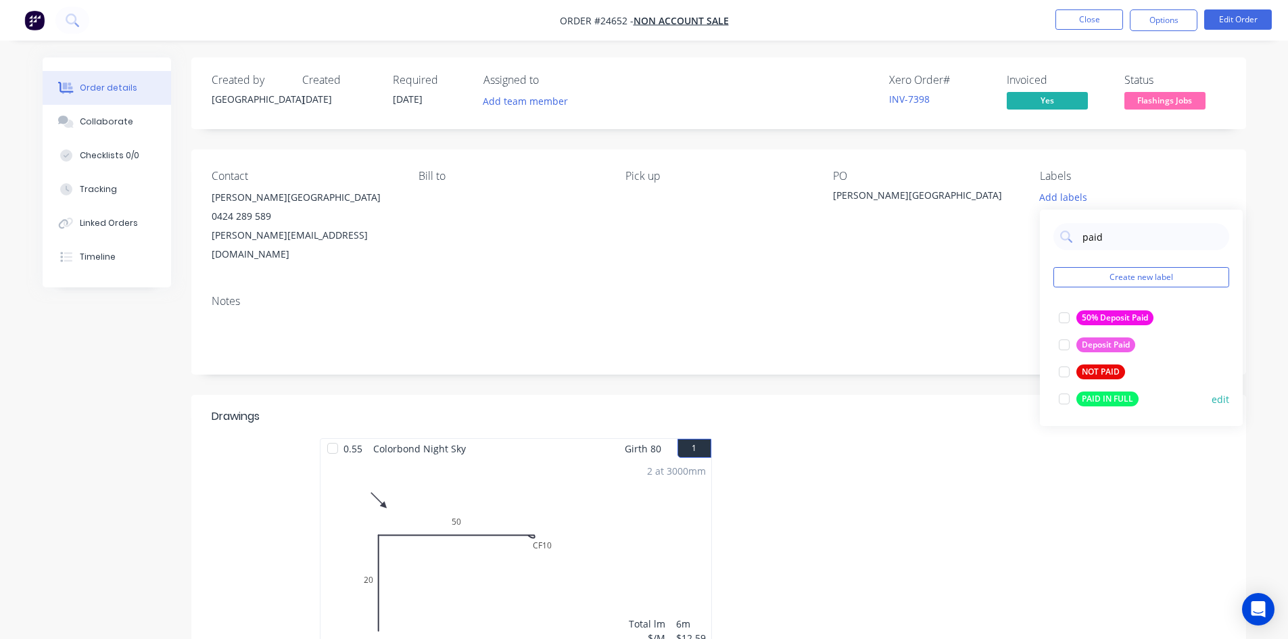
type input "paid"
click at [1109, 397] on div "PAID IN FULL" at bounding box center [1107, 398] width 62 height 15
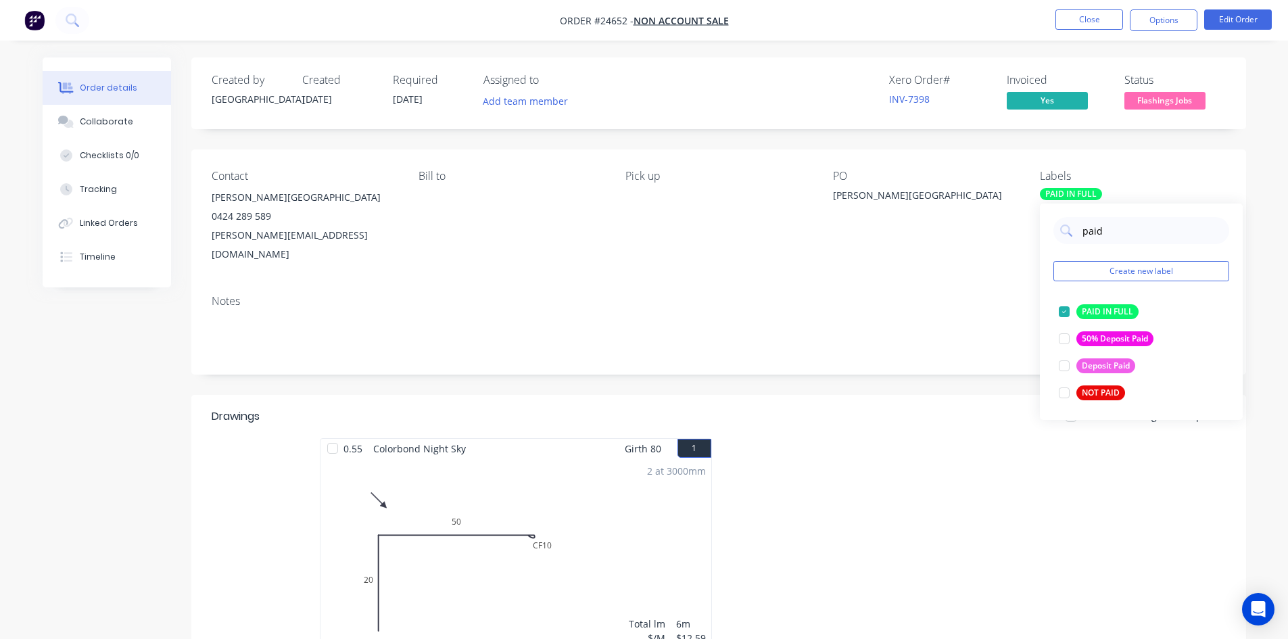
click at [944, 417] on header "Drawings Mark all drawings as complete" at bounding box center [718, 416] width 1055 height 43
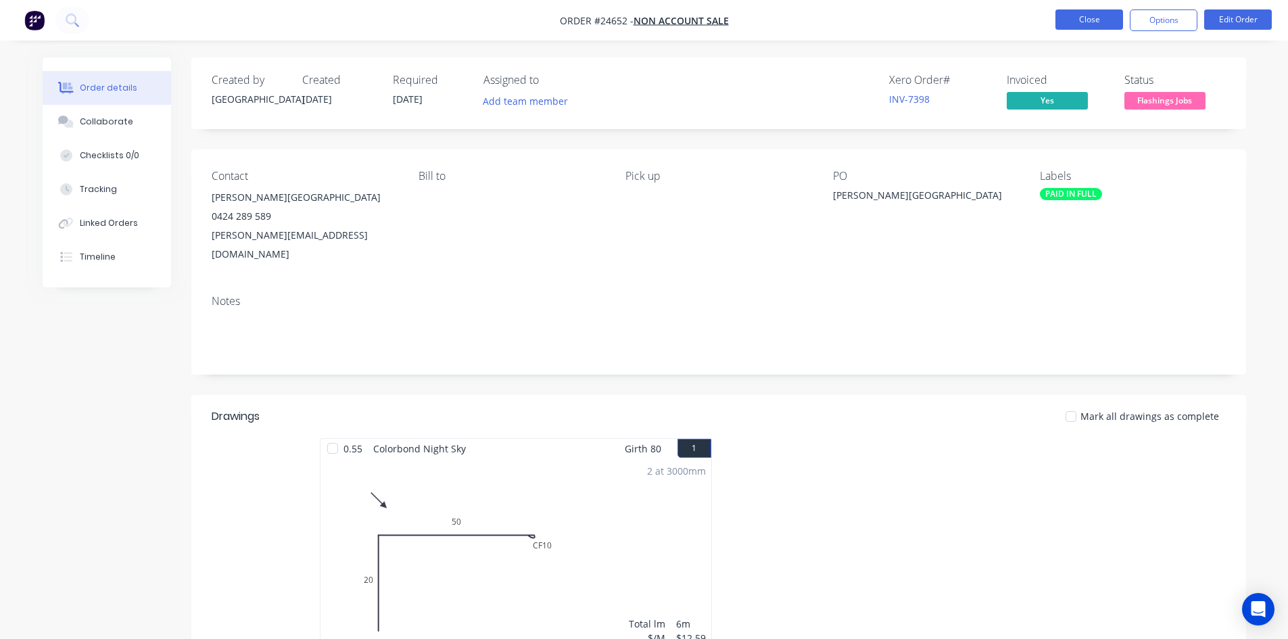
click at [1099, 25] on button "Close" at bounding box center [1089, 19] width 68 height 20
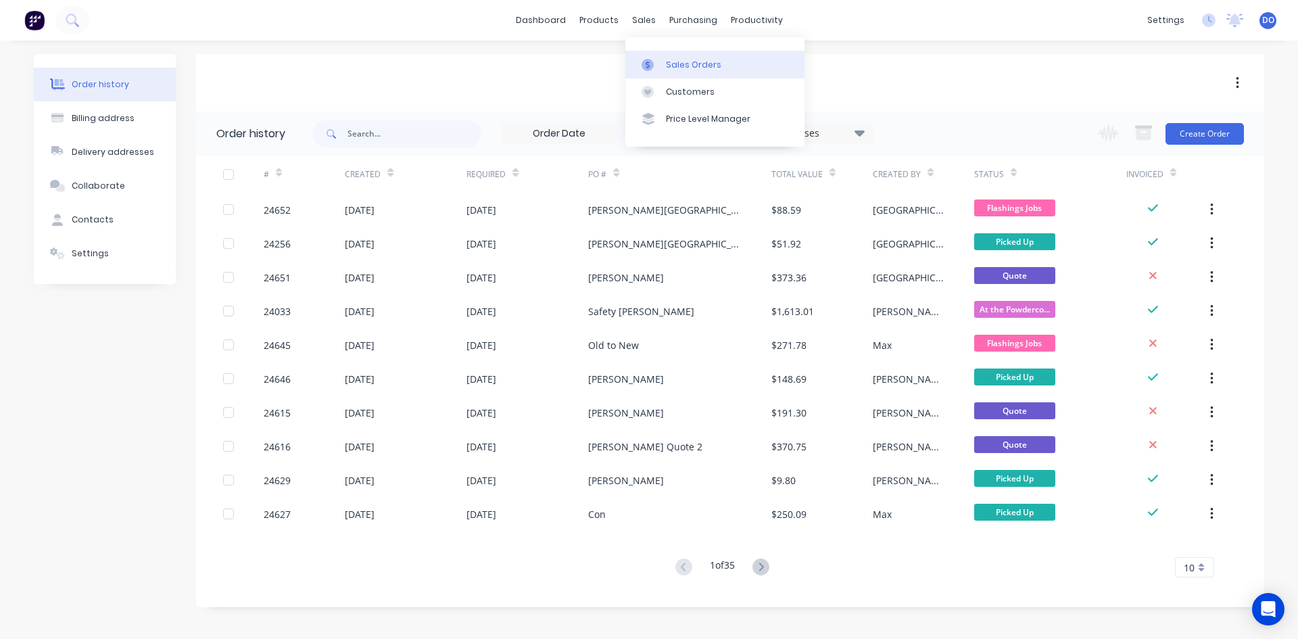
click at [661, 64] on div at bounding box center [652, 65] width 20 height 12
